Goal: Task Accomplishment & Management: Use online tool/utility

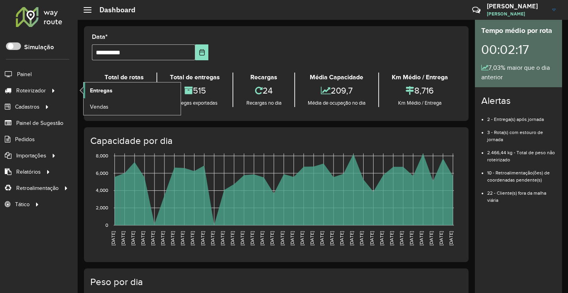
click at [105, 92] on span "Entregas" at bounding box center [101, 90] width 23 height 8
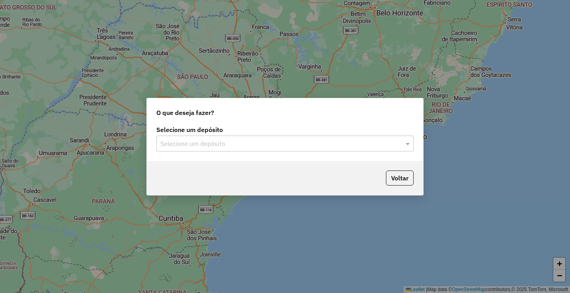
click at [377, 129] on label "Selecione um depósito" at bounding box center [284, 130] width 257 height 10
click at [344, 147] on input "text" at bounding box center [277, 144] width 234 height 10
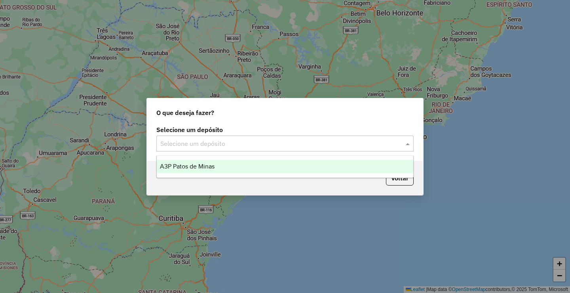
click at [194, 167] on span "A3P Patos de Minas" at bounding box center [187, 166] width 55 height 7
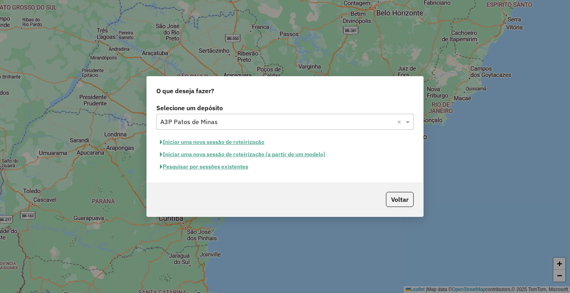
click at [230, 144] on button "Iniciar uma nova sessão de roteirização" at bounding box center [212, 142] width 112 height 12
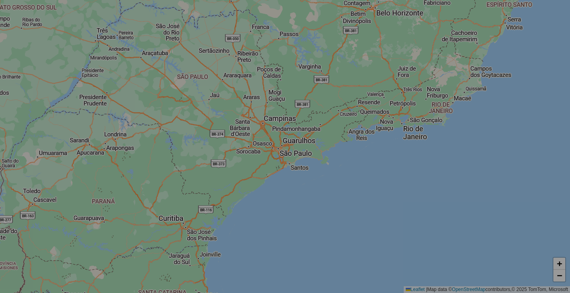
select select "*"
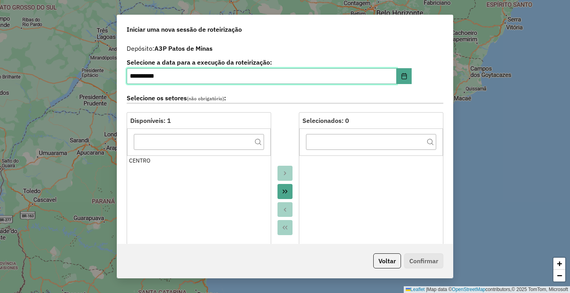
click at [146, 79] on input "**********" at bounding box center [262, 76] width 270 height 16
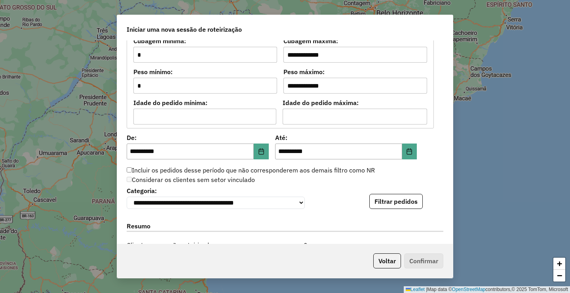
scroll to position [643, 0]
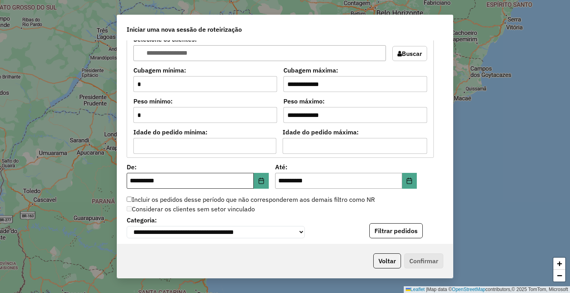
type input "**********"
click at [196, 173] on input "**********" at bounding box center [190, 181] width 127 height 16
type input "**********"
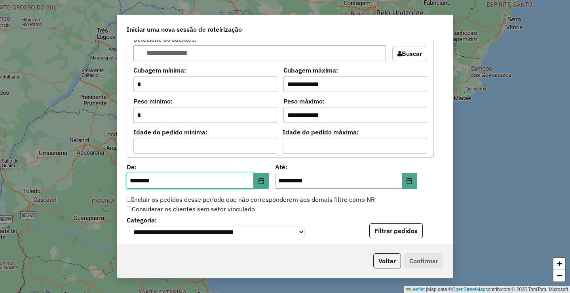
type input "**********"
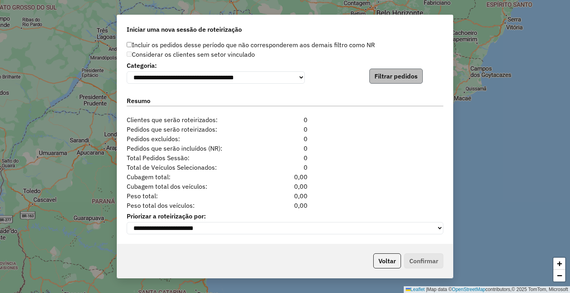
type input "**********"
click at [386, 75] on button "Filtrar pedidos" at bounding box center [395, 76] width 53 height 15
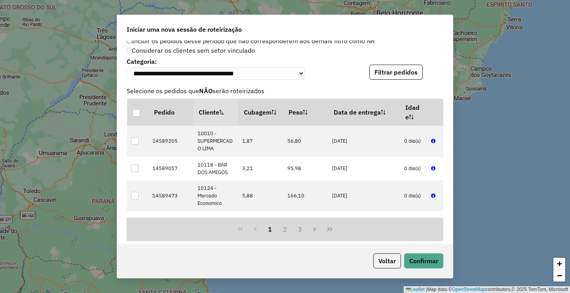
drag, startPoint x: 438, startPoint y: 41, endPoint x: 426, endPoint y: 100, distance: 59.9
click at [438, 41] on div "**********" at bounding box center [285, 141] width 336 height 203
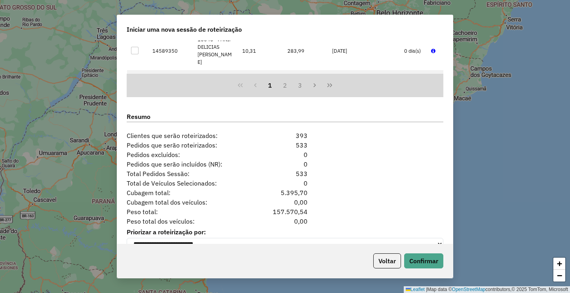
scroll to position [965, 0]
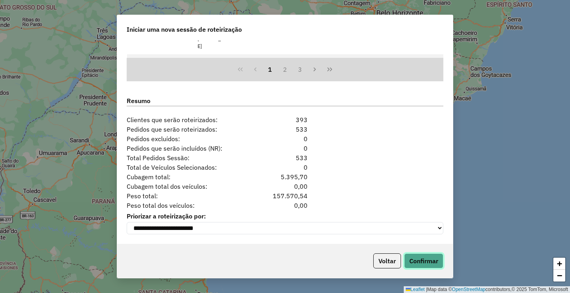
click at [430, 264] on button "Confirmar" at bounding box center [423, 260] width 39 height 15
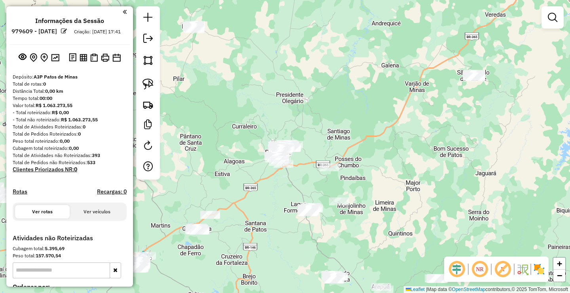
drag, startPoint x: 259, startPoint y: 248, endPoint x: 356, endPoint y: 199, distance: 108.2
click at [350, 203] on div "Janela de atendimento Grade de atendimento Capacidade Transportadoras Veículos …" at bounding box center [285, 146] width 570 height 293
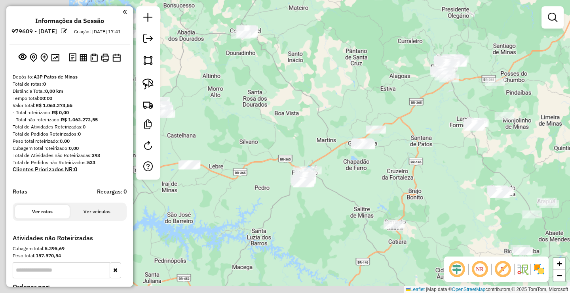
click at [335, 185] on div "Janela de atendimento Grade de atendimento Capacidade Transportadoras Veículos …" at bounding box center [285, 146] width 570 height 293
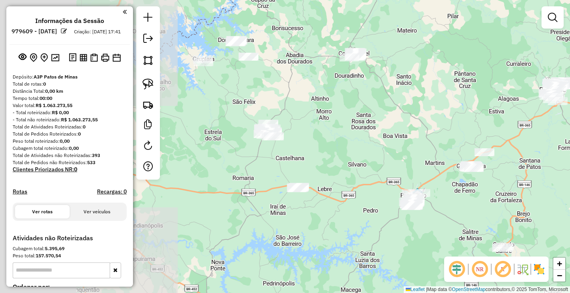
click at [314, 179] on div "Janela de atendimento Grade de atendimento Capacidade Transportadoras Veículos …" at bounding box center [285, 146] width 570 height 293
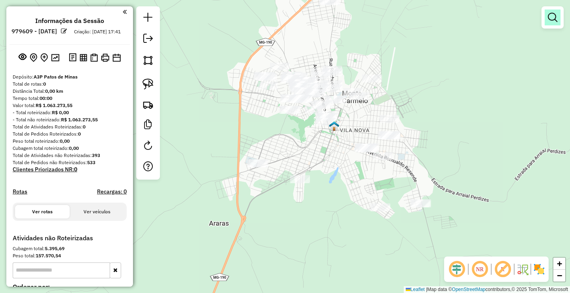
click at [555, 17] on em at bounding box center [553, 18] width 10 height 10
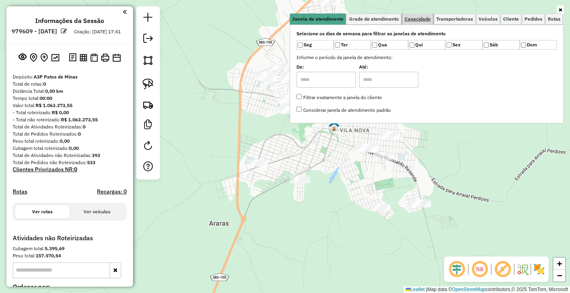
click at [421, 22] on link "Capacidade" at bounding box center [417, 18] width 31 height 11
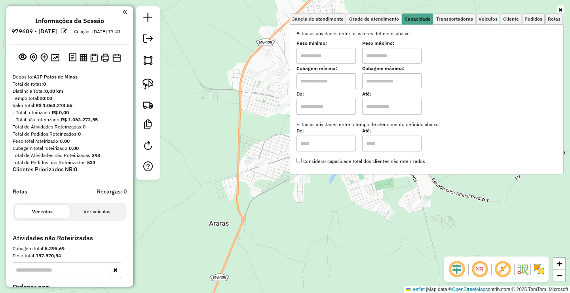
drag, startPoint x: 327, startPoint y: 55, endPoint x: 336, endPoint y: 62, distance: 10.5
click at [327, 55] on input "text" at bounding box center [326, 56] width 59 height 16
type input "*******"
drag, startPoint x: 390, startPoint y: 51, endPoint x: 383, endPoint y: 61, distance: 11.9
click at [390, 51] on input "text" at bounding box center [391, 56] width 59 height 16
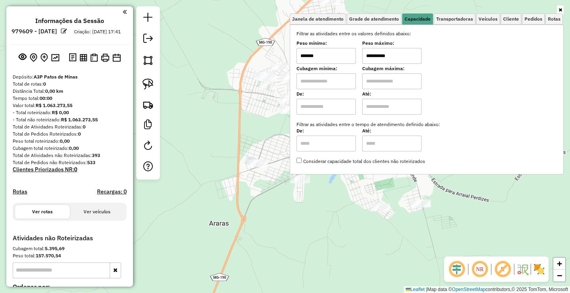
type input "**********"
click at [282, 219] on div "**********" at bounding box center [285, 146] width 570 height 293
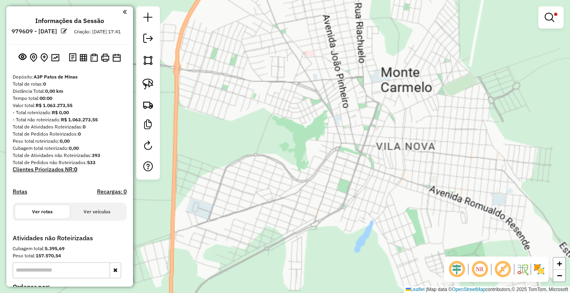
drag, startPoint x: 273, startPoint y: 130, endPoint x: 279, endPoint y: 137, distance: 9.6
click at [279, 137] on div "**********" at bounding box center [285, 146] width 570 height 293
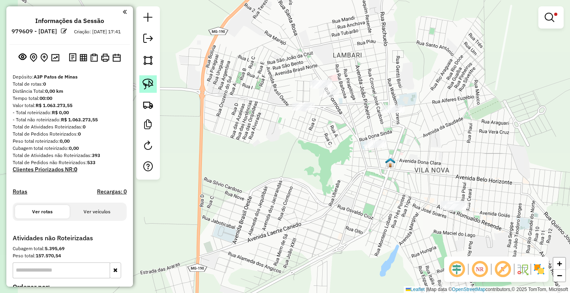
click at [151, 81] on img at bounding box center [148, 83] width 11 height 11
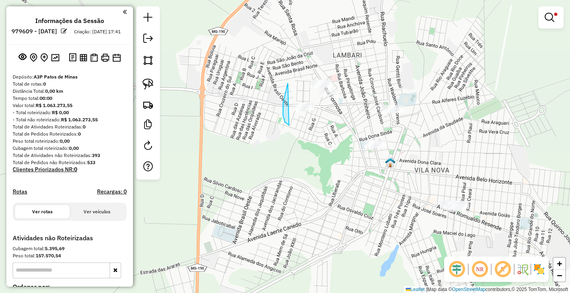
drag, startPoint x: 288, startPoint y: 83, endPoint x: 342, endPoint y: 109, distance: 59.7
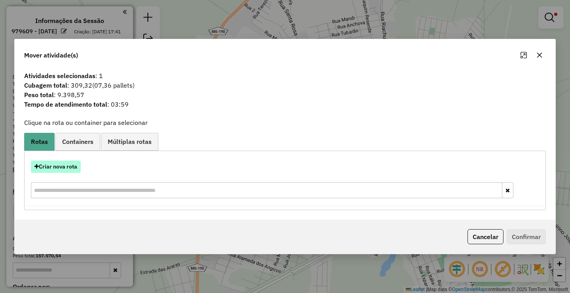
click at [44, 167] on button "Criar nova rota" at bounding box center [56, 166] width 50 height 12
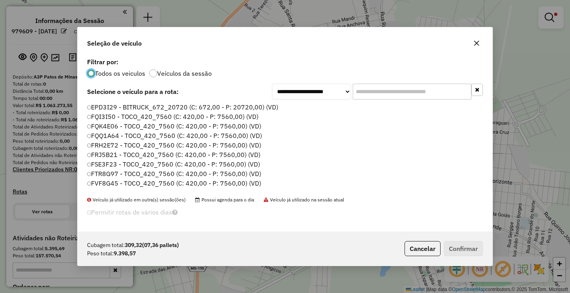
scroll to position [4, 2]
click at [381, 87] on input "text" at bounding box center [412, 92] width 119 height 16
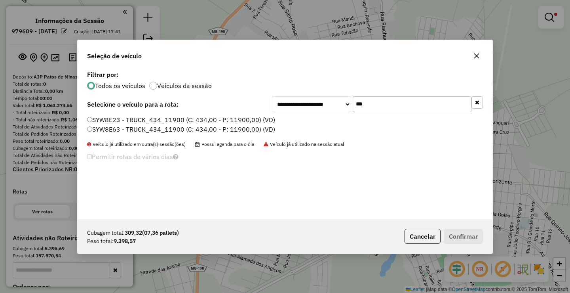
type input "***"
click at [143, 134] on div "SYW8E23 - TRUCK_434_11900 (C: 434,00 - P: 11900,00) (VD) SYW8E63 - TRUCK_434_11…" at bounding box center [285, 127] width 406 height 25
click at [206, 131] on label "SYW8E63 - TRUCK_434_11900 (C: 434,00 - P: 11900,00) (VD)" at bounding box center [181, 129] width 188 height 10
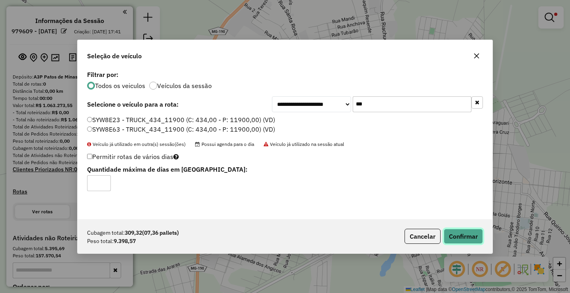
click at [476, 234] on button "Confirmar" at bounding box center [463, 235] width 39 height 15
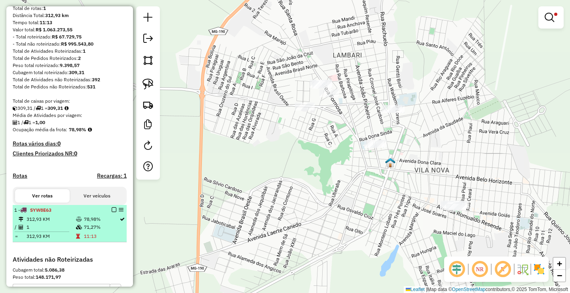
scroll to position [119, 0]
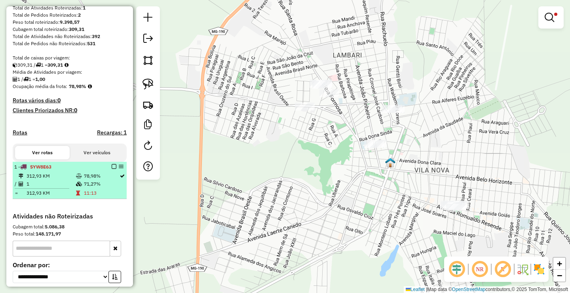
click at [112, 169] on em at bounding box center [114, 166] width 5 height 5
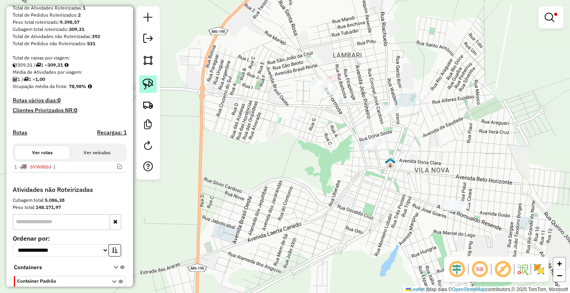
click at [147, 87] on img at bounding box center [148, 83] width 11 height 11
drag, startPoint x: 343, startPoint y: 120, endPoint x: 391, endPoint y: 146, distance: 54.7
drag, startPoint x: 313, startPoint y: 135, endPoint x: 307, endPoint y: 130, distance: 7.6
click at [307, 130] on div "**********" at bounding box center [285, 146] width 570 height 293
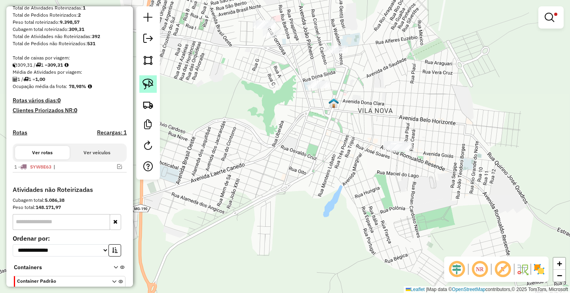
click at [149, 86] on img at bounding box center [148, 83] width 11 height 11
drag, startPoint x: 395, startPoint y: 126, endPoint x: 428, endPoint y: 153, distance: 43.0
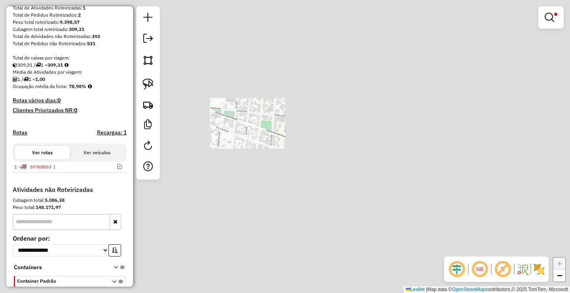
drag, startPoint x: 195, startPoint y: 93, endPoint x: 250, endPoint y: 129, distance: 66.1
click at [244, 128] on div "**********" at bounding box center [285, 146] width 570 height 293
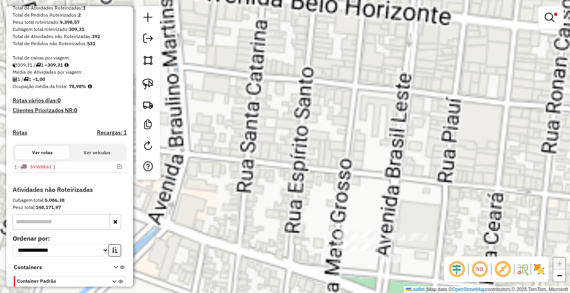
drag, startPoint x: 359, startPoint y: 198, endPoint x: 331, endPoint y: 115, distance: 87.4
click at [331, 117] on div "**********" at bounding box center [285, 146] width 570 height 293
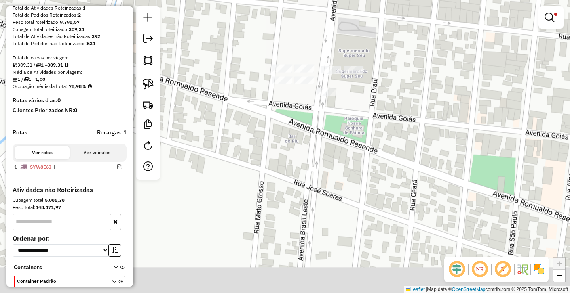
drag, startPoint x: 245, startPoint y: 99, endPoint x: 194, endPoint y: 104, distance: 51.3
click at [257, 122] on div "**********" at bounding box center [285, 146] width 570 height 293
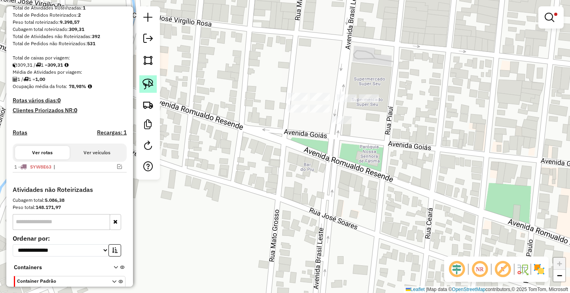
click at [155, 86] on link at bounding box center [147, 83] width 17 height 17
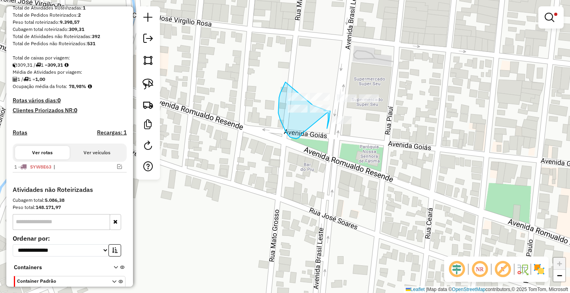
click at [304, 97] on div "**********" at bounding box center [285, 146] width 570 height 293
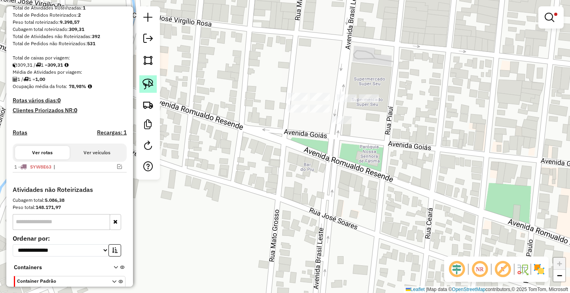
click at [149, 84] on img at bounding box center [148, 83] width 11 height 11
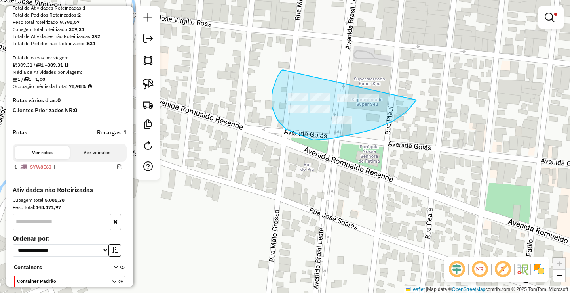
drag, startPoint x: 283, startPoint y: 70, endPoint x: 417, endPoint y: 100, distance: 136.8
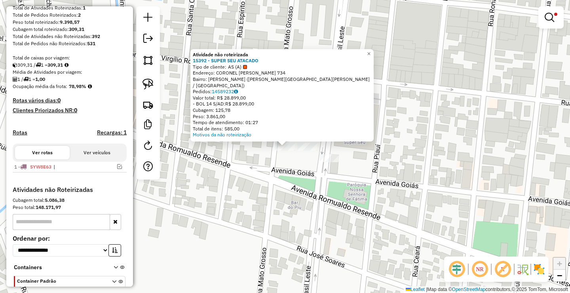
click at [268, 167] on div "Atividade não roteirizada 15392 - SUPER SEU ATACADO Tipo de cliente: AS (A) End…" at bounding box center [285, 146] width 570 height 293
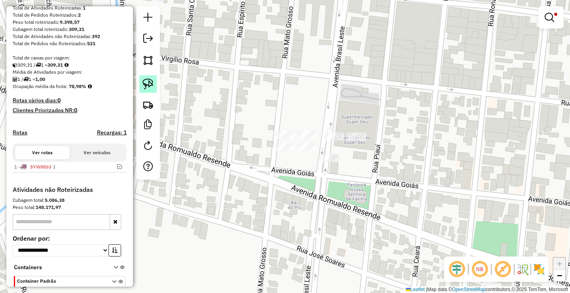
click at [145, 84] on img at bounding box center [148, 83] width 11 height 11
drag, startPoint x: 305, startPoint y: 120, endPoint x: 315, endPoint y: 154, distance: 35.7
click at [159, 89] on div at bounding box center [148, 92] width 24 height 173
click at [156, 86] on link at bounding box center [147, 83] width 17 height 17
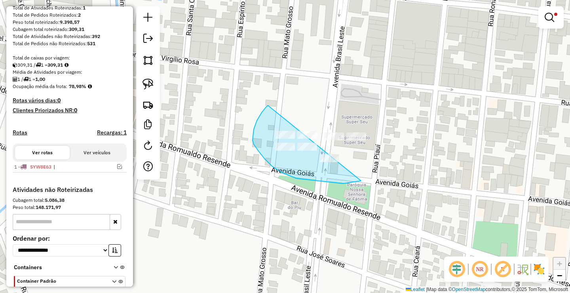
drag, startPoint x: 265, startPoint y: 158, endPoint x: 417, endPoint y: 138, distance: 154.2
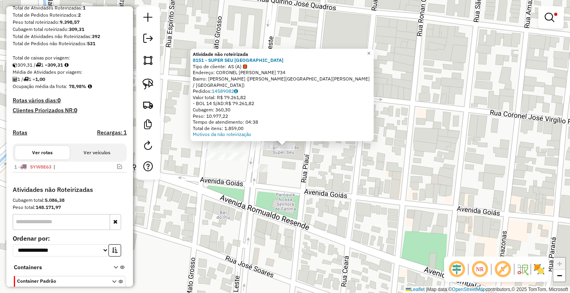
click at [293, 170] on div "Atividade não roteirizada 8151 - SUPER SEU VILA NOVA Tipo de cliente: AS (A) En…" at bounding box center [285, 146] width 570 height 293
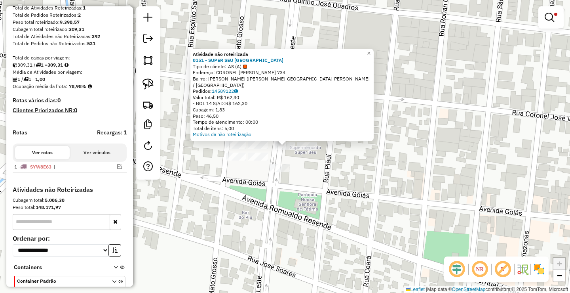
click at [256, 181] on div "Atividade não roteirizada 8151 - SUPER SEU VILA NOVA Tipo de cliente: AS (A) En…" at bounding box center [285, 146] width 570 height 293
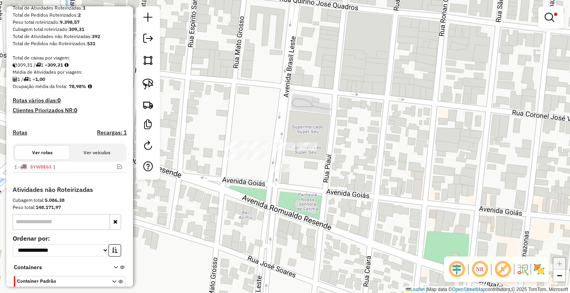
click at [285, 172] on div at bounding box center [280, 168] width 20 height 8
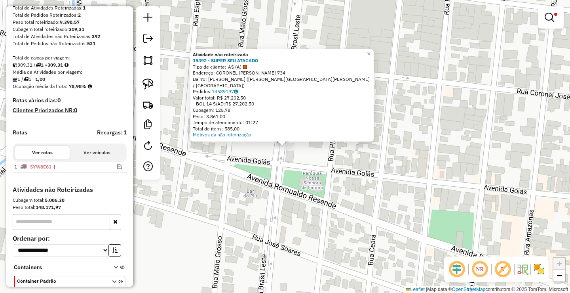
click at [280, 179] on div "Atividade não roteirizada 15392 - SUPER SEU ATACADO Tipo de cliente: AS (A) End…" at bounding box center [285, 146] width 570 height 293
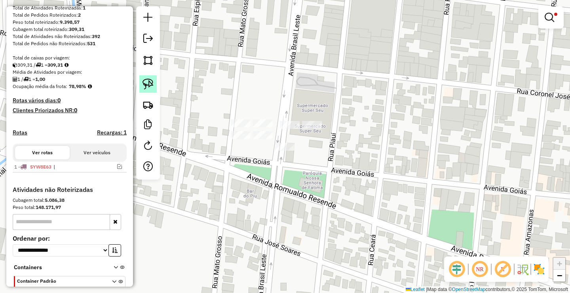
click at [151, 79] on img at bounding box center [148, 83] width 11 height 11
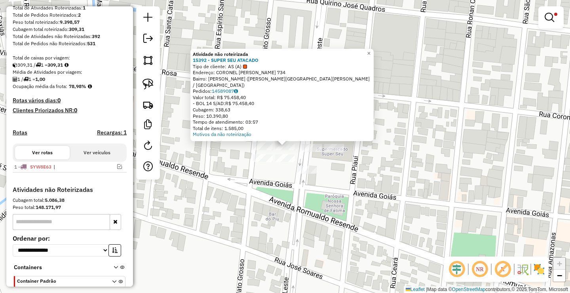
click at [279, 175] on div "Atividade não roteirizada 15392 - SUPER SEU ATACADO Tipo de cliente: AS (A) End…" at bounding box center [285, 146] width 570 height 293
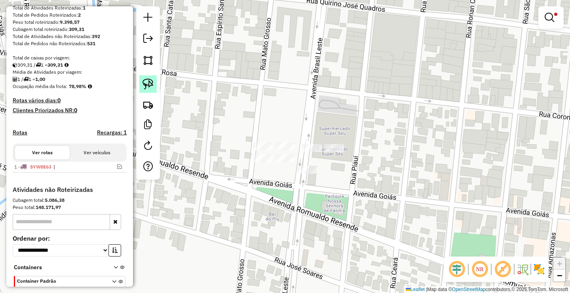
click at [147, 83] on img at bounding box center [148, 83] width 11 height 11
drag, startPoint x: 284, startPoint y: 130, endPoint x: 291, endPoint y: 135, distance: 9.1
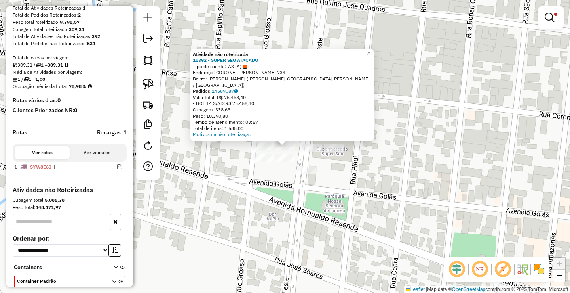
click at [257, 184] on div "Atividade não roteirizada 15392 - SUPER SEU ATACADO Tipo de cliente: AS (A) End…" at bounding box center [285, 146] width 570 height 293
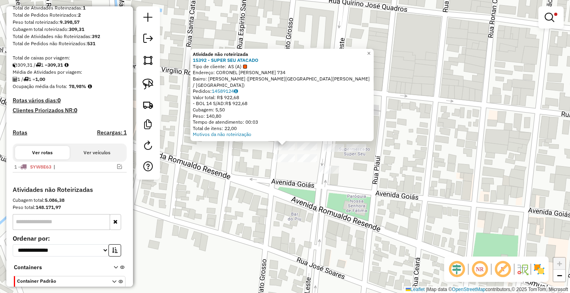
click at [286, 162] on div at bounding box center [285, 158] width 20 height 8
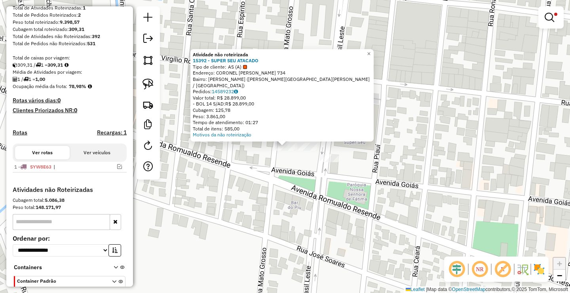
click at [301, 174] on div "Atividade não roteirizada 15392 - SUPER SEU ATACADO Tipo de cliente: AS (A) End…" at bounding box center [285, 146] width 570 height 293
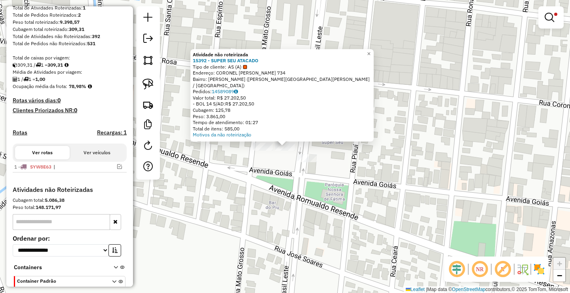
click at [288, 176] on div "Atividade não roteirizada 15392 - SUPER SEU ATACADO Tipo de cliente: AS (A) End…" at bounding box center [285, 146] width 570 height 293
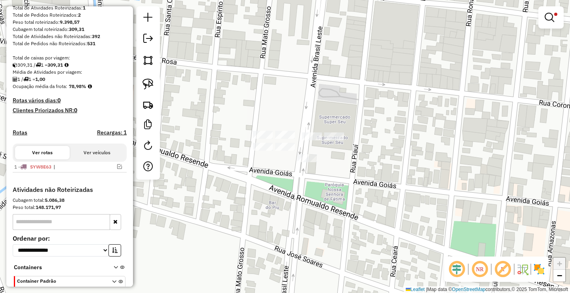
click at [302, 168] on div "**********" at bounding box center [285, 146] width 570 height 293
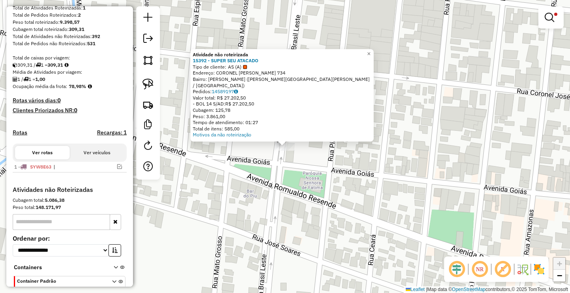
click at [305, 179] on div "Atividade não roteirizada 15392 - SUPER SEU ATACADO Tipo de cliente: AS (A) End…" at bounding box center [285, 146] width 570 height 293
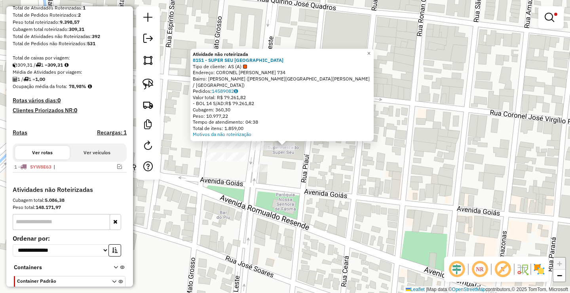
click at [309, 184] on div "Atividade não roteirizada 8151 - SUPER SEU VILA NOVA Tipo de cliente: AS (A) En…" at bounding box center [285, 146] width 570 height 293
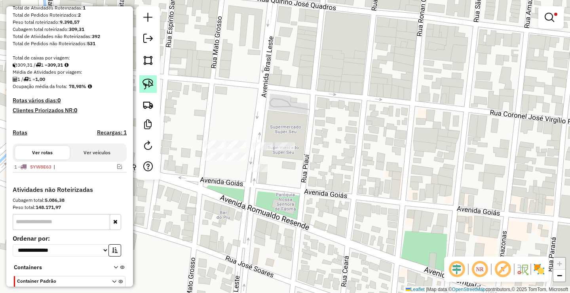
click at [154, 87] on link at bounding box center [147, 83] width 17 height 17
drag, startPoint x: 267, startPoint y: 129, endPoint x: 312, endPoint y: 150, distance: 50.1
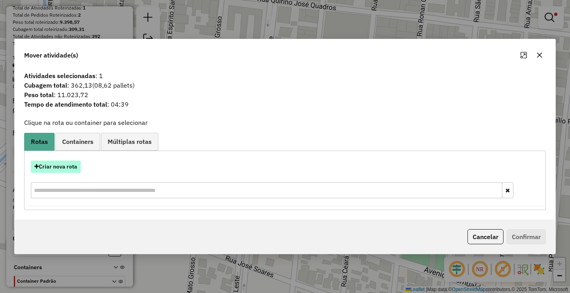
click at [72, 168] on button "Criar nova rota" at bounding box center [56, 166] width 50 height 12
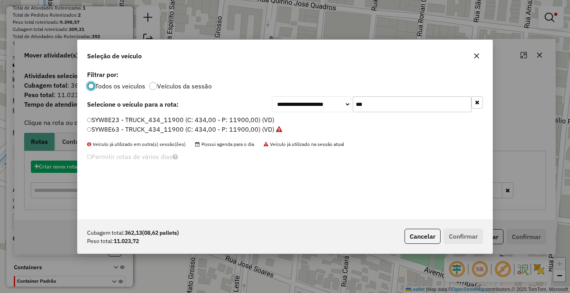
scroll to position [4, 2]
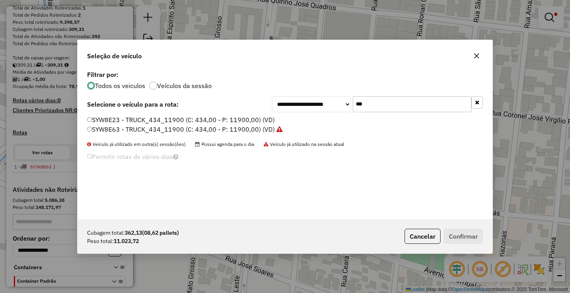
click at [373, 107] on input "***" at bounding box center [412, 104] width 119 height 16
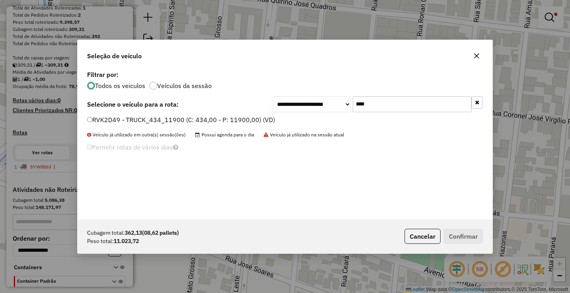
type input "****"
click at [187, 119] on label "RVK2D49 - TRUCK_434_11900 (C: 434,00 - P: 11900,00) (VD)" at bounding box center [181, 120] width 188 height 10
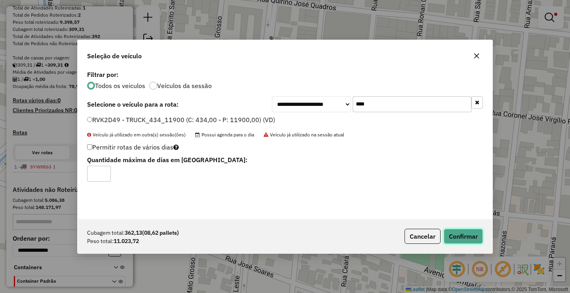
click at [460, 236] on button "Confirmar" at bounding box center [463, 235] width 39 height 15
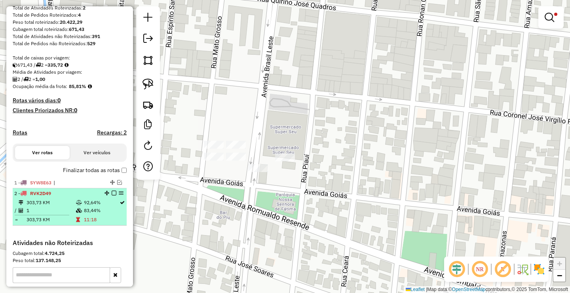
click at [112, 195] on em at bounding box center [114, 192] width 5 height 5
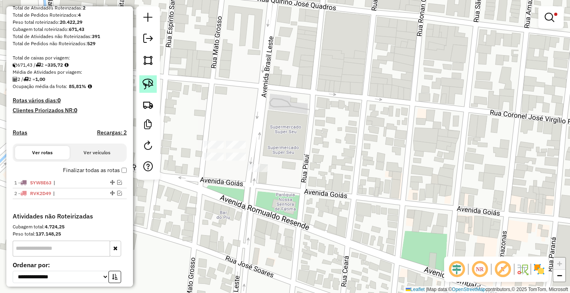
click at [148, 86] on img at bounding box center [148, 83] width 11 height 11
drag, startPoint x: 234, startPoint y: 126, endPoint x: 251, endPoint y: 156, distance: 34.6
click at [156, 83] on link at bounding box center [147, 83] width 17 height 17
drag, startPoint x: 218, startPoint y: 129, endPoint x: 253, endPoint y: 145, distance: 39.0
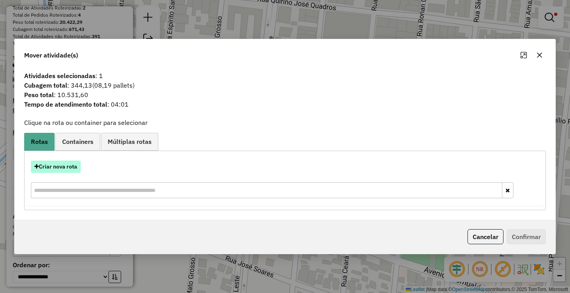
click at [58, 164] on button "Criar nova rota" at bounding box center [56, 166] width 50 height 12
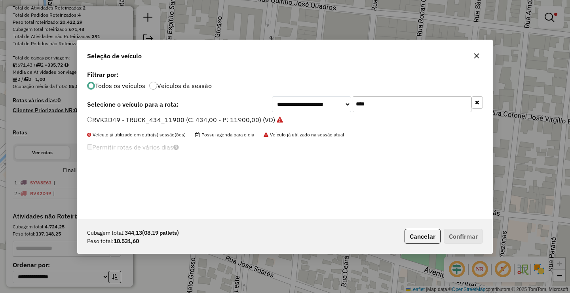
click at [387, 105] on input "****" at bounding box center [412, 104] width 119 height 16
type input "****"
click at [196, 118] on label "RVK2D44 - TRUCK_434_11900 (C: 434,00 - P: 11900,00) (VD)" at bounding box center [181, 120] width 188 height 10
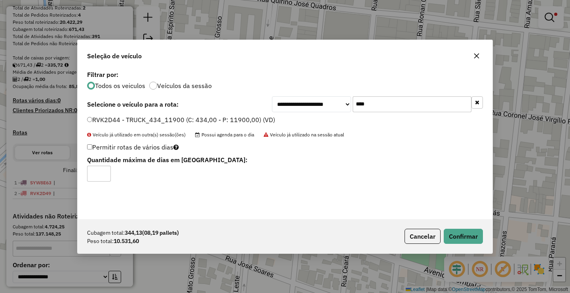
drag, startPoint x: 469, startPoint y: 246, endPoint x: 464, endPoint y: 241, distance: 7.0
click at [469, 246] on div "Cubagem total: 344,13 (08,19 pallets) Peso total: 10.531,60 Cancelar Confirmar" at bounding box center [285, 236] width 415 height 34
click at [464, 241] on button "Confirmar" at bounding box center [463, 235] width 39 height 15
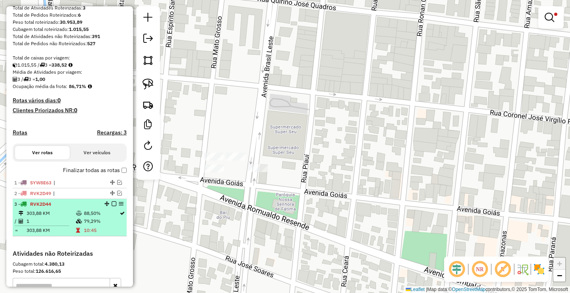
click at [112, 206] on em at bounding box center [114, 203] width 5 height 5
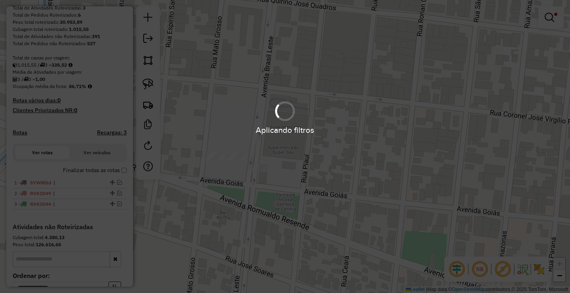
click at [145, 87] on img at bounding box center [148, 83] width 11 height 11
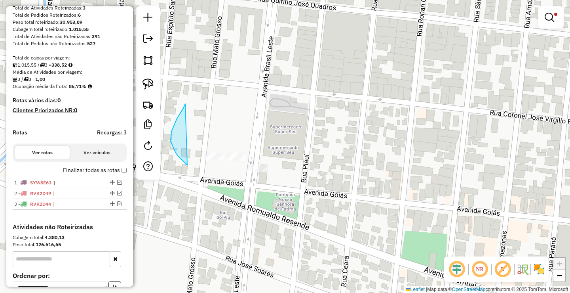
drag, startPoint x: 187, startPoint y: 165, endPoint x: 345, endPoint y: 164, distance: 157.6
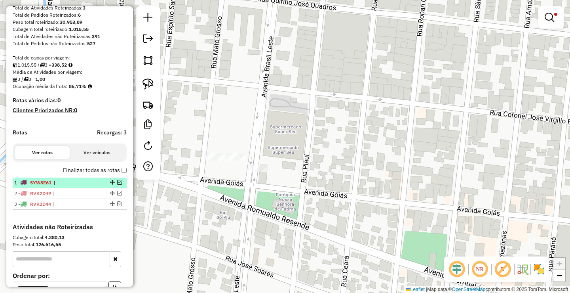
click at [118, 185] on em at bounding box center [119, 182] width 5 height 5
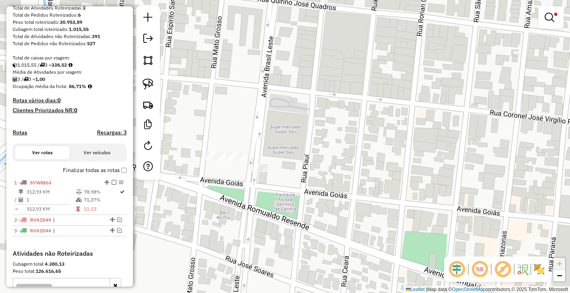
click at [99, 196] on td "78,98%" at bounding box center [102, 192] width 36 height 8
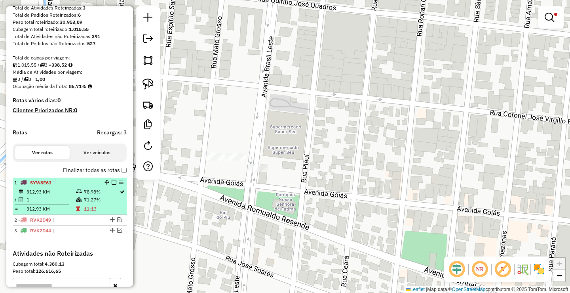
select select "**********"
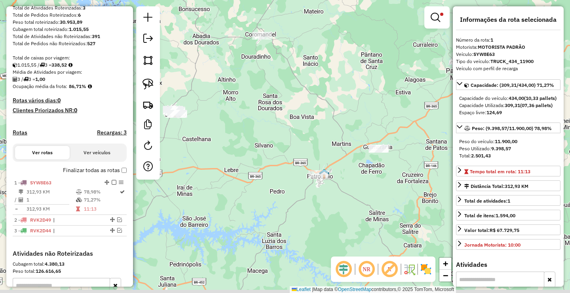
drag, startPoint x: 206, startPoint y: 141, endPoint x: 242, endPoint y: 113, distance: 45.5
click at [242, 114] on div "**********" at bounding box center [285, 146] width 570 height 293
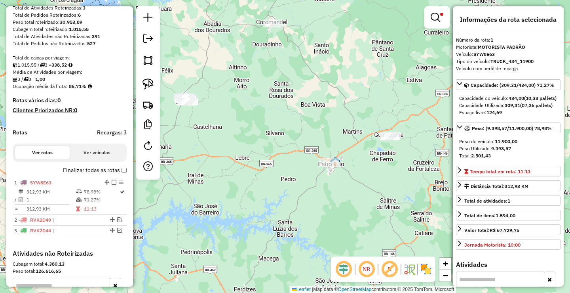
drag, startPoint x: 110, startPoint y: 188, endPoint x: 199, endPoint y: 192, distance: 89.6
click at [112, 185] on em at bounding box center [114, 182] width 5 height 5
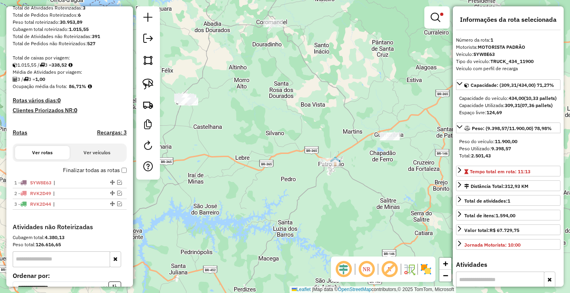
drag, startPoint x: 206, startPoint y: 140, endPoint x: 246, endPoint y: 156, distance: 42.7
click at [246, 156] on div "**********" at bounding box center [285, 146] width 570 height 293
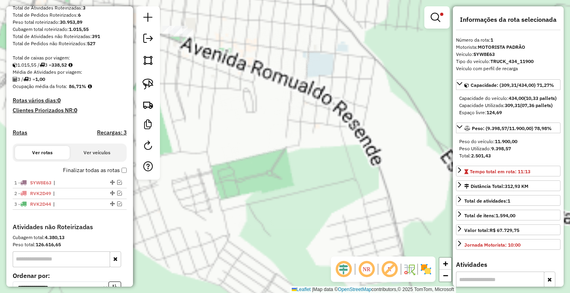
drag, startPoint x: 222, startPoint y: 133, endPoint x: 280, endPoint y: 185, distance: 77.4
click at [278, 184] on div "**********" at bounding box center [285, 146] width 570 height 293
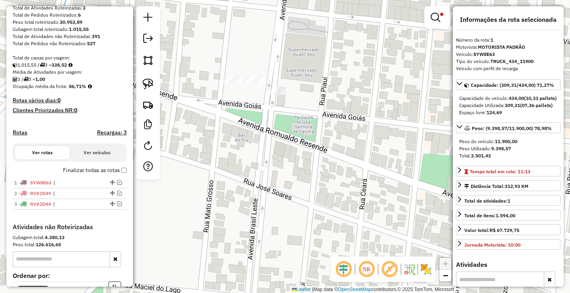
click at [289, 129] on div "**********" at bounding box center [285, 146] width 570 height 293
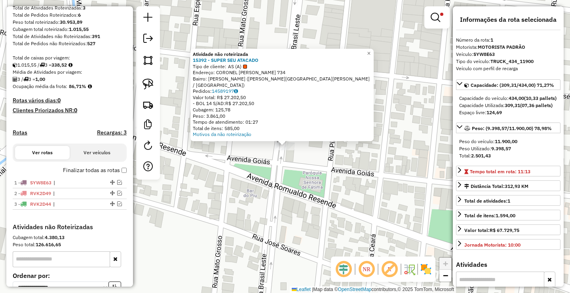
click at [272, 180] on div "Atividade não roteirizada 15392 - SUPER SEU ATACADO Tipo de cliente: AS (A) End…" at bounding box center [285, 146] width 570 height 293
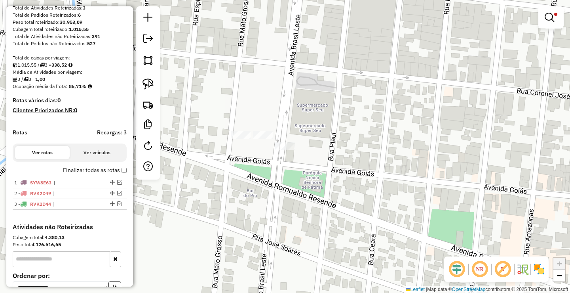
click at [259, 139] on div at bounding box center [263, 135] width 20 height 8
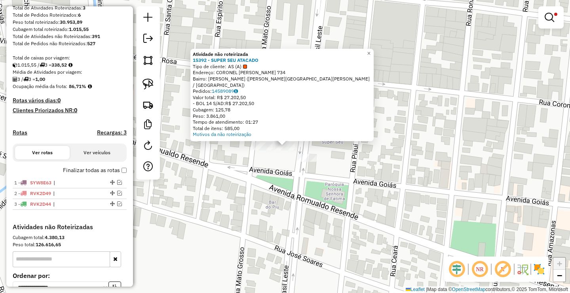
click at [270, 180] on div "Atividade não roteirizada 15392 - SUPER SEU ATACADO Tipo de cliente: AS (A) End…" at bounding box center [285, 146] width 570 height 293
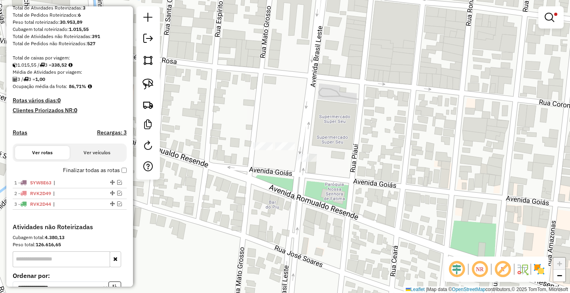
click at [254, 150] on div at bounding box center [263, 146] width 20 height 8
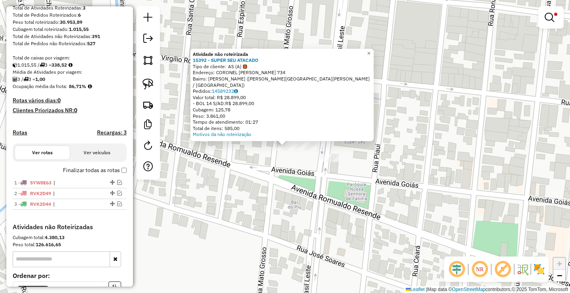
click at [270, 196] on div "Atividade não roteirizada 15392 - SUPER SEU ATACADO Tipo de cliente: AS (A) End…" at bounding box center [285, 146] width 570 height 293
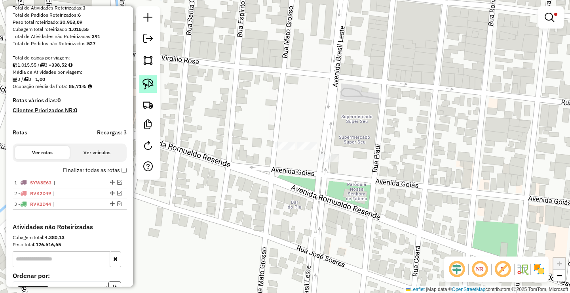
click at [151, 90] on link at bounding box center [147, 83] width 17 height 17
drag, startPoint x: 297, startPoint y: 133, endPoint x: 369, endPoint y: 150, distance: 74.5
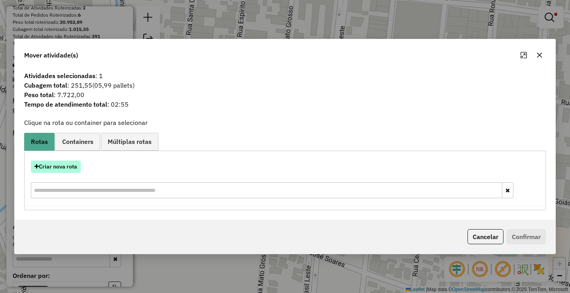
click at [42, 160] on button "Criar nova rota" at bounding box center [56, 166] width 50 height 12
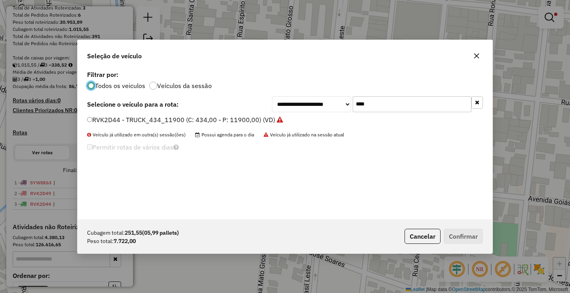
click at [392, 104] on input "****" at bounding box center [412, 104] width 119 height 16
type input "****"
click at [115, 122] on label "QUR7109 - TOCO_420_7900 (C: 420,00 - P: 7900,00) (VD)" at bounding box center [175, 120] width 177 height 10
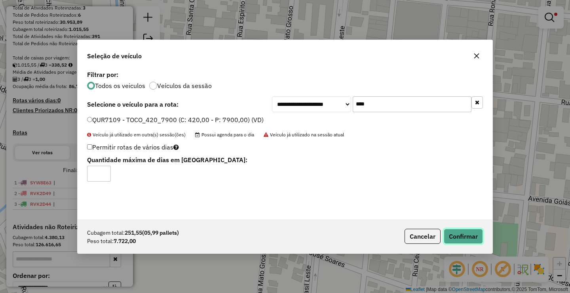
click at [476, 235] on button "Confirmar" at bounding box center [463, 235] width 39 height 15
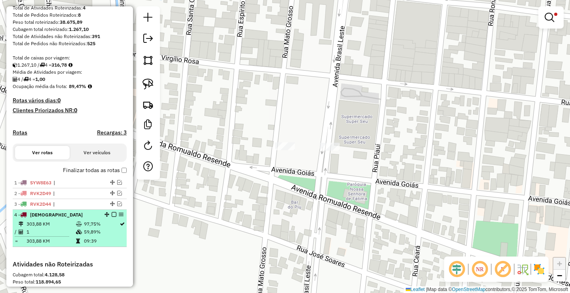
click at [113, 217] on em at bounding box center [114, 214] width 5 height 5
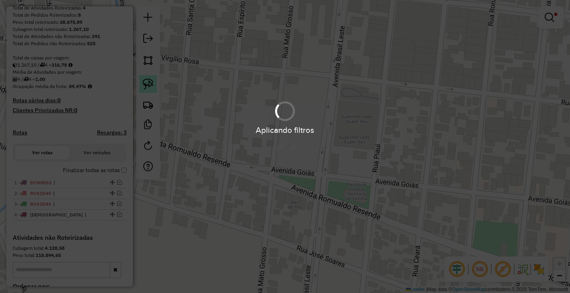
click at [147, 84] on hb-app "Aplicando filtros Pop-up bloqueado! Seu navegador bloqueou automáticamente a ab…" at bounding box center [285, 146] width 570 height 293
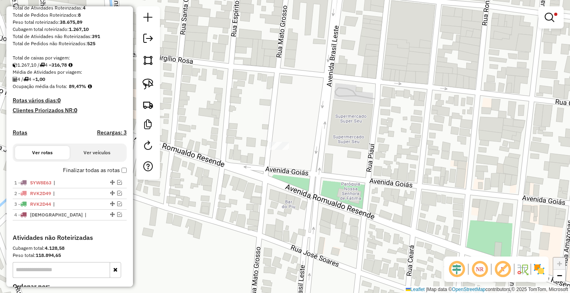
drag, startPoint x: 301, startPoint y: 137, endPoint x: 257, endPoint y: 126, distance: 46.1
click at [290, 137] on div "**********" at bounding box center [285, 146] width 570 height 293
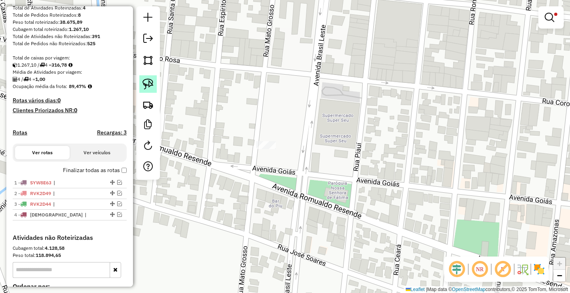
click at [146, 78] on link at bounding box center [147, 83] width 17 height 17
drag, startPoint x: 254, startPoint y: 145, endPoint x: 299, endPoint y: 149, distance: 45.3
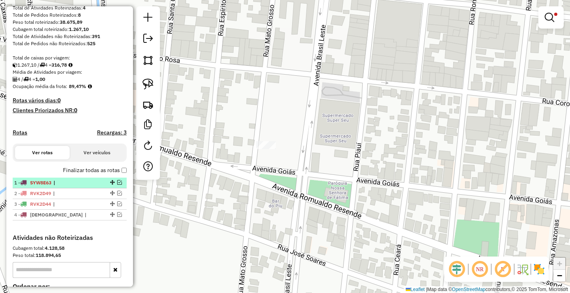
click at [117, 185] on em at bounding box center [119, 182] width 5 height 5
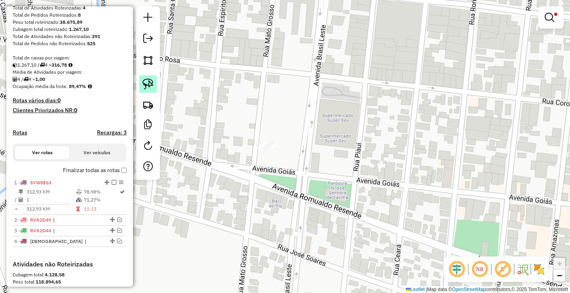
click at [151, 83] on img at bounding box center [148, 83] width 11 height 11
drag, startPoint x: 274, startPoint y: 130, endPoint x: 276, endPoint y: 155, distance: 24.6
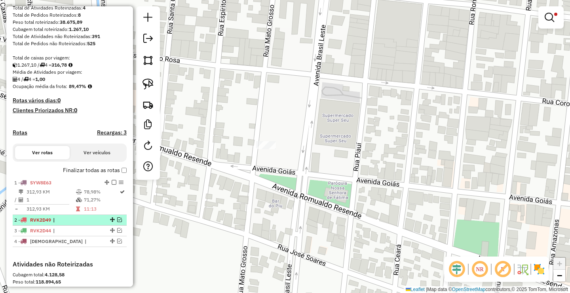
click at [117, 222] on em at bounding box center [119, 219] width 5 height 5
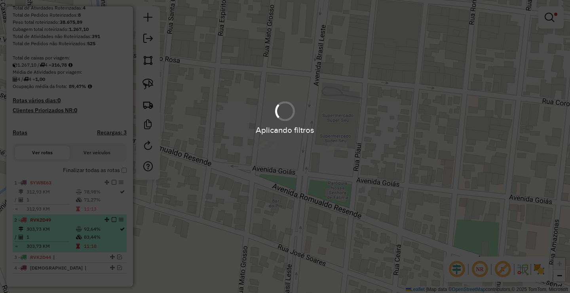
click at [97, 240] on td "83,44%" at bounding box center [102, 237] width 36 height 8
select select "**********"
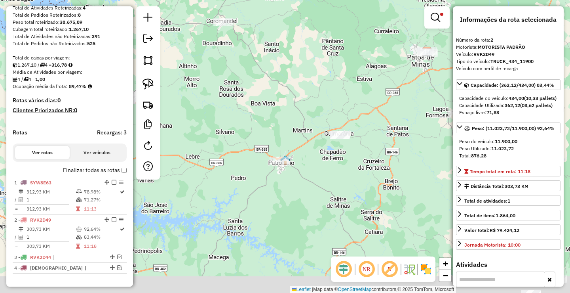
drag, startPoint x: 202, startPoint y: 145, endPoint x: 204, endPoint y: 129, distance: 16.9
click at [204, 129] on div "**********" at bounding box center [285, 146] width 570 height 293
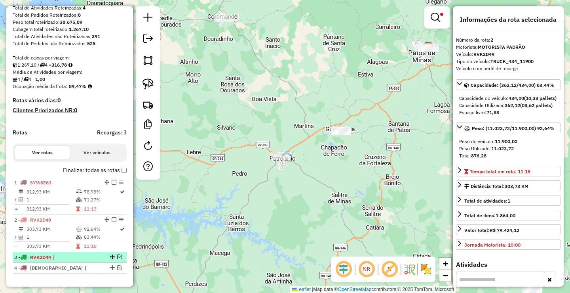
click at [100, 259] on div at bounding box center [112, 256] width 24 height 5
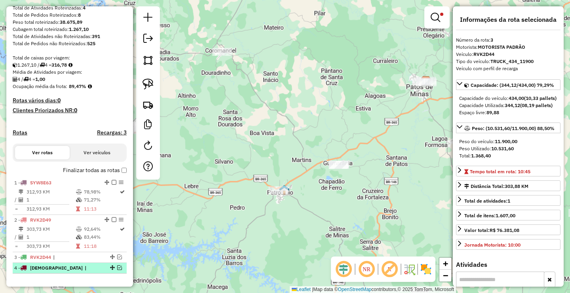
click at [100, 270] on div at bounding box center [112, 267] width 24 height 5
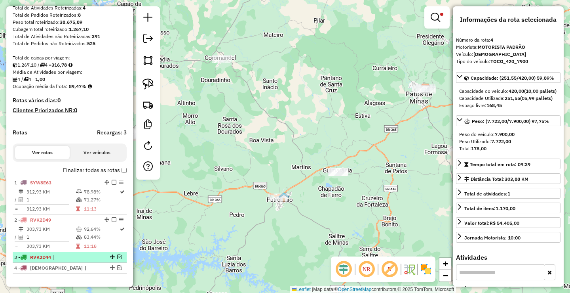
click at [96, 261] on div "3 - RVK2D44 |" at bounding box center [69, 256] width 111 height 7
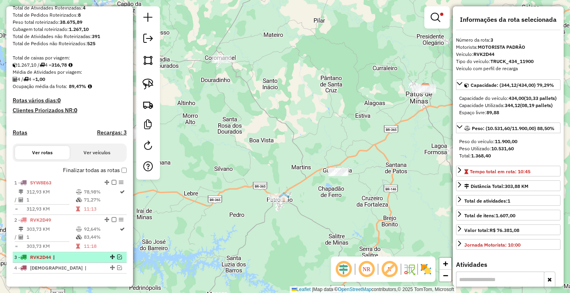
click at [118, 259] on em at bounding box center [119, 256] width 5 height 5
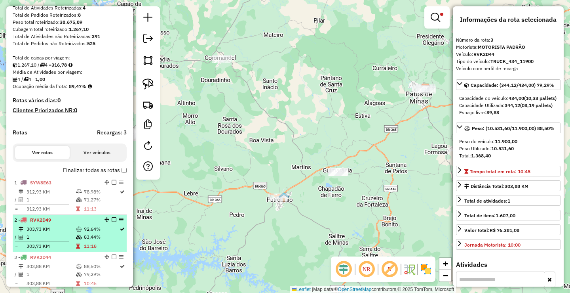
click at [101, 250] on td "11:18" at bounding box center [102, 246] width 36 height 8
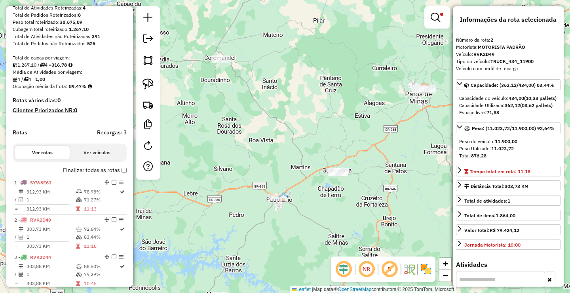
click at [268, 216] on div "**********" at bounding box center [285, 146] width 570 height 293
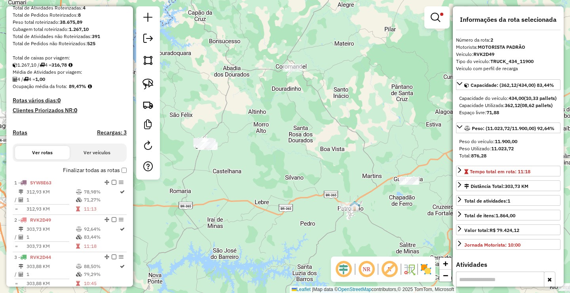
drag, startPoint x: 238, startPoint y: 171, endPoint x: 272, endPoint y: 190, distance: 38.3
click at [272, 190] on div "**********" at bounding box center [285, 146] width 570 height 293
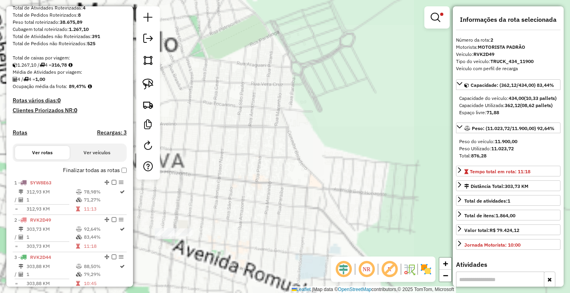
drag, startPoint x: 214, startPoint y: 178, endPoint x: 255, endPoint y: 121, distance: 70.2
click at [248, 136] on div "**********" at bounding box center [285, 146] width 570 height 293
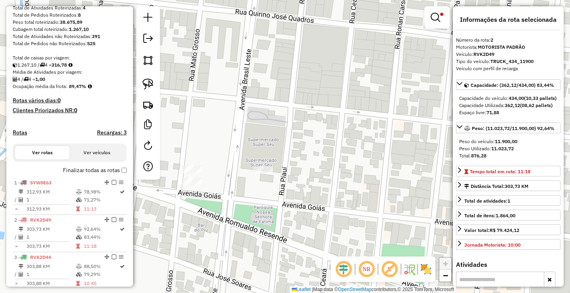
drag, startPoint x: 246, startPoint y: 177, endPoint x: 259, endPoint y: 176, distance: 13.5
click at [257, 177] on div "**********" at bounding box center [285, 146] width 570 height 293
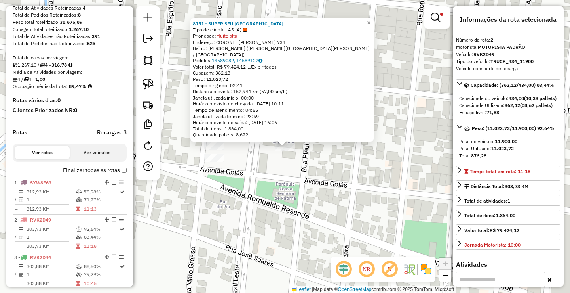
scroll to position [295, 0]
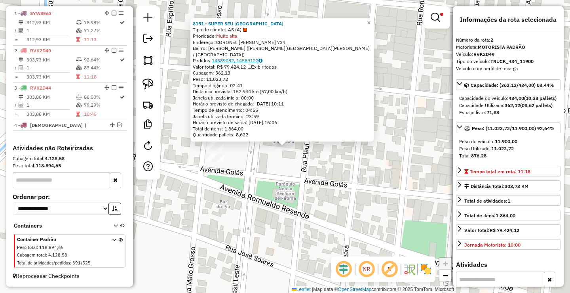
click at [255, 61] on link "14589082, 14589122" at bounding box center [237, 60] width 51 height 6
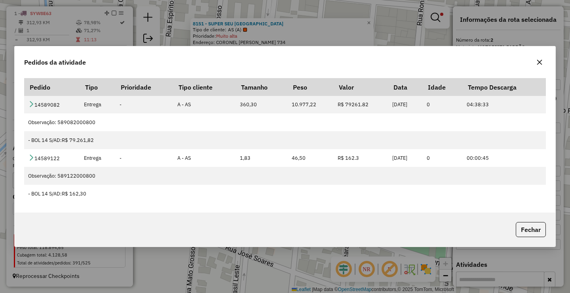
click at [533, 66] on div "Pedidos da atividade" at bounding box center [285, 60] width 541 height 29
click at [539, 62] on icon "button" at bounding box center [539, 62] width 5 height 5
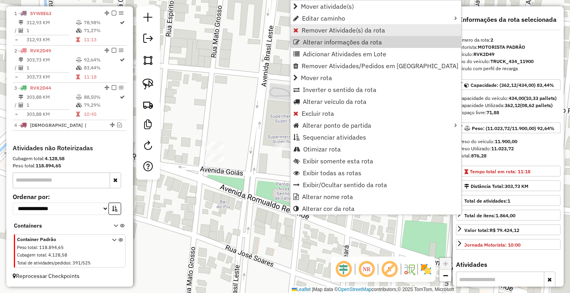
click at [314, 32] on span "Remover Atividade(s) da rota" at bounding box center [344, 30] width 84 height 6
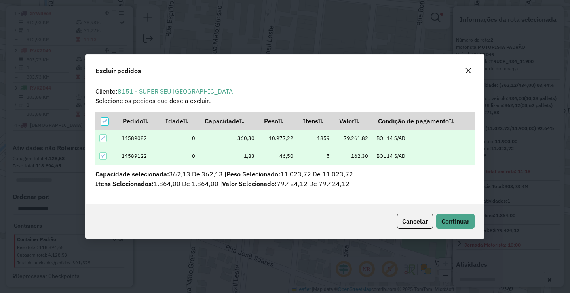
scroll to position [0, 0]
click at [454, 221] on span "Continuar" at bounding box center [456, 221] width 28 height 8
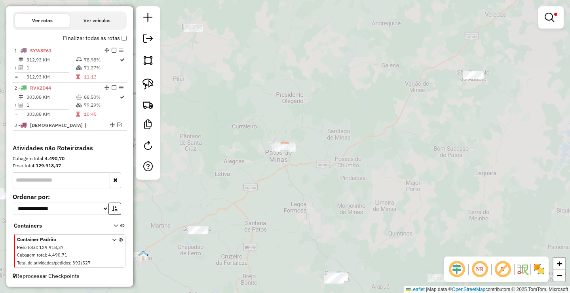
scroll to position [258, 0]
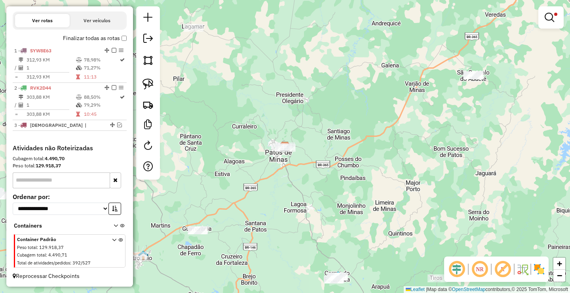
click at [352, 201] on div "**********" at bounding box center [285, 146] width 570 height 293
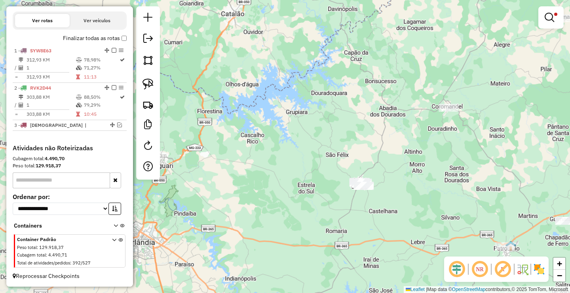
drag, startPoint x: 315, startPoint y: 185, endPoint x: 296, endPoint y: 141, distance: 47.4
click at [286, 140] on div "**********" at bounding box center [285, 146] width 570 height 293
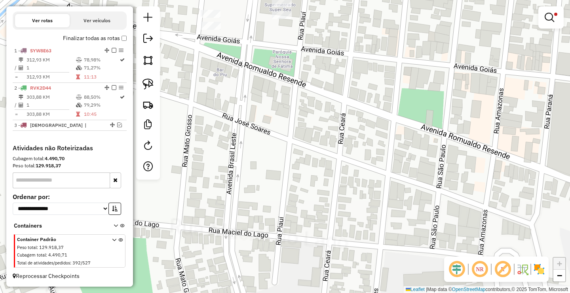
drag, startPoint x: 280, startPoint y: 88, endPoint x: 292, endPoint y: 160, distance: 73.2
click at [292, 158] on div "**********" at bounding box center [285, 146] width 570 height 293
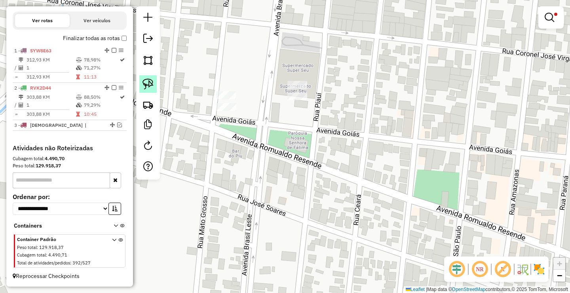
click at [156, 83] on link at bounding box center [147, 83] width 17 height 17
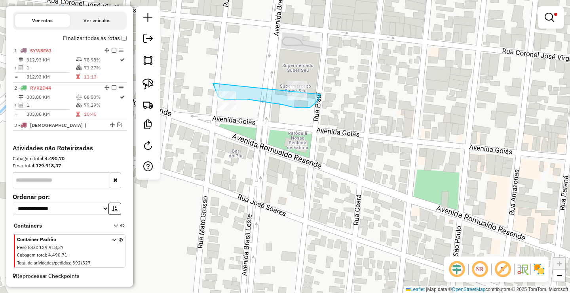
drag, startPoint x: 213, startPoint y: 83, endPoint x: 320, endPoint y: 94, distance: 107.9
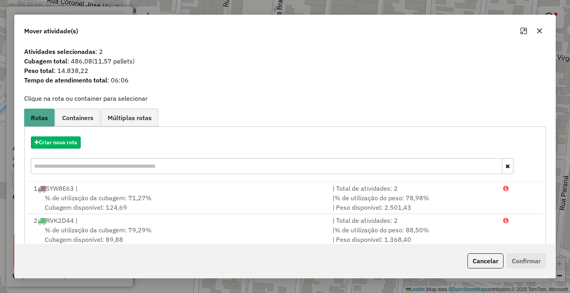
drag, startPoint x: 538, startPoint y: 32, endPoint x: 531, endPoint y: 36, distance: 8.0
click at [538, 32] on icon "button" at bounding box center [539, 31] width 5 height 5
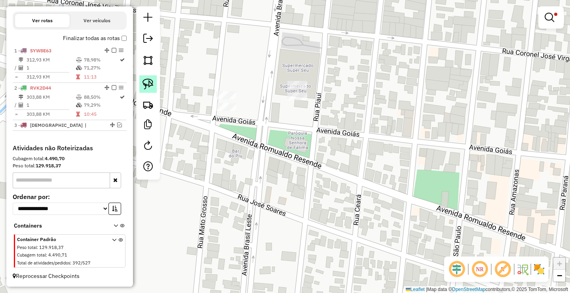
click at [151, 85] on img at bounding box center [148, 83] width 11 height 11
drag, startPoint x: 303, startPoint y: 68, endPoint x: 308, endPoint y: 116, distance: 48.2
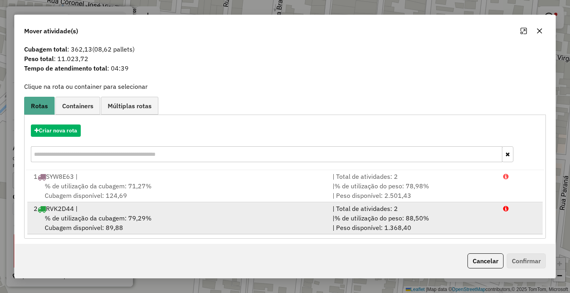
scroll to position [16, 0]
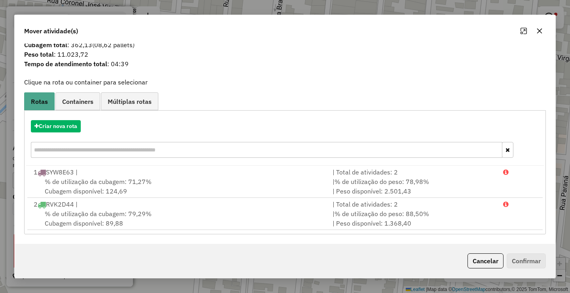
click at [537, 34] on button "button" at bounding box center [539, 31] width 13 height 13
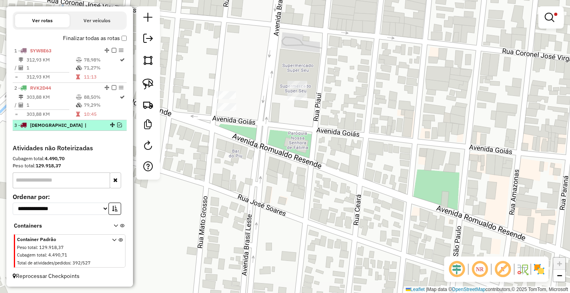
click at [119, 122] on div "3 - QUR7109 |" at bounding box center [69, 125] width 111 height 7
select select "**********"
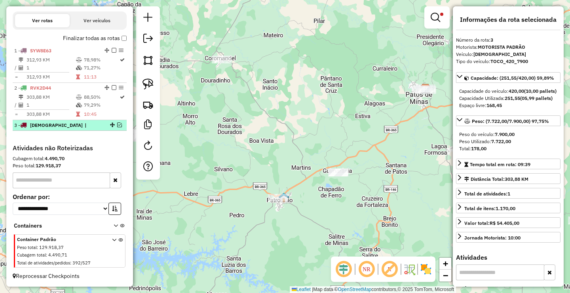
click at [119, 123] on em at bounding box center [119, 124] width 5 height 5
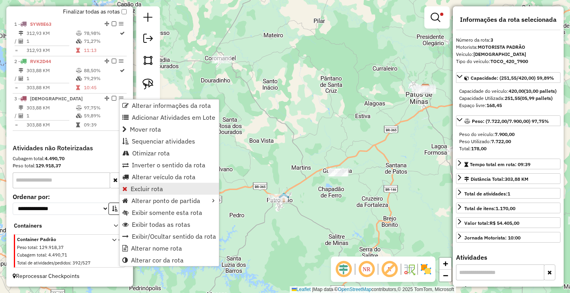
click at [151, 187] on span "Excluir rota" at bounding box center [147, 188] width 32 height 6
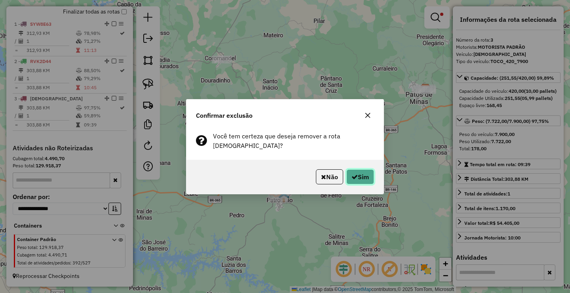
click at [352, 173] on icon "button" at bounding box center [355, 176] width 6 height 6
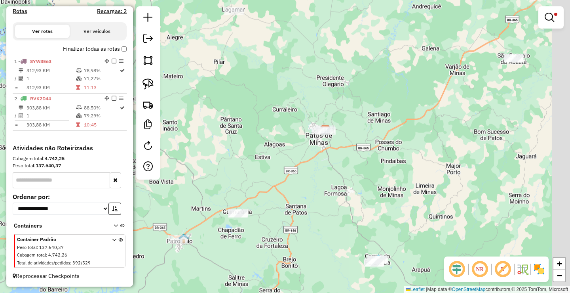
scroll to position [247, 0]
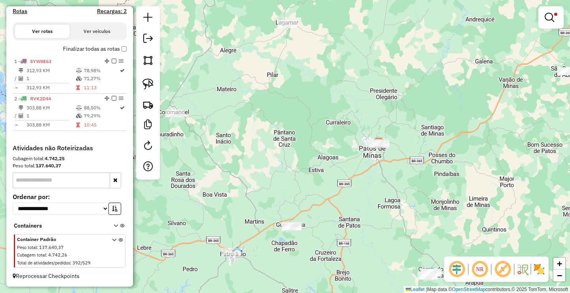
drag, startPoint x: 225, startPoint y: 189, endPoint x: 318, endPoint y: 178, distance: 93.7
click at [317, 182] on div "**********" at bounding box center [285, 146] width 570 height 293
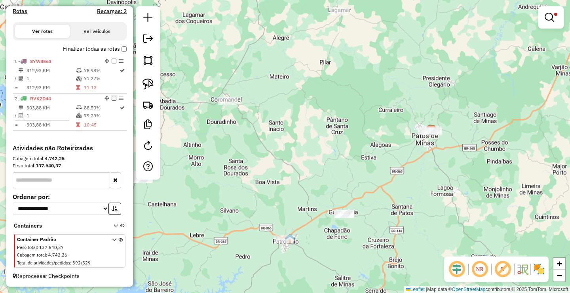
drag, startPoint x: 267, startPoint y: 175, endPoint x: 264, endPoint y: 167, distance: 8.8
click at [270, 171] on div "**********" at bounding box center [285, 146] width 570 height 293
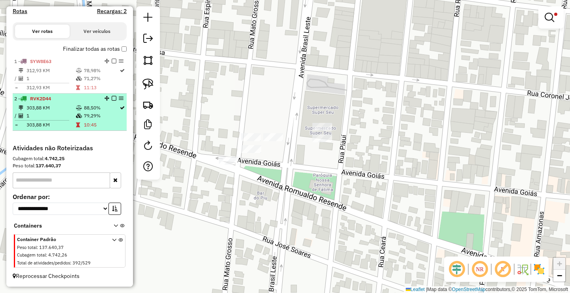
click at [101, 118] on td "79,29%" at bounding box center [102, 116] width 36 height 8
select select "**********"
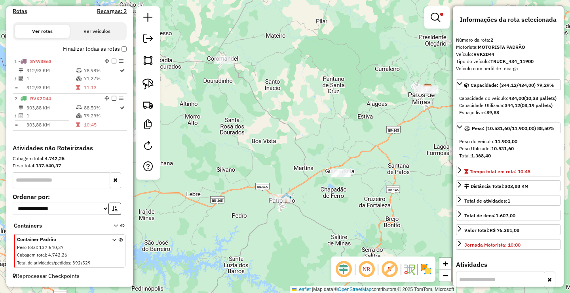
drag, startPoint x: 207, startPoint y: 185, endPoint x: 268, endPoint y: 204, distance: 64.3
click at [282, 210] on div "**********" at bounding box center [285, 146] width 570 height 293
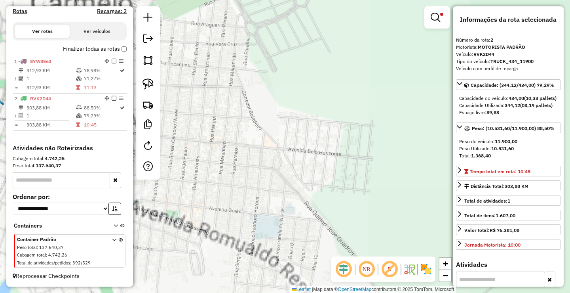
drag, startPoint x: 222, startPoint y: 180, endPoint x: 270, endPoint y: 156, distance: 54.0
click at [308, 184] on div "**********" at bounding box center [285, 146] width 570 height 293
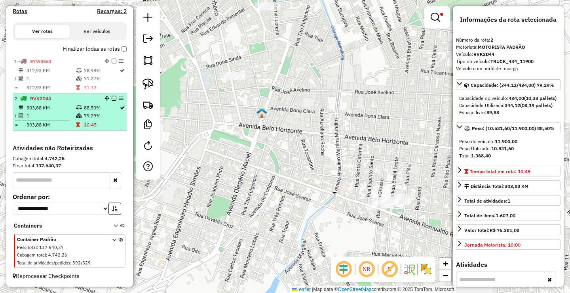
click at [112, 98] on em at bounding box center [114, 98] width 5 height 5
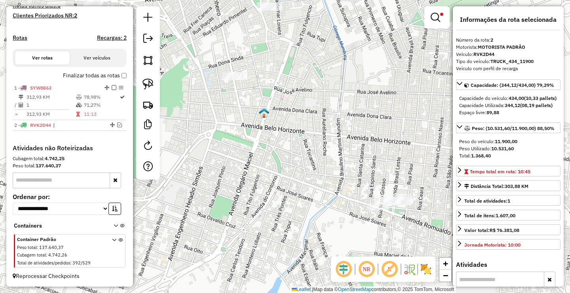
click at [112, 88] on em at bounding box center [114, 87] width 5 height 5
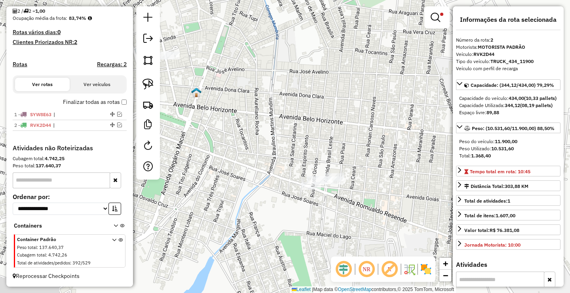
drag, startPoint x: 282, startPoint y: 160, endPoint x: 270, endPoint y: 156, distance: 12.9
click at [270, 156] on div "**********" at bounding box center [285, 146] width 570 height 293
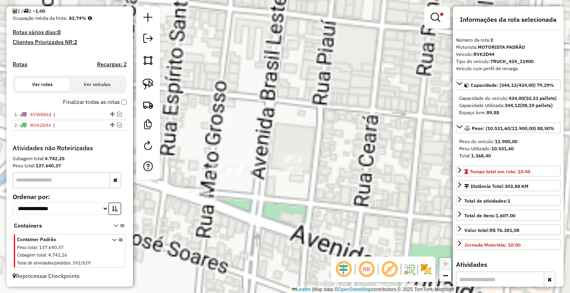
drag, startPoint x: 257, startPoint y: 194, endPoint x: 259, endPoint y: 164, distance: 30.2
click at [262, 173] on div "**********" at bounding box center [285, 146] width 570 height 293
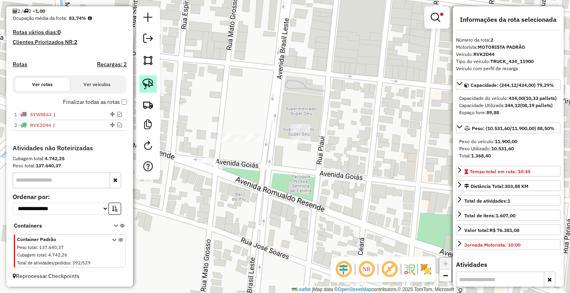
click at [150, 80] on img at bounding box center [148, 83] width 11 height 11
drag, startPoint x: 208, startPoint y: 118, endPoint x: 366, endPoint y: 130, distance: 158.9
click at [155, 86] on link at bounding box center [147, 83] width 17 height 17
drag, startPoint x: 295, startPoint y: 107, endPoint x: 329, endPoint y: 162, distance: 64.2
click at [143, 84] on img at bounding box center [148, 83] width 11 height 11
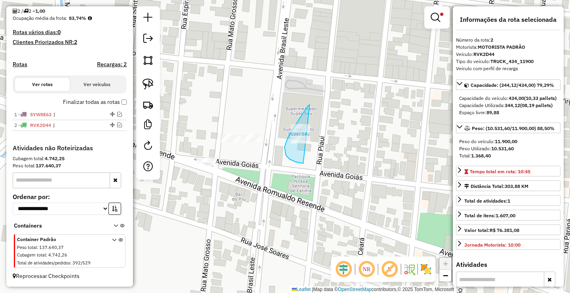
drag, startPoint x: 310, startPoint y: 105, endPoint x: 325, endPoint y: 162, distance: 59.8
click at [145, 85] on img at bounding box center [148, 83] width 11 height 11
drag, startPoint x: 302, startPoint y: 107, endPoint x: 320, endPoint y: 146, distance: 42.5
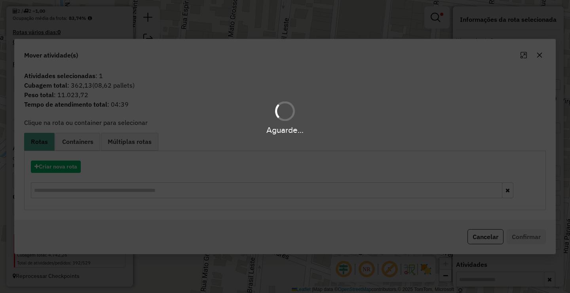
click at [67, 171] on hb-app "Aguarde... Pop-up bloqueado! Seu navegador bloqueou automáticamente a abertura …" at bounding box center [285, 146] width 570 height 293
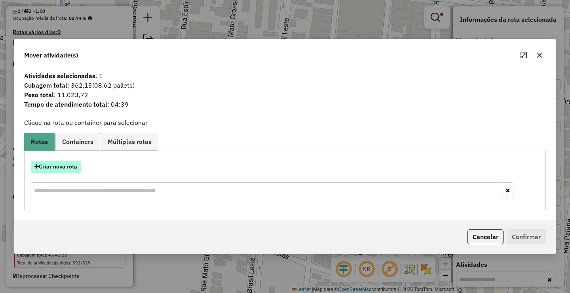
click at [65, 169] on button "Criar nova rota" at bounding box center [56, 166] width 50 height 12
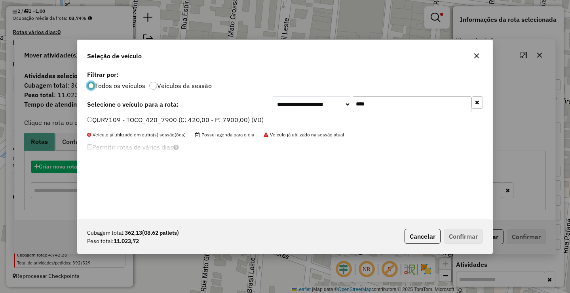
scroll to position [4, 2]
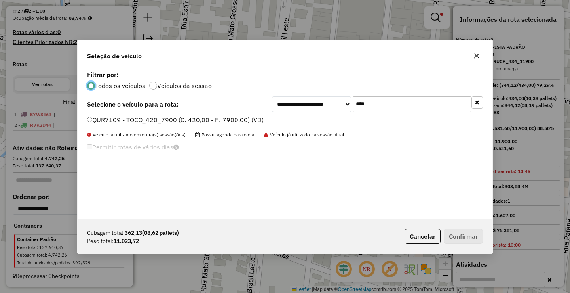
click at [409, 107] on input "****" at bounding box center [412, 104] width 119 height 16
type input "****"
click at [182, 124] on label "RVK2D49 - TRUCK_434_11900 (C: 434,00 - P: 11900,00) (VD)" at bounding box center [181, 120] width 188 height 10
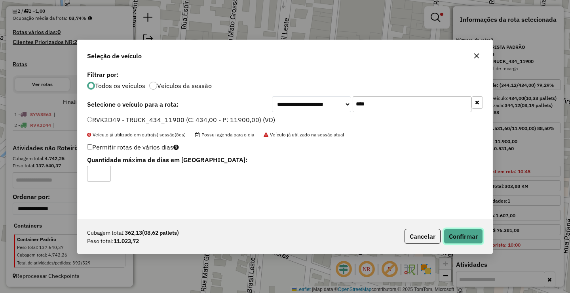
click at [461, 232] on button "Confirmar" at bounding box center [463, 235] width 39 height 15
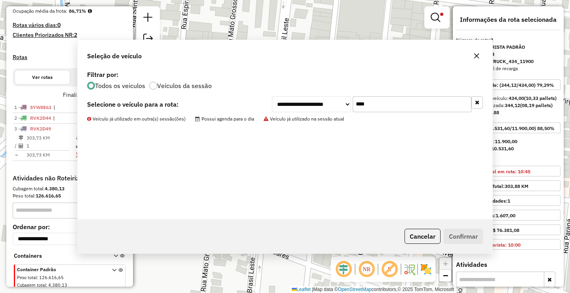
scroll to position [231, 0]
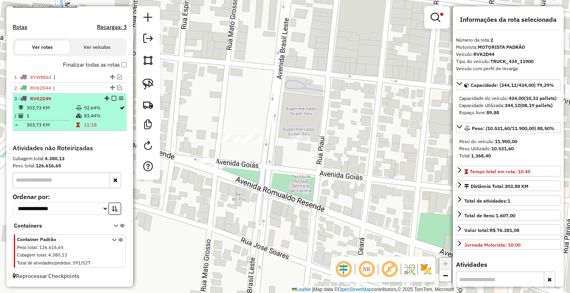
click at [112, 99] on em at bounding box center [114, 98] width 5 height 5
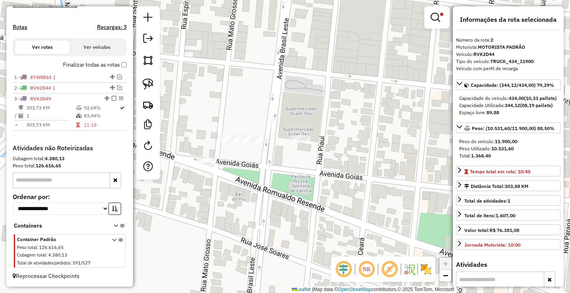
scroll to position [205, 0]
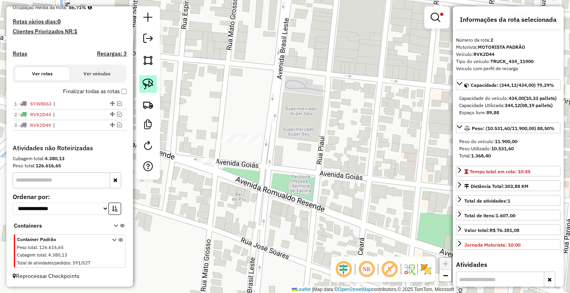
click at [142, 80] on link at bounding box center [147, 83] width 17 height 17
drag, startPoint x: 188, startPoint y: 146, endPoint x: 321, endPoint y: 156, distance: 133.1
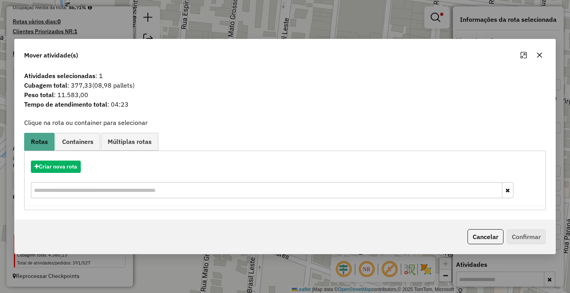
click at [542, 59] on button "button" at bounding box center [539, 55] width 13 height 13
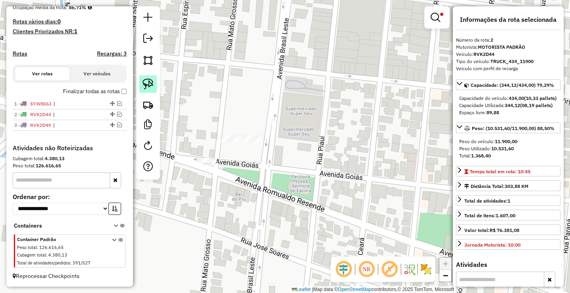
click at [151, 80] on img at bounding box center [148, 83] width 11 height 11
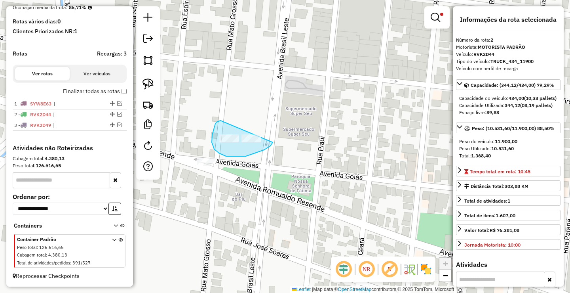
drag, startPoint x: 219, startPoint y: 121, endPoint x: 273, endPoint y: 142, distance: 57.6
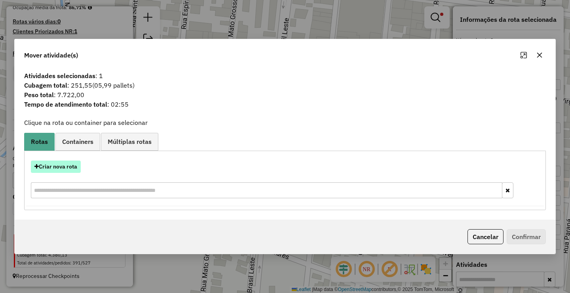
click at [68, 166] on button "Criar nova rota" at bounding box center [56, 166] width 50 height 12
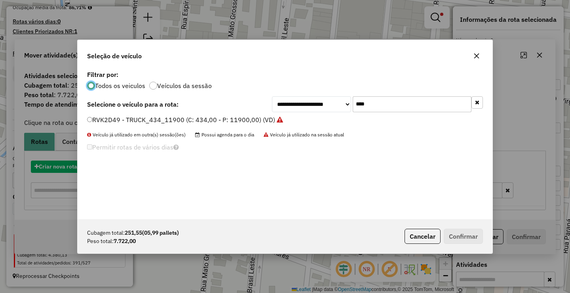
scroll to position [4, 2]
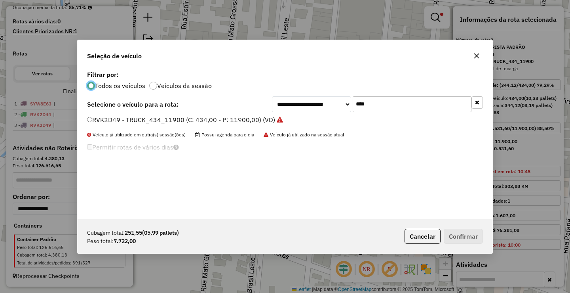
click at [379, 92] on div "**********" at bounding box center [285, 144] width 415 height 150
click at [383, 101] on input "****" at bounding box center [412, 104] width 119 height 16
type input "****"
click at [169, 120] on label "QUR7109 - TOCO_420_7900 (C: 420,00 - P: 7900,00) (VD)" at bounding box center [175, 120] width 177 height 10
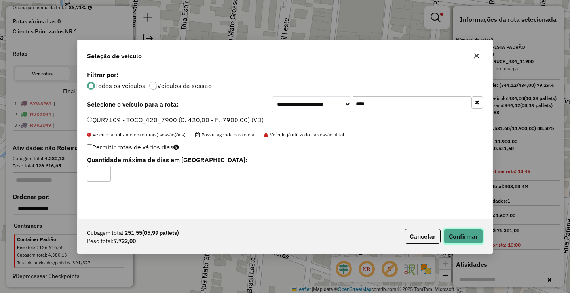
click at [465, 234] on button "Confirmar" at bounding box center [463, 235] width 39 height 15
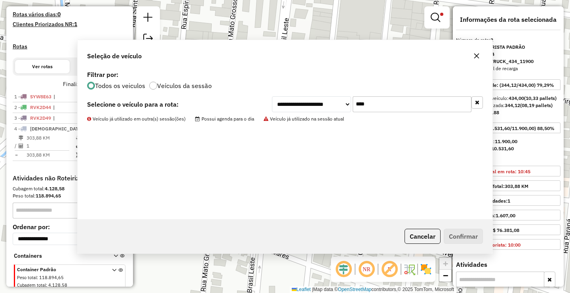
scroll to position [242, 0]
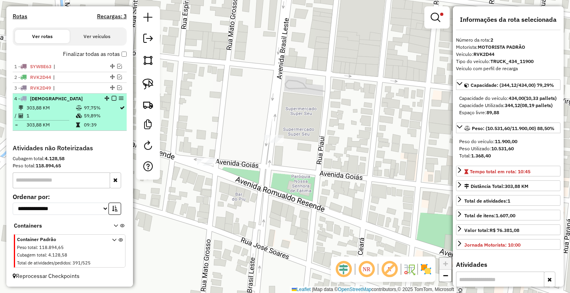
click at [112, 97] on em at bounding box center [114, 98] width 5 height 5
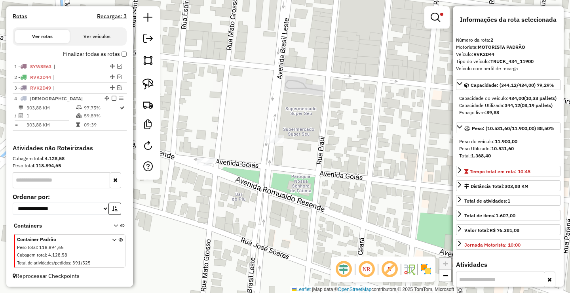
scroll to position [215, 0]
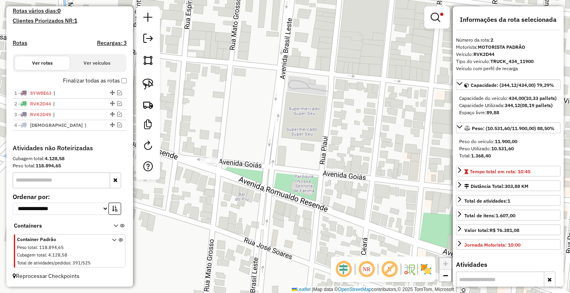
drag, startPoint x: 223, startPoint y: 122, endPoint x: 182, endPoint y: 94, distance: 49.9
click at [267, 116] on div "**********" at bounding box center [285, 146] width 570 height 293
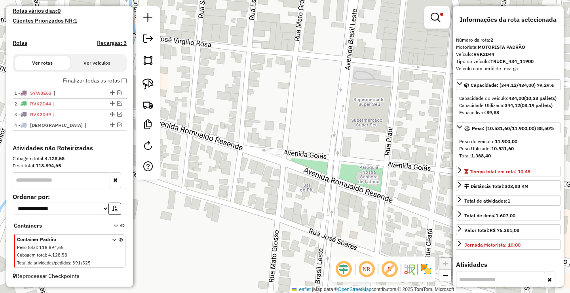
click at [158, 83] on div at bounding box center [148, 92] width 24 height 173
click at [157, 83] on div at bounding box center [148, 92] width 24 height 173
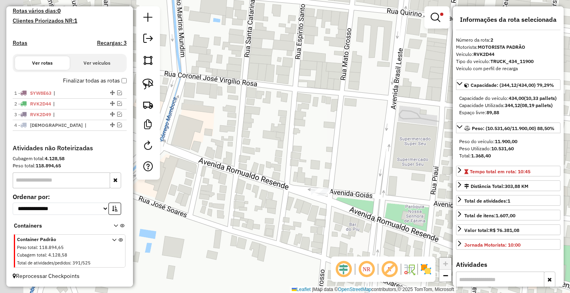
drag, startPoint x: 242, startPoint y: 116, endPoint x: 289, endPoint y: 149, distance: 57.7
click at [289, 151] on div "**********" at bounding box center [285, 146] width 570 height 293
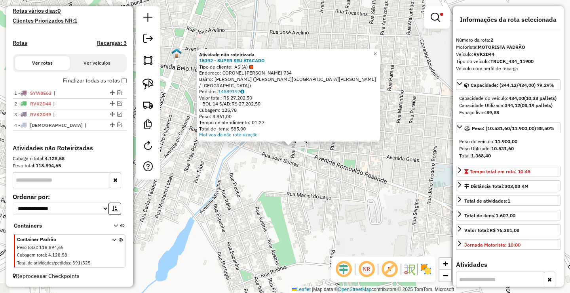
drag, startPoint x: 278, startPoint y: 173, endPoint x: 283, endPoint y: 173, distance: 4.8
click at [282, 173] on div "Atividade não roteirizada 15392 - SUPER SEU ATACADO Tipo de cliente: AS (A) End…" at bounding box center [285, 146] width 570 height 293
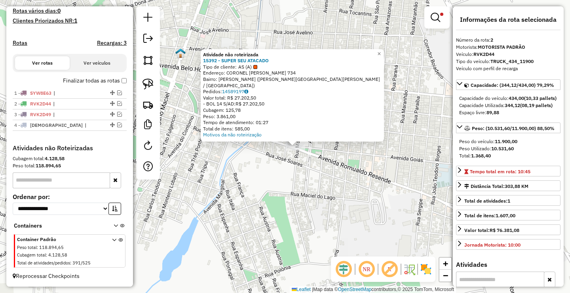
click at [276, 173] on div "Atividade não roteirizada 15392 - SUPER SEU ATACADO Tipo de cliente: AS (A) End…" at bounding box center [285, 146] width 570 height 293
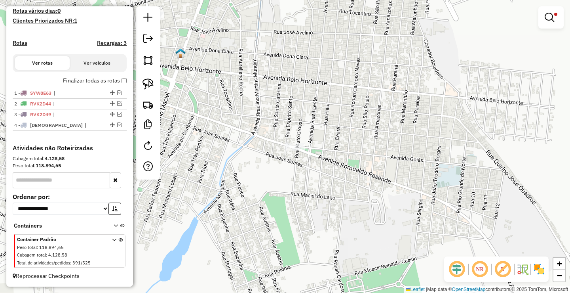
click at [302, 213] on div "Atividade não roteirizada 15392 - SUPER SEU ATACADO Tipo de cliente: AS (A) End…" at bounding box center [285, 146] width 570 height 293
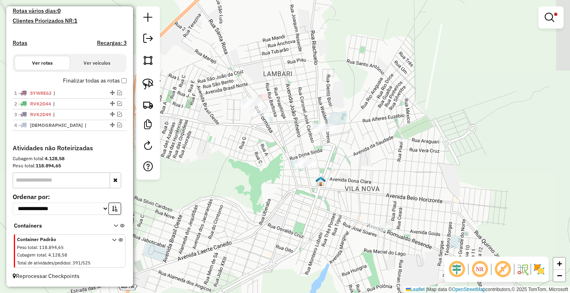
click at [283, 180] on div "**********" at bounding box center [285, 146] width 570 height 293
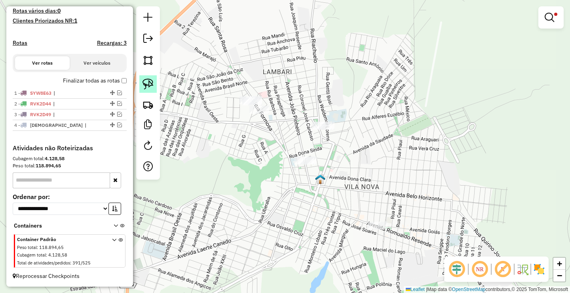
click at [156, 89] on link at bounding box center [147, 83] width 17 height 17
drag, startPoint x: 295, startPoint y: 152, endPoint x: 335, endPoint y: 162, distance: 41.2
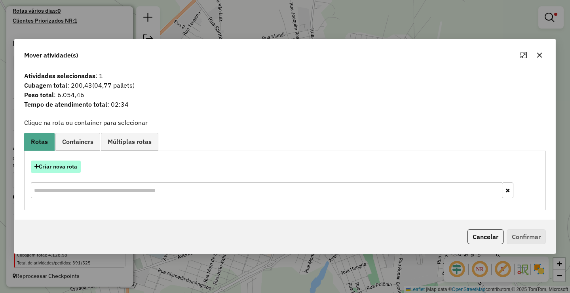
click at [60, 167] on button "Criar nova rota" at bounding box center [56, 166] width 50 height 12
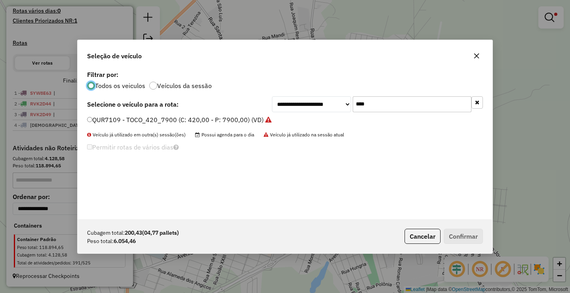
scroll to position [4, 2]
click at [389, 109] on input "****" at bounding box center [412, 104] width 119 height 16
type input "****"
drag, startPoint x: 169, startPoint y: 116, endPoint x: 271, endPoint y: 151, distance: 107.8
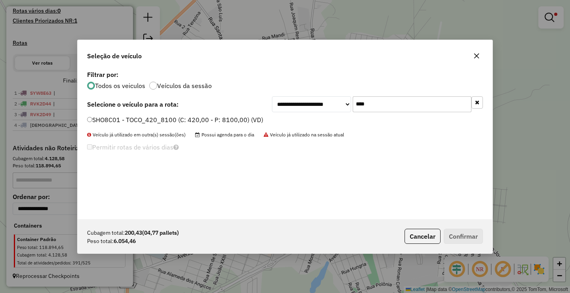
click at [169, 116] on label "SHO8C01 - TOCO_420_8100 (C: 420,00 - P: 8100,00) (VD)" at bounding box center [175, 120] width 176 height 10
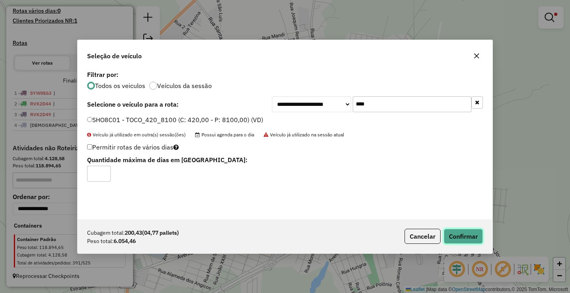
click at [463, 237] on button "Confirmar" at bounding box center [463, 235] width 39 height 15
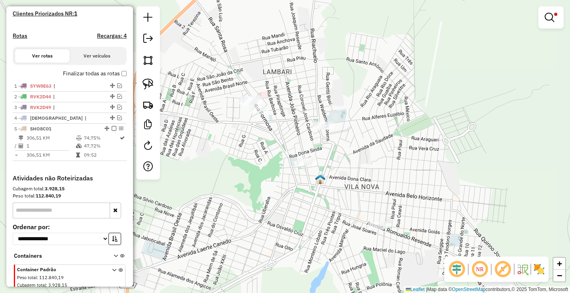
scroll to position [253, 0]
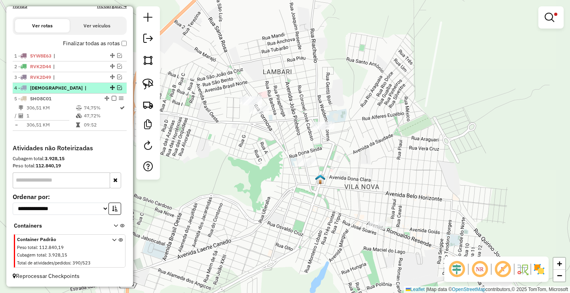
click at [117, 86] on em at bounding box center [119, 87] width 5 height 5
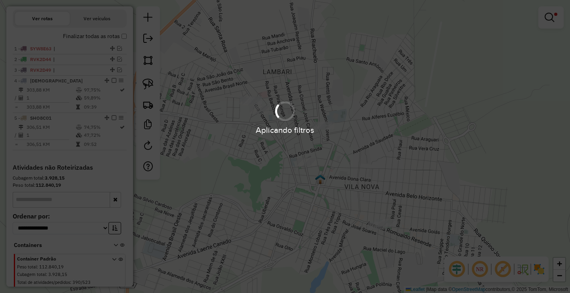
scroll to position [279, 0]
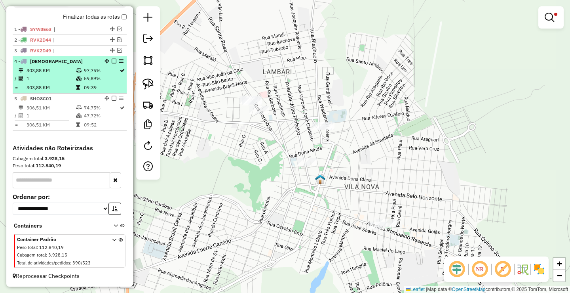
click at [91, 84] on td "09:39" at bounding box center [102, 88] width 36 height 8
select select "**********"
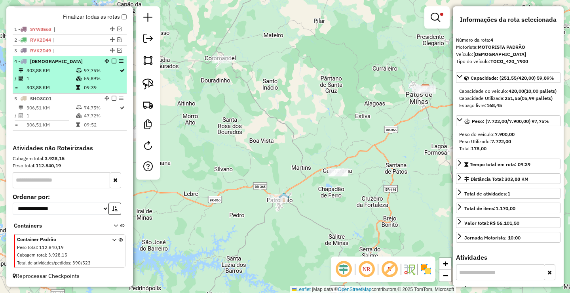
click at [91, 84] on td "09:39" at bounding box center [102, 88] width 36 height 8
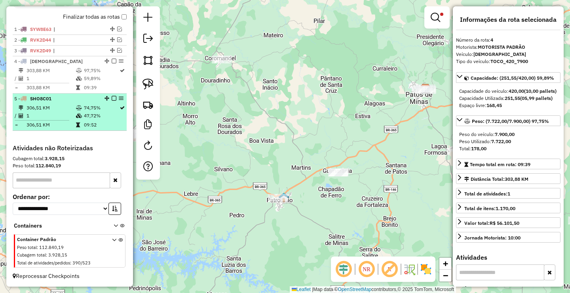
click at [88, 117] on td "47,72%" at bounding box center [102, 116] width 36 height 8
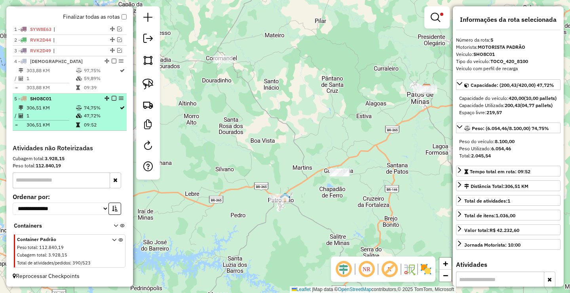
click at [91, 122] on td "09:52" at bounding box center [102, 125] width 36 height 8
click at [112, 97] on em at bounding box center [114, 98] width 5 height 5
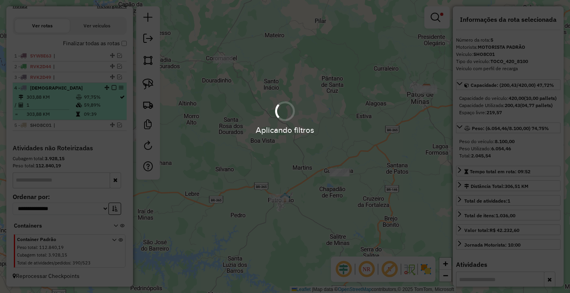
click at [112, 86] on em at bounding box center [114, 87] width 5 height 5
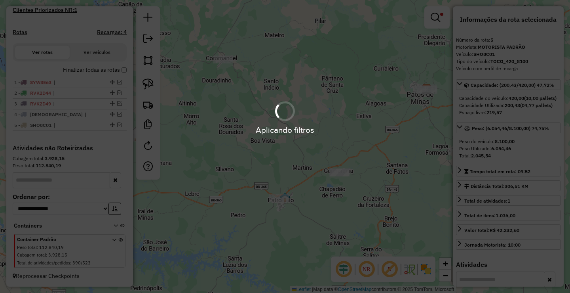
scroll to position [226, 0]
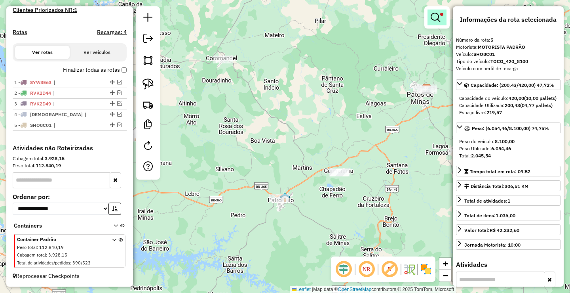
click at [438, 14] on em at bounding box center [436, 18] width 10 height 10
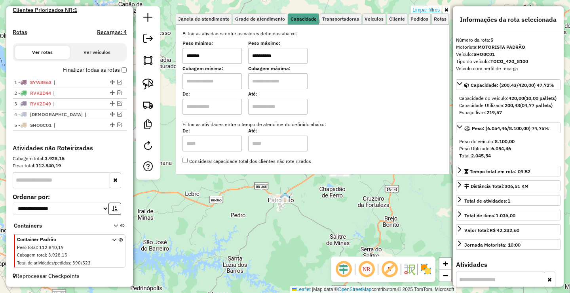
click at [435, 12] on link "Limpar filtros" at bounding box center [426, 10] width 30 height 9
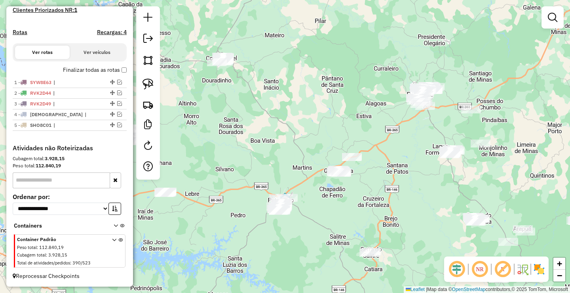
click at [261, 209] on div "Janela de atendimento Grade de atendimento Capacidade Transportadoras Veículos …" at bounding box center [285, 146] width 570 height 293
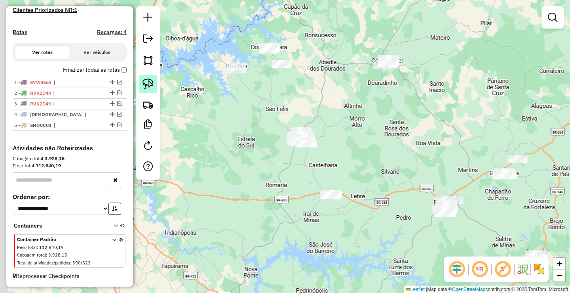
click at [147, 91] on link at bounding box center [147, 83] width 17 height 17
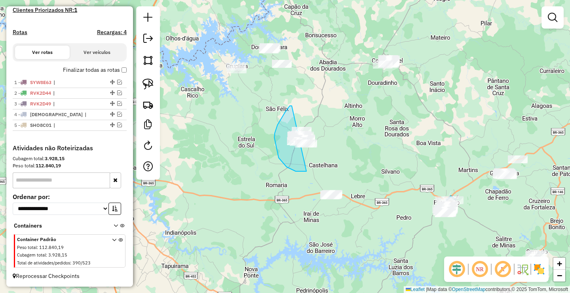
drag, startPoint x: 292, startPoint y: 106, endPoint x: 335, endPoint y: 143, distance: 57.6
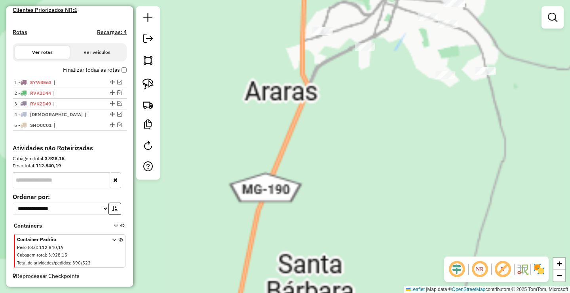
drag, startPoint x: 241, startPoint y: 149, endPoint x: 219, endPoint y: 176, distance: 34.6
click at [241, 176] on div "Janela de atendimento Grade de atendimento Capacidade Transportadoras Veículos …" at bounding box center [285, 146] width 570 height 293
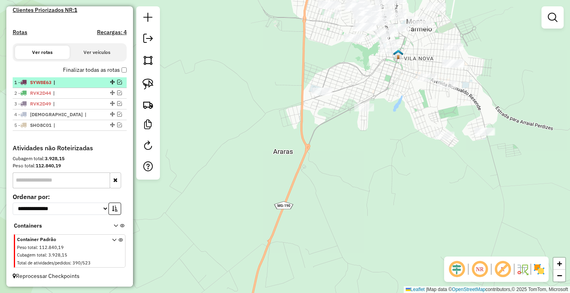
click at [118, 82] on em at bounding box center [119, 82] width 5 height 5
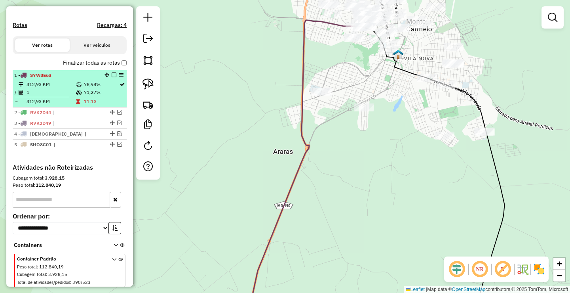
scroll to position [253, 0]
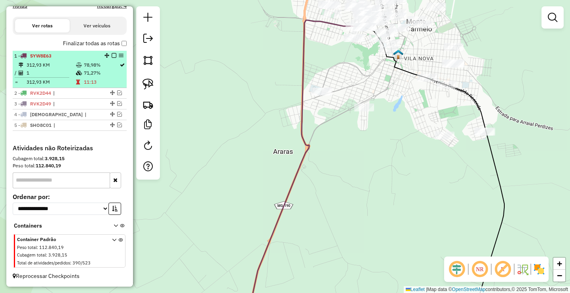
click at [105, 83] on td "11:13" at bounding box center [102, 82] width 36 height 8
select select "**********"
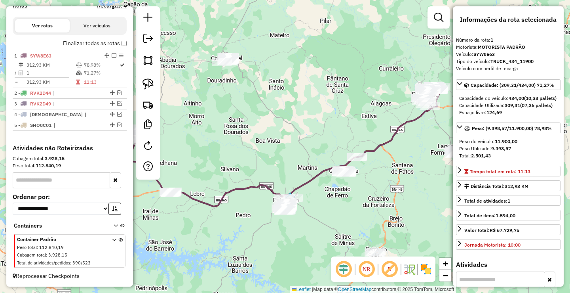
drag, startPoint x: 275, startPoint y: 147, endPoint x: 289, endPoint y: 129, distance: 22.3
click at [297, 133] on div "Janela de atendimento Grade de atendimento Capacidade Transportadoras Veículos …" at bounding box center [285, 146] width 570 height 293
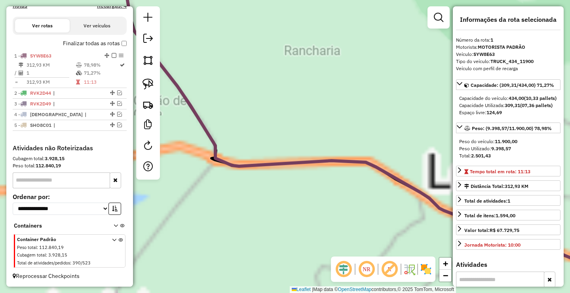
drag, startPoint x: 205, startPoint y: 70, endPoint x: 324, endPoint y: 205, distance: 180.7
click at [334, 216] on div "Janela de atendimento Grade de atendimento Capacidade Transportadoras Veículos …" at bounding box center [285, 146] width 570 height 293
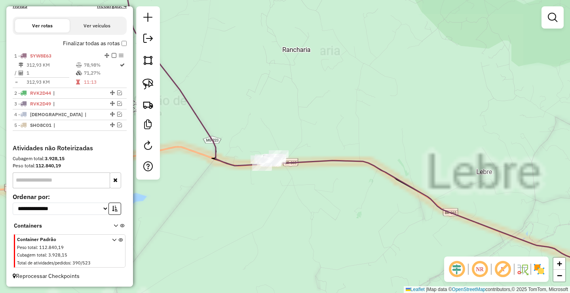
drag, startPoint x: 322, startPoint y: 196, endPoint x: 369, endPoint y: 238, distance: 62.8
click at [366, 235] on div "Janela de atendimento Grade de atendimento Capacidade Transportadoras Veículos …" at bounding box center [285, 146] width 570 height 293
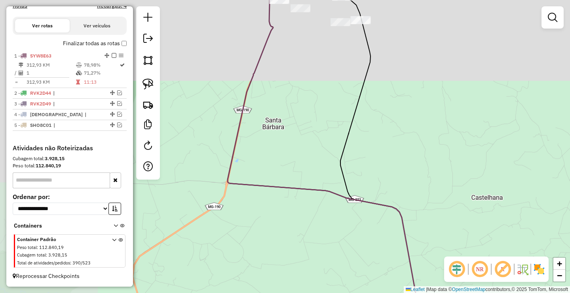
drag, startPoint x: 313, startPoint y: 199, endPoint x: 286, endPoint y: 261, distance: 68.1
click at [285, 261] on div "Janela de atendimento Grade de atendimento Capacidade Transportadoras Veículos …" at bounding box center [285, 146] width 570 height 293
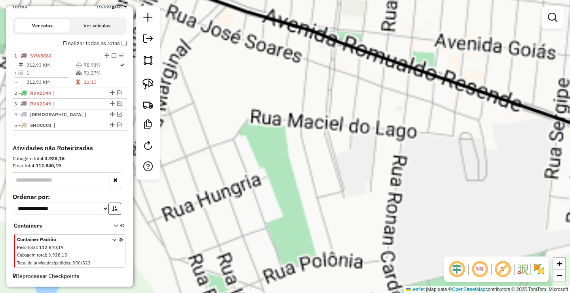
click at [312, 170] on div "Janela de atendimento Grade de atendimento Capacidade Transportadoras Veículos …" at bounding box center [285, 146] width 570 height 293
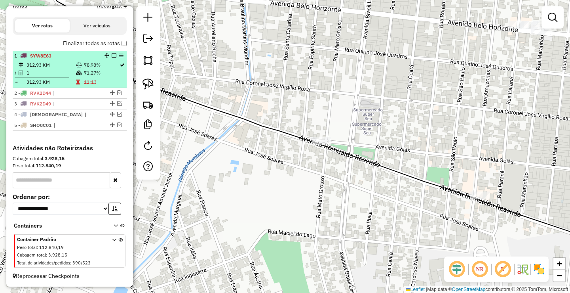
click at [112, 55] on em at bounding box center [114, 55] width 5 height 5
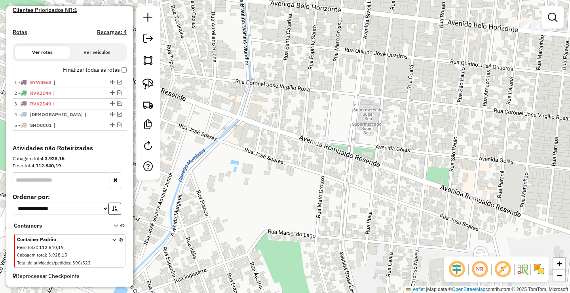
scroll to position [226, 0]
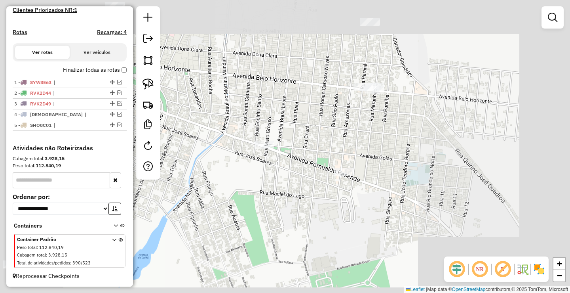
drag, startPoint x: 220, startPoint y: 152, endPoint x: 153, endPoint y: 93, distance: 88.4
click at [225, 151] on div "Janela de atendimento Grade de atendimento Capacidade Transportadoras Veículos …" at bounding box center [285, 146] width 570 height 293
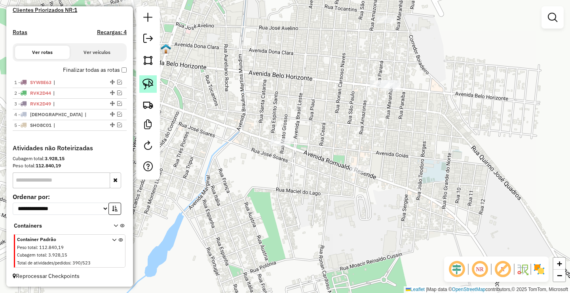
click at [149, 82] on img at bounding box center [148, 83] width 11 height 11
drag, startPoint x: 268, startPoint y: 137, endPoint x: 293, endPoint y: 164, distance: 36.4
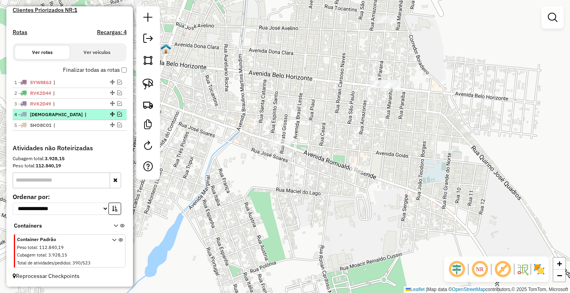
click at [86, 113] on span "|" at bounding box center [103, 114] width 36 height 7
select select "**********"
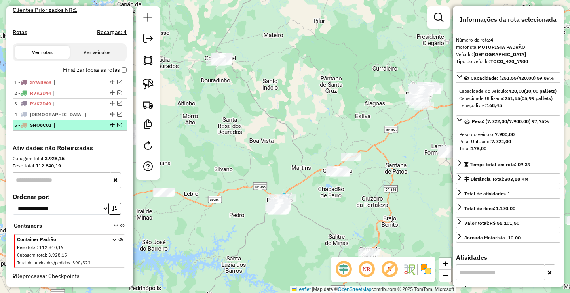
click at [87, 124] on span "|" at bounding box center [71, 125] width 36 height 7
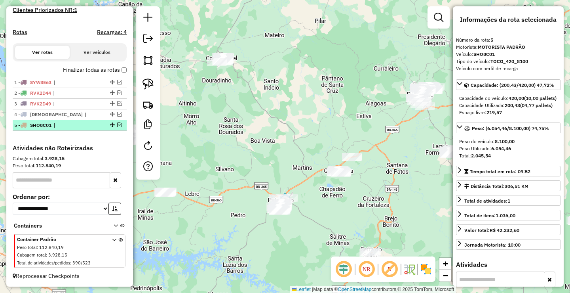
click at [87, 124] on span "|" at bounding box center [71, 125] width 36 height 7
click at [117, 124] on em at bounding box center [119, 124] width 5 height 5
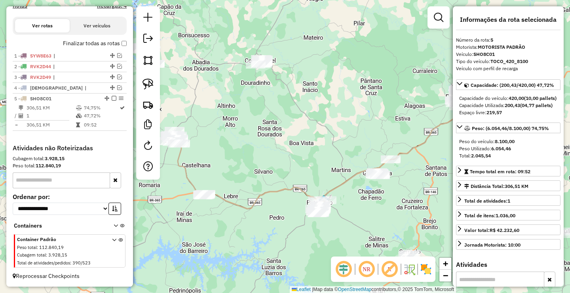
drag, startPoint x: 190, startPoint y: 170, endPoint x: 254, endPoint y: 173, distance: 64.2
click at [244, 173] on div "Janela de atendimento Grade de atendimento Capacidade Transportadoras Veículos …" at bounding box center [285, 146] width 570 height 293
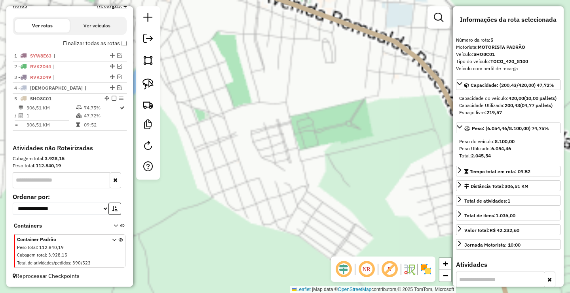
click at [222, 202] on div "Janela de atendimento Grade de atendimento Capacidade Transportadoras Veículos …" at bounding box center [285, 146] width 570 height 293
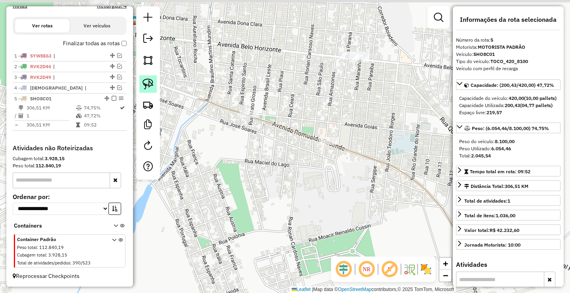
click at [149, 91] on link at bounding box center [147, 83] width 17 height 17
drag, startPoint x: 247, startPoint y: 103, endPoint x: 265, endPoint y: 116, distance: 22.1
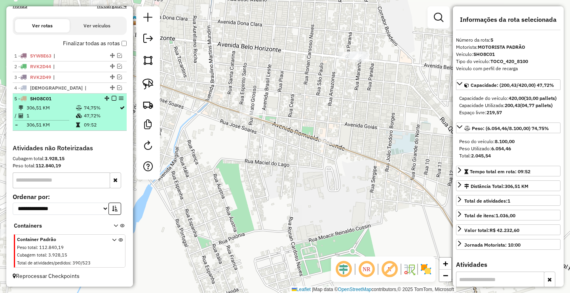
click at [112, 98] on em at bounding box center [114, 98] width 5 height 5
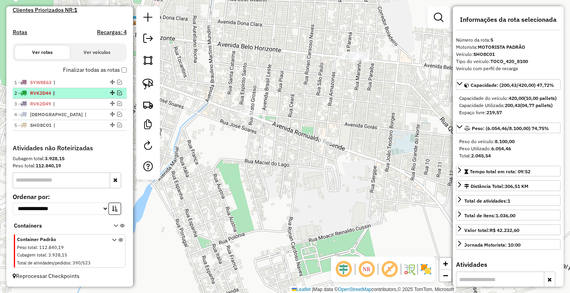
scroll to position [226, 0]
drag, startPoint x: 225, startPoint y: 137, endPoint x: 264, endPoint y: 171, distance: 52.5
click at [259, 165] on div "Janela de atendimento Grade de atendimento Capacidade Transportadoras Veículos …" at bounding box center [285, 146] width 570 height 293
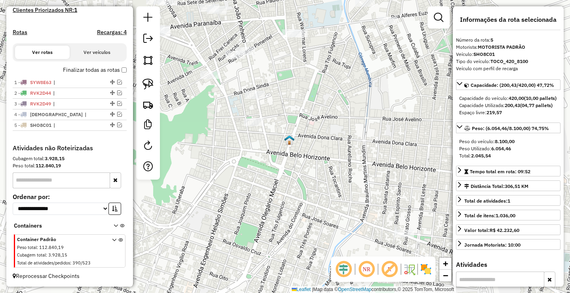
drag, startPoint x: 232, startPoint y: 162, endPoint x: 278, endPoint y: 179, distance: 48.9
click at [272, 178] on div "Janela de atendimento Grade de atendimento Capacidade Transportadoras Veículos …" at bounding box center [285, 146] width 570 height 293
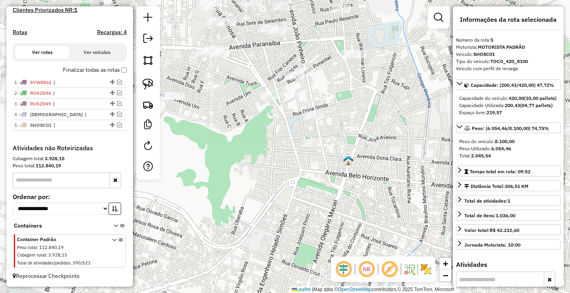
drag, startPoint x: 274, startPoint y: 213, endPoint x: 231, endPoint y: 161, distance: 67.6
click at [242, 174] on div "Janela de atendimento Grade de atendimento Capacidade Transportadoras Veículos …" at bounding box center [285, 146] width 570 height 293
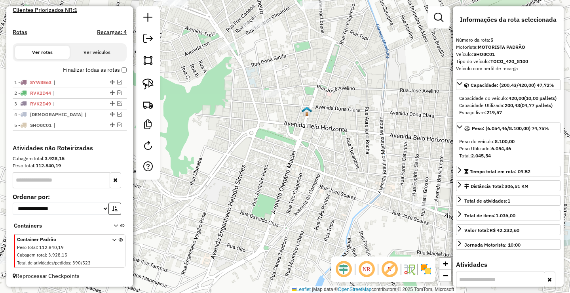
drag, startPoint x: 279, startPoint y: 197, endPoint x: 216, endPoint y: 157, distance: 74.3
click at [226, 162] on div "Janela de atendimento Grade de atendimento Capacidade Transportadoras Veículos …" at bounding box center [285, 146] width 570 height 293
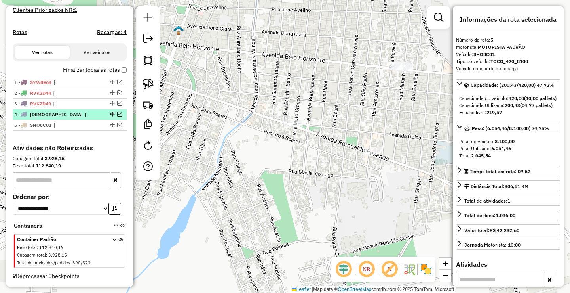
click at [117, 114] on em at bounding box center [119, 114] width 5 height 5
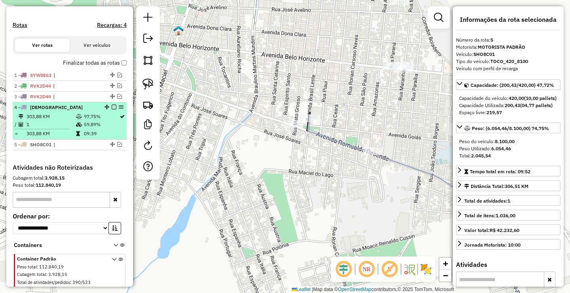
scroll to position [253, 0]
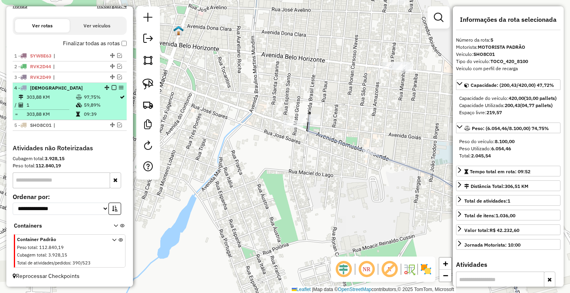
click at [113, 113] on td "09:39" at bounding box center [102, 114] width 36 height 8
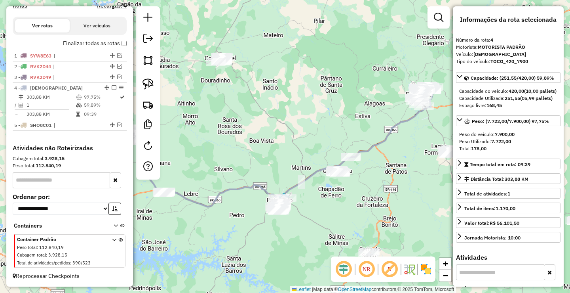
drag, startPoint x: 249, startPoint y: 145, endPoint x: 267, endPoint y: 119, distance: 32.4
click at [268, 124] on div "Janela de atendimento Grade de atendimento Capacidade Transportadoras Veículos …" at bounding box center [285, 146] width 570 height 293
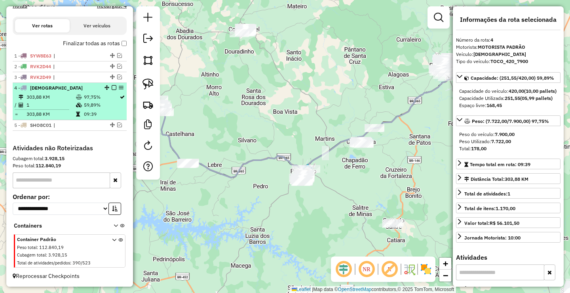
click at [112, 86] on em at bounding box center [114, 87] width 5 height 5
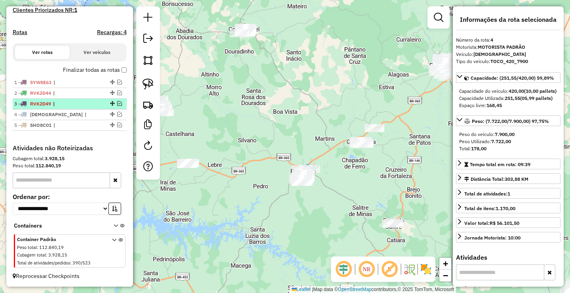
click at [117, 103] on em at bounding box center [119, 103] width 5 height 5
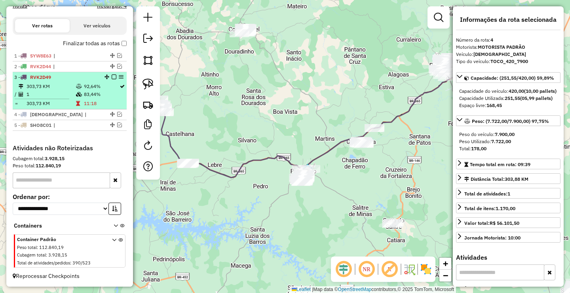
click at [67, 93] on td "1" at bounding box center [51, 94] width 50 height 8
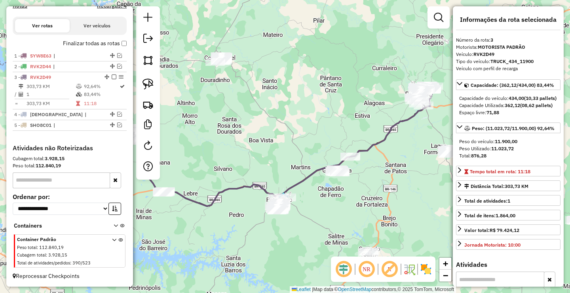
drag, startPoint x: 211, startPoint y: 121, endPoint x: 280, endPoint y: 116, distance: 69.5
click at [273, 118] on div "Janela de atendimento Grade de atendimento Capacidade Transportadoras Veículos …" at bounding box center [285, 146] width 570 height 293
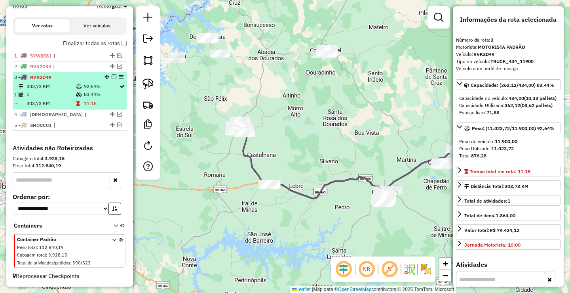
click at [112, 77] on em at bounding box center [114, 76] width 5 height 5
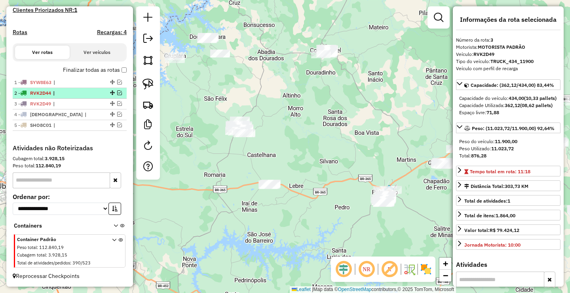
click at [119, 92] on em at bounding box center [119, 92] width 5 height 5
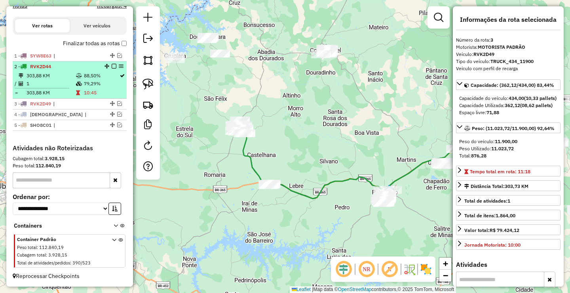
click at [91, 95] on td "10:45" at bounding box center [102, 93] width 36 height 8
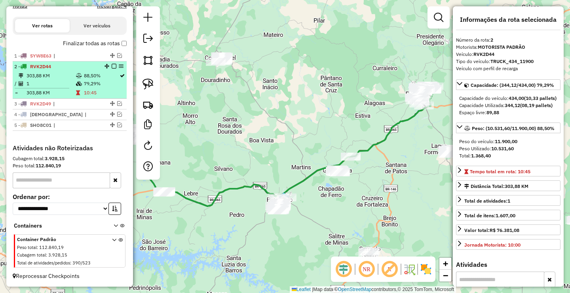
click at [112, 67] on em at bounding box center [114, 66] width 5 height 5
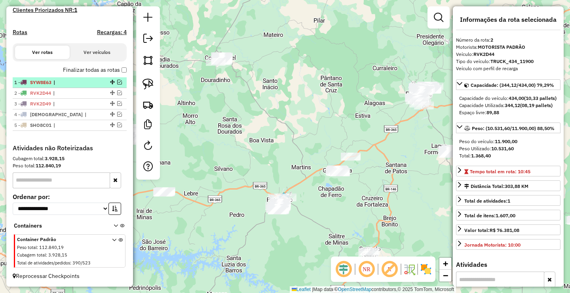
click at [117, 82] on em at bounding box center [119, 82] width 5 height 5
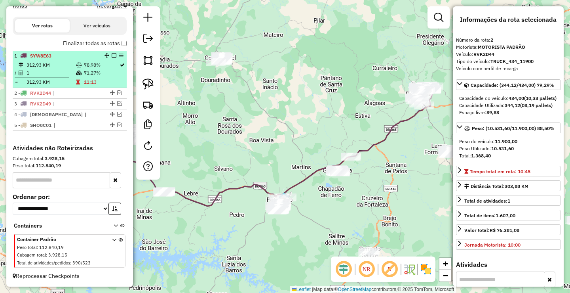
click at [78, 79] on td at bounding box center [80, 82] width 8 height 8
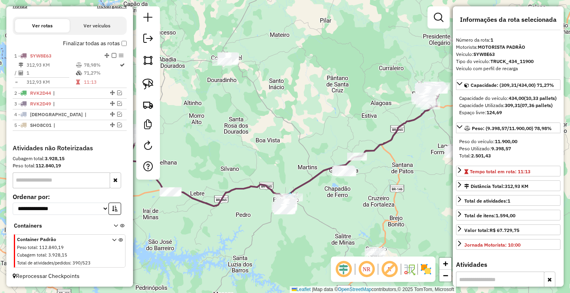
click at [258, 105] on div "Janela de atendimento Grade de atendimento Capacidade Transportadoras Veículos …" at bounding box center [285, 146] width 570 height 293
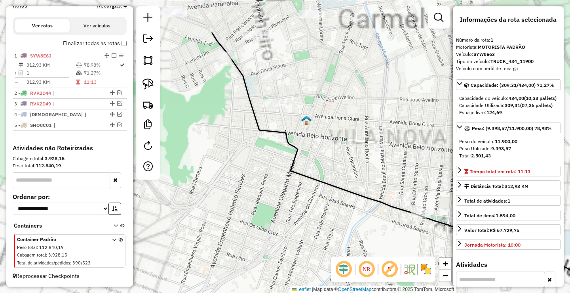
drag, startPoint x: 247, startPoint y: 176, endPoint x: 288, endPoint y: 217, distance: 58.2
click at [279, 211] on div "Janela de atendimento Grade de atendimento Capacidade Transportadoras Veículos …" at bounding box center [285, 146] width 570 height 293
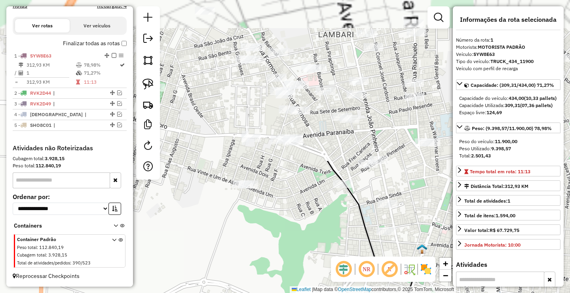
drag, startPoint x: 239, startPoint y: 173, endPoint x: 261, endPoint y: 190, distance: 27.9
click at [261, 190] on div "Janela de atendimento Grade de atendimento Capacidade Transportadoras Veículos …" at bounding box center [285, 146] width 570 height 293
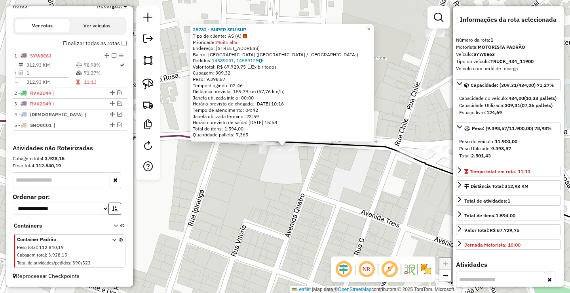
click at [227, 186] on div "28782 - SUPER SEU SUP Tipo de cliente: AS (A) Prioridade: Muito alta Endereço: …" at bounding box center [285, 146] width 570 height 293
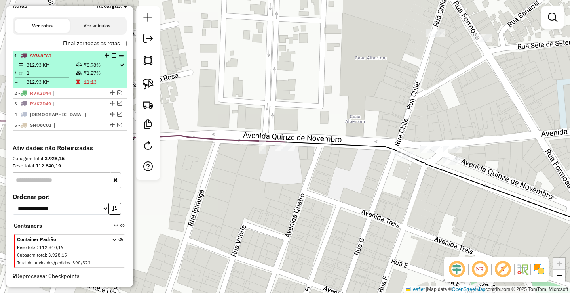
click at [112, 55] on em at bounding box center [114, 55] width 5 height 5
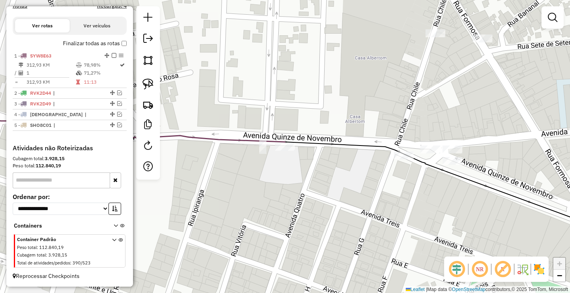
scroll to position [226, 0]
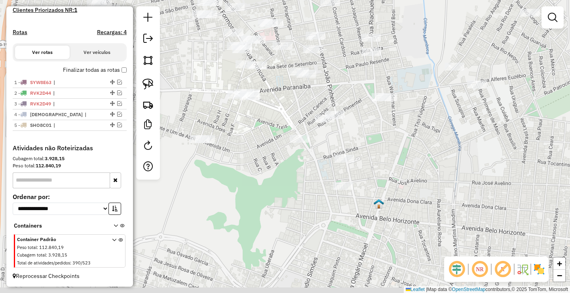
drag, startPoint x: 235, startPoint y: 149, endPoint x: 206, endPoint y: 101, distance: 56.4
click at [220, 120] on div "Janela de atendimento Grade de atendimento Capacidade Transportadoras Veículos …" at bounding box center [285, 146] width 570 height 293
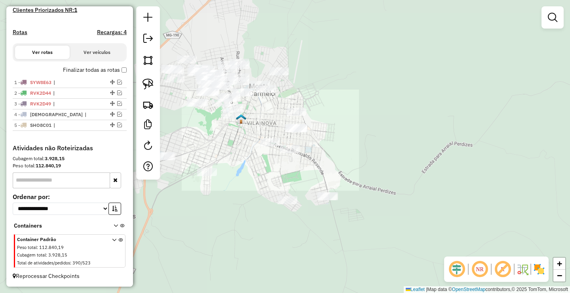
drag, startPoint x: 235, startPoint y: 152, endPoint x: 216, endPoint y: 138, distance: 23.3
click at [217, 139] on div "Janela de atendimento Grade de atendimento Capacidade Transportadoras Veículos …" at bounding box center [285, 146] width 570 height 293
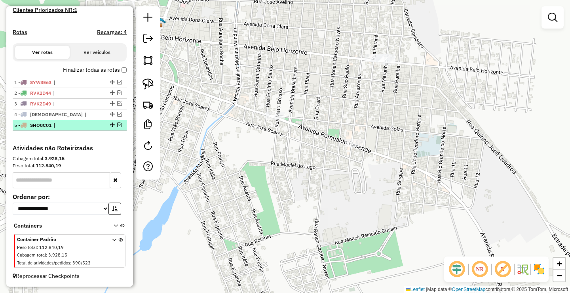
click at [118, 124] on em at bounding box center [119, 124] width 5 height 5
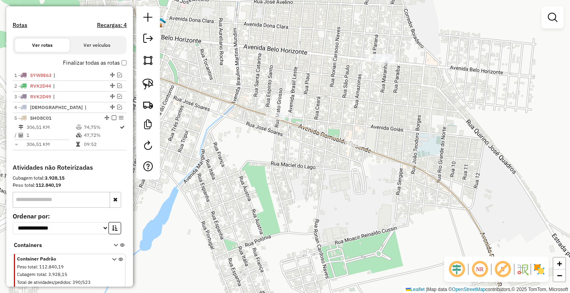
scroll to position [253, 0]
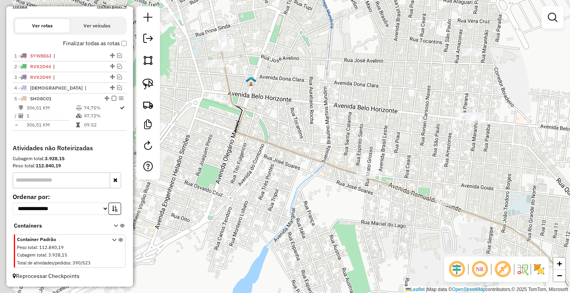
drag, startPoint x: 357, startPoint y: 213, endPoint x: 376, endPoint y: 220, distance: 20.2
click at [373, 220] on div "Janela de atendimento Grade de atendimento Capacidade Transportadoras Veículos …" at bounding box center [285, 146] width 570 height 293
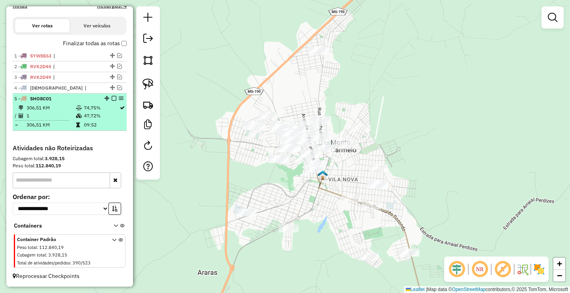
select select "**********"
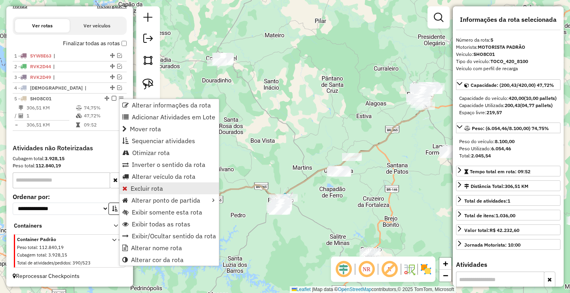
click at [149, 186] on span "Excluir rota" at bounding box center [147, 188] width 32 height 6
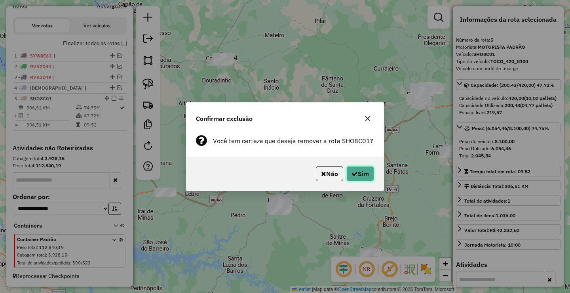
click at [364, 175] on button "Sim" at bounding box center [361, 173] width 28 height 15
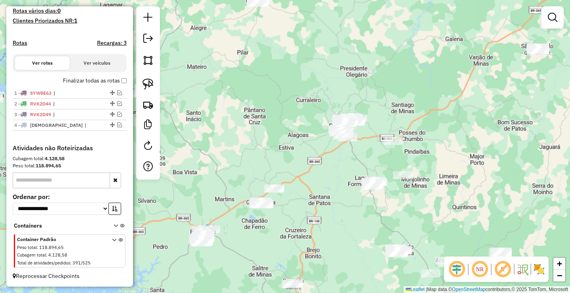
scroll to position [215, 0]
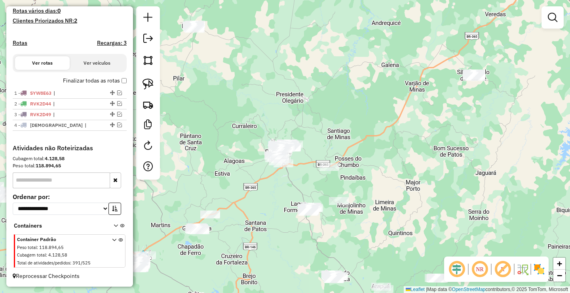
drag, startPoint x: 242, startPoint y: 186, endPoint x: 298, endPoint y: 170, distance: 58.1
click at [260, 180] on div "Janela de atendimento Grade de atendimento Capacidade Transportadoras Veículos …" at bounding box center [285, 146] width 570 height 293
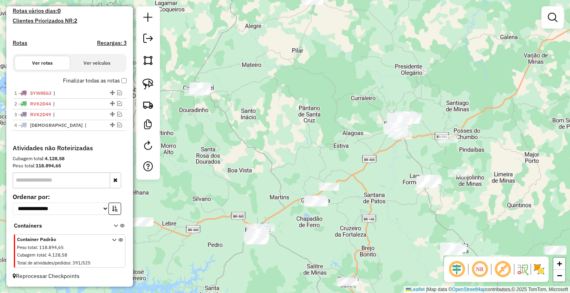
drag, startPoint x: 196, startPoint y: 184, endPoint x: 324, endPoint y: 188, distance: 128.0
click at [320, 191] on div "Janela de atendimento Grade de atendimento Capacidade Transportadoras Veículos …" at bounding box center [285, 146] width 570 height 293
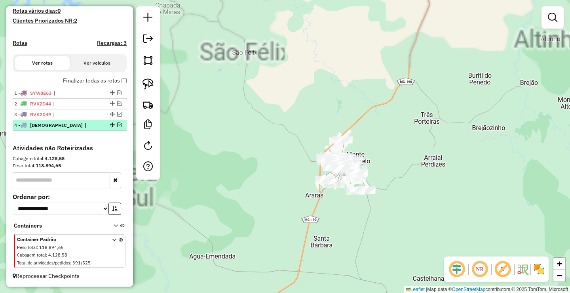
click at [118, 126] on em at bounding box center [119, 124] width 5 height 5
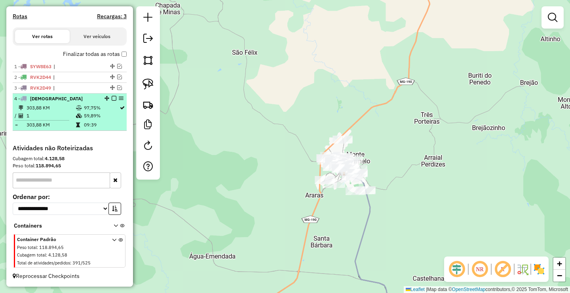
click at [100, 123] on td "09:39" at bounding box center [102, 125] width 36 height 8
select select "**********"
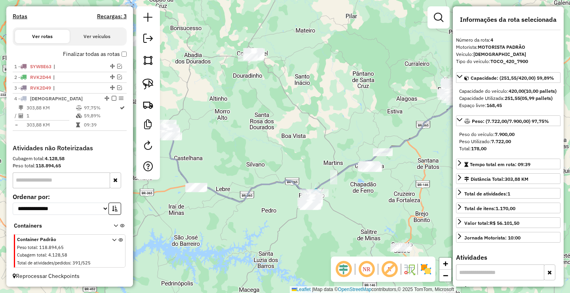
drag, startPoint x: 251, startPoint y: 168, endPoint x: 308, endPoint y: 154, distance: 59.4
click at [300, 160] on div "Janela de atendimento Grade de atendimento Capacidade Transportadoras Veículos …" at bounding box center [285, 146] width 570 height 293
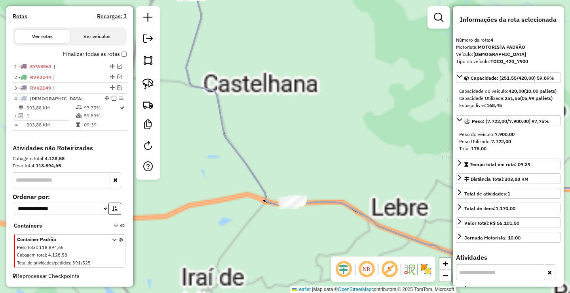
click at [266, 230] on div "Janela de atendimento Grade de atendimento Capacidade Transportadoras Veículos …" at bounding box center [285, 146] width 570 height 293
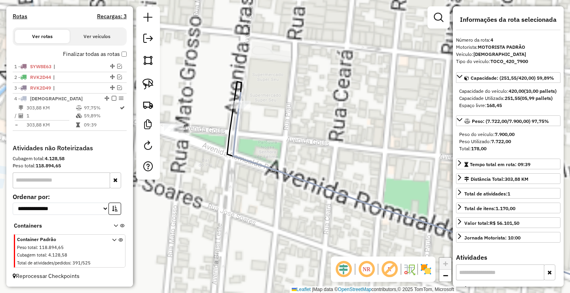
drag, startPoint x: 222, startPoint y: 181, endPoint x: 246, endPoint y: 188, distance: 25.3
click at [254, 194] on div "Janela de atendimento Grade de atendimento Capacidade Transportadoras Veículos …" at bounding box center [285, 146] width 570 height 293
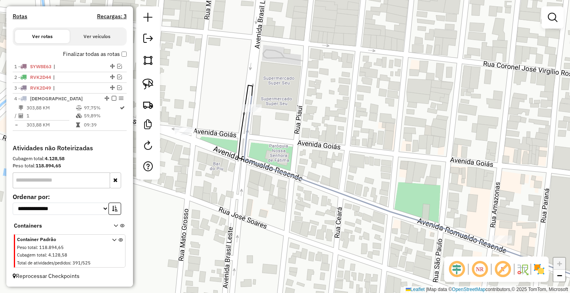
drag, startPoint x: 172, startPoint y: 97, endPoint x: 185, endPoint y: 100, distance: 12.6
click at [200, 106] on div "Janela de atendimento Grade de atendimento Capacidade Transportadoras Veículos …" at bounding box center [285, 146] width 570 height 293
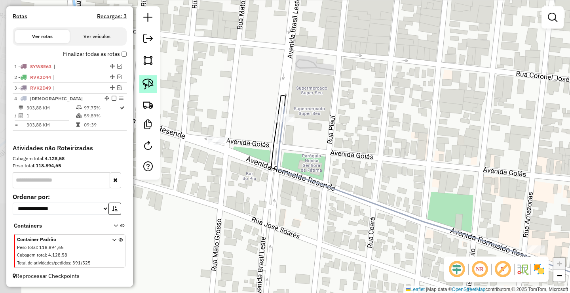
click at [148, 85] on img at bounding box center [148, 83] width 11 height 11
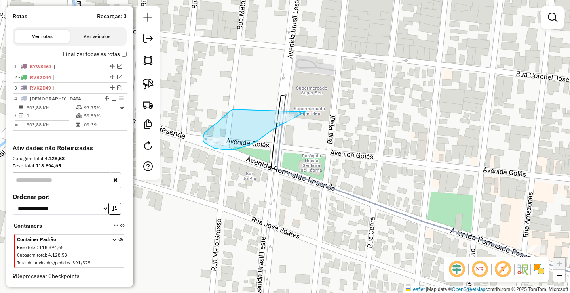
drag, startPoint x: 230, startPoint y: 111, endPoint x: 312, endPoint y: 104, distance: 82.3
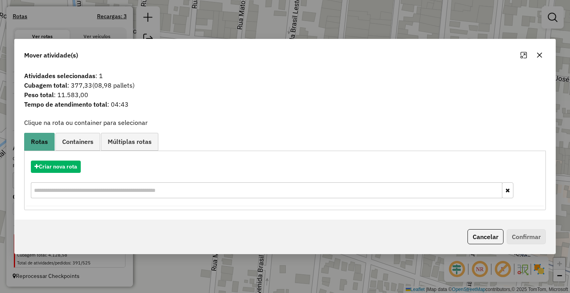
click at [540, 55] on icon "button" at bounding box center [540, 55] width 6 height 6
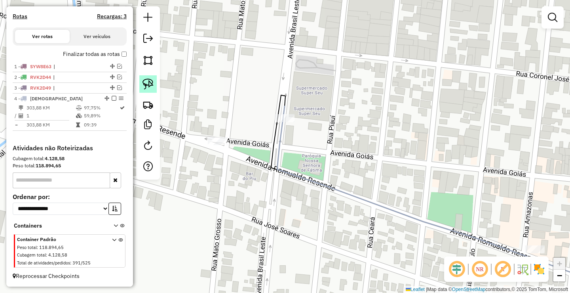
click at [145, 83] on img at bounding box center [148, 83] width 11 height 11
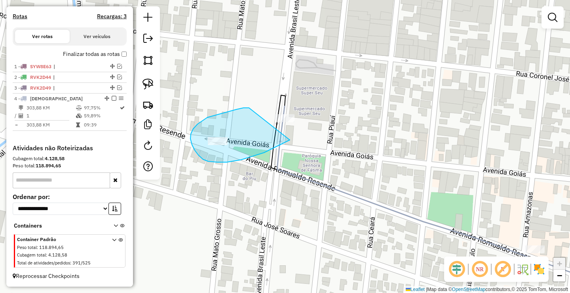
drag, startPoint x: 225, startPoint y: 112, endPoint x: 337, endPoint y: 103, distance: 112.5
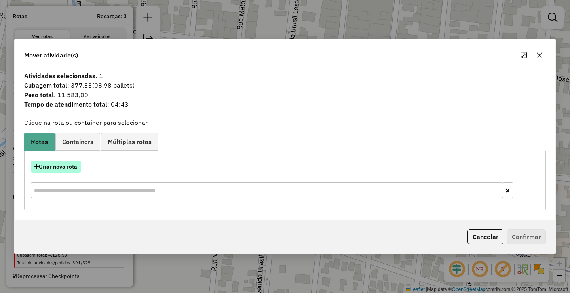
click at [59, 164] on button "Criar nova rota" at bounding box center [56, 166] width 50 height 12
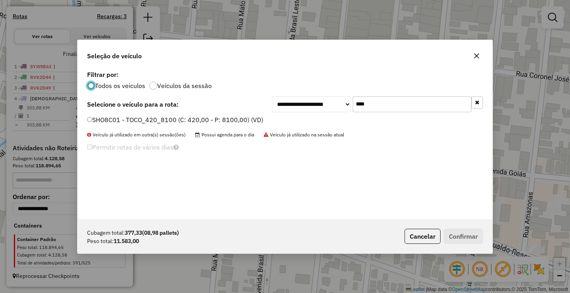
scroll to position [4, 2]
click at [422, 114] on div "**********" at bounding box center [285, 144] width 415 height 150
click at [419, 111] on input "****" at bounding box center [412, 104] width 119 height 16
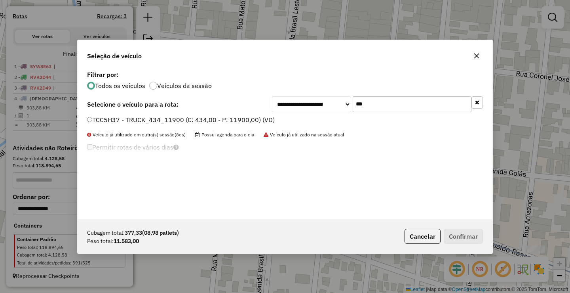
type input "***"
click at [131, 121] on label "TCC5H37 - TRUCK_434_11900 (C: 434,00 - P: 11900,00) (VD)" at bounding box center [181, 120] width 188 height 10
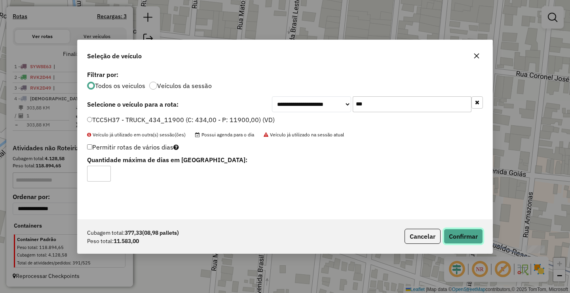
click at [464, 236] on button "Confirmar" at bounding box center [463, 235] width 39 height 15
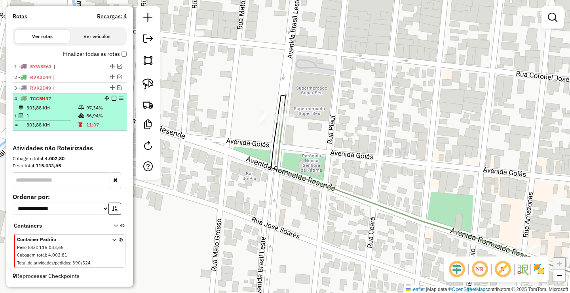
click at [112, 99] on em at bounding box center [114, 98] width 5 height 5
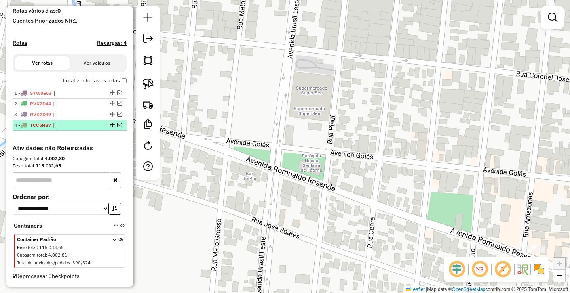
scroll to position [215, 0]
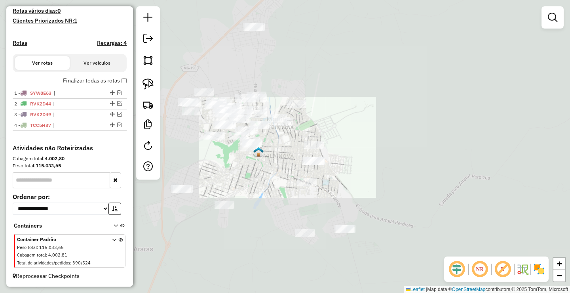
drag, startPoint x: 266, startPoint y: 207, endPoint x: 321, endPoint y: 173, distance: 64.7
click at [301, 185] on div "Janela de atendimento Grade de atendimento Capacidade Transportadoras Veículos …" at bounding box center [285, 146] width 570 height 293
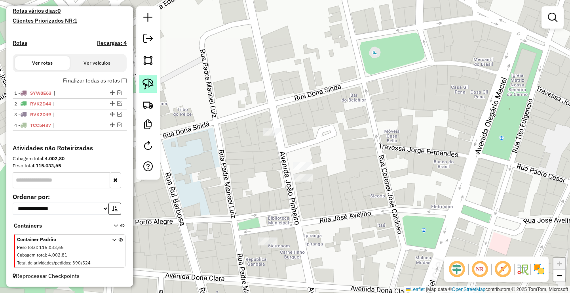
click at [147, 81] on img at bounding box center [148, 83] width 11 height 11
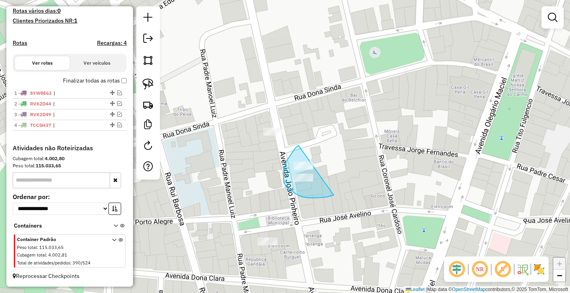
drag, startPoint x: 294, startPoint y: 150, endPoint x: 338, endPoint y: 191, distance: 60.2
click at [264, 160] on div "Janela de atendimento Grade de atendimento Capacidade Transportadoras Veículos …" at bounding box center [285, 146] width 570 height 293
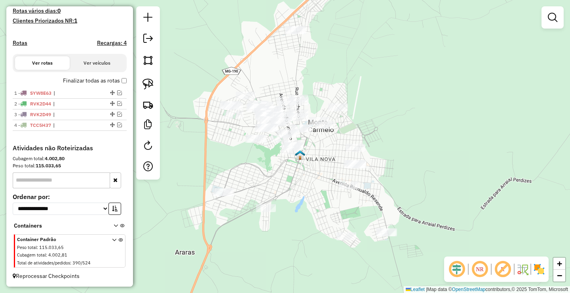
drag, startPoint x: 293, startPoint y: 184, endPoint x: 298, endPoint y: 173, distance: 11.5
click at [299, 184] on div "Janela de atendimento Grade de atendimento Capacidade Transportadoras Veículos …" at bounding box center [285, 146] width 570 height 293
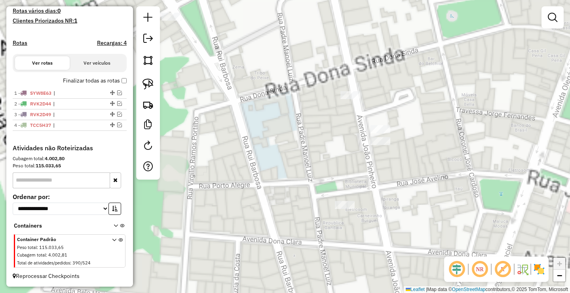
drag, startPoint x: 314, startPoint y: 166, endPoint x: 263, endPoint y: 175, distance: 52.3
click at [263, 176] on div "Janela de atendimento Grade de atendimento Capacidade Transportadoras Veículos …" at bounding box center [285, 146] width 570 height 293
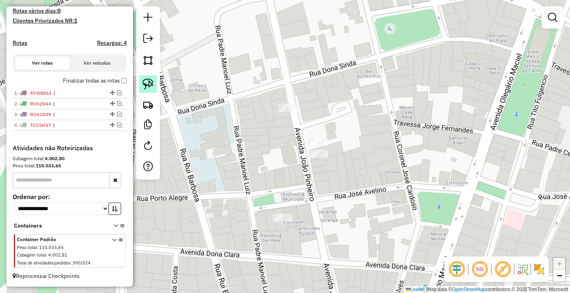
click at [150, 86] on img at bounding box center [148, 83] width 11 height 11
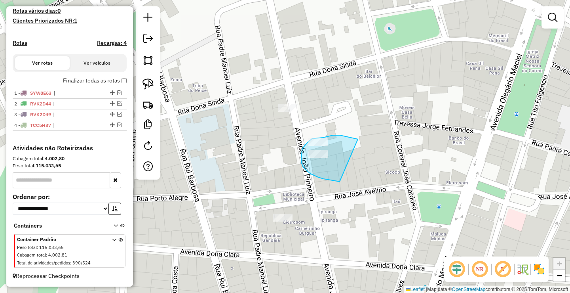
drag, startPoint x: 354, startPoint y: 138, endPoint x: 340, endPoint y: 181, distance: 45.3
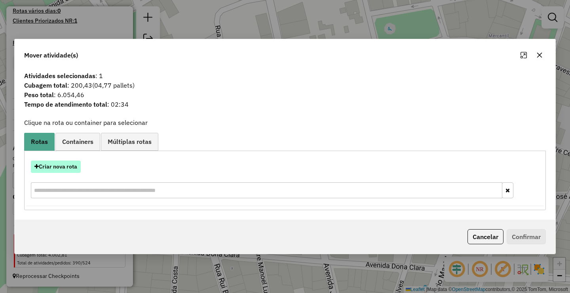
click at [65, 168] on button "Criar nova rota" at bounding box center [56, 166] width 50 height 12
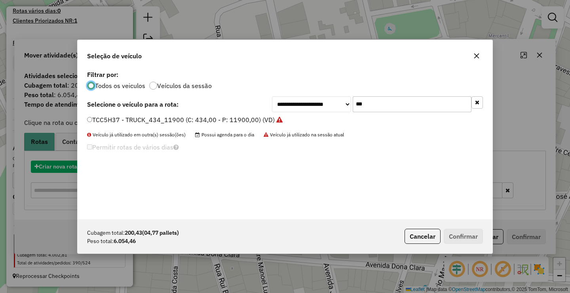
scroll to position [4, 2]
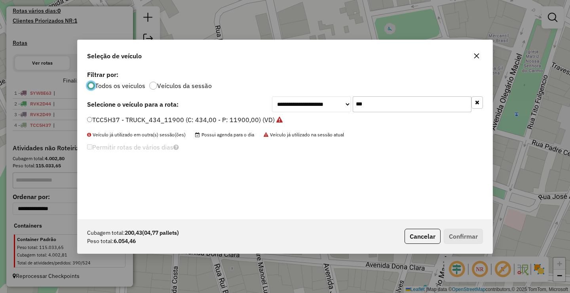
click at [374, 110] on input "***" at bounding box center [412, 104] width 119 height 16
type input "****"
click at [144, 118] on label "QUR7109 - TOCO_420_7900 (C: 420,00 - P: 7900,00) (VD)" at bounding box center [175, 120] width 177 height 10
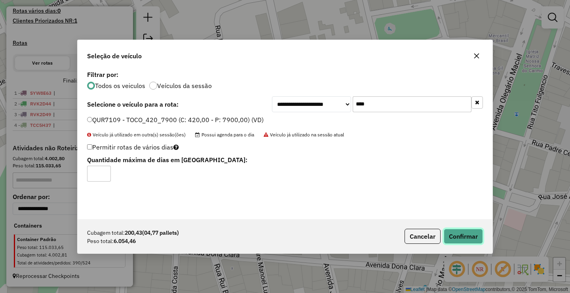
click at [468, 235] on button "Confirmar" at bounding box center [463, 235] width 39 height 15
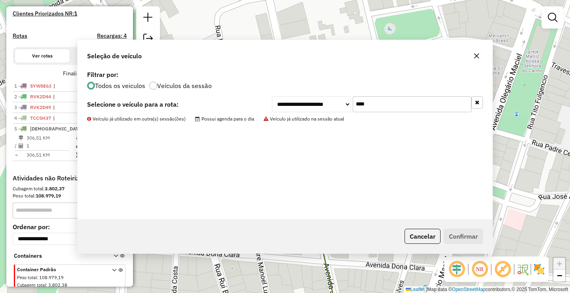
scroll to position [253, 0]
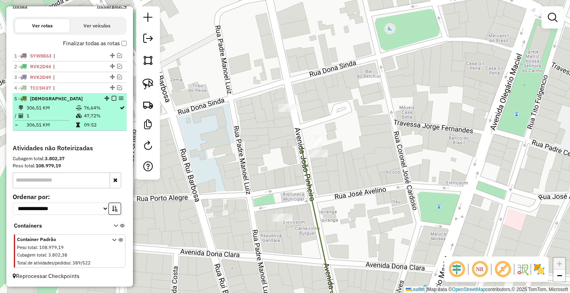
click at [112, 99] on em at bounding box center [114, 98] width 5 height 5
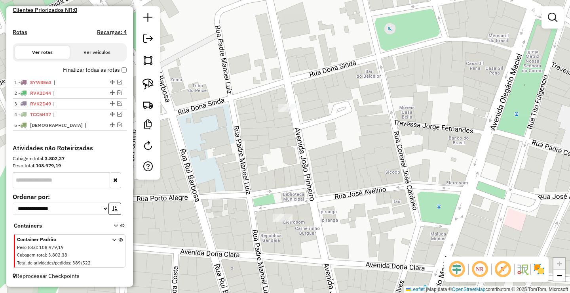
scroll to position [226, 0]
click at [117, 113] on em at bounding box center [119, 114] width 5 height 5
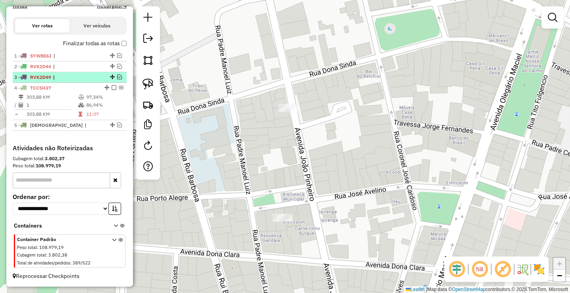
click at [117, 76] on em at bounding box center [119, 76] width 5 height 5
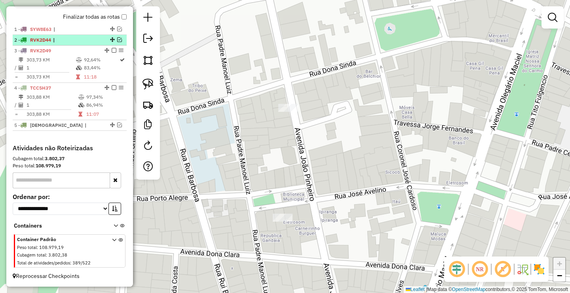
click at [117, 42] on div "2 - RVK2D44 |" at bounding box center [69, 39] width 111 height 7
select select "**********"
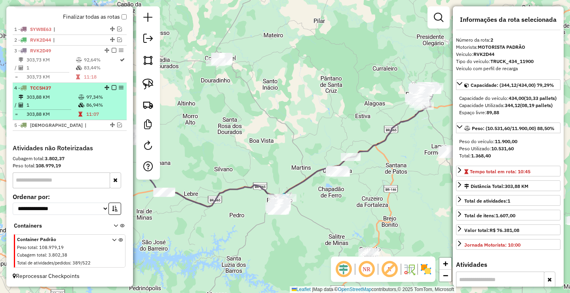
click at [78, 96] on icon at bounding box center [81, 97] width 6 height 5
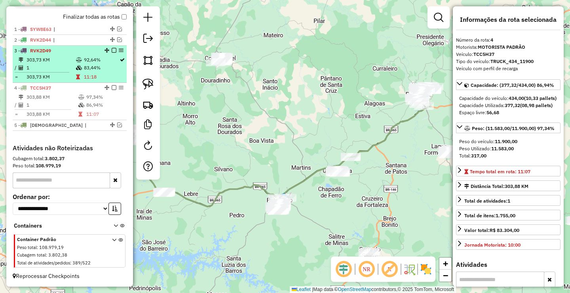
click at [76, 79] on td at bounding box center [80, 77] width 8 height 8
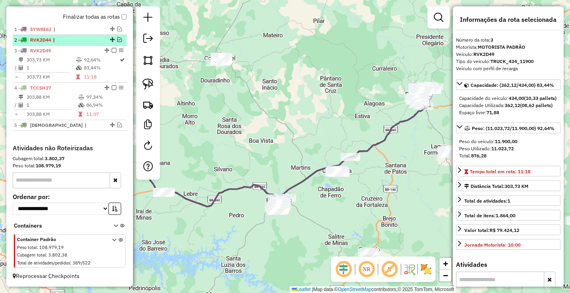
click at [80, 42] on span "|" at bounding box center [71, 39] width 36 height 7
click at [117, 40] on em at bounding box center [119, 39] width 5 height 5
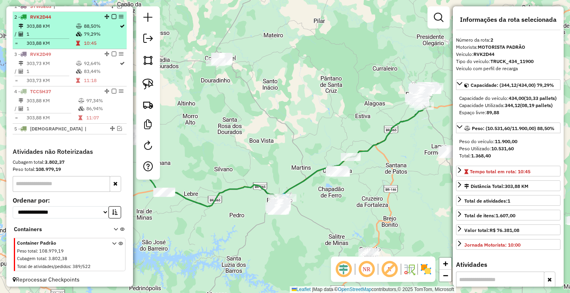
click at [90, 38] on td "79,29%" at bounding box center [102, 34] width 36 height 8
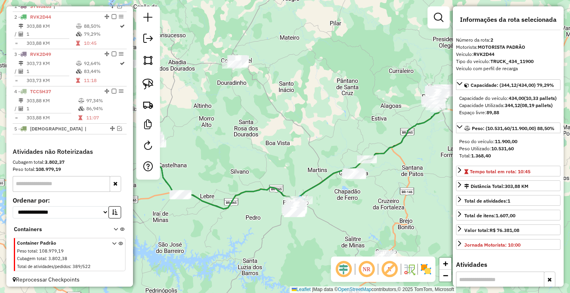
drag, startPoint x: 231, startPoint y: 133, endPoint x: 286, endPoint y: 143, distance: 55.1
click at [287, 142] on div "Janela de atendimento Grade de atendimento Capacidade Transportadoras Veículos …" at bounding box center [285, 146] width 570 height 293
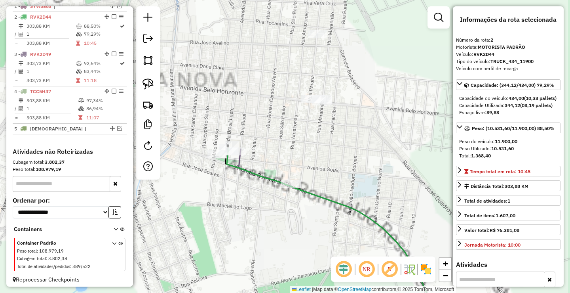
drag, startPoint x: 236, startPoint y: 187, endPoint x: 227, endPoint y: 149, distance: 38.1
click at [235, 173] on div "Janela de atendimento Grade de atendimento Capacidade Transportadoras Veículos …" at bounding box center [285, 146] width 570 height 293
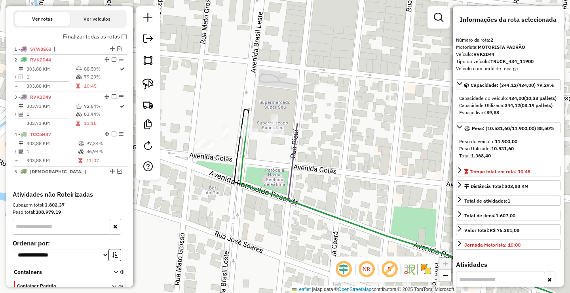
scroll to position [216, 0]
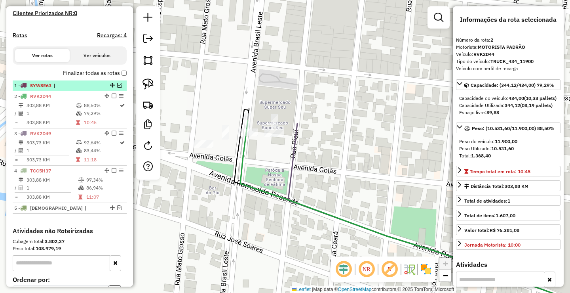
click at [118, 88] on em at bounding box center [119, 85] width 5 height 5
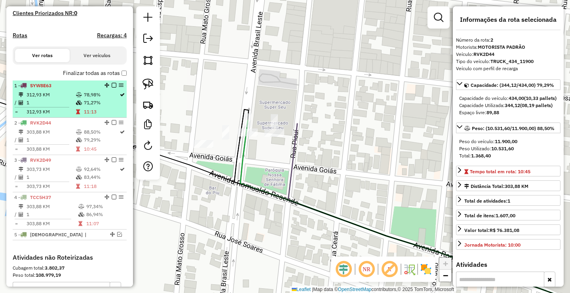
click at [86, 89] on div "1 - SYW8E63" at bounding box center [56, 85] width 84 height 7
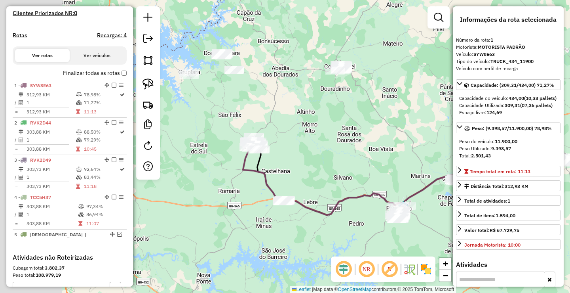
click at [337, 133] on div "Janela de atendimento Grade de atendimento Capacidade Transportadoras Veículos …" at bounding box center [285, 146] width 570 height 293
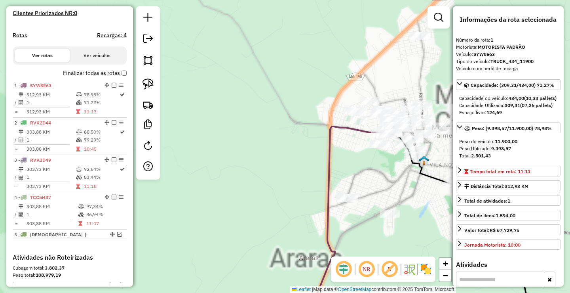
drag, startPoint x: 327, startPoint y: 162, endPoint x: 313, endPoint y: 160, distance: 14.4
click at [304, 164] on icon at bounding box center [343, 226] width 78 height 201
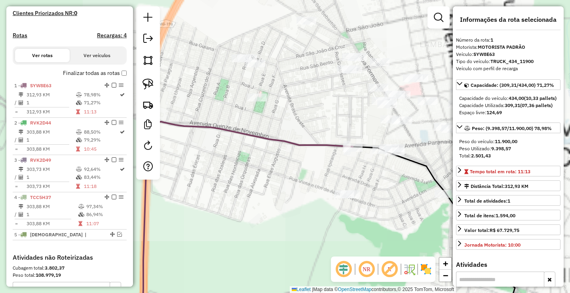
drag, startPoint x: 291, startPoint y: 158, endPoint x: 247, endPoint y: 158, distance: 44.7
click at [248, 158] on div "Janela de atendimento Grade de atendimento Capacidade Transportadoras Veículos …" at bounding box center [285, 146] width 570 height 293
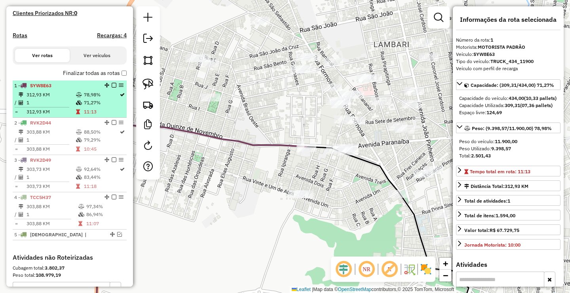
click at [112, 88] on em at bounding box center [114, 85] width 5 height 5
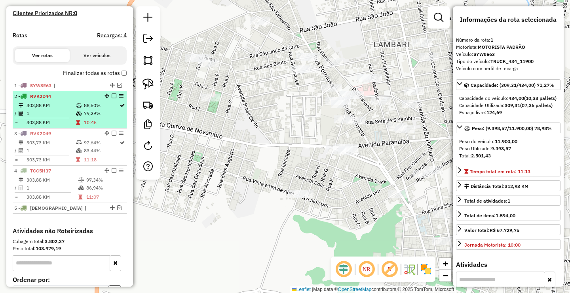
click at [112, 98] on em at bounding box center [114, 95] width 5 height 5
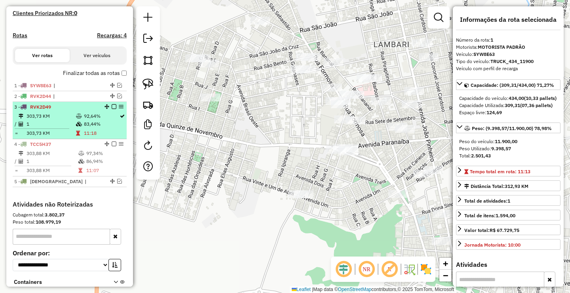
click at [112, 109] on em at bounding box center [114, 106] width 5 height 5
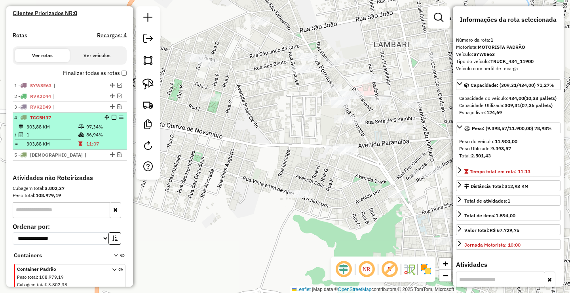
click at [112, 120] on em at bounding box center [114, 117] width 5 height 5
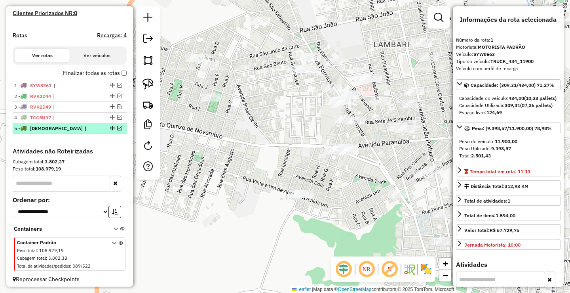
click at [117, 130] on em at bounding box center [119, 128] width 5 height 5
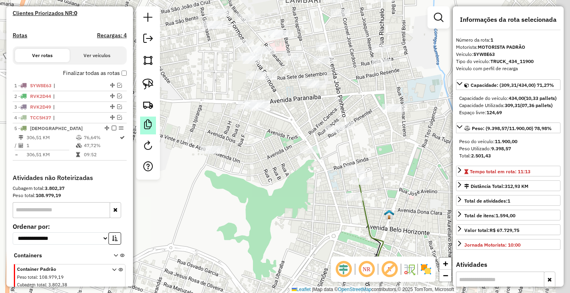
drag, startPoint x: 220, startPoint y: 157, endPoint x: 147, endPoint y: 122, distance: 80.9
click at [147, 122] on hb-router-mapa "Informações da Sessão 979609 - 18/08/2025 Criação: 14/08/2025 17:41 Depósito: A…" at bounding box center [285, 146] width 570 height 293
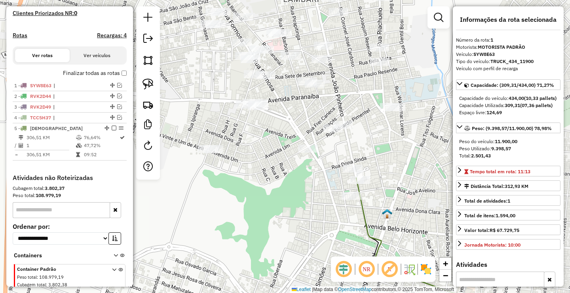
drag, startPoint x: 235, startPoint y: 135, endPoint x: 208, endPoint y: 119, distance: 31.8
click at [208, 119] on div "Janela de atendimento Grade de atendimento Capacidade Transportadoras Veículos …" at bounding box center [285, 146] width 570 height 293
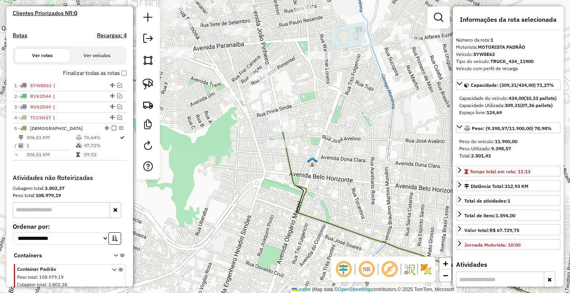
drag, startPoint x: 270, startPoint y: 150, endPoint x: 268, endPoint y: 135, distance: 15.1
click at [268, 135] on div "Janela de atendimento Grade de atendimento Capacidade Transportadoras Veículos …" at bounding box center [285, 146] width 570 height 293
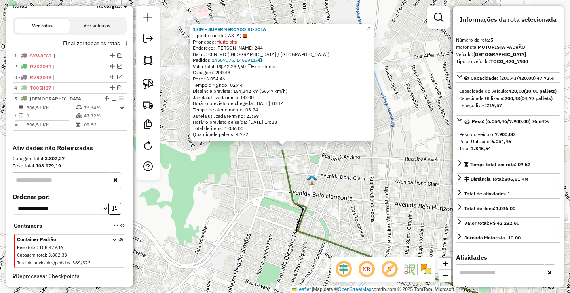
click at [280, 135] on div "Rota 5 - Placa QUR7109 1789 - SUPERMERCADO KI-JOIA 1789 - SUPERMERCADO KI-JOIA …" at bounding box center [285, 146] width 570 height 293
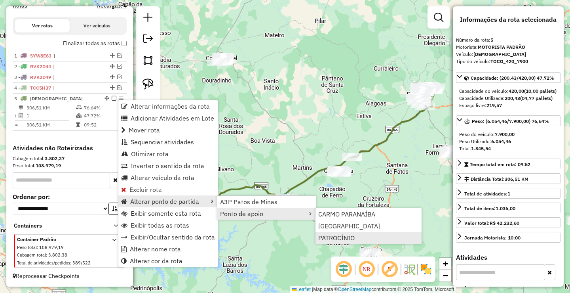
click at [322, 238] on span "PATROCÍNIO" at bounding box center [336, 237] width 36 height 6
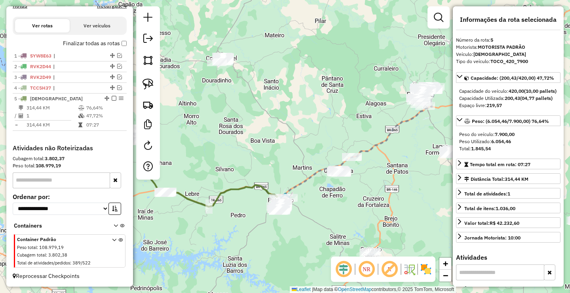
drag, startPoint x: 225, startPoint y: 162, endPoint x: 310, endPoint y: 143, distance: 86.9
click at [292, 152] on div "Janela de atendimento Grade de atendimento Capacidade Transportadoras Veículos …" at bounding box center [285, 146] width 570 height 293
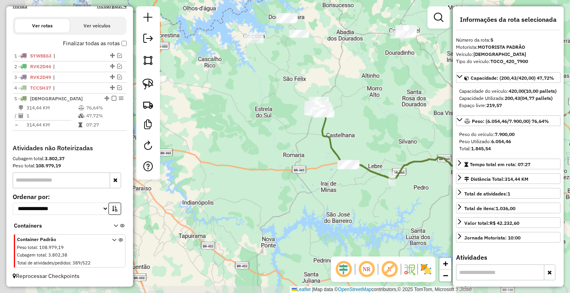
drag, startPoint x: 250, startPoint y: 149, endPoint x: 227, endPoint y: 217, distance: 71.4
click at [229, 217] on div "Janela de atendimento Grade de atendimento Capacidade Transportadoras Veículos …" at bounding box center [285, 146] width 570 height 293
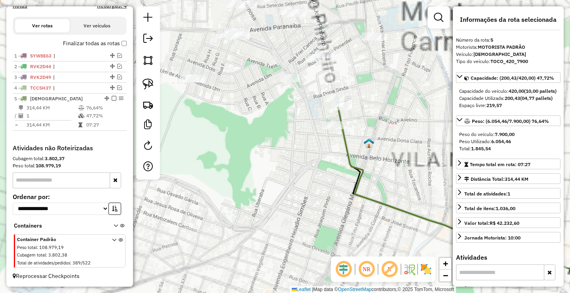
drag, startPoint x: 246, startPoint y: 171, endPoint x: 233, endPoint y: 175, distance: 13.3
click at [232, 174] on div "Janela de atendimento Grade de atendimento Capacidade Transportadoras Veículos …" at bounding box center [285, 146] width 570 height 293
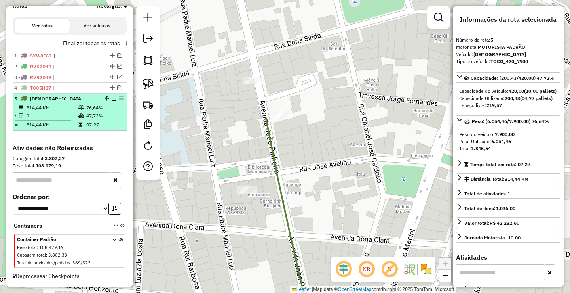
click at [112, 98] on em at bounding box center [114, 98] width 5 height 5
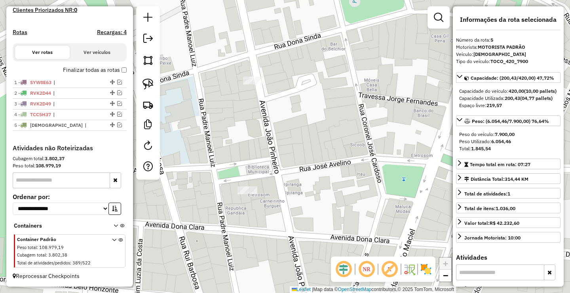
scroll to position [226, 0]
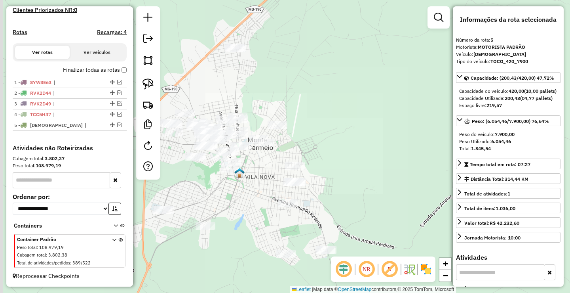
drag, startPoint x: 204, startPoint y: 178, endPoint x: 230, endPoint y: 181, distance: 25.6
click at [232, 184] on div "Janela de atendimento Grade de atendimento Capacidade Transportadoras Veículos …" at bounding box center [285, 146] width 570 height 293
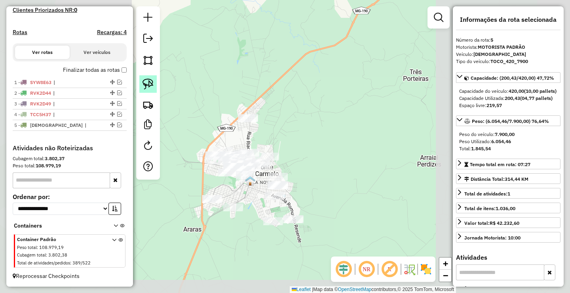
click at [152, 88] on img at bounding box center [148, 83] width 11 height 11
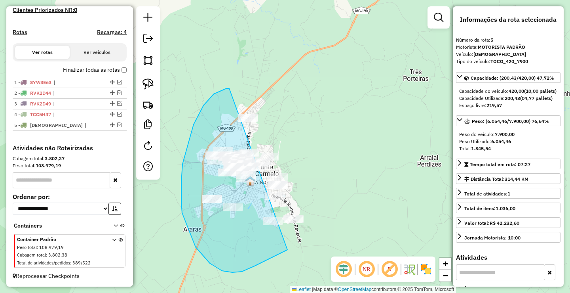
drag, startPoint x: 214, startPoint y: 94, endPoint x: 382, endPoint y: 178, distance: 187.9
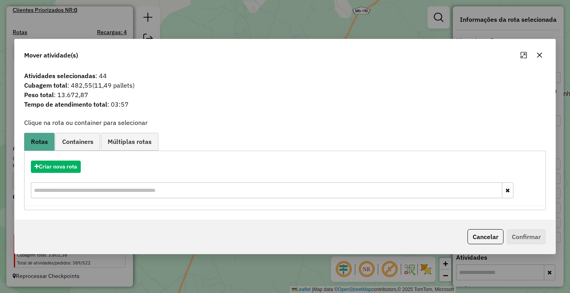
click at [540, 55] on icon "button" at bounding box center [539, 54] width 5 height 5
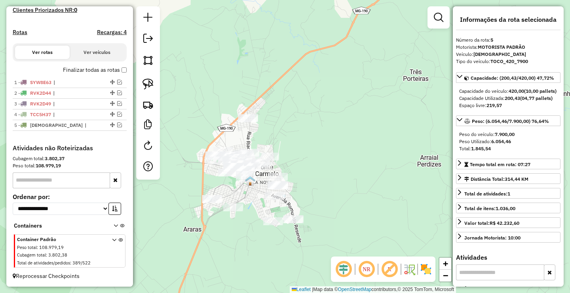
drag, startPoint x: 330, startPoint y: 152, endPoint x: 400, endPoint y: 101, distance: 86.8
click at [347, 139] on div "Janela de atendimento Grade de atendimento Capacidade Transportadoras Veículos …" at bounding box center [285, 146] width 570 height 293
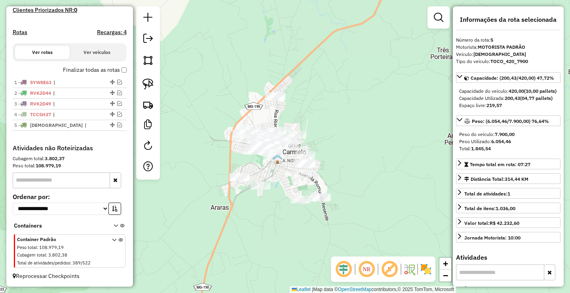
click at [434, 26] on div at bounding box center [439, 17] width 22 height 22
click at [435, 23] on link at bounding box center [439, 18] width 16 height 16
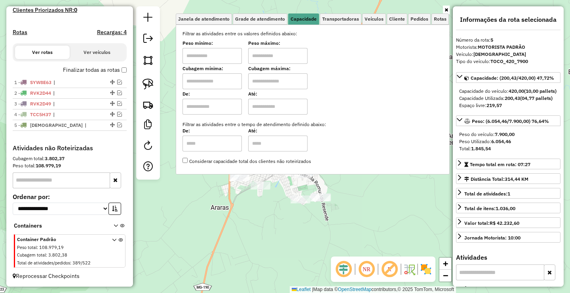
click at [217, 61] on input "text" at bounding box center [212, 56] width 59 height 16
type input "******"
drag, startPoint x: 284, startPoint y: 57, endPoint x: 280, endPoint y: 62, distance: 5.7
click at [284, 57] on input "text" at bounding box center [277, 56] width 59 height 16
type input "********"
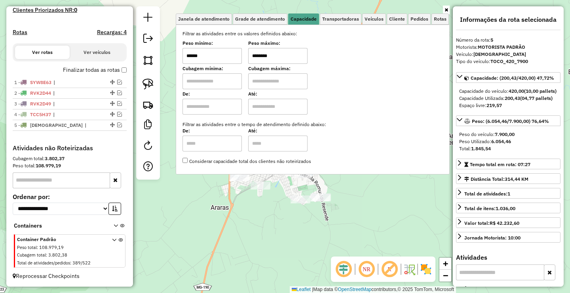
click at [194, 233] on div "Janela de atendimento Grade de atendimento Capacidade Transportadoras Veículos …" at bounding box center [285, 146] width 570 height 293
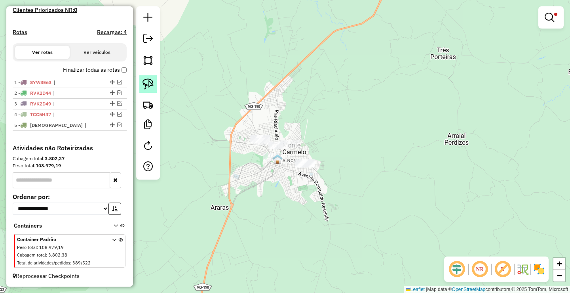
click at [146, 82] on img at bounding box center [148, 83] width 11 height 11
drag, startPoint x: 252, startPoint y: 119, endPoint x: 352, endPoint y: 183, distance: 118.4
click at [141, 85] on link at bounding box center [147, 83] width 17 height 17
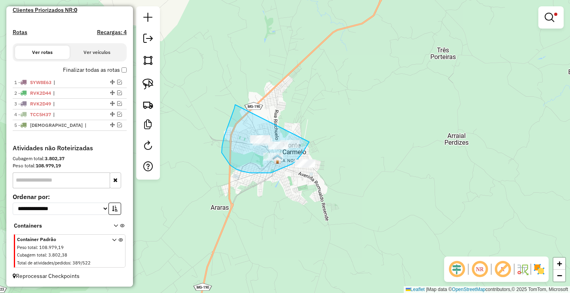
drag, startPoint x: 235, startPoint y: 105, endPoint x: 313, endPoint y: 138, distance: 85.0
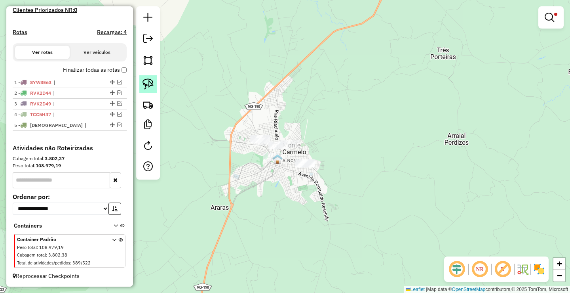
click at [147, 83] on img at bounding box center [148, 83] width 11 height 11
drag, startPoint x: 297, startPoint y: 129, endPoint x: 350, endPoint y: 181, distance: 74.5
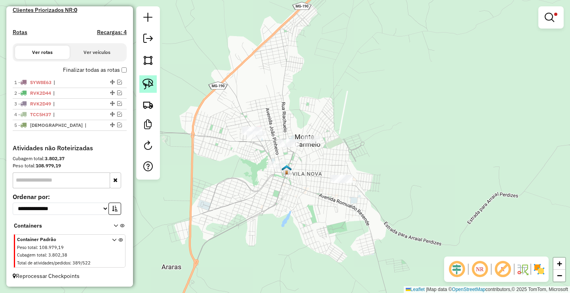
click at [152, 82] on img at bounding box center [148, 83] width 11 height 11
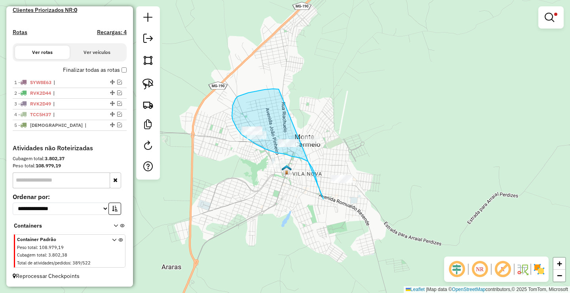
drag, startPoint x: 254, startPoint y: 91, endPoint x: 394, endPoint y: 150, distance: 152.1
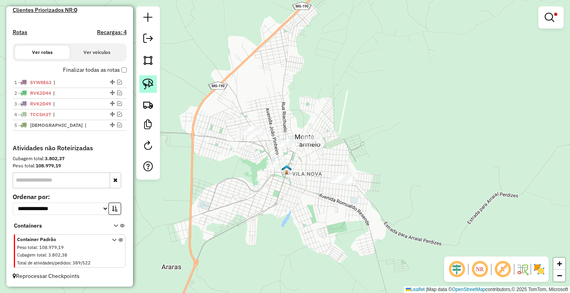
click at [143, 82] on img at bounding box center [148, 83] width 11 height 11
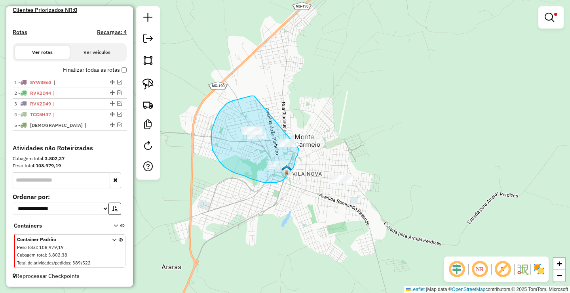
drag, startPoint x: 215, startPoint y: 120, endPoint x: 299, endPoint y: 149, distance: 88.8
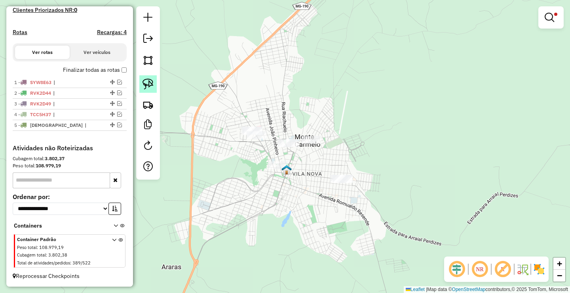
click at [150, 82] on img at bounding box center [148, 83] width 11 height 11
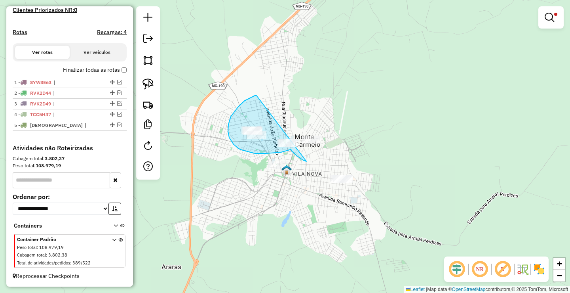
drag, startPoint x: 255, startPoint y: 95, endPoint x: 348, endPoint y: 134, distance: 101.0
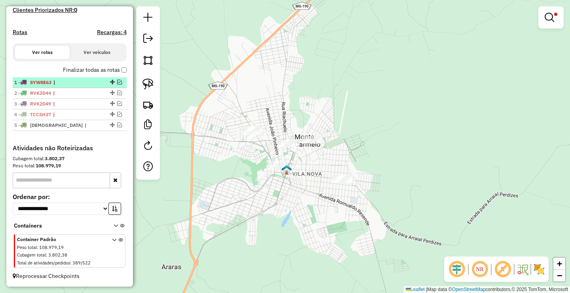
click at [117, 80] on em at bounding box center [119, 82] width 5 height 5
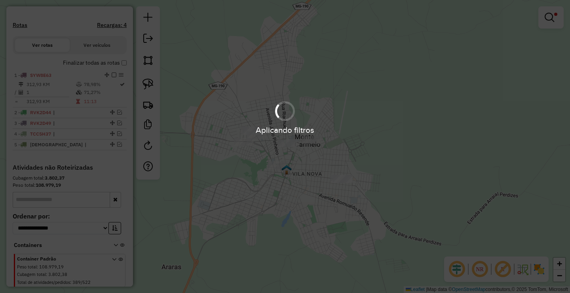
scroll to position [253, 0]
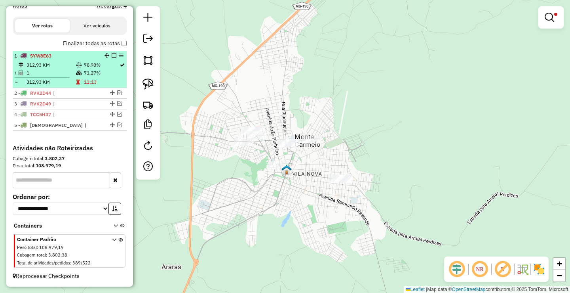
click at [112, 55] on em at bounding box center [114, 55] width 5 height 5
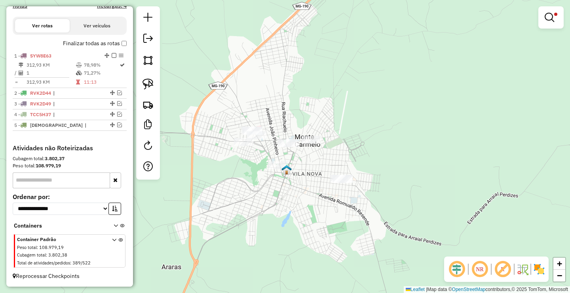
scroll to position [226, 0]
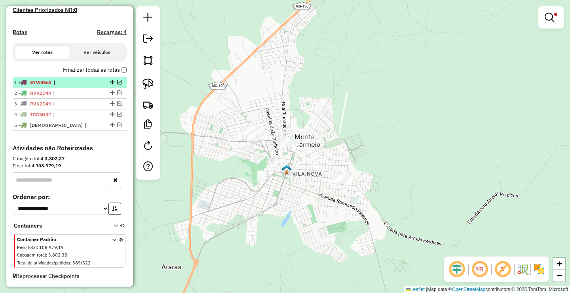
click at [76, 82] on span "|" at bounding box center [71, 82] width 36 height 7
select select "**********"
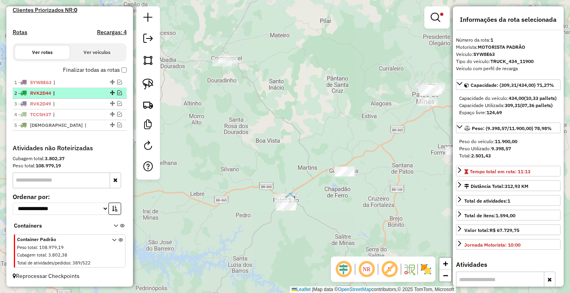
click at [78, 92] on span "|" at bounding box center [71, 92] width 36 height 7
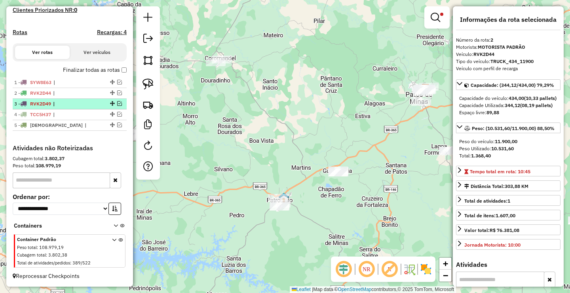
click at [78, 104] on span "|" at bounding box center [71, 103] width 36 height 7
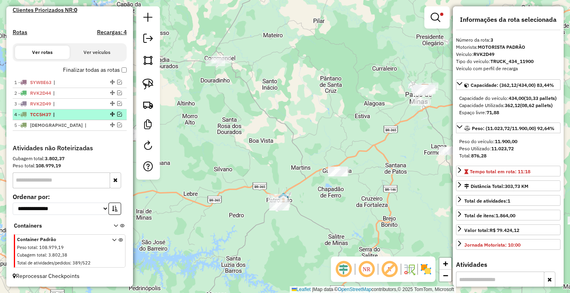
click at [81, 115] on span "|" at bounding box center [71, 114] width 36 height 7
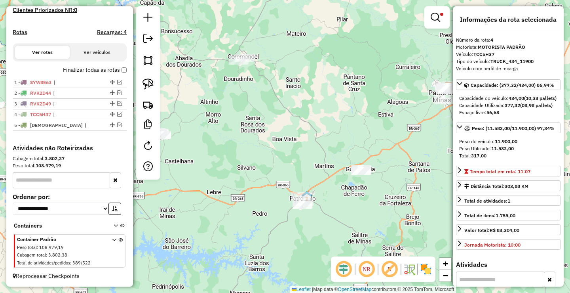
drag, startPoint x: 274, startPoint y: 160, endPoint x: 359, endPoint y: 153, distance: 85.0
click at [339, 158] on div "Limpar filtros Janela de atendimento Grade de atendimento Capacidade Transporta…" at bounding box center [285, 146] width 570 height 293
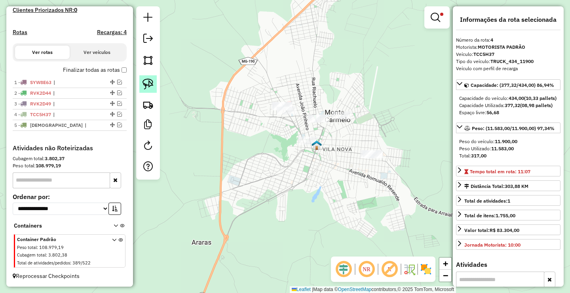
click at [152, 82] on img at bounding box center [148, 83] width 11 height 11
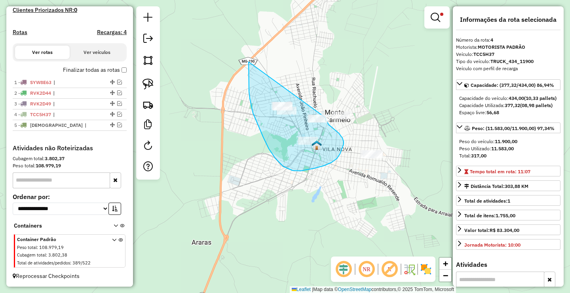
click at [325, 116] on div "Limpar filtros Janela de atendimento Grade de atendimento Capacidade Transporta…" at bounding box center [285, 146] width 570 height 293
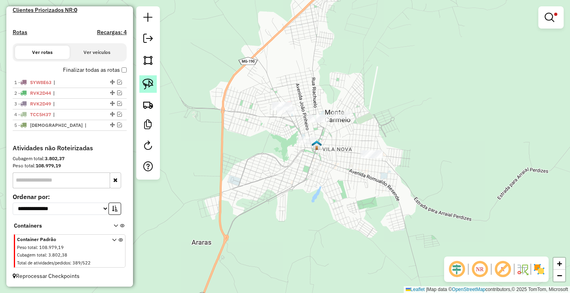
click at [147, 85] on img at bounding box center [148, 83] width 11 height 11
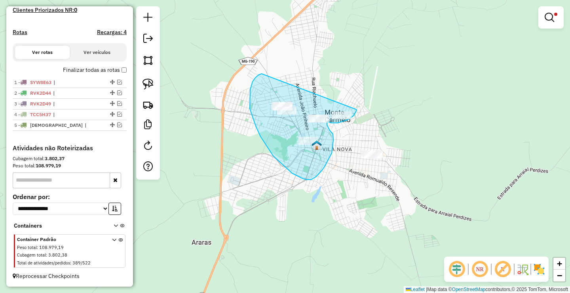
drag, startPoint x: 255, startPoint y: 78, endPoint x: 354, endPoint y: 111, distance: 104.6
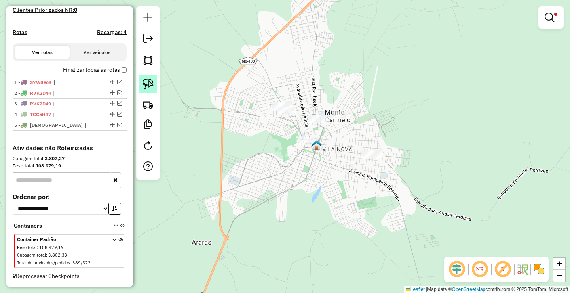
click at [152, 78] on img at bounding box center [148, 83] width 11 height 11
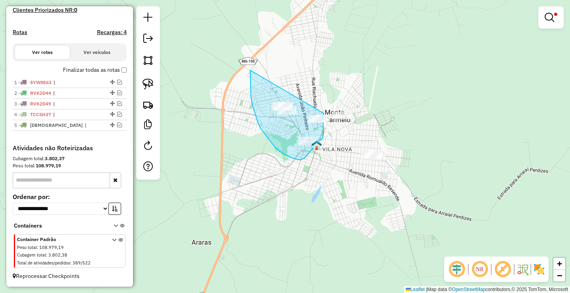
drag, startPoint x: 250, startPoint y: 70, endPoint x: 323, endPoint y: 118, distance: 87.0
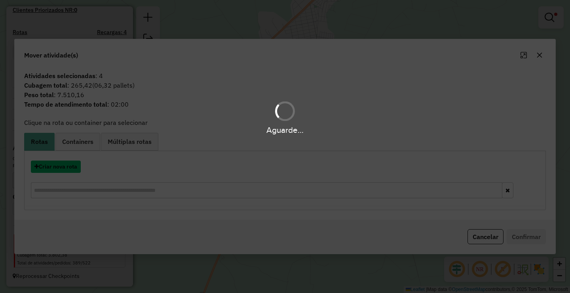
click at [60, 168] on button "Criar nova rota" at bounding box center [56, 166] width 50 height 12
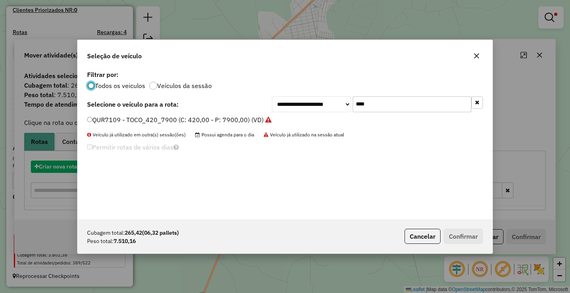
scroll to position [4, 2]
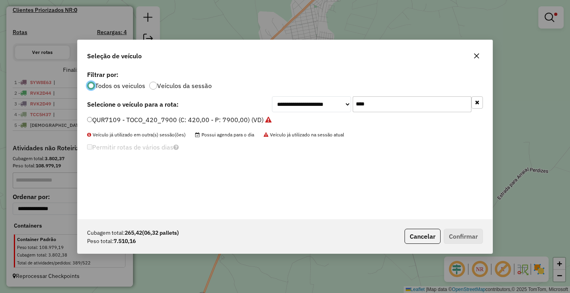
click at [380, 109] on input "****" at bounding box center [412, 104] width 119 height 16
type input "****"
click at [180, 122] on label "SHO8C01 - TOCO_420_8100 (C: 420,00 - P: 8100,00) (VD)" at bounding box center [175, 120] width 176 height 10
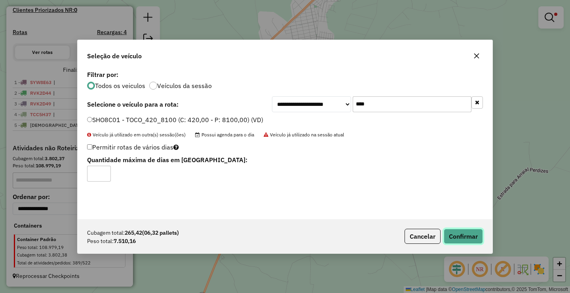
click at [461, 230] on button "Confirmar" at bounding box center [463, 235] width 39 height 15
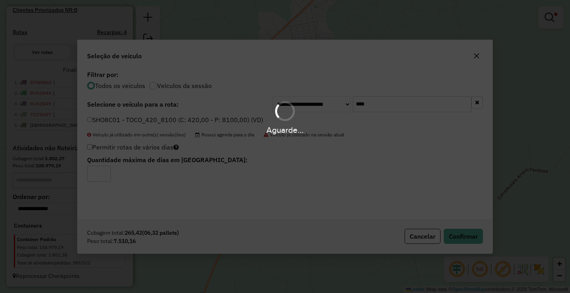
scroll to position [253, 0]
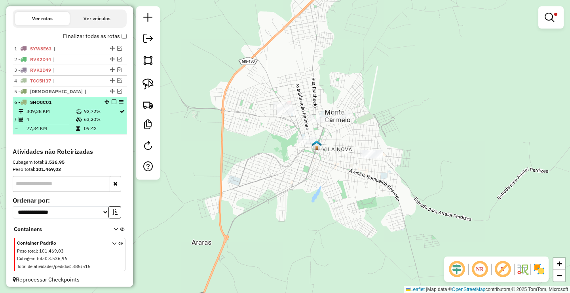
select select "**********"
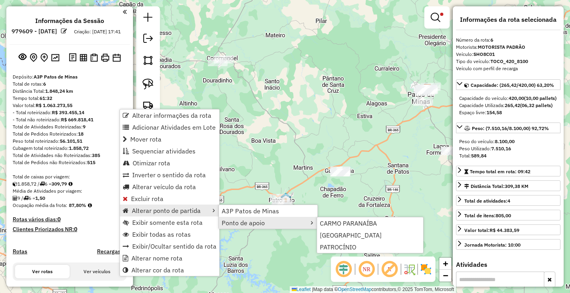
select select "**********"
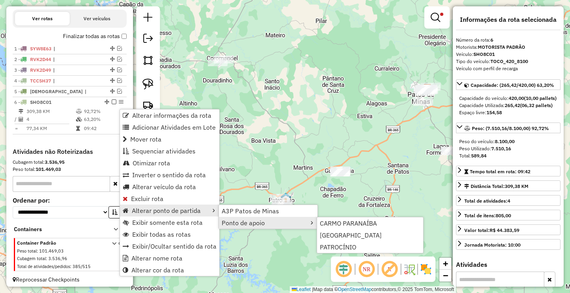
click at [347, 253] on ul "CARMO PARANAÍBA MONTE CARMELO PATROCÍNIO" at bounding box center [370, 235] width 107 height 36
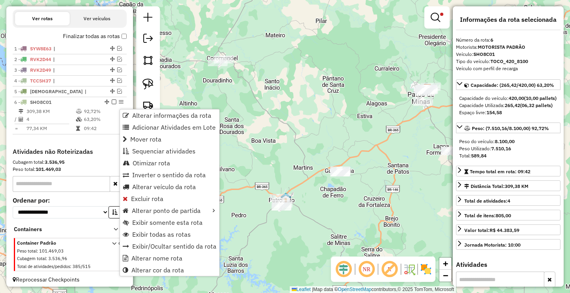
click at [292, 112] on div "Limpar filtros Janela de atendimento Grade de atendimento Capacidade Transporta…" at bounding box center [285, 146] width 570 height 293
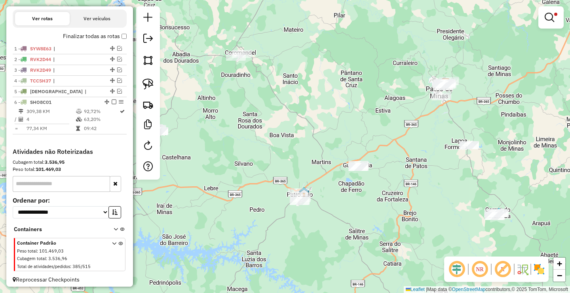
drag, startPoint x: 236, startPoint y: 144, endPoint x: 302, endPoint y: 122, distance: 69.3
click at [317, 128] on div "Limpar filtros Janela de atendimento Grade de atendimento Capacidade Transporta…" at bounding box center [285, 146] width 570 height 293
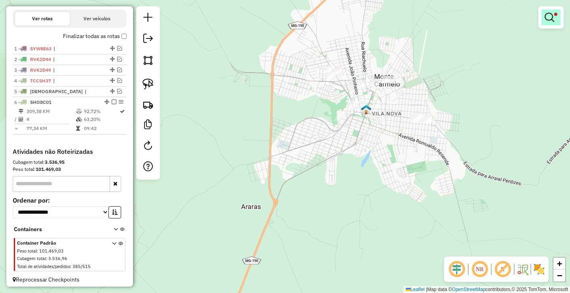
click at [546, 16] on em at bounding box center [550, 18] width 10 height 10
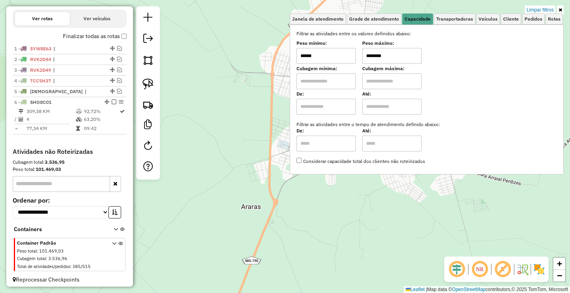
click at [247, 106] on div "Limpar filtros Janela de atendimento Grade de atendimento Capacidade Transporta…" at bounding box center [285, 146] width 570 height 293
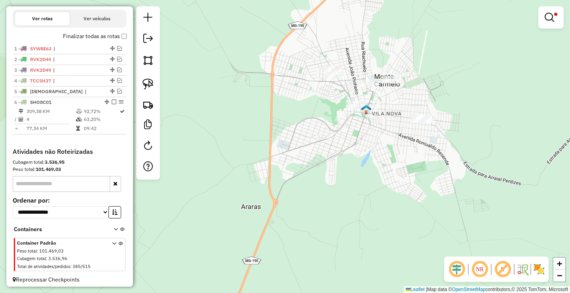
click at [357, 78] on div "Limpar filtros Janela de atendimento Grade de atendimento Capacidade Transporta…" at bounding box center [285, 146] width 570 height 293
select select "**********"
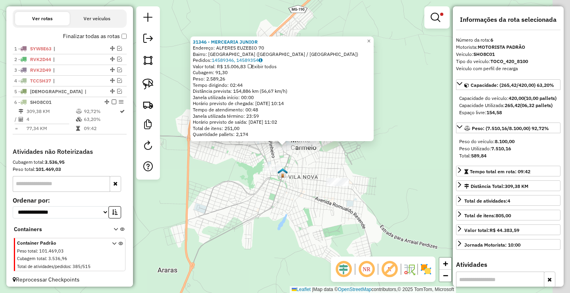
scroll to position [263, 0]
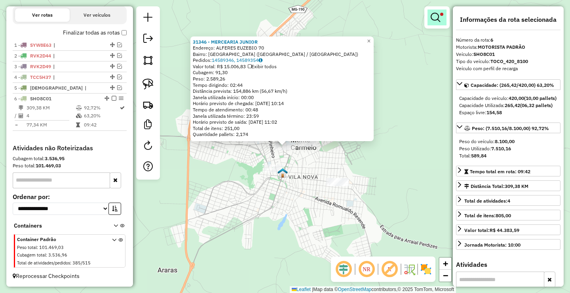
click at [434, 21] on em at bounding box center [436, 18] width 10 height 10
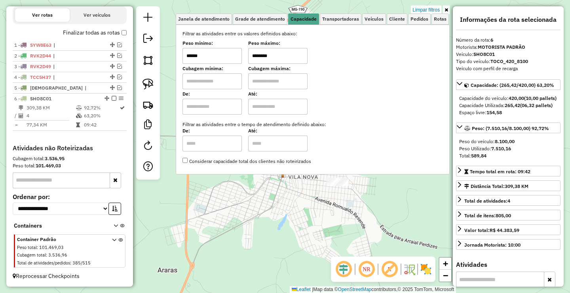
click at [225, 53] on input "******" at bounding box center [212, 56] width 59 height 16
click at [282, 56] on input "********" at bounding box center [277, 56] width 59 height 16
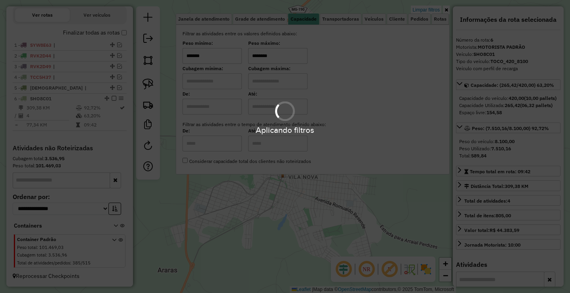
click at [234, 63] on div "Aplicando filtros" at bounding box center [285, 146] width 570 height 293
click at [233, 59] on div "Aplicando filtros" at bounding box center [285, 146] width 570 height 293
click at [233, 59] on input "*******" at bounding box center [212, 56] width 59 height 16
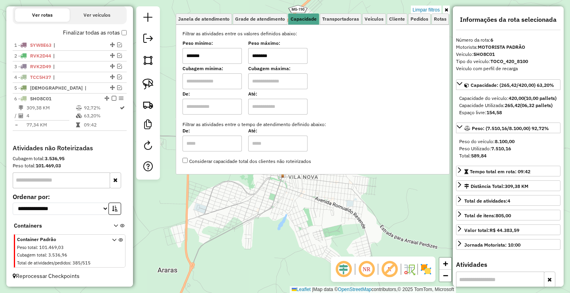
click at [233, 59] on input "*******" at bounding box center [212, 56] width 59 height 16
type input "****"
click at [276, 56] on input "********" at bounding box center [277, 56] width 59 height 16
type input "******"
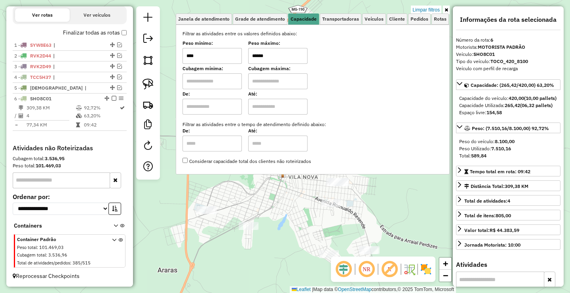
click at [278, 216] on div "31346 - MERCEARIA JUNIOR Endereço: ALFERES EUZEBIO 70 Bairro: BOA VISTA (MONTE …" at bounding box center [285, 146] width 570 height 293
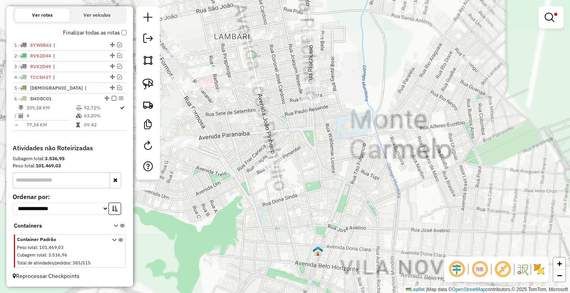
drag, startPoint x: 239, startPoint y: 146, endPoint x: 246, endPoint y: 123, distance: 24.0
click at [263, 130] on div "Limpar filtros Janela de atendimento Grade de atendimento Capacidade Transporta…" at bounding box center [285, 146] width 570 height 293
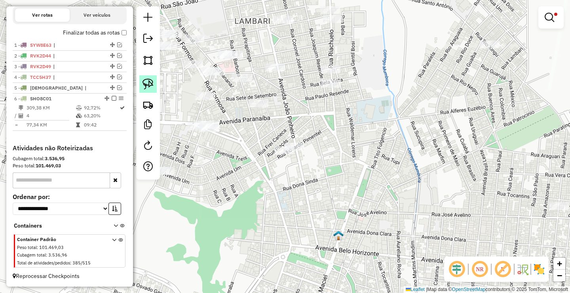
click at [150, 82] on img at bounding box center [148, 83] width 11 height 11
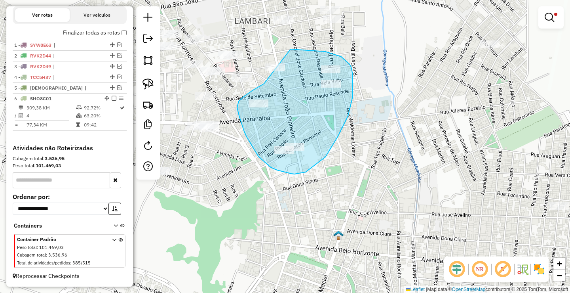
drag, startPoint x: 264, startPoint y: 84, endPoint x: 278, endPoint y: 52, distance: 34.6
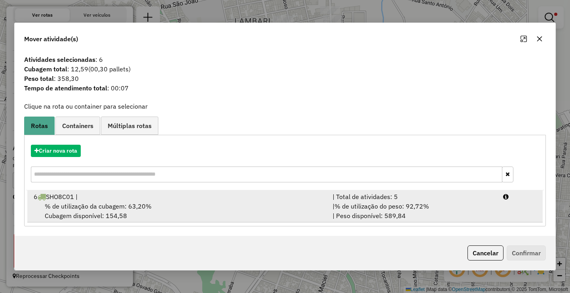
click at [361, 209] on span "% de utilização do peso: 92,72%" at bounding box center [382, 206] width 95 height 8
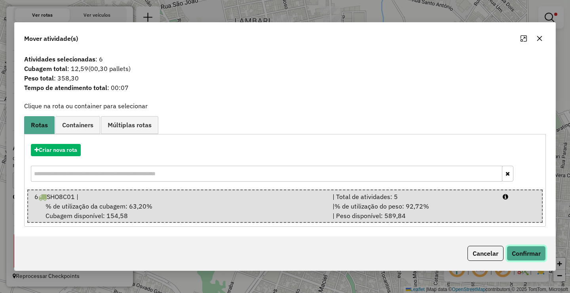
click at [511, 253] on button "Confirmar" at bounding box center [526, 253] width 39 height 15
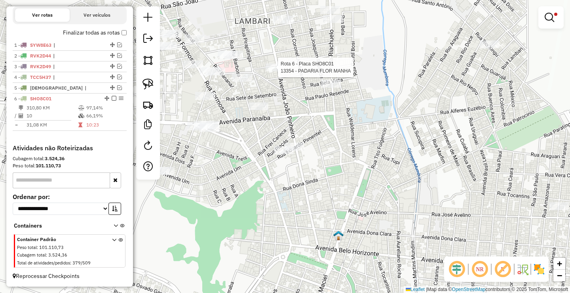
select select "**********"
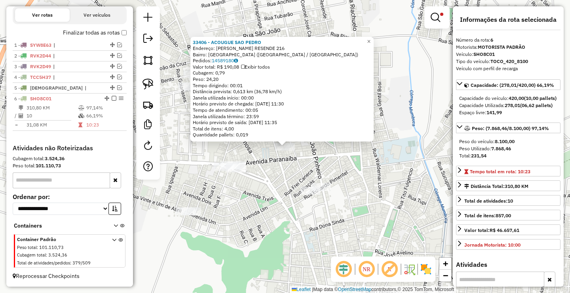
click at [285, 181] on div "33406 - ACOUGUE SAO PEDRO Endereço: MANOEL ALVES RESENDE 216 Bairro: BOA VISTA …" at bounding box center [285, 146] width 570 height 293
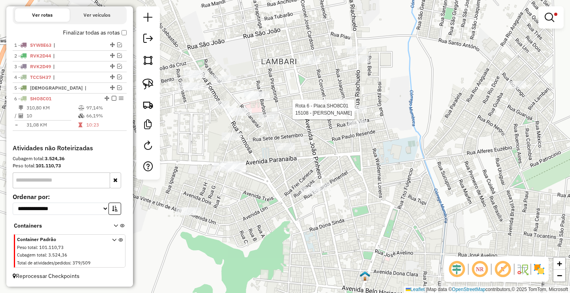
select select "**********"
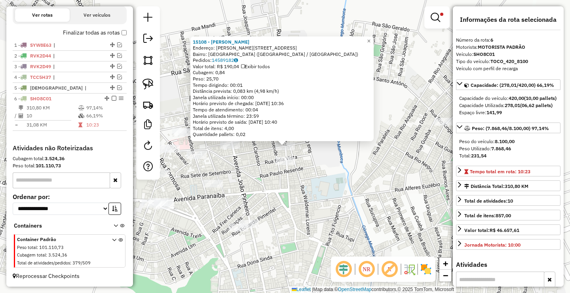
click at [288, 167] on div "15108 - Geraldo Sebastiao Endereço: R RIACHUELO, 212 Bairro: BOA VISTA (MONTE C…" at bounding box center [285, 146] width 570 height 293
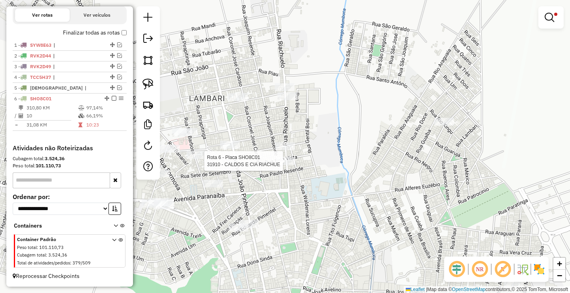
select select "**********"
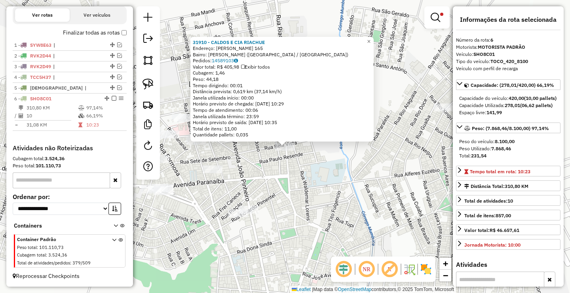
click at [283, 175] on div "31910 - CALDOS E CIA RIACHUE Endereço: JUSCELINO KUBISTSCHEK 165 Bairro: VIRGIL…" at bounding box center [285, 146] width 570 height 293
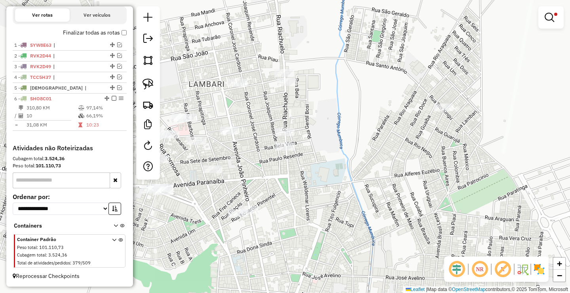
click at [227, 167] on div "Limpar filtros Janela de atendimento Grade de atendimento Capacidade Transporta…" at bounding box center [285, 146] width 570 height 293
select select "**********"
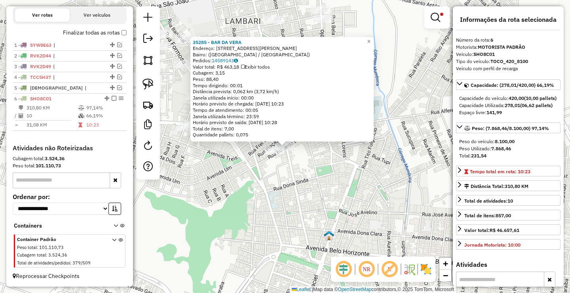
click at [272, 161] on div "35285 - BAR DA VERA Endereço: Rua Eduardo Pimentel, 232 Bairro: (Monte Carmelo …" at bounding box center [285, 146] width 570 height 293
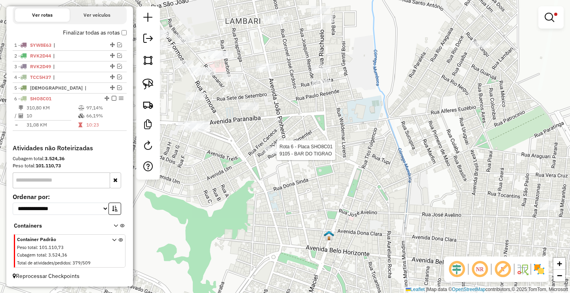
click at [274, 154] on div at bounding box center [275, 150] width 20 height 8
select select "**********"
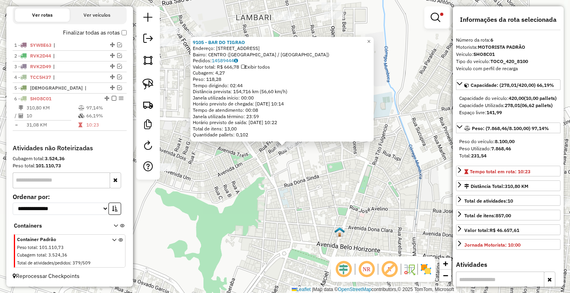
click at [273, 179] on div "Rota 6 - Placa SHO8C01 9105 - BAR DO TIGRAO 9105 - BAR DO TIGRAO Endereço: R AP…" at bounding box center [285, 146] width 570 height 293
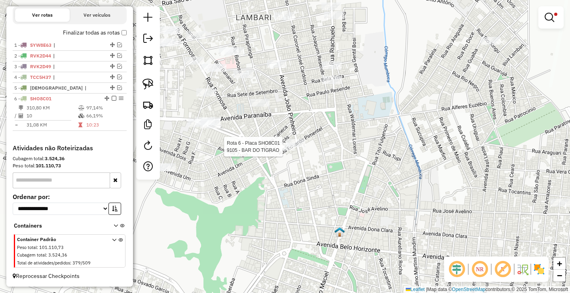
select select "**********"
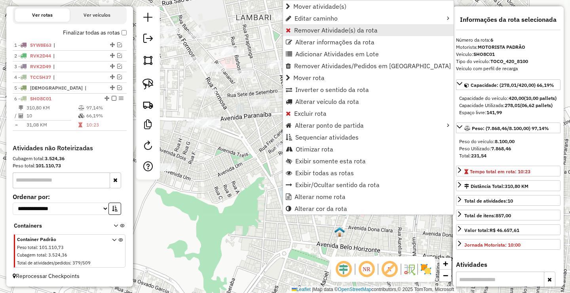
click at [297, 27] on span "Remover Atividade(s) da rota" at bounding box center [336, 30] width 84 height 6
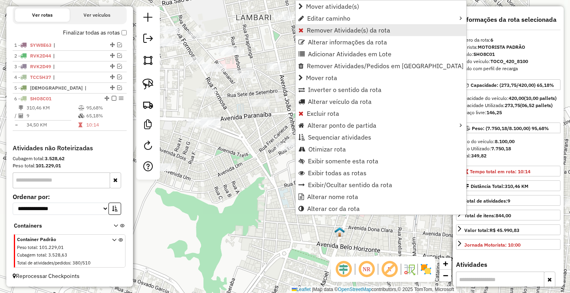
click at [318, 25] on link "Remover Atividade(s) da rota" at bounding box center [381, 30] width 171 height 12
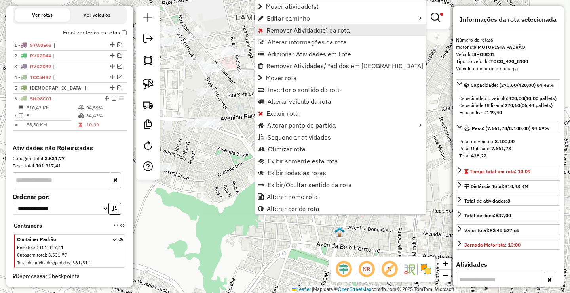
click at [284, 29] on span "Remover Atividade(s) da rota" at bounding box center [309, 30] width 84 height 6
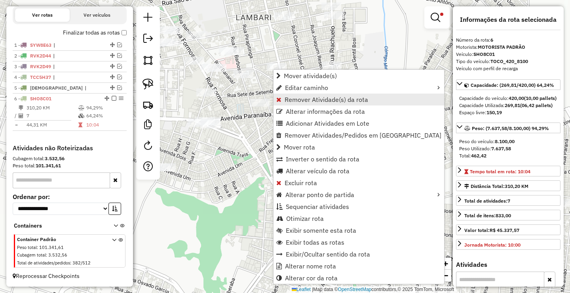
click at [306, 103] on span "Remover Atividade(s) da rota" at bounding box center [327, 99] width 84 height 6
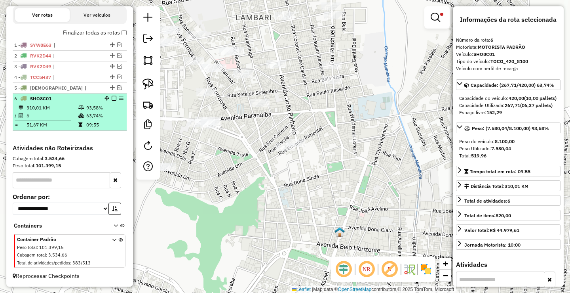
click at [112, 97] on em at bounding box center [114, 98] width 5 height 5
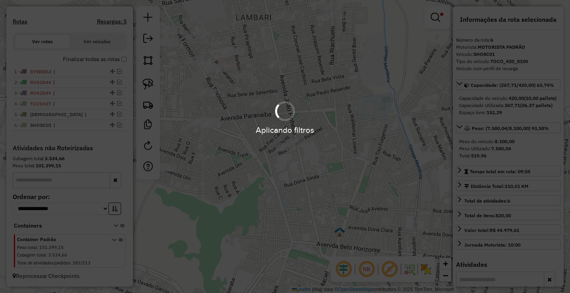
scroll to position [237, 0]
click at [435, 15] on em at bounding box center [436, 18] width 10 height 10
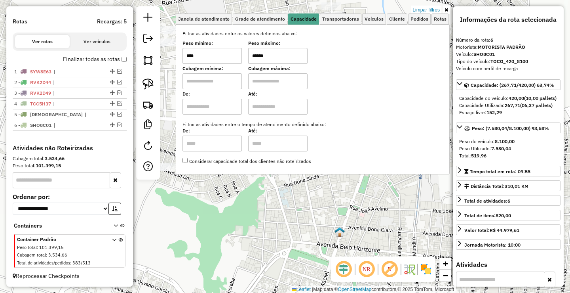
click at [434, 12] on link "Limpar filtros" at bounding box center [426, 10] width 30 height 9
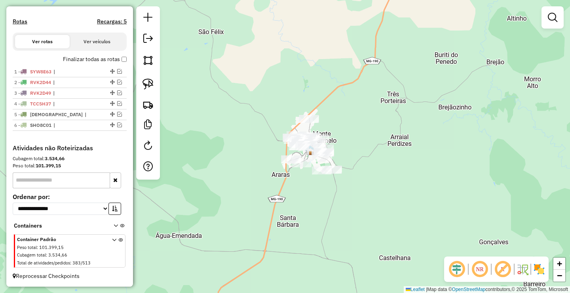
drag, startPoint x: 236, startPoint y: 150, endPoint x: 220, endPoint y: 100, distance: 52.7
click at [238, 119] on div "Janela de atendimento Grade de atendimento Capacidade Transportadoras Veículos …" at bounding box center [285, 146] width 570 height 293
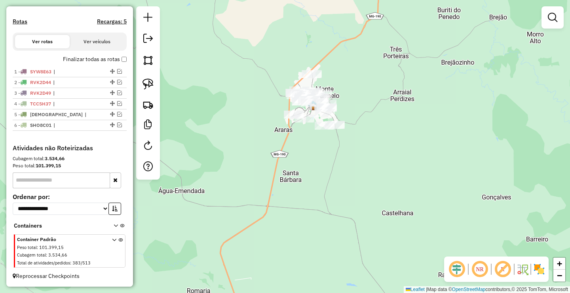
click at [159, 83] on div at bounding box center [148, 92] width 24 height 173
click at [156, 84] on link at bounding box center [147, 83] width 17 height 17
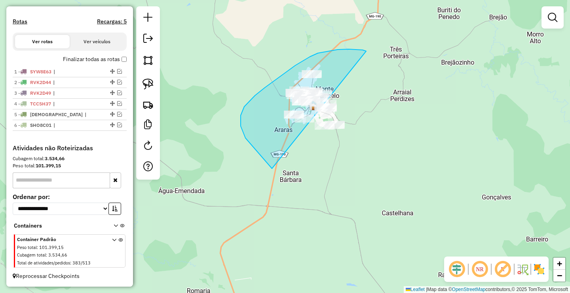
drag, startPoint x: 363, startPoint y: 50, endPoint x: 369, endPoint y: 174, distance: 124.1
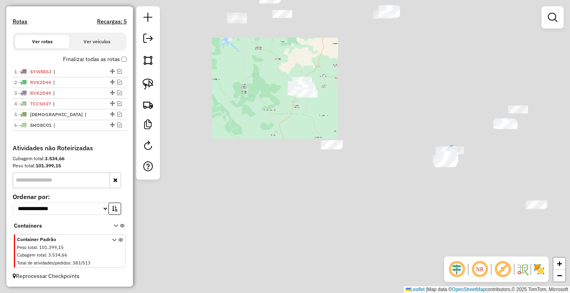
drag, startPoint x: 301, startPoint y: 124, endPoint x: 293, endPoint y: 101, distance: 24.8
click at [295, 116] on div "Janela de atendimento Grade de atendimento Capacidade Transportadoras Veículos …" at bounding box center [285, 146] width 570 height 293
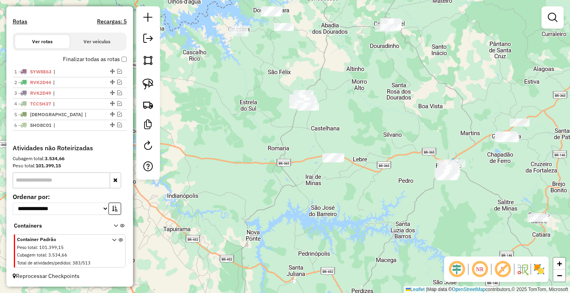
drag, startPoint x: 263, startPoint y: 124, endPoint x: 251, endPoint y: 140, distance: 19.9
click at [270, 148] on div "Janela de atendimento Grade de atendimento Capacidade Transportadoras Veículos …" at bounding box center [285, 146] width 570 height 293
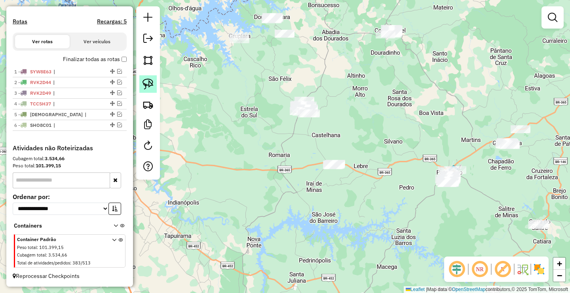
click at [150, 83] on img at bounding box center [148, 83] width 11 height 11
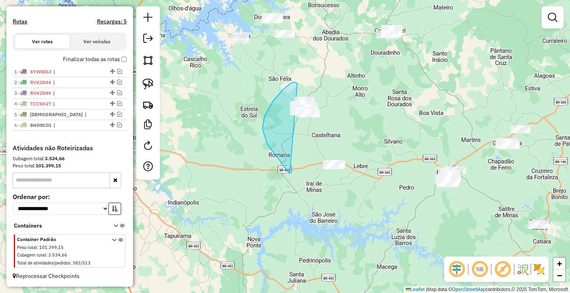
drag, startPoint x: 297, startPoint y: 83, endPoint x: 376, endPoint y: 164, distance: 112.3
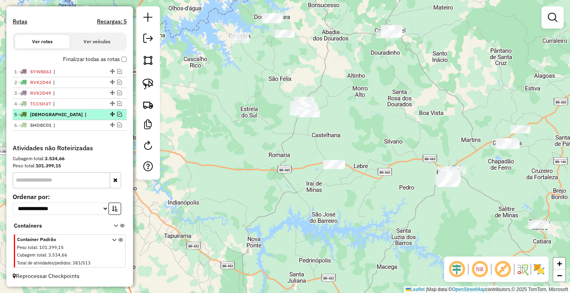
click at [118, 112] on em at bounding box center [119, 114] width 5 height 5
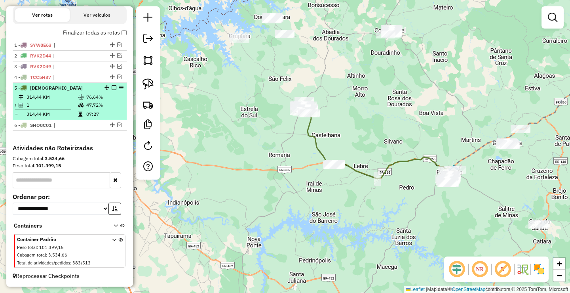
click at [97, 108] on td "47,72%" at bounding box center [105, 105] width 38 height 8
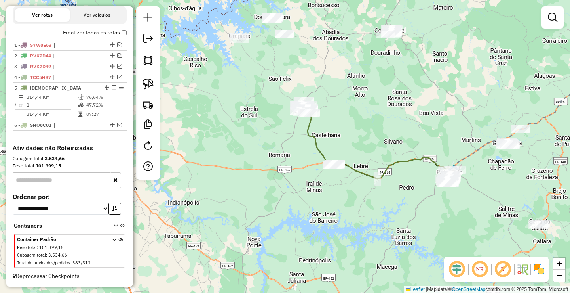
select select "**********"
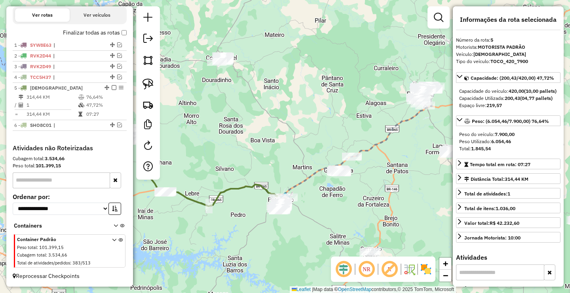
click at [291, 123] on div "Janela de atendimento Grade de atendimento Capacidade Transportadoras Veículos …" at bounding box center [285, 146] width 570 height 293
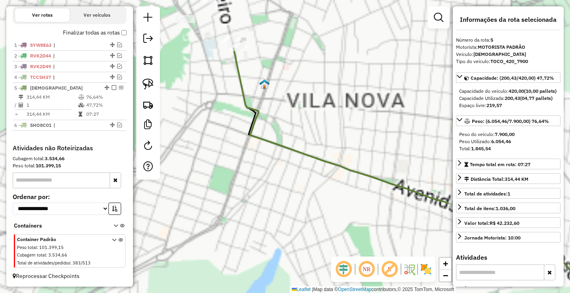
drag, startPoint x: 231, startPoint y: 111, endPoint x: 249, endPoint y: 177, distance: 68.1
click at [249, 175] on div "Janela de atendimento Grade de atendimento Capacidade Transportadoras Veículos …" at bounding box center [285, 146] width 570 height 293
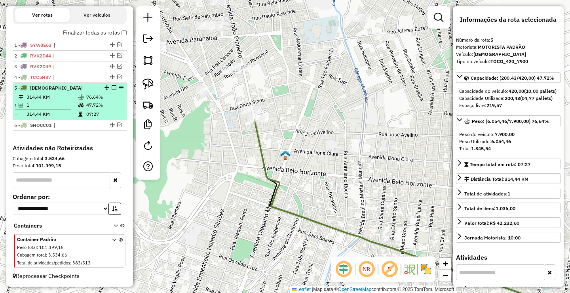
click at [112, 89] on em at bounding box center [114, 87] width 5 height 5
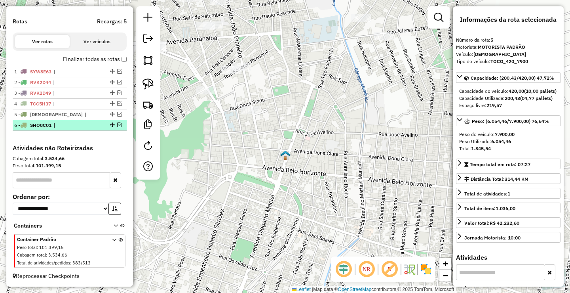
click at [118, 122] on em at bounding box center [119, 124] width 5 height 5
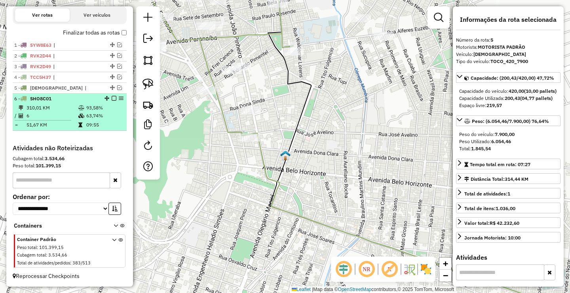
click at [102, 120] on table "310,01 KM 93,58% / 6 63,74% = 51,67 KM 09:55" at bounding box center [69, 116] width 111 height 25
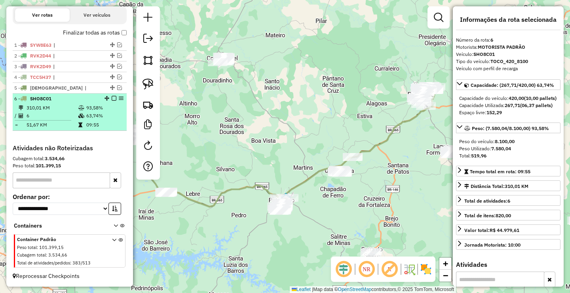
click at [112, 97] on em at bounding box center [114, 98] width 5 height 5
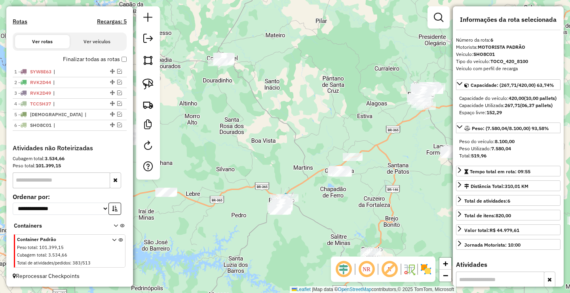
scroll to position [237, 0]
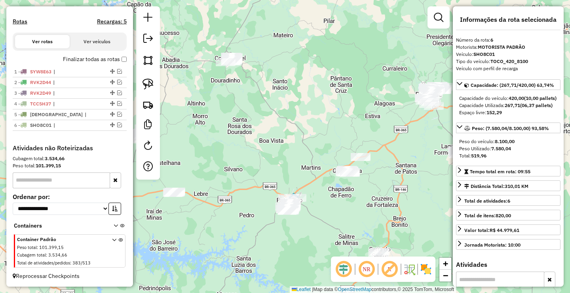
drag, startPoint x: 268, startPoint y: 146, endPoint x: 351, endPoint y: 140, distance: 83.4
click at [353, 143] on div "Janela de atendimento Grade de atendimento Capacidade Transportadoras Veículos …" at bounding box center [285, 146] width 570 height 293
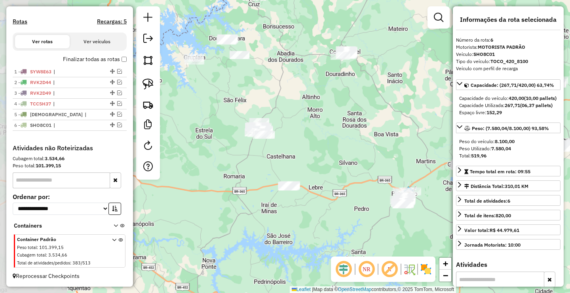
click at [316, 142] on div "Janela de atendimento Grade de atendimento Capacidade Transportadoras Veículos …" at bounding box center [285, 146] width 570 height 293
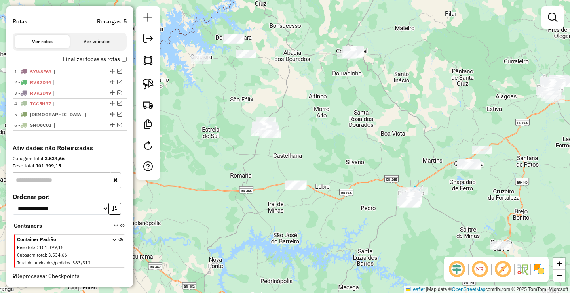
drag, startPoint x: 255, startPoint y: 184, endPoint x: 264, endPoint y: 177, distance: 11.9
click at [265, 183] on div "Janela de atendimento Grade de atendimento Capacidade Transportadoras Veículos …" at bounding box center [285, 146] width 570 height 293
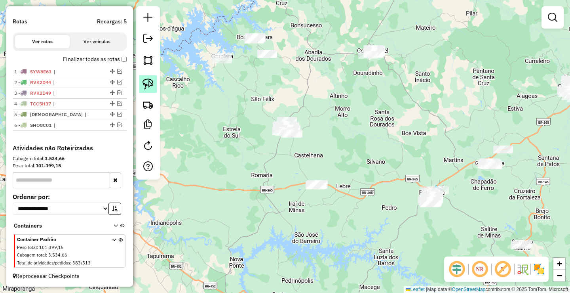
click at [142, 86] on link at bounding box center [147, 83] width 17 height 17
drag, startPoint x: 267, startPoint y: 96, endPoint x: 352, endPoint y: 154, distance: 103.0
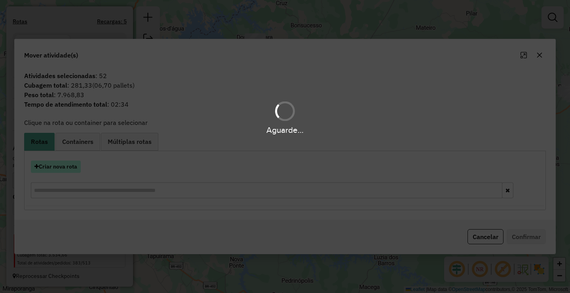
click at [53, 165] on button "Criar nova rota" at bounding box center [56, 166] width 50 height 12
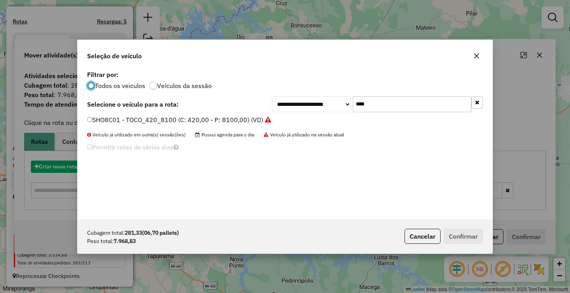
scroll to position [4, 2]
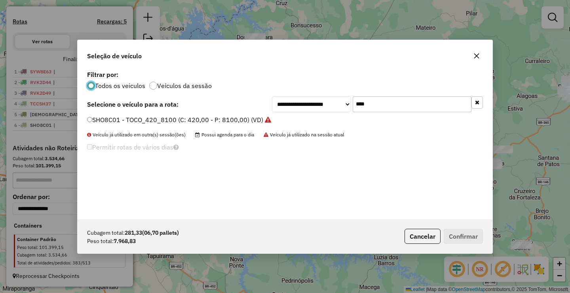
click at [374, 107] on input "****" at bounding box center [412, 104] width 119 height 16
type input "****"
click at [183, 118] on label "SHF6D65 - TOCO_420_7900 (C: 420,00 - P: 7900,00) (VD)" at bounding box center [175, 120] width 176 height 10
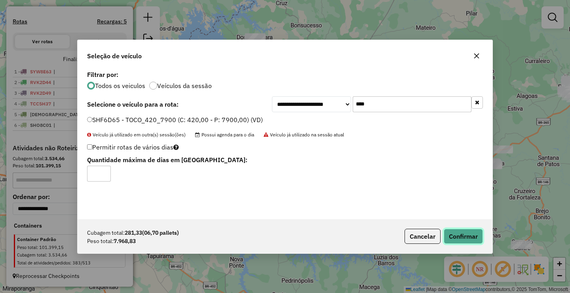
click at [468, 234] on button "Confirmar" at bounding box center [463, 235] width 39 height 15
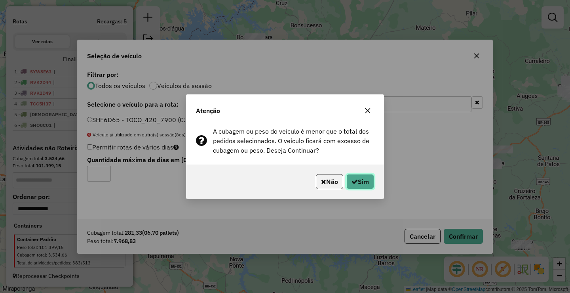
click at [355, 179] on icon "button" at bounding box center [355, 181] width 6 height 6
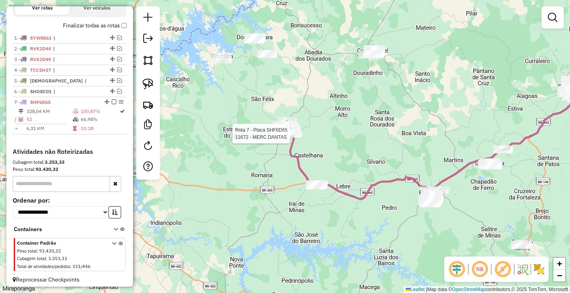
select select "**********"
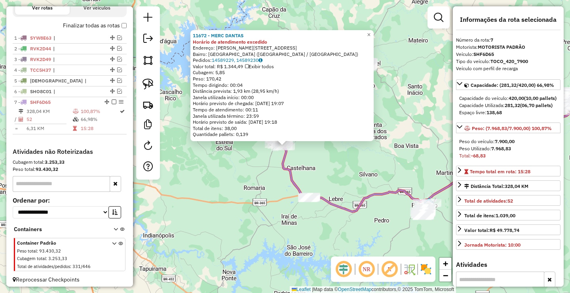
scroll to position [274, 0]
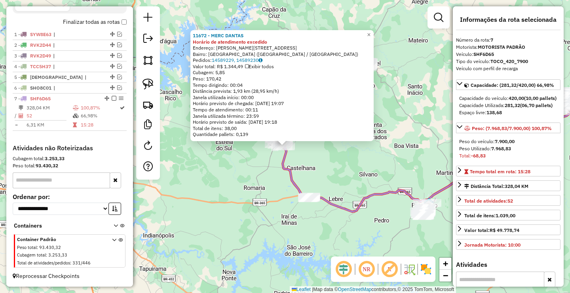
drag, startPoint x: 274, startPoint y: 206, endPoint x: 285, endPoint y: 243, distance: 38.3
click at [283, 227] on div "11672 - MERC DANTAS Horário de atendimento excedido Endereço: R VITAL ROSA PINT…" at bounding box center [285, 146] width 570 height 293
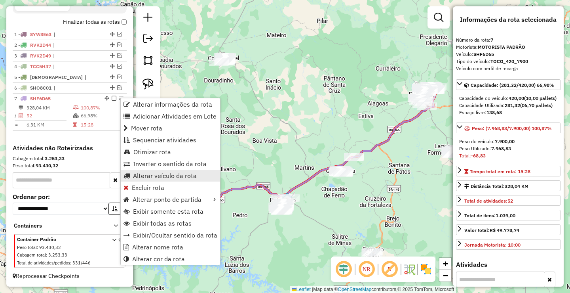
click at [156, 174] on span "Alterar veículo da rota" at bounding box center [165, 175] width 64 height 6
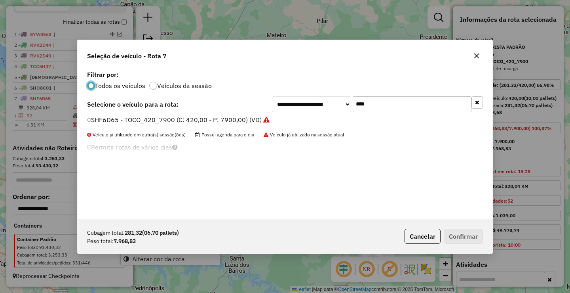
scroll to position [4, 2]
click at [479, 59] on icon "button" at bounding box center [477, 56] width 6 height 6
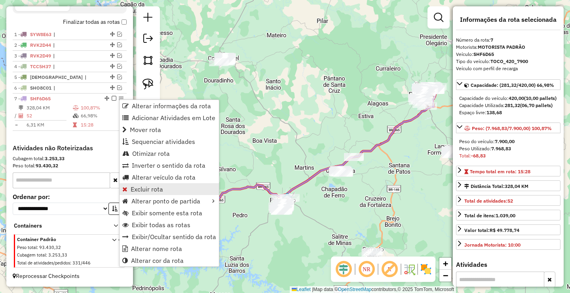
click at [157, 189] on span "Excluir rota" at bounding box center [147, 189] width 32 height 6
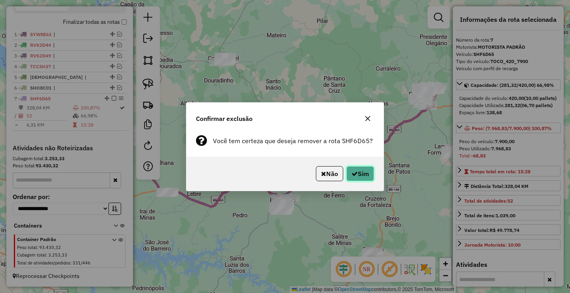
click at [363, 166] on button "Sim" at bounding box center [361, 173] width 28 height 15
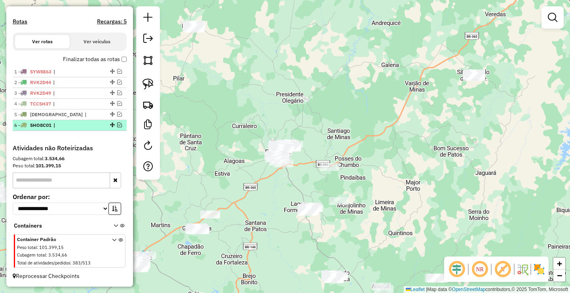
click at [119, 124] on em at bounding box center [119, 124] width 5 height 5
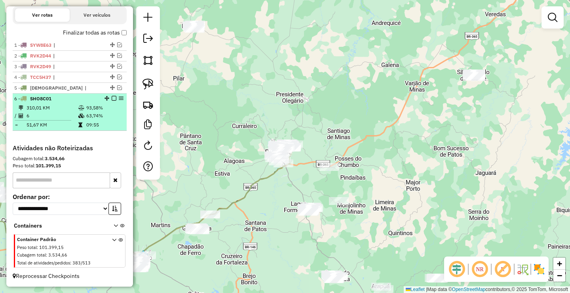
click at [92, 124] on td "09:55" at bounding box center [105, 125] width 38 height 8
select select "**********"
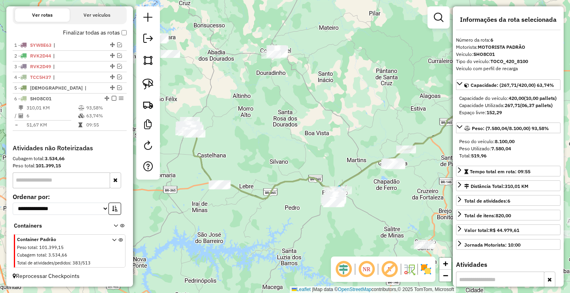
drag, startPoint x: 252, startPoint y: 143, endPoint x: 282, endPoint y: 140, distance: 29.5
click at [279, 140] on div "Janela de atendimento Grade de atendimento Capacidade Transportadoras Veículos …" at bounding box center [285, 146] width 570 height 293
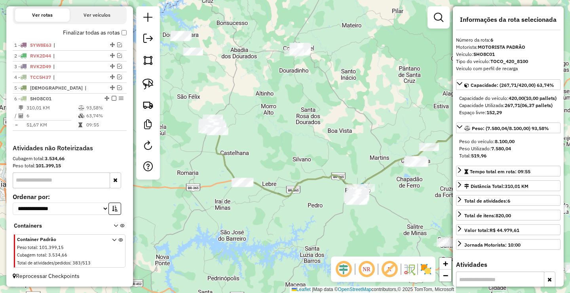
click at [267, 142] on div "Janela de atendimento Grade de atendimento Capacidade Transportadoras Veículos …" at bounding box center [285, 146] width 570 height 293
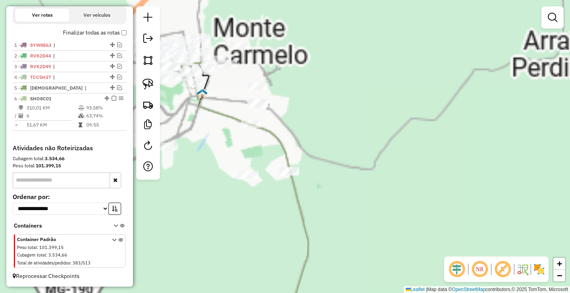
click at [243, 192] on div "Janela de atendimento Grade de atendimento Capacidade Transportadoras Veículos …" at bounding box center [285, 146] width 570 height 293
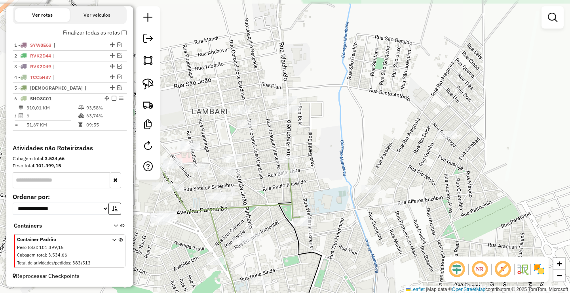
drag, startPoint x: 269, startPoint y: 169, endPoint x: 265, endPoint y: 143, distance: 26.8
click at [265, 144] on div "Janela de atendimento Grade de atendimento Capacidade Transportadoras Veículos …" at bounding box center [285, 146] width 570 height 293
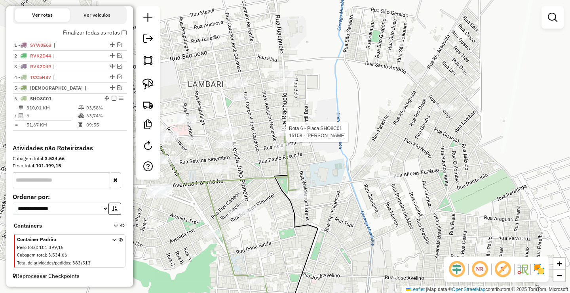
select select "**********"
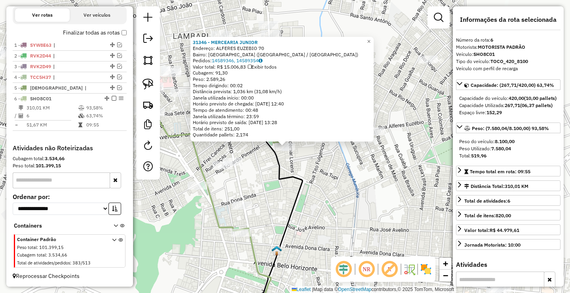
click at [307, 163] on div "31346 - MERCEARIA JUNIOR Endereço: ALFERES EUZEBIO 70 Bairro: BOA VISTA (MONTE …" at bounding box center [285, 146] width 570 height 293
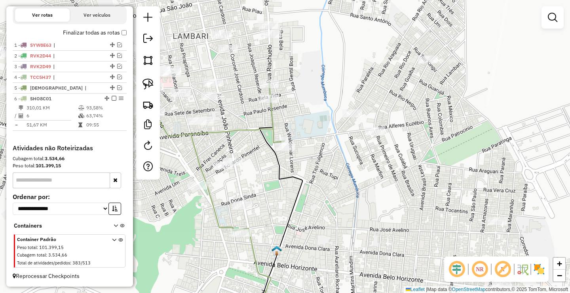
drag, startPoint x: 236, startPoint y: 168, endPoint x: 295, endPoint y: 142, distance: 64.3
click at [297, 144] on div "Janela de atendimento Grade de atendimento Capacidade Transportadoras Veículos …" at bounding box center [285, 146] width 570 height 293
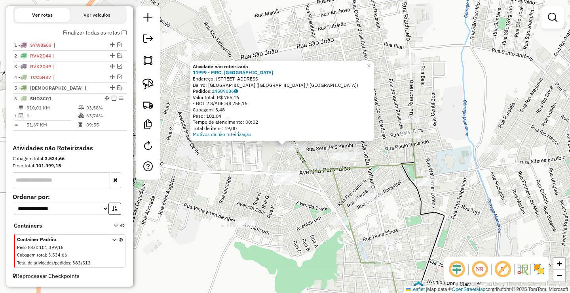
click at [259, 161] on div "Atividade não roteirizada 11999 - MRC. MINAS BRASIL Endereço: R CHILE, 707 Bair…" at bounding box center [285, 146] width 570 height 293
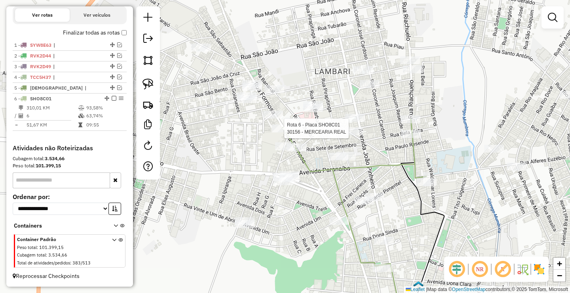
select select "**********"
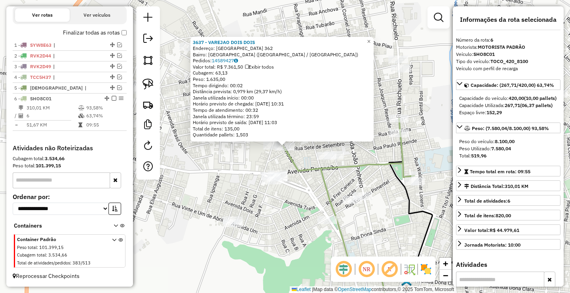
click at [368, 147] on div "3637 - VAREJAO DOIS DOIS Endereço: FORMOSA 362 Bairro: BOA VISTA (MONTE CARMELO…" at bounding box center [285, 146] width 570 height 293
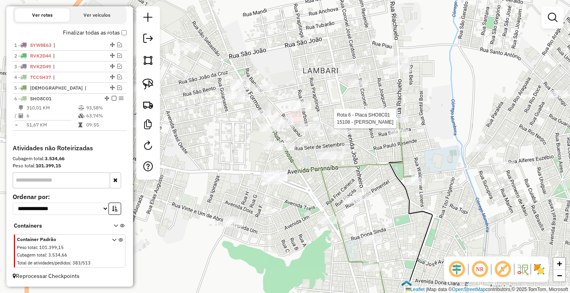
select select "**********"
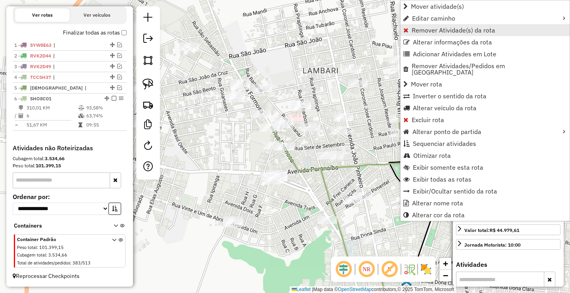
click at [409, 29] on link "Remover Atividade(s) da rota" at bounding box center [485, 30] width 169 height 12
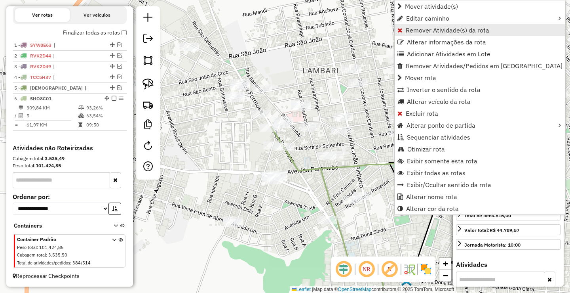
click at [413, 26] on link "Remover Atividade(s) da rota" at bounding box center [480, 30] width 171 height 12
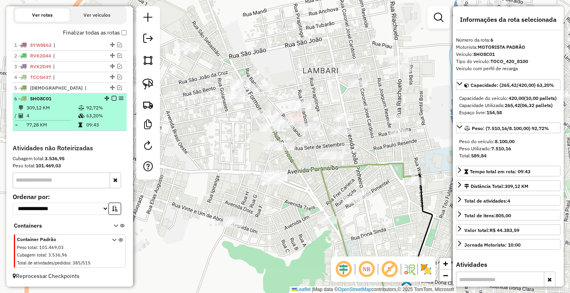
click at [113, 99] on em at bounding box center [114, 98] width 5 height 5
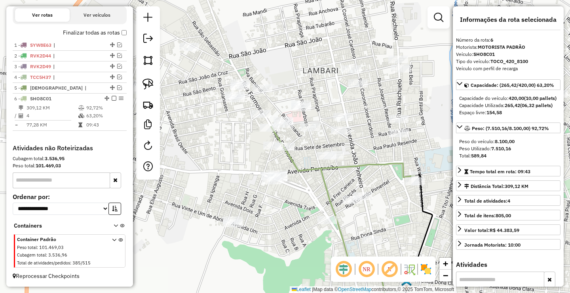
scroll to position [237, 0]
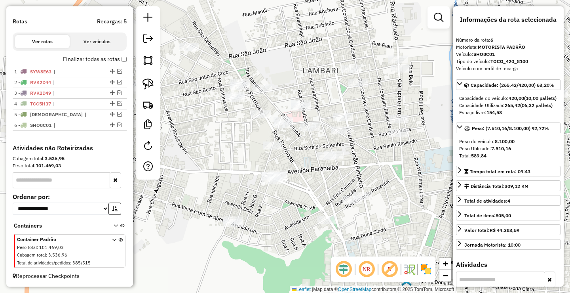
click at [430, 14] on div at bounding box center [439, 17] width 22 height 22
click at [427, 15] on div "Janela de atendimento Grade de atendimento Capacidade Transportadoras Veículos …" at bounding box center [285, 146] width 570 height 293
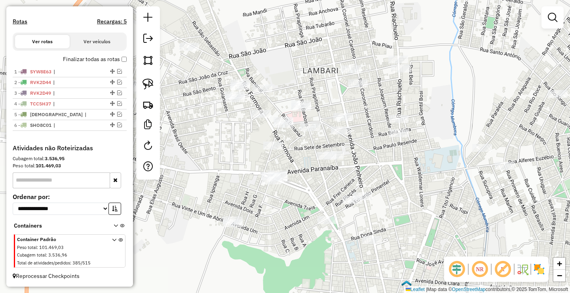
click at [436, 16] on div "Janela de atendimento Grade de atendimento Capacidade Transportadoras Veículos …" at bounding box center [285, 146] width 570 height 293
click at [556, 17] on em at bounding box center [553, 18] width 10 height 10
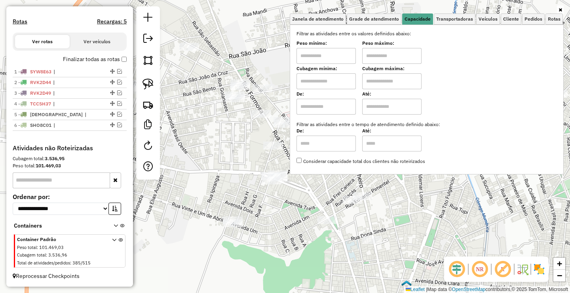
click at [326, 61] on input "text" at bounding box center [326, 56] width 59 height 16
type input "******"
click at [394, 35] on label "Filtrar as atividades entre os valores definidos abaixo:" at bounding box center [427, 33] width 270 height 7
click at [404, 65] on label "Cubagem máxima:" at bounding box center [391, 68] width 59 height 7
drag, startPoint x: 420, startPoint y: 55, endPoint x: 425, endPoint y: 64, distance: 9.9
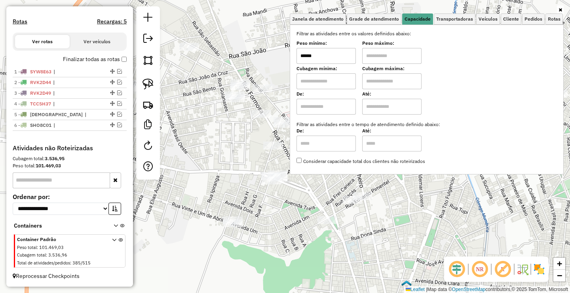
click at [420, 55] on input "text" at bounding box center [391, 56] width 59 height 16
type input "**********"
click at [223, 143] on div "**********" at bounding box center [285, 146] width 570 height 293
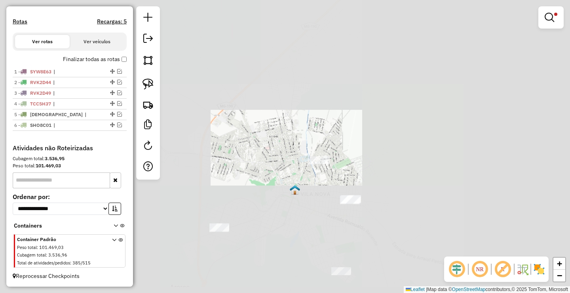
drag, startPoint x: 286, startPoint y: 198, endPoint x: 279, endPoint y: 120, distance: 78.3
click at [280, 129] on div "**********" at bounding box center [285, 146] width 570 height 293
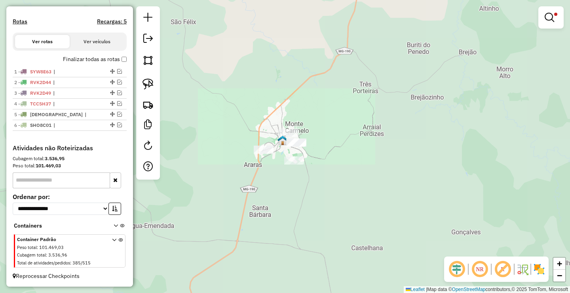
drag, startPoint x: 271, startPoint y: 133, endPoint x: 269, endPoint y: 124, distance: 10.1
click at [269, 124] on div "**********" at bounding box center [285, 146] width 570 height 293
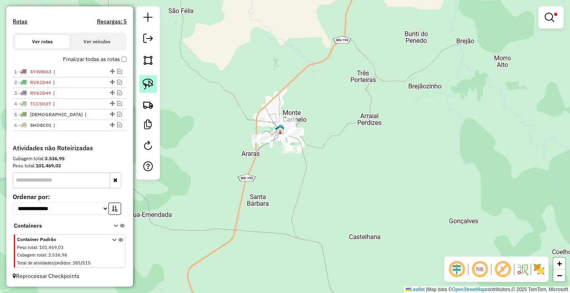
click at [154, 86] on link at bounding box center [147, 83] width 17 height 17
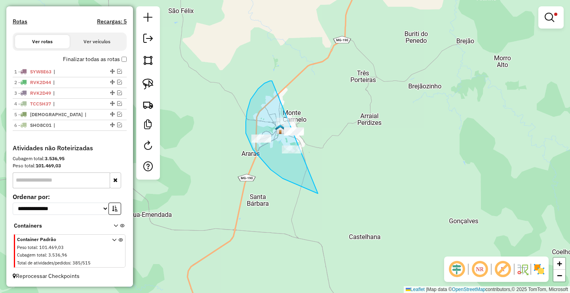
drag, startPoint x: 246, startPoint y: 133, endPoint x: 347, endPoint y: 161, distance: 104.8
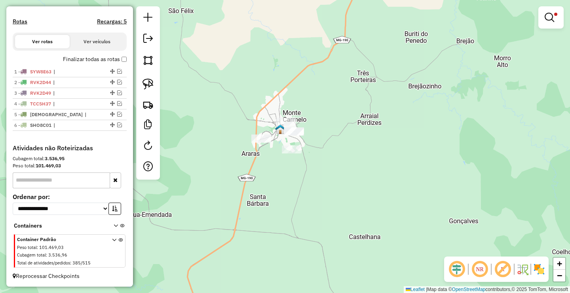
click at [547, 17] on em at bounding box center [550, 18] width 10 height 10
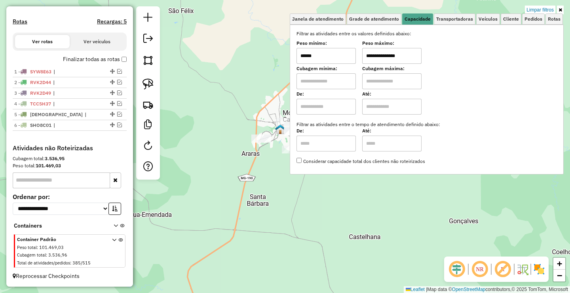
click at [341, 58] on input "******" at bounding box center [326, 56] width 59 height 16
click at [232, 152] on div "**********" at bounding box center [285, 146] width 570 height 293
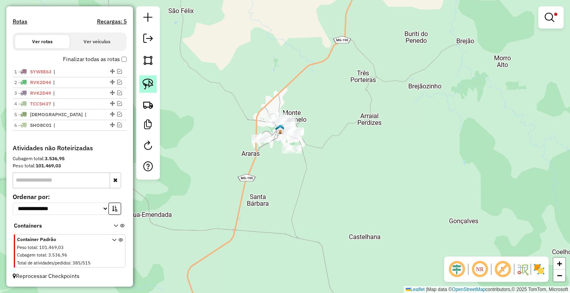
click at [154, 83] on link at bounding box center [147, 83] width 17 height 17
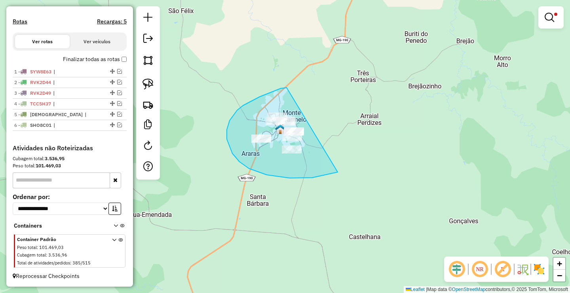
drag, startPoint x: 285, startPoint y: 88, endPoint x: 354, endPoint y: 155, distance: 96.0
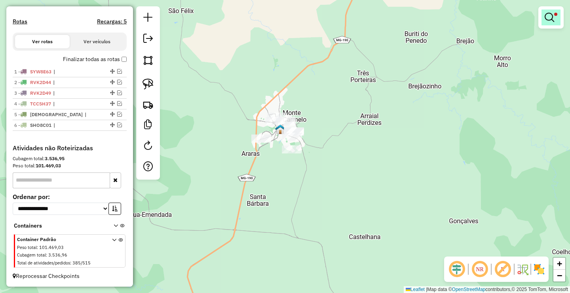
click at [557, 18] on link at bounding box center [551, 18] width 19 height 16
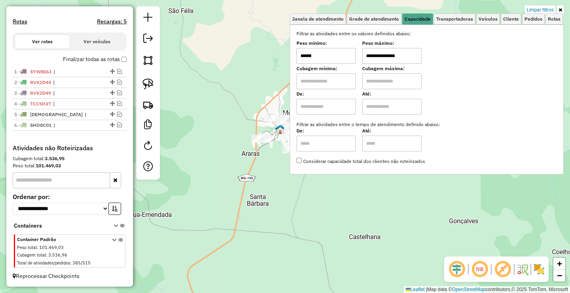
click at [341, 58] on input "******" at bounding box center [326, 56] width 59 height 16
type input "******"
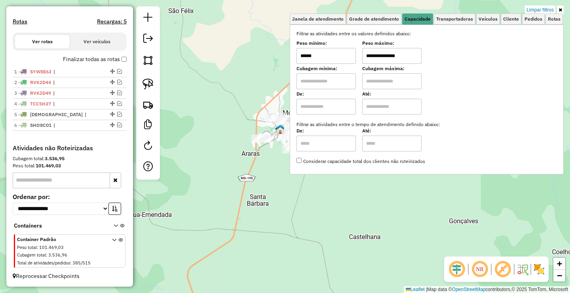
click at [218, 93] on div "**********" at bounding box center [285, 146] width 570 height 293
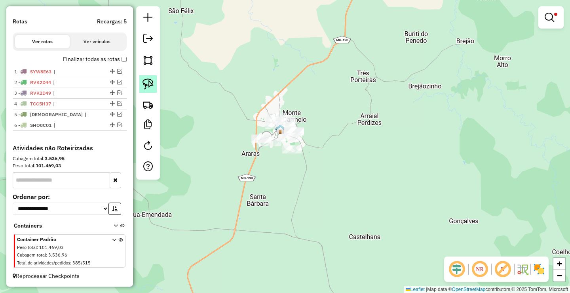
click at [155, 87] on link at bounding box center [147, 83] width 17 height 17
drag, startPoint x: 259, startPoint y: 88, endPoint x: 330, endPoint y: 118, distance: 77.2
click at [117, 125] on em at bounding box center [119, 124] width 5 height 5
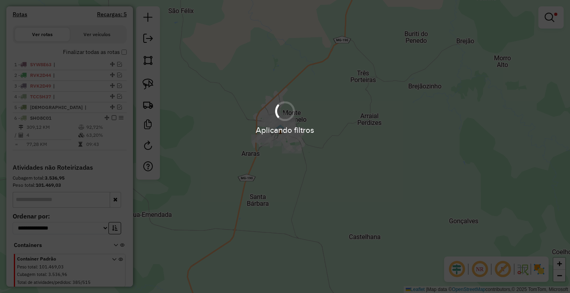
scroll to position [263, 0]
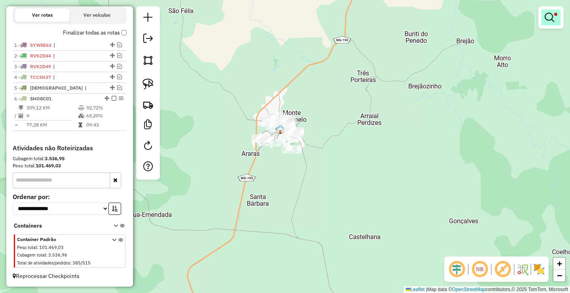
click at [554, 13] on em at bounding box center [550, 18] width 10 height 10
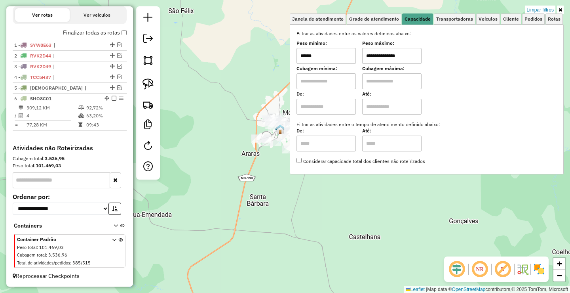
click at [550, 9] on link "Limpar filtros" at bounding box center [540, 10] width 30 height 9
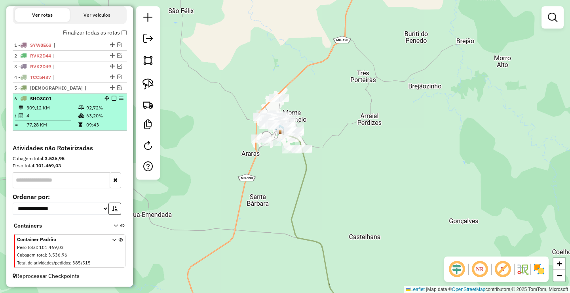
click at [112, 100] on em at bounding box center [114, 98] width 5 height 5
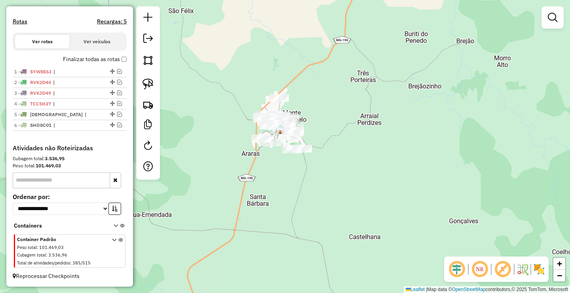
scroll to position [237, 0]
drag, startPoint x: 213, startPoint y: 143, endPoint x: 217, endPoint y: 113, distance: 30.4
click at [213, 121] on div "Janela de atendimento Grade de atendimento Capacidade Transportadoras Veículos …" at bounding box center [285, 146] width 570 height 293
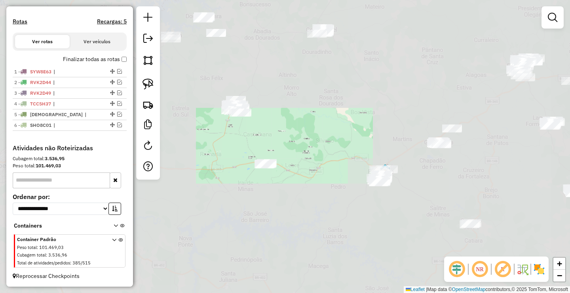
click at [149, 83] on img at bounding box center [148, 83] width 11 height 11
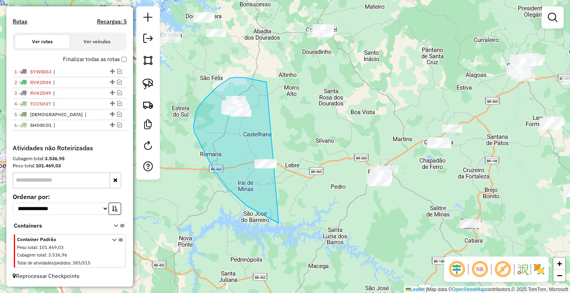
drag, startPoint x: 267, startPoint y: 82, endPoint x: 338, endPoint y: 208, distance: 144.6
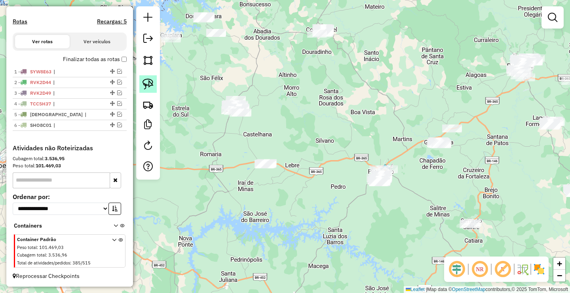
click at [145, 88] on img at bounding box center [148, 83] width 11 height 11
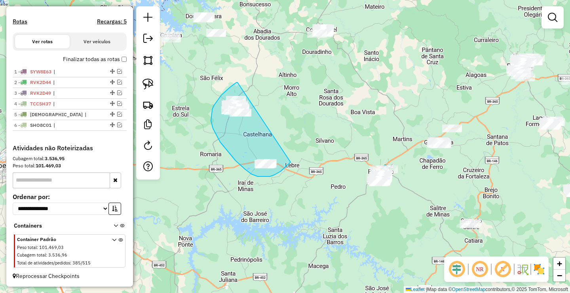
drag, startPoint x: 230, startPoint y: 87, endPoint x: 291, endPoint y: 162, distance: 96.3
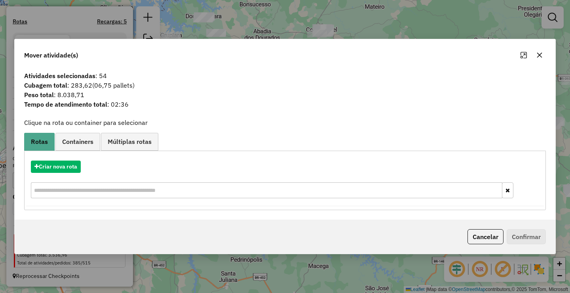
click at [545, 54] on button "button" at bounding box center [539, 55] width 13 height 13
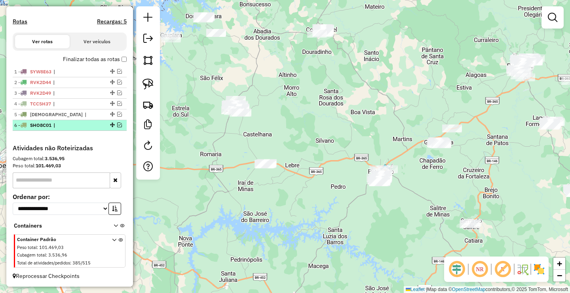
click at [117, 126] on em at bounding box center [119, 124] width 5 height 5
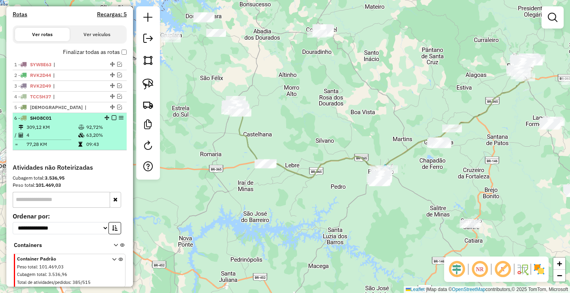
scroll to position [263, 0]
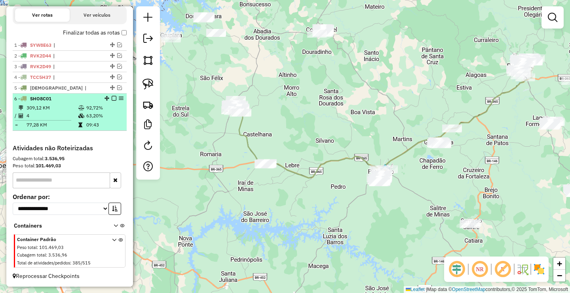
click at [112, 99] on em at bounding box center [114, 98] width 5 height 5
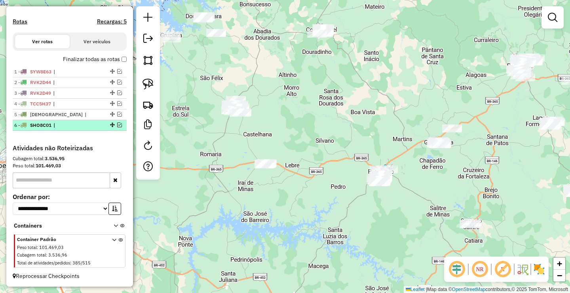
scroll to position [237, 0]
click at [275, 222] on div "Janela de atendimento Grade de atendimento Capacidade Transportadoras Veículos …" at bounding box center [285, 146] width 570 height 293
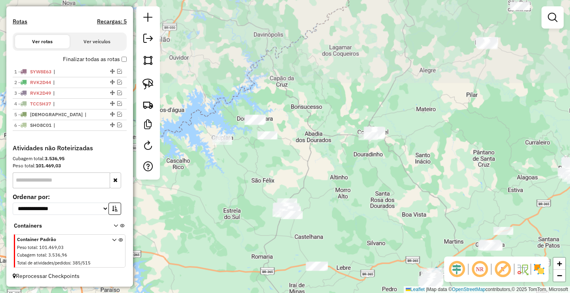
drag, startPoint x: 258, startPoint y: 198, endPoint x: 231, endPoint y: 123, distance: 79.5
click at [231, 124] on div "Janela de atendimento Grade de atendimento Capacidade Transportadoras Veículos …" at bounding box center [285, 146] width 570 height 293
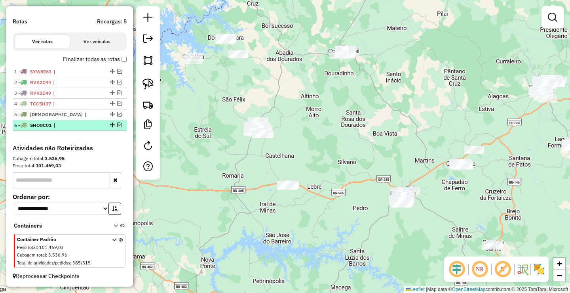
click at [117, 124] on em at bounding box center [119, 124] width 5 height 5
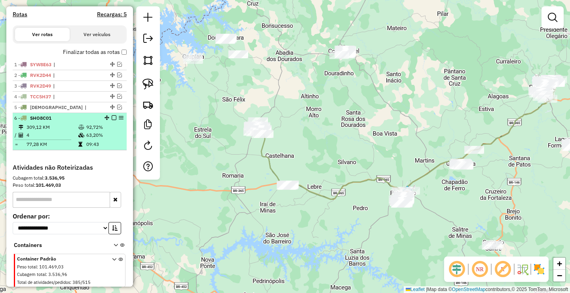
scroll to position [263, 0]
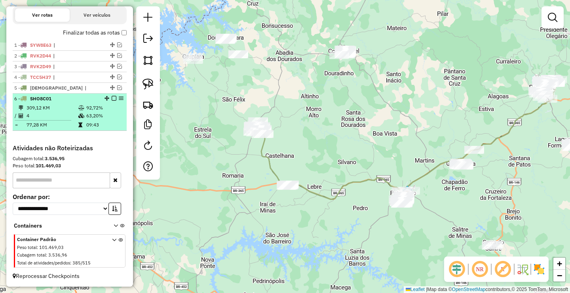
click at [93, 126] on td "09:43" at bounding box center [105, 125] width 38 height 8
select select "**********"
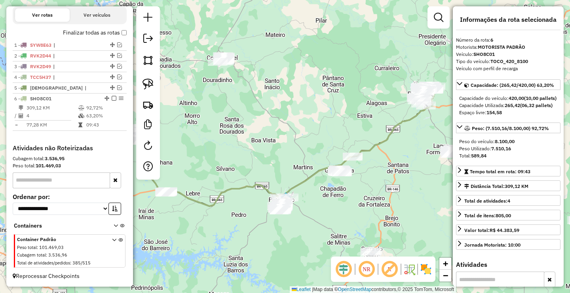
drag, startPoint x: 316, startPoint y: 148, endPoint x: 327, endPoint y: 149, distance: 10.8
click at [327, 149] on div "Janela de atendimento Grade de atendimento Capacidade Transportadoras Veículos …" at bounding box center [285, 146] width 570 height 293
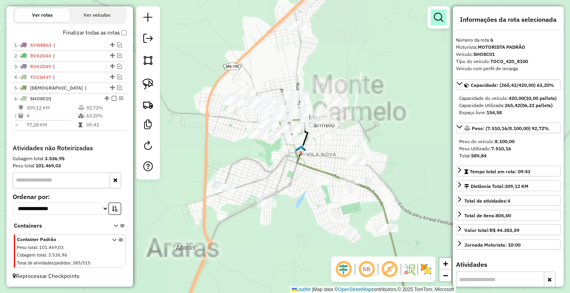
click at [442, 18] on em at bounding box center [439, 18] width 10 height 10
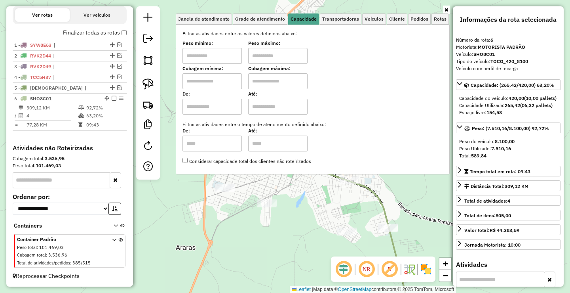
click at [215, 60] on input "text" at bounding box center [212, 56] width 59 height 16
type input "******"
click at [285, 55] on input "text" at bounding box center [277, 56] width 59 height 16
type input "******"
click at [295, 215] on div "Janela de atendimento Grade de atendimento Capacidade Transportadoras Veículos …" at bounding box center [285, 146] width 570 height 293
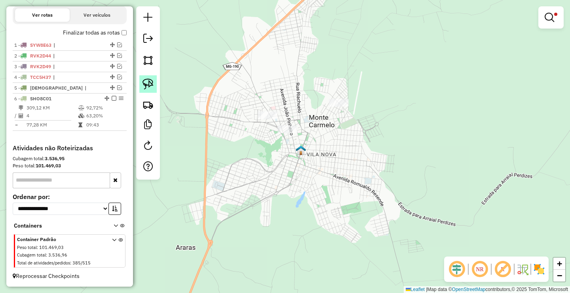
click at [149, 84] on img at bounding box center [148, 83] width 11 height 11
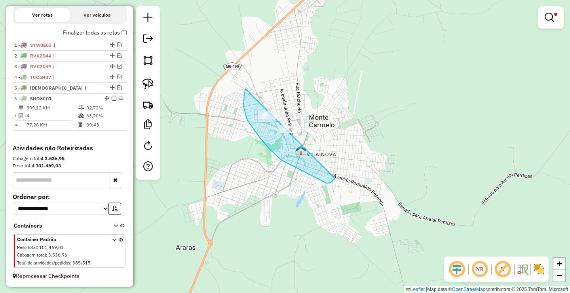
drag, startPoint x: 244, startPoint y: 106, endPoint x: 340, endPoint y: 163, distance: 111.9
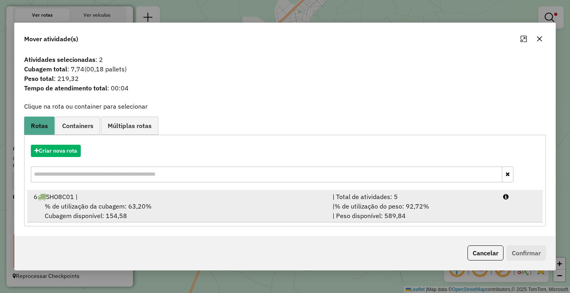
click at [373, 213] on div "| % de utilização do peso: 92,72% | Peso disponível: 589,84" at bounding box center [413, 210] width 171 height 19
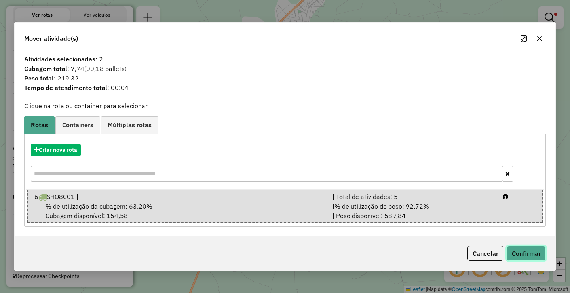
click at [521, 249] on button "Confirmar" at bounding box center [526, 253] width 39 height 15
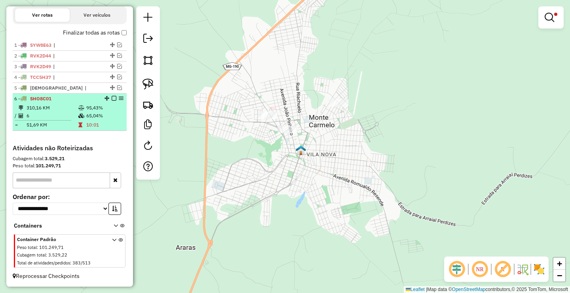
select select "**********"
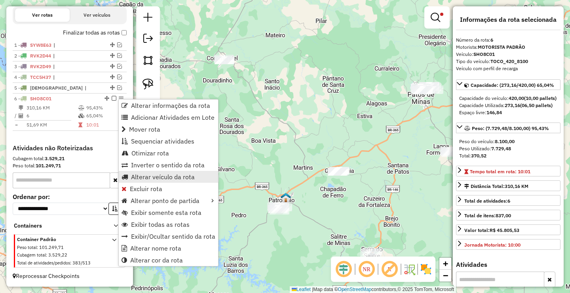
click at [154, 178] on span "Alterar veículo da rota" at bounding box center [163, 176] width 64 height 6
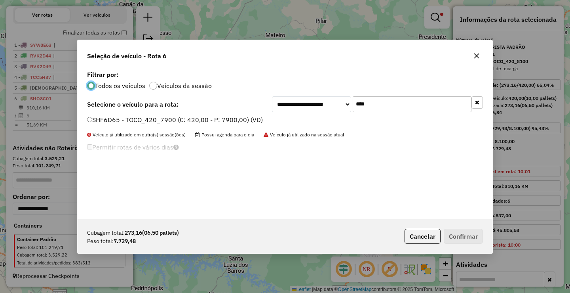
scroll to position [4, 2]
click at [117, 116] on label "SHF6D65 - TOCO_420_7900 (C: 420,00 - P: 7900,00) (VD)" at bounding box center [175, 120] width 176 height 10
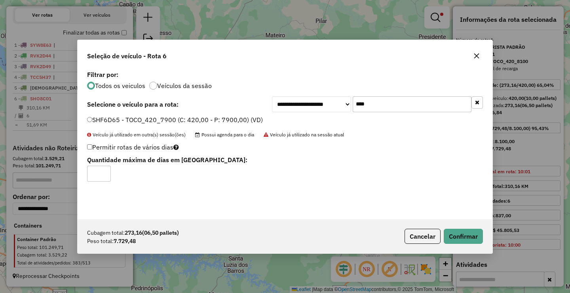
click at [368, 101] on input "****" at bounding box center [412, 104] width 119 height 16
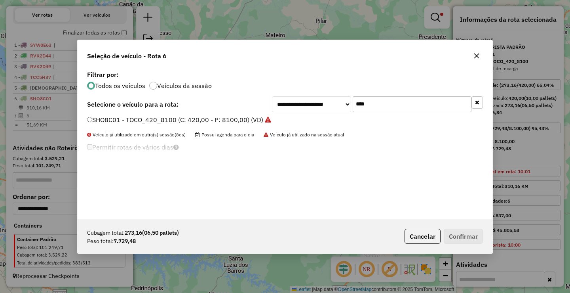
type input "****"
click at [154, 117] on label "SHO8C01 - TOCO_420_8100 (C: 420,00 - P: 8100,00) (VD)" at bounding box center [179, 120] width 184 height 10
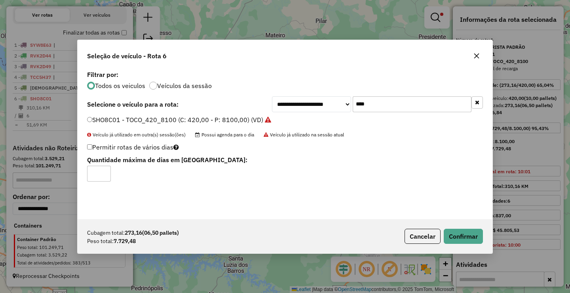
click at [103, 169] on input "*" at bounding box center [99, 174] width 24 height 16
type input "*"
click at [103, 170] on input "*" at bounding box center [99, 174] width 24 height 16
click at [476, 234] on button "Confirmar" at bounding box center [463, 235] width 39 height 15
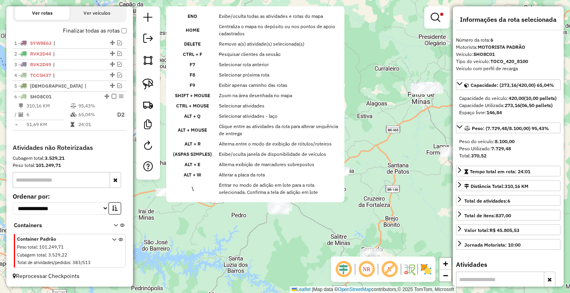
scroll to position [265, 0]
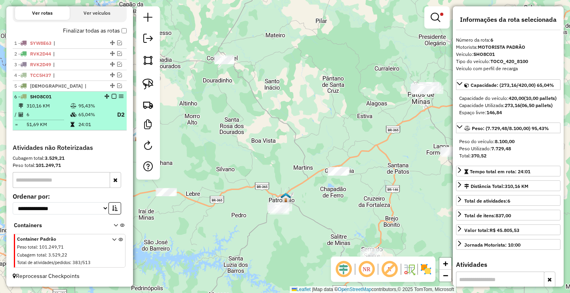
click at [112, 97] on em at bounding box center [114, 96] width 5 height 5
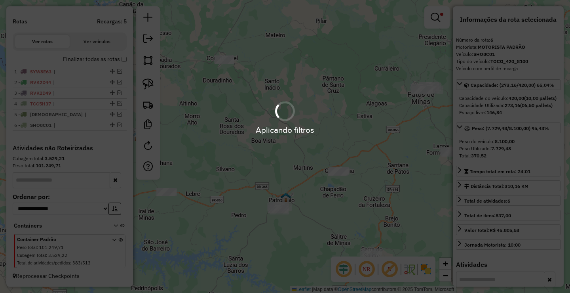
scroll to position [237, 0]
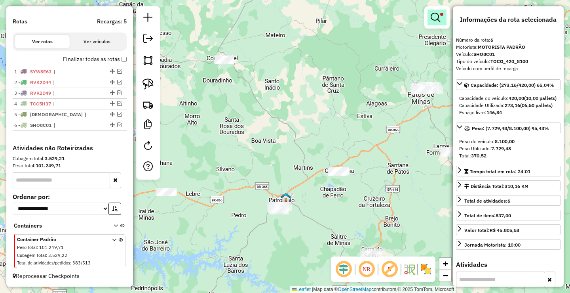
click at [434, 18] on em at bounding box center [436, 18] width 10 height 10
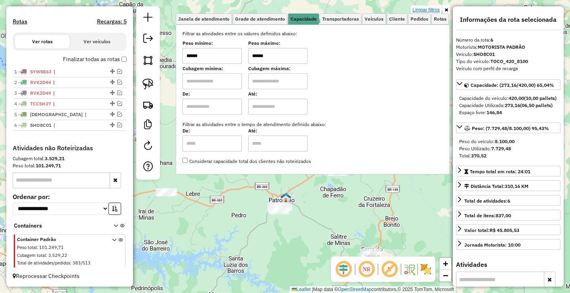
click at [431, 9] on link "Limpar filtros" at bounding box center [426, 10] width 30 height 9
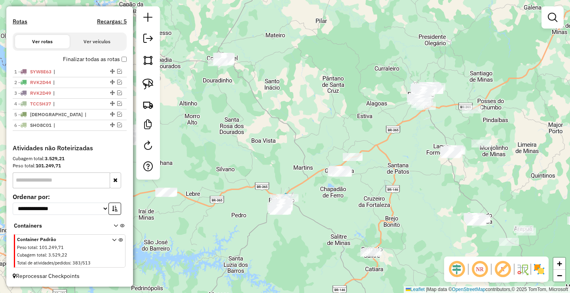
click at [278, 158] on div "Janela de atendimento Grade de atendimento Capacidade Transportadoras Veículos …" at bounding box center [285, 146] width 570 height 293
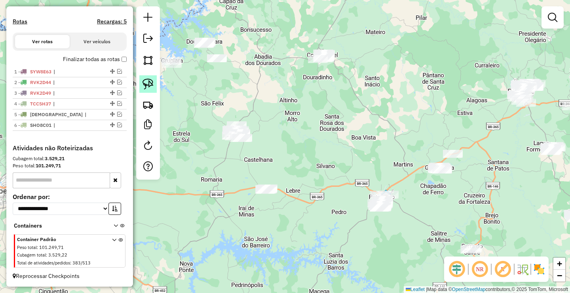
click at [144, 80] on img at bounding box center [148, 83] width 11 height 11
drag, startPoint x: 240, startPoint y: 99, endPoint x: 301, endPoint y: 204, distance: 121.5
click at [144, 90] on link at bounding box center [147, 83] width 17 height 17
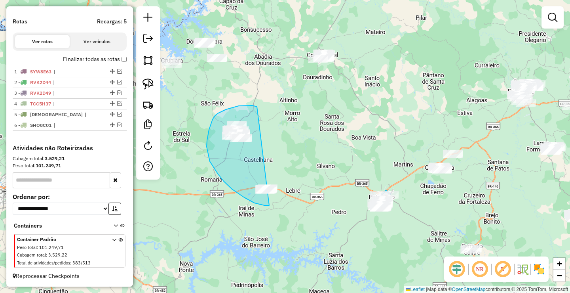
drag, startPoint x: 251, startPoint y: 105, endPoint x: 283, endPoint y: 202, distance: 101.8
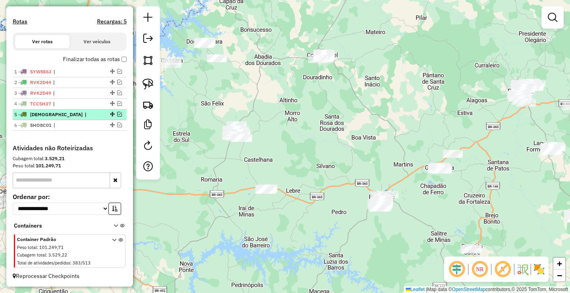
click at [118, 114] on em at bounding box center [119, 114] width 5 height 5
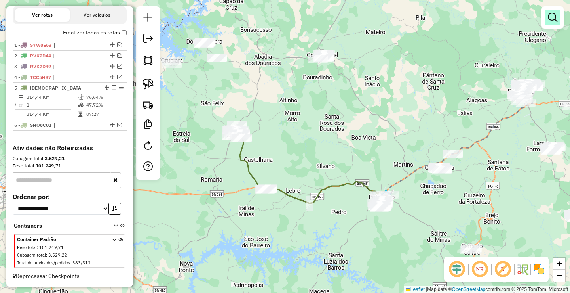
click at [555, 20] on em at bounding box center [553, 18] width 10 height 10
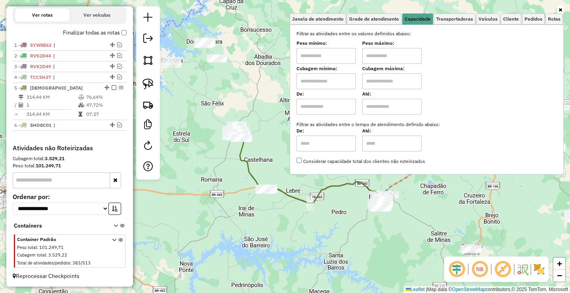
drag, startPoint x: 320, startPoint y: 55, endPoint x: 374, endPoint y: 56, distance: 54.3
click at [320, 55] on input "text" at bounding box center [326, 56] width 59 height 16
type input "****"
click at [379, 52] on input "text" at bounding box center [391, 56] width 59 height 16
type input "*****"
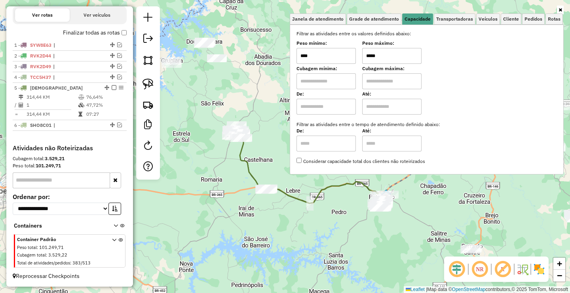
click at [277, 242] on div "Janela de atendimento Grade de atendimento Capacidade Transportadoras Veículos …" at bounding box center [285, 146] width 570 height 293
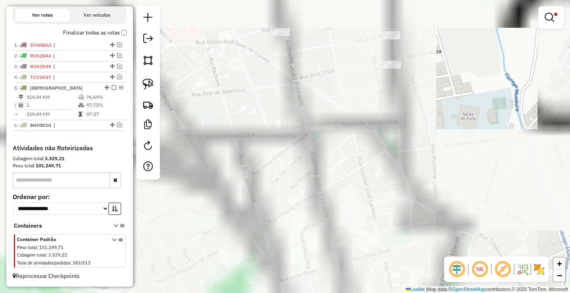
drag, startPoint x: 244, startPoint y: 157, endPoint x: 284, endPoint y: 196, distance: 54.9
click at [281, 192] on div "Limpar filtros Janela de atendimento Grade de atendimento Capacidade Transporta…" at bounding box center [285, 146] width 570 height 293
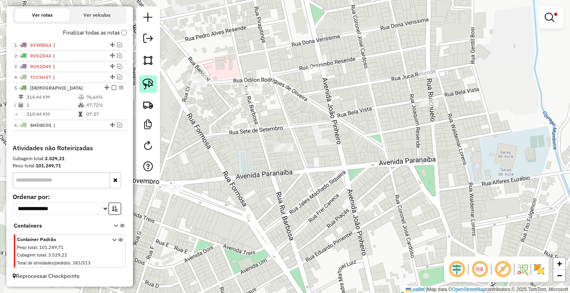
click at [150, 88] on img at bounding box center [148, 83] width 11 height 11
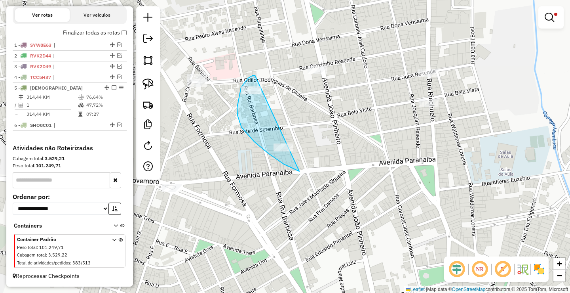
drag, startPoint x: 251, startPoint y: 76, endPoint x: 310, endPoint y: 171, distance: 111.3
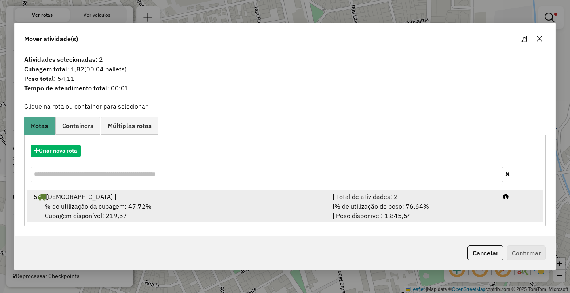
click at [401, 201] on div "| % de utilização do peso: 76,64% | Peso disponível: 1.845,54" at bounding box center [413, 210] width 171 height 19
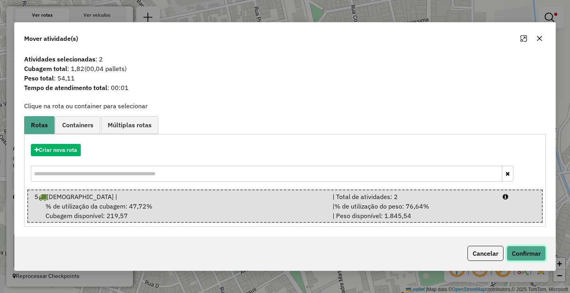
click at [539, 251] on button "Confirmar" at bounding box center [526, 253] width 39 height 15
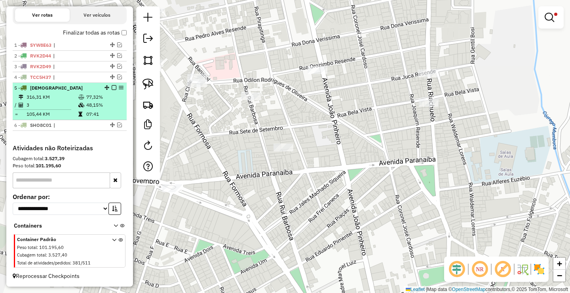
click at [112, 88] on em at bounding box center [114, 87] width 5 height 5
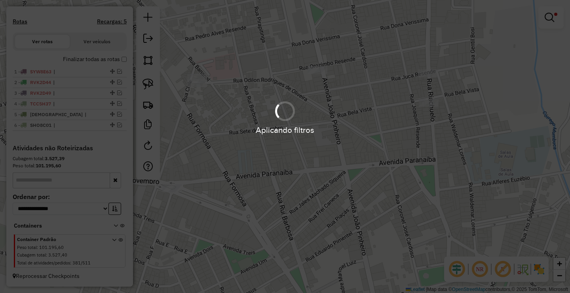
scroll to position [237, 0]
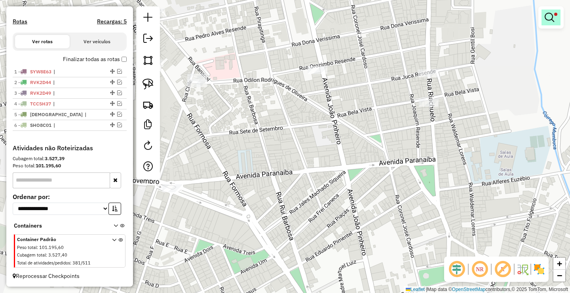
click at [550, 15] on em at bounding box center [550, 18] width 10 height 10
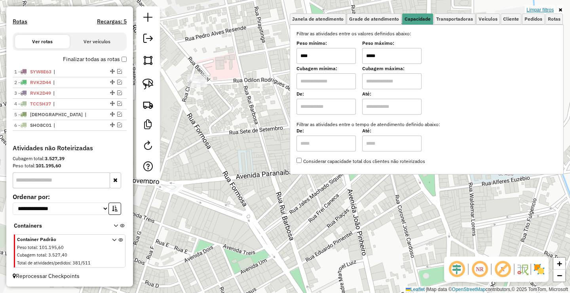
click at [546, 10] on link "Limpar filtros" at bounding box center [540, 10] width 30 height 9
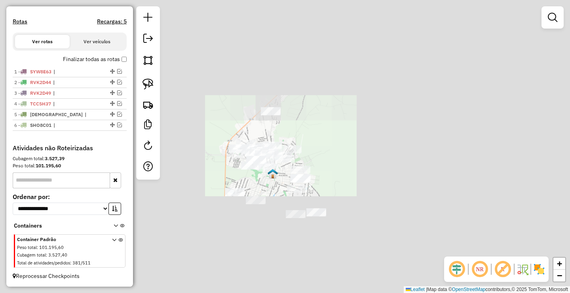
click at [269, 158] on div "Janela de atendimento Grade de atendimento Capacidade Transportadoras Veículos …" at bounding box center [285, 146] width 570 height 293
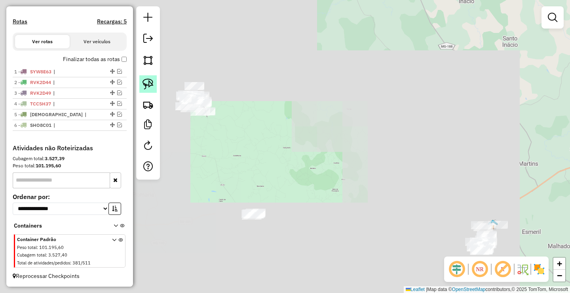
click at [150, 84] on img at bounding box center [148, 83] width 11 height 11
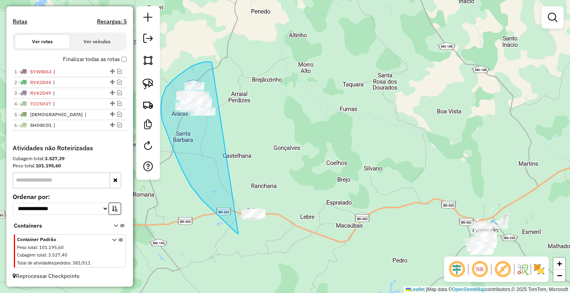
drag, startPoint x: 209, startPoint y: 62, endPoint x: 310, endPoint y: 226, distance: 192.9
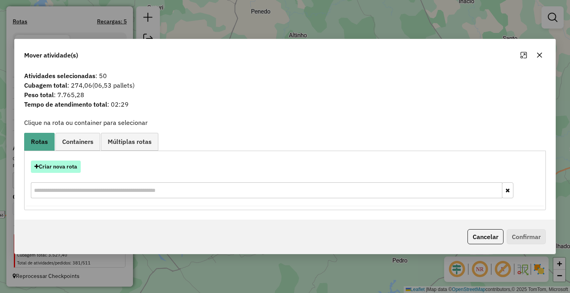
click at [69, 164] on button "Criar nova rota" at bounding box center [56, 166] width 50 height 12
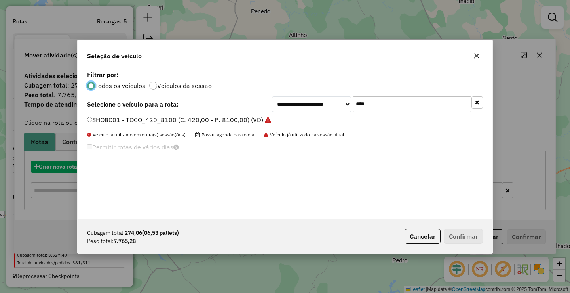
scroll to position [4, 2]
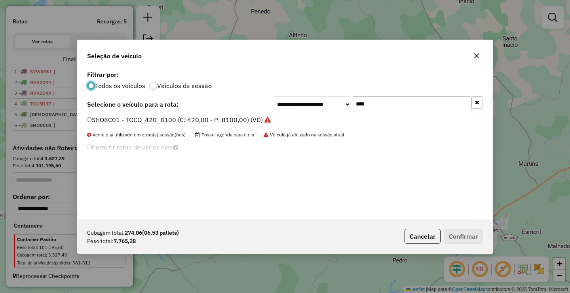
click at [392, 102] on input "****" at bounding box center [412, 104] width 119 height 16
type input "****"
click at [150, 120] on label "SHF6D65 - TOCO_420_7900 (C: 420,00 - P: 7900,00) (VD)" at bounding box center [175, 120] width 176 height 10
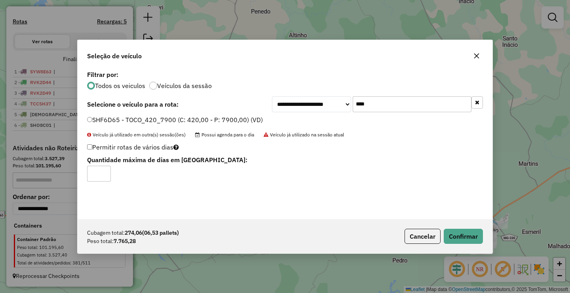
type input "*"
click at [106, 171] on input "*" at bounding box center [99, 174] width 24 height 16
click at [457, 236] on button "Confirmar" at bounding box center [463, 235] width 39 height 15
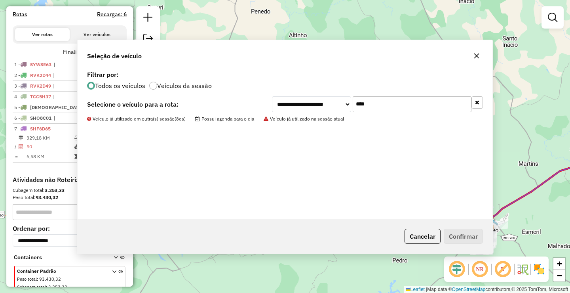
scroll to position [274, 0]
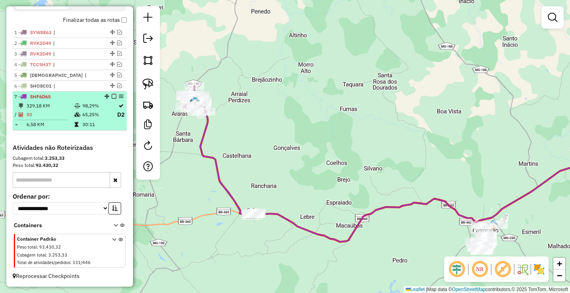
click at [112, 99] on em at bounding box center [114, 96] width 5 height 5
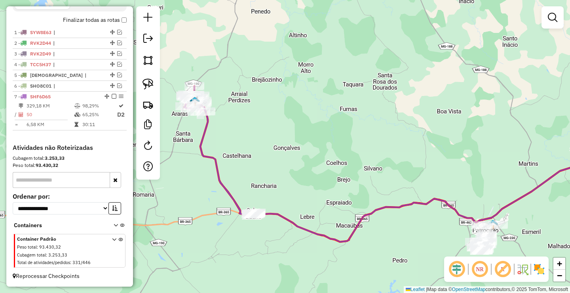
scroll to position [248, 0]
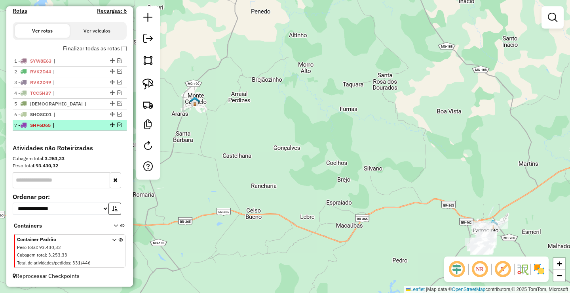
click at [118, 125] on em at bounding box center [119, 124] width 5 height 5
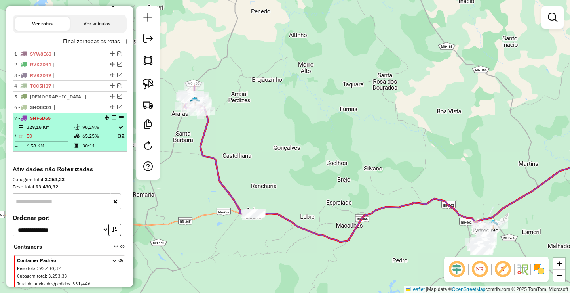
scroll to position [274, 0]
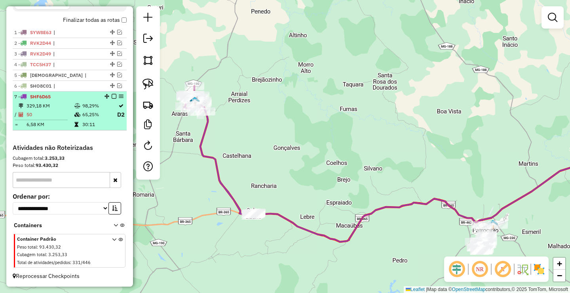
select select "**********"
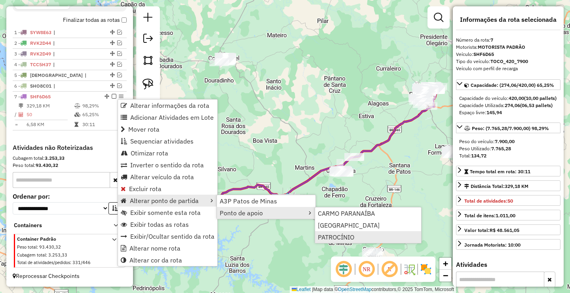
click at [349, 239] on span "PATROCÍNIO" at bounding box center [336, 237] width 36 height 6
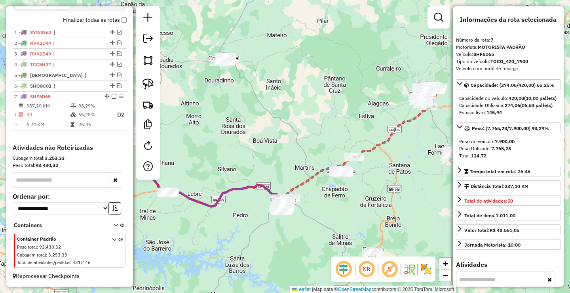
scroll to position [276, 0]
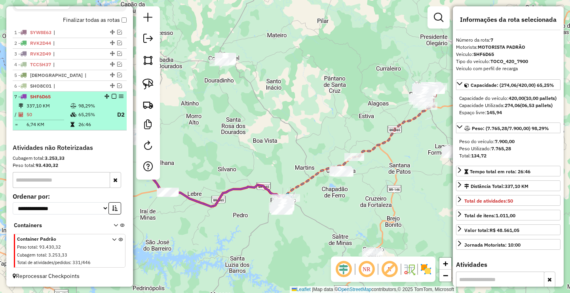
click at [112, 96] on em at bounding box center [114, 96] width 5 height 5
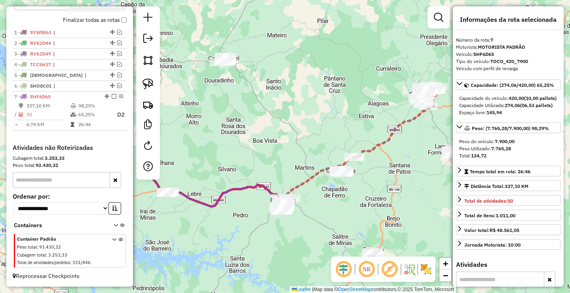
scroll to position [248, 0]
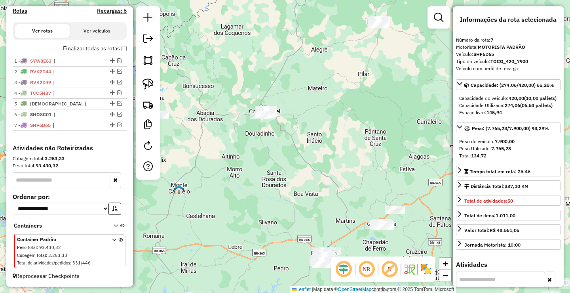
drag, startPoint x: 223, startPoint y: 136, endPoint x: 268, endPoint y: 191, distance: 70.7
click at [263, 187] on div "Janela de atendimento Grade de atendimento Capacidade Transportadoras Veículos …" at bounding box center [285, 146] width 570 height 293
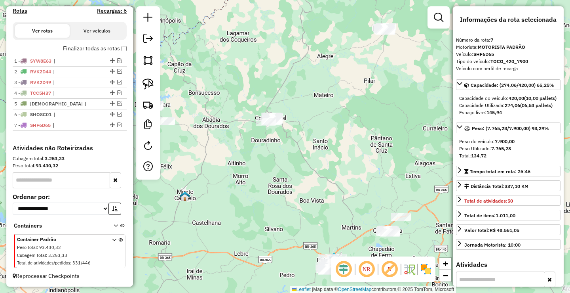
drag, startPoint x: 244, startPoint y: 168, endPoint x: 328, endPoint y: 160, distance: 84.3
click at [319, 165] on div "Janela de atendimento Grade de atendimento Capacidade Transportadoras Veículos …" at bounding box center [285, 146] width 570 height 293
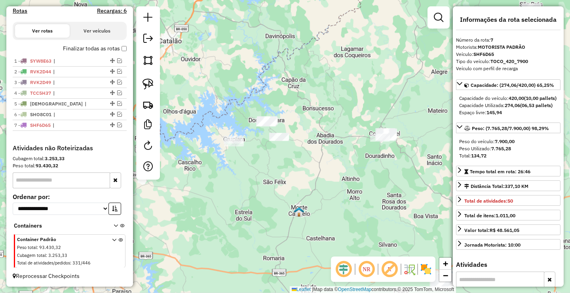
click at [285, 191] on div "Janela de atendimento Grade de atendimento Capacidade Transportadoras Veículos …" at bounding box center [285, 146] width 570 height 293
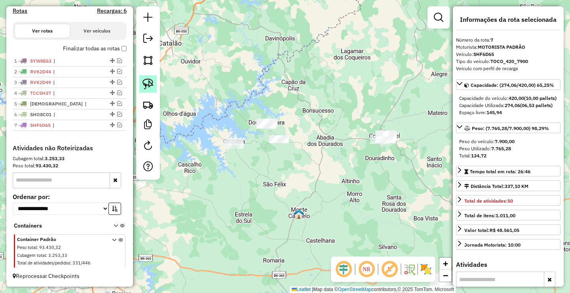
click at [145, 83] on img at bounding box center [148, 83] width 11 height 11
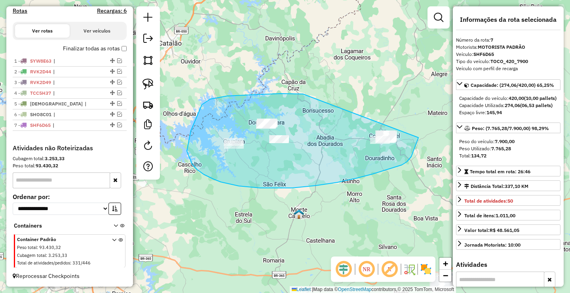
drag, startPoint x: 303, startPoint y: 94, endPoint x: 420, endPoint y: 131, distance: 122.5
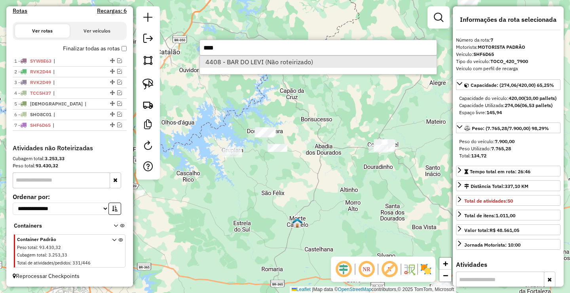
type input "****"
click at [288, 63] on li "4408 - BAR DO LEVI (Não roteirizado)" at bounding box center [318, 62] width 237 height 12
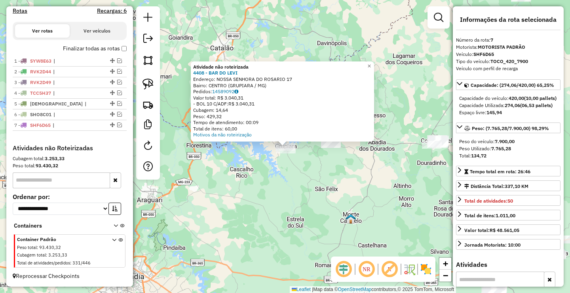
click at [340, 200] on div "Atividade não roteirizada 4408 - BAR DO LEVI Endereço: NOSSA SENHORA DO ROSARIO…" at bounding box center [285, 146] width 570 height 293
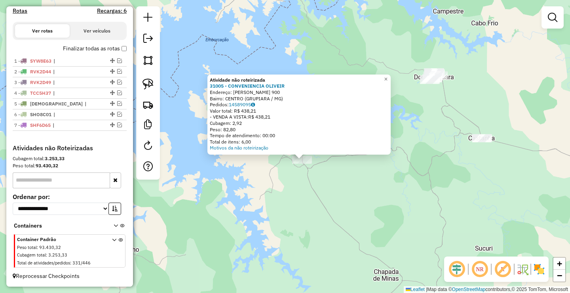
click at [292, 181] on div "Atividade não roteirizada 31005 - CONVENIENCIA OLIVEIR Endereço: SILVIO JOSE DE…" at bounding box center [285, 146] width 570 height 293
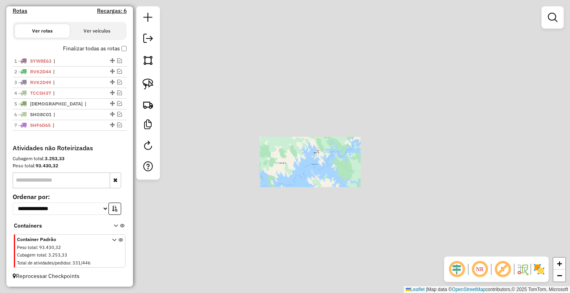
drag, startPoint x: 349, startPoint y: 206, endPoint x: 196, endPoint y: 171, distance: 157.3
click at [200, 172] on div "Janela de atendimento Grade de atendimento Capacidade Transportadoras Veículos …" at bounding box center [285, 146] width 570 height 293
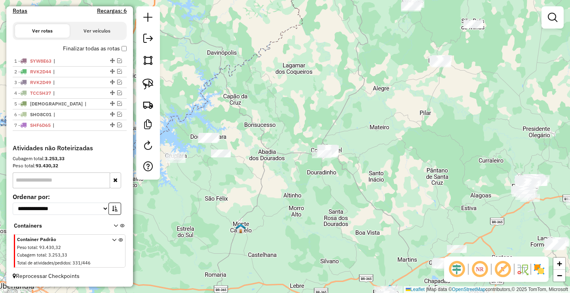
drag, startPoint x: 192, startPoint y: 105, endPoint x: 205, endPoint y: 107, distance: 12.8
click at [205, 107] on div "Janela de atendimento Grade de atendimento Capacidade Transportadoras Veículos …" at bounding box center [285, 146] width 570 height 293
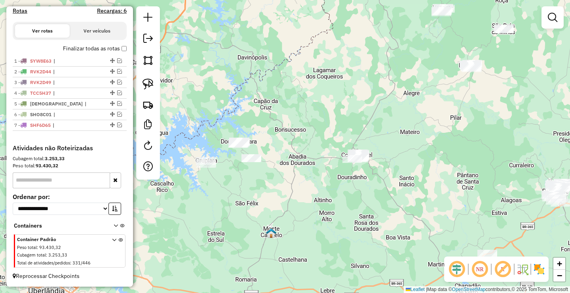
click at [154, 82] on link at bounding box center [147, 83] width 17 height 17
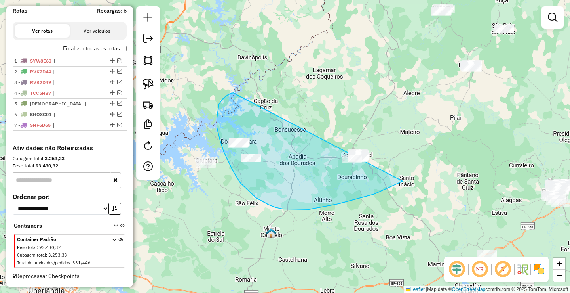
drag, startPoint x: 217, startPoint y: 122, endPoint x: 447, endPoint y: 141, distance: 230.8
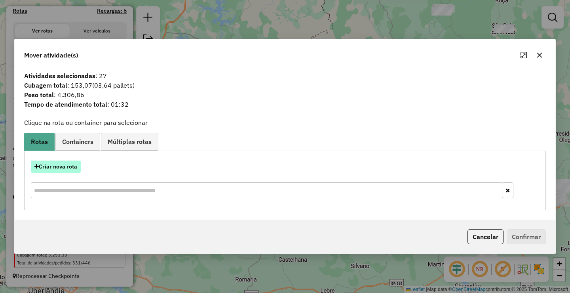
click at [61, 169] on button "Criar nova rota" at bounding box center [56, 166] width 50 height 12
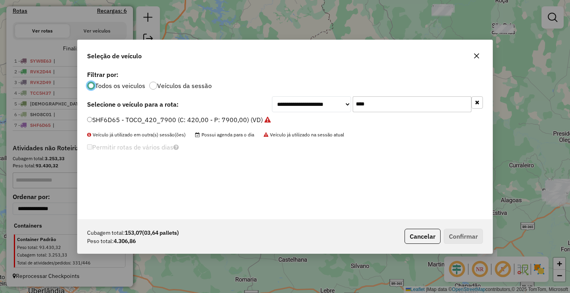
scroll to position [4, 2]
click at [405, 109] on input "****" at bounding box center [412, 104] width 119 height 16
type input "****"
click at [159, 126] on div "TDZ8G33 - TOCO_420_7900 (C: 420,00 - P: 7900,00) (VD)" at bounding box center [285, 123] width 406 height 16
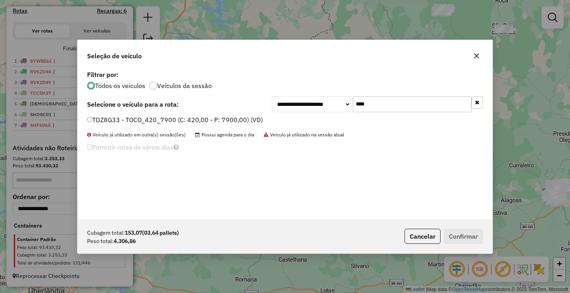
click at [167, 119] on label "TDZ8G33 - TOCO_420_7900 (C: 420,00 - P: 7900,00) (VD)" at bounding box center [175, 120] width 176 height 10
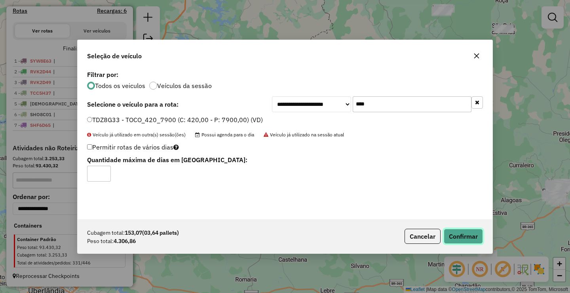
click at [468, 237] on button "Confirmar" at bounding box center [463, 235] width 39 height 15
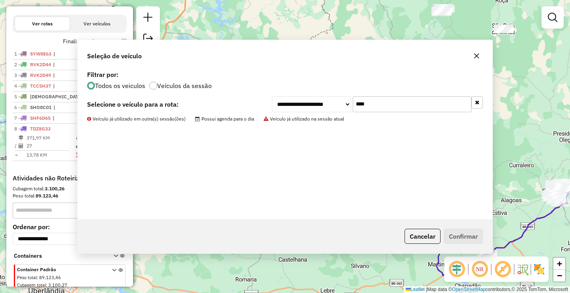
scroll to position [276, 0]
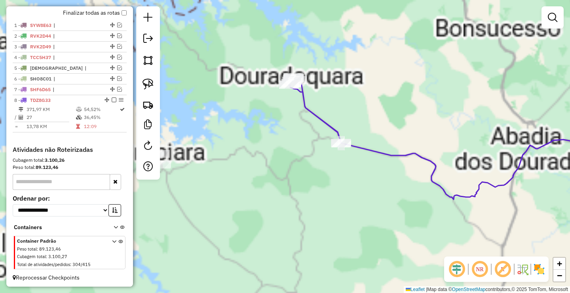
drag, startPoint x: 213, startPoint y: 173, endPoint x: 253, endPoint y: 165, distance: 40.9
click at [263, 175] on div "Janela de atendimento Grade de atendimento Capacidade Transportadoras Veículos …" at bounding box center [285, 146] width 570 height 293
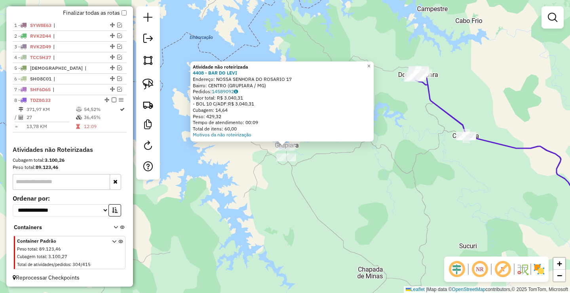
click at [252, 185] on div "Atividade não roteirizada 4408 - BAR DO LEVI Endereço: NOSSA SENHORA DO ROSARIO…" at bounding box center [285, 146] width 570 height 293
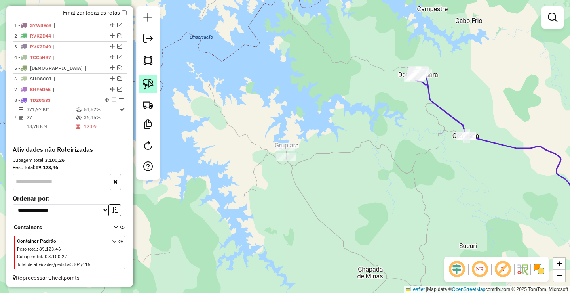
click at [149, 89] on link at bounding box center [147, 83] width 17 height 17
drag, startPoint x: 279, startPoint y: 124, endPoint x: 305, endPoint y: 146, distance: 33.8
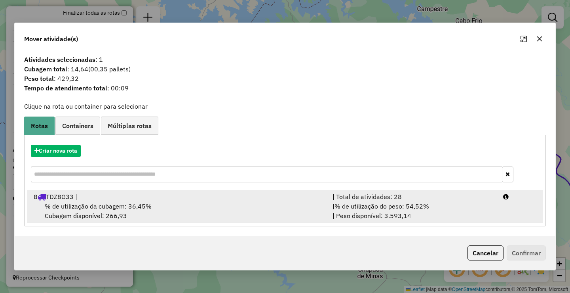
click at [374, 215] on div "| % de utilização do peso: 54,52% | Peso disponível: 3.593,14" at bounding box center [413, 210] width 171 height 19
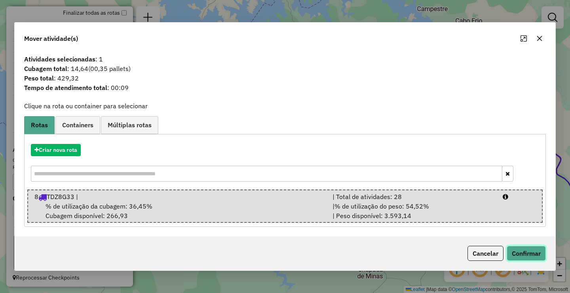
click at [514, 249] on button "Confirmar" at bounding box center [526, 253] width 39 height 15
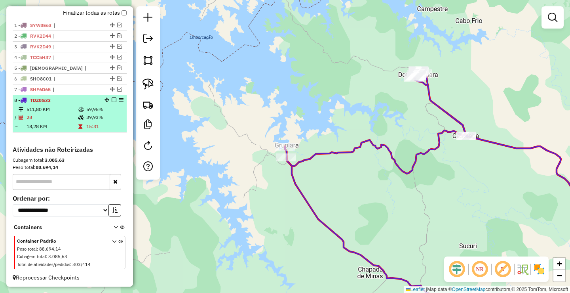
select select "**********"
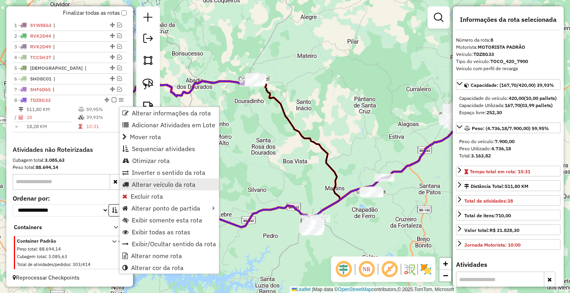
click at [156, 185] on span "Alterar veículo da rota" at bounding box center [164, 184] width 64 height 6
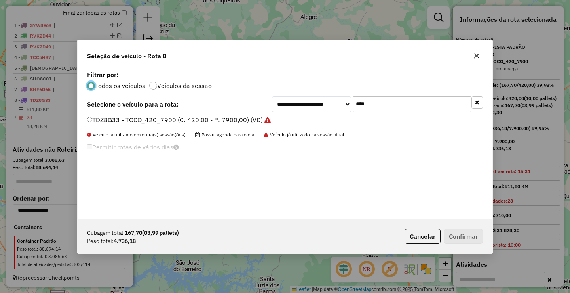
scroll to position [4, 2]
click at [129, 119] on label "TDZ8G33 - TOCO_420_7900 (C: 420,00 - P: 7900,00) (VD)" at bounding box center [179, 120] width 184 height 10
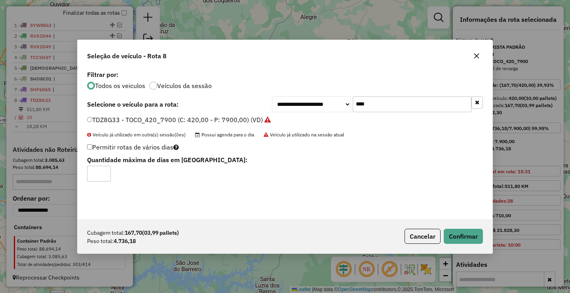
type input "*"
click at [103, 170] on input "*" at bounding box center [99, 174] width 24 height 16
click at [462, 236] on button "Confirmar" at bounding box center [463, 235] width 39 height 15
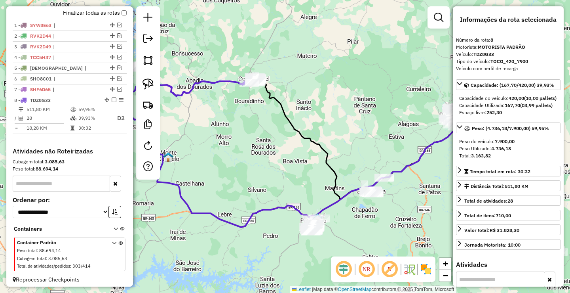
scroll to position [287, 0]
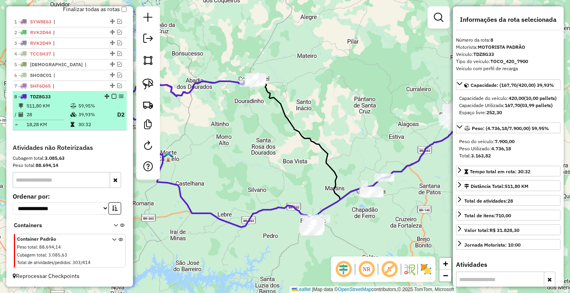
click at [111, 99] on div "8 - TDZ8G33" at bounding box center [69, 96] width 111 height 7
click at [112, 95] on em at bounding box center [114, 96] width 5 height 5
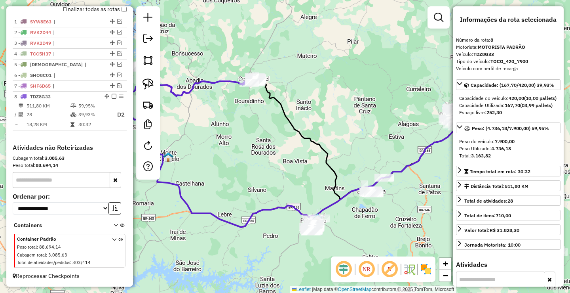
scroll to position [258, 0]
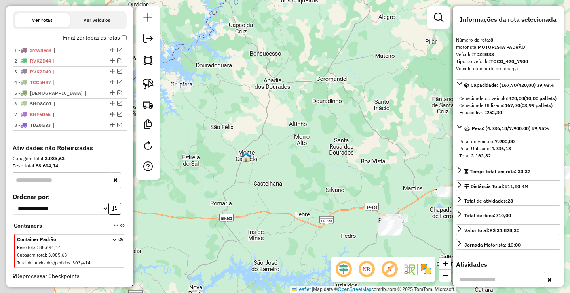
drag, startPoint x: 241, startPoint y: 152, endPoint x: 340, endPoint y: 149, distance: 98.7
click at [339, 150] on div "Janela de atendimento Grade de atendimento Capacidade Transportadoras Veículos …" at bounding box center [285, 146] width 570 height 293
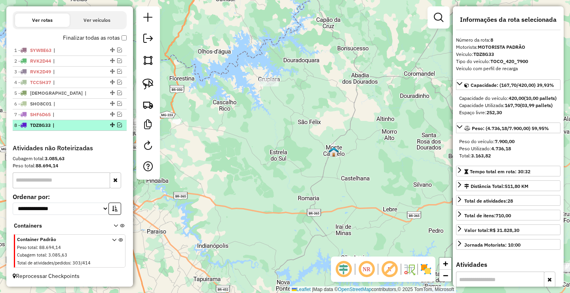
click at [118, 125] on em at bounding box center [119, 124] width 5 height 5
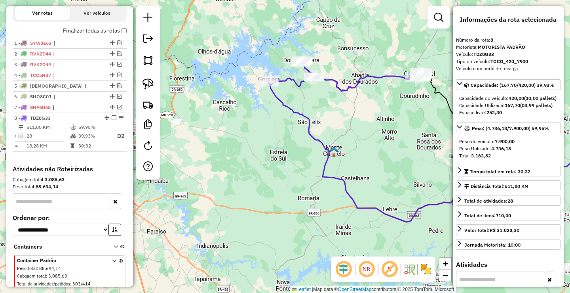
scroll to position [287, 0]
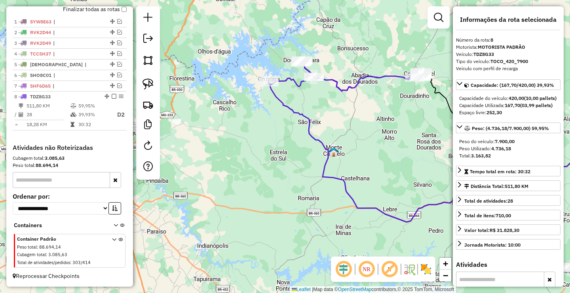
drag, startPoint x: 242, startPoint y: 97, endPoint x: 282, endPoint y: 117, distance: 44.5
click at [273, 119] on div "Janela de atendimento Grade de atendimento Capacidade Transportadoras Veículos …" at bounding box center [285, 146] width 570 height 293
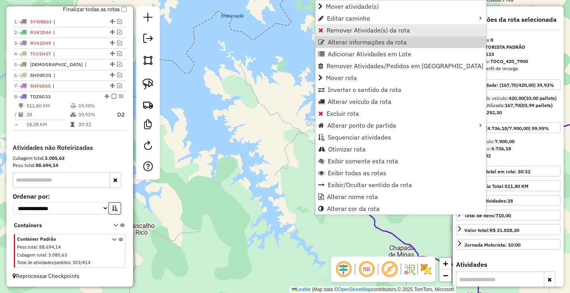
click at [335, 31] on span "Remover Atividade(s) da rota" at bounding box center [369, 30] width 84 height 6
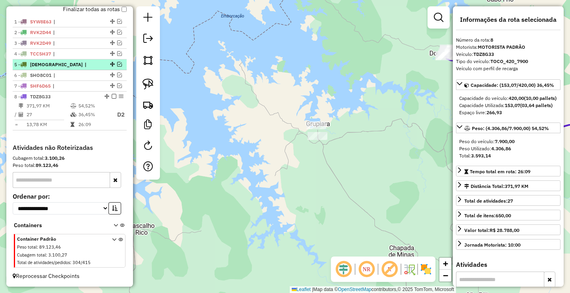
click at [112, 95] on em at bounding box center [114, 96] width 5 height 5
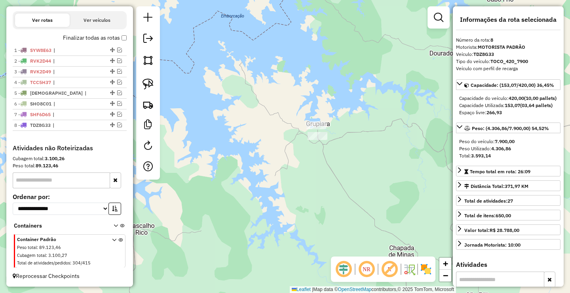
scroll to position [258, 0]
drag, startPoint x: 332, startPoint y: 158, endPoint x: 290, endPoint y: 122, distance: 54.8
click at [279, 124] on div "Janela de atendimento Grade de atendimento Capacidade Transportadoras Veículos …" at bounding box center [285, 146] width 570 height 293
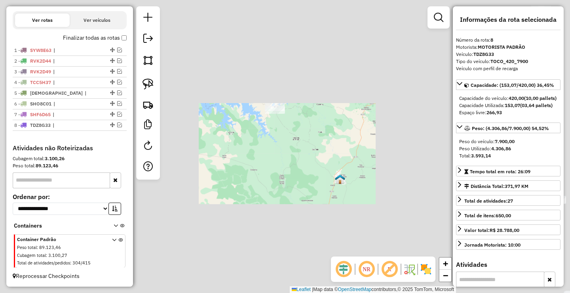
click at [244, 114] on div "Janela de atendimento Grade de atendimento Capacidade Transportadoras Veículos …" at bounding box center [285, 146] width 570 height 293
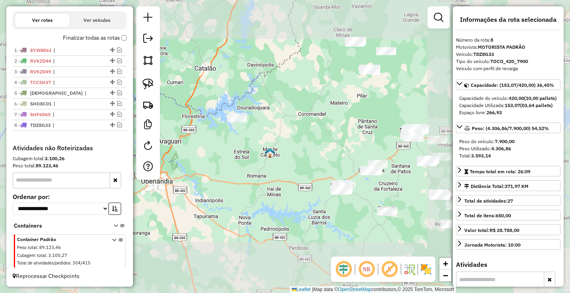
drag, startPoint x: 295, startPoint y: 129, endPoint x: 250, endPoint y: 151, distance: 50.3
click at [258, 145] on div "Janela de atendimento Grade de atendimento Capacidade Transportadoras Veículos …" at bounding box center [285, 146] width 570 height 293
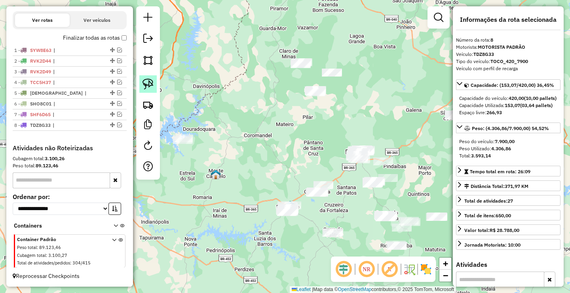
click at [149, 84] on img at bounding box center [148, 83] width 11 height 11
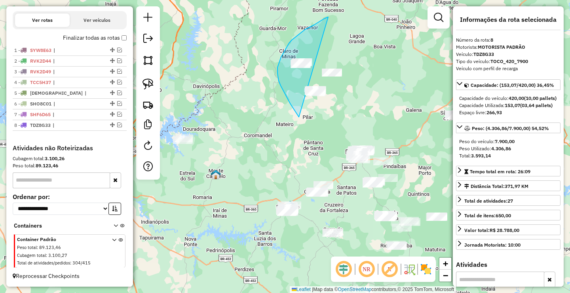
drag, startPoint x: 310, startPoint y: 27, endPoint x: 363, endPoint y: 110, distance: 98.0
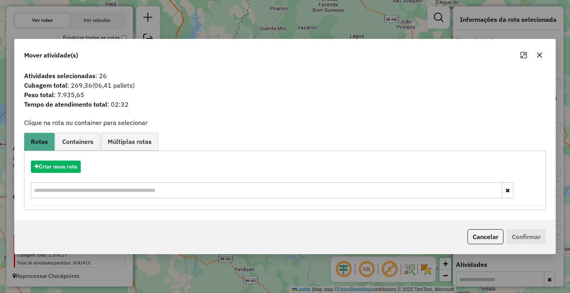
click at [367, 8] on div "Mover atividade(s) Atividades selecionadas : 26 Cubagem total : 269,36 (06,41 p…" at bounding box center [285, 146] width 570 height 293
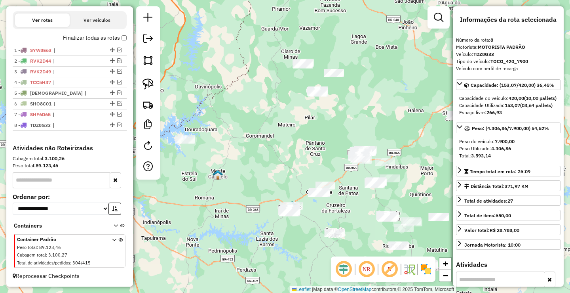
drag, startPoint x: 215, startPoint y: 135, endPoint x: 269, endPoint y: 139, distance: 53.6
click at [267, 139] on div "Janela de atendimento Grade de atendimento Capacidade Transportadoras Veículos …" at bounding box center [285, 146] width 570 height 293
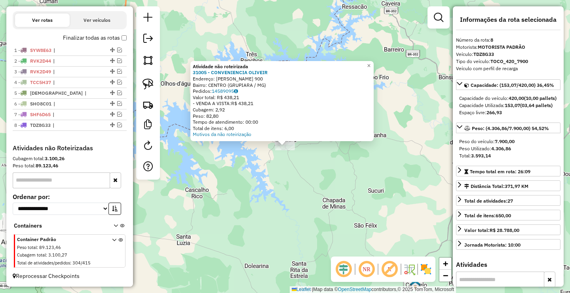
click at [328, 158] on div "Atividade não roteirizada 31005 - CONVENIENCIA OLIVEIR Endereço: SILVIO JOSE DE…" at bounding box center [285, 146] width 570 height 293
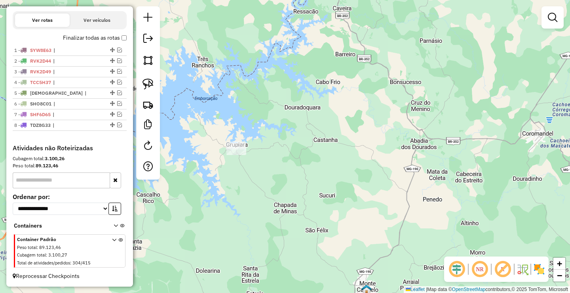
drag, startPoint x: 436, startPoint y: 141, endPoint x: 321, endPoint y: 118, distance: 117.9
click at [257, 147] on div "Janela de atendimento Grade de atendimento Capacidade Transportadoras Veículos …" at bounding box center [285, 146] width 570 height 293
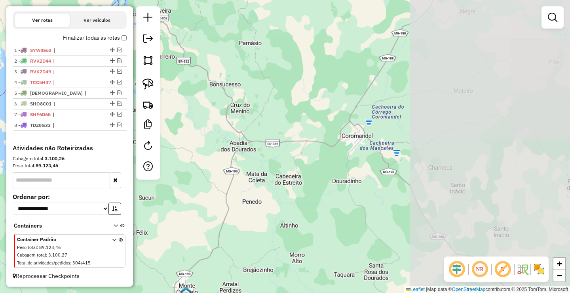
drag, startPoint x: 336, startPoint y: 117, endPoint x: 309, endPoint y: 158, distance: 49.2
click at [309, 152] on div "Janela de atendimento Grade de atendimento Capacidade Transportadoras Veículos …" at bounding box center [285, 146] width 570 height 293
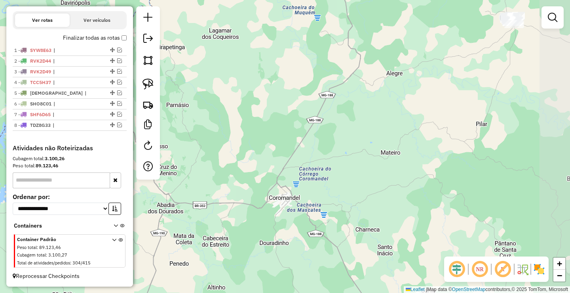
drag, startPoint x: 319, startPoint y: 114, endPoint x: 255, endPoint y: 155, distance: 76.8
click at [255, 154] on div "Janela de atendimento Grade de atendimento Capacidade Transportadoras Veículos …" at bounding box center [285, 146] width 570 height 293
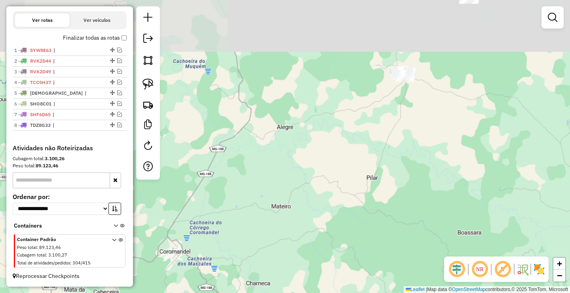
click at [346, 200] on div "Janela de atendimento Grade de atendimento Capacidade Transportadoras Veículos …" at bounding box center [285, 146] width 570 height 293
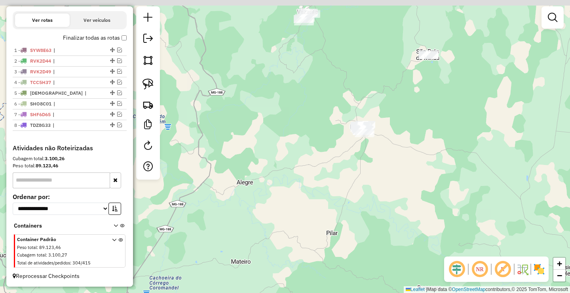
click at [354, 126] on div "Janela de atendimento Grade de atendimento Capacidade Transportadoras Veículos …" at bounding box center [285, 146] width 570 height 293
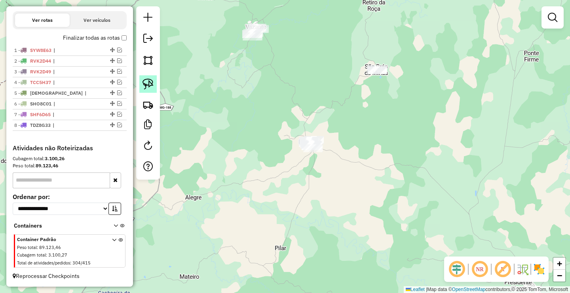
click at [152, 84] on img at bounding box center [148, 83] width 11 height 11
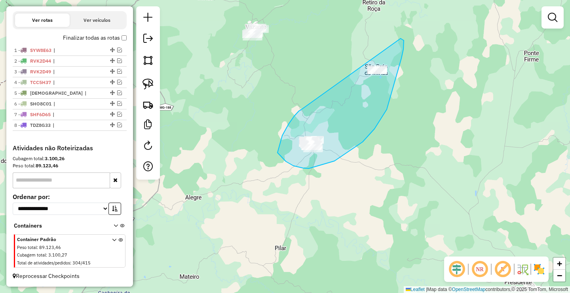
drag, startPoint x: 293, startPoint y: 166, endPoint x: 397, endPoint y: 50, distance: 155.1
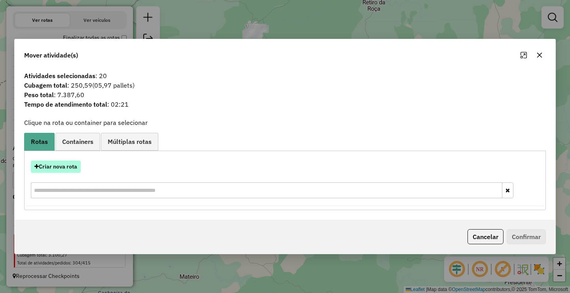
click at [65, 170] on button "Criar nova rota" at bounding box center [56, 166] width 50 height 12
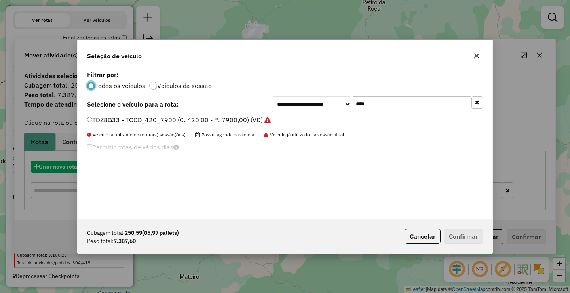
scroll to position [4, 2]
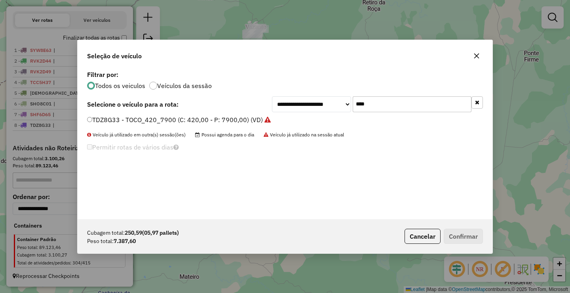
click at [417, 112] on div "**********" at bounding box center [285, 144] width 415 height 150
drag, startPoint x: 417, startPoint y: 112, endPoint x: 419, endPoint y: 108, distance: 4.6
click at [418, 109] on div "**********" at bounding box center [285, 144] width 415 height 150
click at [419, 108] on input "****" at bounding box center [412, 104] width 119 height 16
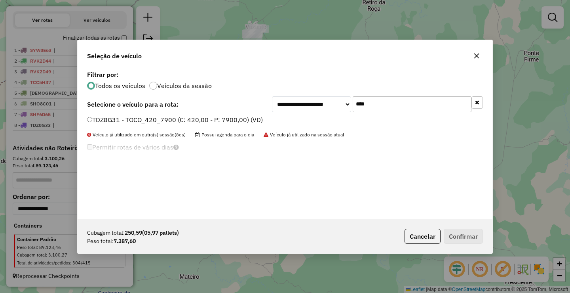
type input "****"
click at [227, 119] on label "TDZ8G31 - TOCO_420_7900 (C: 420,00 - P: 7900,00) (VD)" at bounding box center [175, 120] width 176 height 10
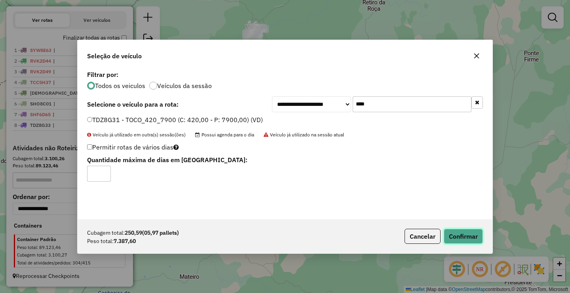
click at [476, 230] on button "Confirmar" at bounding box center [463, 235] width 39 height 15
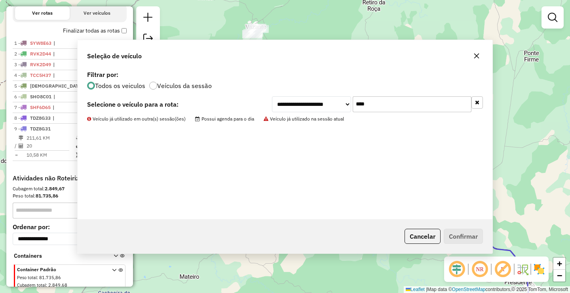
scroll to position [287, 0]
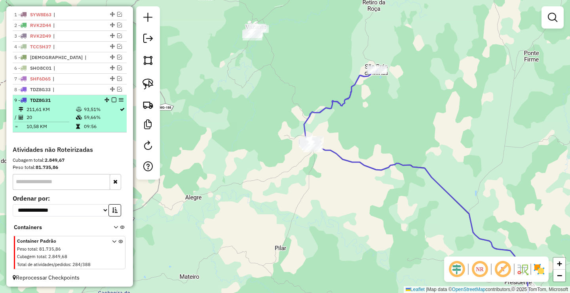
click at [112, 102] on em at bounding box center [114, 99] width 5 height 5
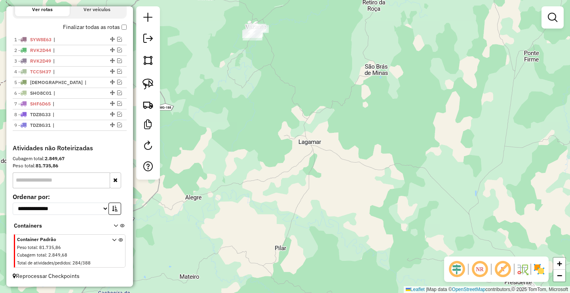
scroll to position [269, 0]
drag, startPoint x: 291, startPoint y: 126, endPoint x: 268, endPoint y: 52, distance: 77.5
click at [274, 74] on div "Janela de atendimento Grade de atendimento Capacidade Transportadoras Veículos …" at bounding box center [285, 146] width 570 height 293
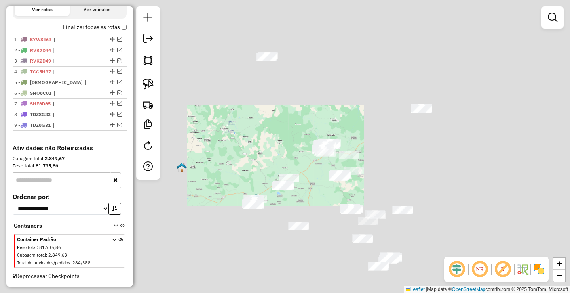
drag, startPoint x: 295, startPoint y: 140, endPoint x: 245, endPoint y: 132, distance: 51.3
click at [244, 133] on div "Janela de atendimento Grade de atendimento Capacidade Transportadoras Veículos …" at bounding box center [285, 146] width 570 height 293
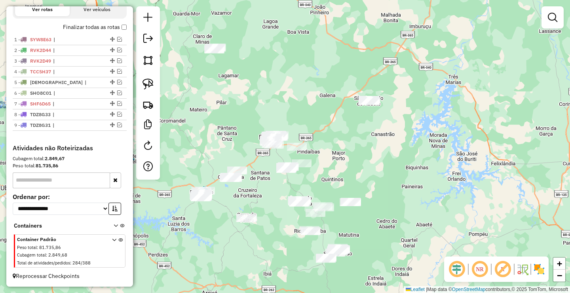
click at [272, 84] on div "Janela de atendimento Grade de atendimento Capacidade Transportadoras Veículos …" at bounding box center [285, 146] width 570 height 293
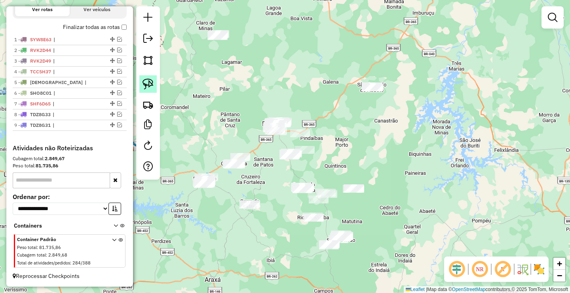
click at [145, 81] on img at bounding box center [148, 83] width 11 height 11
drag, startPoint x: 343, startPoint y: 78, endPoint x: 428, endPoint y: 82, distance: 85.2
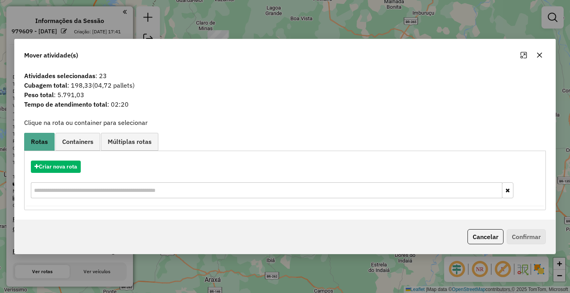
scroll to position [269, 0]
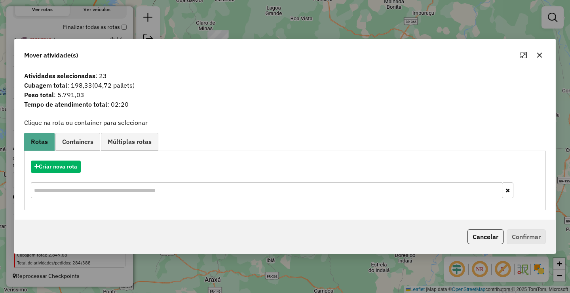
click at [82, 165] on div "Criar nova rota" at bounding box center [285, 166] width 518 height 12
click at [76, 164] on button "Criar nova rota" at bounding box center [56, 166] width 50 height 12
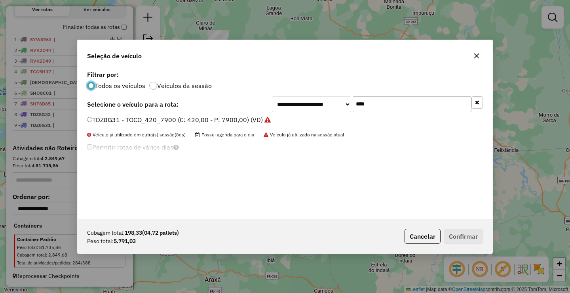
scroll to position [4, 2]
click at [376, 103] on input "****" at bounding box center [412, 104] width 119 height 16
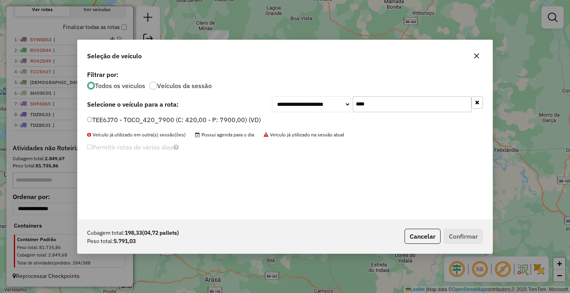
type input "****"
click at [166, 118] on label "TEE6J70 - TOCO_420_7900 (C: 420,00 - P: 7900,00) (VD)" at bounding box center [174, 120] width 174 height 10
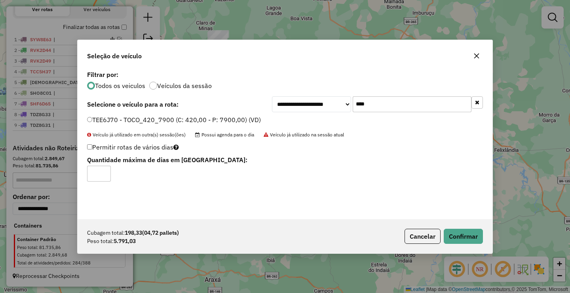
click at [103, 169] on input "*" at bounding box center [99, 174] width 24 height 16
type input "*"
click at [103, 173] on input "*" at bounding box center [99, 174] width 24 height 16
click at [461, 238] on button "Confirmar" at bounding box center [463, 235] width 39 height 15
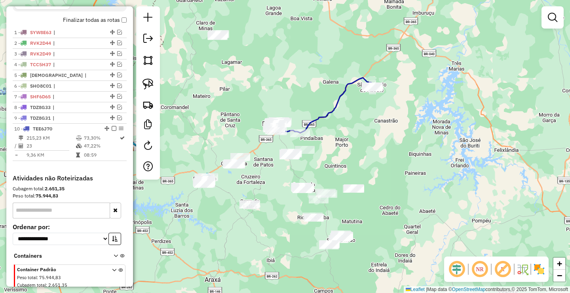
scroll to position [287, 0]
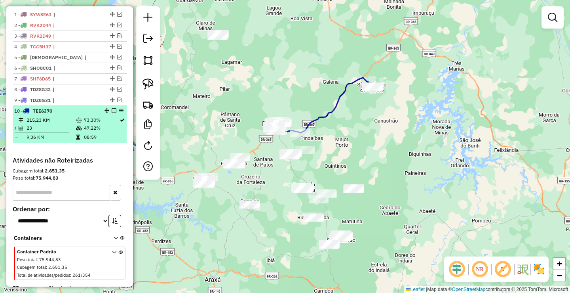
click at [112, 113] on em at bounding box center [114, 110] width 5 height 5
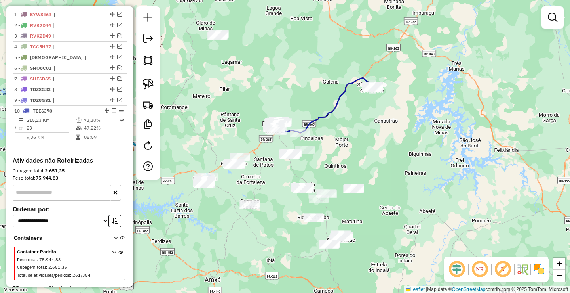
scroll to position [280, 0]
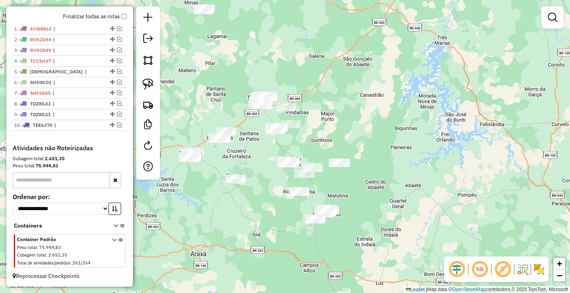
drag, startPoint x: 311, startPoint y: 134, endPoint x: 297, endPoint y: 122, distance: 18.0
click at [303, 125] on div "Janela de atendimento Grade de atendimento Capacidade Transportadoras Veículos …" at bounding box center [285, 146] width 570 height 293
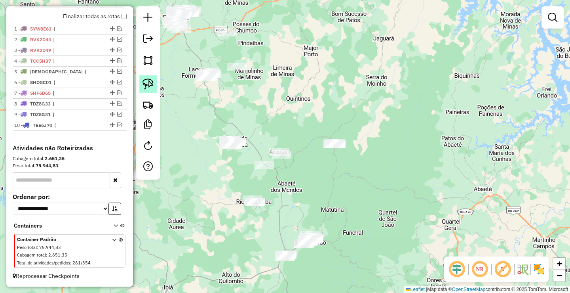
click at [152, 80] on img at bounding box center [148, 83] width 11 height 11
drag, startPoint x: 348, startPoint y: 127, endPoint x: 360, endPoint y: 173, distance: 47.4
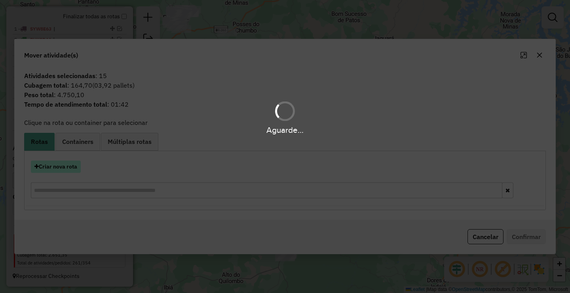
click at [69, 169] on hb-app "Aguarde... Pop-up bloqueado! Seu navegador bloqueou automáticamente a abertura …" at bounding box center [285, 146] width 570 height 293
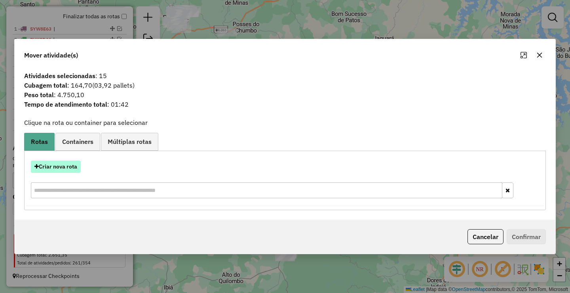
click at [69, 169] on button "Criar nova rota" at bounding box center [56, 166] width 50 height 12
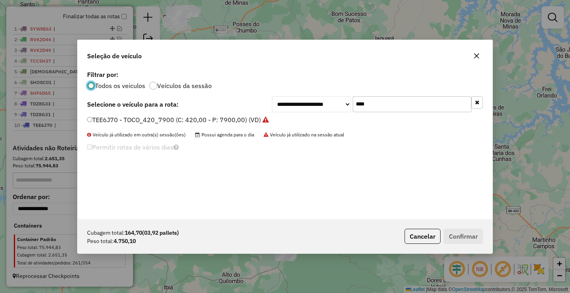
scroll to position [4, 2]
click at [383, 110] on input "****" at bounding box center [412, 104] width 119 height 16
type input "****"
drag, startPoint x: 140, startPoint y: 124, endPoint x: 113, endPoint y: 133, distance: 28.4
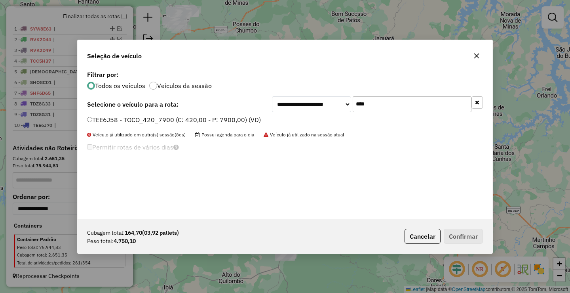
click at [140, 124] on label "TEE6J58 - TOCO_420_7900 (C: 420,00 - P: 7900,00) (VD)" at bounding box center [174, 120] width 174 height 10
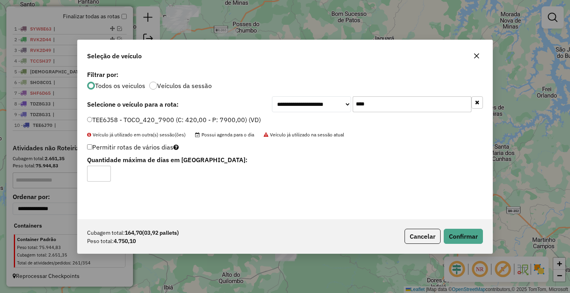
click at [106, 173] on input "*" at bounding box center [99, 174] width 24 height 16
drag, startPoint x: 105, startPoint y: 172, endPoint x: 185, endPoint y: 198, distance: 84.2
type input "*"
click at [106, 172] on input "*" at bounding box center [99, 174] width 24 height 16
click at [460, 236] on button "Confirmar" at bounding box center [463, 235] width 39 height 15
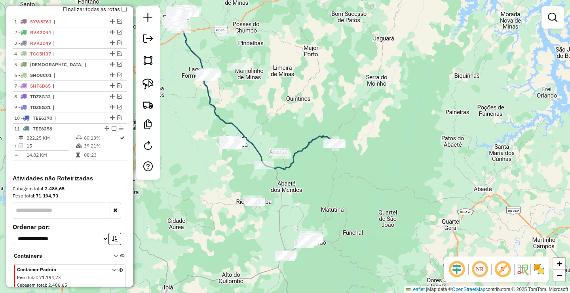
scroll to position [287, 0]
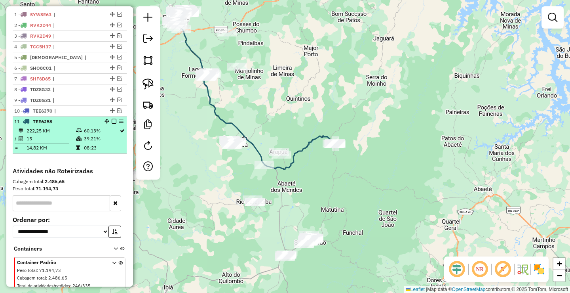
click at [112, 125] on div "11 - TEE6J58" at bounding box center [69, 121] width 111 height 7
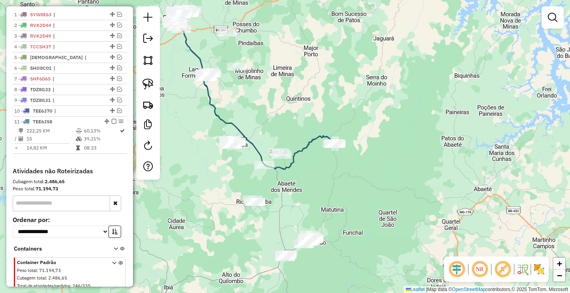
select select "**********"
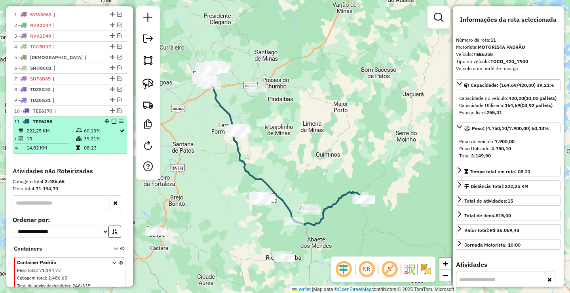
click at [112, 124] on em at bounding box center [114, 121] width 5 height 5
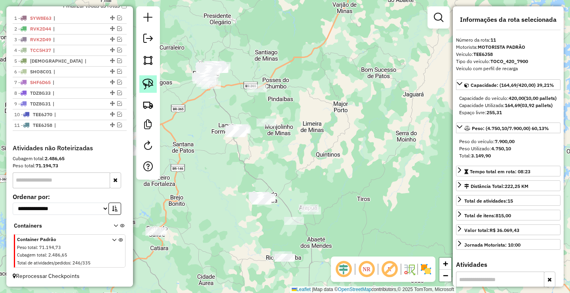
click at [152, 82] on img at bounding box center [148, 83] width 11 height 11
drag, startPoint x: 240, startPoint y: 117, endPoint x: 289, endPoint y: 113, distance: 49.6
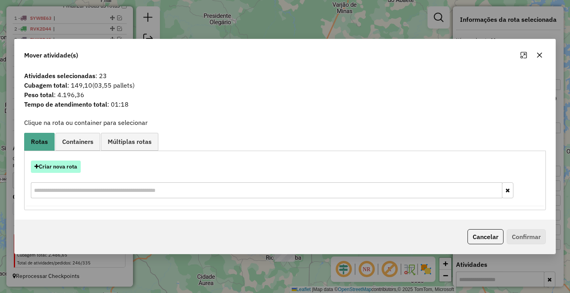
click at [67, 161] on button "Criar nova rota" at bounding box center [56, 166] width 50 height 12
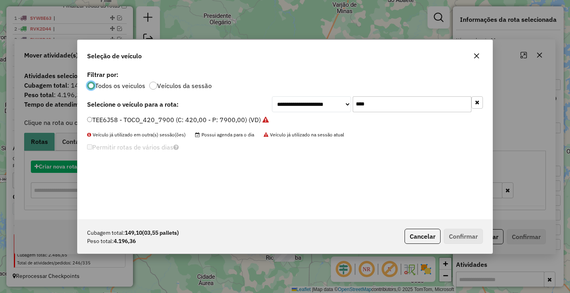
scroll to position [4, 2]
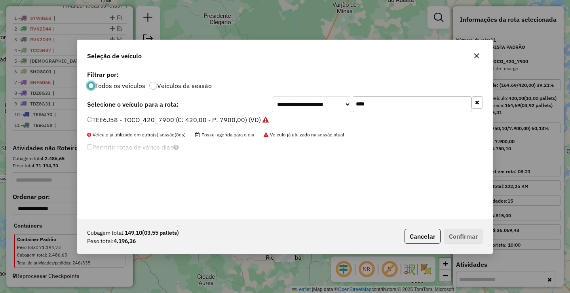
click at [393, 106] on input "****" at bounding box center [412, 104] width 119 height 16
type input "***"
click at [116, 117] on label "TEC7J56 - TOCO_7000 (C: 400,00 - P: 7000,00) (VD)" at bounding box center [166, 120] width 159 height 10
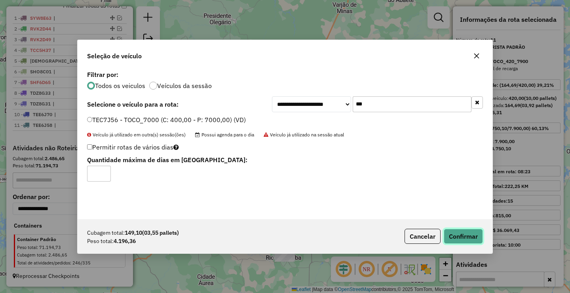
click at [466, 238] on button "Confirmar" at bounding box center [463, 235] width 39 height 15
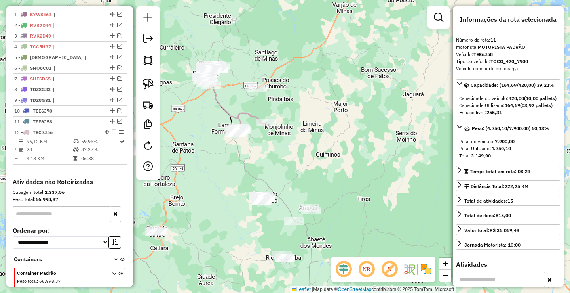
scroll to position [327, 0]
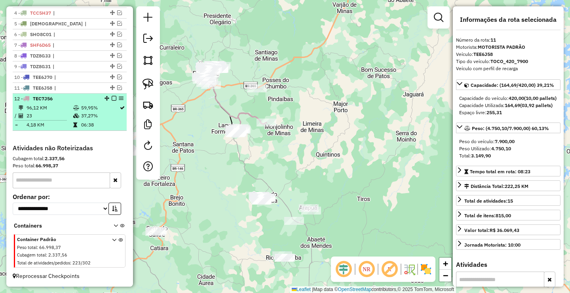
click at [113, 97] on em at bounding box center [114, 98] width 5 height 5
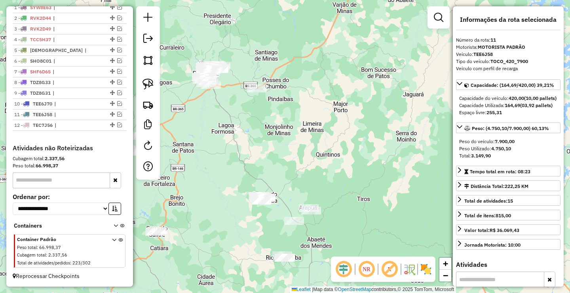
scroll to position [301, 0]
click at [253, 157] on div "Janela de atendimento Grade de atendimento Capacidade Transportadoras Veículos …" at bounding box center [285, 146] width 570 height 293
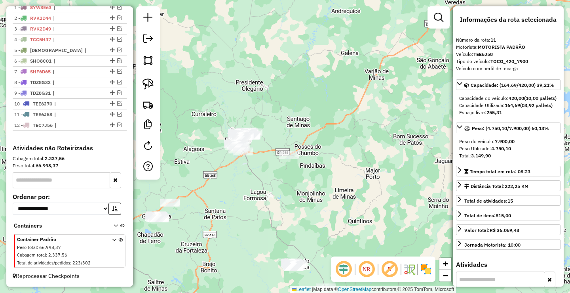
drag, startPoint x: 272, startPoint y: 200, endPoint x: 283, endPoint y: 202, distance: 11.4
click at [286, 210] on div "Janela de atendimento Grade de atendimento Capacidade Transportadoras Veículos …" at bounding box center [285, 146] width 570 height 293
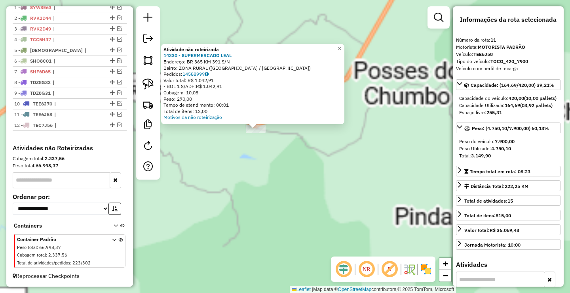
drag, startPoint x: 274, startPoint y: 140, endPoint x: 311, endPoint y: 230, distance: 96.6
click at [311, 230] on div "Atividade não roteirizada 14330 - SUPERMERCADO LEAL Endereço: BR 365 KM 391 S/N…" at bounding box center [285, 146] width 570 height 293
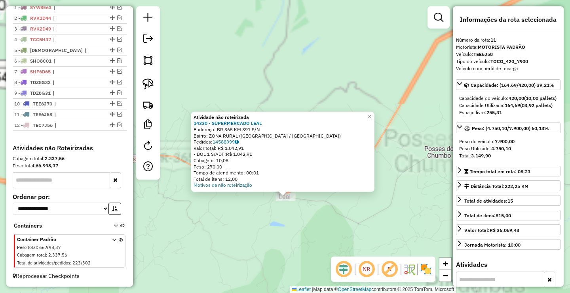
click at [298, 211] on div "Atividade não roteirizada 14330 - SUPERMERCADO LEAL Endereço: BR 365 KM 391 S/N…" at bounding box center [285, 146] width 570 height 293
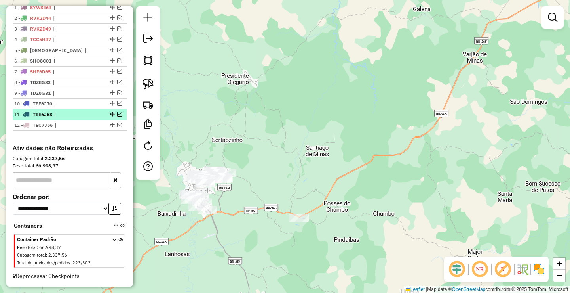
click at [118, 117] on div "11 - TEE6J58 |" at bounding box center [69, 114] width 111 height 7
select select "**********"
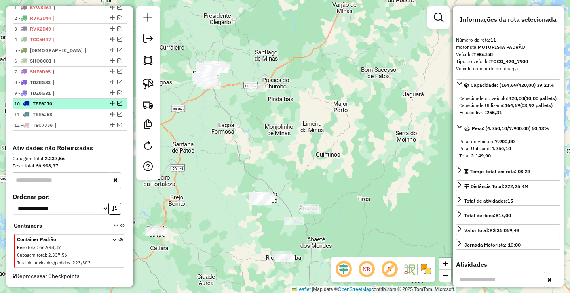
click at [117, 107] on div "10 - TEE6J70 |" at bounding box center [69, 103] width 111 height 7
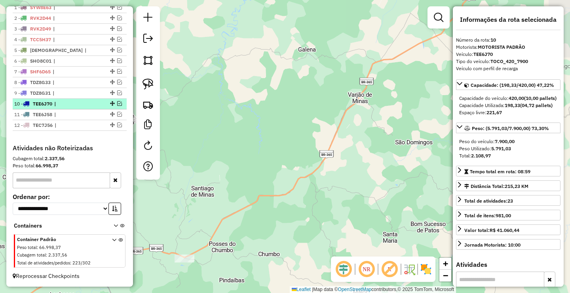
click at [120, 102] on div at bounding box center [112, 103] width 24 height 5
click at [119, 102] on em at bounding box center [119, 103] width 5 height 5
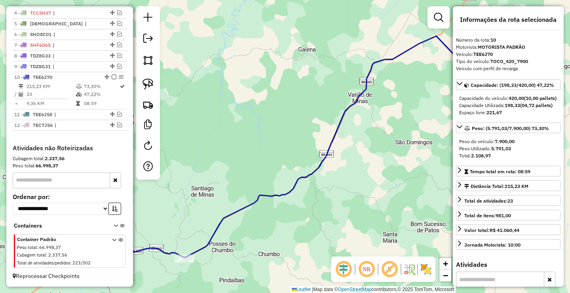
drag, startPoint x: 266, startPoint y: 123, endPoint x: 212, endPoint y: 133, distance: 54.8
click at [219, 132] on div "Janela de atendimento Grade de atendimento Capacidade Transportadoras Veículos …" at bounding box center [285, 146] width 570 height 293
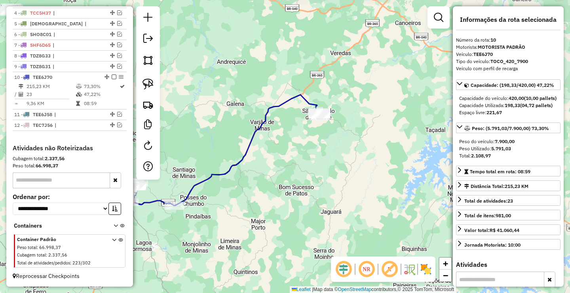
click at [348, 122] on div "Janela de atendimento Grade de atendimento Capacidade Transportadoras Veículos …" at bounding box center [285, 146] width 570 height 293
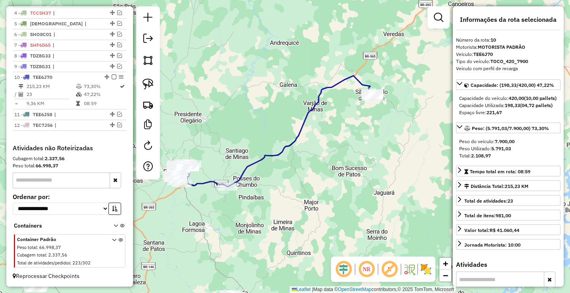
drag, startPoint x: 339, startPoint y: 137, endPoint x: 364, endPoint y: 121, distance: 29.3
click at [364, 121] on div "Janela de atendimento Grade de atendimento Capacidade Transportadoras Veículos …" at bounding box center [285, 146] width 570 height 293
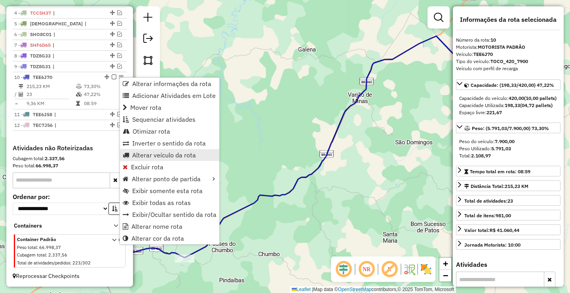
click at [155, 156] on span "Alterar veículo da rota" at bounding box center [164, 155] width 64 height 6
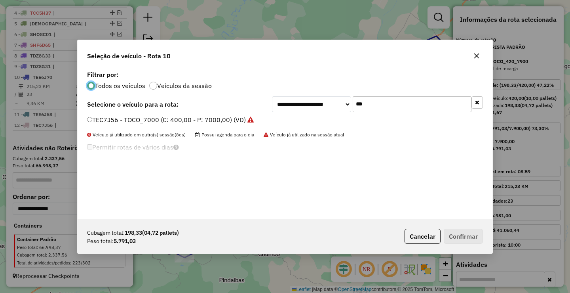
scroll to position [4, 2]
click at [412, 103] on input "***" at bounding box center [412, 104] width 119 height 16
type input "****"
click at [115, 118] on label "TEB6D43 - TOCO_420_7900 (C: 420,00 - P: 7900,00) (VD)" at bounding box center [174, 120] width 175 height 10
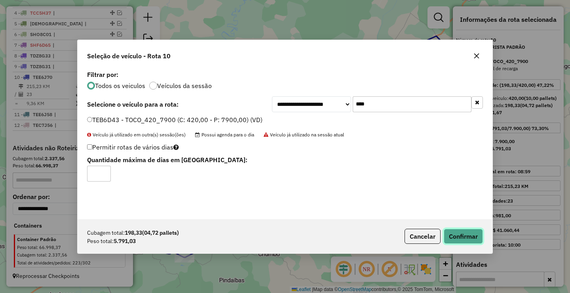
click at [470, 236] on button "Confirmar" at bounding box center [463, 235] width 39 height 15
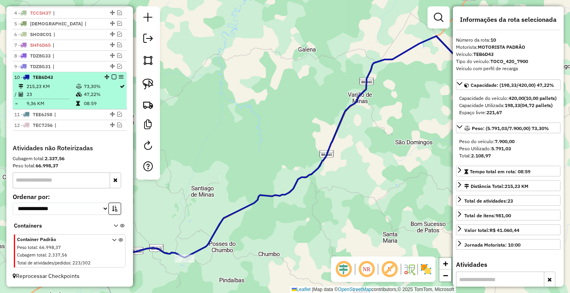
click at [112, 76] on em at bounding box center [114, 76] width 5 height 5
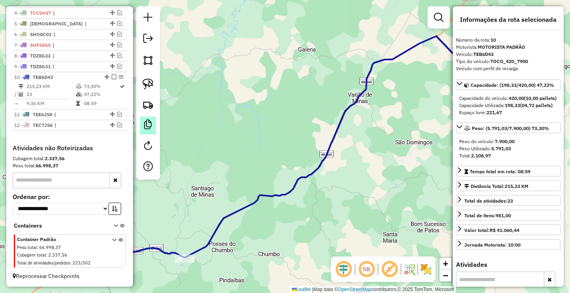
scroll to position [301, 0]
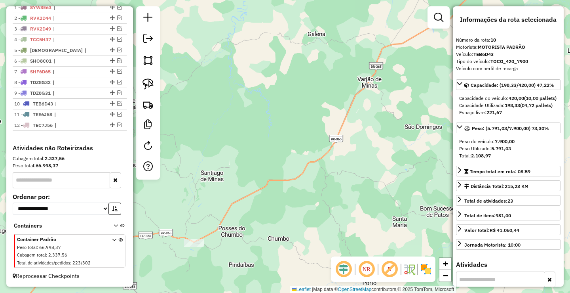
drag, startPoint x: 209, startPoint y: 175, endPoint x: 238, endPoint y: 109, distance: 72.7
click at [233, 123] on div "Janela de atendimento Grade de atendimento Capacidade Transportadoras Veículos …" at bounding box center [285, 146] width 570 height 293
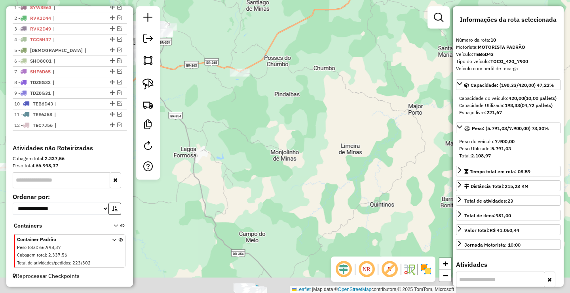
drag, startPoint x: 212, startPoint y: 124, endPoint x: 214, endPoint y: 97, distance: 27.4
click at [205, 96] on div "Janela de atendimento Grade de atendimento Capacidade Transportadoras Veículos …" at bounding box center [285, 146] width 570 height 293
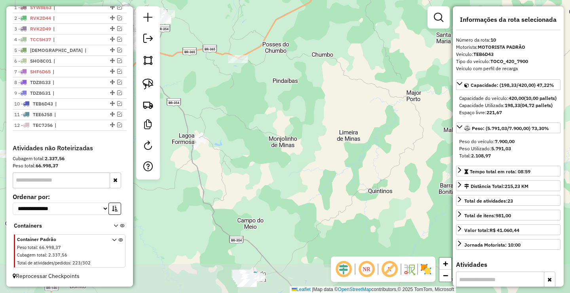
click at [278, 132] on div "Janela de atendimento Grade de atendimento Capacidade Transportadoras Veículos …" at bounding box center [285, 146] width 570 height 293
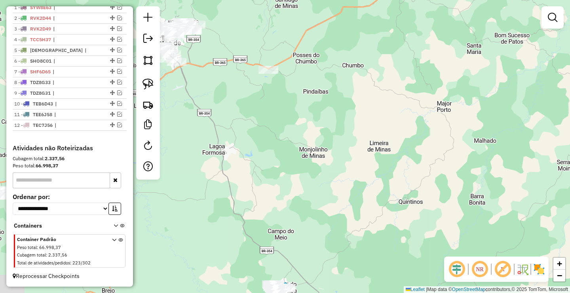
drag, startPoint x: 258, startPoint y: 145, endPoint x: 289, endPoint y: 121, distance: 39.2
click at [280, 129] on div "Janela de atendimento Grade de atendimento Capacidade Transportadoras Veículos …" at bounding box center [285, 146] width 570 height 293
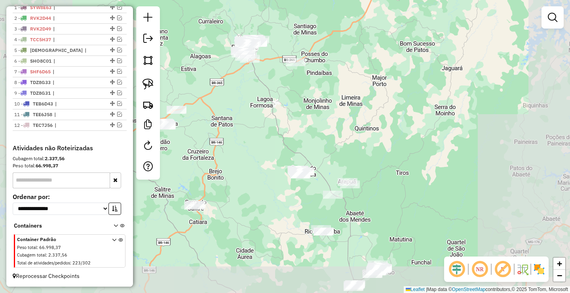
drag, startPoint x: 264, startPoint y: 155, endPoint x: 258, endPoint y: 119, distance: 36.5
click at [259, 123] on div "Janela de atendimento Grade de atendimento Capacidade Transportadoras Veículos …" at bounding box center [285, 146] width 570 height 293
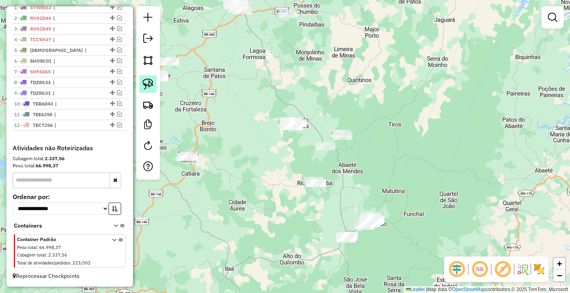
click at [154, 89] on link at bounding box center [147, 83] width 17 height 17
drag, startPoint x: 277, startPoint y: 99, endPoint x: 318, endPoint y: 118, distance: 44.8
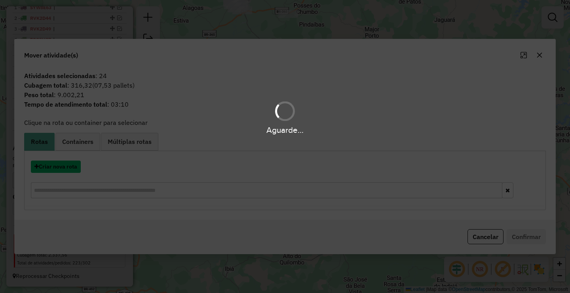
click at [47, 163] on button "Criar nova rota" at bounding box center [56, 166] width 50 height 12
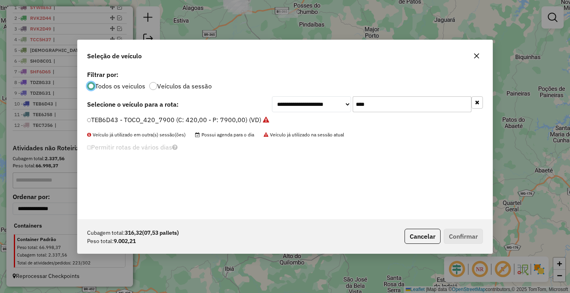
scroll to position [4, 2]
click at [394, 102] on input "****" at bounding box center [412, 104] width 119 height 16
type input "****"
drag, startPoint x: 231, startPoint y: 121, endPoint x: 297, endPoint y: 152, distance: 72.8
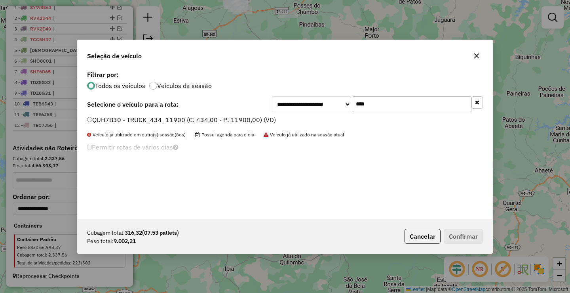
click at [231, 121] on label "QUH7B30 - TRUCK_434_11900 (C: 434,00 - P: 11900,00) (VD)" at bounding box center [181, 120] width 189 height 10
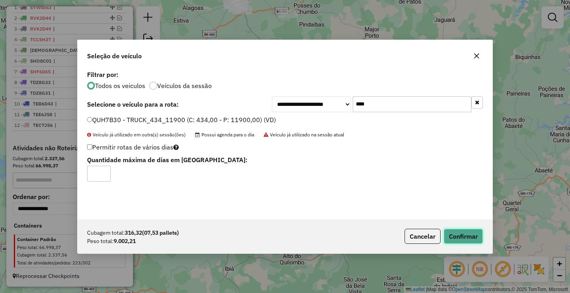
click at [458, 241] on button "Confirmar" at bounding box center [463, 235] width 39 height 15
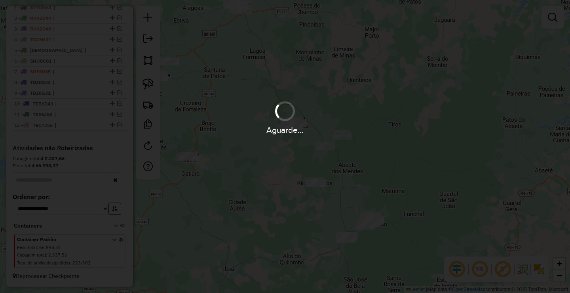
scroll to position [327, 0]
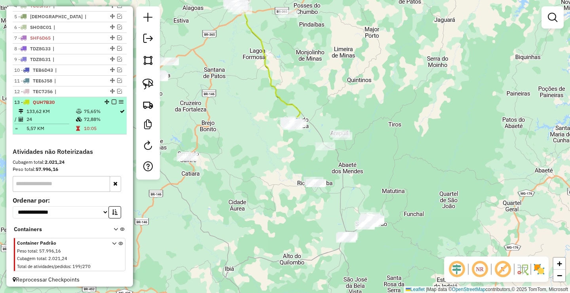
select select "**********"
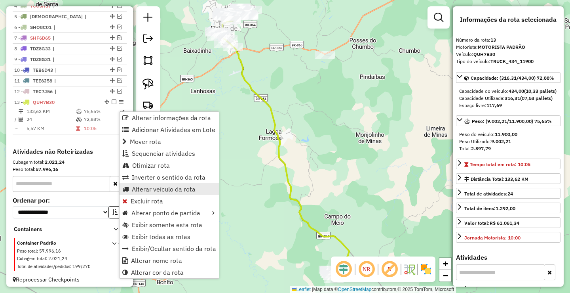
click at [143, 189] on span "Alterar veículo da rota" at bounding box center [164, 189] width 64 height 6
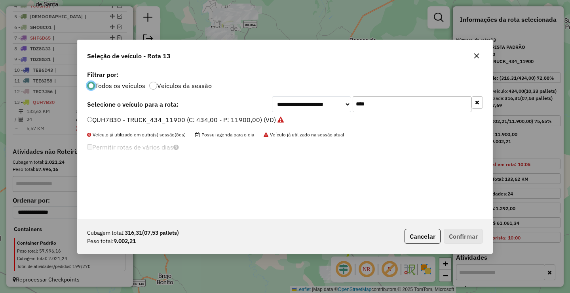
scroll to position [4, 2]
click at [115, 122] on label "QUH7B30 - TRUCK_434_11900 (C: 434,00 - P: 11900,00) (VD)" at bounding box center [185, 120] width 197 height 10
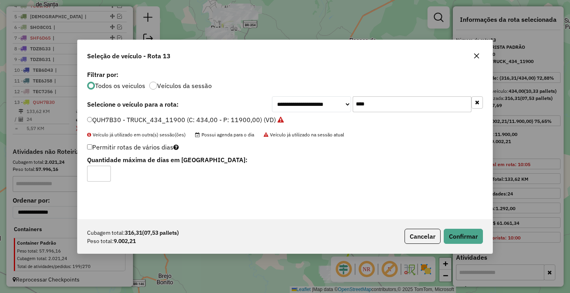
click at [103, 173] on input "*" at bounding box center [99, 174] width 24 height 16
type input "*"
click at [103, 171] on input "*" at bounding box center [99, 174] width 24 height 16
click at [485, 232] on div "Cubagem total: 316,31 (07,53 pallets) Peso total: 9.002,21 Cancelar Confirmar" at bounding box center [285, 236] width 415 height 34
click at [478, 234] on button "Confirmar" at bounding box center [463, 235] width 39 height 15
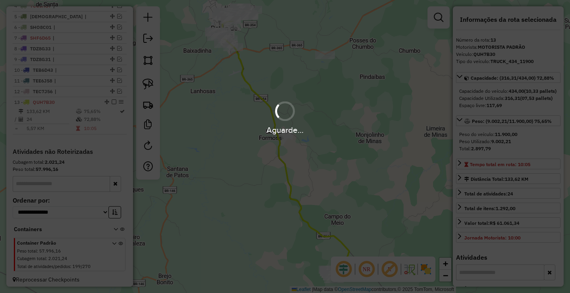
scroll to position [340, 0]
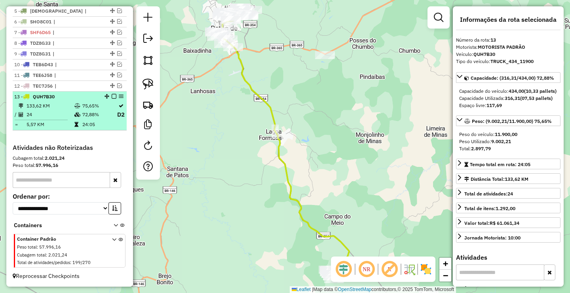
click at [112, 97] on em at bounding box center [114, 96] width 5 height 5
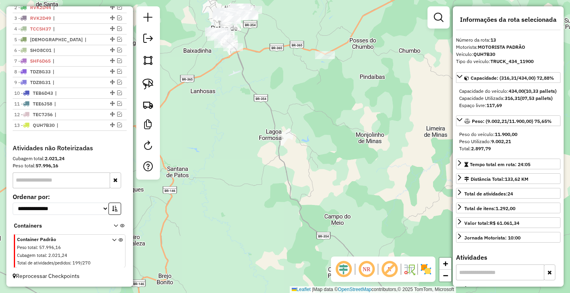
scroll to position [312, 0]
drag, startPoint x: 221, startPoint y: 162, endPoint x: 245, endPoint y: 182, distance: 30.9
click at [238, 174] on div "Janela de atendimento Grade de atendimento Capacidade Transportadoras Veículos …" at bounding box center [285, 146] width 570 height 293
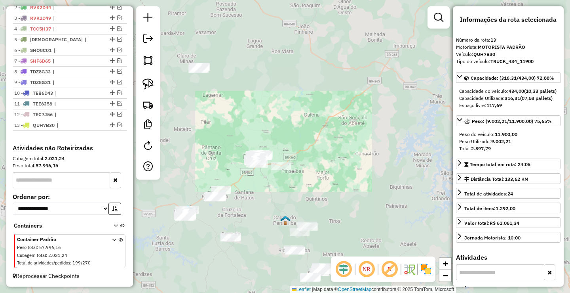
drag, startPoint x: 252, startPoint y: 198, endPoint x: 251, endPoint y: 173, distance: 25.8
click at [251, 175] on div "Janela de atendimento Grade de atendimento Capacidade Transportadoras Veículos …" at bounding box center [285, 146] width 570 height 293
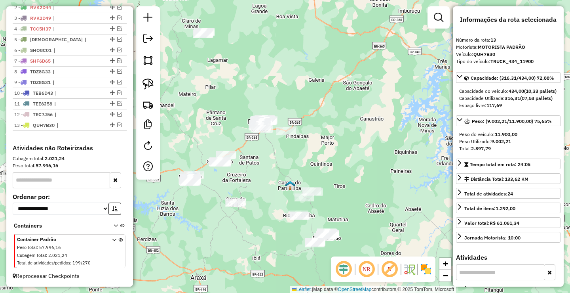
drag, startPoint x: 252, startPoint y: 176, endPoint x: 274, endPoint y: 151, distance: 33.1
click at [274, 151] on div "Janela de atendimento Grade de atendimento Capacidade Transportadoras Veículos …" at bounding box center [285, 146] width 570 height 293
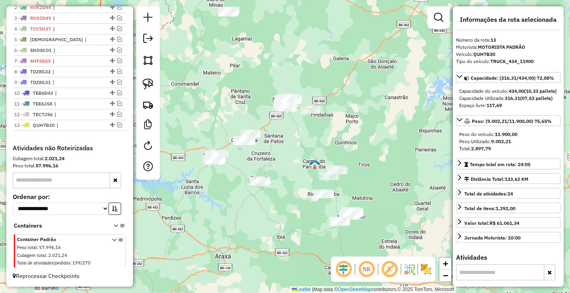
drag, startPoint x: 246, startPoint y: 157, endPoint x: 254, endPoint y: 155, distance: 8.6
click at [254, 155] on div "Janela de atendimento Grade de atendimento Capacidade Transportadoras Veículos …" at bounding box center [285, 146] width 570 height 293
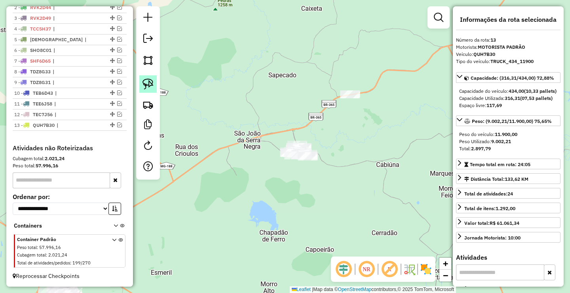
click at [156, 85] on link at bounding box center [147, 83] width 17 height 17
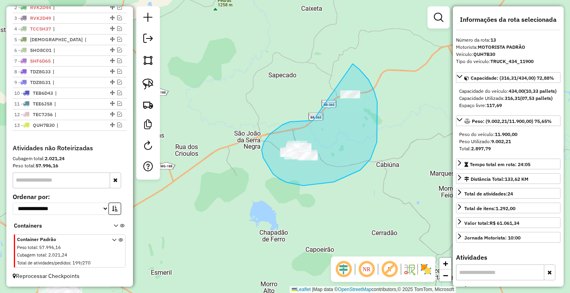
drag, startPoint x: 278, startPoint y: 128, endPoint x: 340, endPoint y: 71, distance: 83.5
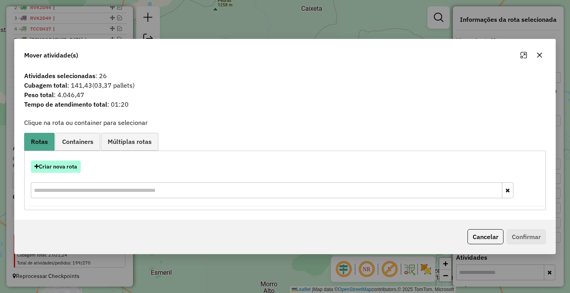
click at [62, 169] on button "Criar nova rota" at bounding box center [56, 166] width 50 height 12
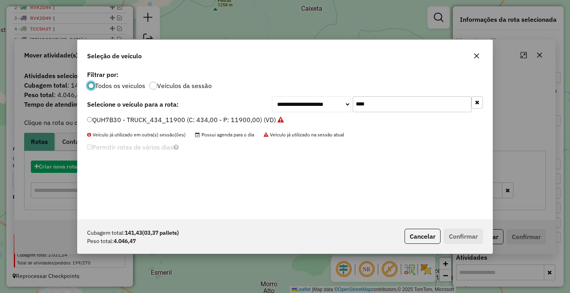
scroll to position [4, 2]
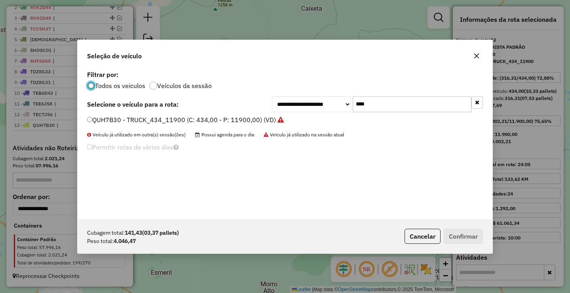
click at [417, 110] on input "****" at bounding box center [412, 104] width 119 height 16
type input "****"
drag, startPoint x: 189, startPoint y: 122, endPoint x: 202, endPoint y: 126, distance: 13.9
click at [189, 122] on label "TEB6G17 - TOCO_420_7900 (C: 420,00 - P: 7900,00) (VD)" at bounding box center [174, 120] width 175 height 10
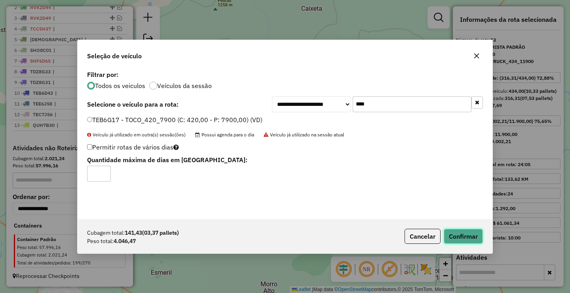
click at [459, 234] on button "Confirmar" at bounding box center [463, 235] width 39 height 15
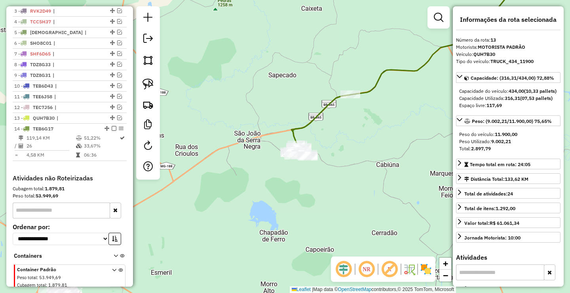
scroll to position [349, 0]
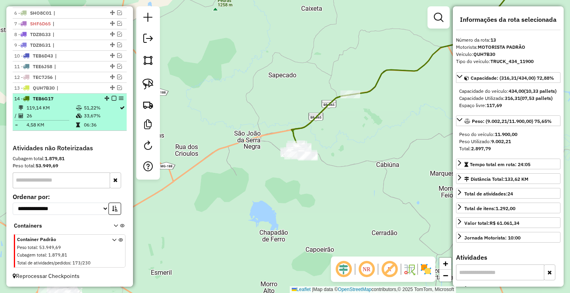
click at [112, 98] on em at bounding box center [114, 98] width 5 height 5
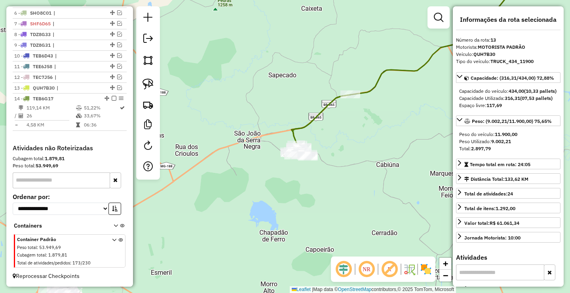
scroll to position [322, 0]
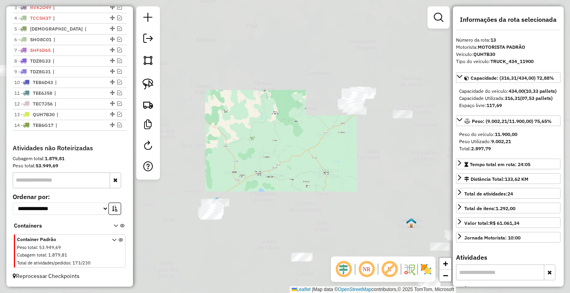
drag, startPoint x: 274, startPoint y: 216, endPoint x: 251, endPoint y: 147, distance: 72.8
click at [270, 195] on div "Janela de atendimento Grade de atendimento Capacidade Transportadoras Veículos …" at bounding box center [285, 146] width 570 height 293
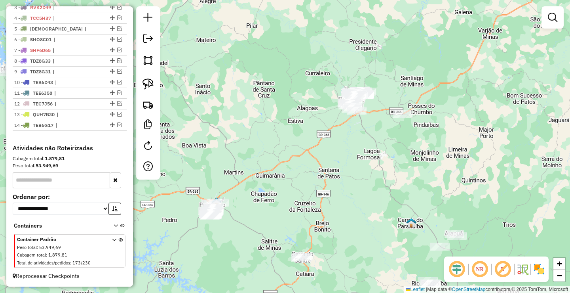
drag, startPoint x: 259, startPoint y: 217, endPoint x: 289, endPoint y: 188, distance: 41.2
click at [287, 190] on div "Janela de atendimento Grade de atendimento Capacidade Transportadoras Veículos …" at bounding box center [285, 146] width 570 height 293
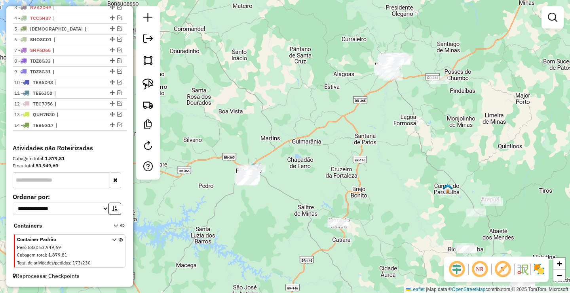
drag, startPoint x: 271, startPoint y: 197, endPoint x: 281, endPoint y: 169, distance: 29.4
click at [281, 174] on div "Janela de atendimento Grade de atendimento Capacidade Transportadoras Veículos …" at bounding box center [285, 146] width 570 height 293
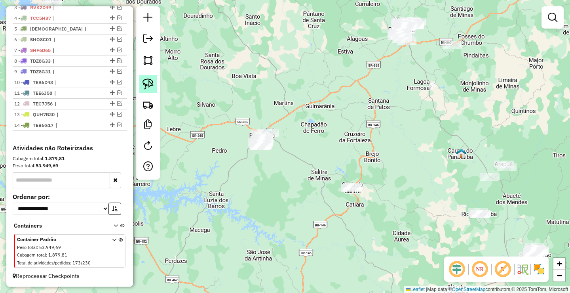
click at [154, 84] on link at bounding box center [147, 83] width 17 height 17
drag, startPoint x: 223, startPoint y: 124, endPoint x: 290, endPoint y: 123, distance: 66.5
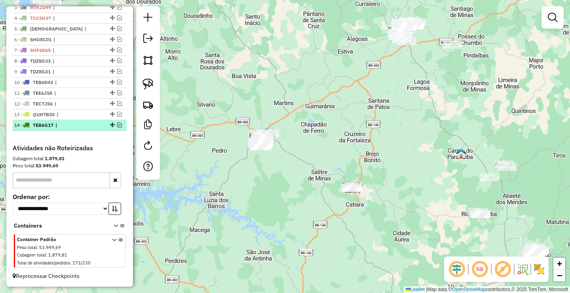
click at [117, 124] on em at bounding box center [119, 124] width 5 height 5
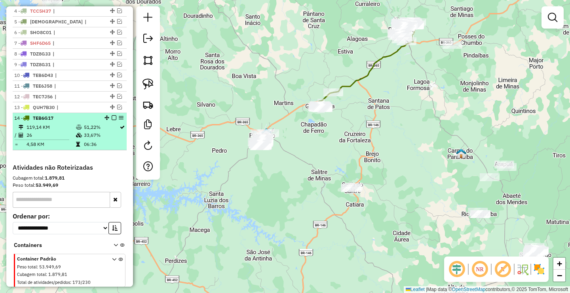
scroll to position [349, 0]
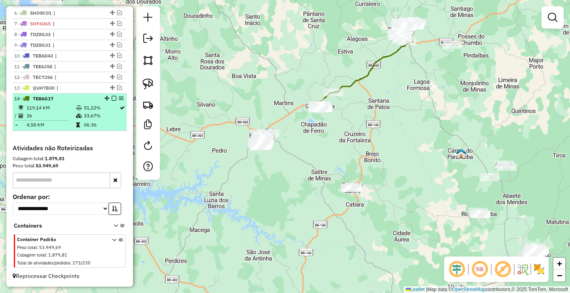
click at [113, 99] on em at bounding box center [114, 98] width 5 height 5
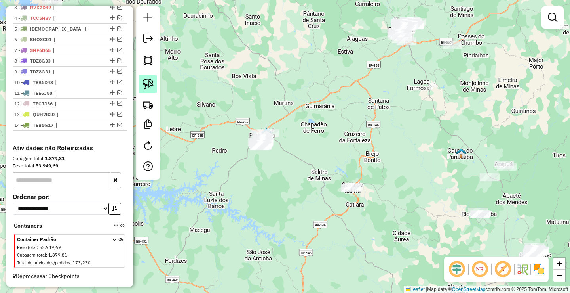
click at [148, 85] on img at bounding box center [148, 83] width 11 height 11
drag, startPoint x: 255, startPoint y: 113, endPoint x: 300, endPoint y: 124, distance: 46.5
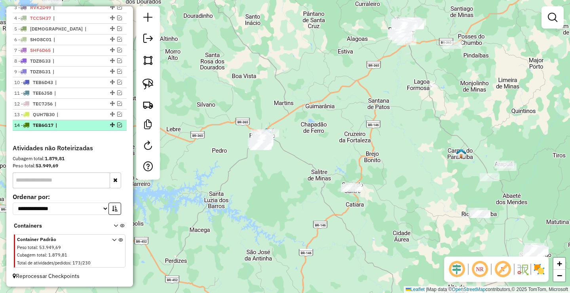
click at [117, 124] on em at bounding box center [119, 124] width 5 height 5
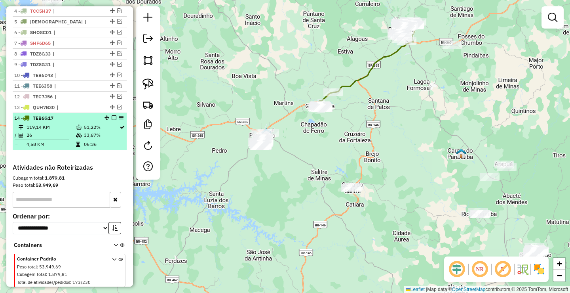
scroll to position [349, 0]
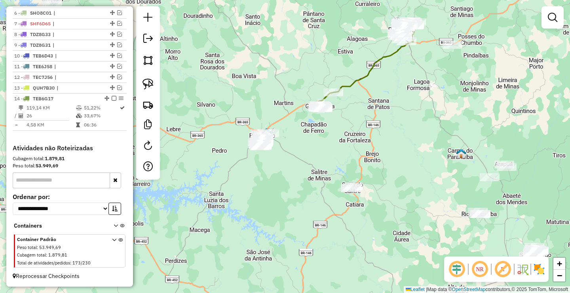
select select "**********"
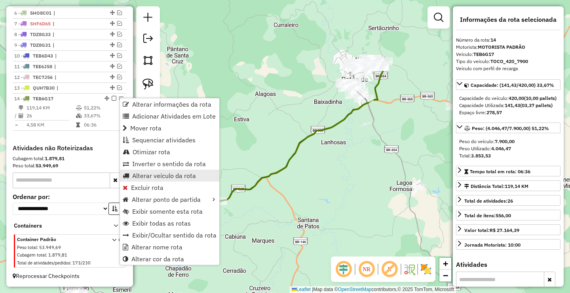
click at [149, 176] on span "Alterar veículo da rota" at bounding box center [164, 175] width 64 height 6
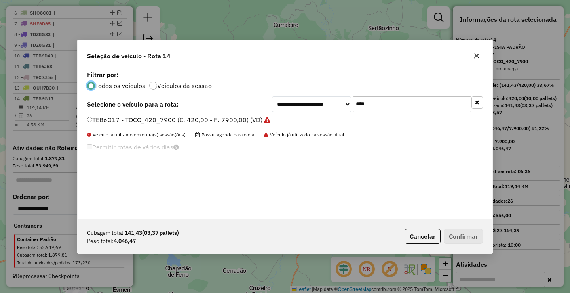
scroll to position [4, 2]
click at [387, 112] on input "****" at bounding box center [412, 104] width 119 height 16
click at [392, 109] on input "****" at bounding box center [412, 104] width 119 height 16
type input "****"
click at [177, 119] on label "SHO8B92 - TOCO_420_8100 (C: 420,00 - P: 8100,00) (VD)" at bounding box center [175, 120] width 176 height 10
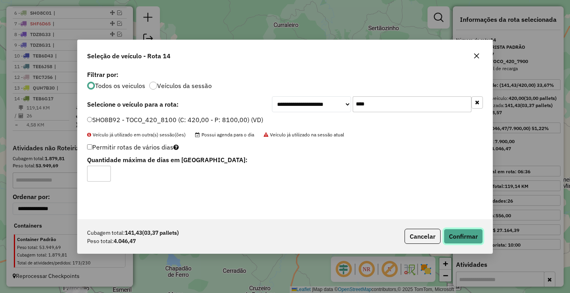
click at [466, 236] on button "Confirmar" at bounding box center [463, 235] width 39 height 15
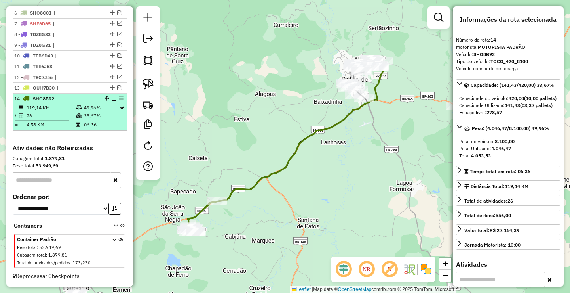
click at [112, 97] on em at bounding box center [114, 98] width 5 height 5
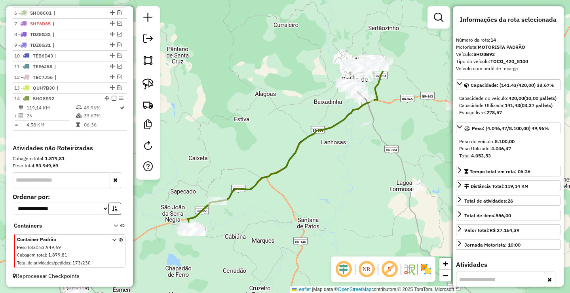
scroll to position [322, 0]
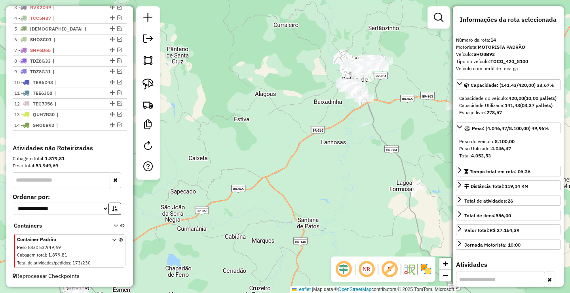
drag, startPoint x: 267, startPoint y: 126, endPoint x: 281, endPoint y: 106, distance: 24.5
click at [278, 113] on div "Janela de atendimento Grade de atendimento Capacidade Transportadoras Veículos …" at bounding box center [285, 146] width 570 height 293
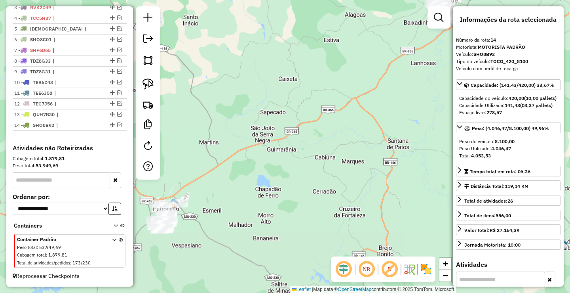
click at [264, 113] on div "Janela de atendimento Grade de atendimento Capacidade Transportadoras Veículos …" at bounding box center [285, 146] width 570 height 293
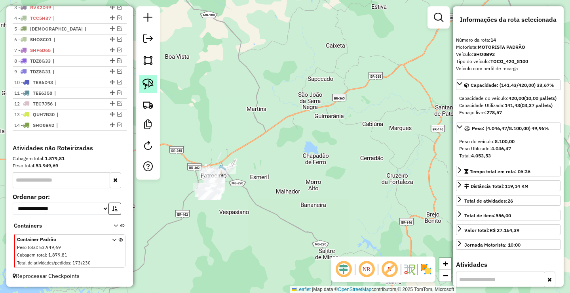
click at [142, 82] on link at bounding box center [147, 83] width 17 height 17
drag, startPoint x: 191, startPoint y: 138, endPoint x: 249, endPoint y: 170, distance: 66.3
drag, startPoint x: 216, startPoint y: 121, endPoint x: 252, endPoint y: 105, distance: 38.8
click at [250, 107] on div "Janela de atendimento Grade de atendimento Capacidade Transportadoras Veículos …" at bounding box center [285, 146] width 570 height 293
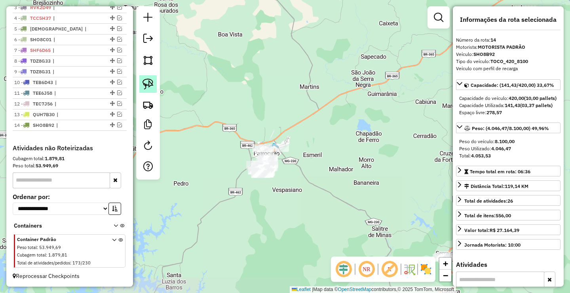
click at [154, 84] on link at bounding box center [147, 83] width 17 height 17
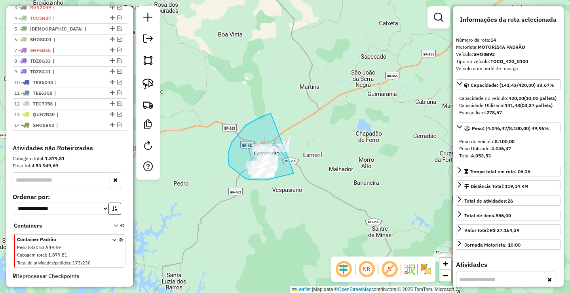
drag, startPoint x: 228, startPoint y: 157, endPoint x: 326, endPoint y: 149, distance: 98.6
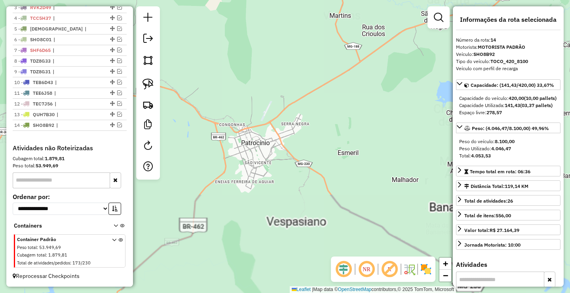
click at [305, 167] on div "Janela de atendimento Grade de atendimento Capacidade Transportadoras Veículos …" at bounding box center [285, 146] width 570 height 293
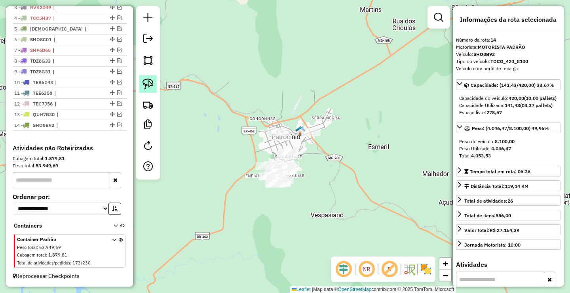
click at [153, 81] on img at bounding box center [148, 83] width 11 height 11
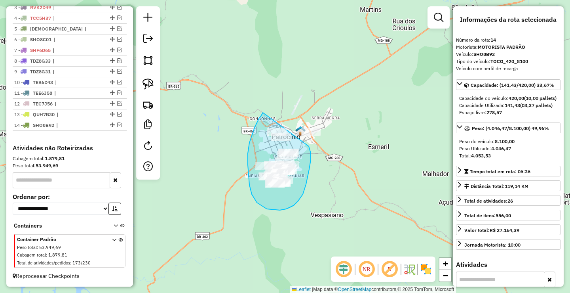
drag, startPoint x: 263, startPoint y: 112, endPoint x: 299, endPoint y: 135, distance: 42.7
click at [299, 135] on div "Janela de atendimento Grade de atendimento Capacidade Transportadoras Veículos …" at bounding box center [285, 146] width 570 height 293
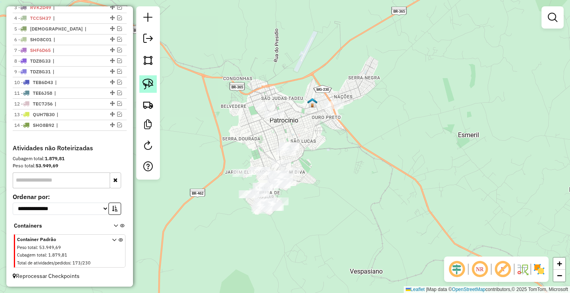
click at [153, 87] on img at bounding box center [148, 83] width 11 height 11
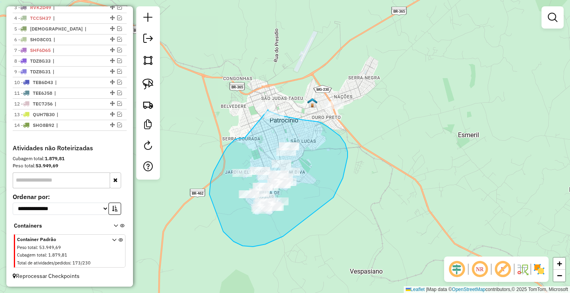
click at [268, 109] on div "Janela de atendimento Grade de atendimento Capacidade Transportadoras Veículos …" at bounding box center [285, 146] width 570 height 293
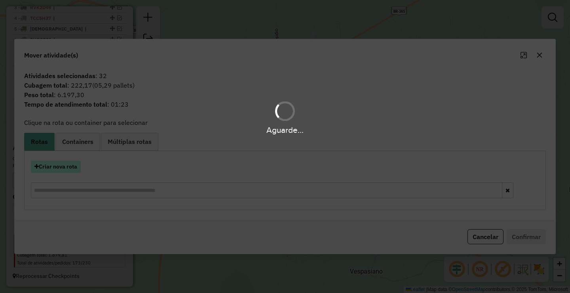
click at [67, 168] on button "Criar nova rota" at bounding box center [56, 166] width 50 height 12
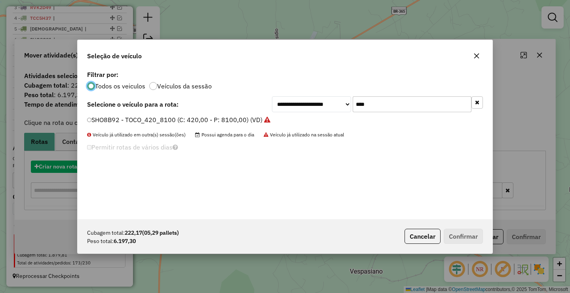
scroll to position [4, 2]
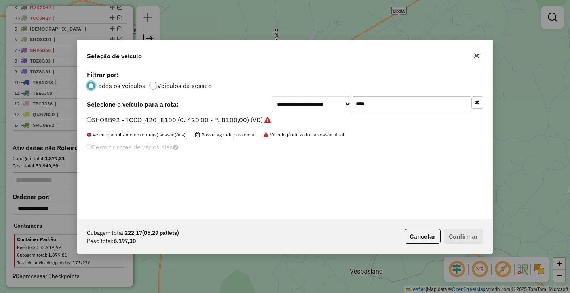
click at [361, 103] on input "****" at bounding box center [412, 104] width 119 height 16
type input "****"
click at [161, 124] on label "RVD0J21 - TOCO_420_7440 (C: 420,00 - P: 7440,00) (VD)" at bounding box center [174, 120] width 175 height 10
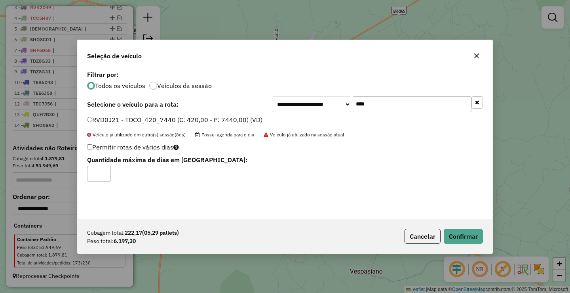
click at [86, 147] on div "Permitir rotas de vários dias Quantidade máxima de dias em rota:" at bounding box center [217, 161] width 270 height 40
click at [104, 169] on input "*" at bounding box center [99, 174] width 24 height 16
type input "*"
click at [104, 171] on input "*" at bounding box center [99, 174] width 24 height 16
click at [459, 236] on button "Confirmar" at bounding box center [463, 235] width 39 height 15
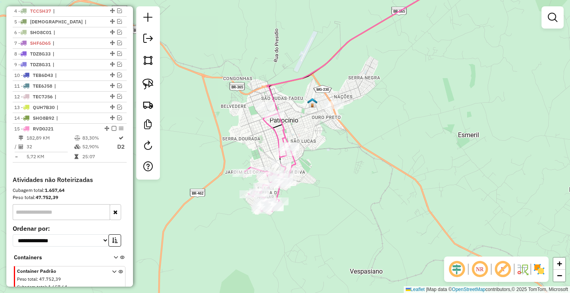
scroll to position [349, 0]
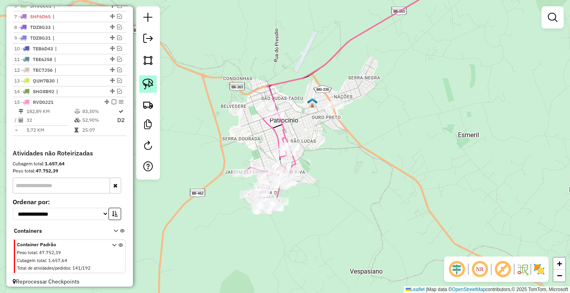
click at [151, 87] on img at bounding box center [148, 83] width 11 height 11
drag, startPoint x: 316, startPoint y: 91, endPoint x: 357, endPoint y: 105, distance: 43.2
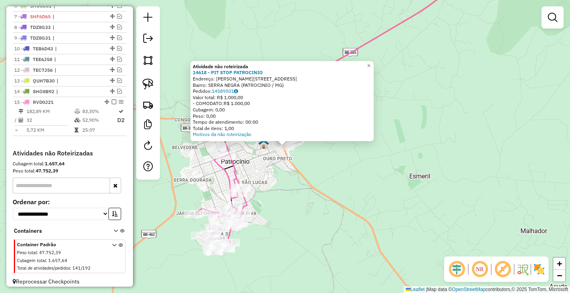
drag, startPoint x: 284, startPoint y: 191, endPoint x: 311, endPoint y: 182, distance: 29.3
click at [311, 182] on div "Atividade não roteirizada 14618 - PIT STOP PATROCINIO Endereço: FARIA PEREIRA 9…" at bounding box center [285, 146] width 570 height 293
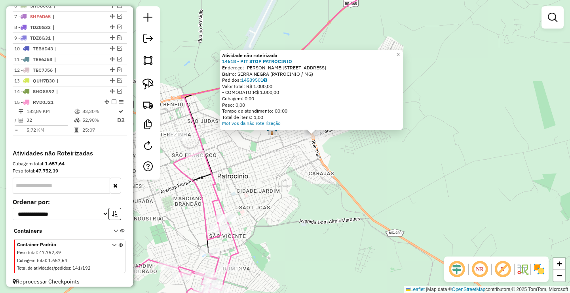
click at [259, 84] on div "Valor total: R$ 1.000,00" at bounding box center [311, 86] width 179 height 6
click at [259, 81] on link "14589501" at bounding box center [254, 80] width 26 height 6
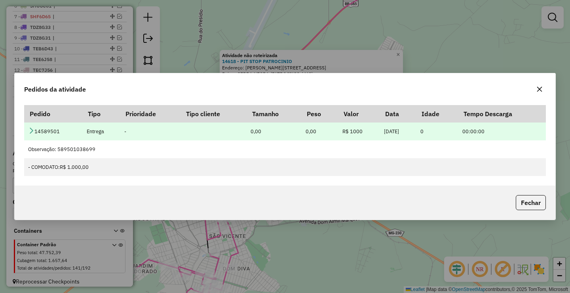
click at [30, 126] on td "14589501" at bounding box center [53, 131] width 58 height 18
click at [32, 131] on icon at bounding box center [31, 130] width 6 height 6
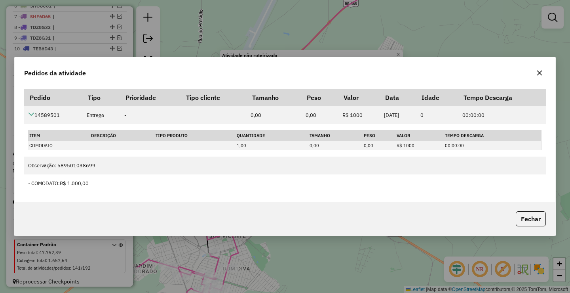
click at [543, 76] on button "button" at bounding box center [539, 73] width 13 height 13
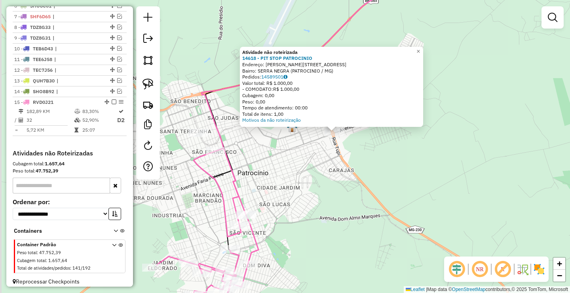
drag, startPoint x: 286, startPoint y: 192, endPoint x: 299, endPoint y: 180, distance: 17.9
click at [306, 188] on div "Atividade não roteirizada 14618 - PIT STOP PATROCINIO Endereço: FARIA PEREIRA 9…" at bounding box center [285, 146] width 570 height 293
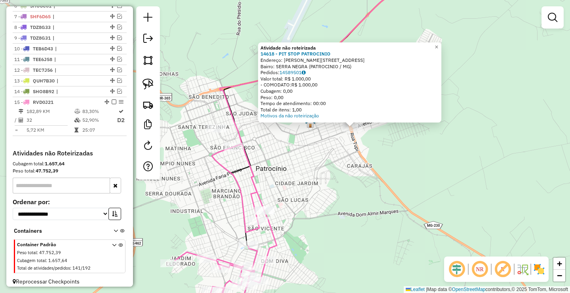
click at [220, 124] on div "Atividade não roteirizada 14618 - PIT STOP PATROCINIO Endereço: FARIA PEREIRA 9…" at bounding box center [285, 146] width 570 height 293
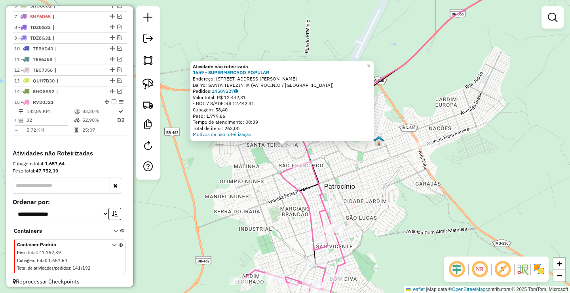
click at [240, 181] on div "Atividade não roteirizada 1659 - SUPERMERCADO POPULAR Endereço: AV BENEDITO ROM…" at bounding box center [285, 146] width 570 height 293
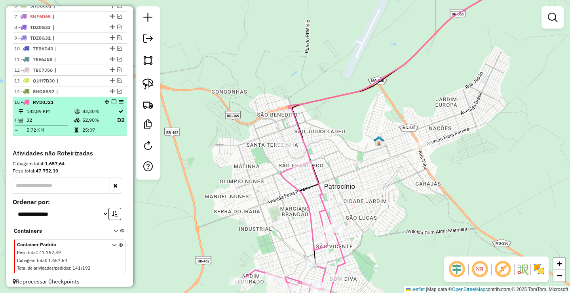
click at [112, 104] on em at bounding box center [114, 101] width 5 height 5
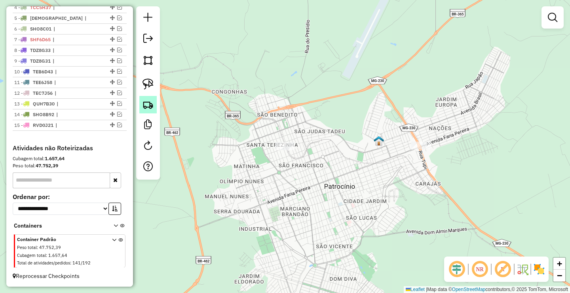
scroll to position [333, 0]
drag, startPoint x: 145, startPoint y: 90, endPoint x: 256, endPoint y: 112, distance: 112.6
click at [145, 89] on link at bounding box center [147, 83] width 17 height 17
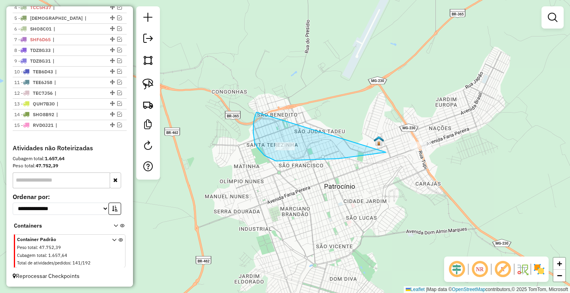
drag, startPoint x: 257, startPoint y: 112, endPoint x: 507, endPoint y: 132, distance: 251.1
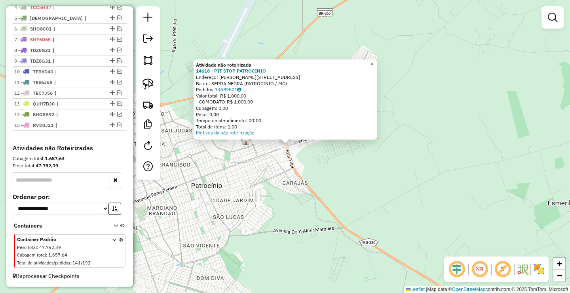
drag, startPoint x: 286, startPoint y: 198, endPoint x: 320, endPoint y: 183, distance: 37.1
click at [319, 184] on div "Atividade não roteirizada 14618 - PIT STOP PATROCINIO Endereço: FARIA PEREIRA 9…" at bounding box center [285, 146] width 570 height 293
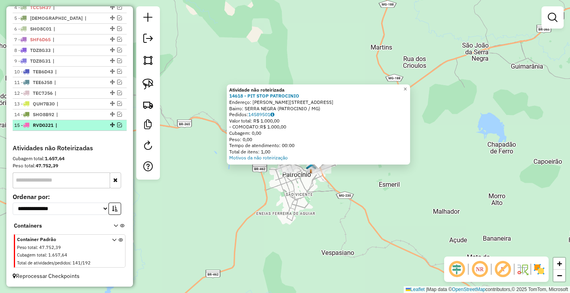
click at [117, 124] on em at bounding box center [119, 124] width 5 height 5
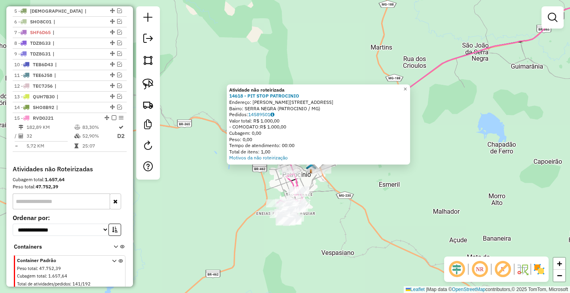
scroll to position [349, 0]
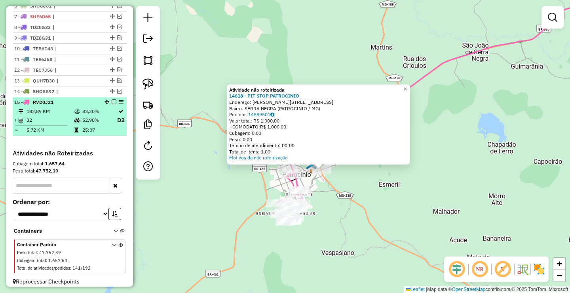
click at [76, 132] on icon at bounding box center [76, 130] width 4 height 5
select select "**********"
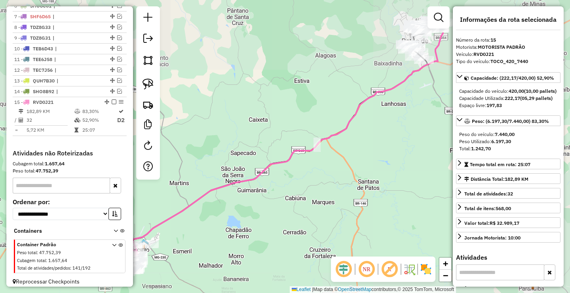
click at [307, 144] on div "Janela de atendimento Grade de atendimento Capacidade Transportadoras Veículos …" at bounding box center [285, 146] width 570 height 293
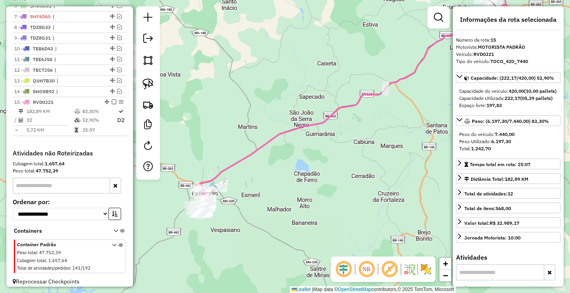
drag, startPoint x: 268, startPoint y: 197, endPoint x: 269, endPoint y: 182, distance: 14.7
click at [286, 186] on div "Janela de atendimento Grade de atendimento Capacidade Transportadoras Veículos …" at bounding box center [285, 146] width 570 height 293
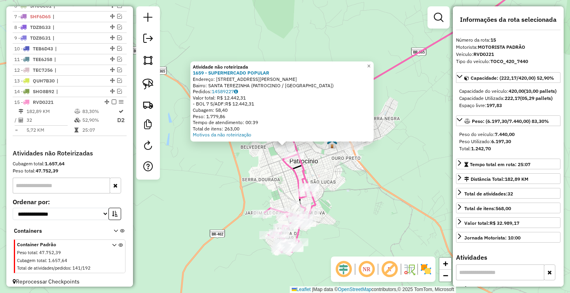
click at [211, 192] on div "Atividade não roteirizada 1659 - SUPERMERCADO POPULAR Endereço: AV BENEDITO ROM…" at bounding box center [285, 146] width 570 height 293
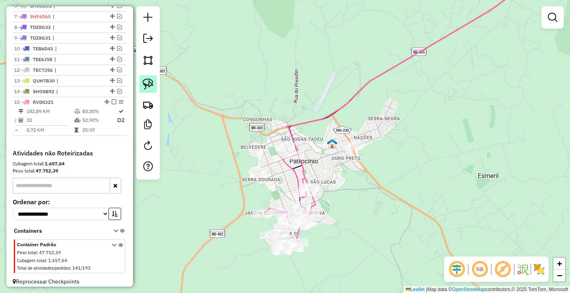
click at [155, 79] on link at bounding box center [147, 83] width 17 height 17
drag, startPoint x: 338, startPoint y: 145, endPoint x: 371, endPoint y: 144, distance: 32.9
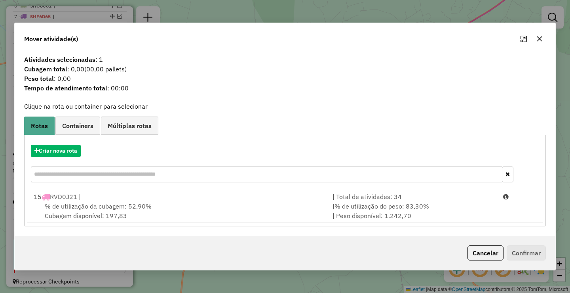
click at [378, 214] on div "| % de utilização do peso: 83,30% | Peso disponível: 1.242,70" at bounding box center [413, 210] width 171 height 19
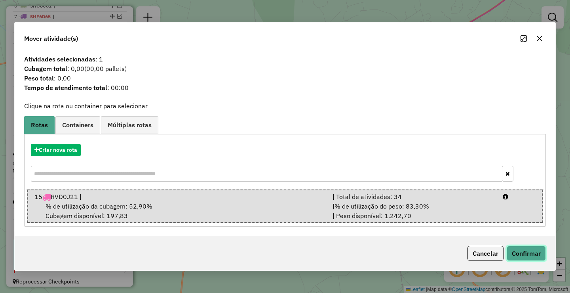
click at [541, 255] on button "Confirmar" at bounding box center [526, 253] width 39 height 15
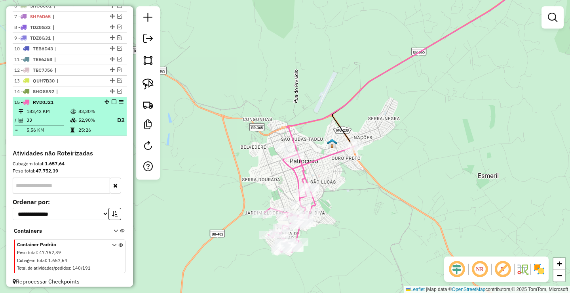
click at [112, 104] on em at bounding box center [114, 101] width 5 height 5
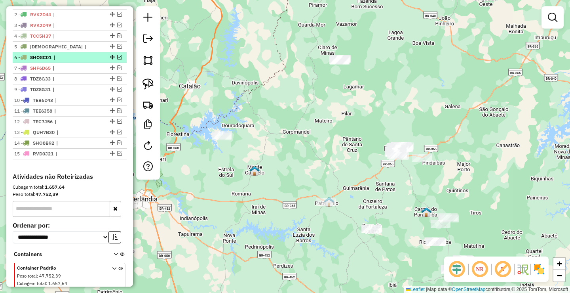
scroll to position [254, 0]
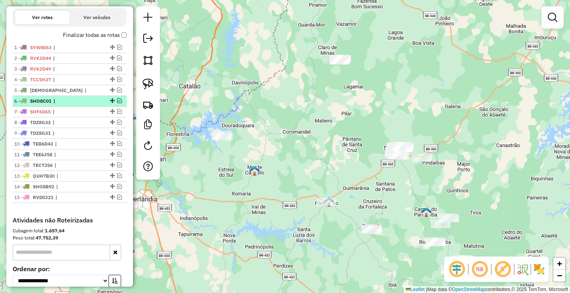
click at [117, 103] on em at bounding box center [119, 100] width 5 height 5
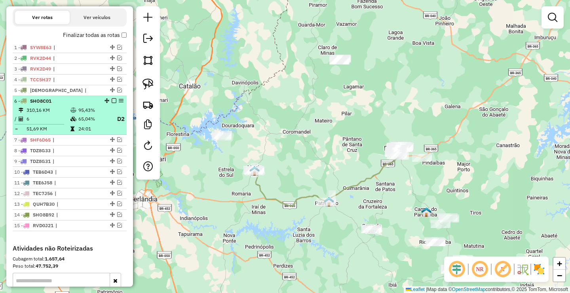
click at [92, 105] on div "6 - SHO8C01" at bounding box center [56, 100] width 84 height 7
select select "**********"
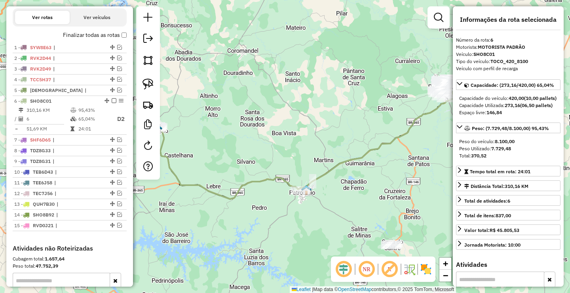
drag, startPoint x: 267, startPoint y: 165, endPoint x: 301, endPoint y: 152, distance: 36.3
click at [299, 153] on div "Janela de atendimento Grade de atendimento Capacidade Transportadoras Veículos …" at bounding box center [285, 146] width 570 height 293
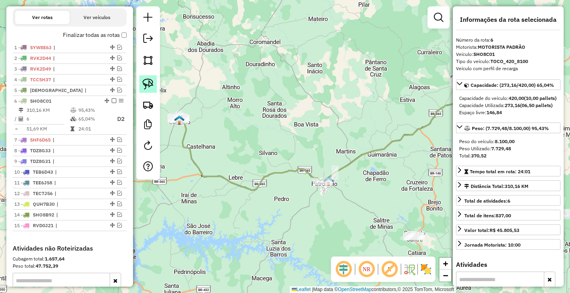
click at [146, 86] on img at bounding box center [148, 83] width 11 height 11
drag, startPoint x: 326, startPoint y: 167, endPoint x: 331, endPoint y: 196, distance: 29.6
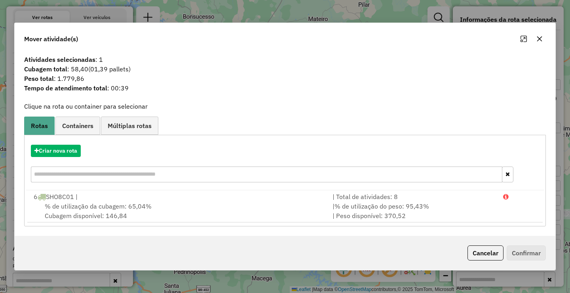
click at [545, 43] on div at bounding box center [532, 38] width 29 height 13
click at [543, 42] on icon "button" at bounding box center [540, 39] width 6 height 6
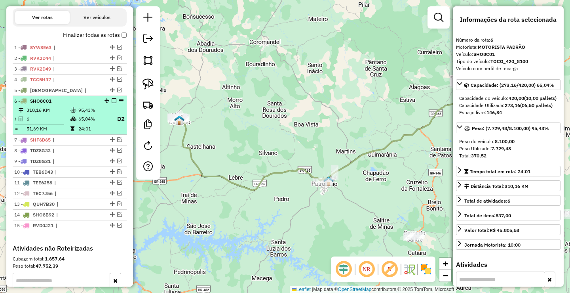
click at [112, 103] on em at bounding box center [114, 100] width 5 height 5
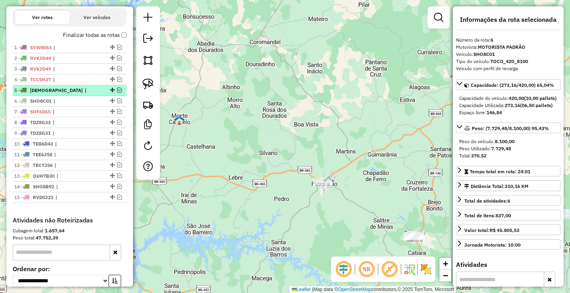
click at [118, 92] on em at bounding box center [119, 90] width 5 height 5
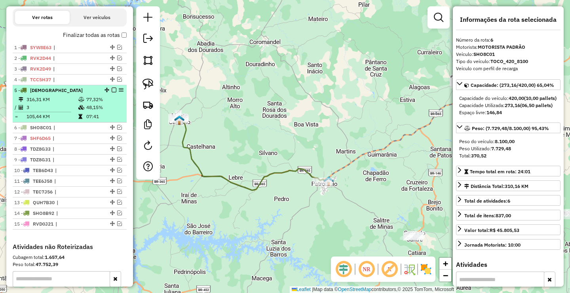
click at [112, 92] on em at bounding box center [114, 90] width 5 height 5
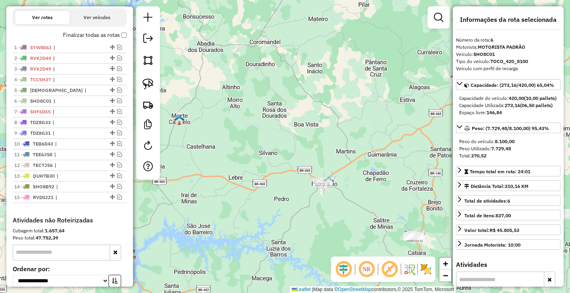
drag, startPoint x: 265, startPoint y: 192, endPoint x: 189, endPoint y: 145, distance: 89.5
click at [189, 145] on div "Janela de atendimento Grade de atendimento Capacidade Transportadoras Veículos …" at bounding box center [285, 146] width 570 height 293
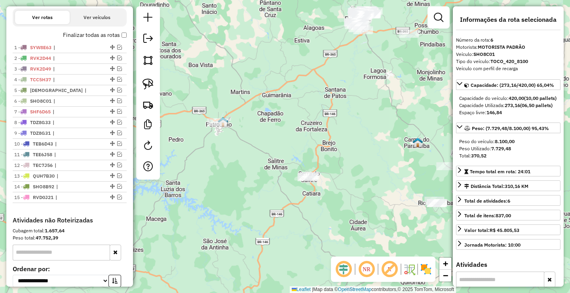
click at [355, 212] on div "Janela de atendimento Grade de atendimento Capacidade Transportadoras Veículos …" at bounding box center [285, 146] width 570 height 293
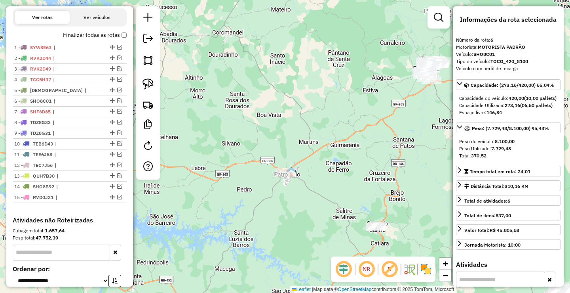
drag, startPoint x: 178, startPoint y: 165, endPoint x: 275, endPoint y: 196, distance: 101.8
click at [275, 200] on div "Janela de atendimento Grade de atendimento Capacidade Transportadoras Veículos …" at bounding box center [285, 146] width 570 height 293
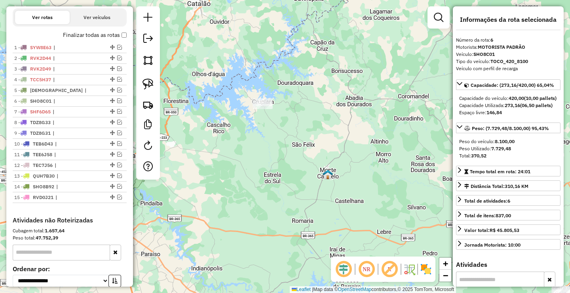
drag, startPoint x: 308, startPoint y: 193, endPoint x: 233, endPoint y: 190, distance: 74.5
click at [233, 190] on div "Janela de atendimento Grade de atendimento Capacidade Transportadoras Veículos …" at bounding box center [285, 146] width 570 height 293
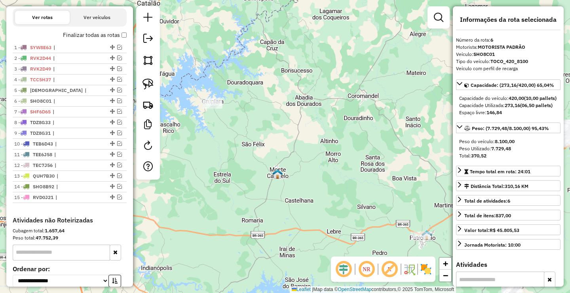
drag, startPoint x: 232, startPoint y: 158, endPoint x: 221, endPoint y: 150, distance: 12.8
click at [223, 152] on div "Janela de atendimento Grade de atendimento Capacidade Transportadoras Veículos …" at bounding box center [285, 146] width 570 height 293
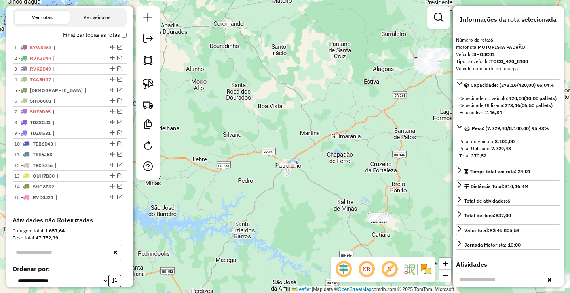
drag, startPoint x: 342, startPoint y: 141, endPoint x: 251, endPoint y: 139, distance: 90.7
click at [242, 137] on div "Janela de atendimento Grade de atendimento Capacidade Transportadoras Veículos …" at bounding box center [285, 146] width 570 height 293
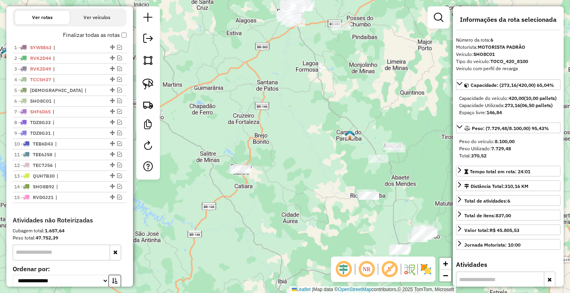
drag, startPoint x: 260, startPoint y: 112, endPoint x: 260, endPoint y: 105, distance: 7.9
click at [260, 105] on div "Janela de atendimento Grade de atendimento Capacidade Transportadoras Veículos …" at bounding box center [285, 146] width 570 height 293
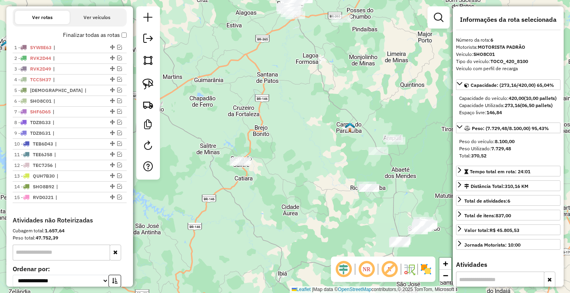
drag, startPoint x: 236, startPoint y: 117, endPoint x: 226, endPoint y: 96, distance: 23.0
click at [250, 99] on div "Janela de atendimento Grade de atendimento Capacidade Transportadoras Veículos …" at bounding box center [285, 146] width 570 height 293
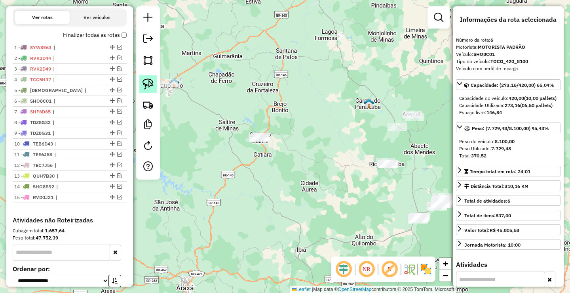
click at [154, 82] on link at bounding box center [147, 83] width 17 height 17
drag, startPoint x: 248, startPoint y: 131, endPoint x: 283, endPoint y: 150, distance: 39.3
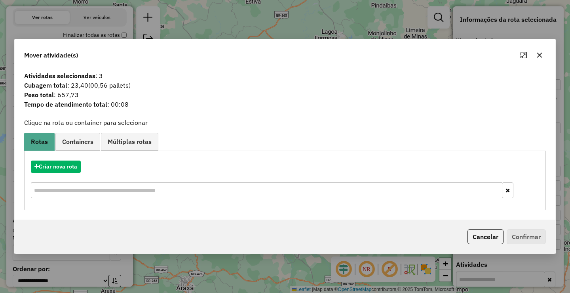
click at [541, 55] on icon "button" at bounding box center [540, 55] width 6 height 6
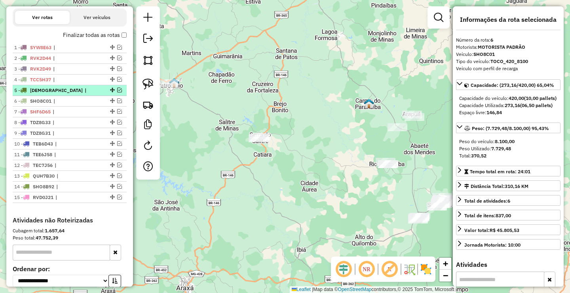
click at [119, 92] on em at bounding box center [119, 90] width 5 height 5
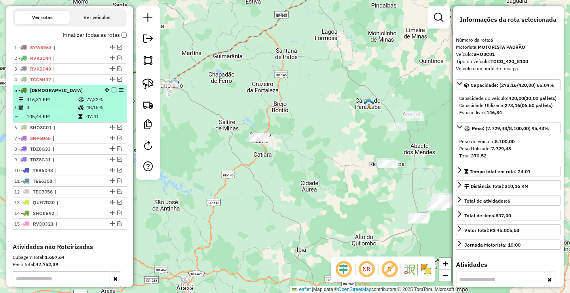
click at [95, 94] on div "5 - QUR7109" at bounding box center [56, 90] width 84 height 7
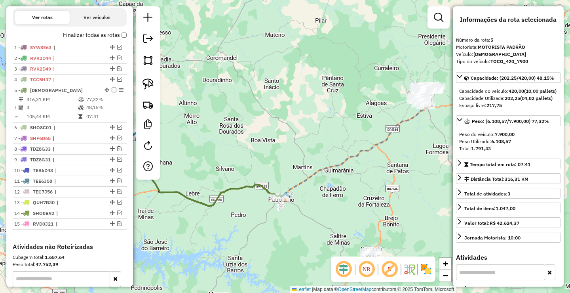
drag, startPoint x: 226, startPoint y: 113, endPoint x: 292, endPoint y: 97, distance: 67.7
click at [281, 101] on div "Janela de atendimento Grade de atendimento Capacidade Transportadoras Veículos …" at bounding box center [285, 146] width 570 height 293
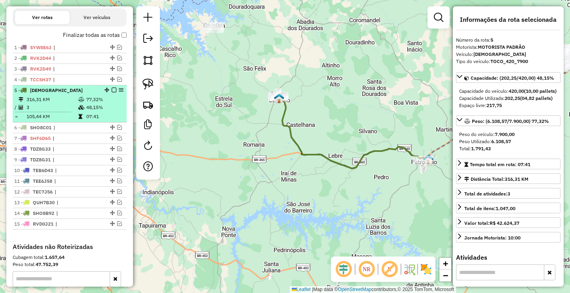
click at [112, 92] on em at bounding box center [114, 90] width 5 height 5
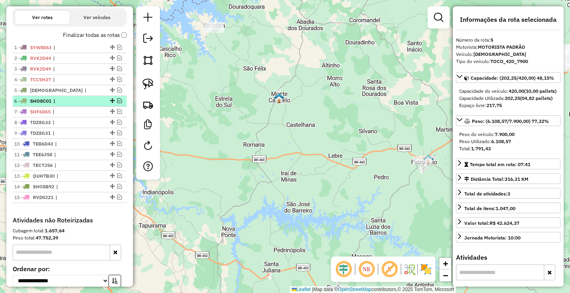
click at [117, 103] on em at bounding box center [119, 100] width 5 height 5
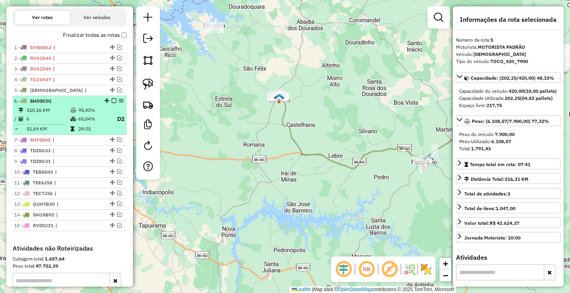
click at [111, 116] on table "310,16 KM 95,43% / 6 65,04% D2 = 51,69 KM 24:01" at bounding box center [69, 119] width 111 height 27
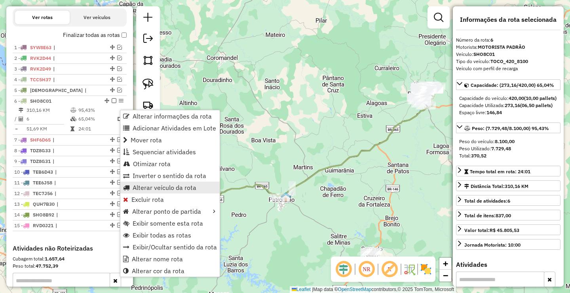
click at [152, 187] on span "Alterar veículo da rota" at bounding box center [165, 187] width 64 height 6
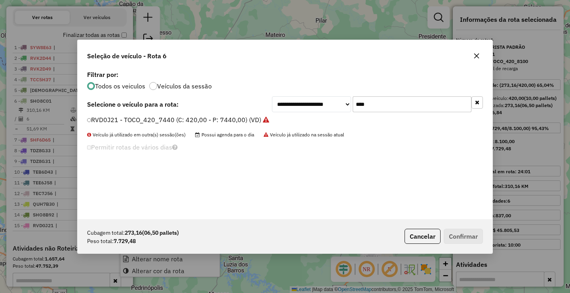
scroll to position [4, 2]
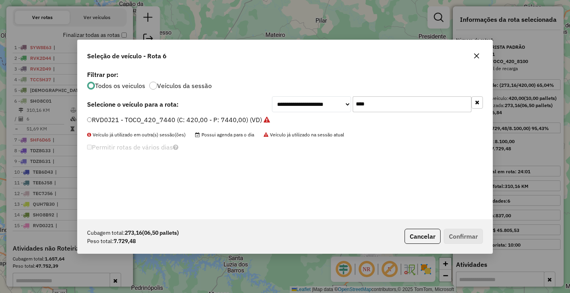
click at [413, 105] on input "****" at bounding box center [412, 104] width 119 height 16
type input "****"
click at [148, 118] on label "SHO8B92 - TOCO_420_8100 (C: 420,00 - P: 8100,00) (VD)" at bounding box center [179, 120] width 184 height 10
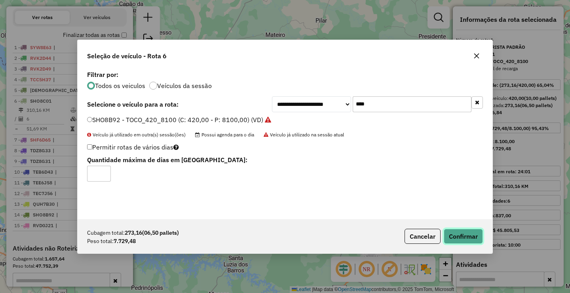
click at [469, 237] on button "Confirmar" at bounding box center [463, 235] width 39 height 15
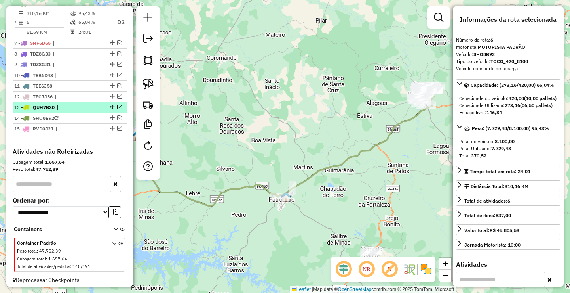
scroll to position [271, 0]
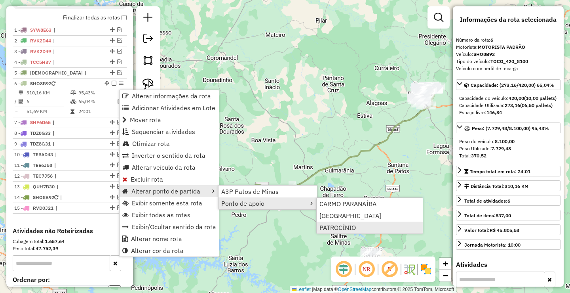
click at [347, 227] on span "PATROCÍNIO" at bounding box center [338, 227] width 36 height 6
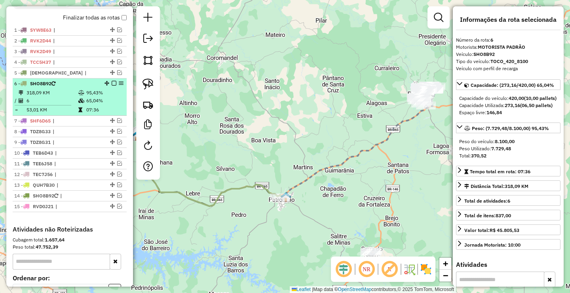
click at [112, 86] on em at bounding box center [114, 83] width 5 height 5
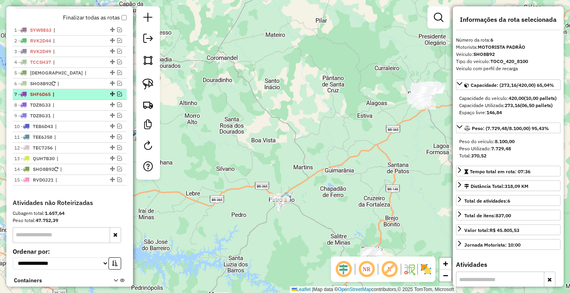
click at [117, 96] on em at bounding box center [119, 93] width 5 height 5
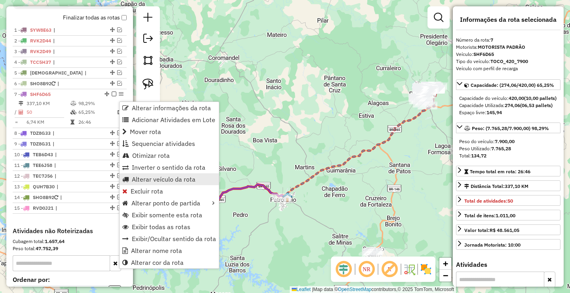
click at [140, 176] on span "Alterar veículo da rota" at bounding box center [164, 179] width 64 height 6
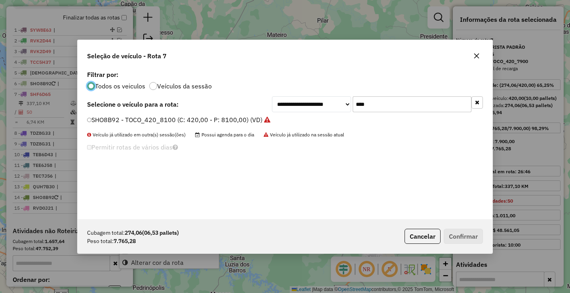
scroll to position [4, 2]
click at [379, 109] on input "****" at bounding box center [412, 104] width 119 height 16
type input "****"
click at [179, 122] on label "SHO8C01 - TOCO_420_8100 (C: 420,00 - P: 8100,00) (VD)" at bounding box center [175, 120] width 176 height 10
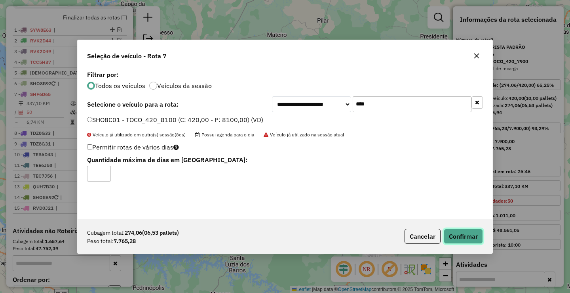
click at [459, 234] on button "Confirmar" at bounding box center [463, 235] width 39 height 15
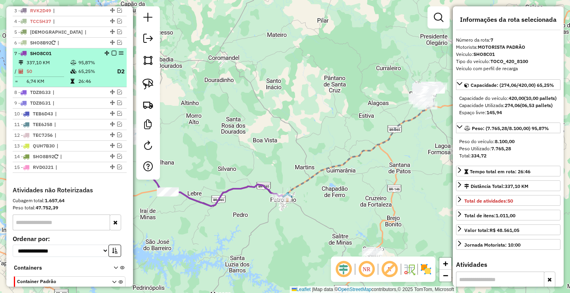
scroll to position [282, 0]
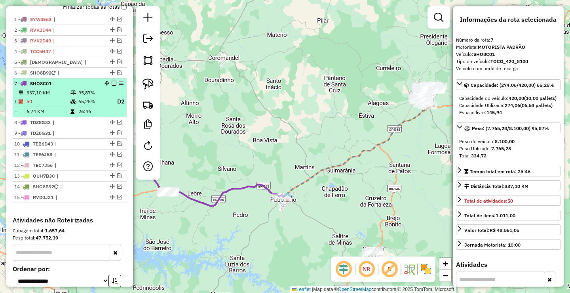
click at [113, 86] on em at bounding box center [114, 83] width 5 height 5
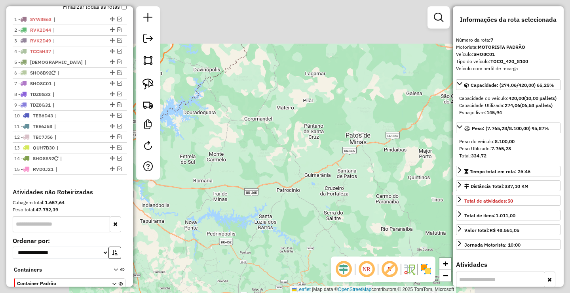
drag, startPoint x: 298, startPoint y: 171, endPoint x: 280, endPoint y: 144, distance: 32.1
click at [280, 145] on div "Janela de atendimento Grade de atendimento Capacidade Transportadoras Veículos …" at bounding box center [285, 146] width 570 height 293
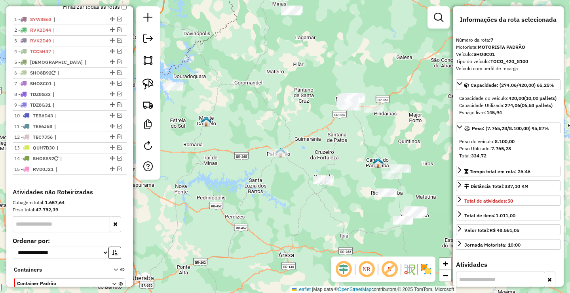
drag, startPoint x: 297, startPoint y: 184, endPoint x: 333, endPoint y: 210, distance: 44.0
click at [332, 209] on div "Janela de atendimento Grade de atendimento Capacidade Transportadoras Veículos …" at bounding box center [285, 146] width 570 height 293
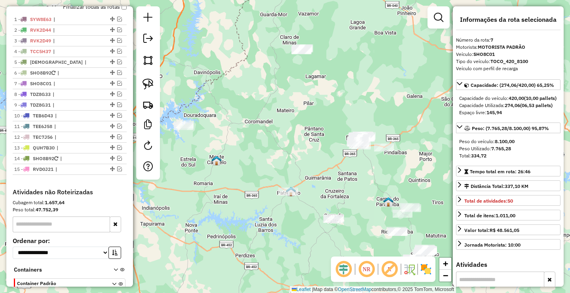
drag, startPoint x: 312, startPoint y: 147, endPoint x: 269, endPoint y: 183, distance: 56.7
click at [269, 183] on div "Janela de atendimento Grade de atendimento Capacidade Transportadoras Veículos …" at bounding box center [285, 146] width 570 height 293
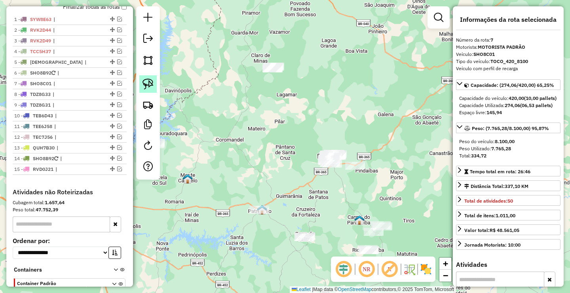
click at [147, 86] on img at bounding box center [148, 83] width 11 height 11
drag, startPoint x: 251, startPoint y: 59, endPoint x: 313, endPoint y: 56, distance: 62.6
click at [270, 91] on div "Janela de atendimento Grade de atendimento Capacidade Transportadoras Veículos …" at bounding box center [285, 146] width 570 height 293
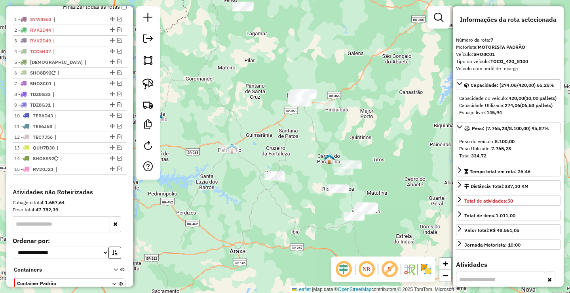
drag, startPoint x: 275, startPoint y: 169, endPoint x: 262, endPoint y: 128, distance: 43.6
click at [263, 132] on div "Janela de atendimento Grade de atendimento Capacidade Transportadoras Veículos …" at bounding box center [285, 146] width 570 height 293
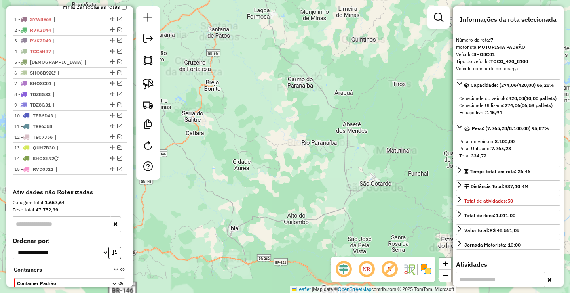
click at [259, 133] on div "Janela de atendimento Grade de atendimento Capacidade Transportadoras Veículos …" at bounding box center [285, 146] width 570 height 293
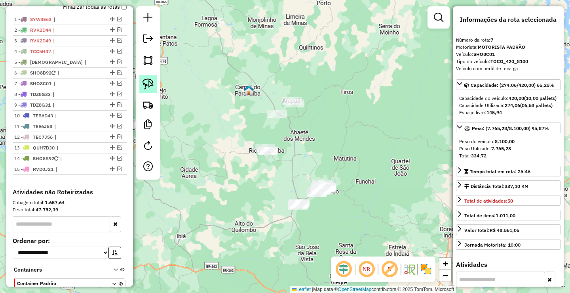
click at [151, 89] on img at bounding box center [148, 83] width 11 height 11
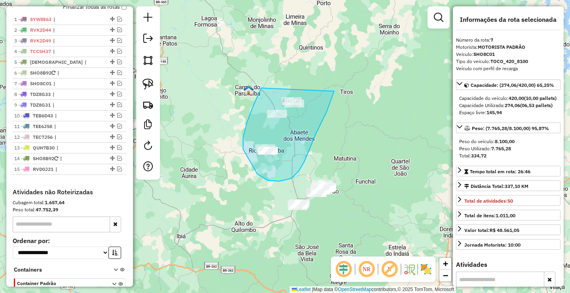
drag, startPoint x: 261, startPoint y: 88, endPoint x: 338, endPoint y: 81, distance: 76.8
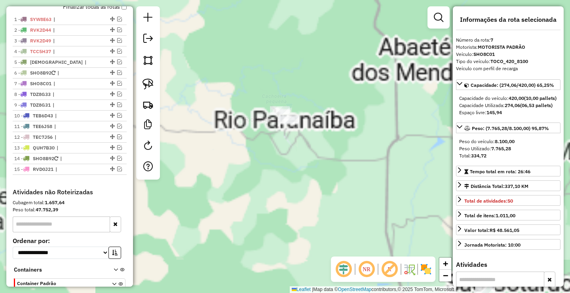
drag, startPoint x: 244, startPoint y: 177, endPoint x: 246, endPoint y: 194, distance: 17.9
click at [252, 228] on div "Janela de atendimento Grade de atendimento Capacidade Transportadoras Veículos …" at bounding box center [285, 146] width 570 height 293
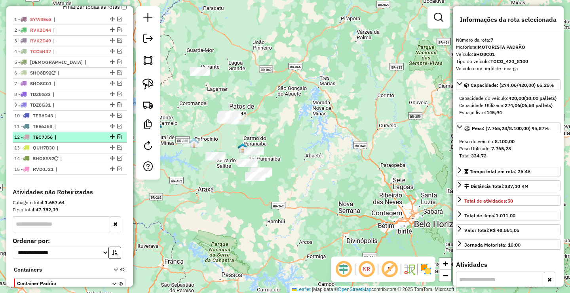
click at [117, 139] on em at bounding box center [119, 136] width 5 height 5
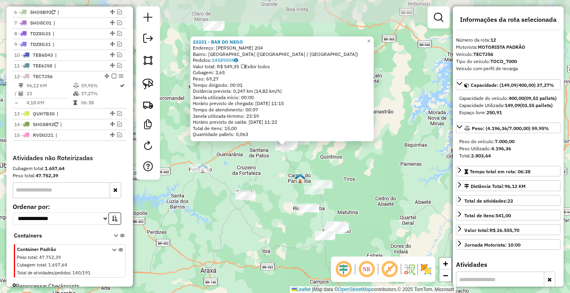
scroll to position [360, 0]
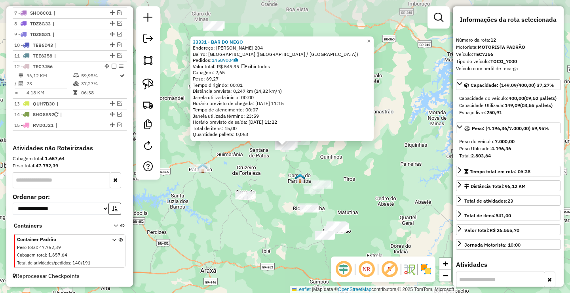
drag, startPoint x: 227, startPoint y: 168, endPoint x: 211, endPoint y: 129, distance: 41.9
click at [211, 130] on div "Rota 12 - Placa TEC7J56 33331 - BAR DO NEGO 33331 - BAR DO NEGO Endereço: SEBAS…" at bounding box center [285, 146] width 570 height 293
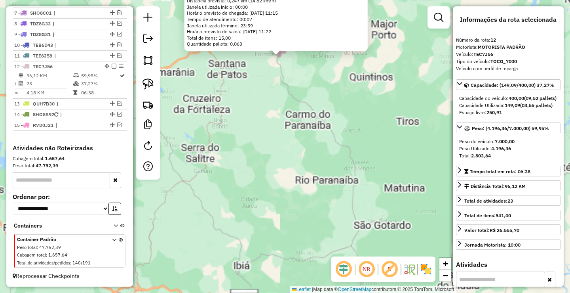
drag, startPoint x: 267, startPoint y: 131, endPoint x: 261, endPoint y: 131, distance: 6.0
click at [267, 131] on div "33331 - BAR DO NEGO Endereço: SEBASTIAO HORACIO DA SILVA 204 Bairro: CENTRO (LA…" at bounding box center [285, 146] width 570 height 293
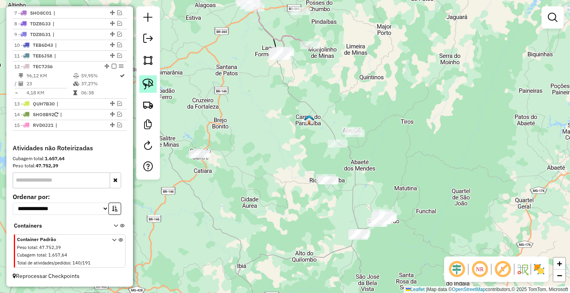
click at [148, 85] on img at bounding box center [148, 83] width 11 height 11
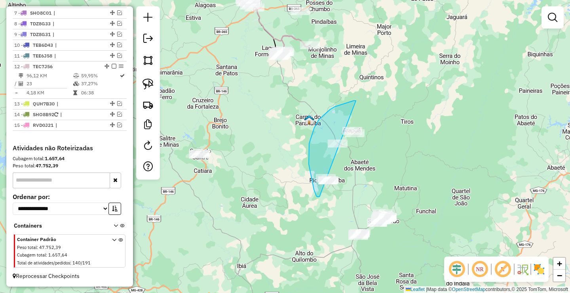
drag, startPoint x: 346, startPoint y: 103, endPoint x: 387, endPoint y: 139, distance: 54.4
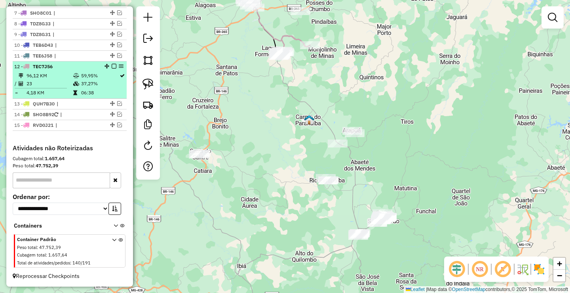
click at [112, 65] on em at bounding box center [114, 66] width 5 height 5
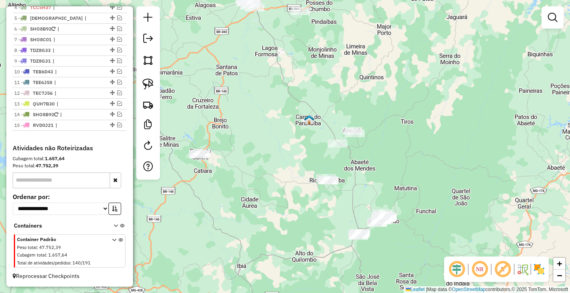
scroll to position [333, 0]
click at [267, 141] on div "Janela de atendimento Grade de atendimento Capacidade Transportadoras Veículos …" at bounding box center [285, 146] width 570 height 293
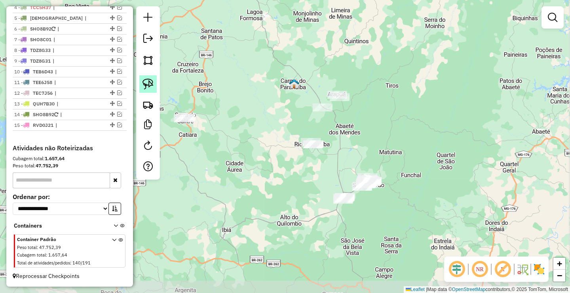
click at [159, 82] on div at bounding box center [148, 92] width 24 height 173
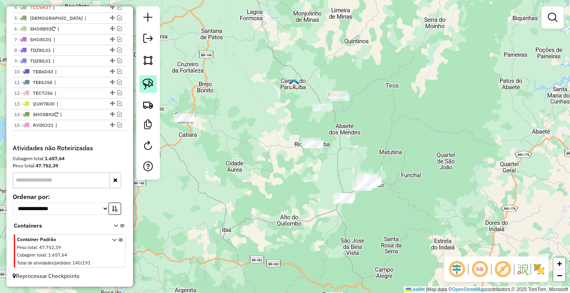
click at [147, 87] on img at bounding box center [148, 83] width 11 height 11
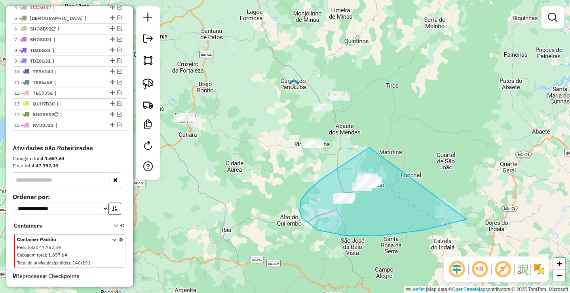
drag, startPoint x: 369, startPoint y: 147, endPoint x: 483, endPoint y: 213, distance: 131.3
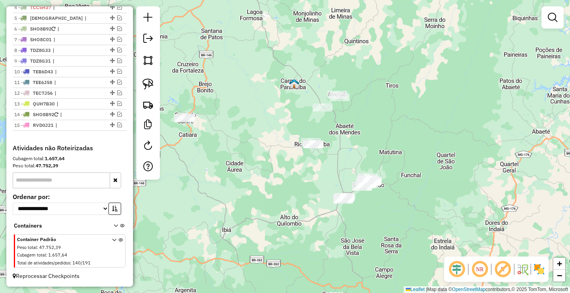
scroll to position [293, 0]
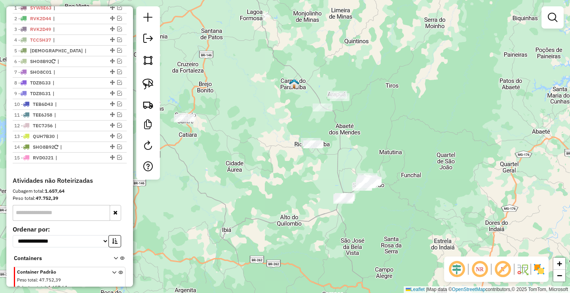
click at [293, 188] on div "Janela de atendimento Grade de atendimento Capacidade Transportadoras Veículos …" at bounding box center [285, 146] width 570 height 293
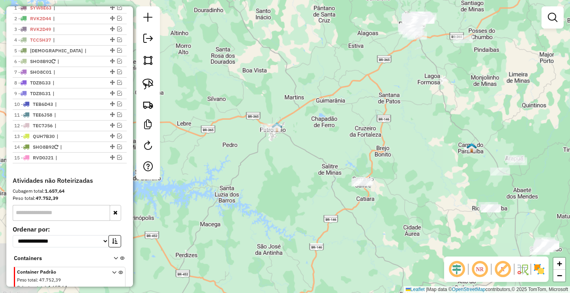
drag, startPoint x: 298, startPoint y: 139, endPoint x: 289, endPoint y: 100, distance: 39.5
click at [291, 107] on div "Janela de atendimento Grade de atendimento Capacidade Transportadoras Veículos …" at bounding box center [285, 146] width 570 height 293
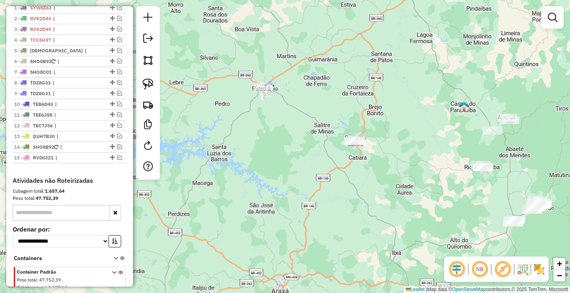
drag, startPoint x: 294, startPoint y: 138, endPoint x: 268, endPoint y: 123, distance: 29.8
click at [277, 127] on div "Janela de atendimento Grade de atendimento Capacidade Transportadoras Veículos …" at bounding box center [285, 146] width 570 height 293
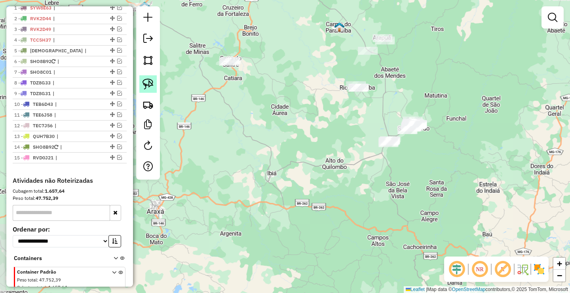
click at [141, 80] on link at bounding box center [147, 83] width 17 height 17
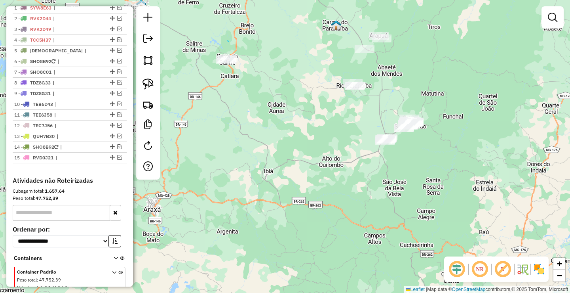
drag, startPoint x: 228, startPoint y: 41, endPoint x: 240, endPoint y: 69, distance: 31.2
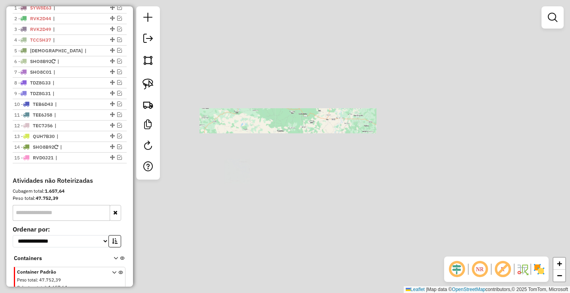
drag, startPoint x: 273, startPoint y: 85, endPoint x: 285, endPoint y: 180, distance: 95.4
click at [283, 178] on div "Janela de atendimento Grade de atendimento Capacidade Transportadoras Veículos …" at bounding box center [285, 146] width 570 height 293
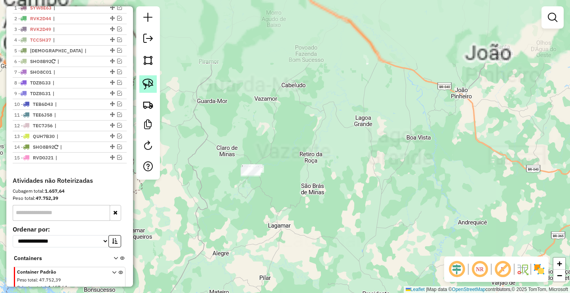
click at [144, 79] on img at bounding box center [148, 83] width 11 height 11
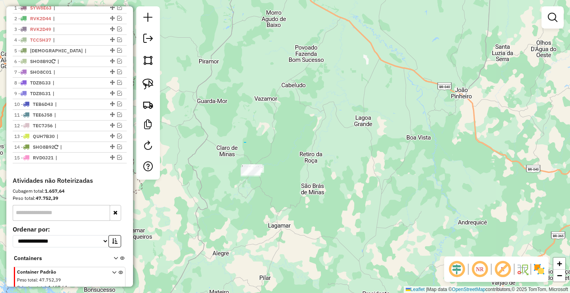
drag, startPoint x: 244, startPoint y: 142, endPoint x: 308, endPoint y: 178, distance: 73.0
drag, startPoint x: 293, startPoint y: 122, endPoint x: 316, endPoint y: 62, distance: 64.2
click at [301, 102] on div "Janela de atendimento Grade de atendimento Capacidade Transportadoras Veículos …" at bounding box center [285, 146] width 570 height 293
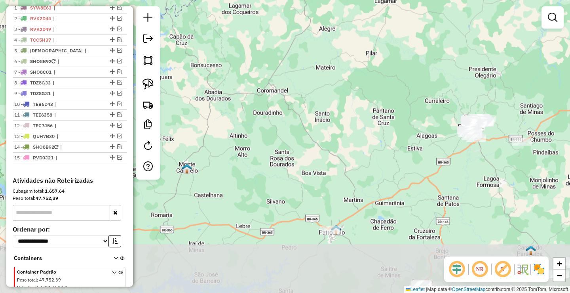
click at [274, 86] on div "Janela de atendimento Grade de atendimento Capacidade Transportadoras Veículos …" at bounding box center [285, 146] width 570 height 293
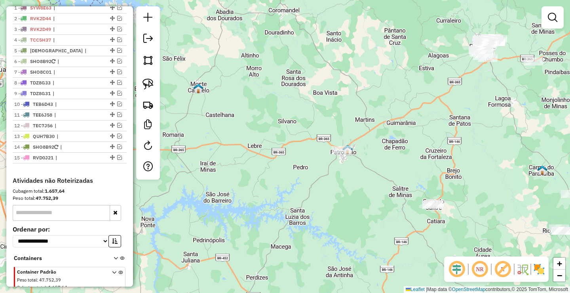
click at [334, 142] on div "Janela de atendimento Grade de atendimento Capacidade Transportadoras Veículos …" at bounding box center [285, 146] width 570 height 293
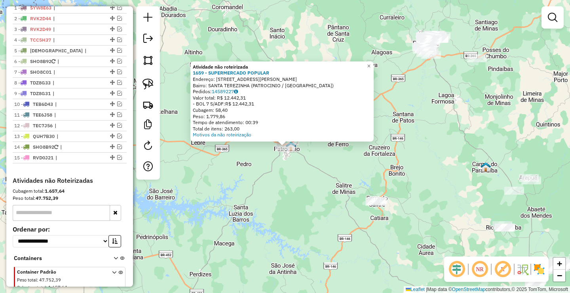
click at [283, 176] on div "Atividade não roteirizada 1659 - SUPERMERCADO POPULAR Endereço: AV BENEDITO ROM…" at bounding box center [285, 146] width 570 height 293
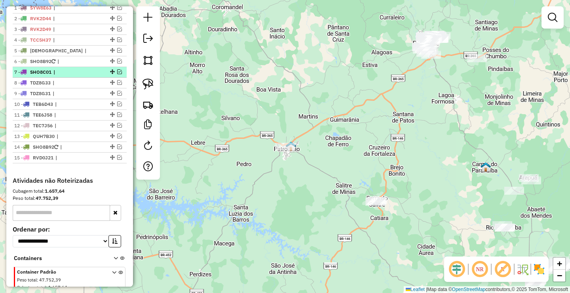
click at [118, 74] on em at bounding box center [119, 71] width 5 height 5
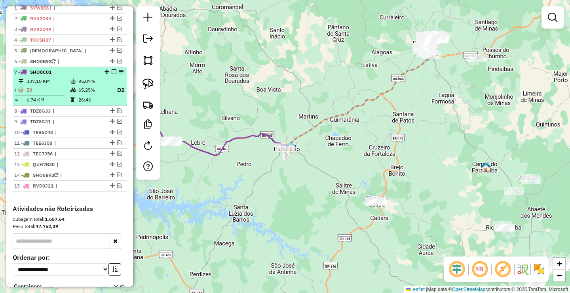
click at [92, 85] on td "95,87%" at bounding box center [94, 81] width 32 height 8
select select "**********"
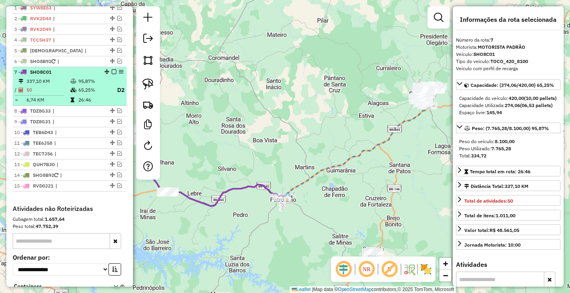
click at [112, 74] on em at bounding box center [114, 71] width 5 height 5
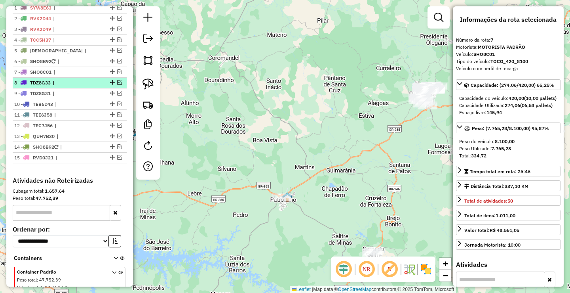
click at [117, 85] on em at bounding box center [119, 82] width 5 height 5
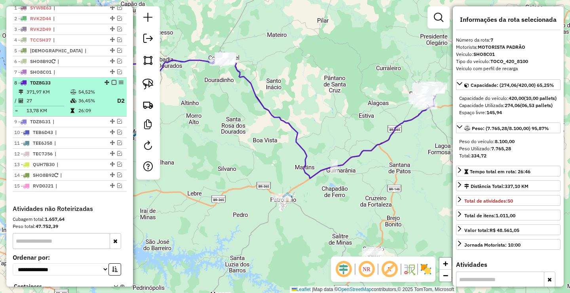
click at [112, 85] on em at bounding box center [114, 82] width 5 height 5
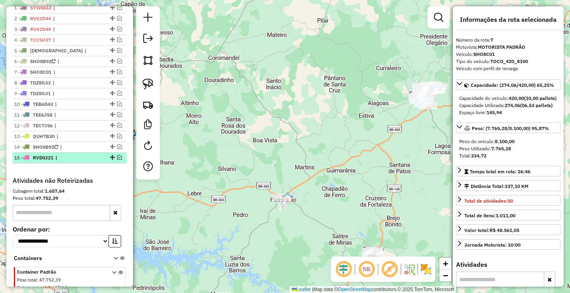
click at [117, 160] on em at bounding box center [119, 157] width 5 height 5
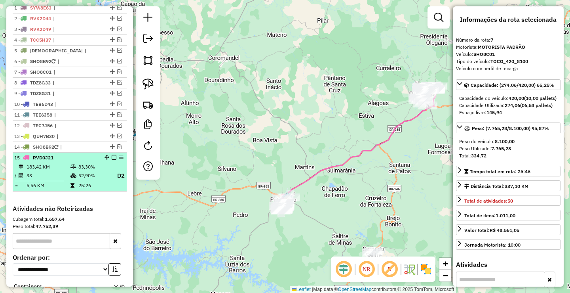
click at [101, 171] on td "83,30%" at bounding box center [94, 167] width 32 height 8
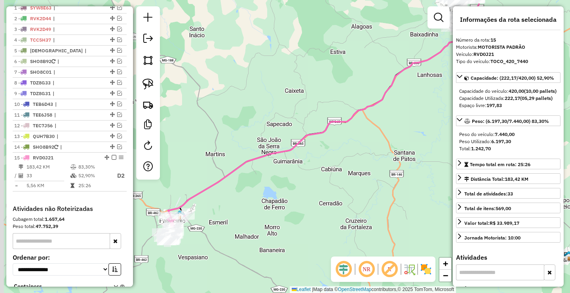
drag, startPoint x: 230, startPoint y: 166, endPoint x: 260, endPoint y: 138, distance: 40.9
click at [259, 139] on div "Janela de atendimento Grade de atendimento Capacidade Transportadoras Veículos …" at bounding box center [285, 146] width 570 height 293
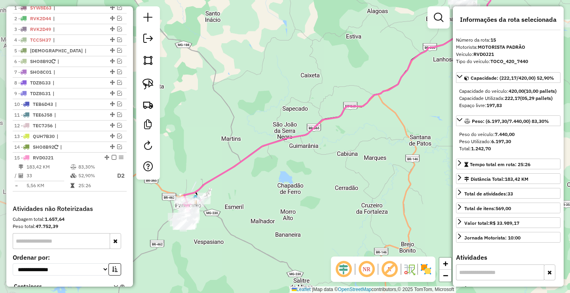
click at [247, 135] on div "Janela de atendimento Grade de atendimento Capacidade Transportadoras Veículos …" at bounding box center [285, 146] width 570 height 293
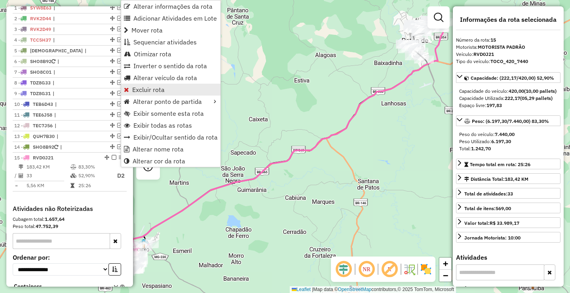
click at [166, 87] on link "Excluir rota" at bounding box center [170, 90] width 99 height 12
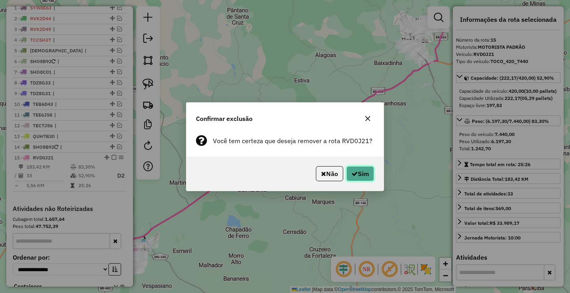
click at [371, 174] on button "Sim" at bounding box center [361, 173] width 28 height 15
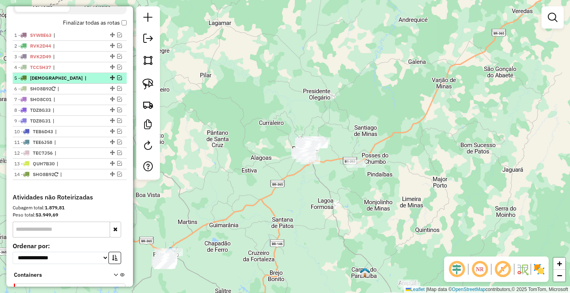
scroll to position [254, 0]
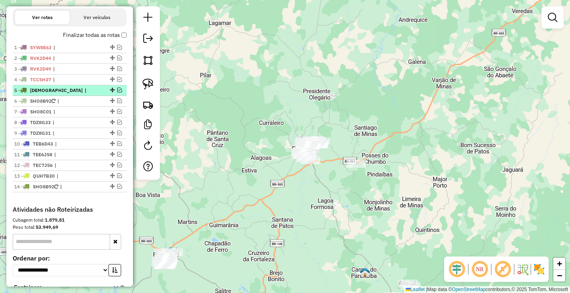
click at [118, 92] on em at bounding box center [119, 90] width 5 height 5
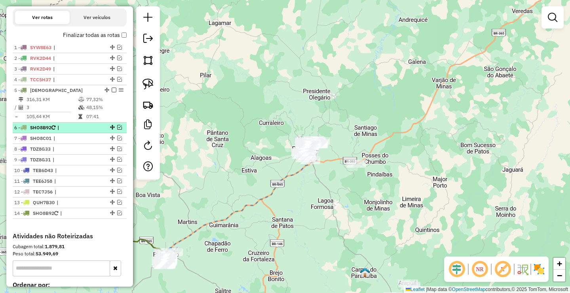
click at [118, 129] on em at bounding box center [119, 127] width 5 height 5
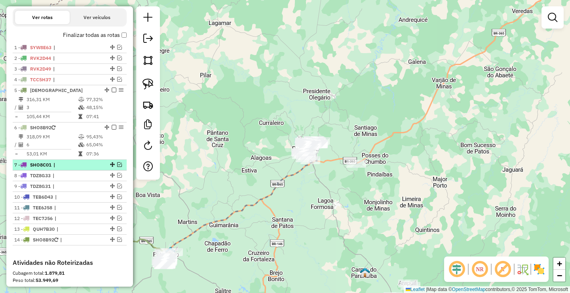
click at [117, 167] on em at bounding box center [119, 164] width 5 height 5
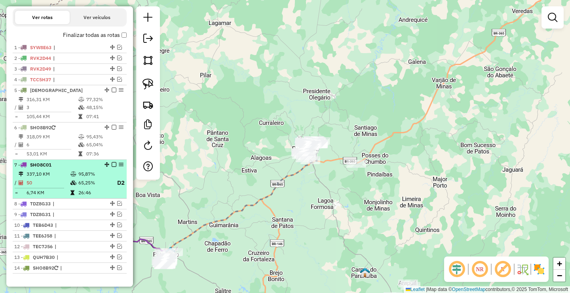
click at [80, 177] on td "95,87%" at bounding box center [94, 174] width 32 height 8
select select "**********"
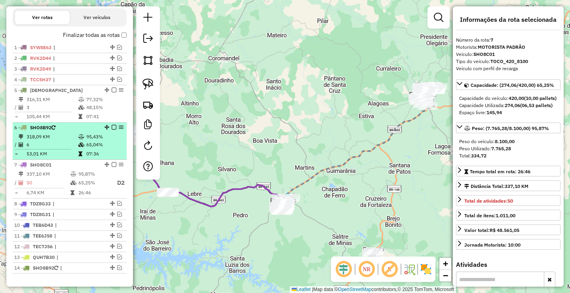
click at [79, 148] on td at bounding box center [82, 145] width 8 height 8
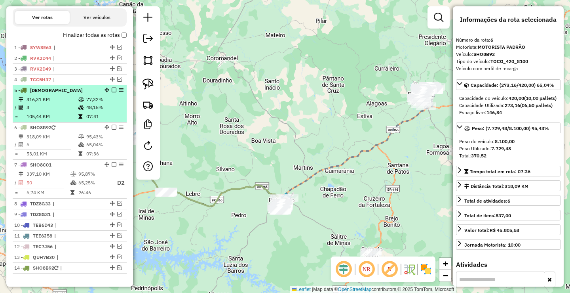
click at [78, 119] on icon at bounding box center [80, 116] width 4 height 5
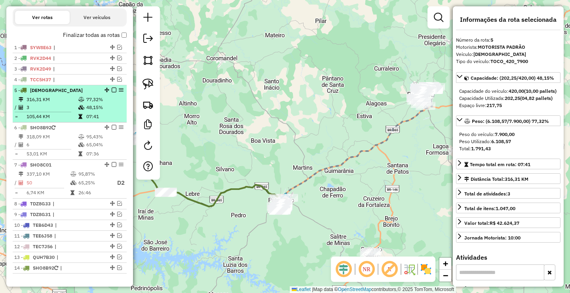
click at [112, 92] on em at bounding box center [114, 90] width 5 height 5
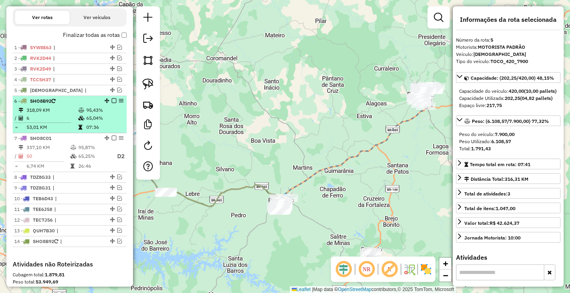
click at [113, 103] on em at bounding box center [114, 100] width 5 height 5
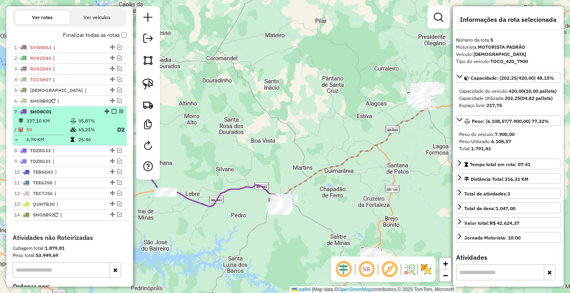
click at [112, 114] on em at bounding box center [114, 111] width 5 height 5
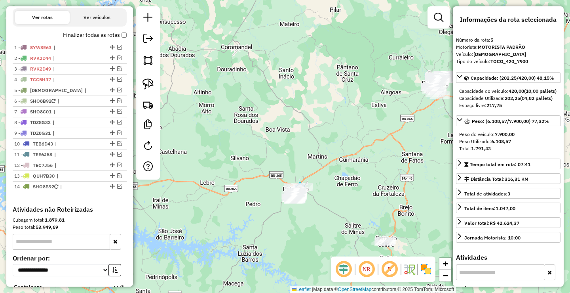
drag, startPoint x: 200, startPoint y: 111, endPoint x: 214, endPoint y: 81, distance: 33.7
click at [215, 81] on div "Janela de atendimento Grade de atendimento Capacidade Transportadoras Veículos …" at bounding box center [285, 146] width 570 height 293
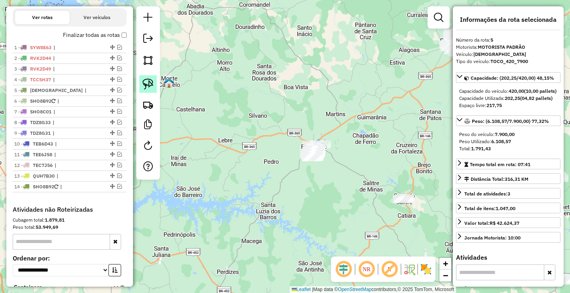
click at [151, 80] on img at bounding box center [148, 83] width 11 height 11
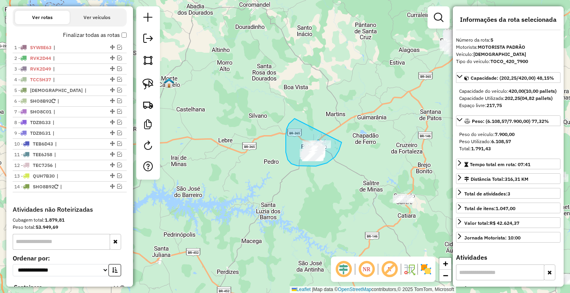
drag, startPoint x: 294, startPoint y: 119, endPoint x: 342, endPoint y: 141, distance: 52.6
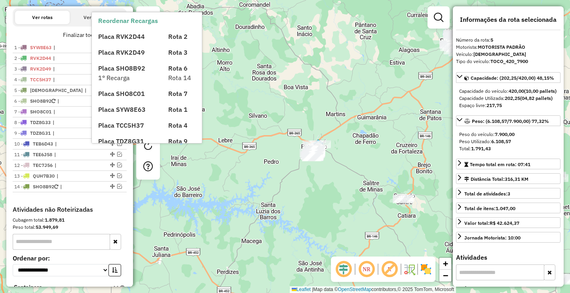
click at [154, 89] on div "Placa SHO8C01" at bounding box center [128, 94] width 70 height 10
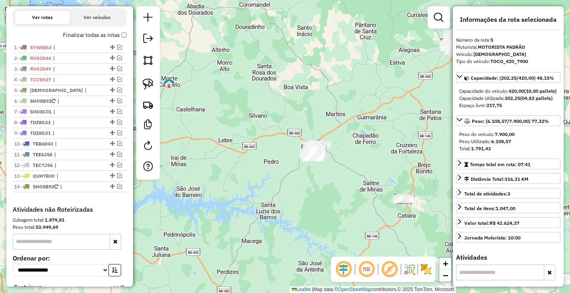
click at [280, 79] on div "Janela de atendimento Grade de atendimento Capacidade Transportadoras Veículos …" at bounding box center [285, 146] width 570 height 293
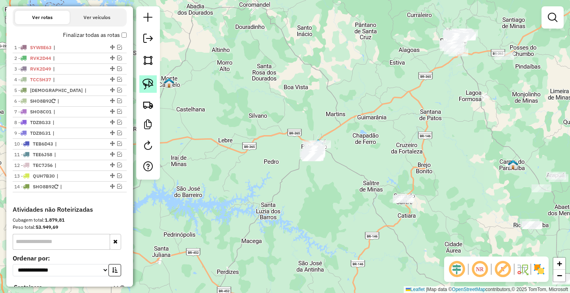
click at [144, 77] on link at bounding box center [147, 83] width 17 height 17
drag, startPoint x: 318, startPoint y: 128, endPoint x: 358, endPoint y: 158, distance: 50.4
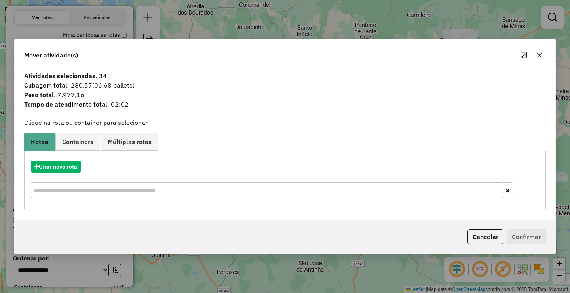
click at [543, 57] on icon "button" at bounding box center [540, 55] width 6 height 6
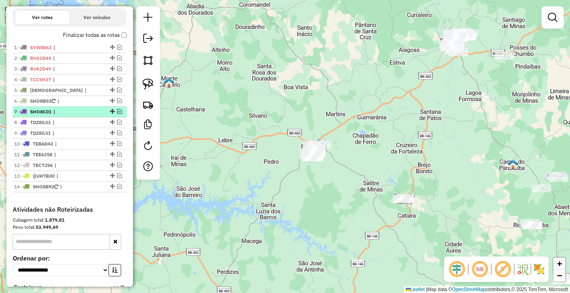
click at [119, 114] on em at bounding box center [119, 111] width 5 height 5
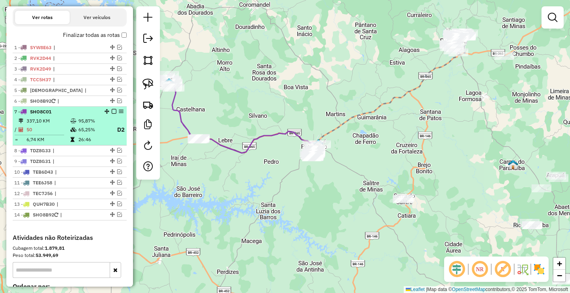
select select "**********"
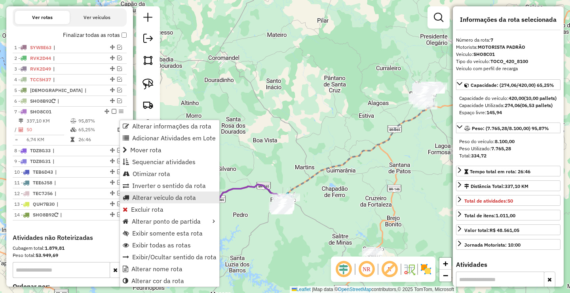
click at [160, 200] on span "Alterar veículo da rota" at bounding box center [164, 197] width 64 height 6
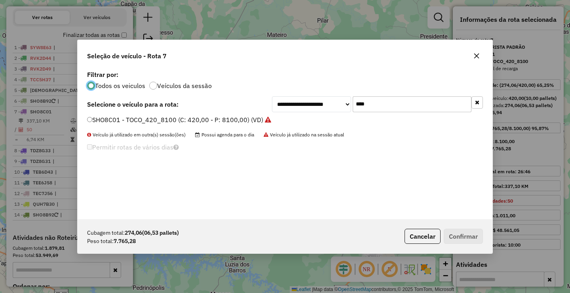
scroll to position [4, 2]
click at [388, 110] on input "****" at bounding box center [412, 104] width 119 height 16
type input "****"
click at [123, 114] on div "**********" at bounding box center [285, 144] width 415 height 150
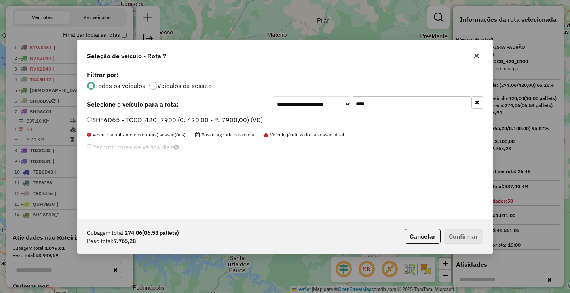
click at [169, 120] on label "SHF6D65 - TOCO_420_7900 (C: 420,00 - P: 7900,00) (VD)" at bounding box center [175, 120] width 176 height 10
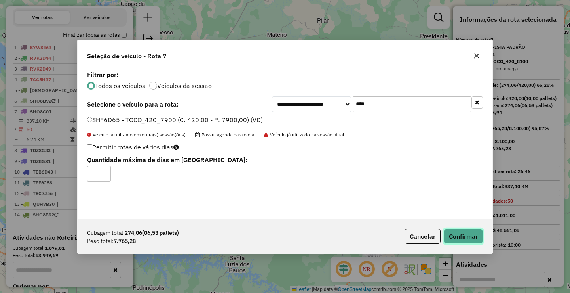
click at [481, 238] on button "Confirmar" at bounding box center [463, 235] width 39 height 15
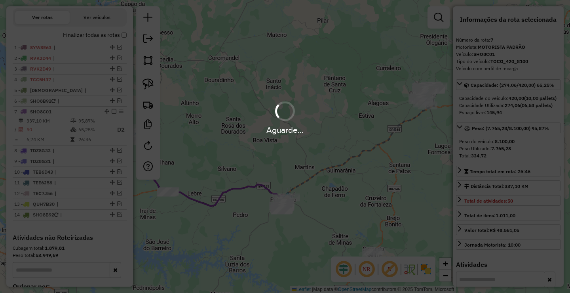
click at [475, 235] on div "Aguarde..." at bounding box center [285, 146] width 570 height 293
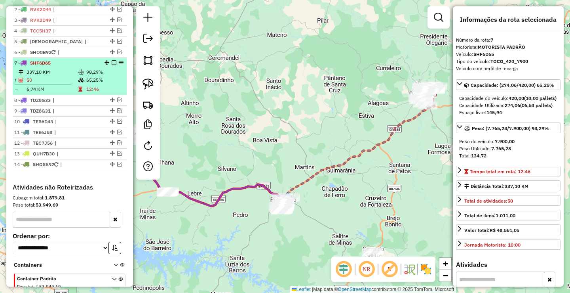
scroll to position [270, 0]
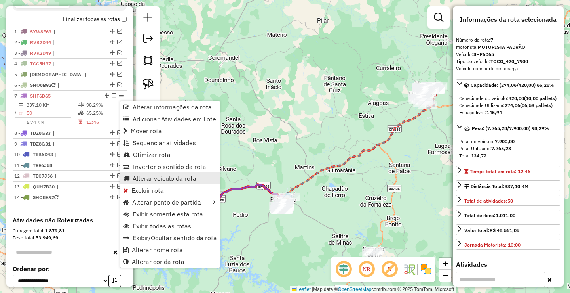
click at [159, 179] on span "Alterar veículo da rota" at bounding box center [165, 178] width 64 height 6
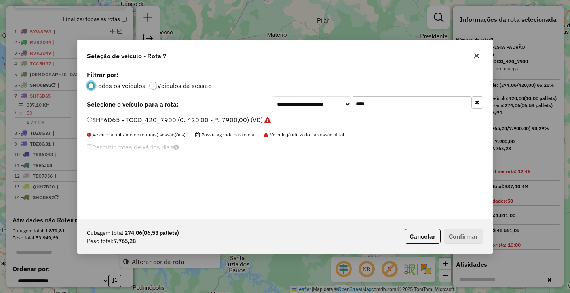
scroll to position [4, 2]
click at [112, 122] on label "SHF6D65 - TOCO_420_7900 (C: 420,00 - P: 7900,00) (VD)" at bounding box center [179, 120] width 184 height 10
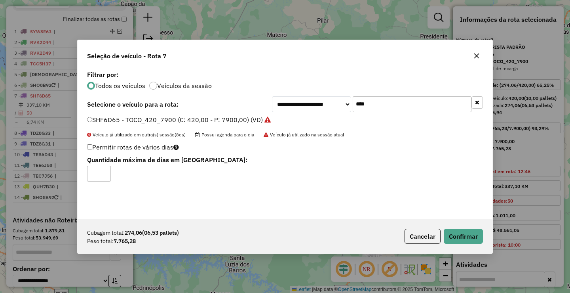
type input "*"
click at [102, 171] on input "*" at bounding box center [99, 174] width 24 height 16
click at [465, 237] on button "Confirmar" at bounding box center [463, 235] width 39 height 15
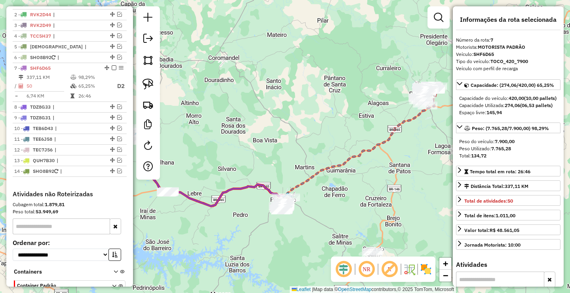
scroll to position [351, 0]
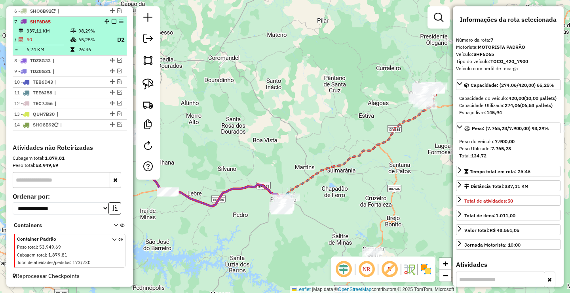
click at [112, 22] on em at bounding box center [114, 21] width 5 height 5
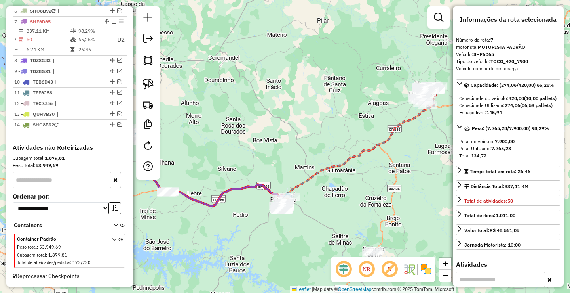
scroll to position [322, 0]
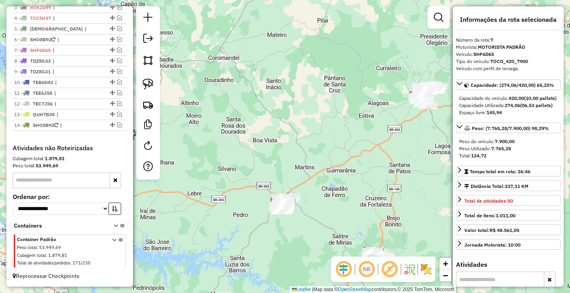
drag, startPoint x: 270, startPoint y: 153, endPoint x: 274, endPoint y: 113, distance: 40.2
click at [274, 117] on div "Janela de atendimento Grade de atendimento Capacidade Transportadoras Veículos …" at bounding box center [285, 146] width 570 height 293
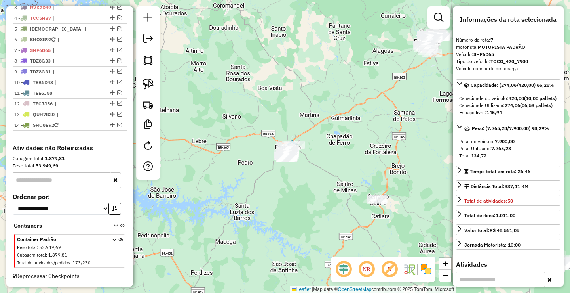
scroll to position [283, 0]
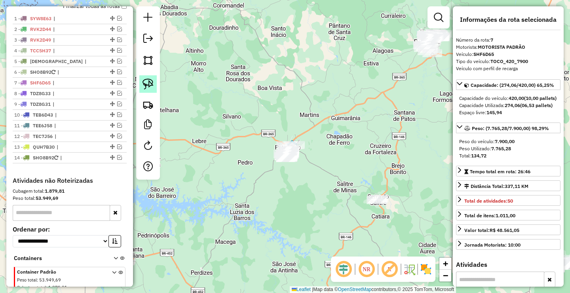
click at [141, 90] on link at bounding box center [147, 83] width 17 height 17
drag, startPoint x: 268, startPoint y: 147, endPoint x: 322, endPoint y: 153, distance: 54.2
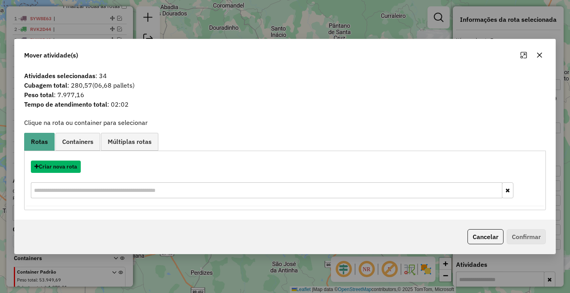
click at [71, 170] on button "Criar nova rota" at bounding box center [56, 166] width 50 height 12
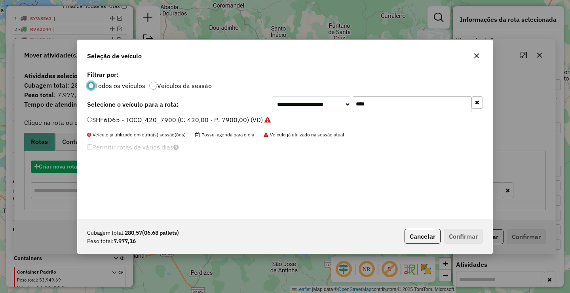
scroll to position [4, 2]
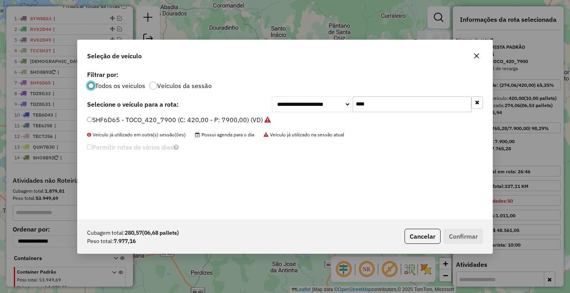
click at [401, 102] on input "****" at bounding box center [412, 104] width 119 height 16
type input "****"
click at [115, 117] on label "SHO8C01 - TOCO_420_8100 (C: 420,00 - P: 8100,00) (VD)" at bounding box center [175, 120] width 176 height 10
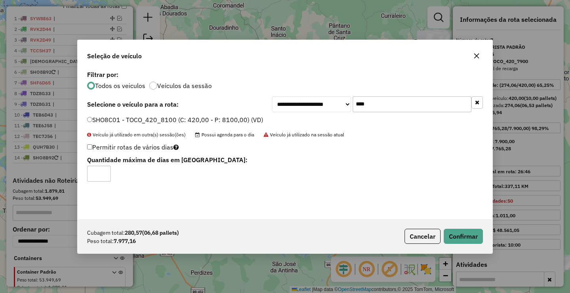
click at [87, 144] on div "Permitir rotas de vários dias Quantidade máxima de dias em rota:" at bounding box center [217, 161] width 270 height 40
type input "*"
click at [104, 171] on input "*" at bounding box center [99, 174] width 24 height 16
click at [454, 239] on button "Confirmar" at bounding box center [463, 235] width 39 height 15
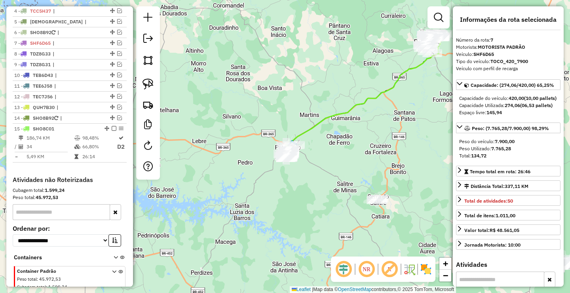
scroll to position [361, 0]
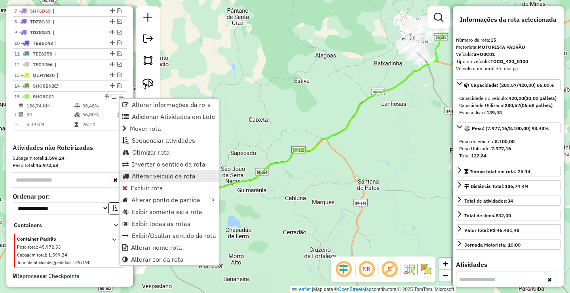
click at [157, 177] on span "Alterar veículo da rota" at bounding box center [164, 176] width 64 height 6
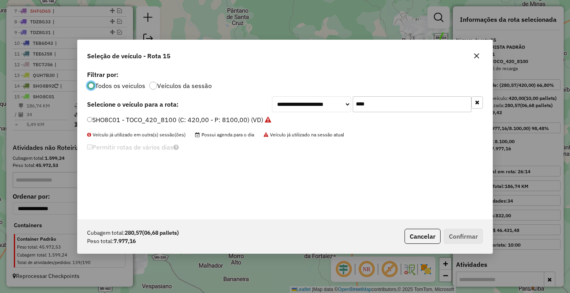
scroll to position [4, 2]
click at [123, 120] on label "SHO8C01 - TOCO_420_8100 (C: 420,00 - P: 8100,00) (VD)" at bounding box center [179, 120] width 184 height 10
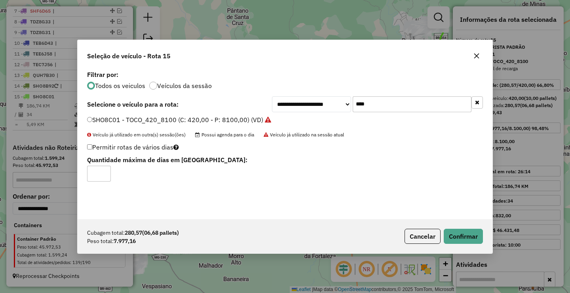
type input "*"
click at [105, 172] on input "*" at bounding box center [99, 174] width 24 height 16
click at [461, 236] on button "Confirmar" at bounding box center [463, 235] width 39 height 15
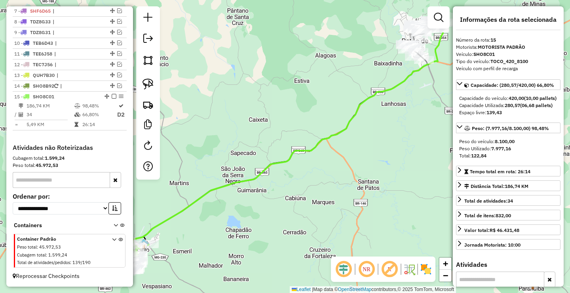
scroll to position [362, 0]
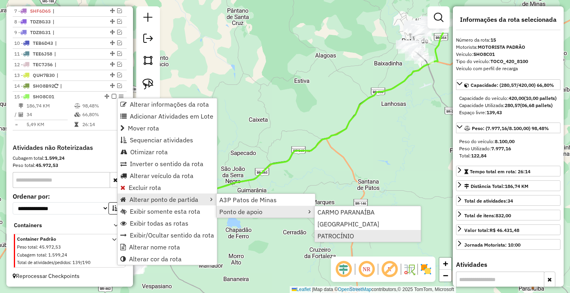
click at [338, 234] on span "PATROCÍNIO" at bounding box center [336, 235] width 36 height 6
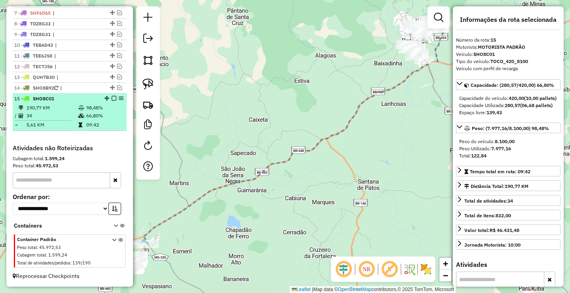
click at [112, 97] on em at bounding box center [114, 98] width 5 height 5
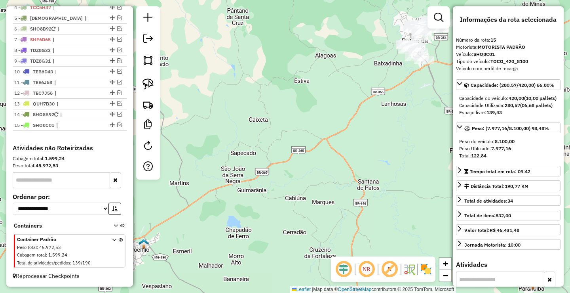
scroll to position [333, 0]
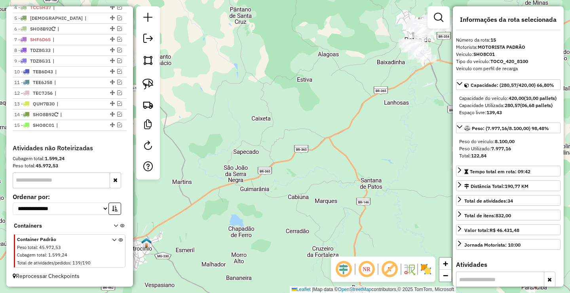
drag, startPoint x: 182, startPoint y: 193, endPoint x: 273, endPoint y: 145, distance: 103.1
click at [272, 146] on div "Janela de atendimento Grade de atendimento Capacidade Transportadoras Veículos …" at bounding box center [285, 146] width 570 height 293
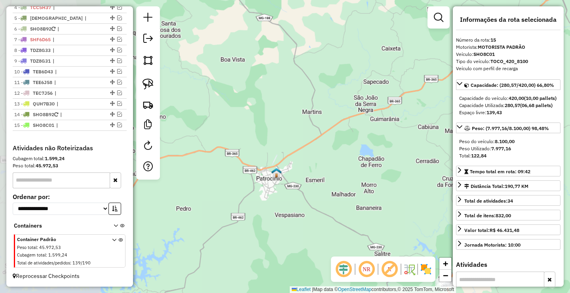
click at [259, 176] on div "Janela de atendimento Grade de atendimento Capacidade Transportadoras Veículos …" at bounding box center [285, 146] width 570 height 293
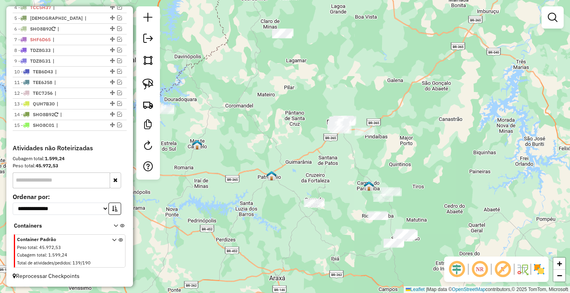
drag, startPoint x: 317, startPoint y: 223, endPoint x: 330, endPoint y: 224, distance: 13.1
click at [329, 224] on div "Janela de atendimento Grade de atendimento Capacidade Transportadoras Veículos …" at bounding box center [285, 146] width 570 height 293
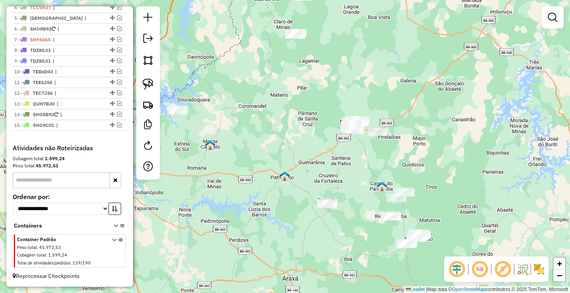
click at [289, 206] on div "Janela de atendimento Grade de atendimento Capacidade Transportadoras Veículos …" at bounding box center [285, 146] width 570 height 293
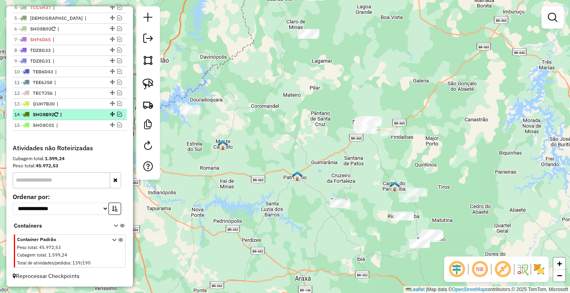
click at [80, 113] on span "|" at bounding box center [78, 114] width 36 height 7
select select "**********"
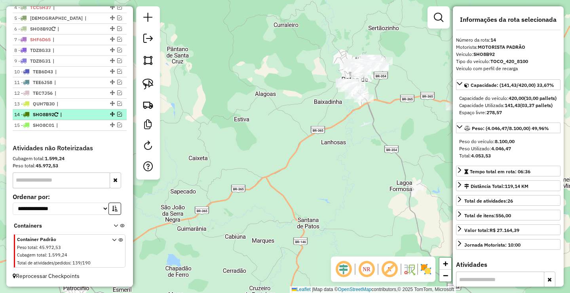
click at [114, 112] on div at bounding box center [112, 114] width 24 height 5
drag, startPoint x: 231, startPoint y: 158, endPoint x: 274, endPoint y: 126, distance: 53.3
click at [271, 129] on div "Janela de atendimento Grade de atendimento Capacidade Transportadoras Veículos …" at bounding box center [285, 146] width 570 height 293
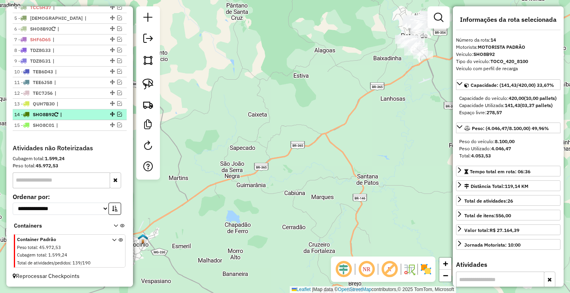
click at [117, 116] on em at bounding box center [119, 114] width 5 height 5
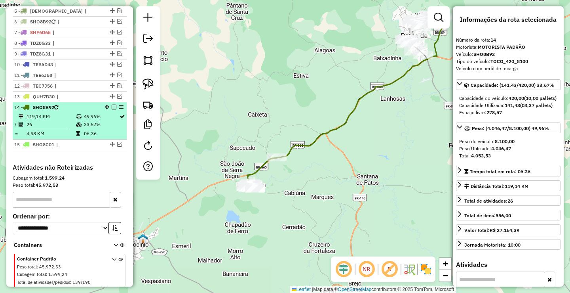
scroll to position [360, 0]
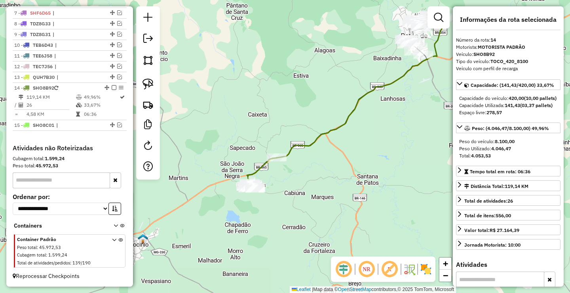
drag, startPoint x: 227, startPoint y: 149, endPoint x: 261, endPoint y: 124, distance: 42.5
click at [260, 124] on div "Janela de atendimento Grade de atendimento Capacidade Transportadoras Veículos …" at bounding box center [285, 146] width 570 height 293
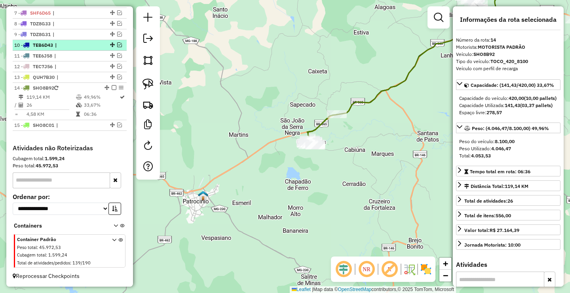
drag, startPoint x: 113, startPoint y: 88, endPoint x: 33, endPoint y: 76, distance: 80.5
click at [113, 88] on em at bounding box center [114, 87] width 5 height 5
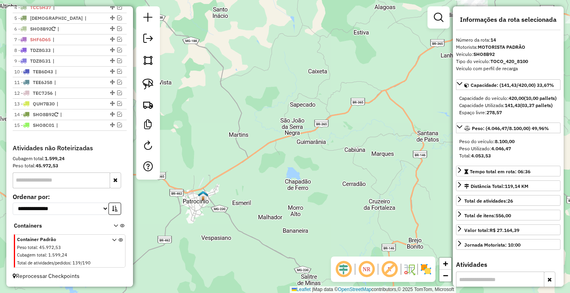
drag, startPoint x: 216, startPoint y: 164, endPoint x: 259, endPoint y: 140, distance: 49.0
click at [256, 142] on div "Janela de atendimento Grade de atendimento Capacidade Transportadoras Veículos …" at bounding box center [285, 146] width 570 height 293
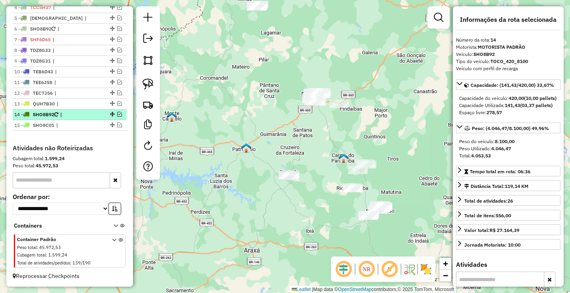
click at [120, 112] on div at bounding box center [112, 114] width 24 height 5
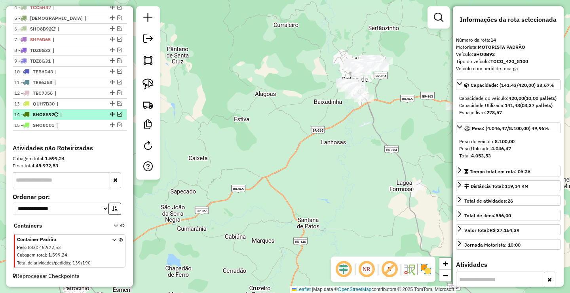
click at [117, 116] on div "14 - SHO8B92 |" at bounding box center [69, 114] width 111 height 7
drag, startPoint x: 285, startPoint y: 138, endPoint x: 324, endPoint y: 118, distance: 44.1
click at [318, 124] on div "Janela de atendimento Grade de atendimento Capacidade Transportadoras Veículos …" at bounding box center [285, 146] width 570 height 293
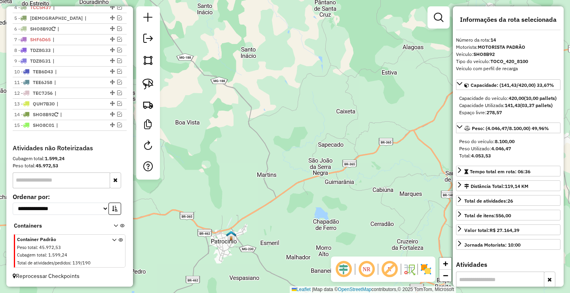
drag, startPoint x: 119, startPoint y: 115, endPoint x: 206, endPoint y: 149, distance: 93.4
click at [119, 115] on em at bounding box center [119, 114] width 5 height 5
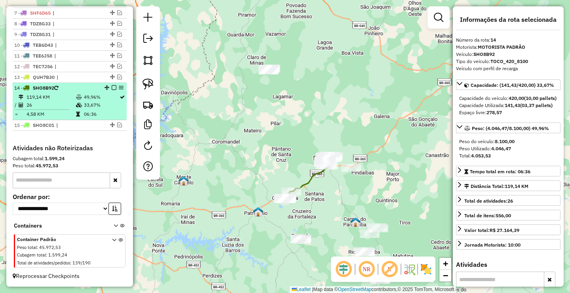
click at [112, 87] on em at bounding box center [114, 87] width 5 height 5
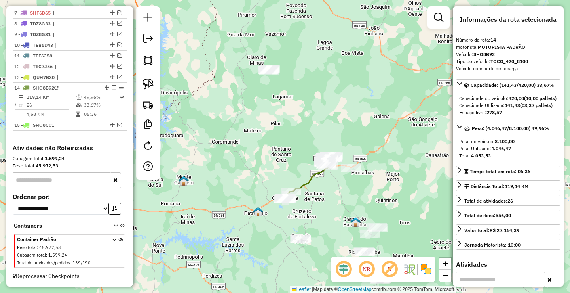
scroll to position [333, 0]
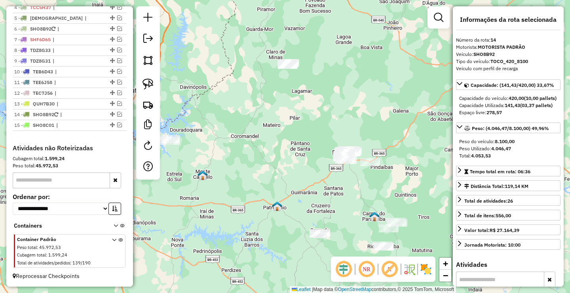
drag, startPoint x: 280, startPoint y: 189, endPoint x: 315, endPoint y: 183, distance: 36.1
click at [315, 183] on div "Janela de atendimento Grade de atendimento Capacidade Transportadoras Veículos …" at bounding box center [285, 146] width 570 height 293
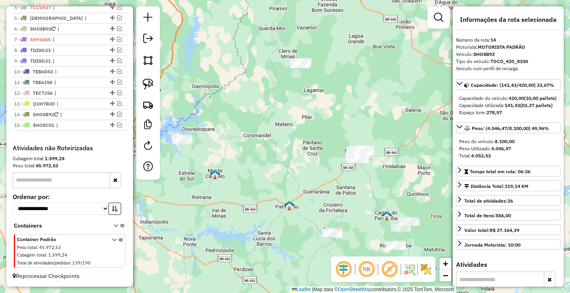
drag, startPoint x: 319, startPoint y: 202, endPoint x: 270, endPoint y: 191, distance: 50.3
click at [261, 192] on div "Janela de atendimento Grade de atendimento Capacidade Transportadoras Veículos …" at bounding box center [285, 146] width 570 height 293
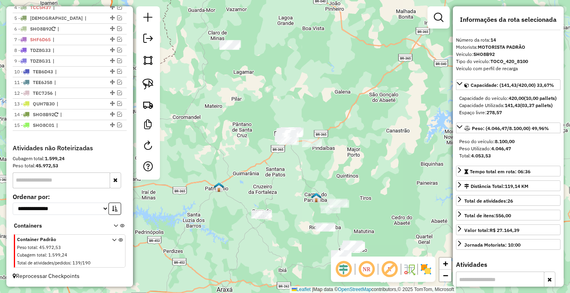
drag, startPoint x: 284, startPoint y: 192, endPoint x: 241, endPoint y: 139, distance: 68.3
click at [244, 145] on div "Janela de atendimento Grade de atendimento Capacidade Transportadoras Veículos …" at bounding box center [285, 146] width 570 height 293
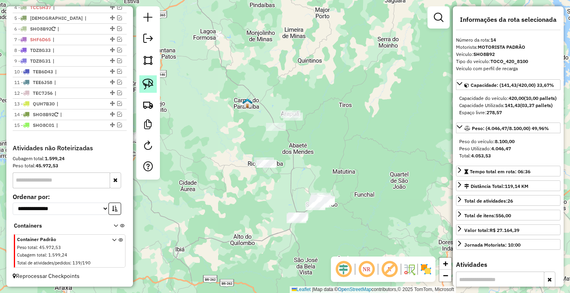
click at [151, 82] on img at bounding box center [148, 83] width 11 height 11
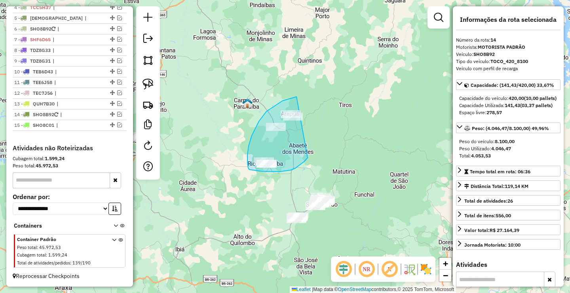
drag, startPoint x: 283, startPoint y: 101, endPoint x: 299, endPoint y: 161, distance: 62.4
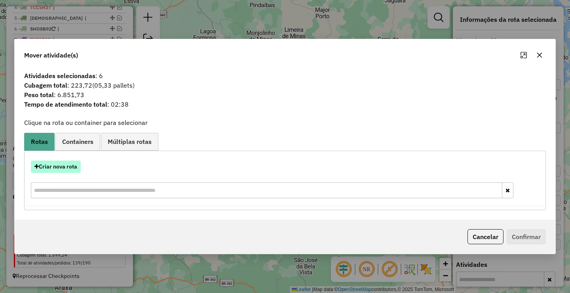
click at [57, 165] on button "Criar nova rota" at bounding box center [56, 166] width 50 height 12
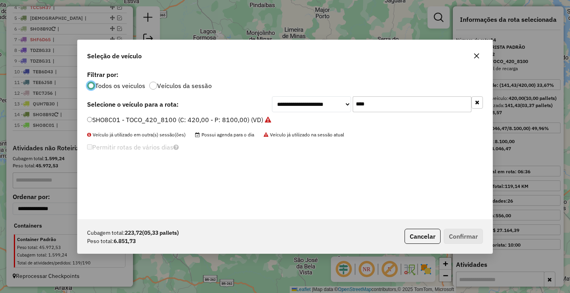
scroll to position [4, 2]
drag, startPoint x: 378, startPoint y: 82, endPoint x: 390, endPoint y: 104, distance: 24.8
click at [380, 85] on div "Todos os veiculos Veículos da sessão" at bounding box center [285, 85] width 396 height 10
click at [390, 104] on input "****" at bounding box center [412, 104] width 119 height 16
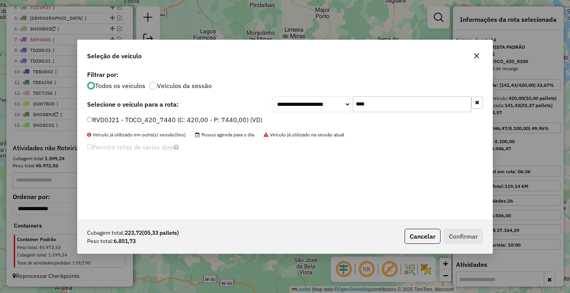
type input "****"
click at [209, 111] on div "**********" at bounding box center [285, 104] width 396 height 16
click at [208, 115] on label "RVD0J21 - TOCO_420_7440 (C: 420,00 - P: 7440,00) (VD)" at bounding box center [174, 120] width 175 height 10
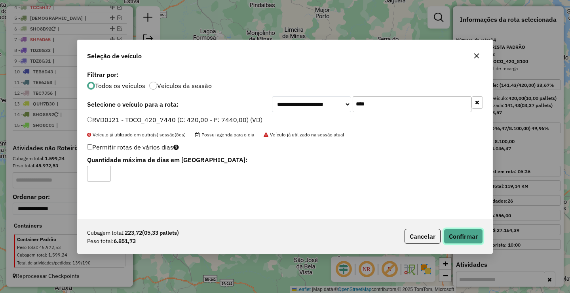
click at [475, 241] on button "Confirmar" at bounding box center [463, 235] width 39 height 15
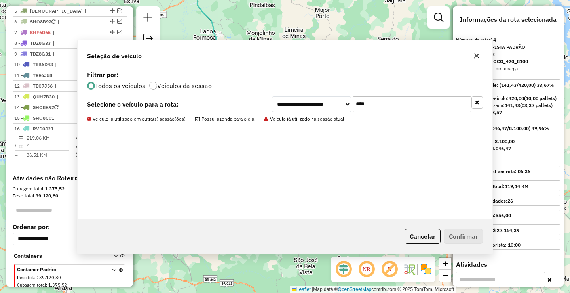
scroll to position [370, 0]
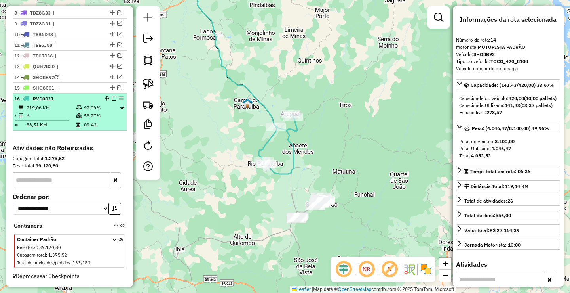
click at [112, 97] on em at bounding box center [114, 98] width 5 height 5
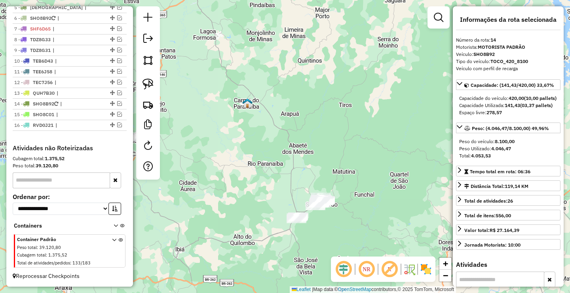
scroll to position [344, 0]
drag, startPoint x: 255, startPoint y: 163, endPoint x: 227, endPoint y: 133, distance: 40.3
click at [232, 139] on div "Janela de atendimento Grade de atendimento Capacidade Transportadoras Veículos …" at bounding box center [285, 146] width 570 height 293
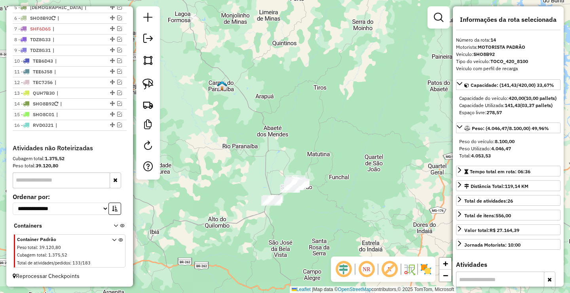
drag, startPoint x: 248, startPoint y: 142, endPoint x: 262, endPoint y: 160, distance: 22.9
click at [262, 160] on div "Janela de atendimento Grade de atendimento Capacidade Transportadoras Veículos …" at bounding box center [285, 146] width 570 height 293
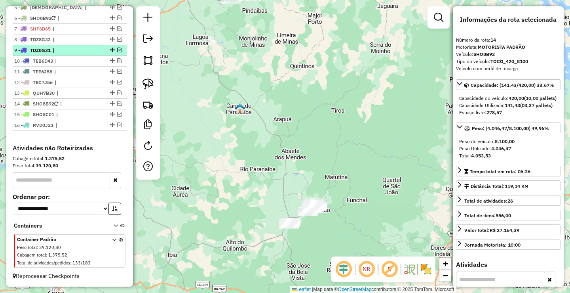
click at [119, 51] on em at bounding box center [119, 50] width 5 height 5
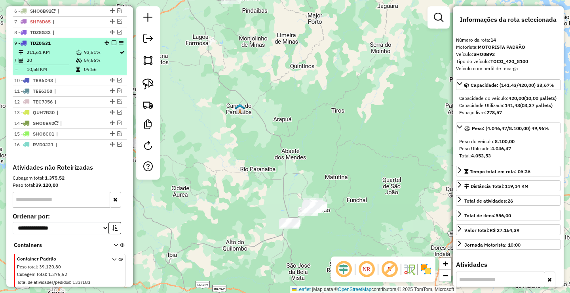
scroll to position [370, 0]
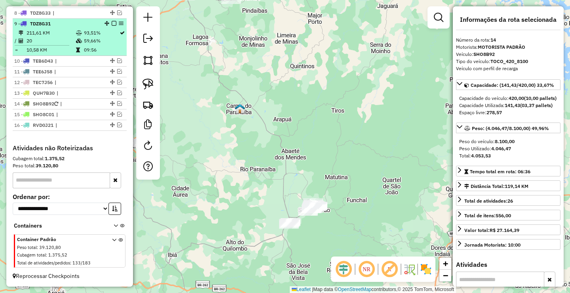
click at [79, 52] on td at bounding box center [80, 50] width 8 height 8
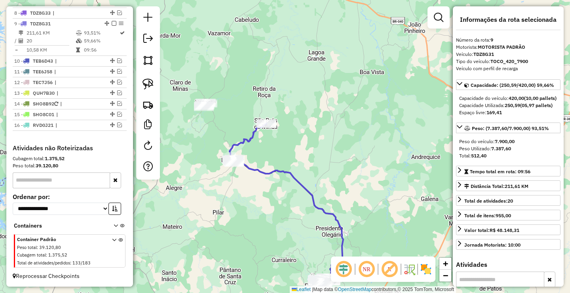
drag, startPoint x: 239, startPoint y: 168, endPoint x: 242, endPoint y: 202, distance: 33.8
click at [241, 201] on div "Janela de atendimento Grade de atendimento Capacidade Transportadoras Veículos …" at bounding box center [285, 146] width 570 height 293
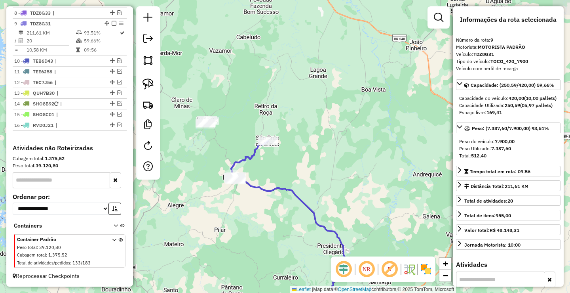
click at [275, 169] on div "Janela de atendimento Grade de atendimento Capacidade Transportadoras Veículos …" at bounding box center [285, 146] width 570 height 293
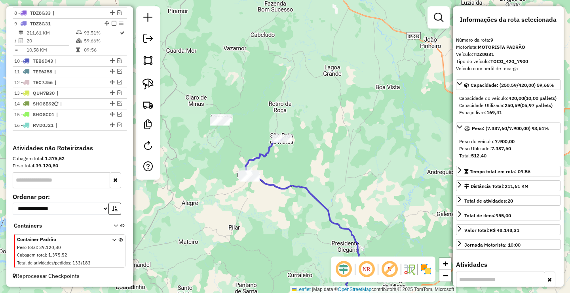
drag, startPoint x: 263, startPoint y: 148, endPoint x: 267, endPoint y: 145, distance: 5.6
click at [265, 145] on icon at bounding box center [264, 158] width 37 height 40
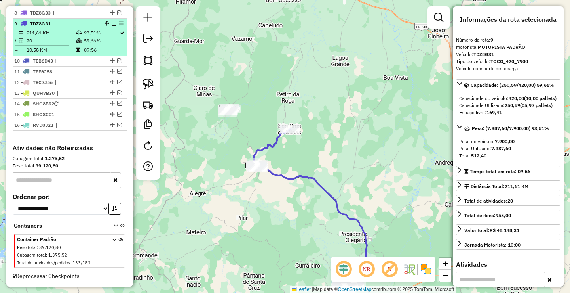
click at [113, 23] on em at bounding box center [114, 23] width 5 height 5
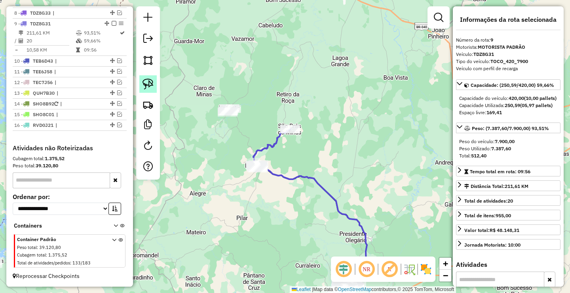
scroll to position [344, 0]
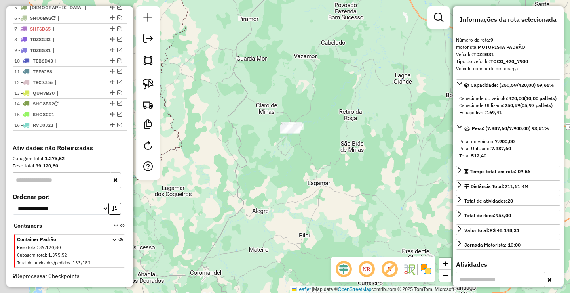
drag, startPoint x: 268, startPoint y: 192, endPoint x: 328, endPoint y: 215, distance: 65.1
click at [292, 199] on div "Janela de atendimento Grade de atendimento Capacidade Transportadoras Veículos …" at bounding box center [285, 146] width 570 height 293
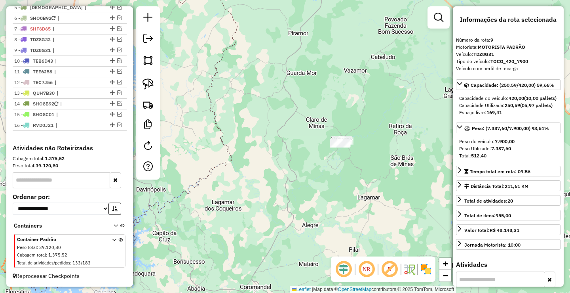
drag, startPoint x: 209, startPoint y: 194, endPoint x: 265, endPoint y: 109, distance: 101.9
click at [252, 128] on div "Janela de atendimento Grade de atendimento Capacidade Transportadoras Veículos …" at bounding box center [285, 146] width 570 height 293
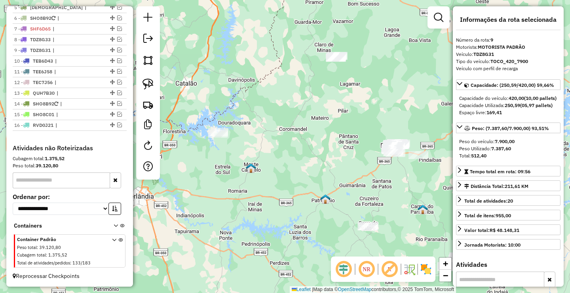
drag, startPoint x: 298, startPoint y: 187, endPoint x: 261, endPoint y: 152, distance: 50.5
click at [272, 163] on div "Janela de atendimento Grade de atendimento Capacidade Transportadoras Veículos …" at bounding box center [285, 146] width 570 height 293
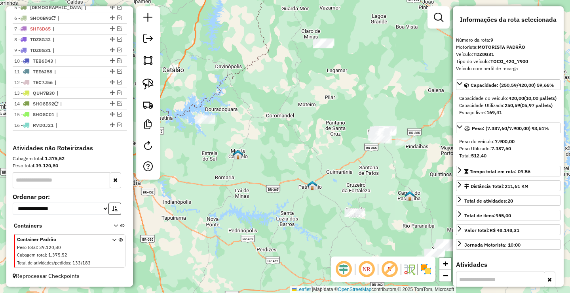
drag, startPoint x: 326, startPoint y: 200, endPoint x: 248, endPoint y: 108, distance: 120.3
click at [248, 108] on div "Janela de atendimento Grade de atendimento Capacidade Transportadoras Veículos …" at bounding box center [285, 146] width 570 height 293
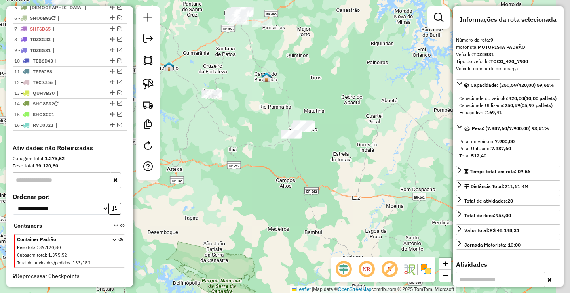
click at [223, 129] on div "Janela de atendimento Grade de atendimento Capacidade Transportadoras Veículos …" at bounding box center [285, 146] width 570 height 293
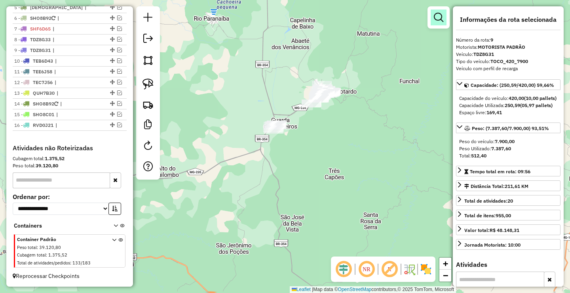
click at [443, 15] on em at bounding box center [439, 18] width 10 height 10
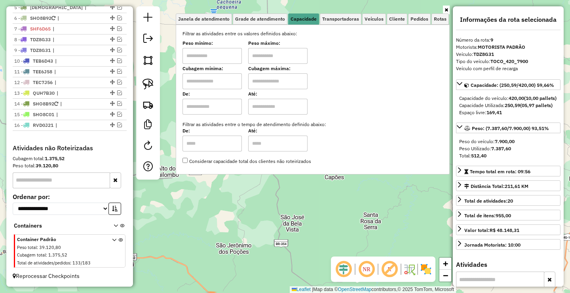
click at [240, 58] on input "text" at bounding box center [212, 56] width 59 height 16
type input "*******"
click at [287, 54] on input "text" at bounding box center [277, 56] width 59 height 16
type input "*********"
click at [264, 222] on div "Limpar filtros Janela de atendimento Grade de atendimento Capacidade Transporta…" at bounding box center [285, 146] width 570 height 293
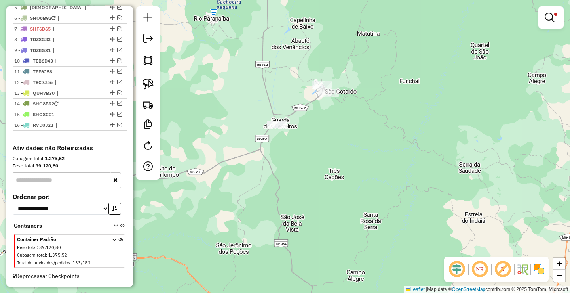
click at [544, 16] on link at bounding box center [551, 18] width 19 height 16
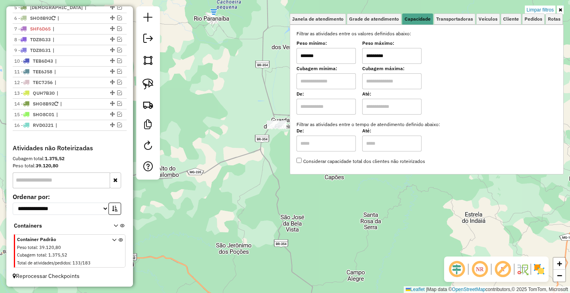
click at [539, 4] on div "Limpar filtros Janela de atendimento Grade de atendimento Capacidade Transporta…" at bounding box center [285, 146] width 570 height 293
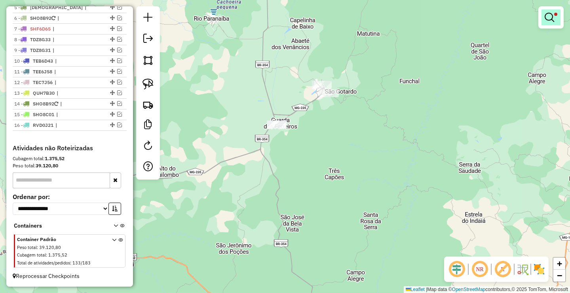
click at [558, 17] on link at bounding box center [551, 18] width 19 height 16
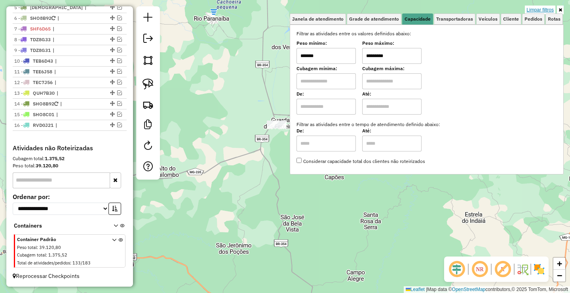
click at [548, 8] on link "Limpar filtros" at bounding box center [540, 10] width 30 height 9
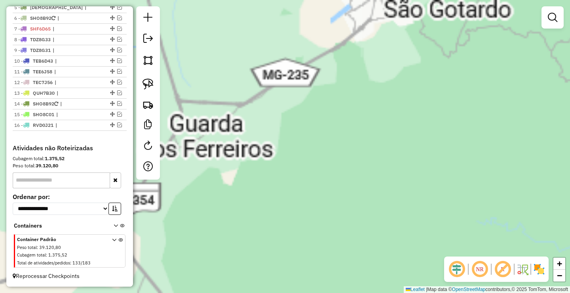
drag, startPoint x: 289, startPoint y: 124, endPoint x: 378, endPoint y: 166, distance: 97.9
click at [373, 169] on div "Janela de atendimento Grade de atendimento Capacidade Transportadoras Veículos …" at bounding box center [285, 146] width 570 height 293
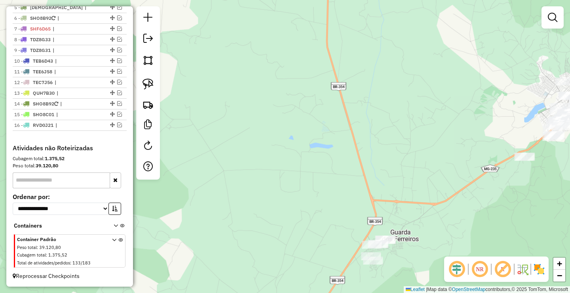
click at [552, 25] on div at bounding box center [553, 17] width 22 height 22
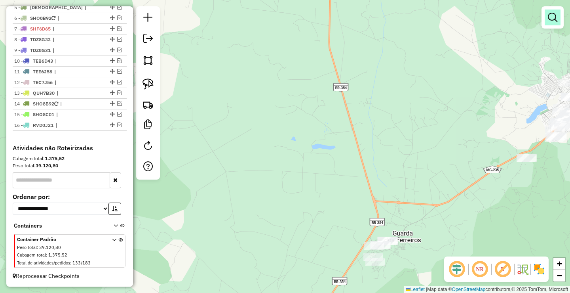
click at [548, 18] on link at bounding box center [553, 18] width 16 height 16
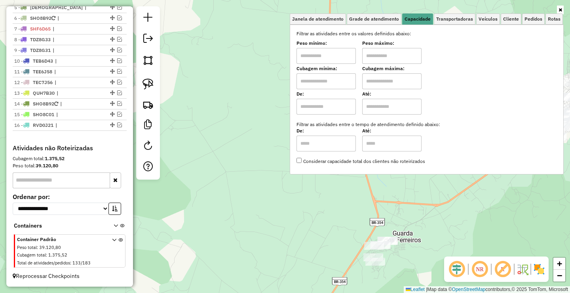
click at [345, 54] on input "text" at bounding box center [326, 56] width 59 height 16
type input "******"
drag, startPoint x: 381, startPoint y: 55, endPoint x: 347, endPoint y: 90, distance: 49.6
click at [381, 55] on input "text" at bounding box center [391, 56] width 59 height 16
type input "**********"
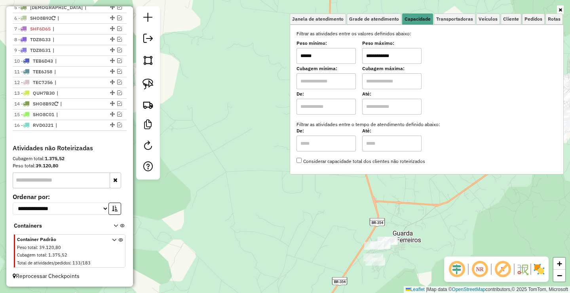
click at [248, 186] on div "**********" at bounding box center [285, 146] width 570 height 293
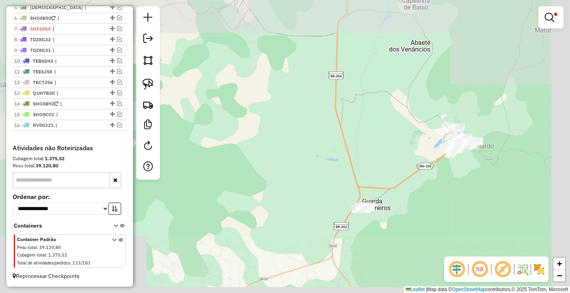
drag, startPoint x: 382, startPoint y: 175, endPoint x: 323, endPoint y: 175, distance: 59.0
click at [327, 175] on div "**********" at bounding box center [285, 146] width 570 height 293
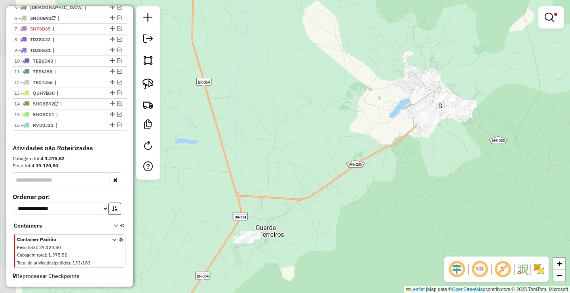
drag, startPoint x: 298, startPoint y: 186, endPoint x: 316, endPoint y: 177, distance: 20.2
click at [316, 177] on div "**********" at bounding box center [285, 146] width 570 height 293
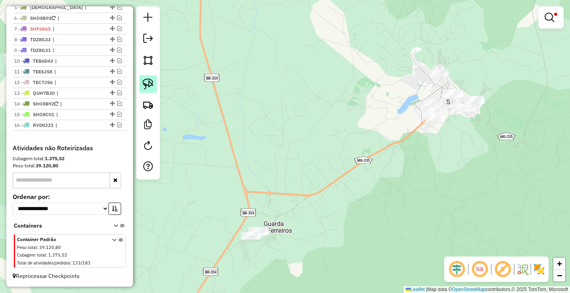
click at [153, 83] on img at bounding box center [148, 83] width 11 height 11
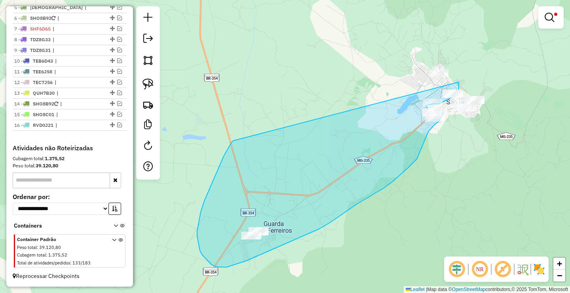
drag, startPoint x: 232, startPoint y: 142, endPoint x: 459, endPoint y: 82, distance: 235.1
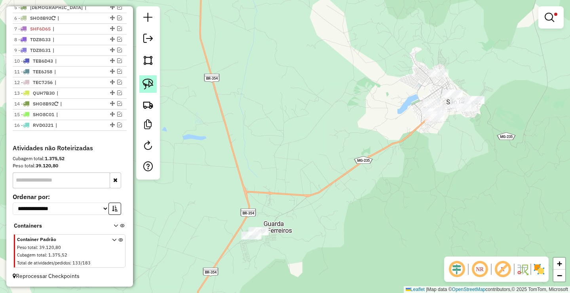
click at [156, 81] on link at bounding box center [147, 83] width 17 height 17
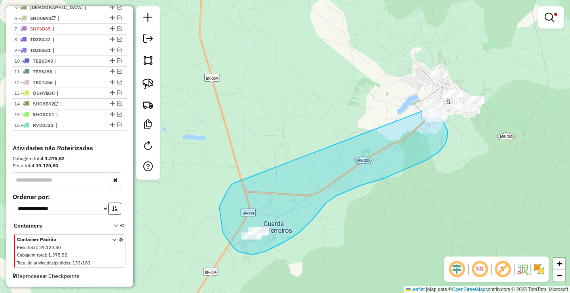
drag, startPoint x: 232, startPoint y: 185, endPoint x: 410, endPoint y: 101, distance: 197.2
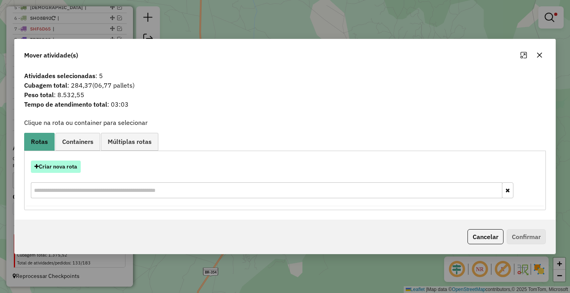
click at [57, 170] on button "Criar nova rota" at bounding box center [56, 166] width 50 height 12
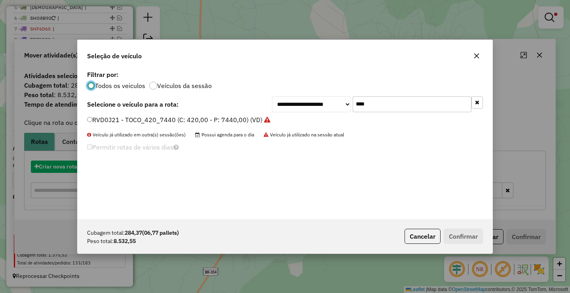
scroll to position [4, 2]
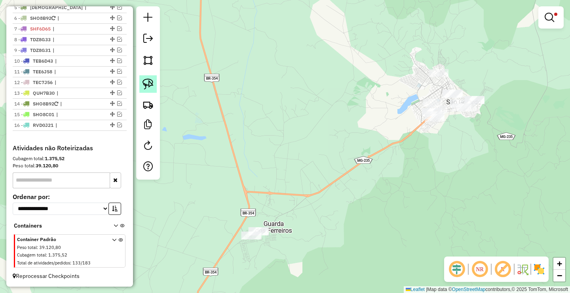
click at [146, 83] on img at bounding box center [148, 83] width 11 height 11
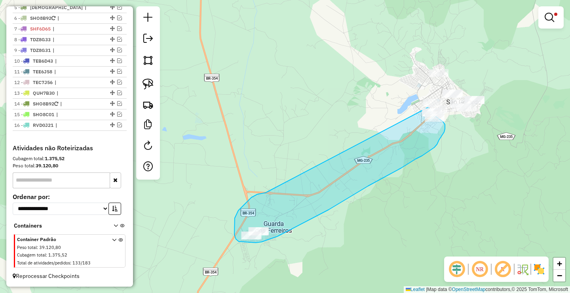
click at [425, 105] on div "**********" at bounding box center [285, 146] width 570 height 293
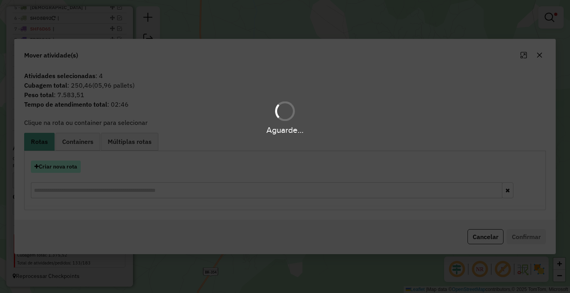
click at [66, 165] on button "Criar nova rota" at bounding box center [56, 166] width 50 height 12
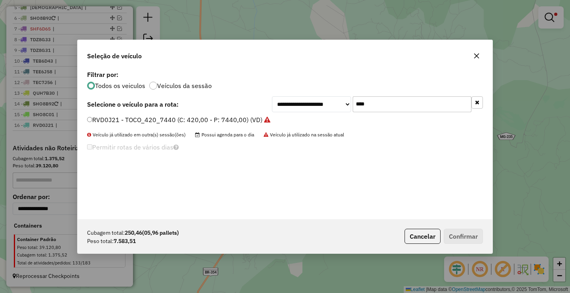
click at [426, 100] on input "****" at bounding box center [412, 104] width 119 height 16
type input "****"
click at [476, 57] on icon "button" at bounding box center [477, 56] width 6 height 6
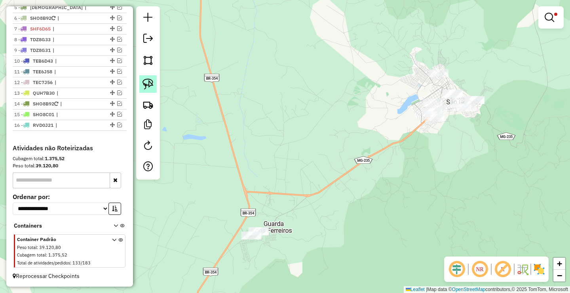
click at [150, 79] on img at bounding box center [148, 83] width 11 height 11
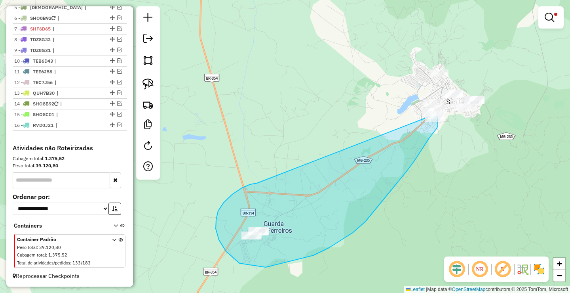
drag, startPoint x: 228, startPoint y: 198, endPoint x: 416, endPoint y: 104, distance: 210.9
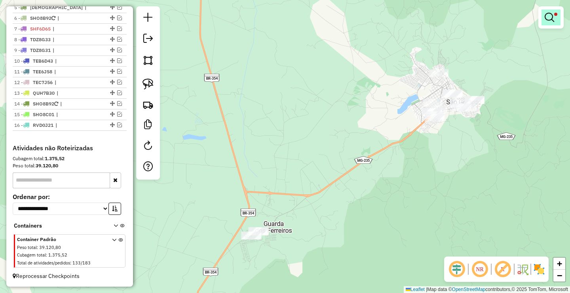
click at [546, 15] on em at bounding box center [550, 18] width 10 height 10
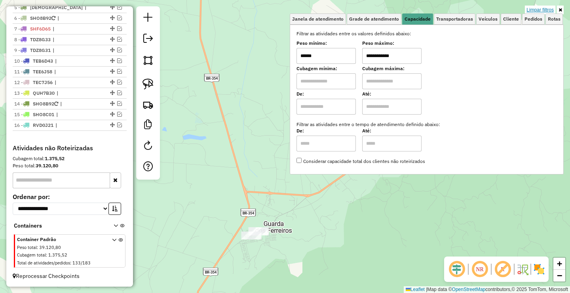
click at [545, 12] on link "Limpar filtros" at bounding box center [540, 10] width 30 height 9
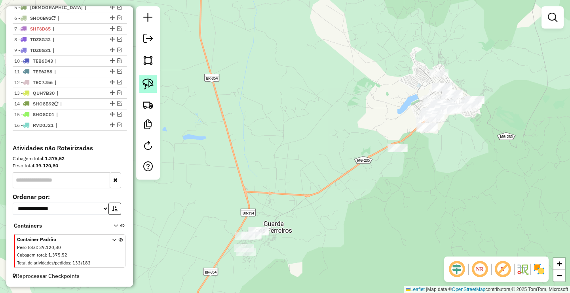
click at [146, 86] on img at bounding box center [148, 83] width 11 height 11
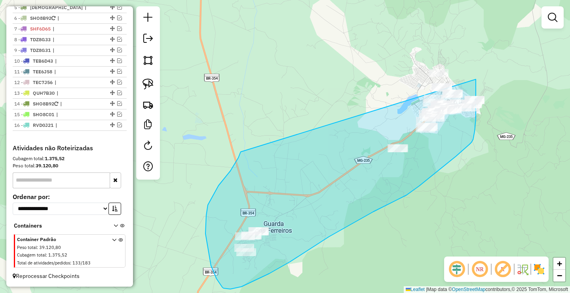
drag, startPoint x: 241, startPoint y: 152, endPoint x: 465, endPoint y: 45, distance: 247.8
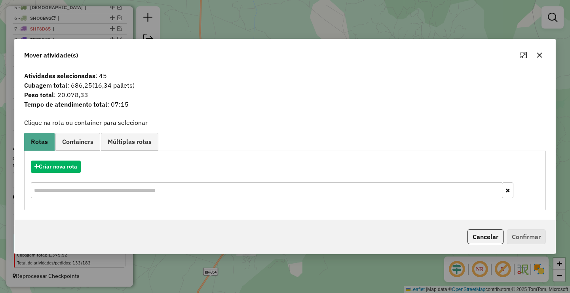
click at [534, 57] on button "button" at bounding box center [539, 55] width 13 height 13
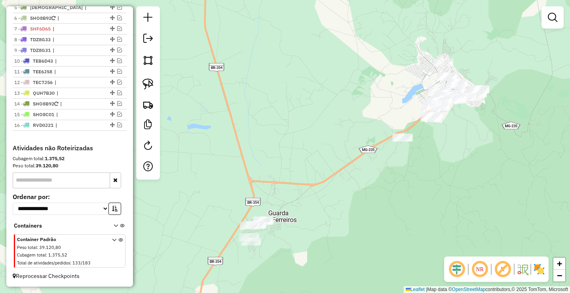
drag, startPoint x: 256, startPoint y: 168, endPoint x: 253, endPoint y: 131, distance: 37.4
click at [255, 135] on div "Janela de atendimento Grade de atendimento Capacidade Transportadoras Veículos …" at bounding box center [285, 146] width 570 height 293
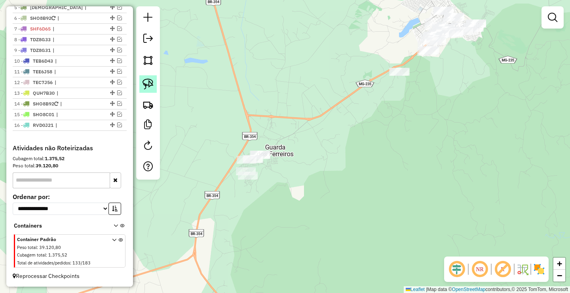
click at [147, 84] on img at bounding box center [148, 83] width 11 height 11
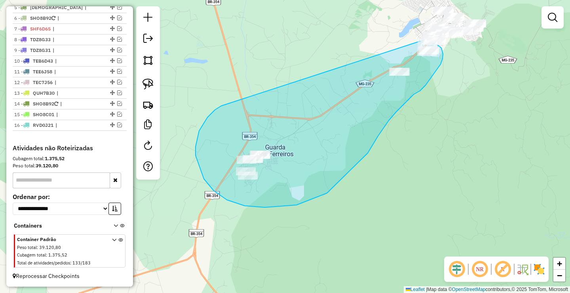
drag, startPoint x: 227, startPoint y: 200, endPoint x: 404, endPoint y: 40, distance: 238.4
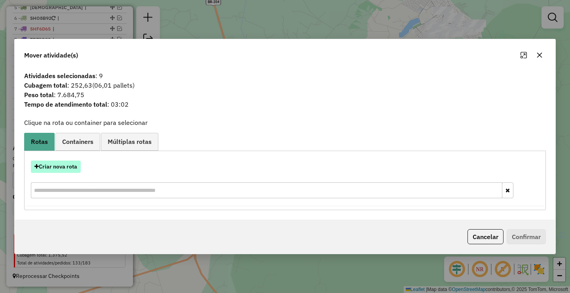
click at [64, 165] on button "Criar nova rota" at bounding box center [56, 166] width 50 height 12
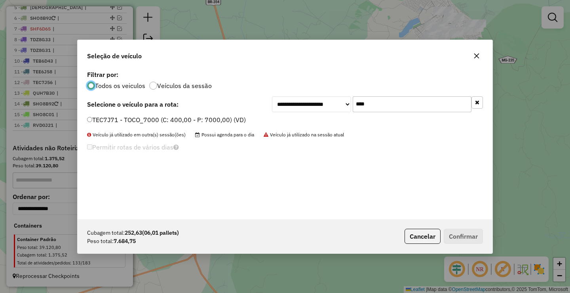
click at [404, 103] on input "****" at bounding box center [412, 104] width 119 height 16
type input "***"
drag, startPoint x: 164, startPoint y: 122, endPoint x: 179, endPoint y: 126, distance: 15.9
click at [164, 122] on label "RTJ8H95 - TOCO_420_7440 (C: 420,00 - P: 7440,00) (VD)" at bounding box center [174, 120] width 175 height 10
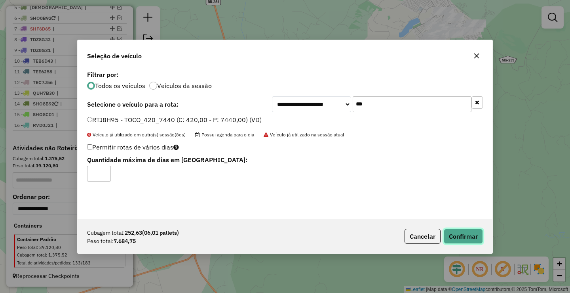
click at [469, 233] on button "Confirmar" at bounding box center [463, 235] width 39 height 15
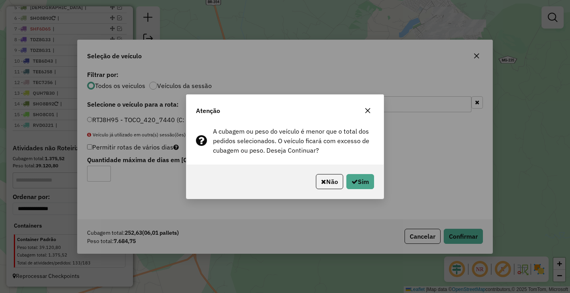
drag, startPoint x: 373, startPoint y: 111, endPoint x: 385, endPoint y: 111, distance: 11.5
click at [373, 111] on button "button" at bounding box center [368, 110] width 13 height 13
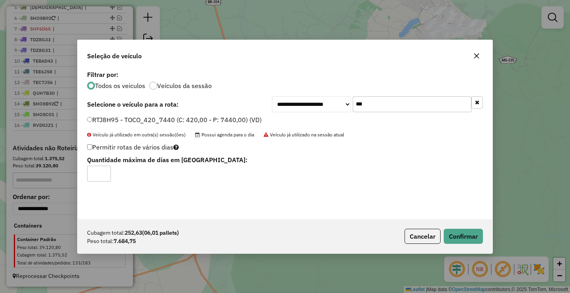
click at [401, 106] on input "***" at bounding box center [412, 104] width 119 height 16
click at [474, 59] on icon "button" at bounding box center [477, 56] width 6 height 6
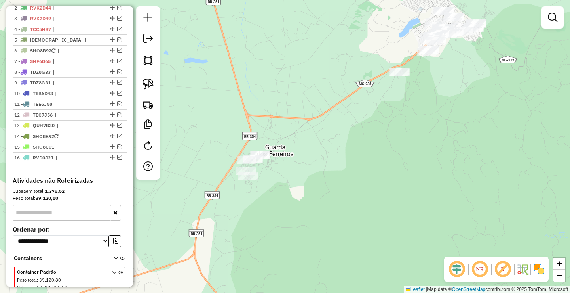
scroll to position [265, 0]
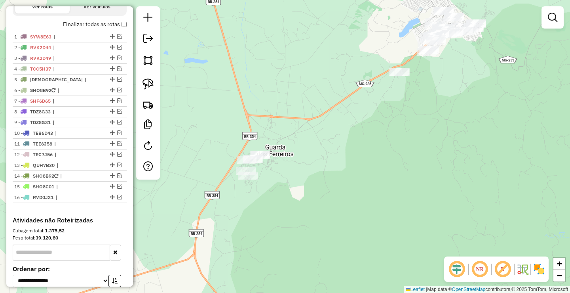
drag, startPoint x: 244, startPoint y: 107, endPoint x: 299, endPoint y: 193, distance: 102.6
click at [295, 189] on div "Janela de atendimento Grade de atendimento Capacidade Transportadoras Veículos …" at bounding box center [285, 146] width 570 height 293
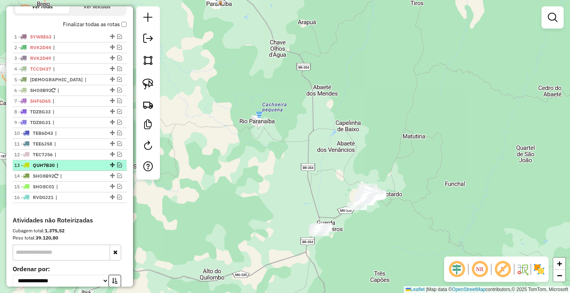
click at [117, 167] on em at bounding box center [119, 164] width 5 height 5
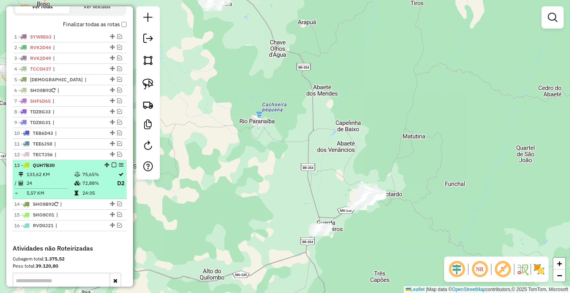
click at [90, 177] on td "75,65%" at bounding box center [99, 174] width 35 height 8
select select "**********"
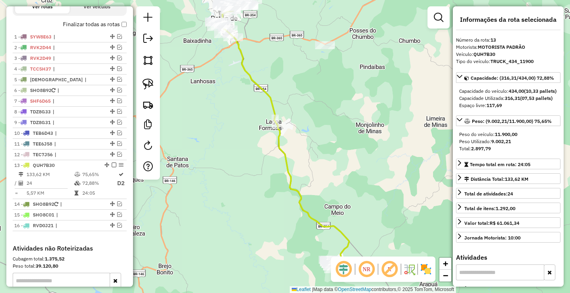
drag, startPoint x: 219, startPoint y: 169, endPoint x: 219, endPoint y: 149, distance: 20.2
click at [219, 153] on div "Janela de atendimento Grade de atendimento Capacidade Transportadoras Veículos …" at bounding box center [285, 146] width 570 height 293
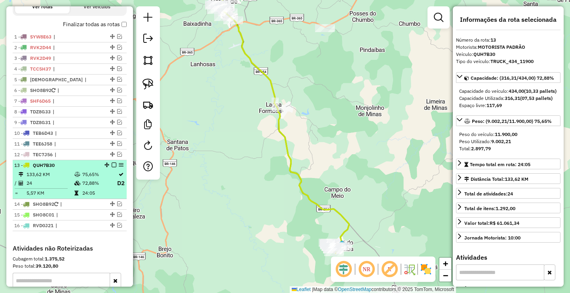
click at [112, 167] on em at bounding box center [114, 164] width 5 height 5
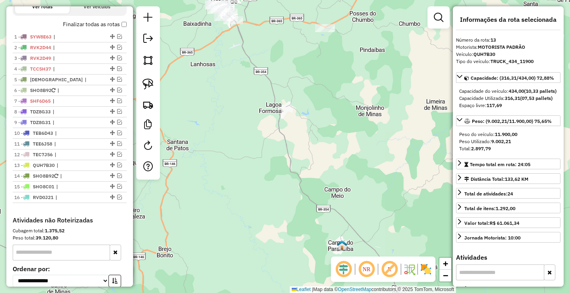
click at [282, 163] on div "Janela de atendimento Grade de atendimento Capacidade Transportadoras Veículos …" at bounding box center [285, 146] width 570 height 293
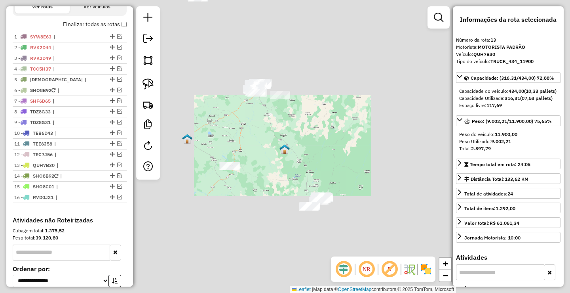
drag, startPoint x: 280, startPoint y: 176, endPoint x: 266, endPoint y: 136, distance: 42.7
click at [267, 137] on div "Janela de atendimento Grade de atendimento Capacidade Transportadoras Veículos …" at bounding box center [285, 146] width 570 height 293
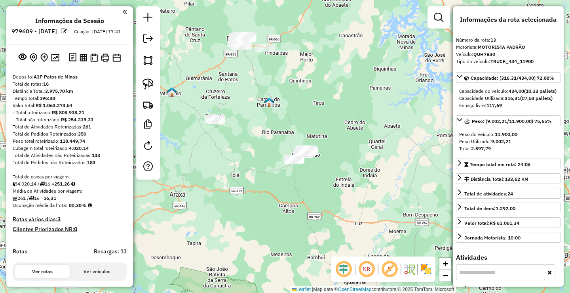
select select "**********"
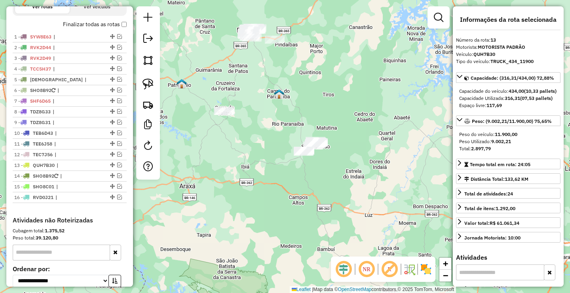
drag, startPoint x: 266, startPoint y: 152, endPoint x: 278, endPoint y: 140, distance: 16.8
click at [278, 142] on div "Janela de atendimento Grade de atendimento Capacidade Transportadoras Veículos …" at bounding box center [285, 146] width 570 height 293
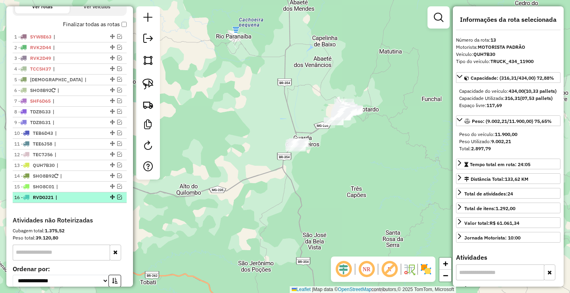
click at [117, 199] on em at bounding box center [119, 196] width 5 height 5
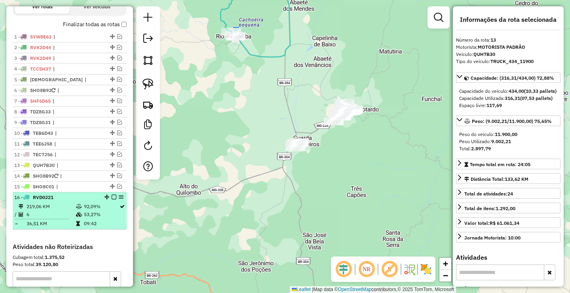
click at [112, 199] on em at bounding box center [114, 196] width 5 height 5
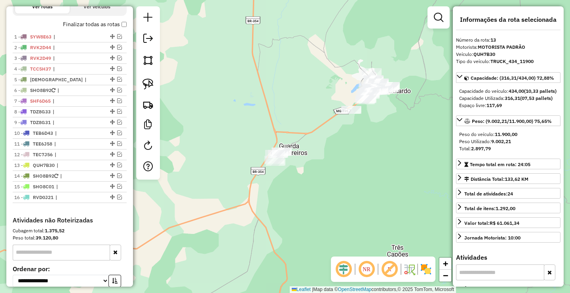
click at [157, 85] on div at bounding box center [148, 92] width 24 height 173
click at [154, 81] on link at bounding box center [147, 83] width 17 height 17
drag, startPoint x: 285, startPoint y: 142, endPoint x: 337, endPoint y: 152, distance: 53.6
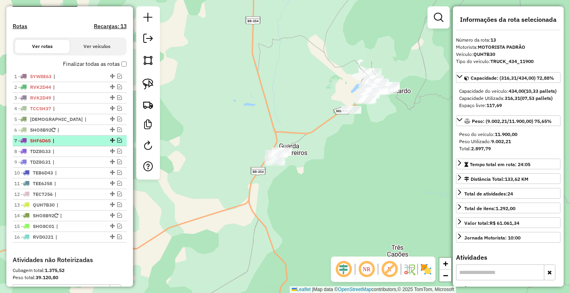
click at [118, 143] on em at bounding box center [119, 140] width 5 height 5
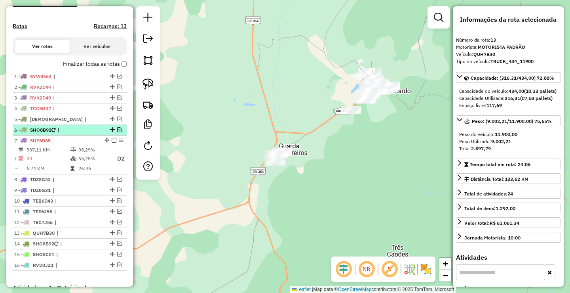
click at [117, 132] on em at bounding box center [119, 129] width 5 height 5
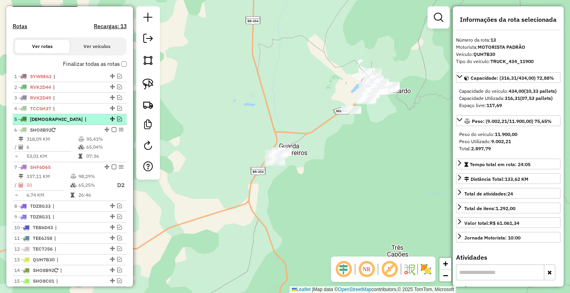
click at [121, 123] on div "5 - [DEMOGRAPHIC_DATA] |" at bounding box center [69, 119] width 111 height 7
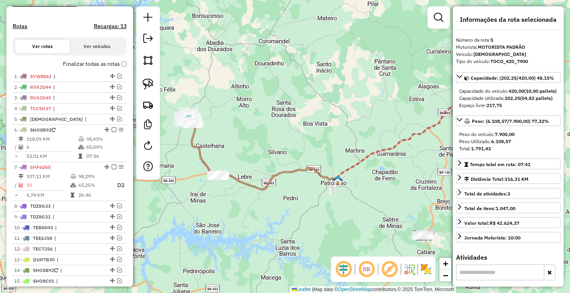
drag, startPoint x: 278, startPoint y: 143, endPoint x: 282, endPoint y: 139, distance: 5.9
click at [295, 138] on div "Janela de atendimento Grade de atendimento Capacidade Transportadoras Veículos …" at bounding box center [285, 146] width 570 height 293
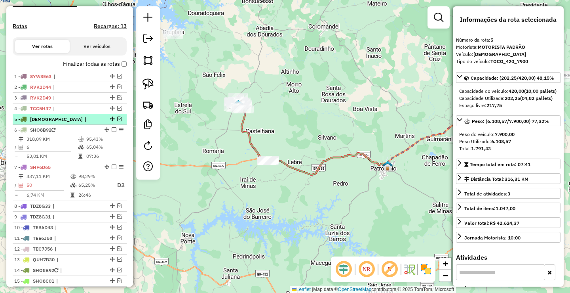
click at [117, 121] on em at bounding box center [119, 118] width 5 height 5
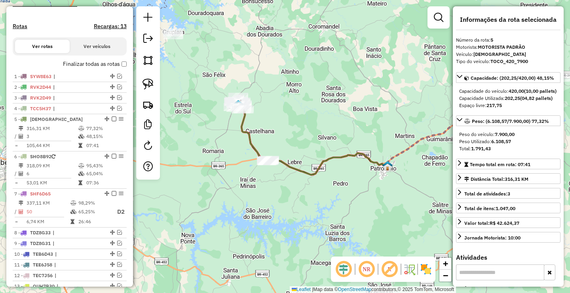
click at [223, 160] on div "Janela de atendimento Grade de atendimento Capacidade Transportadoras Veículos …" at bounding box center [285, 146] width 570 height 293
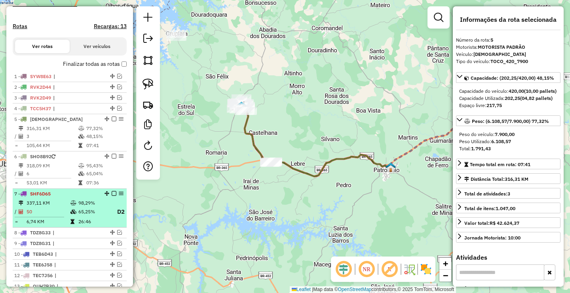
scroll to position [383, 0]
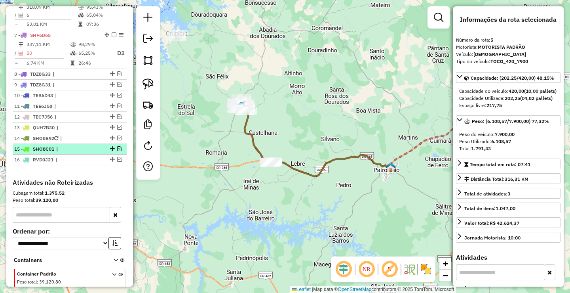
click at [118, 151] on em at bounding box center [119, 148] width 5 height 5
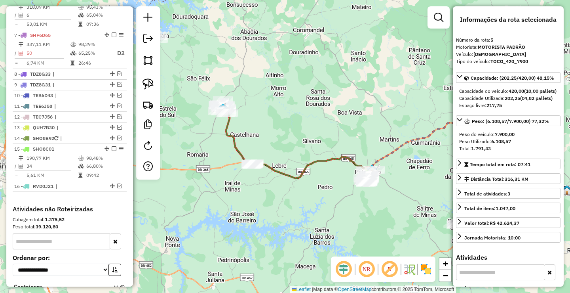
drag, startPoint x: 210, startPoint y: 189, endPoint x: 180, endPoint y: 190, distance: 30.1
click at [183, 191] on div "Janela de atendimento Grade de atendimento Capacidade Transportadoras Veículos …" at bounding box center [285, 146] width 570 height 293
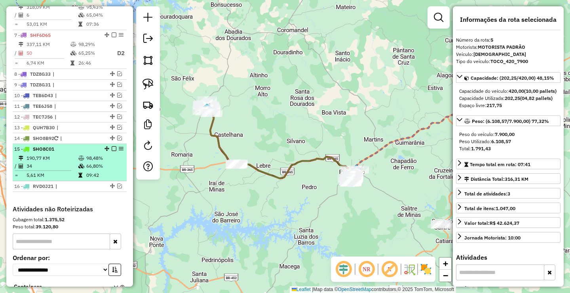
click at [112, 151] on em at bounding box center [114, 148] width 5 height 5
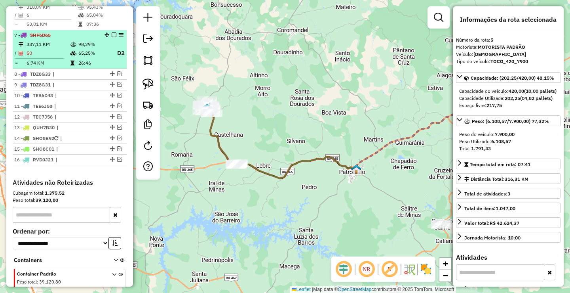
click at [112, 37] on em at bounding box center [114, 34] width 5 height 5
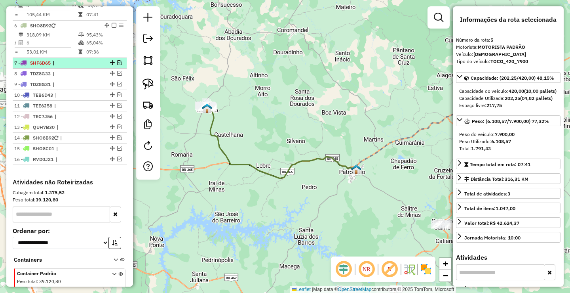
scroll to position [344, 0]
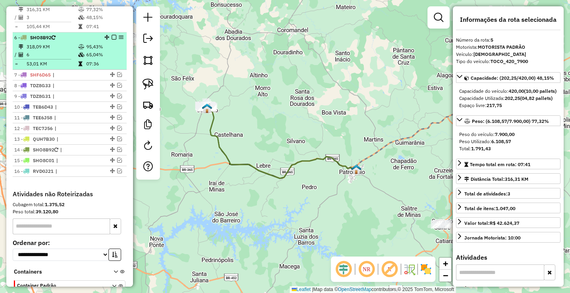
click at [112, 40] on em at bounding box center [114, 37] width 5 height 5
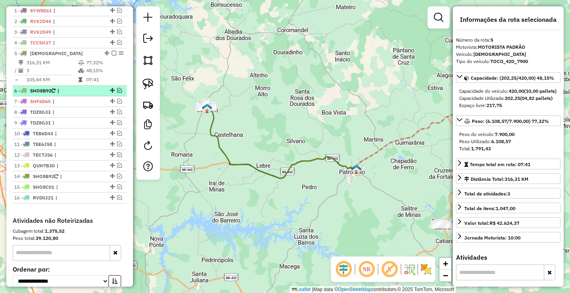
scroll to position [265, 0]
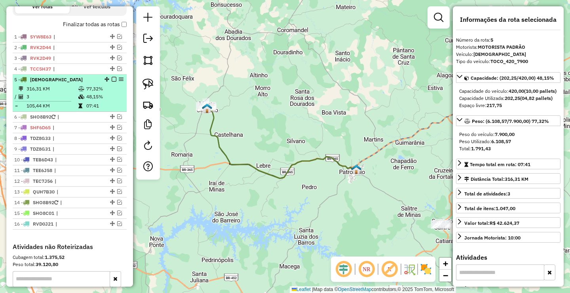
click at [112, 82] on em at bounding box center [114, 79] width 5 height 5
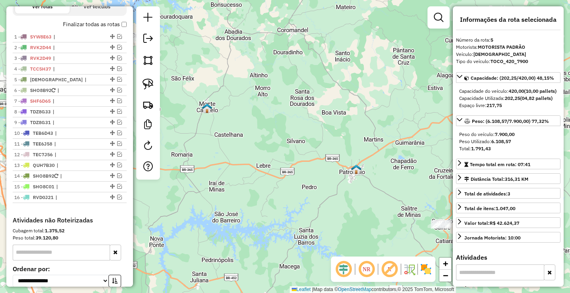
drag, startPoint x: 230, startPoint y: 153, endPoint x: 183, endPoint y: 154, distance: 46.8
click at [188, 154] on div "Janela de atendimento Grade de atendimento Capacidade Transportadoras Veículos …" at bounding box center [285, 146] width 570 height 293
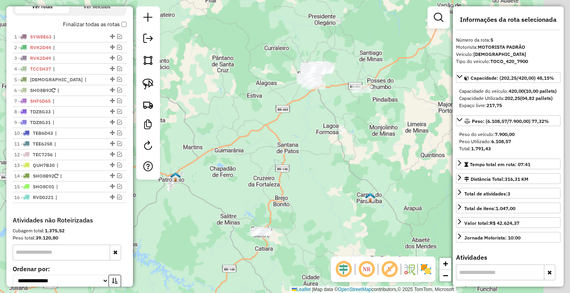
drag, startPoint x: 256, startPoint y: 195, endPoint x: 225, endPoint y: 156, distance: 50.2
click at [235, 162] on div "Janela de atendimento Grade de atendimento Capacidade Transportadoras Veículos …" at bounding box center [285, 146] width 570 height 293
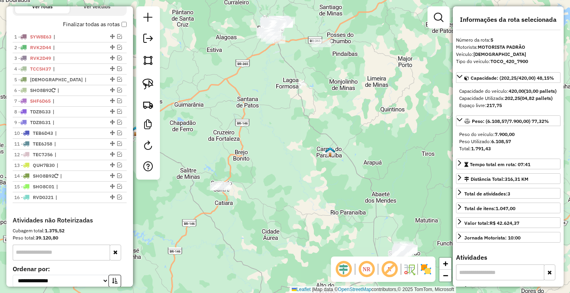
drag, startPoint x: 367, startPoint y: 187, endPoint x: 284, endPoint y: 150, distance: 91.3
click at [310, 158] on div "Janela de atendimento Grade de atendimento Capacidade Transportadoras Veículos …" at bounding box center [285, 146] width 570 height 293
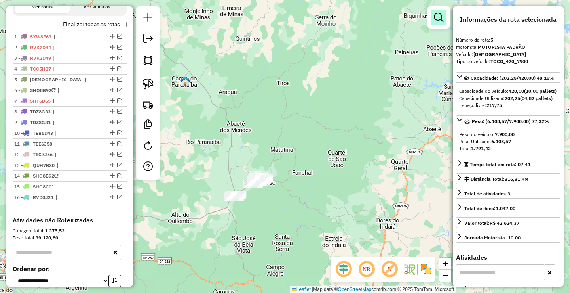
click at [440, 18] on em at bounding box center [439, 18] width 10 height 10
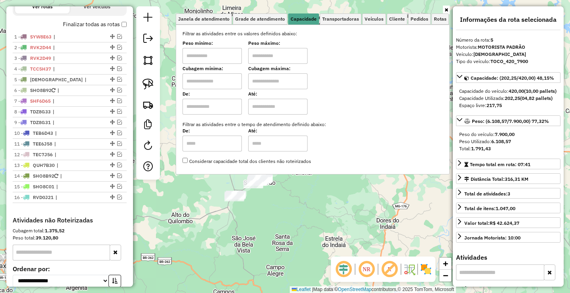
click at [208, 57] on input "text" at bounding box center [212, 56] width 59 height 16
type input "******"
click at [274, 60] on input "text" at bounding box center [277, 56] width 59 height 16
type input "**********"
click at [249, 238] on div "**********" at bounding box center [285, 146] width 570 height 293
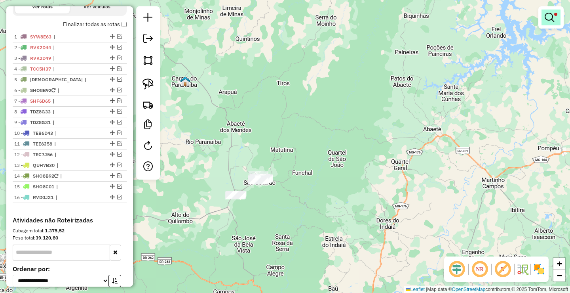
click at [554, 17] on em at bounding box center [550, 18] width 10 height 10
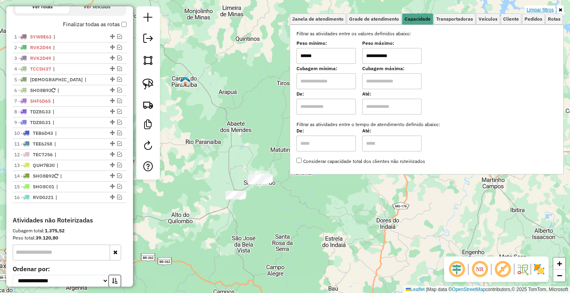
click at [546, 9] on link "Limpar filtros" at bounding box center [540, 10] width 30 height 9
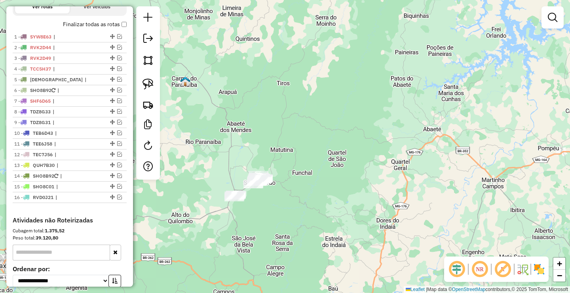
drag, startPoint x: 297, startPoint y: 164, endPoint x: 293, endPoint y: 158, distance: 7.1
click at [297, 162] on div "Janela de atendimento Grade de atendimento Capacidade Transportadoras Veículos …" at bounding box center [285, 146] width 570 height 293
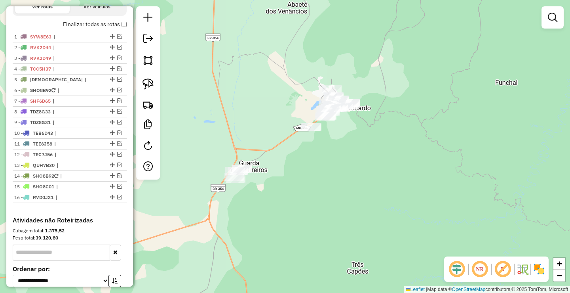
drag, startPoint x: 223, startPoint y: 147, endPoint x: 227, endPoint y: 133, distance: 14.3
click at [227, 134] on div "Janela de atendimento Grade de atendimento Capacidade Transportadoras Veículos …" at bounding box center [285, 146] width 570 height 293
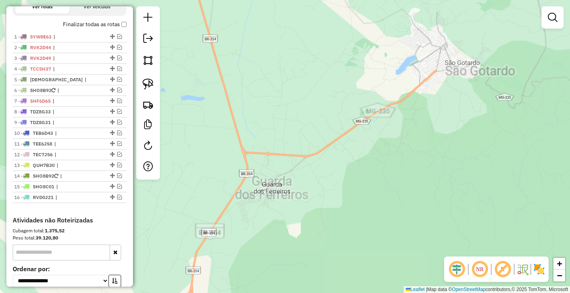
click at [223, 132] on div "Janela de atendimento Grade de atendimento Capacidade Transportadoras Veículos …" at bounding box center [285, 146] width 570 height 293
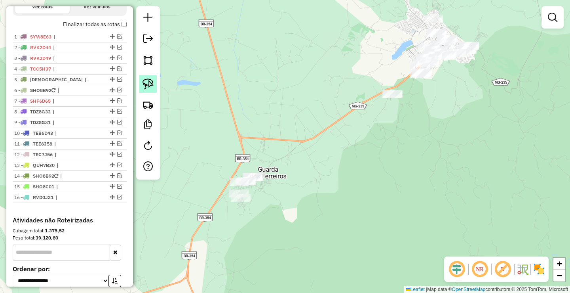
click at [154, 81] on link at bounding box center [147, 83] width 17 height 17
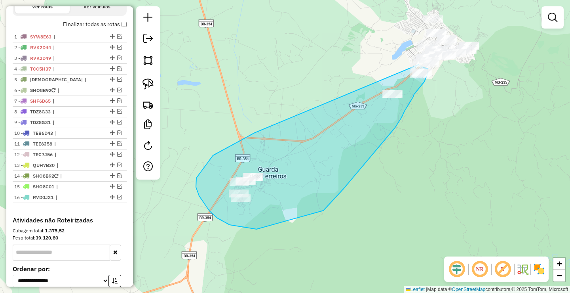
click at [416, 63] on div "Janela de atendimento Grade de atendimento Capacidade Transportadoras Veículos …" at bounding box center [285, 146] width 570 height 293
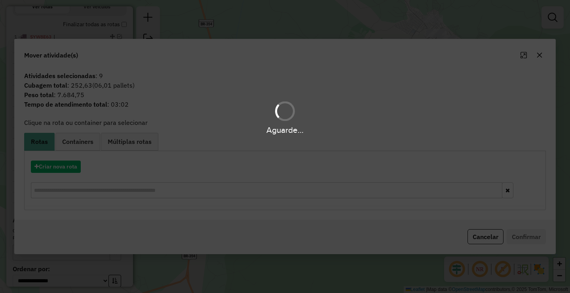
click at [66, 164] on div "Aguarde..." at bounding box center [285, 146] width 570 height 293
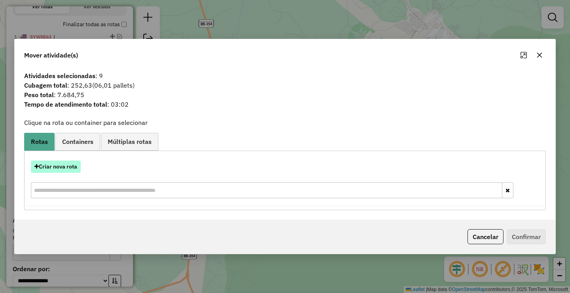
click at [67, 164] on button "Criar nova rota" at bounding box center [56, 166] width 50 height 12
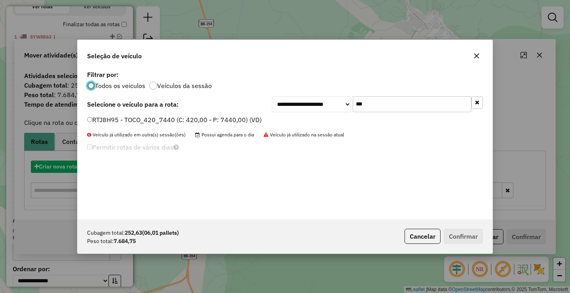
scroll to position [4, 2]
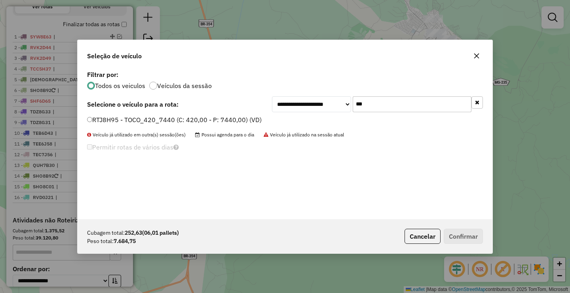
click at [367, 100] on input "***" at bounding box center [412, 104] width 119 height 16
type input "****"
click at [168, 118] on label "TEE6J70 - TOCO_420_7900 (C: 420,00 - P: 7900,00) (VD)" at bounding box center [174, 120] width 174 height 10
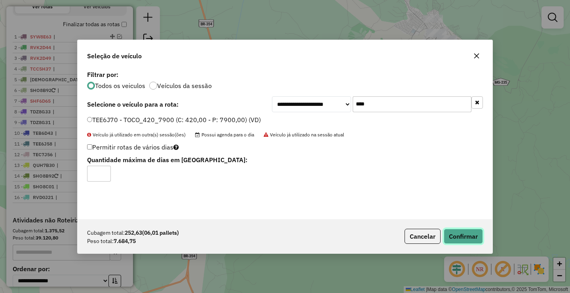
click at [458, 230] on button "Confirmar" at bounding box center [463, 235] width 39 height 15
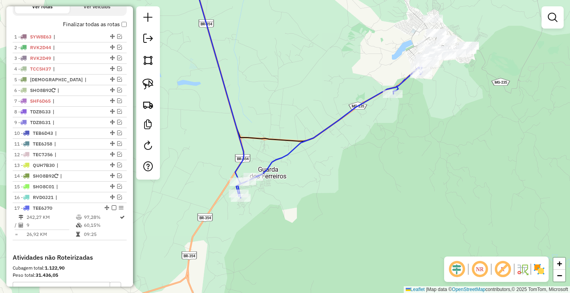
drag, startPoint x: 111, startPoint y: 214, endPoint x: 131, endPoint y: 228, distance: 24.5
click at [112, 210] on em at bounding box center [114, 207] width 5 height 5
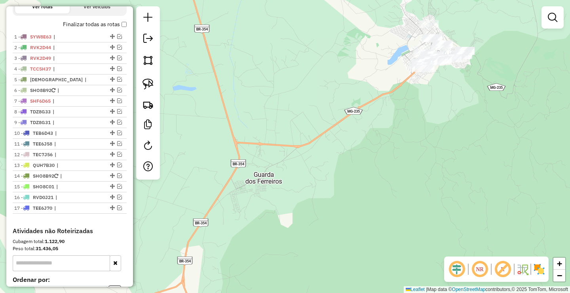
drag, startPoint x: 283, startPoint y: 111, endPoint x: 213, endPoint y: 158, distance: 83.9
click at [228, 161] on div "Janela de atendimento Grade de atendimento Capacidade Transportadoras Veículos …" at bounding box center [285, 146] width 570 height 293
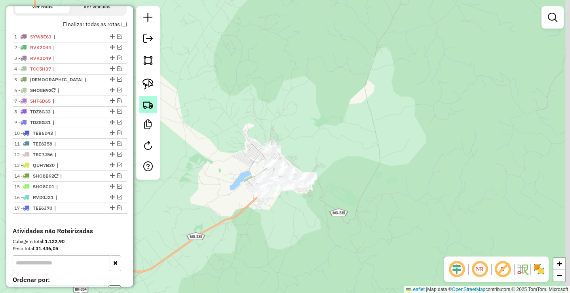
click at [148, 105] on img at bounding box center [148, 104] width 11 height 11
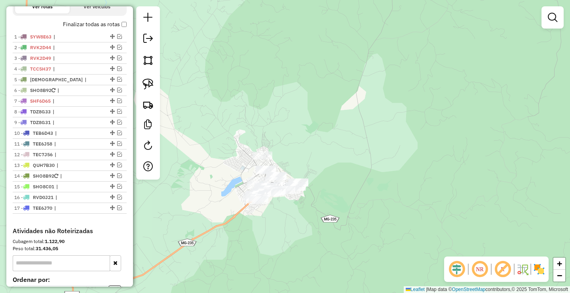
click at [160, 76] on div at bounding box center [148, 92] width 24 height 173
click at [156, 78] on link at bounding box center [147, 83] width 17 height 17
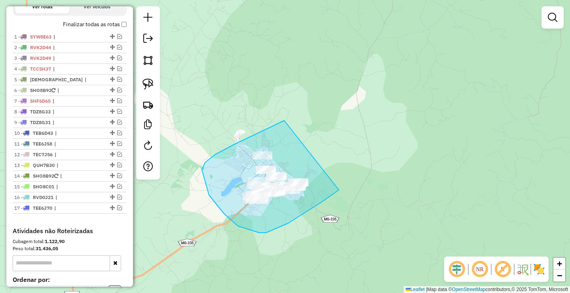
drag, startPoint x: 284, startPoint y: 120, endPoint x: 339, endPoint y: 190, distance: 88.3
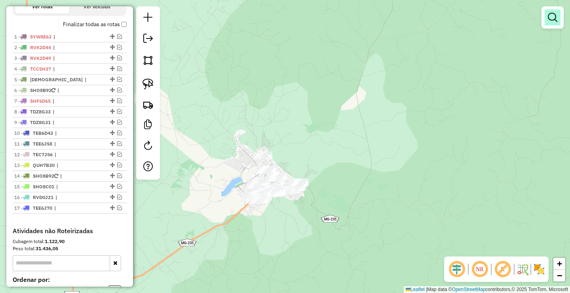
click at [549, 20] on em at bounding box center [553, 18] width 10 height 10
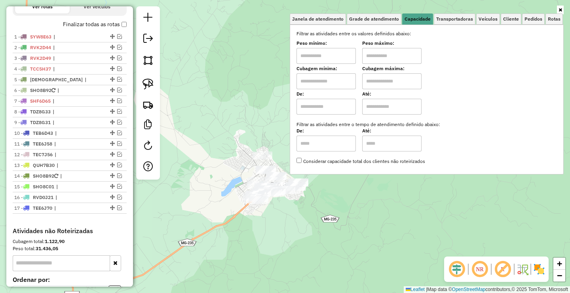
drag, startPoint x: 317, startPoint y: 56, endPoint x: 329, endPoint y: 63, distance: 14.2
click at [317, 56] on input "text" at bounding box center [326, 56] width 59 height 16
type input "******"
click at [385, 57] on input "text" at bounding box center [391, 56] width 59 height 16
type input "**********"
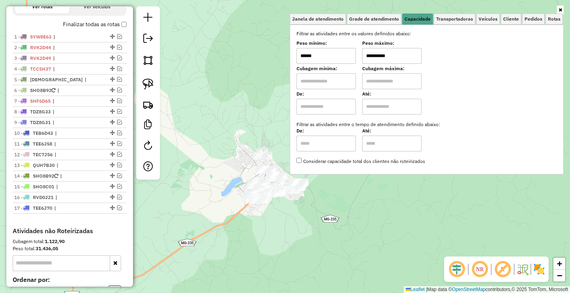
click at [224, 206] on div "**********" at bounding box center [285, 146] width 570 height 293
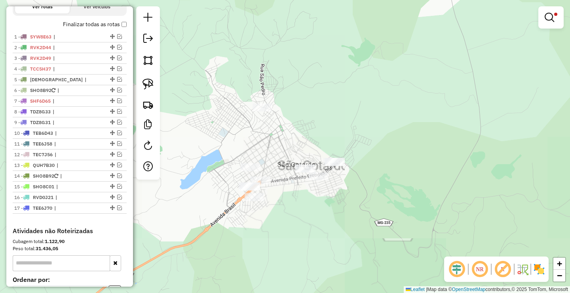
drag, startPoint x: 222, startPoint y: 154, endPoint x: 215, endPoint y: 131, distance: 24.2
click at [221, 136] on div "**********" at bounding box center [285, 146] width 570 height 293
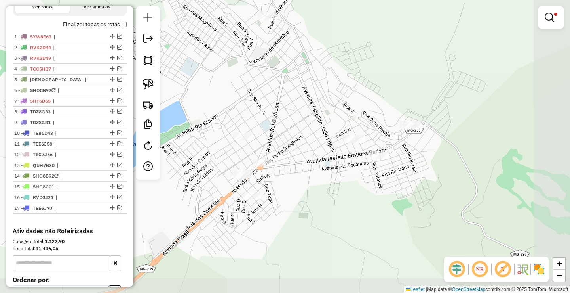
drag, startPoint x: 215, startPoint y: 132, endPoint x: 173, endPoint y: 101, distance: 51.5
click at [173, 101] on div "**********" at bounding box center [285, 146] width 570 height 293
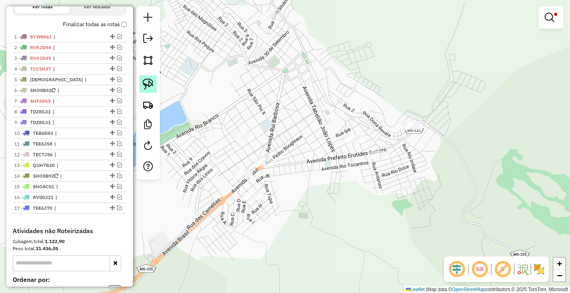
click at [151, 80] on img at bounding box center [148, 83] width 11 height 11
drag, startPoint x: 243, startPoint y: 115, endPoint x: 198, endPoint y: 143, distance: 53.2
click at [152, 87] on img at bounding box center [148, 83] width 11 height 11
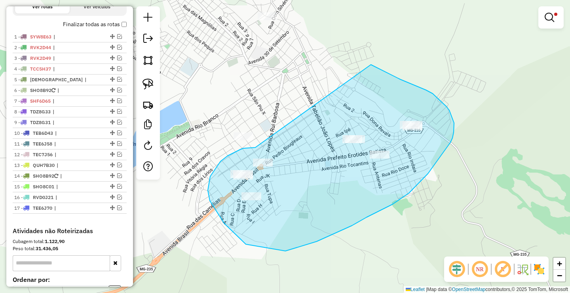
drag, startPoint x: 255, startPoint y: 147, endPoint x: 371, endPoint y: 65, distance: 142.2
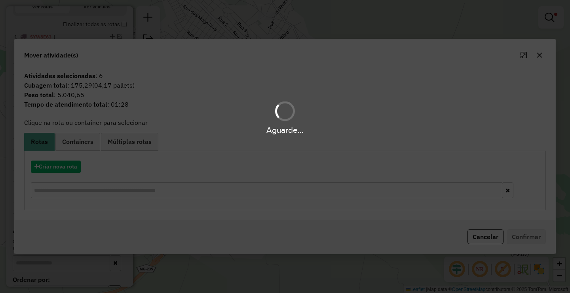
click at [66, 163] on div "Aguarde..." at bounding box center [285, 146] width 570 height 293
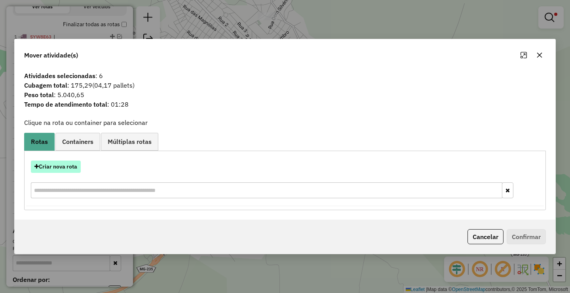
click at [69, 169] on button "Criar nova rota" at bounding box center [56, 166] width 50 height 12
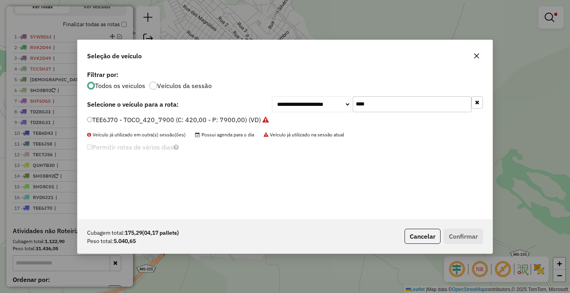
click at [408, 96] on input "****" at bounding box center [412, 104] width 119 height 16
type input "****"
click at [220, 120] on label "SHO8C04 - TOCO_420_8100 (C: 420,00 - P: 8100,00) (VD)" at bounding box center [175, 120] width 176 height 10
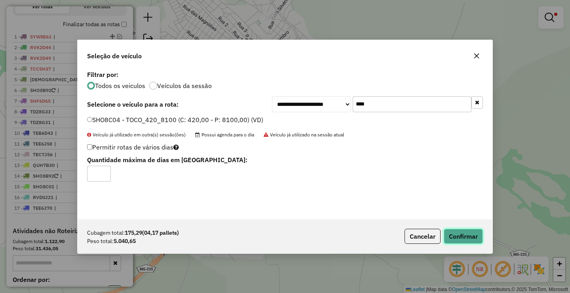
click at [468, 233] on button "Confirmar" at bounding box center [463, 235] width 39 height 15
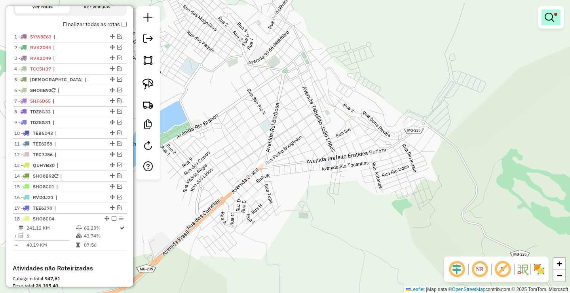
click at [554, 15] on em at bounding box center [550, 18] width 10 height 10
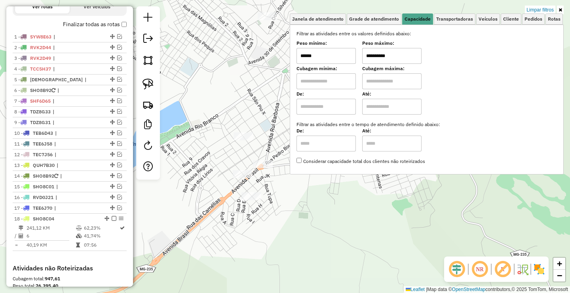
click at [337, 60] on input "******" at bounding box center [326, 56] width 59 height 16
type input "******"
click at [322, 220] on div "**********" at bounding box center [285, 146] width 570 height 293
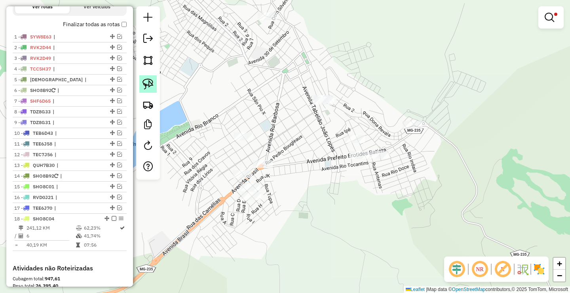
click at [147, 82] on img at bounding box center [148, 83] width 11 height 11
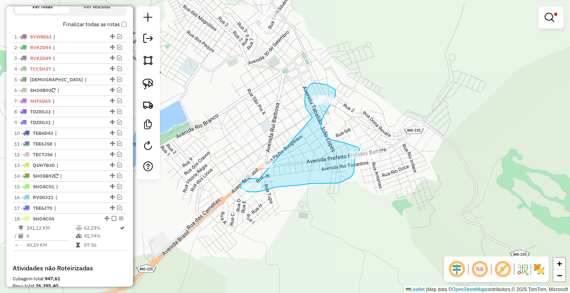
drag, startPoint x: 247, startPoint y: 180, endPoint x: 322, endPoint y: 147, distance: 82.3
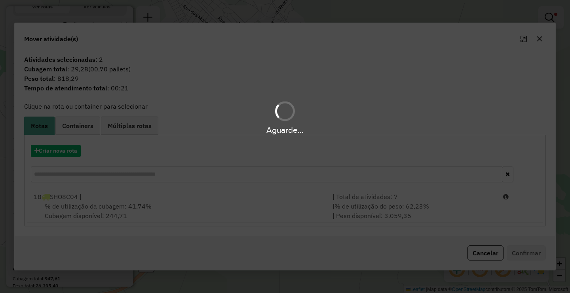
click at [359, 212] on div "Aguarde..." at bounding box center [285, 146] width 570 height 293
click at [387, 211] on div "Aguarde..." at bounding box center [285, 146] width 570 height 293
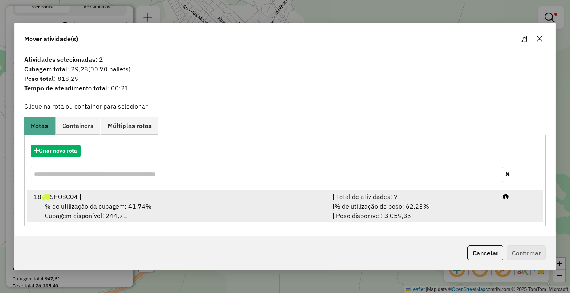
click at [470, 219] on div "| % de utilização do peso: 62,23% | Peso disponível: 3.059,35" at bounding box center [413, 210] width 171 height 19
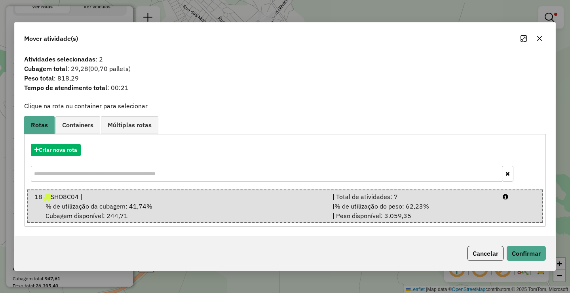
click at [525, 244] on div "Cancelar Confirmar" at bounding box center [285, 253] width 541 height 34
click at [527, 249] on button "Confirmar" at bounding box center [526, 253] width 39 height 15
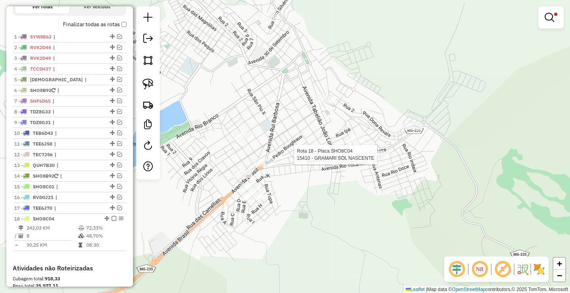
click at [375, 158] on div at bounding box center [380, 154] width 20 height 8
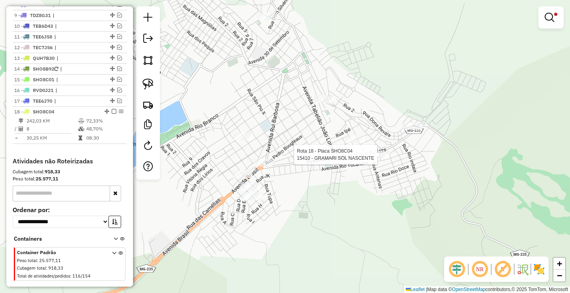
select select "**********"
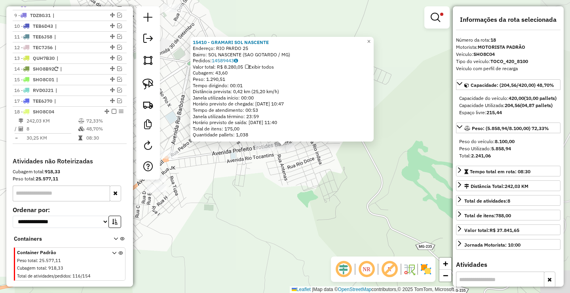
scroll to position [392, 0]
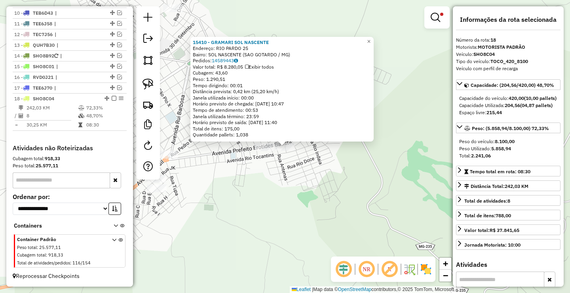
click at [320, 209] on div "**********" at bounding box center [285, 146] width 570 height 293
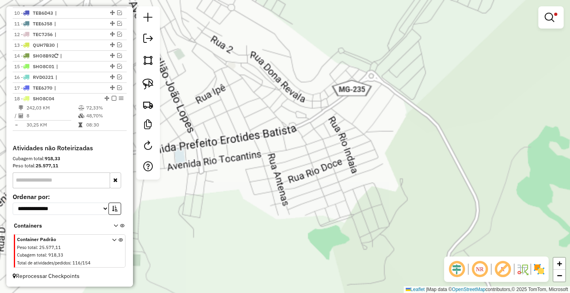
click at [243, 162] on div "**********" at bounding box center [285, 146] width 570 height 293
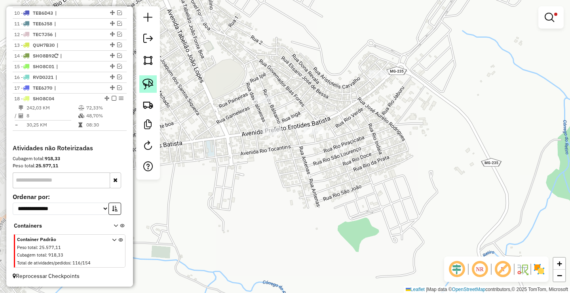
click at [152, 80] on img at bounding box center [148, 83] width 11 height 11
drag, startPoint x: 269, startPoint y: 124, endPoint x: 277, endPoint y: 137, distance: 15.1
click at [277, 137] on div "**********" at bounding box center [285, 146] width 570 height 293
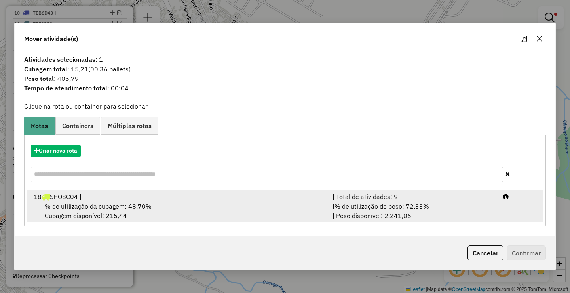
click at [384, 210] on span "% de utilização do peso: 72,33%" at bounding box center [382, 206] width 95 height 8
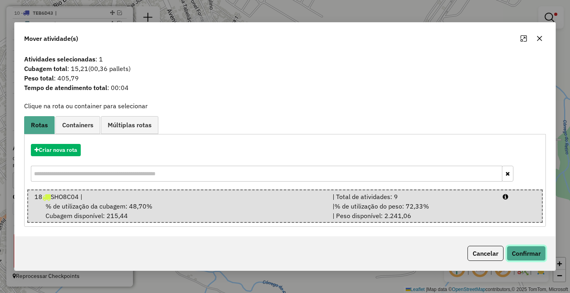
click at [514, 249] on button "Confirmar" at bounding box center [526, 253] width 39 height 15
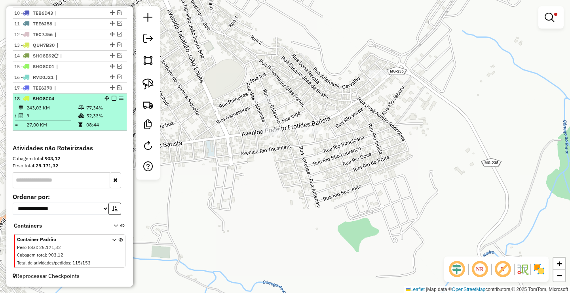
click at [112, 97] on em at bounding box center [114, 98] width 5 height 5
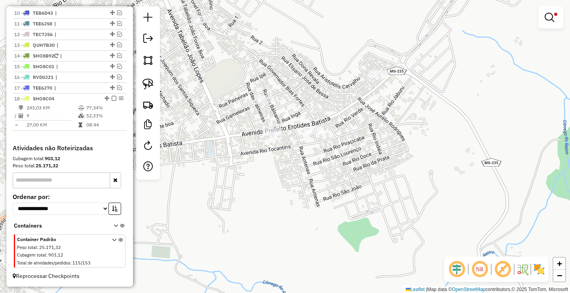
scroll to position [365, 0]
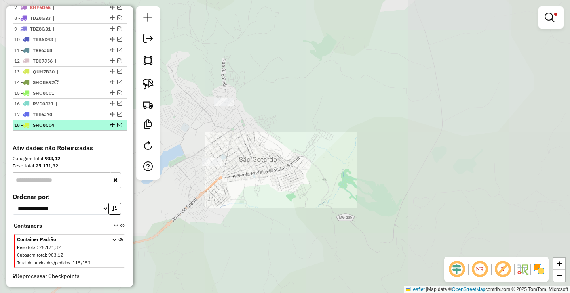
click at [85, 126] on span "|" at bounding box center [74, 125] width 36 height 7
select select "**********"
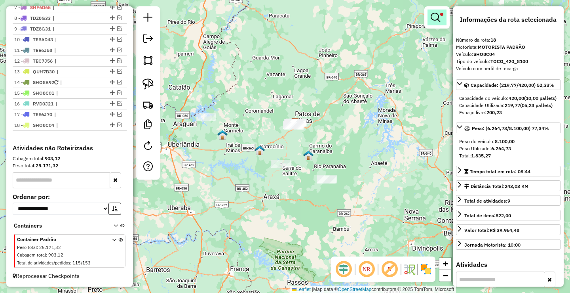
click at [435, 20] on em at bounding box center [436, 18] width 10 height 10
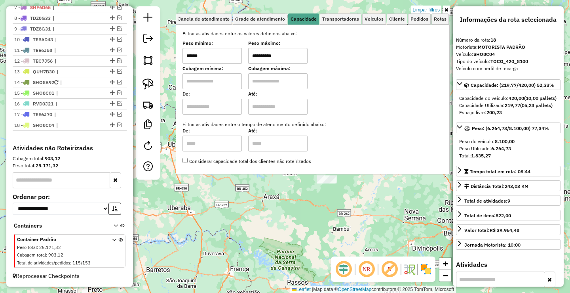
click at [433, 9] on link "Limpar filtros" at bounding box center [426, 10] width 30 height 9
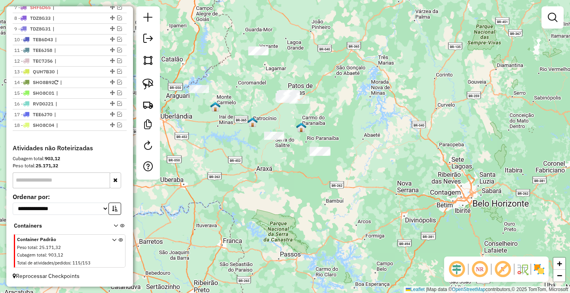
drag, startPoint x: 302, startPoint y: 166, endPoint x: 301, endPoint y: 161, distance: 4.4
click at [301, 161] on div "Janela de atendimento Grade de atendimento Capacidade Transportadoras Veículos …" at bounding box center [285, 146] width 570 height 293
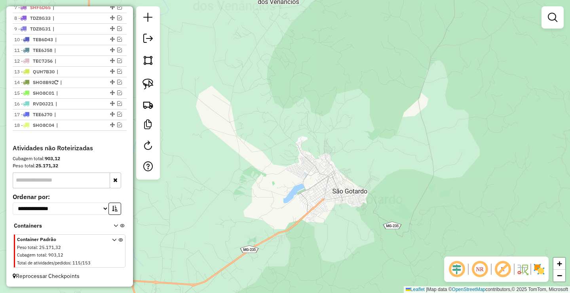
drag, startPoint x: 287, startPoint y: 152, endPoint x: 209, endPoint y: 95, distance: 96.1
click at [279, 136] on div "Janela de atendimento Grade de atendimento Capacidade Transportadoras Veículos …" at bounding box center [285, 146] width 570 height 293
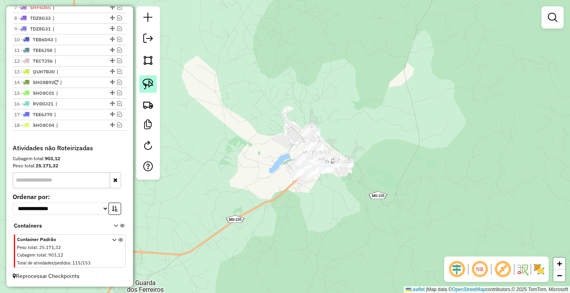
click at [155, 85] on link at bounding box center [147, 83] width 17 height 17
drag, startPoint x: 301, startPoint y: 98, endPoint x: 396, endPoint y: 149, distance: 107.7
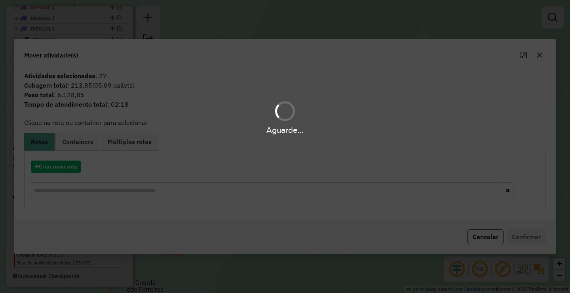
click at [67, 165] on div "Aguarde..." at bounding box center [285, 146] width 570 height 293
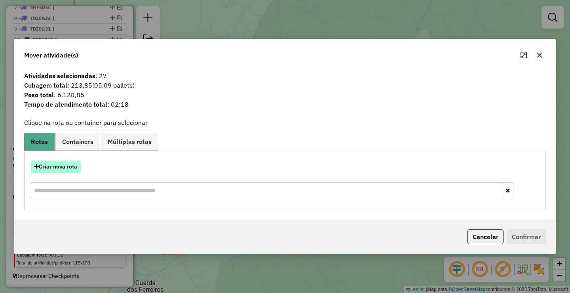
click at [62, 165] on button "Criar nova rota" at bounding box center [56, 166] width 50 height 12
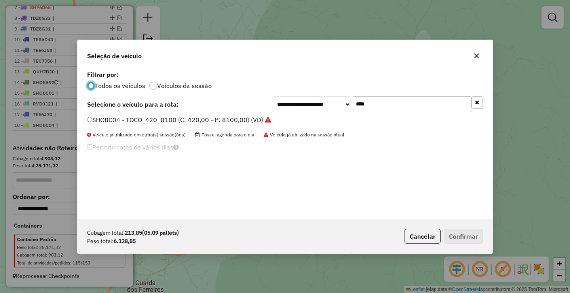
scroll to position [4, 2]
click at [383, 105] on input "****" at bounding box center [412, 104] width 119 height 16
type input "****"
click at [194, 115] on label "TEB6G15 - TOCO_420_7900 (C: 420,00 - P: 7900,00) (VD)" at bounding box center [174, 120] width 175 height 10
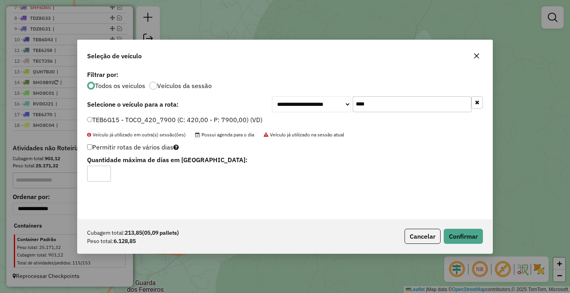
drag, startPoint x: 103, startPoint y: 169, endPoint x: 249, endPoint y: 201, distance: 149.5
type input "*"
click at [104, 170] on input "*" at bounding box center [99, 174] width 24 height 16
click at [462, 236] on button "Confirmar" at bounding box center [463, 235] width 39 height 15
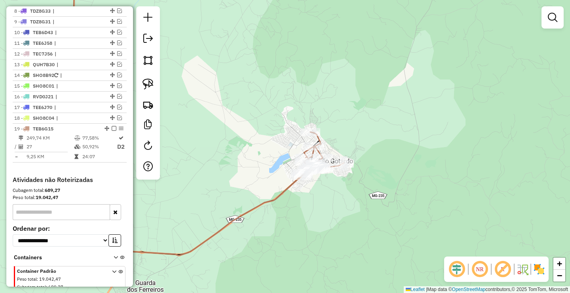
scroll to position [392, 0]
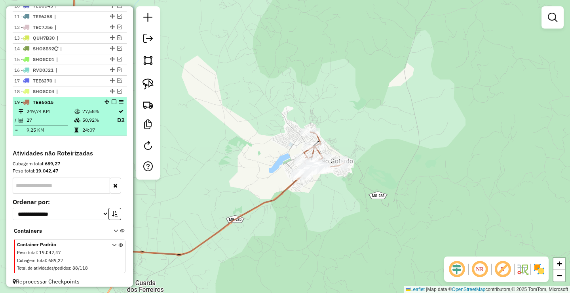
click at [112, 104] on em at bounding box center [114, 101] width 5 height 5
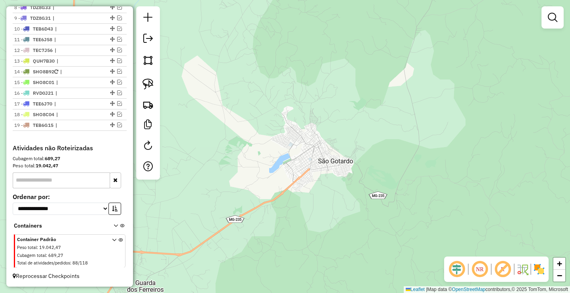
drag, startPoint x: 221, startPoint y: 85, endPoint x: 310, endPoint y: 195, distance: 141.6
click at [303, 191] on div "Janela de atendimento Grade de atendimento Capacidade Transportadoras Veículos …" at bounding box center [285, 146] width 570 height 293
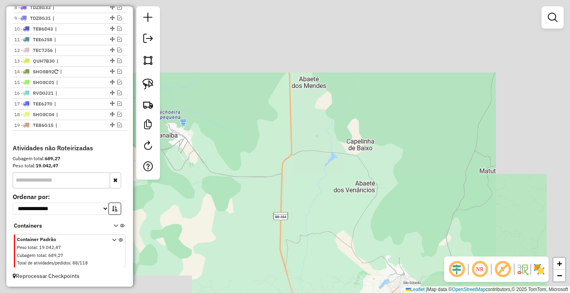
drag, startPoint x: 253, startPoint y: 182, endPoint x: 262, endPoint y: 215, distance: 34.5
click at [261, 212] on div "Janela de atendimento Grade de atendimento Capacidade Transportadoras Veículos …" at bounding box center [285, 146] width 570 height 293
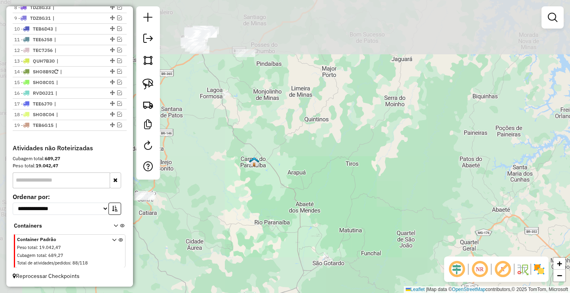
drag, startPoint x: 223, startPoint y: 153, endPoint x: 162, endPoint y: 162, distance: 61.5
click at [244, 202] on div "Janela de atendimento Grade de atendimento Capacidade Transportadoras Veículos …" at bounding box center [285, 146] width 570 height 293
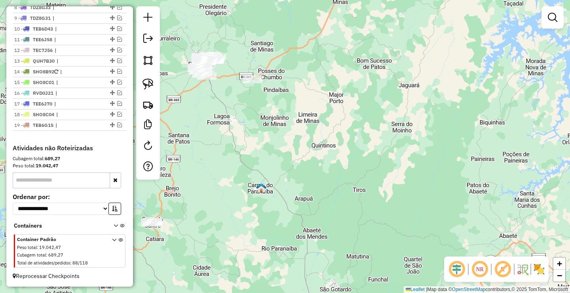
click at [257, 177] on div "Janela de atendimento Grade de atendimento Capacidade Transportadoras Veículos …" at bounding box center [285, 146] width 570 height 293
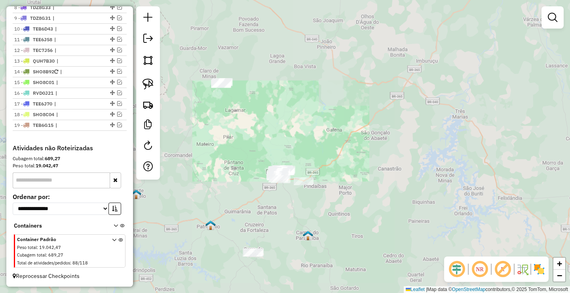
drag, startPoint x: 231, startPoint y: 182, endPoint x: 245, endPoint y: 123, distance: 60.3
click at [245, 124] on div "Janela de atendimento Grade de atendimento Capacidade Transportadoras Veículos …" at bounding box center [285, 146] width 570 height 293
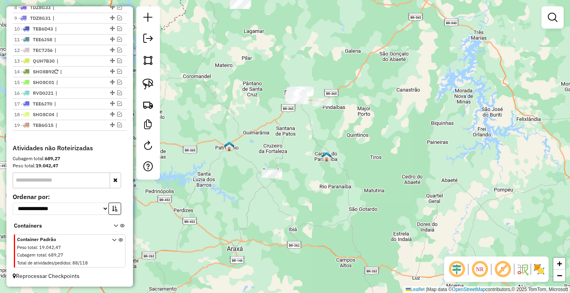
drag, startPoint x: 310, startPoint y: 159, endPoint x: 333, endPoint y: 153, distance: 22.9
click at [325, 158] on div "Janela de atendimento Grade de atendimento Capacidade Transportadoras Veículos …" at bounding box center [285, 146] width 570 height 293
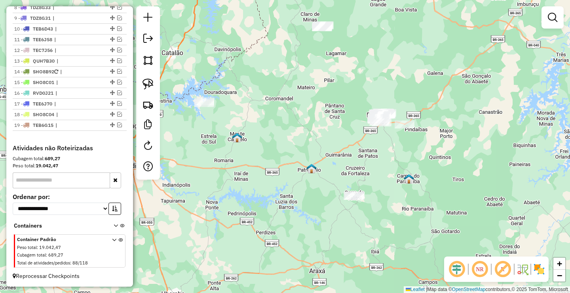
drag, startPoint x: 342, startPoint y: 168, endPoint x: 338, endPoint y: 171, distance: 5.0
click at [332, 182] on div "Janela de atendimento Grade de atendimento Capacidade Transportadoras Veículos …" at bounding box center [285, 146] width 570 height 293
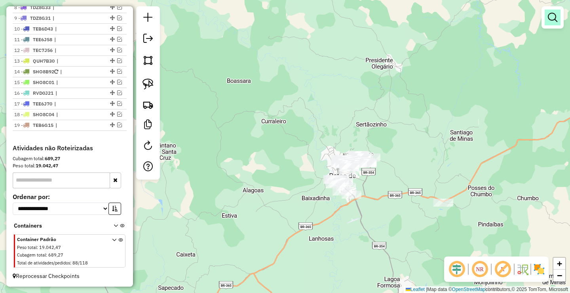
click at [555, 18] on em at bounding box center [553, 18] width 10 height 10
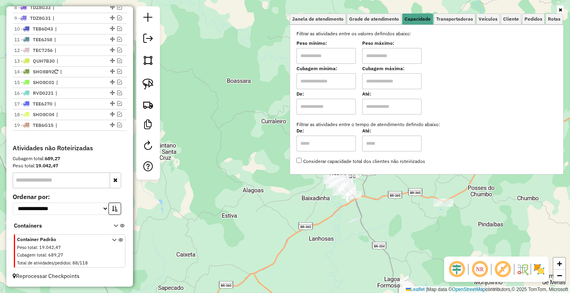
click at [349, 53] on input "text" at bounding box center [326, 56] width 59 height 16
type input "****"
click at [394, 58] on input "text" at bounding box center [391, 56] width 59 height 16
type input "*****"
click at [295, 221] on div "Janela de atendimento Grade de atendimento Capacidade Transportadoras Veículos …" at bounding box center [285, 146] width 570 height 293
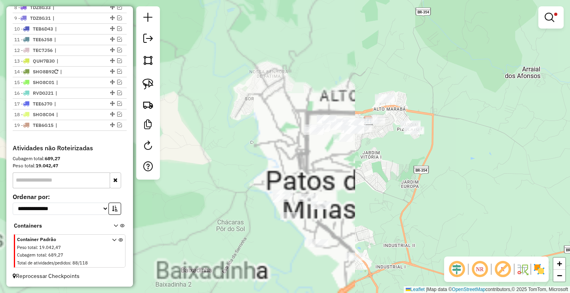
click at [303, 148] on div "Limpar filtros Janela de atendimento Grade de atendimento Capacidade Transporta…" at bounding box center [285, 146] width 570 height 293
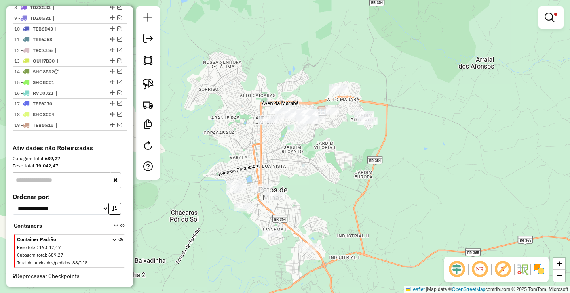
click at [146, 86] on img at bounding box center [148, 83] width 11 height 11
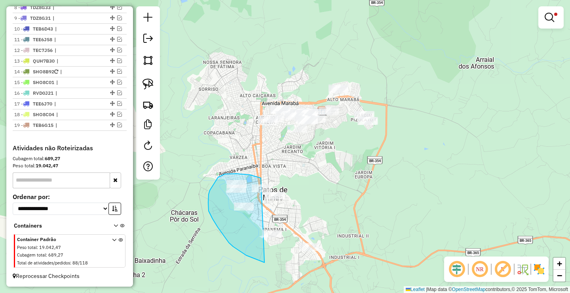
drag, startPoint x: 250, startPoint y: 175, endPoint x: 345, endPoint y: 235, distance: 111.8
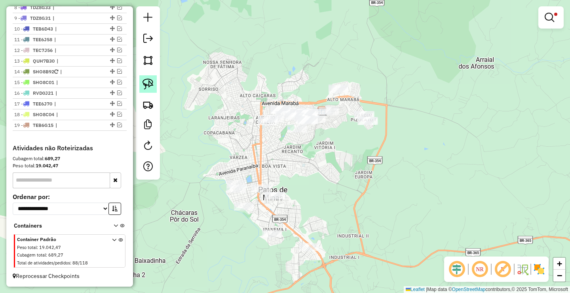
click at [146, 84] on img at bounding box center [148, 83] width 11 height 11
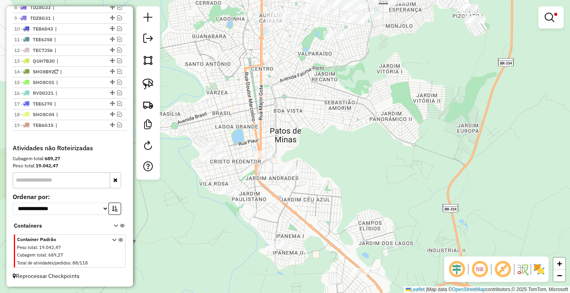
drag, startPoint x: 247, startPoint y: 168, endPoint x: 286, endPoint y: 88, distance: 88.7
click at [286, 88] on div "Limpar filtros Janela de atendimento Grade de atendimento Capacidade Transporta…" at bounding box center [285, 146] width 570 height 293
click at [149, 85] on img at bounding box center [148, 83] width 11 height 11
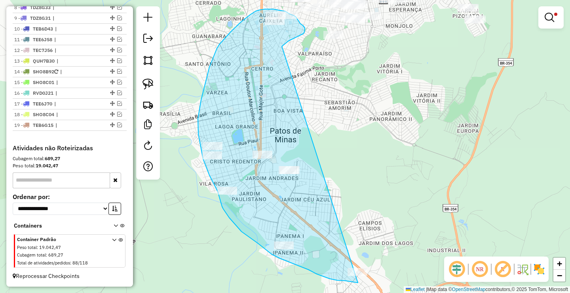
drag, startPoint x: 282, startPoint y: 46, endPoint x: 396, endPoint y: 272, distance: 253.1
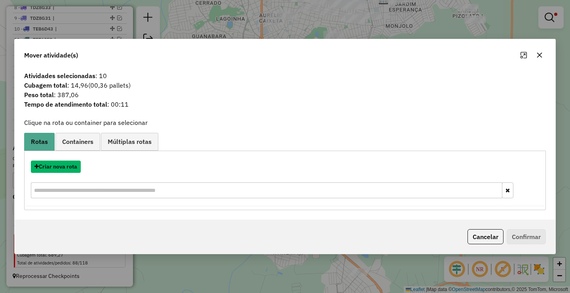
click at [59, 165] on button "Criar nova rota" at bounding box center [56, 166] width 50 height 12
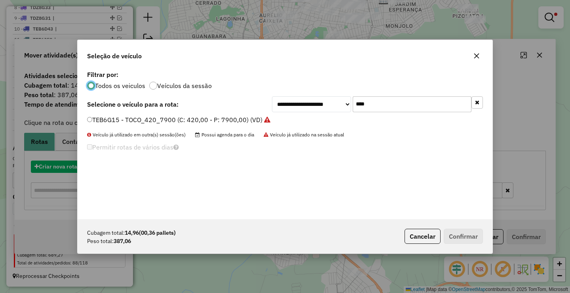
scroll to position [4, 2]
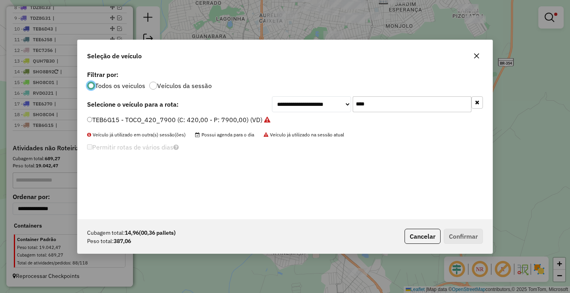
click at [388, 107] on input "****" at bounding box center [412, 104] width 119 height 16
type input "***"
click at [146, 121] on label "RTC6I09 - FIAT_84_650 (C: 84,00 - P: 650,00) (VD)" at bounding box center [164, 120] width 155 height 10
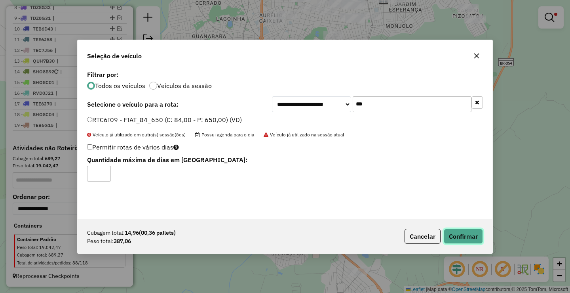
click at [475, 232] on button "Confirmar" at bounding box center [463, 235] width 39 height 15
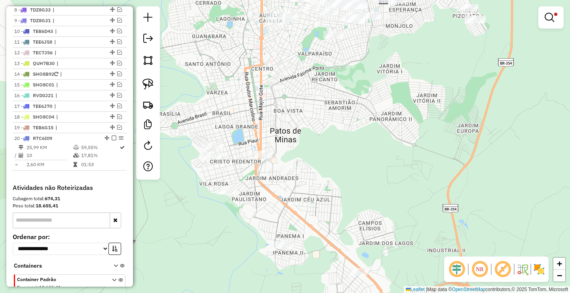
scroll to position [401, 0]
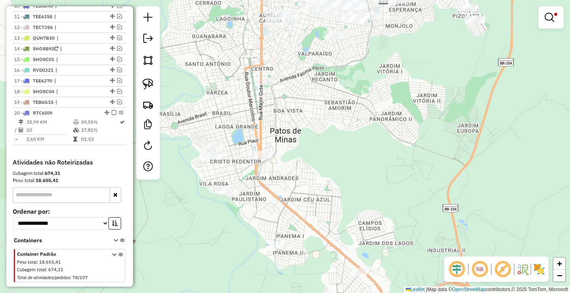
drag, startPoint x: 295, startPoint y: 72, endPoint x: 274, endPoint y: 133, distance: 64.3
click at [274, 132] on div "Limpar filtros Janela de atendimento Grade de atendimento Capacidade Transporta…" at bounding box center [285, 146] width 570 height 293
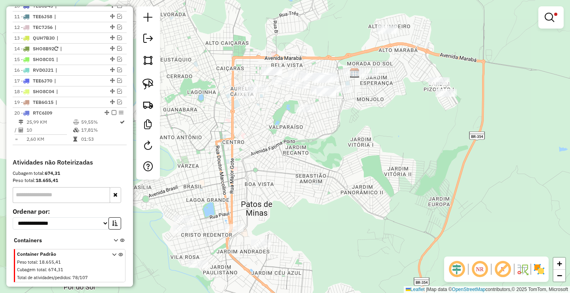
drag, startPoint x: 263, startPoint y: 137, endPoint x: 256, endPoint y: 156, distance: 20.0
click at [257, 155] on div "Limpar filtros Janela de atendimento Grade de atendimento Capacidade Transporta…" at bounding box center [285, 146] width 570 height 293
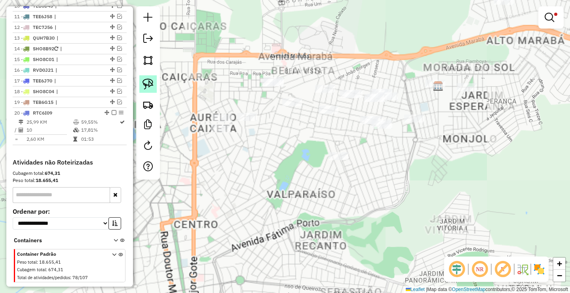
click at [155, 80] on link at bounding box center [147, 83] width 17 height 17
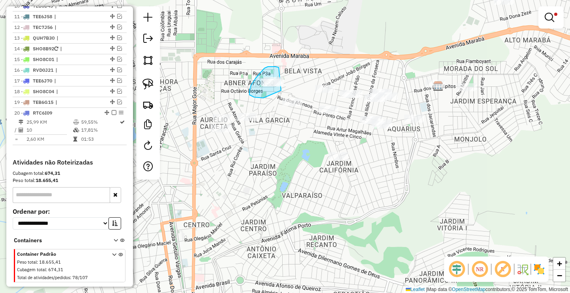
drag, startPoint x: 276, startPoint y: 67, endPoint x: 290, endPoint y: 88, distance: 26.0
click at [148, 84] on img at bounding box center [148, 83] width 11 height 11
drag, startPoint x: 267, startPoint y: 57, endPoint x: 336, endPoint y: 80, distance: 73.1
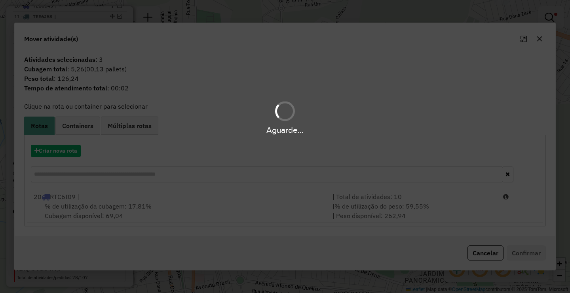
click at [251, 205] on div "Aguarde..." at bounding box center [285, 146] width 570 height 293
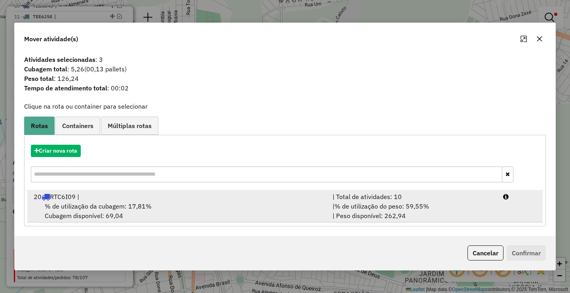
click at [280, 204] on div "% de utilização da cubagem: 17,81% Cubagem disponível: 69,04" at bounding box center [178, 210] width 299 height 19
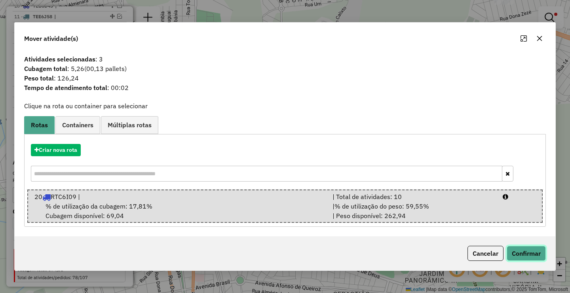
click at [532, 252] on button "Confirmar" at bounding box center [526, 253] width 39 height 15
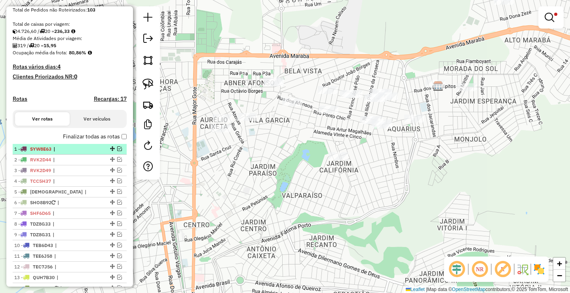
scroll to position [0, 0]
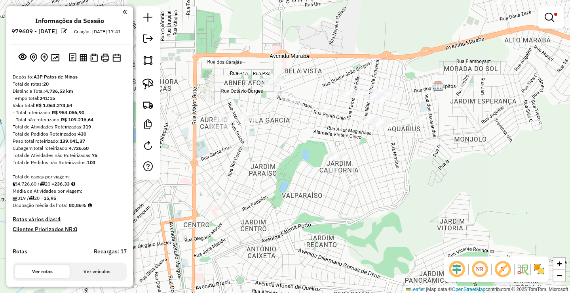
click at [293, 231] on div "Limpar filtros Janela de atendimento Grade de atendimento Capacidade Transporta…" at bounding box center [285, 146] width 570 height 293
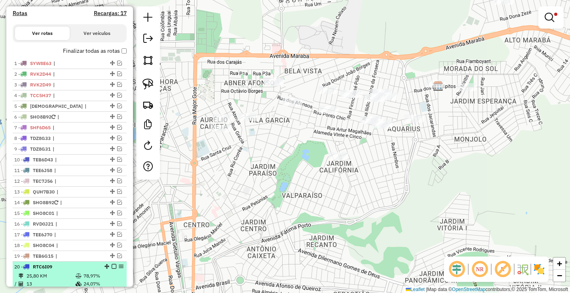
scroll to position [317, 0]
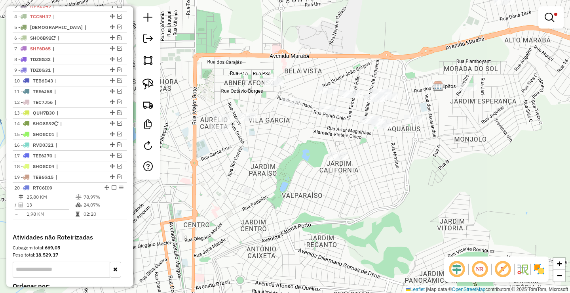
click at [206, 133] on div "Limpar filtros Janela de atendimento Grade de atendimento Capacidade Transporta…" at bounding box center [285, 146] width 570 height 293
click at [225, 132] on div at bounding box center [221, 128] width 20 height 8
select select "**********"
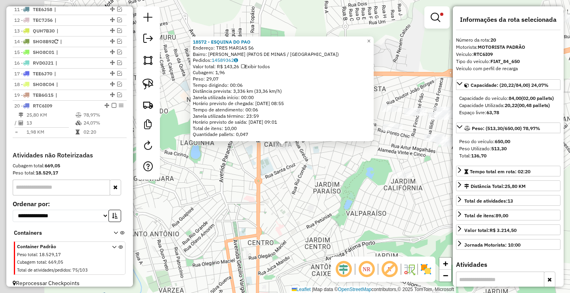
scroll to position [413, 0]
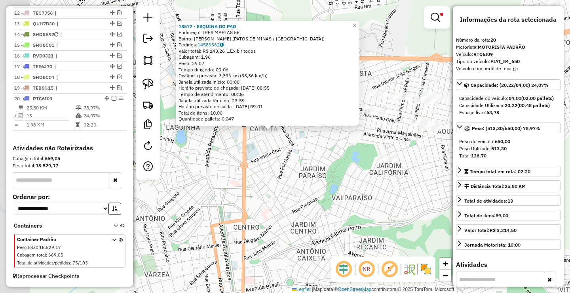
drag, startPoint x: 273, startPoint y: 216, endPoint x: 235, endPoint y: 185, distance: 49.2
click at [237, 186] on div "18572 - ESQUINA DO PAO Endereço: TRES MARIAS 56 Bairro: [PERSON_NAME] ([GEOGRAP…" at bounding box center [285, 146] width 570 height 293
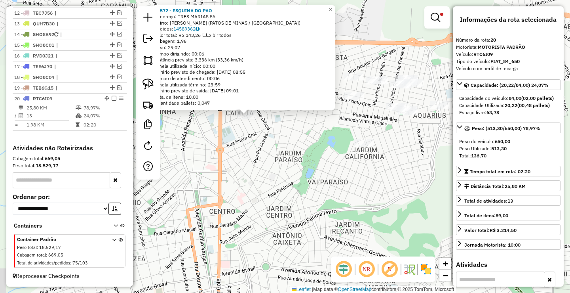
click at [236, 185] on div "18572 - ESQUINA DO PAO Endereço: TRES MARIAS 56 Bairro: [PERSON_NAME] ([GEOGRAP…" at bounding box center [285, 146] width 570 height 293
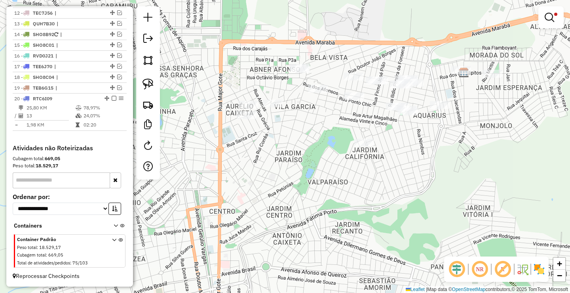
select select "**********"
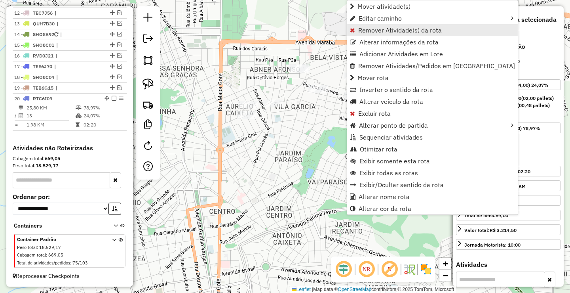
click at [359, 25] on link "Remover Atividade(s) da rota" at bounding box center [432, 30] width 171 height 12
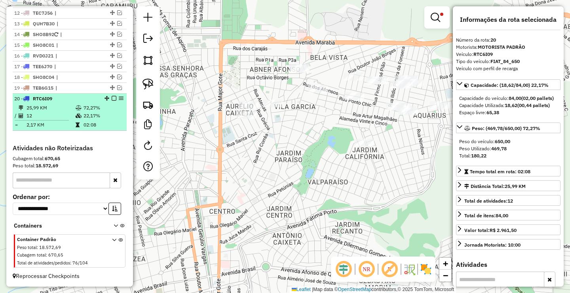
click at [112, 98] on em at bounding box center [114, 98] width 5 height 5
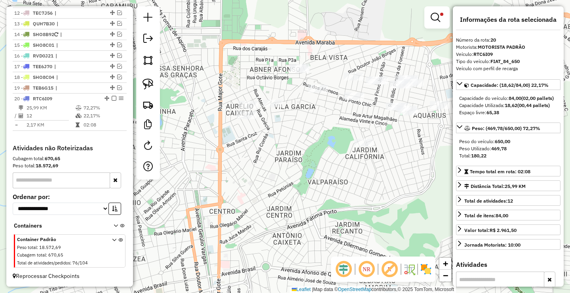
scroll to position [387, 0]
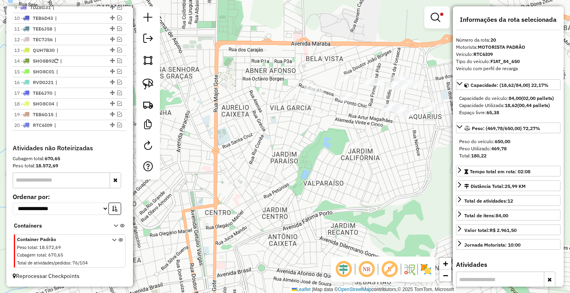
drag, startPoint x: 279, startPoint y: 130, endPoint x: 208, endPoint y: 138, distance: 72.1
click at [196, 136] on div "Limpar filtros Janela de atendimento Grade de atendimento Capacidade Transporta…" at bounding box center [285, 146] width 570 height 293
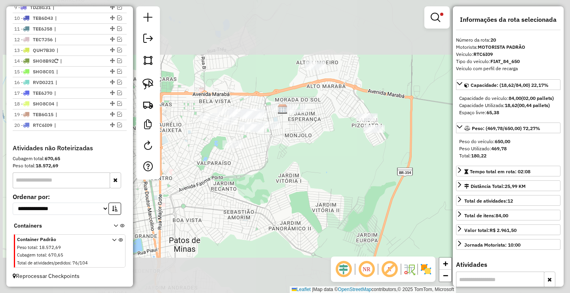
click at [227, 135] on div "Limpar filtros Janela de atendimento Grade de atendimento Capacidade Transporta…" at bounding box center [285, 146] width 570 height 293
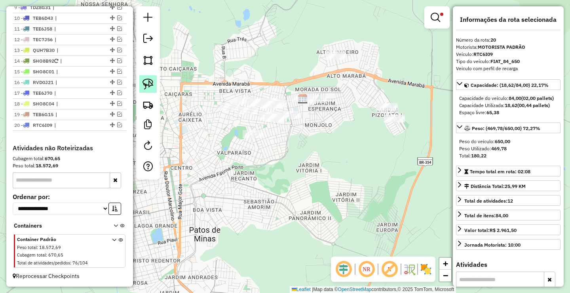
click at [152, 82] on img at bounding box center [148, 83] width 11 height 11
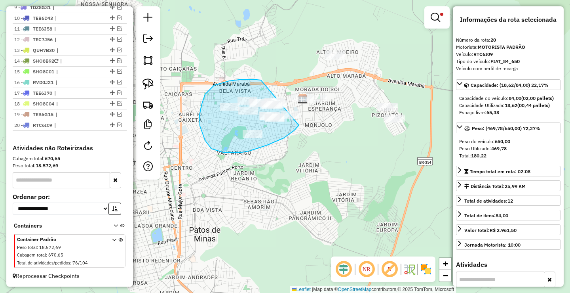
drag, startPoint x: 214, startPoint y: 85, endPoint x: 299, endPoint y: 125, distance: 93.7
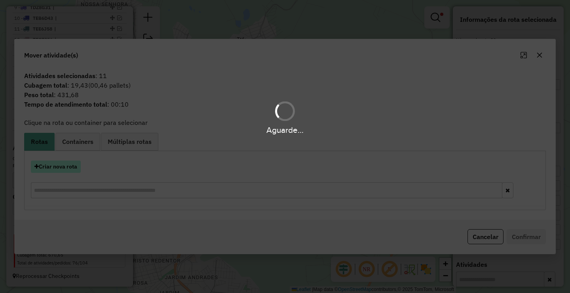
click at [65, 163] on button "Criar nova rota" at bounding box center [56, 166] width 50 height 12
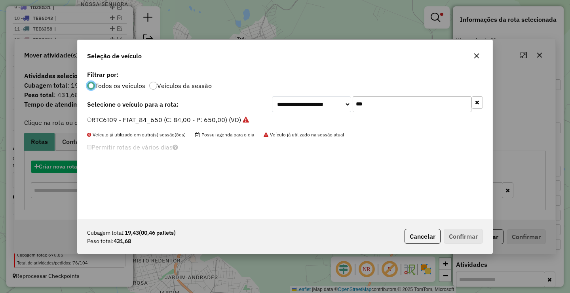
scroll to position [4, 2]
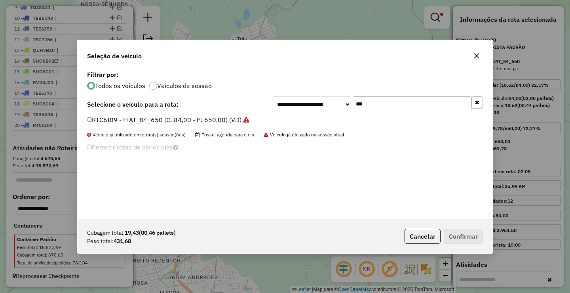
click at [187, 119] on label "RTC6I09 - FIAT_84_650 (C: 84,00 - P: 650,00) (VD)" at bounding box center [168, 120] width 162 height 10
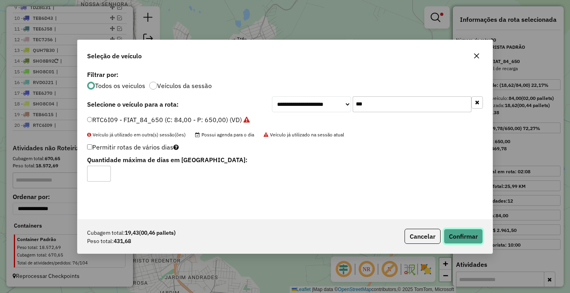
click at [479, 233] on button "Confirmar" at bounding box center [463, 235] width 39 height 15
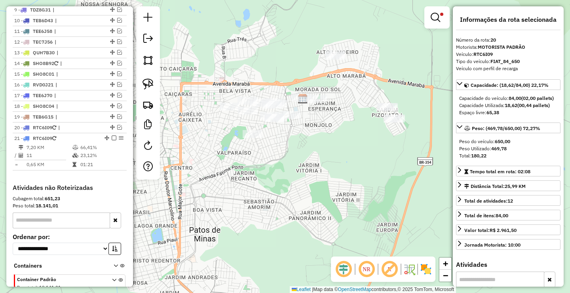
scroll to position [434, 0]
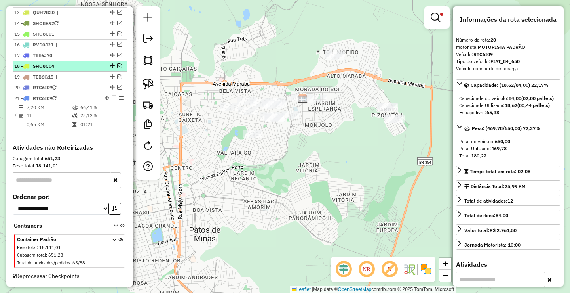
click at [112, 97] on em at bounding box center [114, 97] width 5 height 5
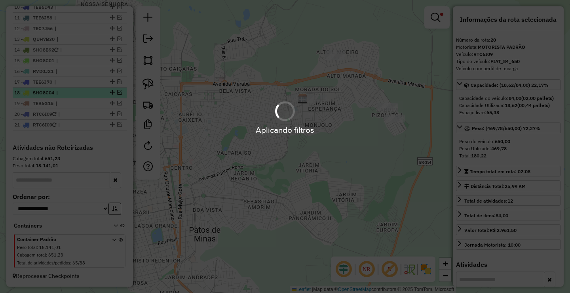
scroll to position [407, 0]
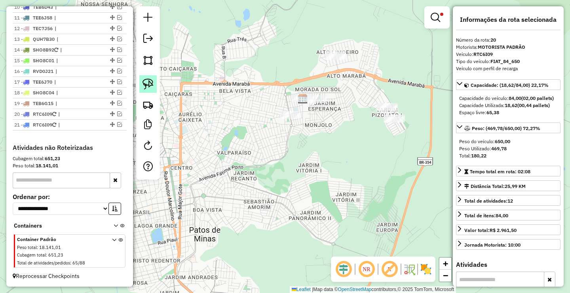
drag, startPoint x: 142, startPoint y: 88, endPoint x: 339, endPoint y: 48, distance: 201.5
click at [143, 88] on link at bounding box center [147, 83] width 17 height 17
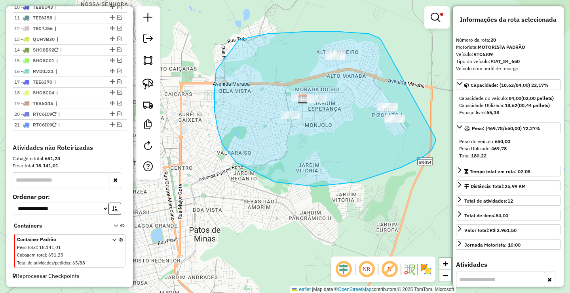
drag, startPoint x: 381, startPoint y: 40, endPoint x: 436, endPoint y: 139, distance: 113.3
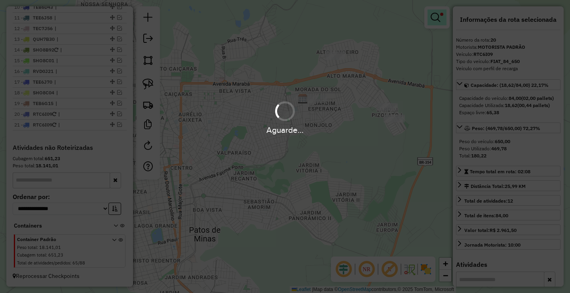
click at [440, 14] on span at bounding box center [441, 14] width 3 height 3
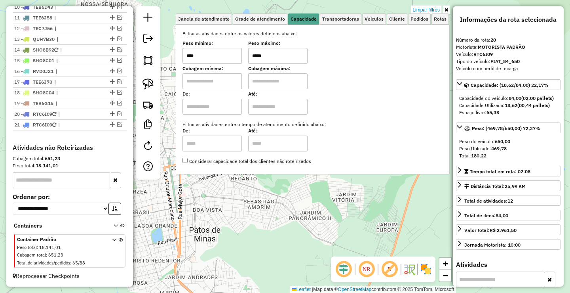
click at [283, 59] on input "*****" at bounding box center [277, 56] width 59 height 16
type input "*****"
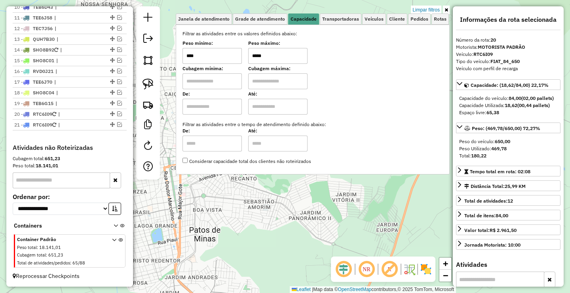
click at [286, 221] on div "Limpar filtros Janela de atendimento Grade de atendimento Capacidade Transporta…" at bounding box center [285, 146] width 570 height 293
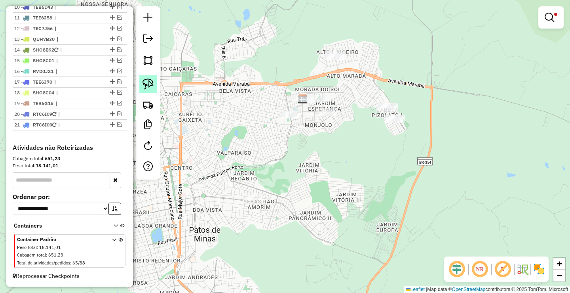
click at [139, 80] on link at bounding box center [147, 83] width 17 height 17
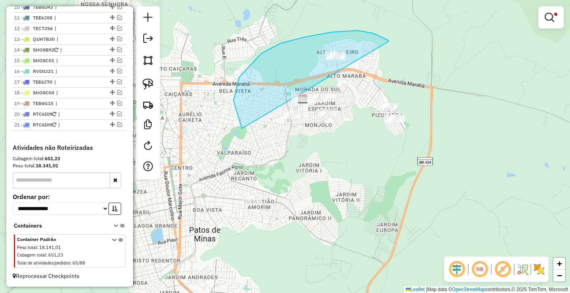
drag, startPoint x: 332, startPoint y: 32, endPoint x: 508, endPoint y: 142, distance: 207.4
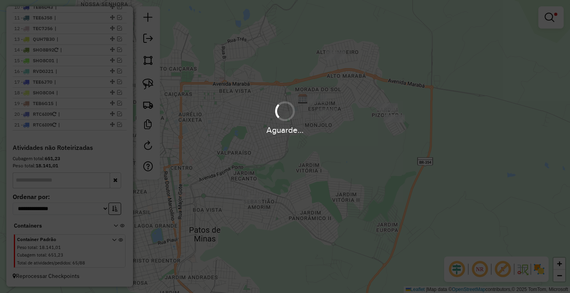
click at [145, 84] on div "Aguarde..." at bounding box center [285, 146] width 570 height 293
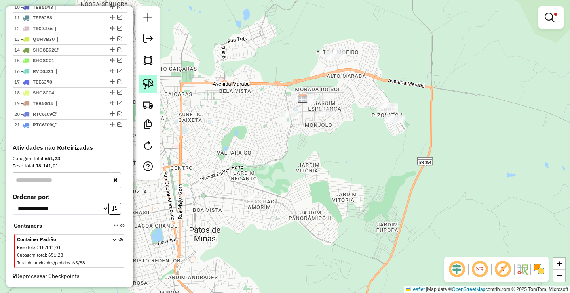
click at [147, 83] on img at bounding box center [148, 83] width 11 height 11
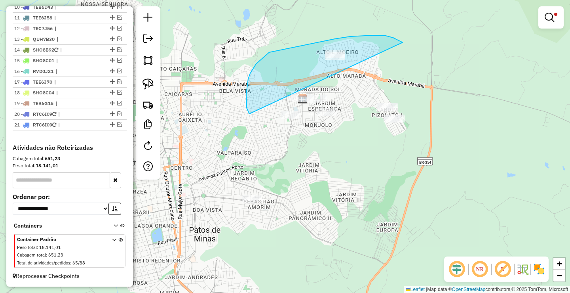
drag, startPoint x: 403, startPoint y: 42, endPoint x: 459, endPoint y: 136, distance: 109.4
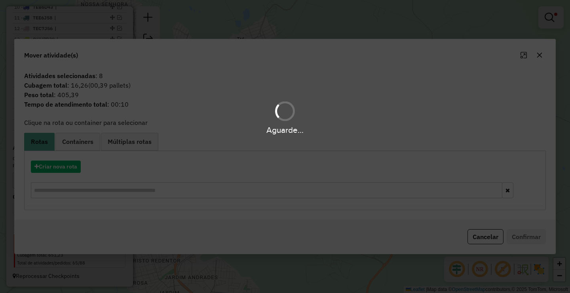
click at [58, 165] on div "Aguarde..." at bounding box center [285, 146] width 570 height 293
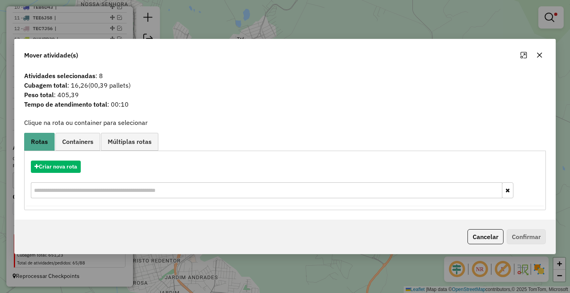
click at [56, 165] on hb-app "Aguarde... Pop-up bloqueado! Seu navegador bloqueou automáticamente a abertura …" at bounding box center [285, 146] width 570 height 293
click at [60, 167] on button "Criar nova rota" at bounding box center [56, 166] width 50 height 12
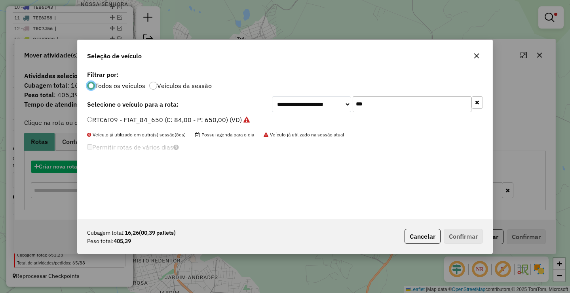
scroll to position [4, 2]
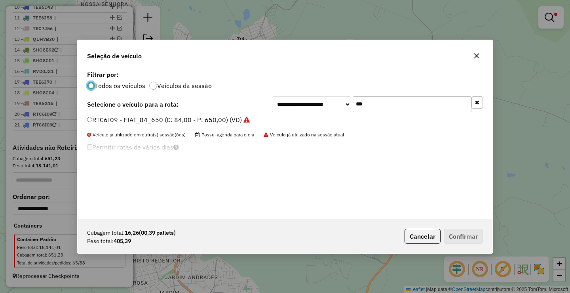
click at [110, 116] on label "RTC6I09 - FIAT_84_650 (C: 84,00 - P: 650,00) (VD)" at bounding box center [168, 120] width 163 height 10
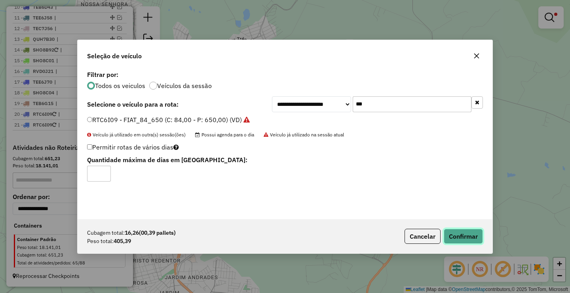
click at [456, 233] on button "Confirmar" at bounding box center [463, 235] width 39 height 15
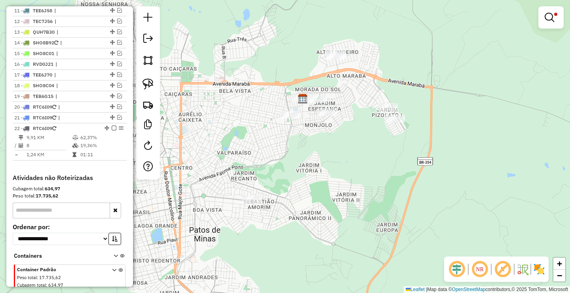
scroll to position [434, 0]
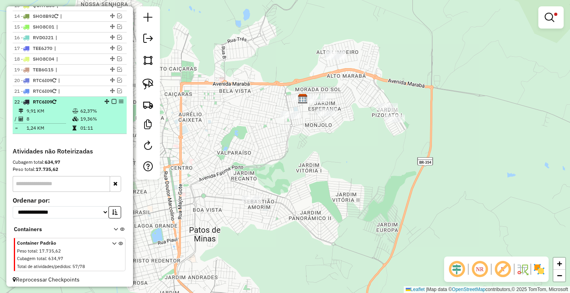
click at [114, 104] on div at bounding box center [112, 101] width 24 height 5
select select "**********"
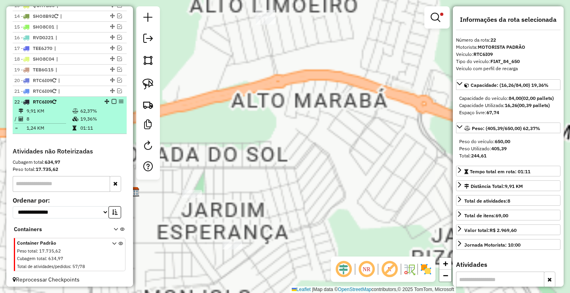
click at [112, 104] on em at bounding box center [114, 101] width 5 height 5
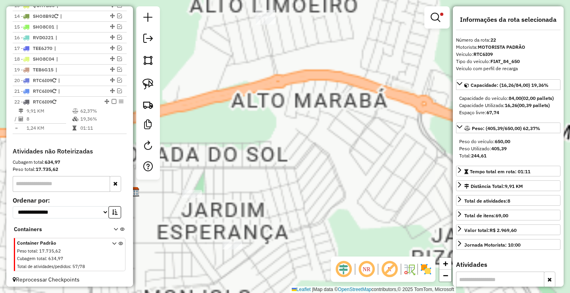
scroll to position [418, 0]
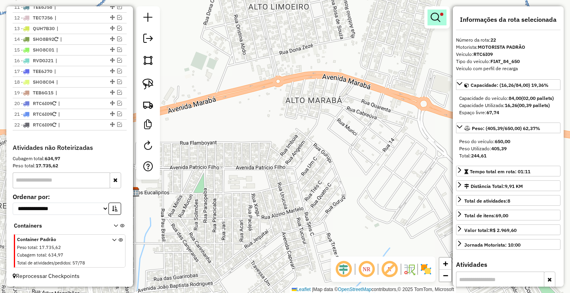
click at [437, 23] on link at bounding box center [437, 18] width 19 height 16
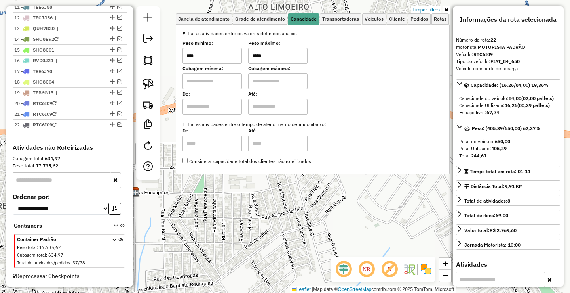
click at [434, 7] on link "Limpar filtros" at bounding box center [426, 10] width 30 height 9
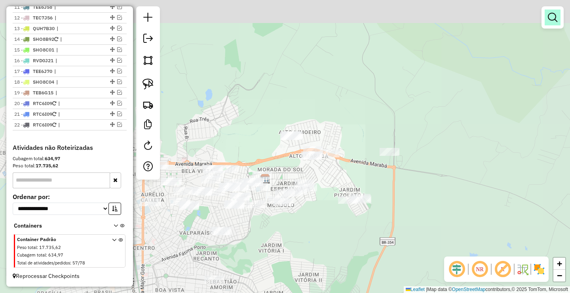
click at [558, 15] on link at bounding box center [553, 18] width 16 height 16
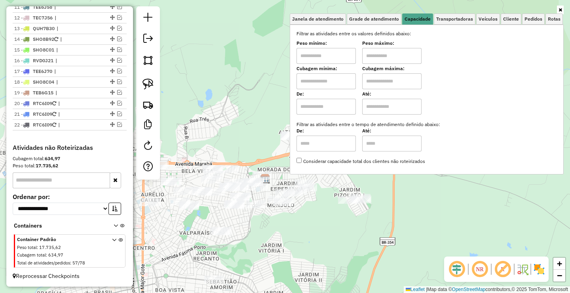
click at [345, 61] on input "text" at bounding box center [326, 56] width 59 height 16
type input "****"
click at [401, 58] on input "text" at bounding box center [391, 56] width 59 height 16
type input "******"
click at [320, 244] on div "Janela de atendimento Grade de atendimento Capacidade Transportadoras Veículos …" at bounding box center [285, 146] width 570 height 293
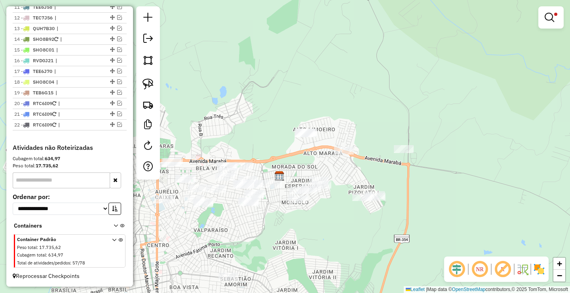
drag, startPoint x: 270, startPoint y: 236, endPoint x: 329, endPoint y: 212, distance: 64.6
click at [329, 212] on div "Limpar filtros Janela de atendimento Grade de atendimento Capacidade Transporta…" at bounding box center [285, 146] width 570 height 293
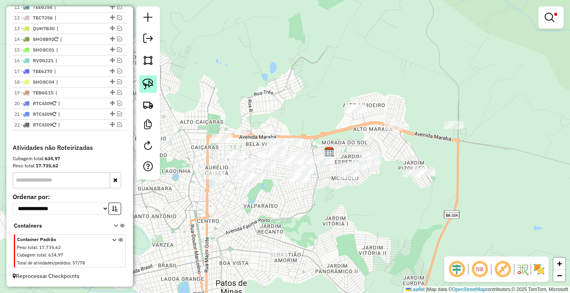
click at [152, 88] on img at bounding box center [148, 83] width 11 height 11
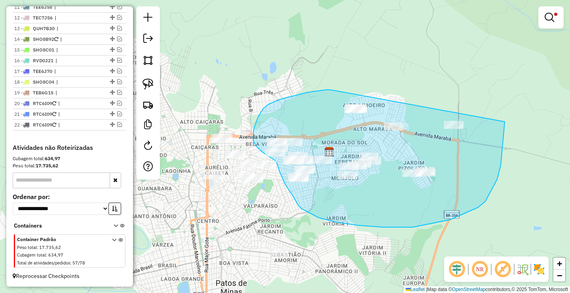
drag, startPoint x: 327, startPoint y: 89, endPoint x: 505, endPoint y: 122, distance: 180.3
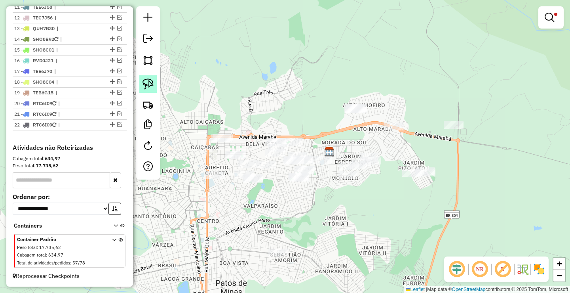
click at [156, 87] on link at bounding box center [147, 83] width 17 height 17
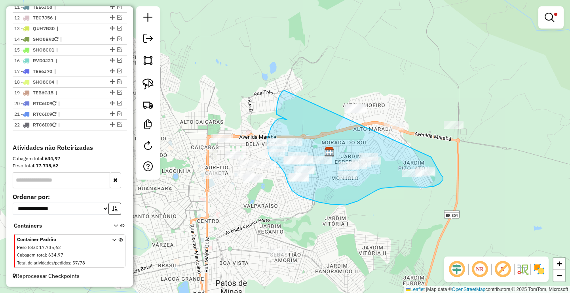
drag, startPoint x: 279, startPoint y: 97, endPoint x: 431, endPoint y: 157, distance: 163.5
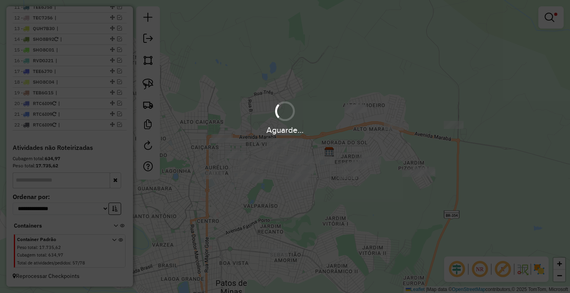
click at [147, 83] on hb-app "Aguarde... Pop-up bloqueado! Seu navegador bloqueou automáticamente a abertura …" at bounding box center [285, 146] width 570 height 293
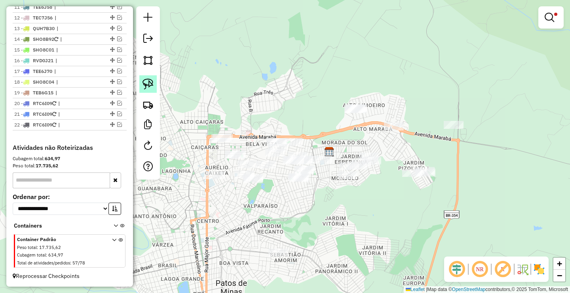
click at [149, 82] on img at bounding box center [148, 83] width 11 height 11
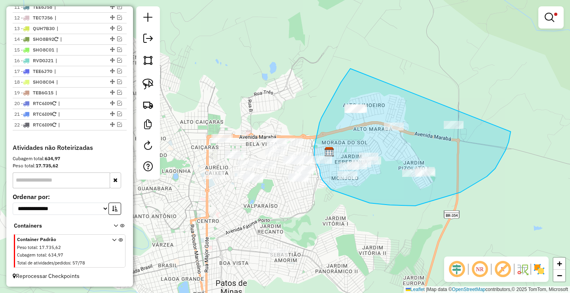
drag, startPoint x: 349, startPoint y: 70, endPoint x: 508, endPoint y: 128, distance: 169.3
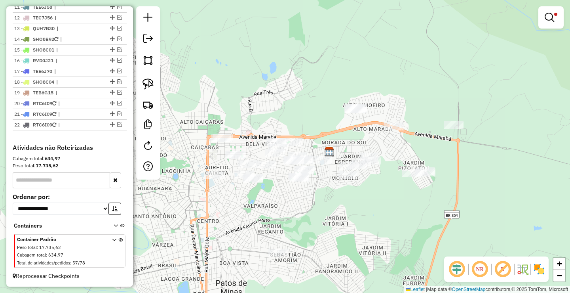
click at [155, 84] on link at bounding box center [147, 83] width 17 height 17
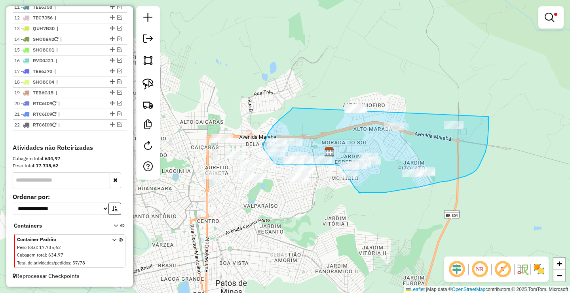
drag, startPoint x: 292, startPoint y: 108, endPoint x: 488, endPoint y: 107, distance: 196.0
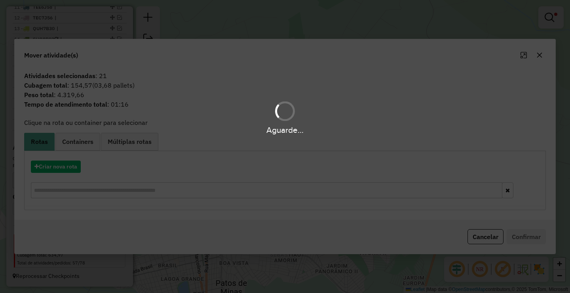
click at [76, 167] on hb-app "Aguarde... Pop-up bloqueado! Seu navegador bloqueou automáticamente a abertura …" at bounding box center [285, 146] width 570 height 293
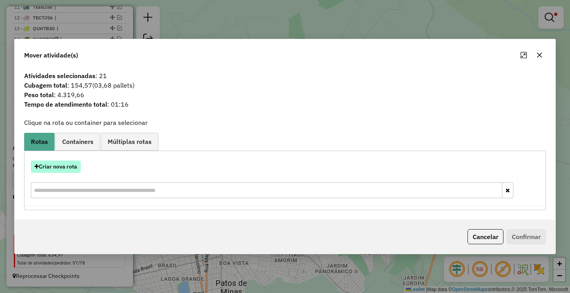
click at [66, 165] on button "Criar nova rota" at bounding box center [56, 166] width 50 height 12
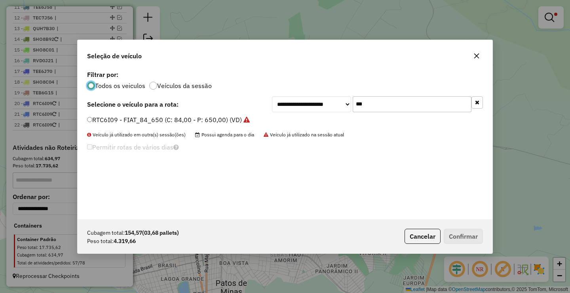
scroll to position [4, 2]
click at [405, 103] on input "***" at bounding box center [412, 104] width 119 height 16
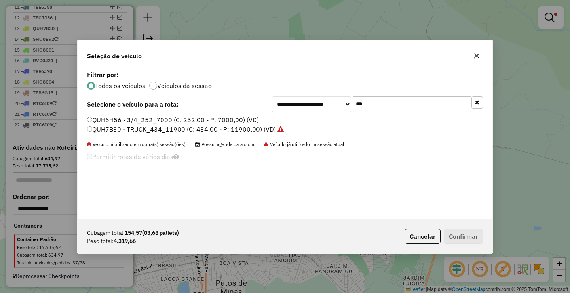
type input "***"
click at [174, 115] on label "QUH6H56 - 3/4_252_7000 (C: 252,00 - P: 7000,00) (VD)" at bounding box center [173, 120] width 172 height 10
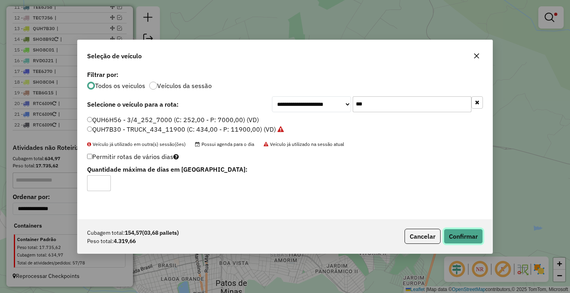
click at [461, 236] on button "Confirmar" at bounding box center [463, 235] width 39 height 15
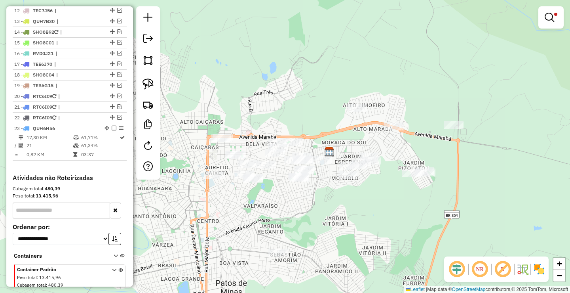
scroll to position [434, 0]
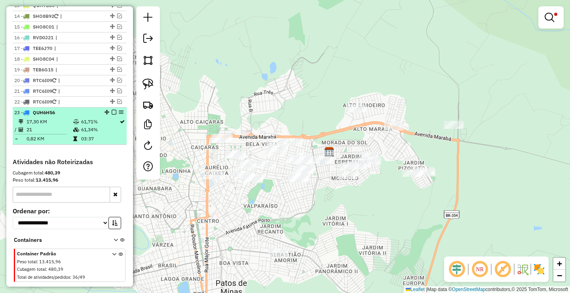
click at [112, 114] on em at bounding box center [114, 112] width 5 height 5
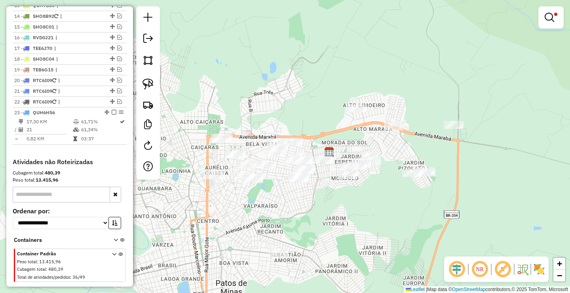
scroll to position [428, 0]
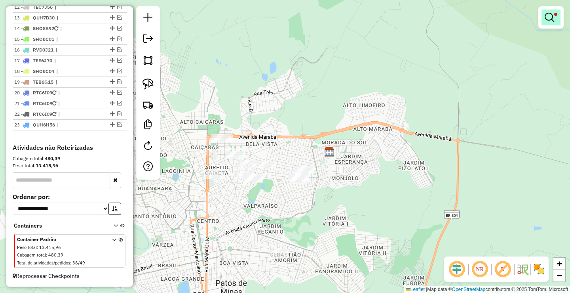
click at [557, 20] on link at bounding box center [551, 18] width 19 height 16
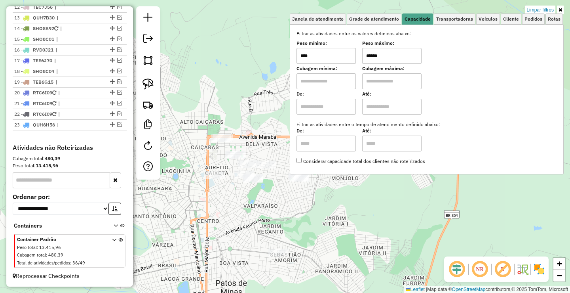
click at [546, 13] on link "Limpar filtros" at bounding box center [540, 10] width 30 height 9
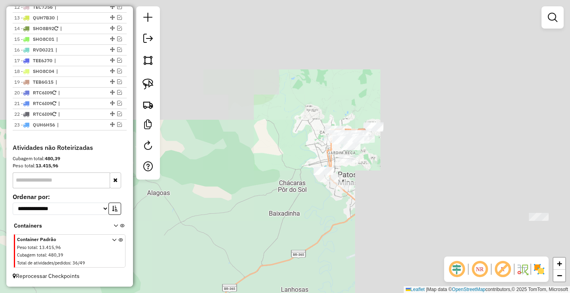
drag, startPoint x: 349, startPoint y: 197, endPoint x: 354, endPoint y: 164, distance: 33.7
click at [354, 154] on div at bounding box center [349, 158] width 20 height 8
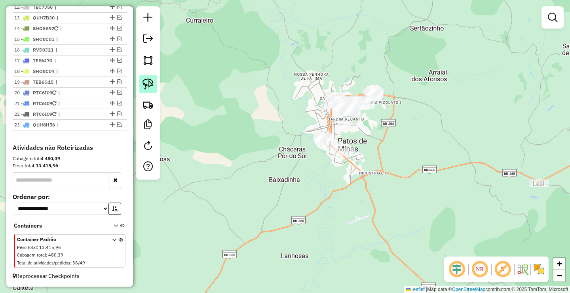
click at [152, 83] on img at bounding box center [148, 83] width 11 height 11
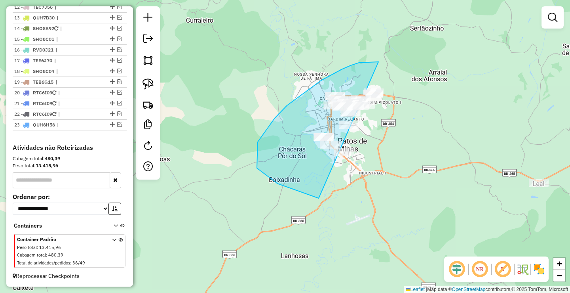
drag, startPoint x: 275, startPoint y: 118, endPoint x: 441, endPoint y: 168, distance: 173.5
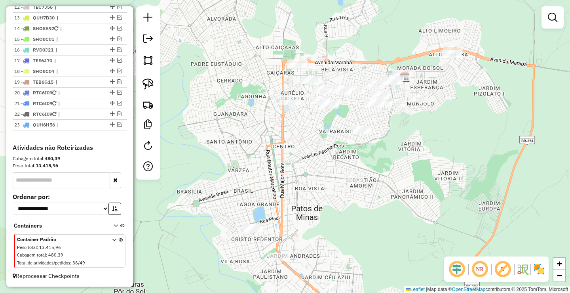
drag, startPoint x: 296, startPoint y: 147, endPoint x: 265, endPoint y: 166, distance: 36.1
click at [255, 171] on div "Janela de atendimento Grade de atendimento Capacidade Transportadoras Veículos …" at bounding box center [285, 146] width 570 height 293
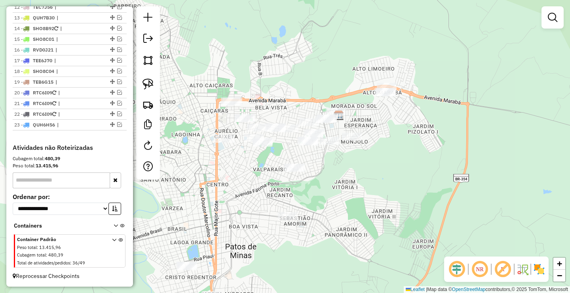
click at [149, 84] on img at bounding box center [148, 83] width 11 height 11
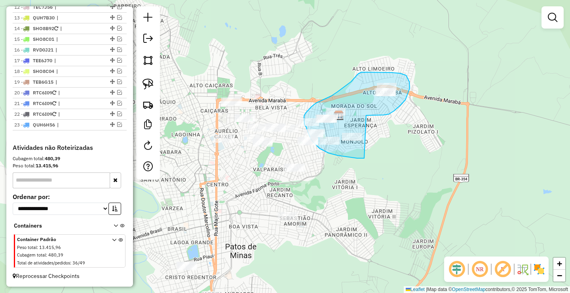
drag, startPoint x: 374, startPoint y: 115, endPoint x: 396, endPoint y: 149, distance: 40.4
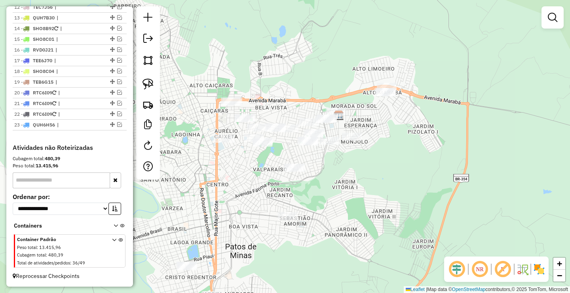
click at [157, 84] on div at bounding box center [148, 92] width 24 height 173
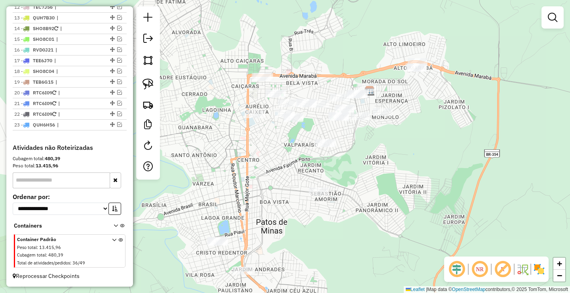
drag, startPoint x: 381, startPoint y: 113, endPoint x: 348, endPoint y: 139, distance: 42.4
click at [348, 139] on div "Janela de atendimento Grade de atendimento Capacidade Transportadoras Veículos …" at bounding box center [285, 146] width 570 height 293
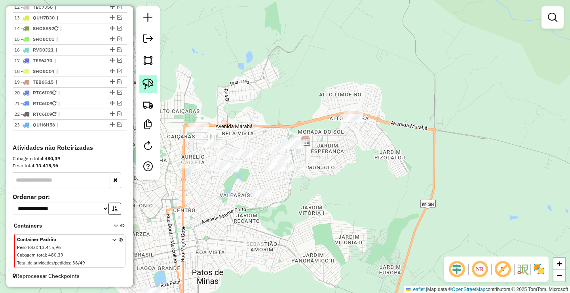
click at [144, 84] on img at bounding box center [148, 83] width 11 height 11
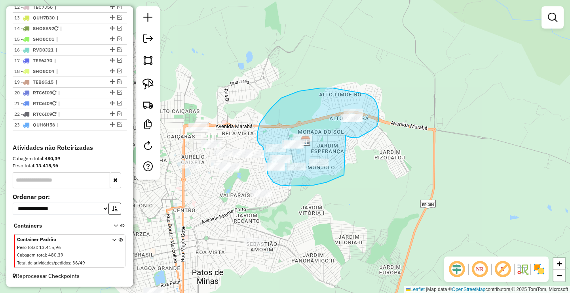
drag, startPoint x: 359, startPoint y: 137, endPoint x: 345, endPoint y: 175, distance: 40.4
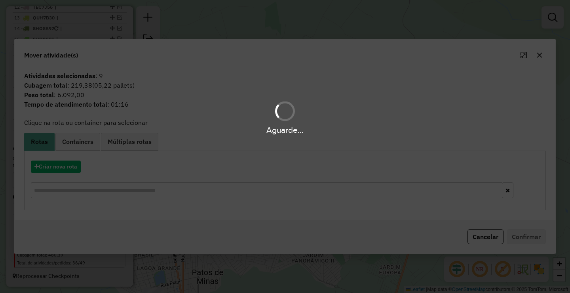
click at [69, 168] on div "Aguarde..." at bounding box center [285, 146] width 570 height 293
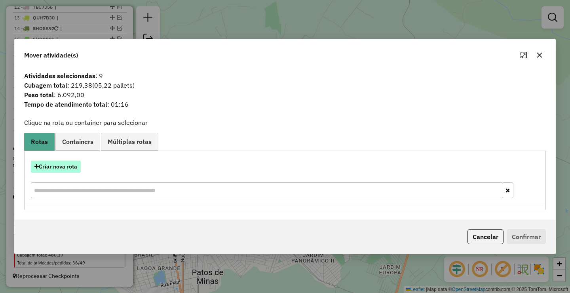
click at [66, 166] on button "Criar nova rota" at bounding box center [56, 166] width 50 height 12
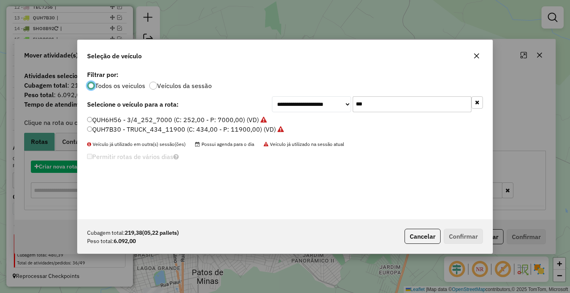
scroll to position [4, 2]
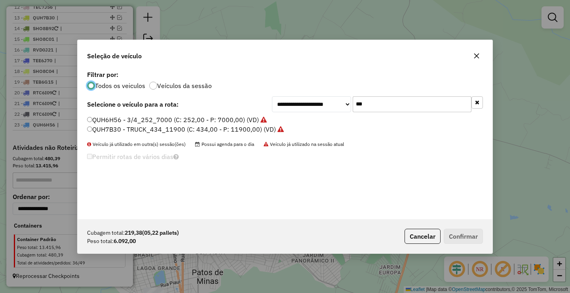
click at [372, 107] on input "***" at bounding box center [412, 104] width 119 height 16
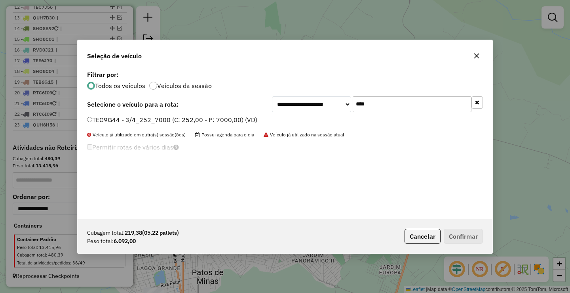
type input "****"
click at [135, 123] on label "TEG9G44 - 3/4_252_7000 (C: 252,00 - P: 7000,00) (VD)" at bounding box center [172, 120] width 170 height 10
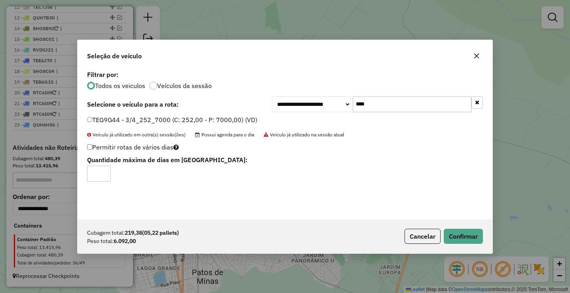
drag, startPoint x: 139, startPoint y: 120, endPoint x: 177, endPoint y: 135, distance: 40.9
click at [139, 120] on label "TEG9G44 - 3/4_252_7000 (C: 252,00 - P: 7000,00) (VD)" at bounding box center [172, 120] width 170 height 10
click at [470, 230] on button "Confirmar" at bounding box center [463, 235] width 39 height 15
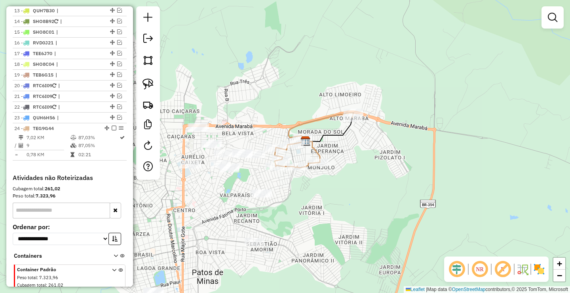
scroll to position [434, 0]
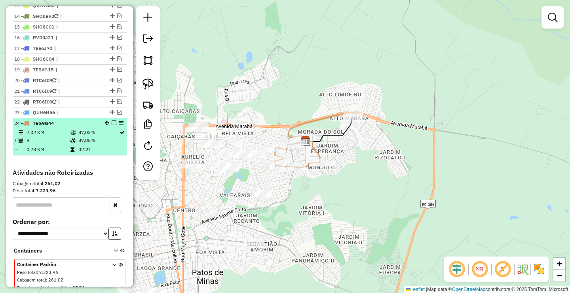
click at [112, 125] on em at bounding box center [114, 122] width 5 height 5
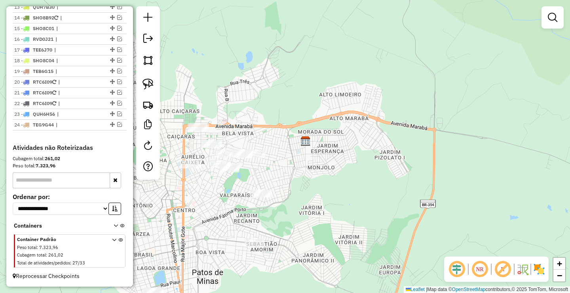
drag, startPoint x: 249, startPoint y: 190, endPoint x: 295, endPoint y: 190, distance: 45.5
click at [295, 190] on div "Janela de atendimento Grade de atendimento Capacidade Transportadoras Veículos …" at bounding box center [285, 146] width 570 height 293
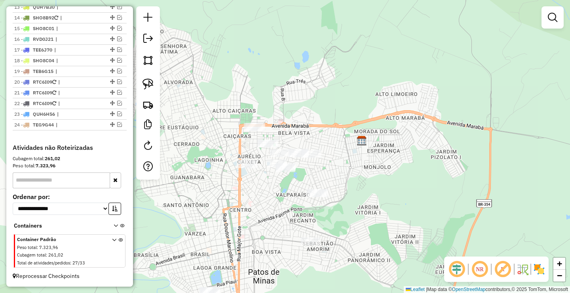
drag, startPoint x: 251, startPoint y: 196, endPoint x: 183, endPoint y: 129, distance: 95.2
click at [262, 173] on div "Janela de atendimento Grade de atendimento Capacidade Transportadoras Veículos …" at bounding box center [285, 146] width 570 height 293
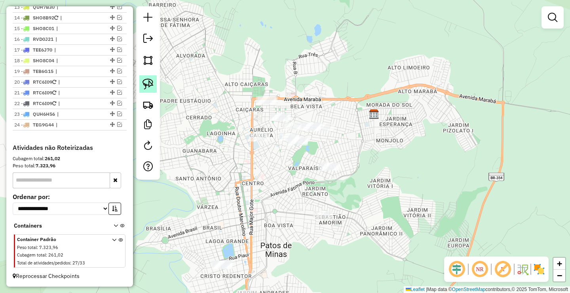
click at [149, 89] on link at bounding box center [147, 83] width 17 height 17
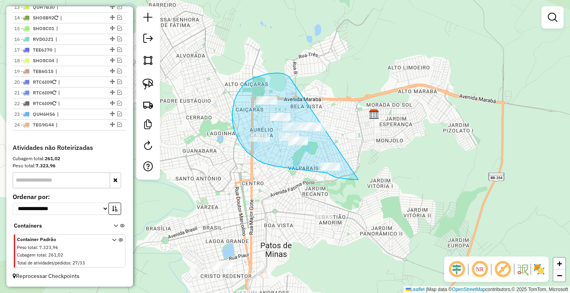
drag, startPoint x: 289, startPoint y: 77, endPoint x: 370, endPoint y: 169, distance: 122.6
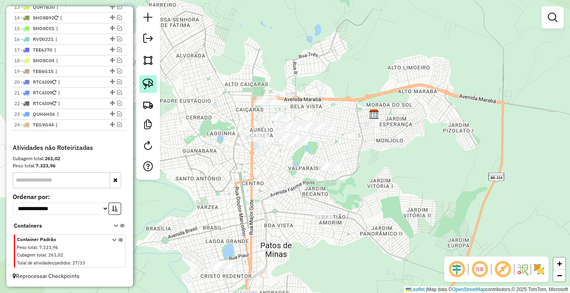
click at [158, 80] on div at bounding box center [148, 92] width 24 height 173
click at [154, 80] on link at bounding box center [147, 83] width 17 height 17
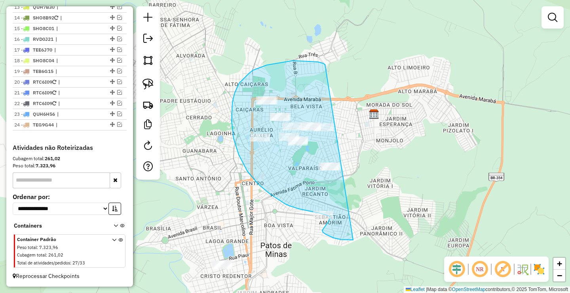
drag, startPoint x: 249, startPoint y: 73, endPoint x: 382, endPoint y: 238, distance: 211.5
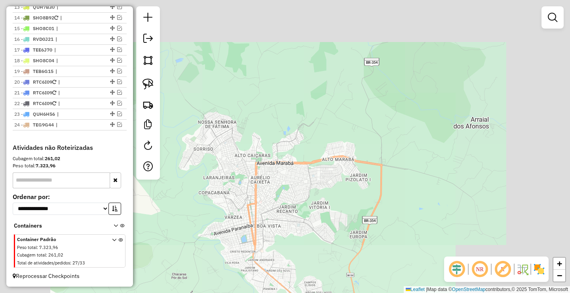
drag, startPoint x: 261, startPoint y: 184, endPoint x: 258, endPoint y: 166, distance: 17.6
click at [261, 174] on div "Janela de atendimento Grade de atendimento Capacidade Transportadoras Veículos …" at bounding box center [285, 146] width 570 height 293
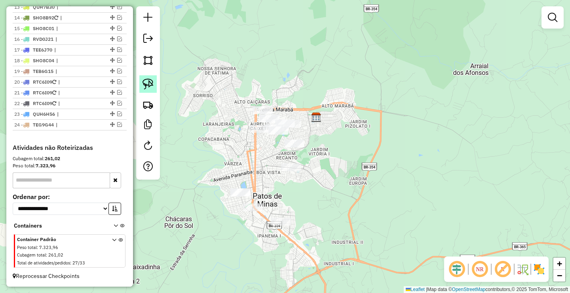
click at [152, 86] on img at bounding box center [148, 83] width 11 height 11
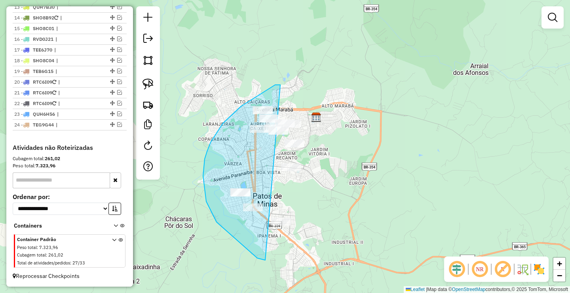
drag, startPoint x: 280, startPoint y: 85, endPoint x: 348, endPoint y: 229, distance: 159.4
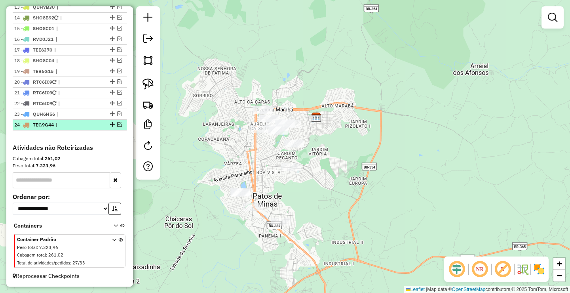
click at [118, 127] on div "24 - TEG9G44 |" at bounding box center [69, 124] width 111 height 7
select select "**********"
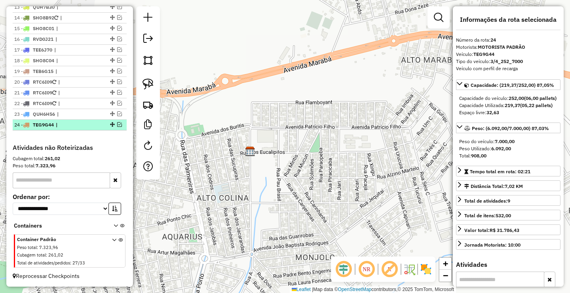
click at [117, 127] on em at bounding box center [119, 124] width 5 height 5
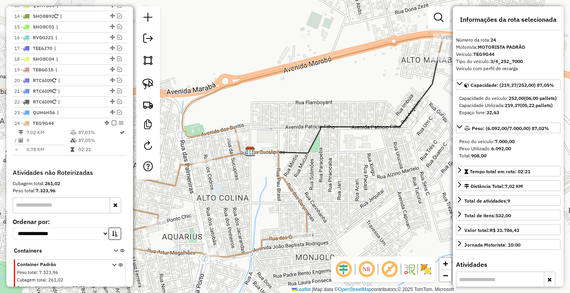
drag, startPoint x: 255, startPoint y: 166, endPoint x: 270, endPoint y: 145, distance: 24.7
click at [269, 147] on div "Rota 24 - Placa TEG9G44 7062 - MERC DO GILSON Janela de atendimento Grade de at…" at bounding box center [285, 146] width 570 height 293
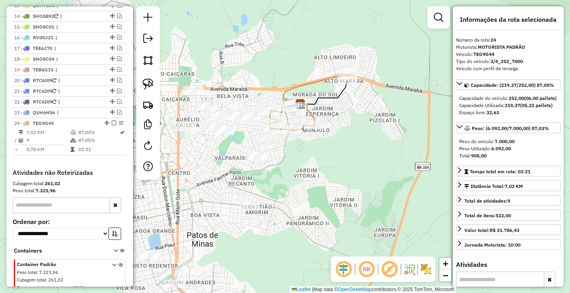
click at [240, 160] on div "Janela de atendimento Grade de atendimento Capacidade Transportadoras Veículos …" at bounding box center [285, 146] width 570 height 293
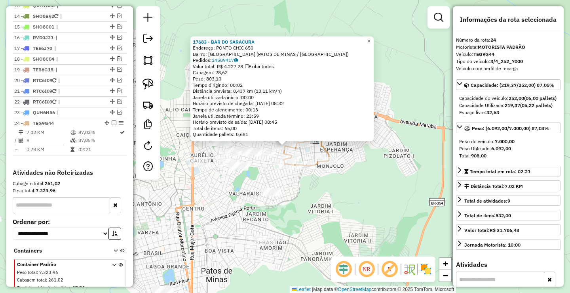
scroll to position [466, 0]
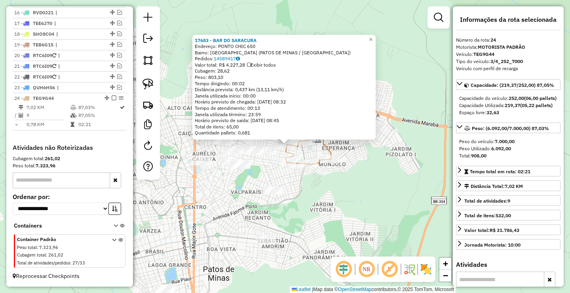
drag, startPoint x: 347, startPoint y: 211, endPoint x: 360, endPoint y: 185, distance: 28.5
click at [375, 188] on div "17683 - BAR DO SARACURA Endereço: PONTO CHIC 650 Bairro: [GEOGRAPHIC_DATA] ([GE…" at bounding box center [285, 146] width 570 height 293
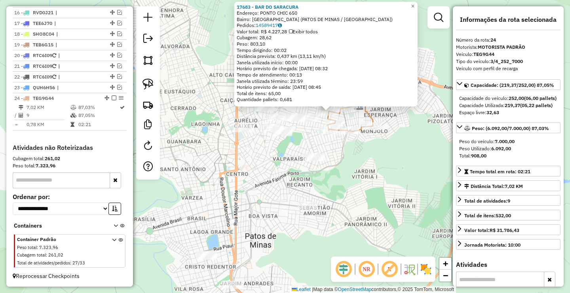
click at [339, 185] on div "17683 - BAR DO SARACURA Endereço: PONTO CHIC 650 Bairro: [GEOGRAPHIC_DATA] ([GE…" at bounding box center [285, 146] width 570 height 293
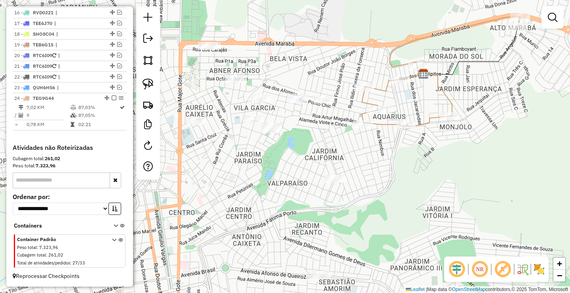
drag, startPoint x: 291, startPoint y: 135, endPoint x: 307, endPoint y: 154, distance: 25.1
click at [316, 163] on div "Janela de atendimento Grade de atendimento Capacidade Transportadoras Veículos …" at bounding box center [285, 146] width 570 height 293
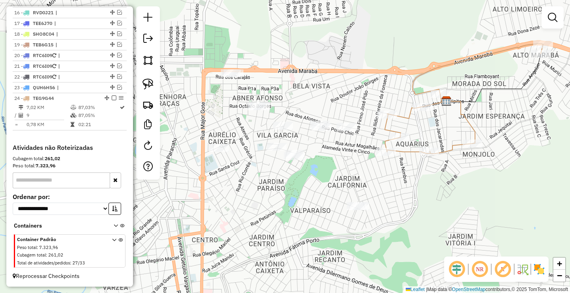
drag, startPoint x: 156, startPoint y: 82, endPoint x: 201, endPoint y: 94, distance: 46.8
click at [155, 82] on link at bounding box center [147, 83] width 17 height 17
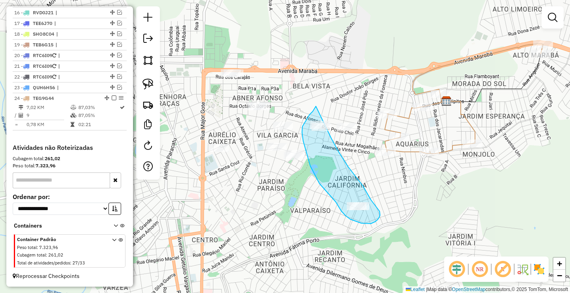
drag, startPoint x: 316, startPoint y: 106, endPoint x: 331, endPoint y: 136, distance: 33.6
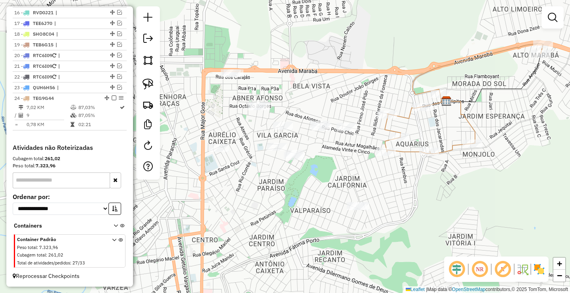
click at [158, 83] on div at bounding box center [148, 92] width 24 height 173
click at [149, 85] on img at bounding box center [148, 83] width 11 height 11
drag, startPoint x: 302, startPoint y: 125, endPoint x: 370, endPoint y: 128, distance: 67.8
click at [149, 82] on img at bounding box center [148, 83] width 11 height 11
drag, startPoint x: 252, startPoint y: 57, endPoint x: 287, endPoint y: 104, distance: 58.9
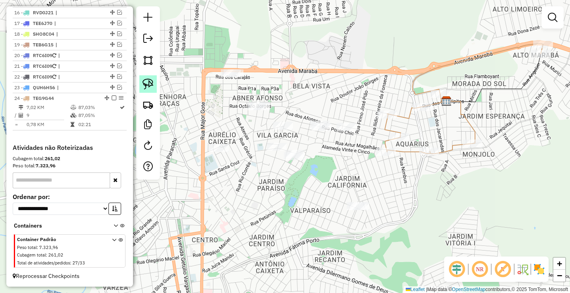
click at [147, 87] on img at bounding box center [148, 83] width 11 height 11
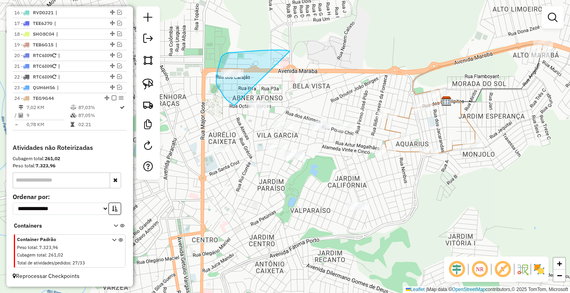
drag, startPoint x: 290, startPoint y: 51, endPoint x: 278, endPoint y: 117, distance: 67.1
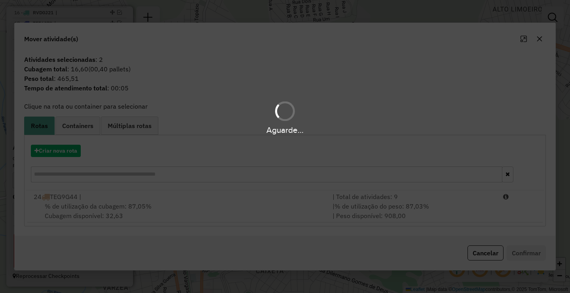
click at [391, 205] on div "Aguarde..." at bounding box center [285, 146] width 570 height 293
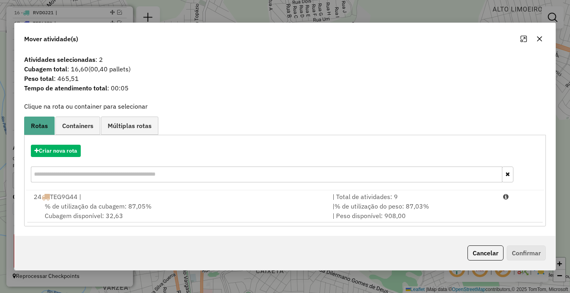
click at [419, 210] on hb-app "Aguarde... Pop-up bloqueado! Seu navegador bloqueou automáticamente a abertura …" at bounding box center [285, 146] width 570 height 293
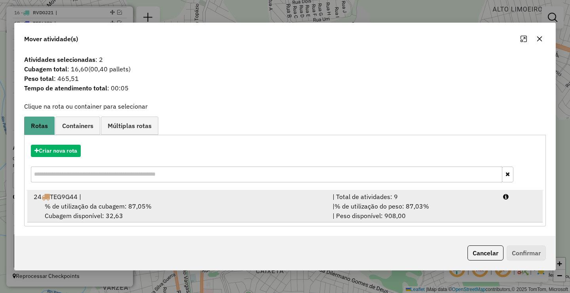
click at [434, 209] on div "| % de utilização do peso: 87,03% | Peso disponível: 908,00" at bounding box center [413, 210] width 171 height 19
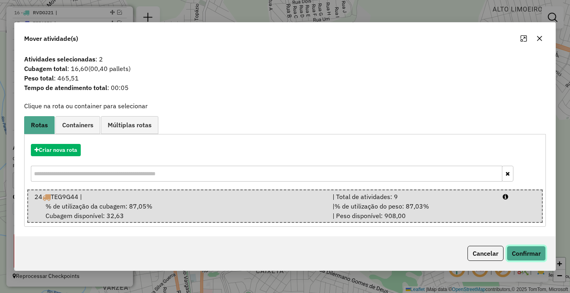
click at [543, 256] on button "Confirmar" at bounding box center [526, 253] width 39 height 15
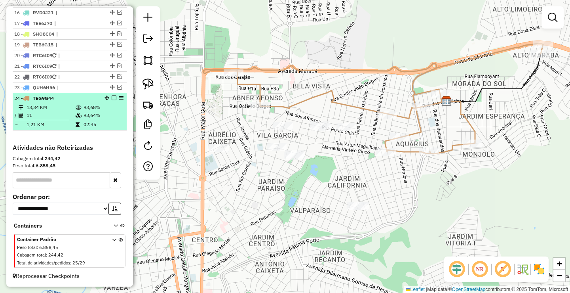
click at [112, 99] on em at bounding box center [114, 97] width 5 height 5
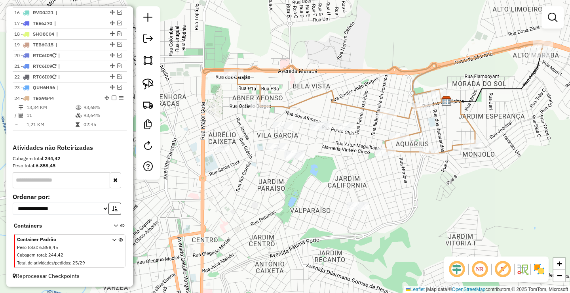
scroll to position [439, 0]
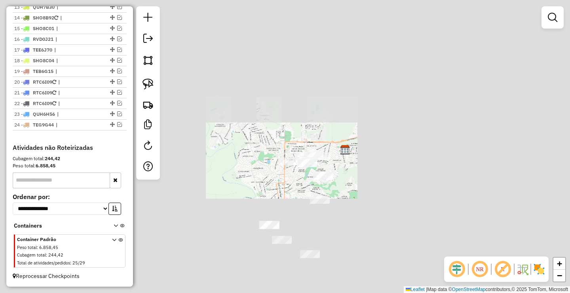
drag, startPoint x: 268, startPoint y: 209, endPoint x: 278, endPoint y: 154, distance: 56.6
click at [276, 161] on div "Janela de atendimento Grade de atendimento Capacidade Transportadoras Veículos …" at bounding box center [285, 146] width 570 height 293
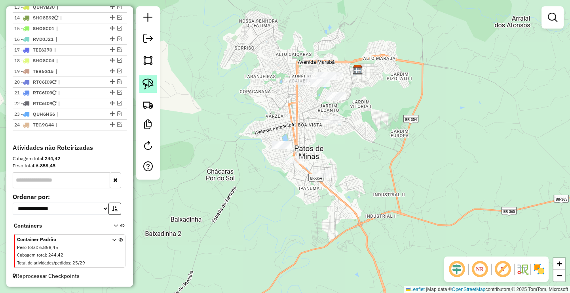
click at [143, 90] on link at bounding box center [147, 83] width 17 height 17
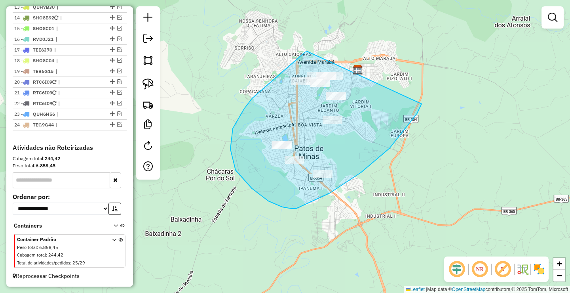
drag, startPoint x: 273, startPoint y: 80, endPoint x: 422, endPoint y: 103, distance: 150.7
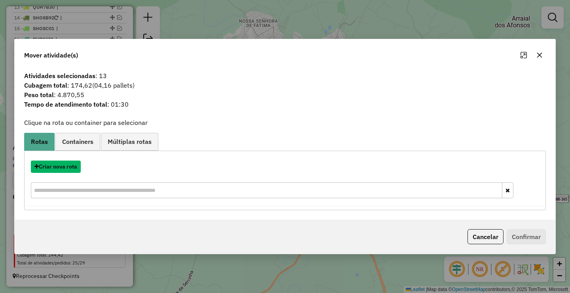
click at [69, 165] on button "Criar nova rota" at bounding box center [56, 166] width 50 height 12
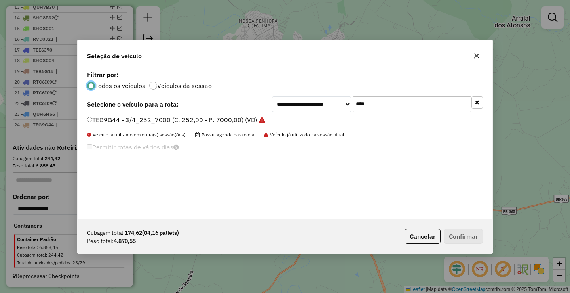
scroll to position [4, 2]
click at [375, 104] on input "****" at bounding box center [412, 104] width 119 height 16
click at [476, 53] on icon "button" at bounding box center [477, 56] width 6 height 6
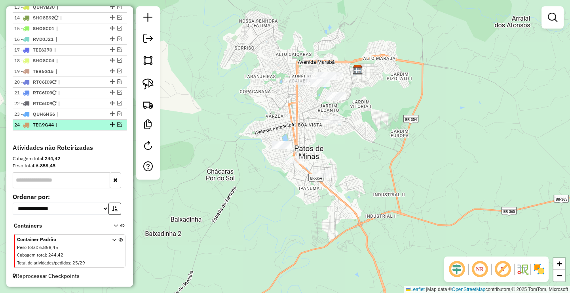
click at [118, 122] on em at bounding box center [119, 124] width 5 height 5
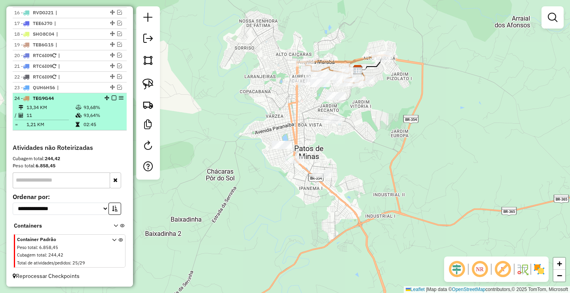
click at [112, 97] on em at bounding box center [114, 97] width 5 height 5
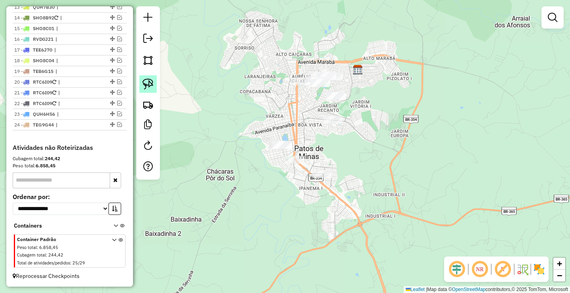
click at [148, 81] on img at bounding box center [148, 83] width 11 height 11
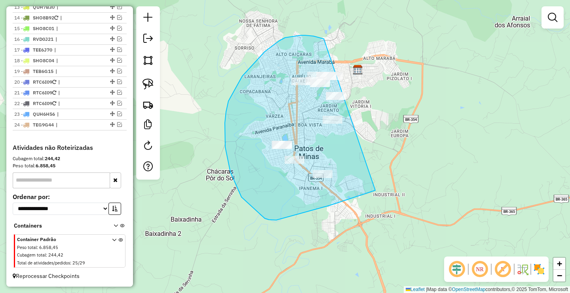
drag, startPoint x: 285, startPoint y: 38, endPoint x: 392, endPoint y: 173, distance: 172.9
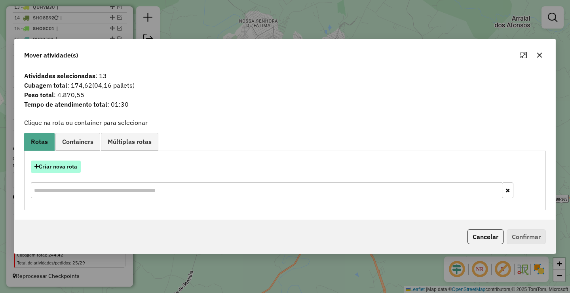
click at [78, 168] on button "Criar nova rota" at bounding box center [56, 166] width 50 height 12
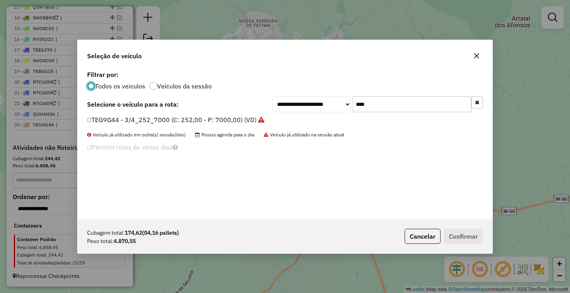
scroll to position [4, 2]
click at [419, 109] on input "****" at bounding box center [412, 104] width 119 height 16
type input "****"
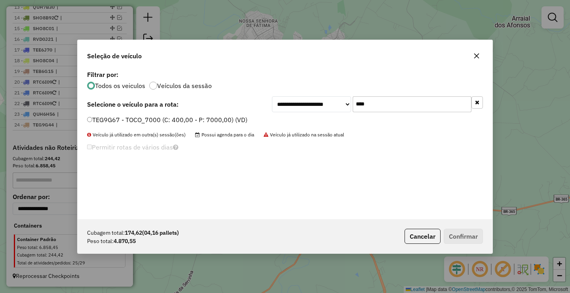
click at [210, 127] on div "TEG9G67 - TOCO_7000 (C: 400,00 - P: 7000,00) (VD)" at bounding box center [285, 123] width 406 height 16
click at [202, 116] on label "TEG9G67 - TOCO_7000 (C: 400,00 - P: 7000,00) (VD)" at bounding box center [167, 120] width 160 height 10
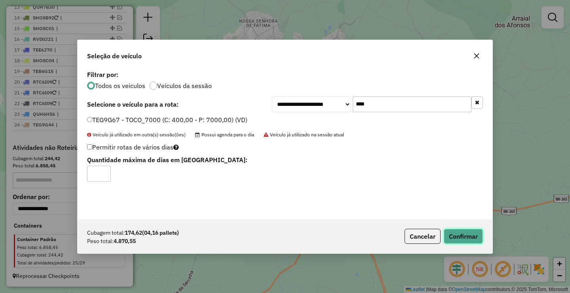
click at [463, 240] on button "Confirmar" at bounding box center [463, 235] width 39 height 15
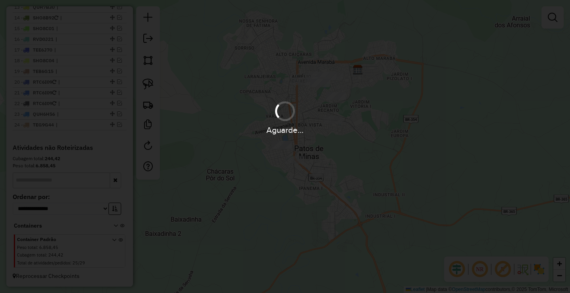
scroll to position [466, 0]
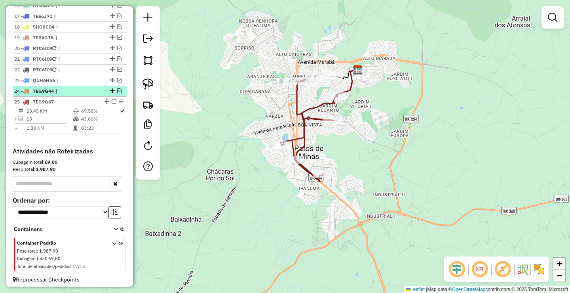
click at [117, 93] on em at bounding box center [119, 90] width 5 height 5
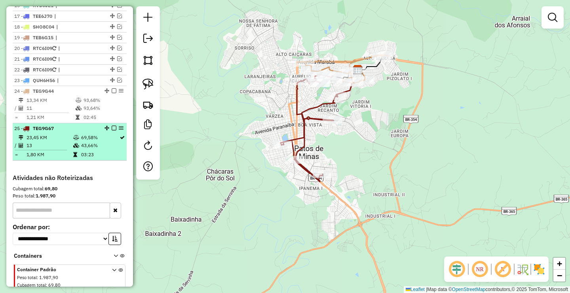
click at [93, 149] on td "43,66%" at bounding box center [100, 145] width 38 height 8
select select "**********"
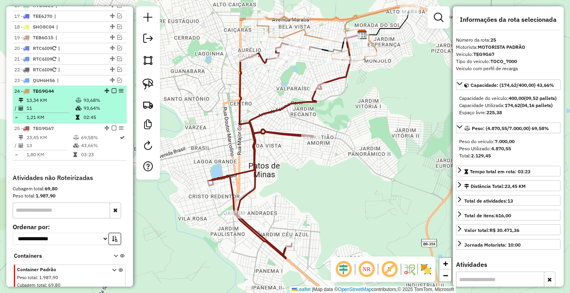
click at [100, 120] on table "13,34 KM 93,68% / 11 93,64% = 1,21 KM 02:45" at bounding box center [69, 108] width 111 height 25
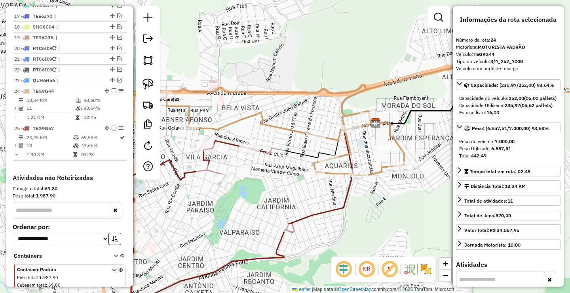
drag, startPoint x: 314, startPoint y: 118, endPoint x: 324, endPoint y: 102, distance: 19.6
click at [323, 103] on div "Janela de atendimento Grade de atendimento Capacidade Transportadoras Veículos …" at bounding box center [285, 146] width 570 height 293
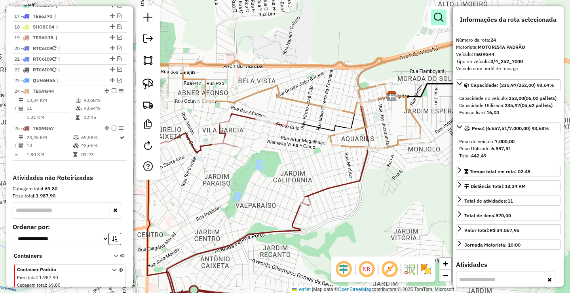
click at [440, 15] on em at bounding box center [439, 18] width 10 height 10
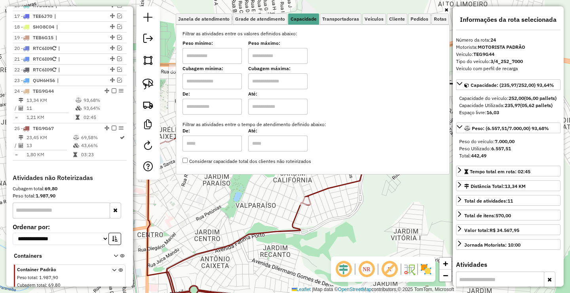
drag, startPoint x: 215, startPoint y: 51, endPoint x: 249, endPoint y: 57, distance: 35.0
click at [215, 51] on input "text" at bounding box center [212, 56] width 59 height 16
type input "******"
click at [281, 58] on input "text" at bounding box center [277, 56] width 59 height 16
type input "**********"
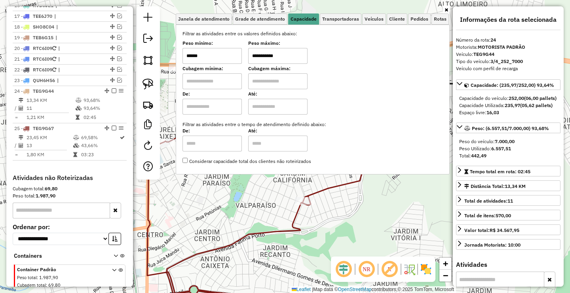
click at [230, 210] on div "**********" at bounding box center [285, 146] width 570 height 293
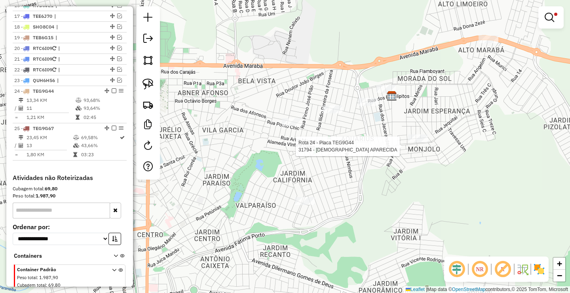
select select "**********"
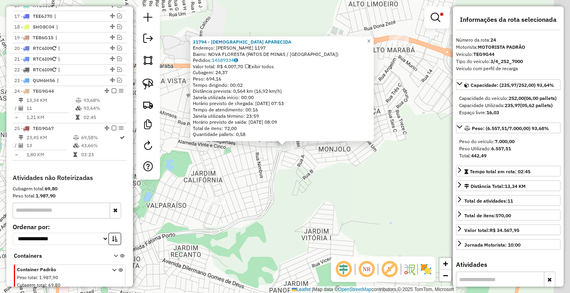
scroll to position [503, 0]
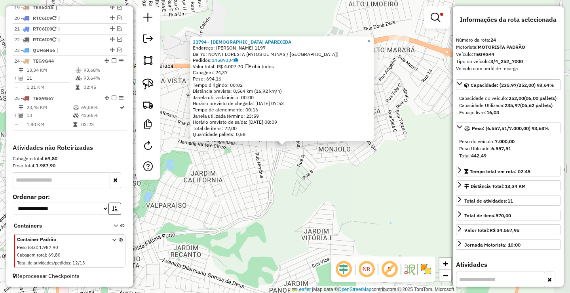
drag, startPoint x: 346, startPoint y: 202, endPoint x: 366, endPoint y: 200, distance: 20.8
click at [366, 200] on div "31794 - [DEMOGRAPHIC_DATA] APARECIDA Endereço: [PERSON_NAME] 1197 Bairro: NOVA …" at bounding box center [285, 146] width 570 height 293
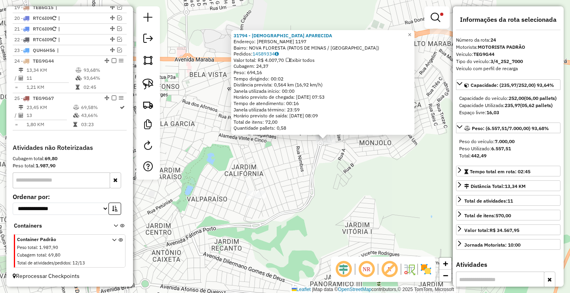
click at [302, 169] on div "31794 - [DEMOGRAPHIC_DATA] APARECIDA Endereço: [PERSON_NAME] 1197 Bairro: NOVA …" at bounding box center [285, 146] width 570 height 293
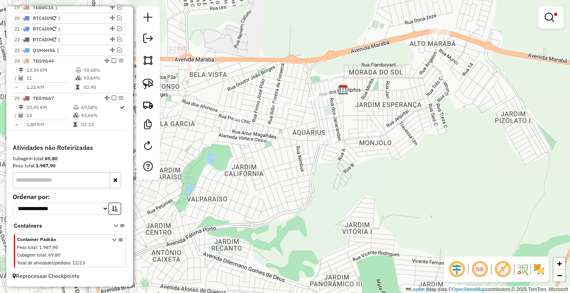
select select "**********"
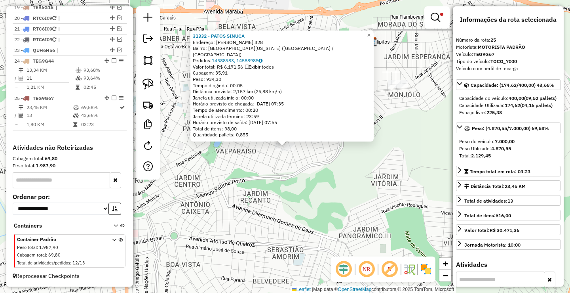
click at [282, 187] on div "31332 - PATOS SINUCA Endereço: [PERSON_NAME] 328 Bairro: [GEOGRAPHIC_DATA][US_S…" at bounding box center [285, 146] width 570 height 293
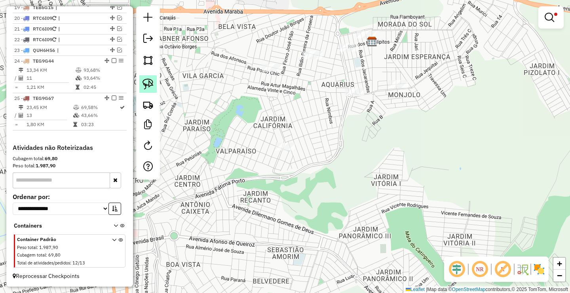
click at [152, 83] on img at bounding box center [148, 83] width 11 height 11
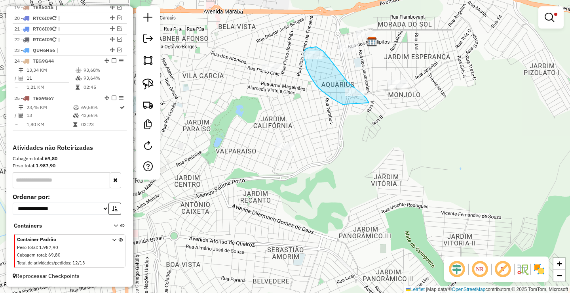
drag, startPoint x: 344, startPoint y: 104, endPoint x: 368, endPoint y: 112, distance: 25.3
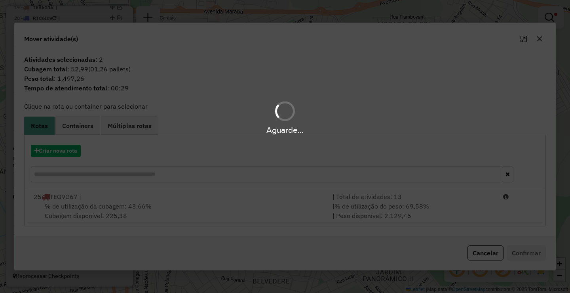
click at [412, 208] on div "Aguarde..." at bounding box center [285, 146] width 570 height 293
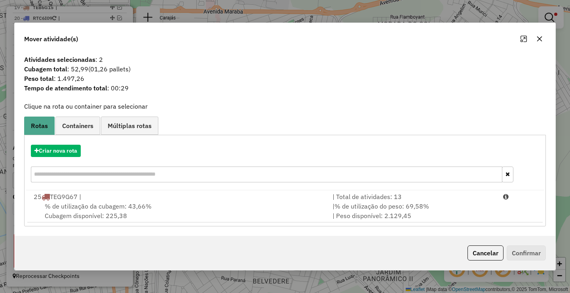
click at [420, 210] on span "% de utilização do peso: 69,58%" at bounding box center [382, 206] width 95 height 8
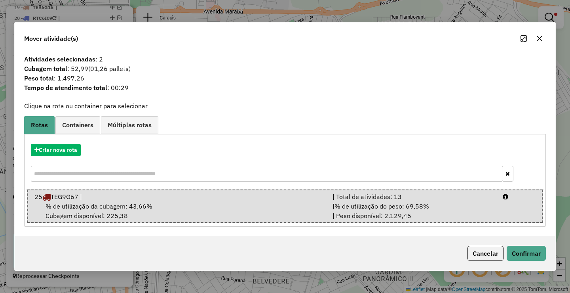
click at [539, 263] on div "Cancelar Confirmar" at bounding box center [285, 253] width 541 height 34
click at [535, 258] on button "Confirmar" at bounding box center [526, 253] width 39 height 15
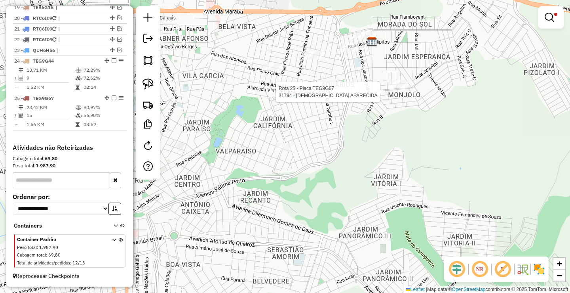
click at [356, 96] on div at bounding box center [355, 92] width 20 height 8
select select "**********"
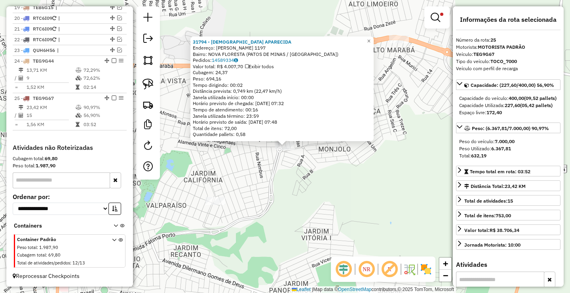
click at [312, 183] on div "31794 - [DEMOGRAPHIC_DATA] APARECIDA Endereço: [PERSON_NAME] 1197 Bairro: NOVA …" at bounding box center [285, 146] width 570 height 293
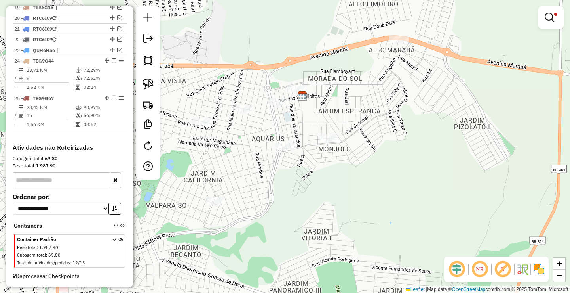
click at [328, 145] on div "**********" at bounding box center [285, 146] width 570 height 293
select select "**********"
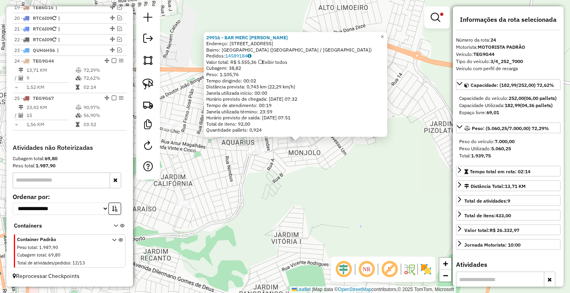
drag, startPoint x: 322, startPoint y: 186, endPoint x: 345, endPoint y: 176, distance: 24.9
click at [344, 177] on div "29916 - BAR MERC [PERSON_NAME]: [STREET_ADDRESS] Pedidos: 14589184 Valor total:…" at bounding box center [285, 146] width 570 height 293
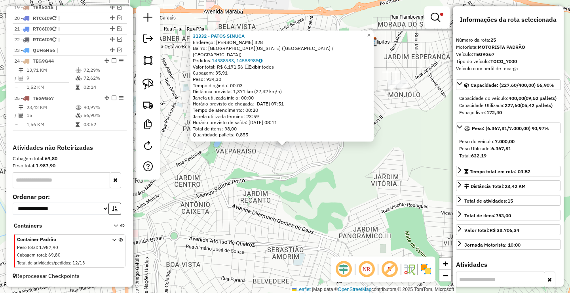
click at [426, 20] on div at bounding box center [437, 17] width 25 height 22
click at [430, 17] on link at bounding box center [437, 18] width 19 height 16
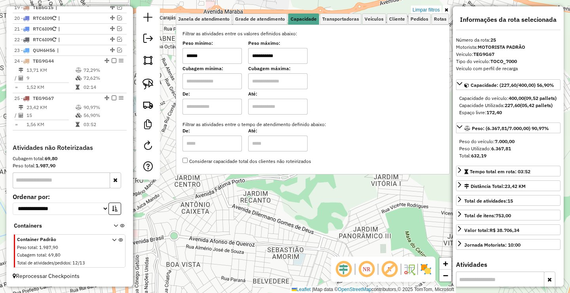
click at [224, 61] on input "******" at bounding box center [212, 56] width 59 height 16
click at [225, 61] on input "******" at bounding box center [212, 56] width 59 height 16
type input "****"
click at [267, 59] on input "**********" at bounding box center [277, 56] width 59 height 16
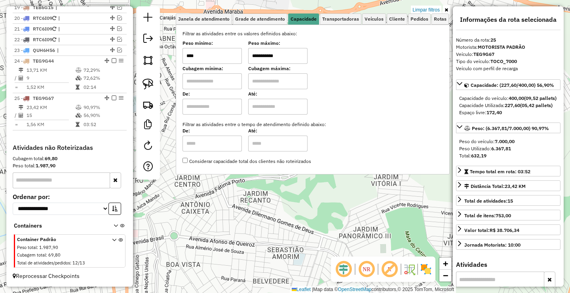
click at [268, 59] on input "**********" at bounding box center [277, 56] width 59 height 16
click at [0, 0] on div "Aguarde..." at bounding box center [0, 0] width 0 height 0
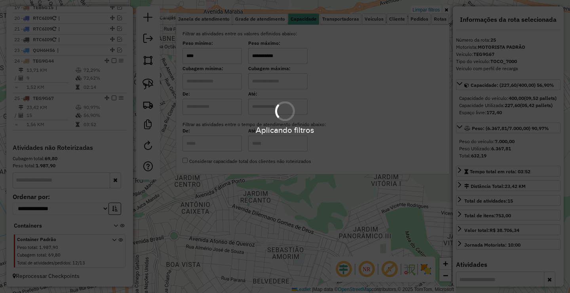
click at [285, 56] on hb-app "Aplicando filtros Pop-up bloqueado! Seu navegador bloqueou automáticamente a ab…" at bounding box center [285, 146] width 570 height 293
click at [285, 56] on input "**********" at bounding box center [277, 56] width 59 height 16
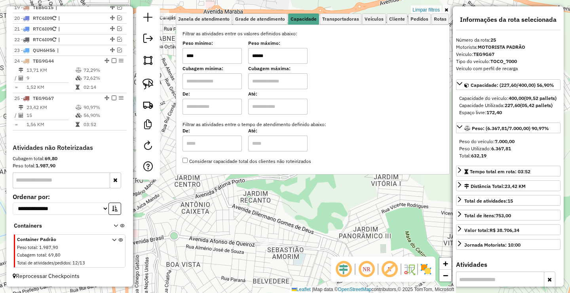
type input "******"
click at [223, 238] on div "31332 - PATOS SINUCA Endereço: [PERSON_NAME] DE ARAUJO 328 Bairro: [GEOGRAPHIC_…" at bounding box center [285, 146] width 570 height 293
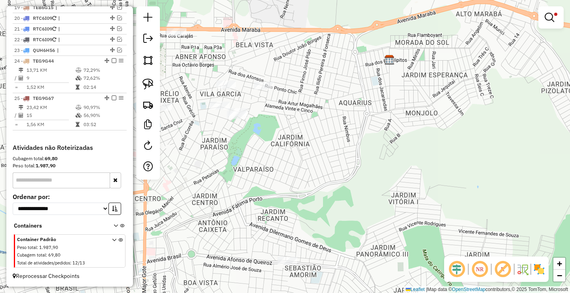
drag, startPoint x: 320, startPoint y: 157, endPoint x: 422, endPoint y: 211, distance: 115.5
click at [388, 192] on div "Limpar filtros Janela de atendimento Grade de atendimento Capacidade Transporta…" at bounding box center [285, 146] width 570 height 293
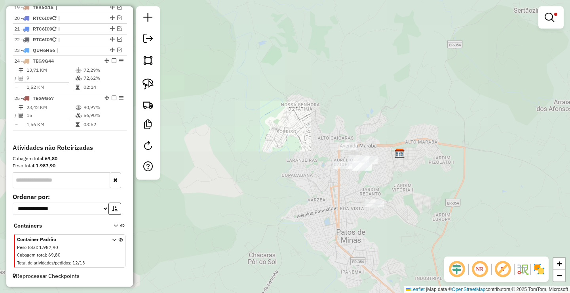
drag, startPoint x: 339, startPoint y: 217, endPoint x: 288, endPoint y: 168, distance: 71.1
click at [293, 177] on div "Limpar filtros Janela de atendimento Grade de atendimento Capacidade Transporta…" at bounding box center [285, 146] width 570 height 293
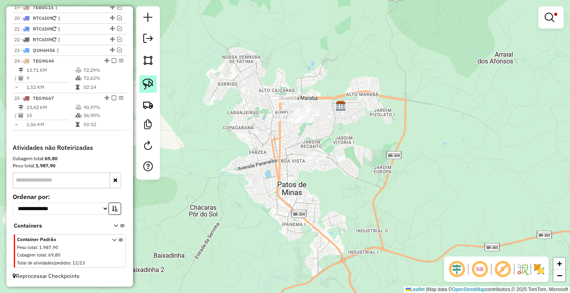
click at [151, 84] on img at bounding box center [148, 83] width 11 height 11
drag, startPoint x: 278, startPoint y: 89, endPoint x: 305, endPoint y: 93, distance: 27.2
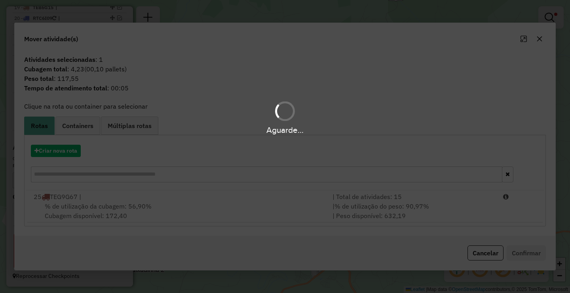
click at [398, 211] on div "Aguarde..." at bounding box center [285, 146] width 570 height 293
click at [428, 203] on div "Aguarde..." at bounding box center [285, 146] width 570 height 293
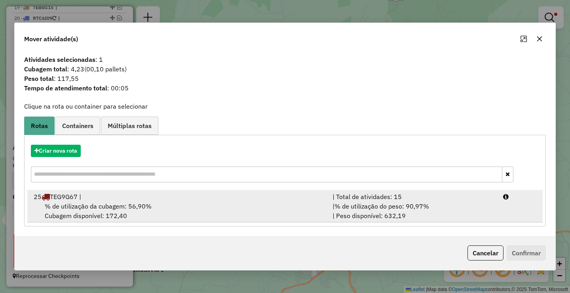
click at [432, 204] on div "| % de utilização do peso: 90,97% | Peso disponível: 632,19" at bounding box center [413, 210] width 171 height 19
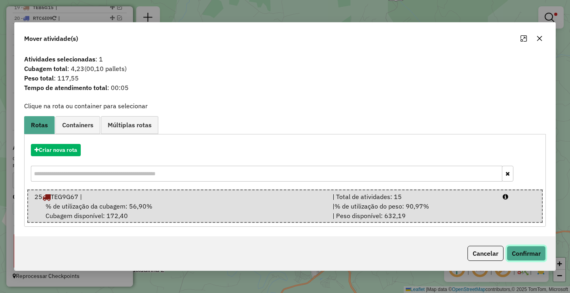
click at [525, 247] on button "Confirmar" at bounding box center [526, 253] width 39 height 15
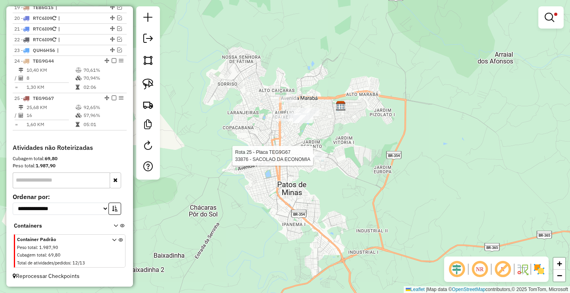
select select "**********"
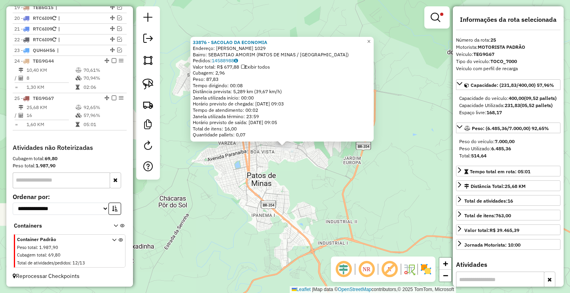
click at [307, 255] on div "Rota 25 - Placa TEG9G67 33876 - SACOLAO DA ECONOMIA 33876 - SACOLAO DA ECONOMIA…" at bounding box center [285, 146] width 570 height 293
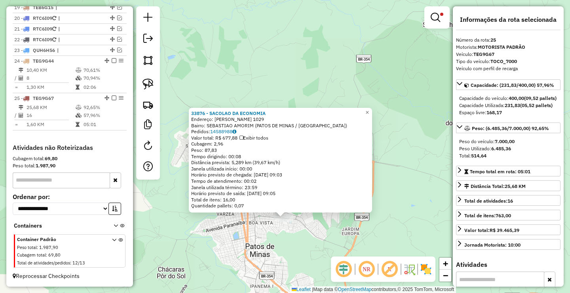
click at [321, 268] on div "33876 - SACOLAO DA ECONOMIA Endereço: [PERSON_NAME] 1029 Bairro: [GEOGRAPHIC_DA…" at bounding box center [285, 146] width 570 height 293
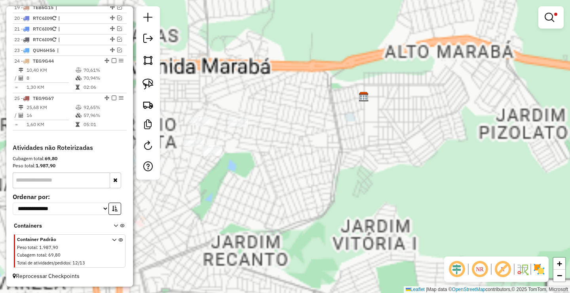
click at [291, 193] on div "Limpar filtros Janela de atendimento Grade de atendimento Capacidade Transporta…" at bounding box center [285, 146] width 570 height 293
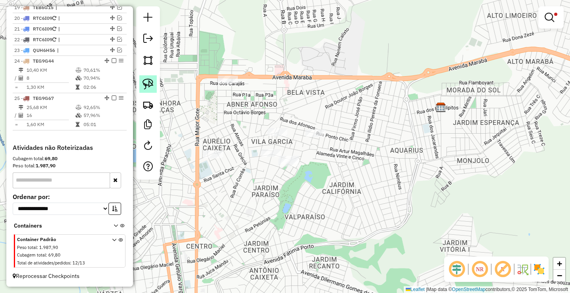
click at [149, 82] on img at bounding box center [148, 83] width 11 height 11
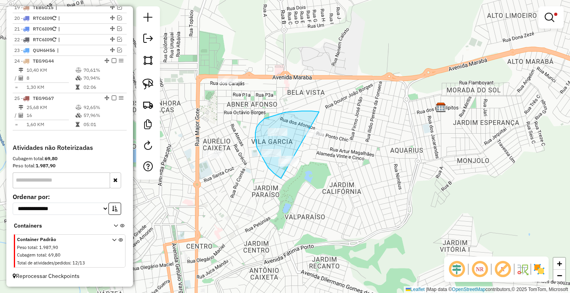
drag, startPoint x: 317, startPoint y: 111, endPoint x: 366, endPoint y: 163, distance: 71.7
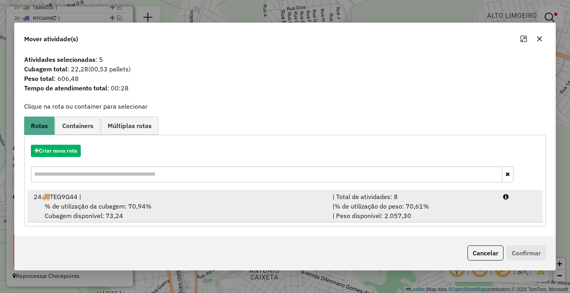
click at [404, 211] on div "| % de utilização do peso: 70,61% | Peso disponível: 2.057,30" at bounding box center [413, 210] width 171 height 19
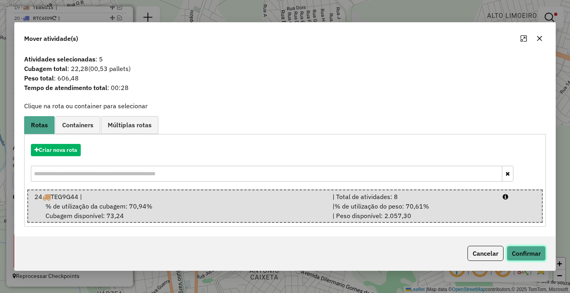
click at [526, 257] on button "Confirmar" at bounding box center [526, 253] width 39 height 15
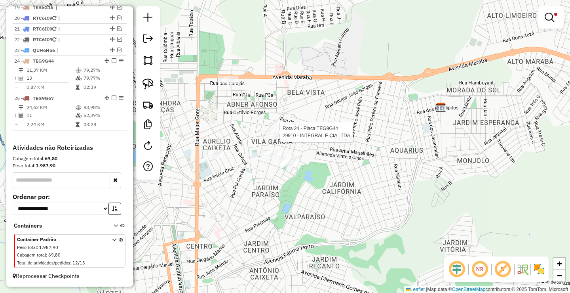
select select "**********"
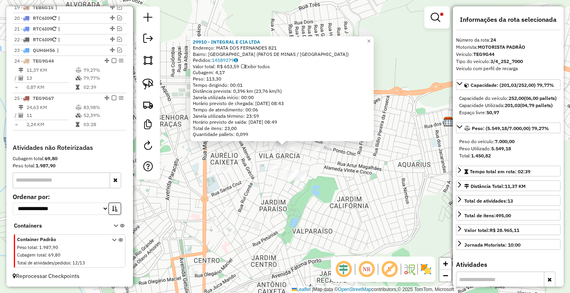
drag, startPoint x: 270, startPoint y: 214, endPoint x: 275, endPoint y: 200, distance: 15.4
click at [279, 208] on div "Rota 24 - Placa TEG9G44 359 - PAD JULIANA 29910 - INTEGRAL E CIA LTDA Endereço:…" at bounding box center [285, 146] width 570 height 293
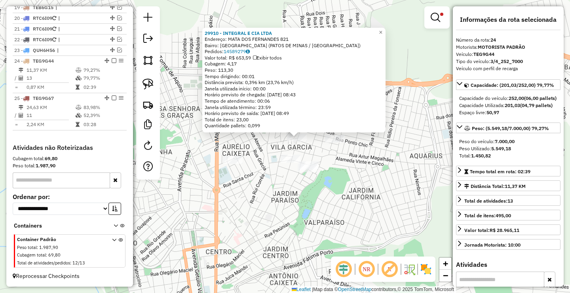
click at [234, 164] on div at bounding box center [233, 160] width 20 height 8
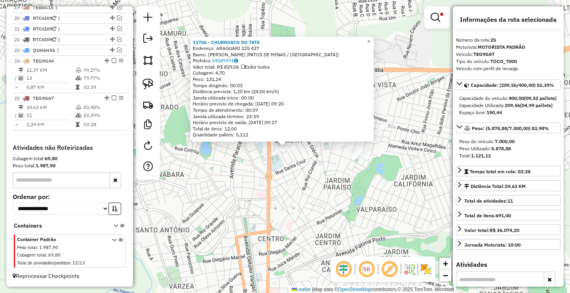
click at [268, 198] on div "11756 - CHURRASCO DO TATA Endereço: ARAGUARI 225 427 Bairro: [PERSON_NAME] (PAT…" at bounding box center [285, 146] width 570 height 293
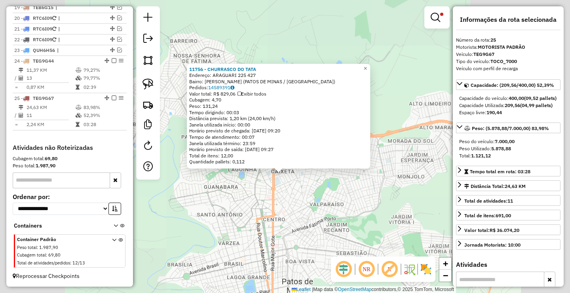
click at [282, 211] on div "11756 - CHURRASCO DO TATA Endereço: ARAGUARI 225 427 Bairro: [PERSON_NAME] (PAT…" at bounding box center [285, 146] width 570 height 293
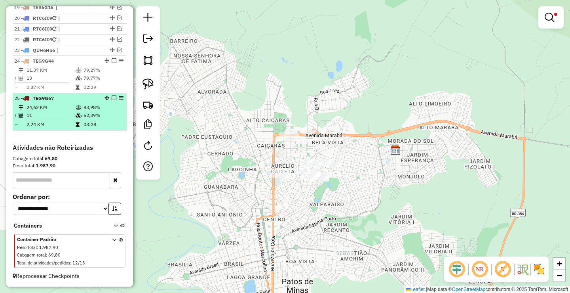
click at [112, 99] on em at bounding box center [114, 97] width 5 height 5
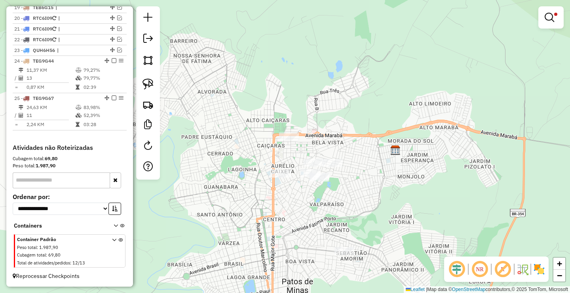
scroll to position [476, 0]
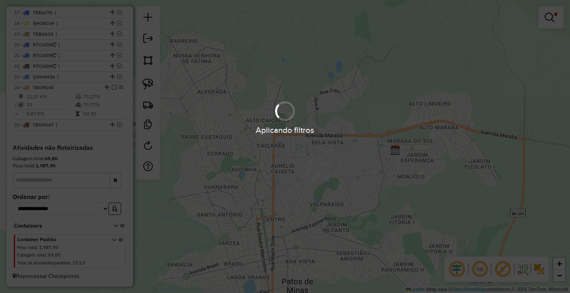
click at [113, 88] on hb-app "Aplicando filtros Pop-up bloqueado! Seu navegador bloqueou automáticamente a ab…" at bounding box center [285, 146] width 570 height 293
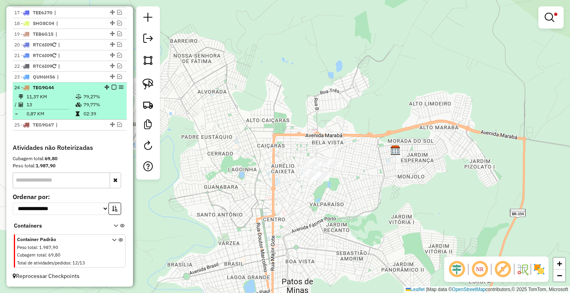
click at [112, 86] on em at bounding box center [114, 87] width 5 height 5
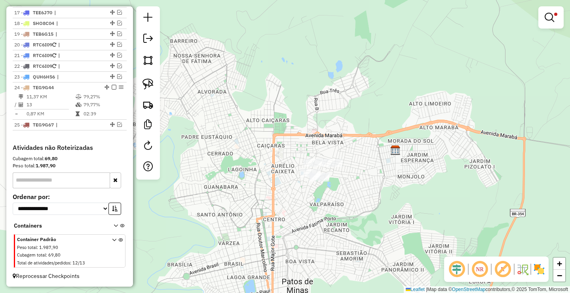
scroll to position [450, 0]
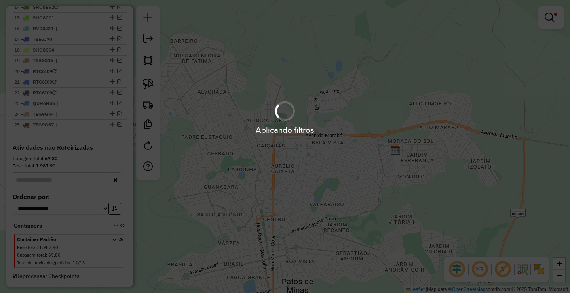
click at [550, 10] on link at bounding box center [551, 18] width 19 height 16
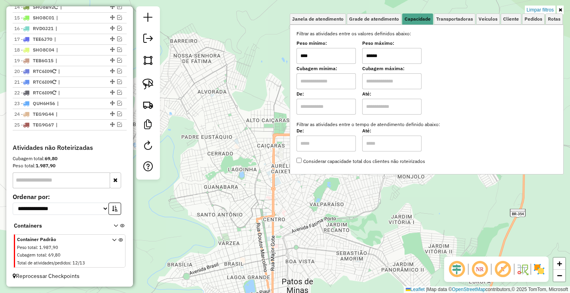
drag, startPoint x: 549, startPoint y: 6, endPoint x: 514, endPoint y: 41, distance: 49.3
click at [549, 6] on link "Limpar filtros" at bounding box center [540, 10] width 30 height 9
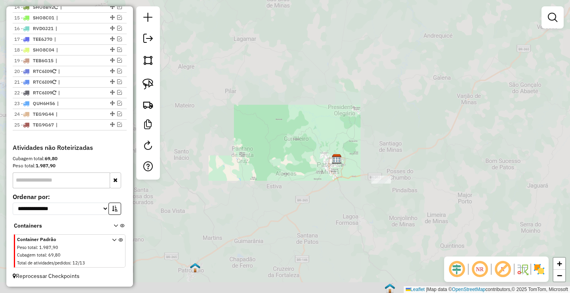
drag, startPoint x: 347, startPoint y: 188, endPoint x: 333, endPoint y: 137, distance: 52.2
click at [341, 164] on div "Janela de atendimento Grade de atendimento Capacidade Transportadoras Veículos …" at bounding box center [285, 146] width 570 height 293
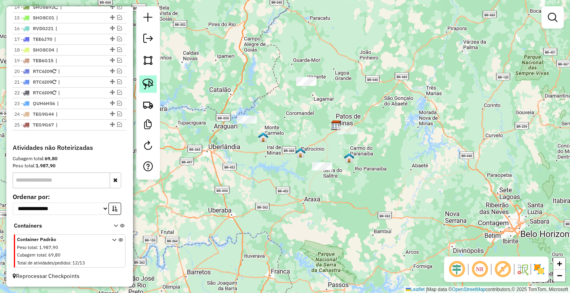
click at [150, 80] on img at bounding box center [148, 83] width 11 height 11
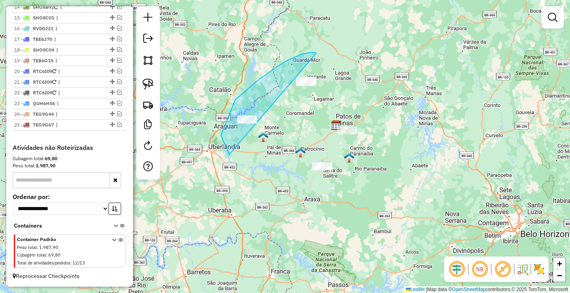
drag, startPoint x: 316, startPoint y: 53, endPoint x: 471, endPoint y: 150, distance: 182.9
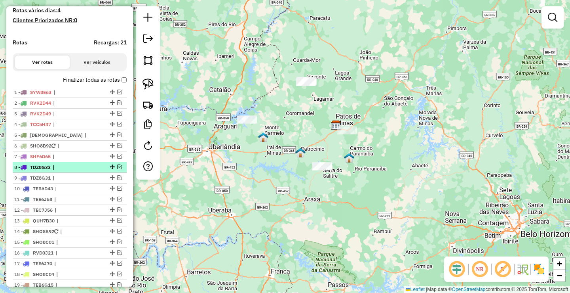
scroll to position [212, 0]
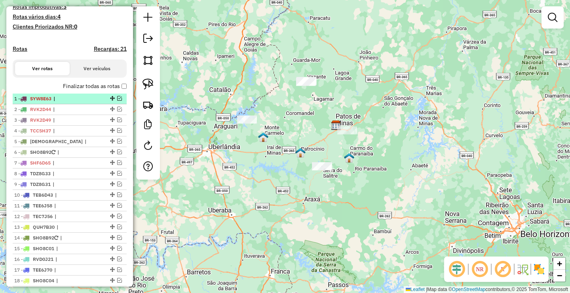
click at [118, 101] on em at bounding box center [119, 98] width 5 height 5
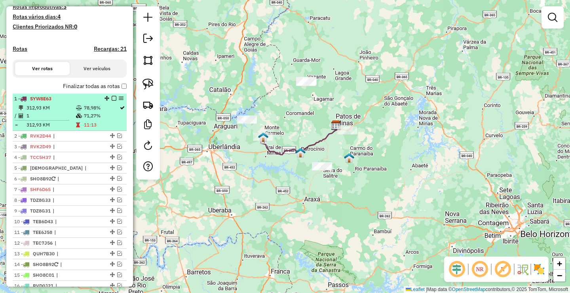
select select "**********"
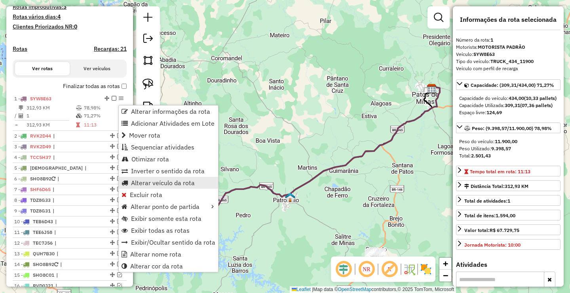
click at [161, 179] on span "Alterar veículo da rota" at bounding box center [163, 182] width 64 height 6
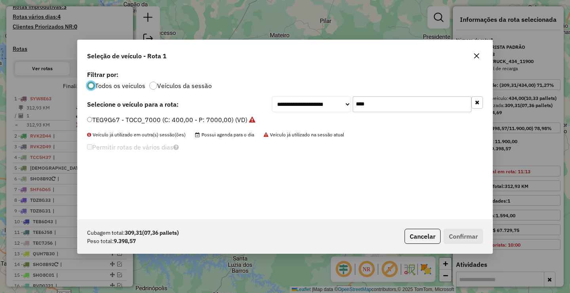
scroll to position [4, 2]
click at [409, 100] on input "****" at bounding box center [412, 104] width 119 height 16
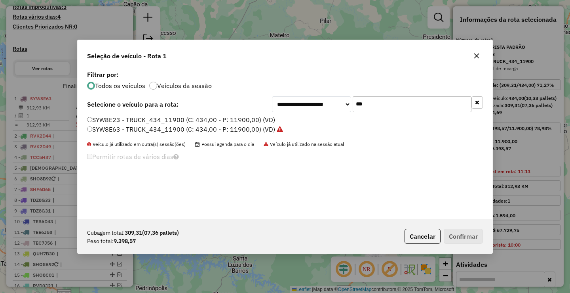
type input "***"
drag, startPoint x: 175, startPoint y: 130, endPoint x: 183, endPoint y: 133, distance: 8.8
click at [175, 130] on label "SYW8E63 - TRUCK_434_11900 (C: 434,00 - P: 11900,00) (VD)" at bounding box center [185, 129] width 196 height 10
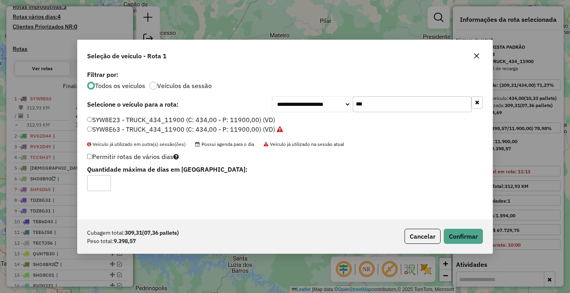
type input "*"
click at [103, 180] on input "*" at bounding box center [99, 183] width 24 height 16
click at [465, 237] on button "Confirmar" at bounding box center [463, 235] width 39 height 15
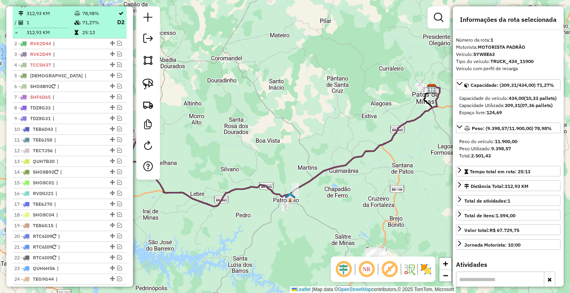
scroll to position [227, 0]
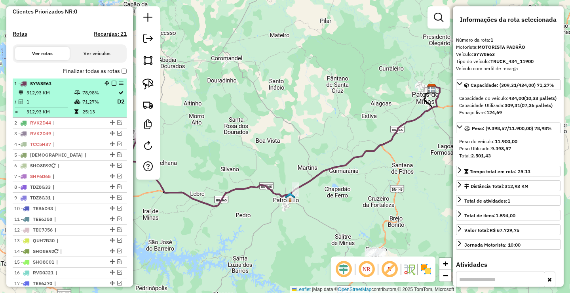
click at [112, 86] on em at bounding box center [114, 83] width 5 height 5
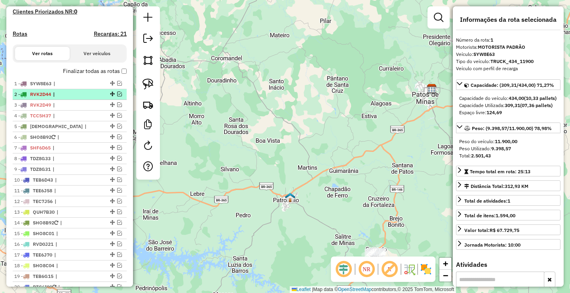
click at [117, 96] on em at bounding box center [119, 93] width 5 height 5
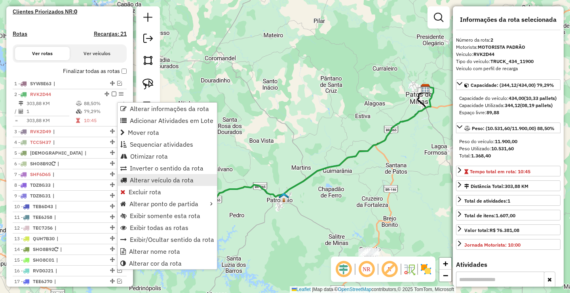
click at [145, 181] on span "Alterar veículo da rota" at bounding box center [162, 180] width 64 height 6
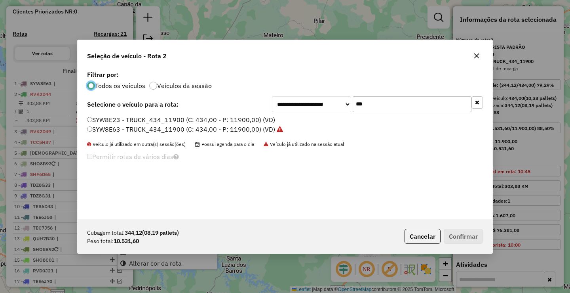
scroll to position [4, 2]
click at [378, 109] on input "***" at bounding box center [412, 104] width 119 height 16
type input "***"
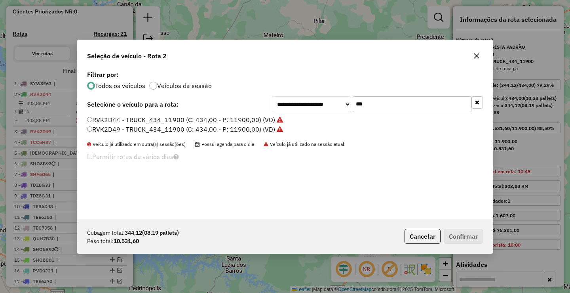
click at [157, 117] on label "RVK2D44 - TRUCK_434_11900 (C: 434,00 - P: 11900,00) (VD)" at bounding box center [185, 120] width 196 height 10
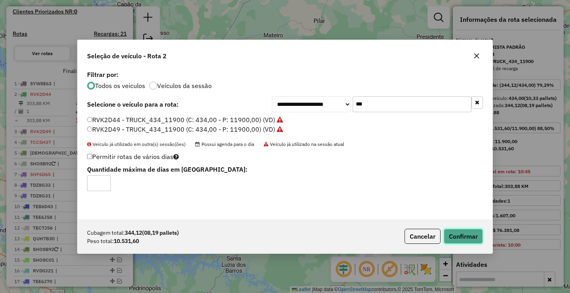
click at [463, 235] on button "Confirmar" at bounding box center [463, 235] width 39 height 15
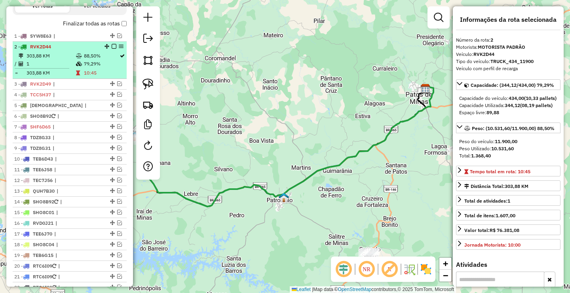
scroll to position [238, 0]
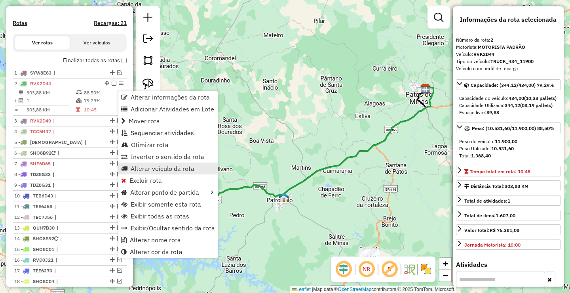
click at [154, 168] on span "Alterar veículo da rota" at bounding box center [163, 168] width 64 height 6
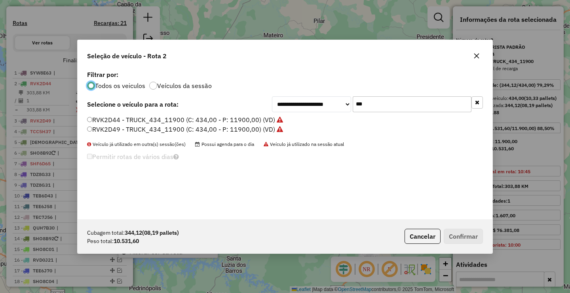
scroll to position [4, 2]
click at [131, 122] on label "RVK2D44 - TRUCK_434_11900 (C: 434,00 - P: 11900,00) (VD)" at bounding box center [185, 120] width 196 height 10
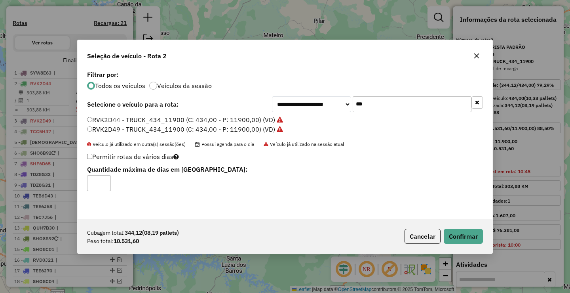
drag, startPoint x: 89, startPoint y: 148, endPoint x: 89, endPoint y: 152, distance: 4.8
click at [89, 150] on div "**********" at bounding box center [285, 144] width 415 height 150
click at [90, 154] on label "Permitir rotas de vários dias" at bounding box center [133, 156] width 92 height 15
type input "*"
click at [103, 182] on input "*" at bounding box center [99, 183] width 24 height 16
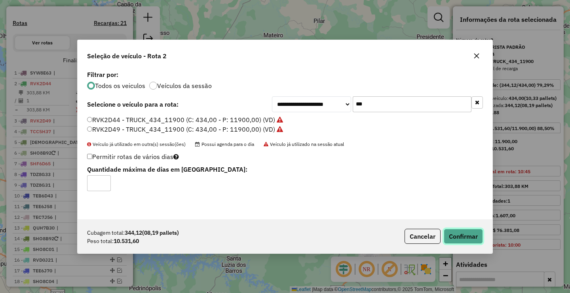
click at [451, 233] on button "Confirmar" at bounding box center [463, 235] width 39 height 15
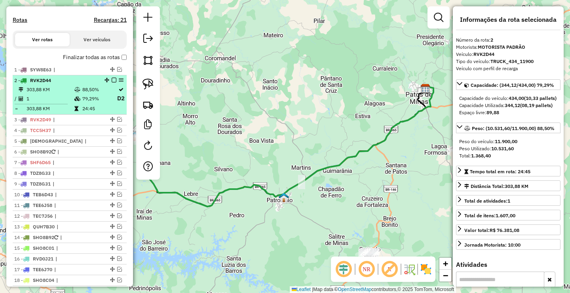
scroll to position [238, 0]
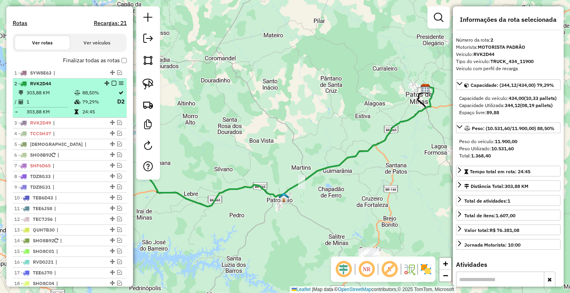
click at [112, 86] on em at bounding box center [114, 83] width 5 height 5
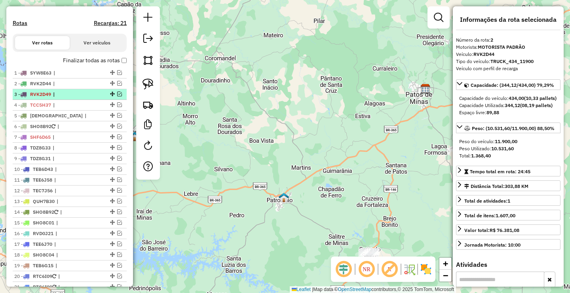
click at [118, 96] on em at bounding box center [119, 93] width 5 height 5
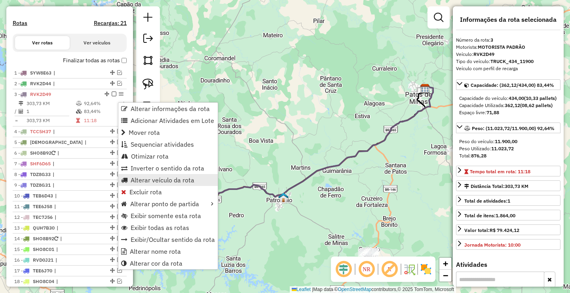
click at [161, 179] on span "Alterar veículo da rota" at bounding box center [163, 180] width 64 height 6
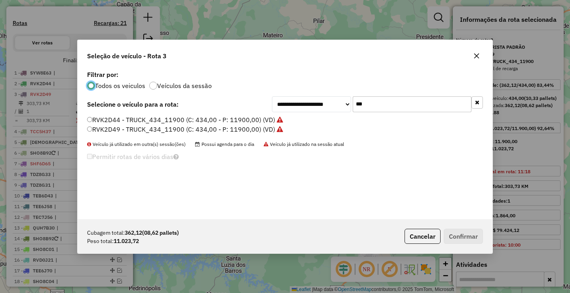
scroll to position [4, 2]
click at [370, 113] on div "**********" at bounding box center [285, 144] width 415 height 150
click at [373, 110] on input "***" at bounding box center [412, 104] width 119 height 16
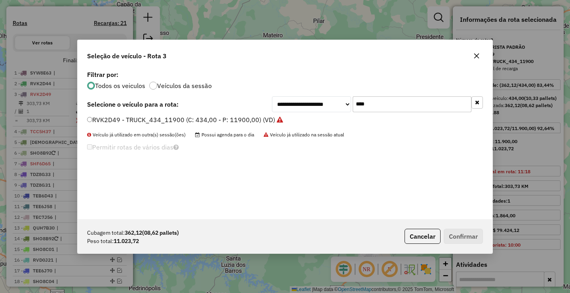
type input "****"
click at [142, 117] on label "RVK2D49 - TRUCK_434_11900 (C: 434,00 - P: 11900,00) (VD)" at bounding box center [185, 120] width 196 height 10
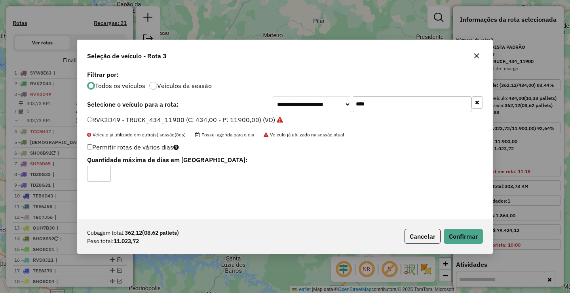
click at [89, 149] on label "Permitir rotas de vários dias" at bounding box center [133, 146] width 92 height 15
click at [104, 169] on input "*" at bounding box center [99, 174] width 24 height 16
type input "*"
click at [105, 171] on input "*" at bounding box center [99, 174] width 24 height 16
click at [458, 238] on button "Confirmar" at bounding box center [463, 235] width 39 height 15
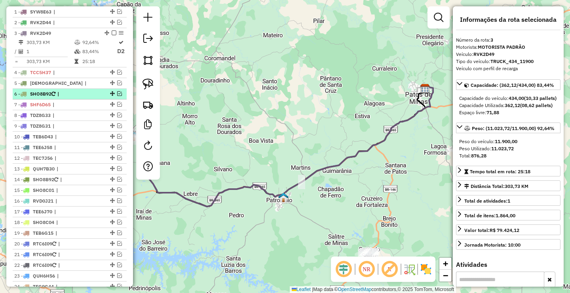
scroll to position [288, 0]
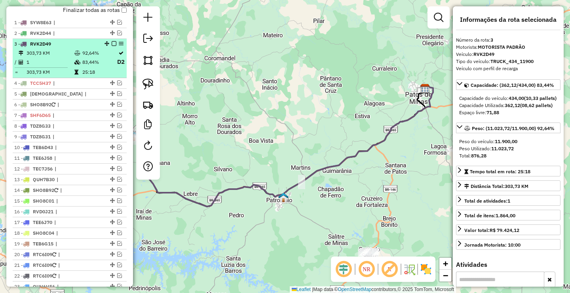
click at [112, 46] on em at bounding box center [114, 43] width 5 height 5
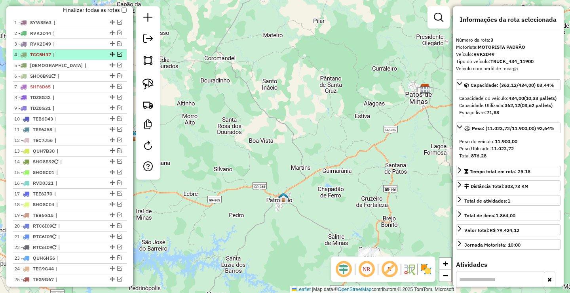
click at [117, 57] on em at bounding box center [119, 54] width 5 height 5
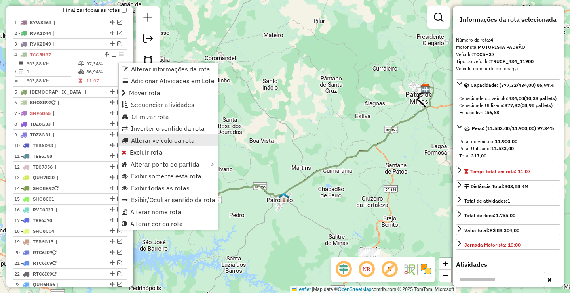
click at [143, 137] on span "Alterar veículo da rota" at bounding box center [163, 140] width 64 height 6
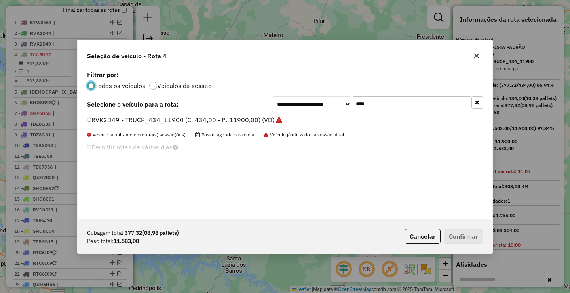
scroll to position [4, 2]
click at [376, 105] on input "****" at bounding box center [412, 104] width 119 height 16
type input "***"
click at [160, 122] on label "TCC5H37 - TRUCK_434_11900 (C: 434,00 - P: 11900,00) (VD)" at bounding box center [185, 120] width 196 height 10
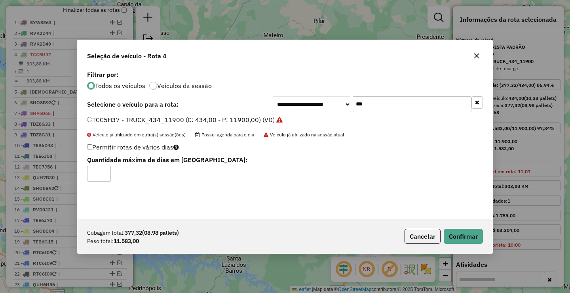
type input "*"
click at [103, 171] on input "*" at bounding box center [99, 174] width 24 height 16
click at [456, 235] on button "Confirmar" at bounding box center [463, 235] width 39 height 15
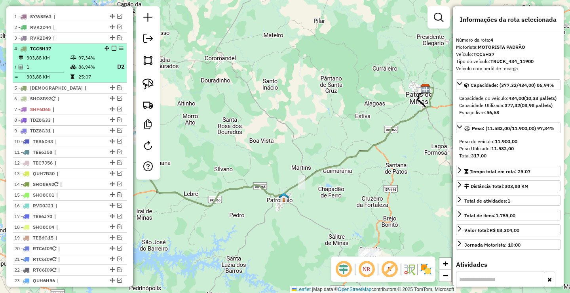
scroll to position [259, 0]
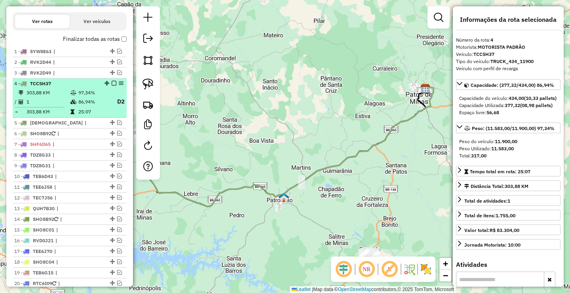
click at [112, 86] on em at bounding box center [114, 83] width 5 height 5
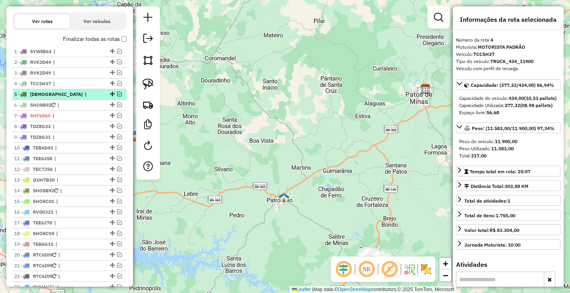
click at [118, 96] on em at bounding box center [119, 93] width 5 height 5
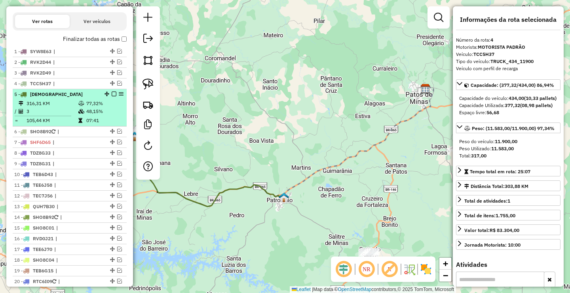
click at [112, 96] on em at bounding box center [114, 93] width 5 height 5
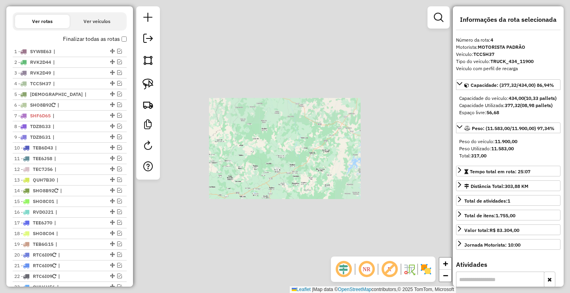
drag, startPoint x: 249, startPoint y: 227, endPoint x: 251, endPoint y: 190, distance: 36.5
click at [249, 195] on div "Janela de atendimento Grade de atendimento Capacidade Transportadoras Veículos …" at bounding box center [285, 146] width 570 height 293
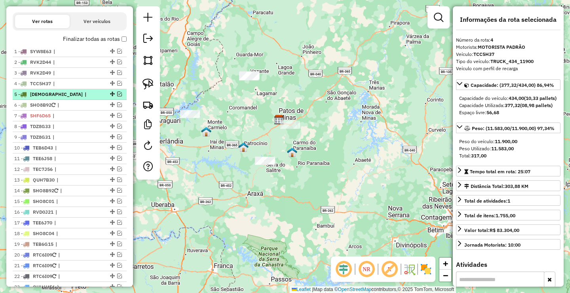
click at [118, 96] on em at bounding box center [119, 93] width 5 height 5
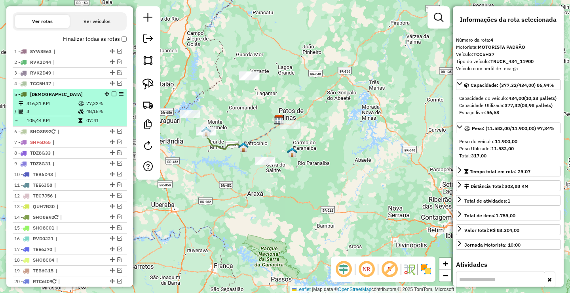
click at [108, 96] on div at bounding box center [112, 93] width 24 height 5
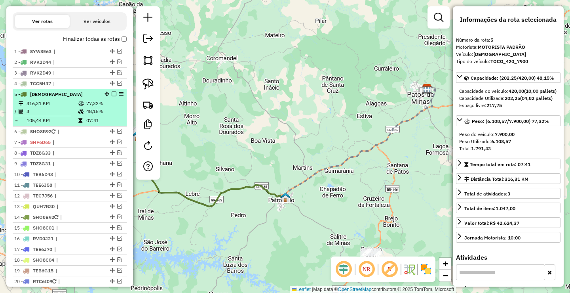
click at [112, 96] on em at bounding box center [114, 93] width 5 height 5
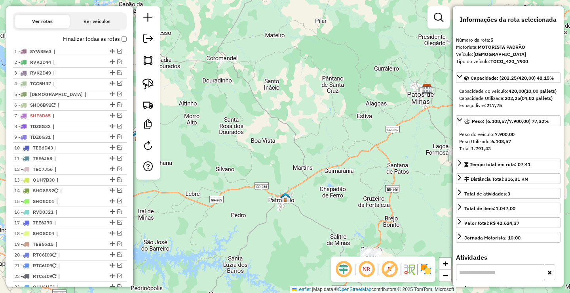
drag, startPoint x: 219, startPoint y: 141, endPoint x: 229, endPoint y: 137, distance: 11.0
click at [225, 139] on div "Janela de atendimento Grade de atendimento Capacidade Transportadoras Veículos …" at bounding box center [285, 146] width 570 height 293
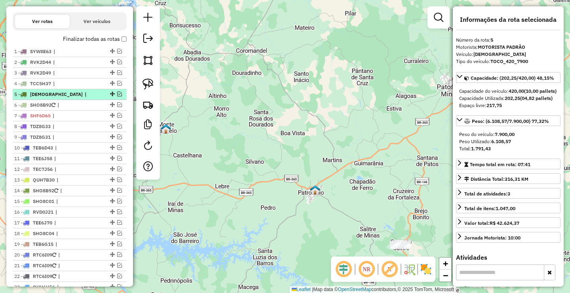
click at [117, 96] on em at bounding box center [119, 93] width 5 height 5
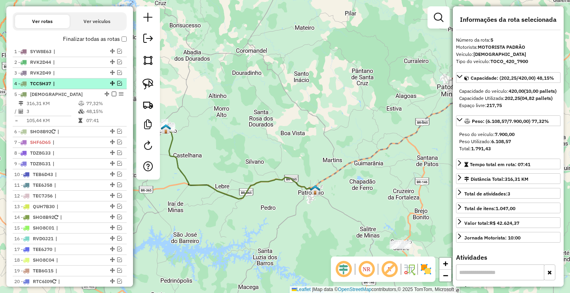
click at [116, 87] on div "4 - TCC5H37 |" at bounding box center [69, 83] width 111 height 7
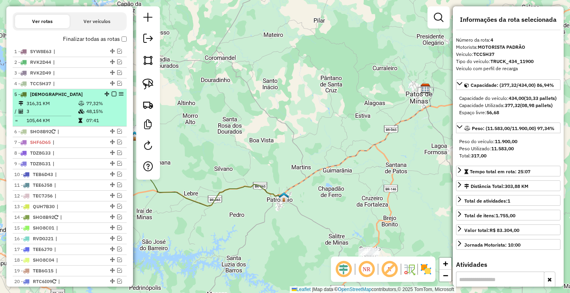
click at [112, 96] on em at bounding box center [114, 93] width 5 height 5
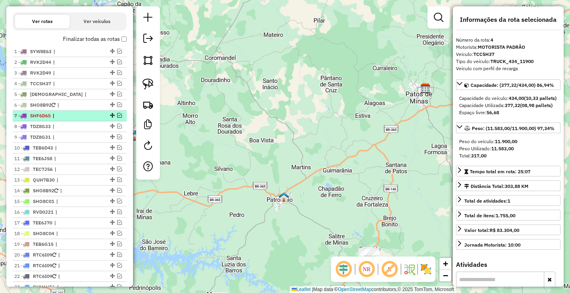
click at [114, 119] on div "7 - SHF6D65 |" at bounding box center [69, 115] width 111 height 7
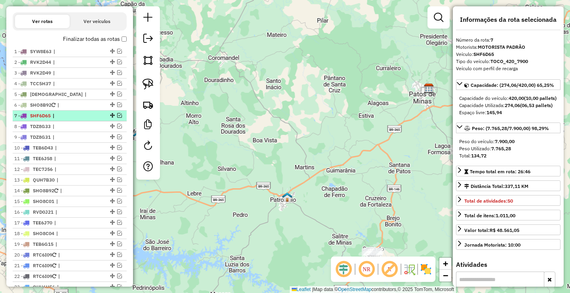
click at [117, 118] on em at bounding box center [119, 115] width 5 height 5
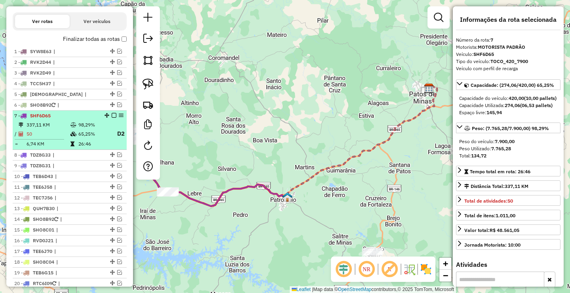
click at [92, 119] on div "7 - SHF6D65" at bounding box center [56, 115] width 84 height 7
click at [111, 119] on div "7 - SHF6D65" at bounding box center [69, 115] width 111 height 7
click at [112, 118] on em at bounding box center [114, 115] width 5 height 5
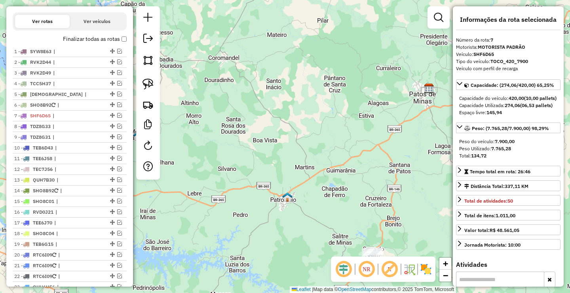
click at [217, 137] on div "Janela de atendimento Grade de atendimento Capacidade Transportadoras Veículos …" at bounding box center [285, 146] width 570 height 293
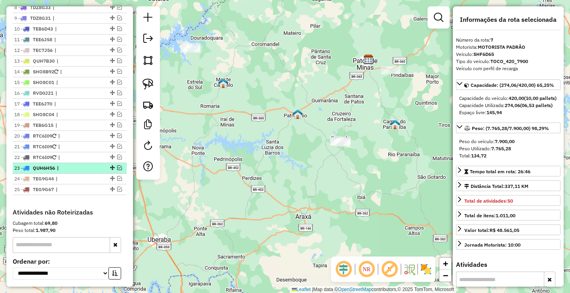
scroll to position [220, 0]
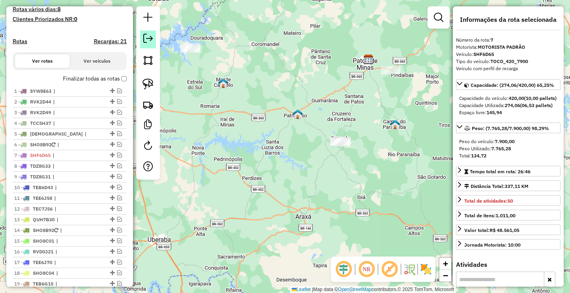
click at [151, 36] on em at bounding box center [148, 39] width 10 height 10
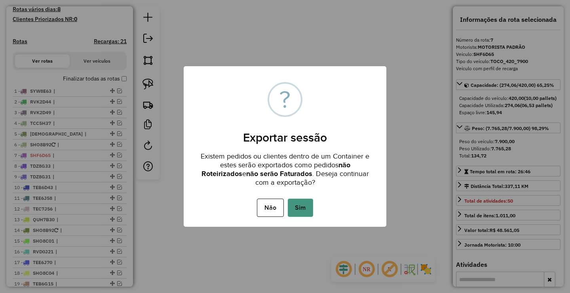
click at [307, 204] on button "Sim" at bounding box center [300, 207] width 25 height 18
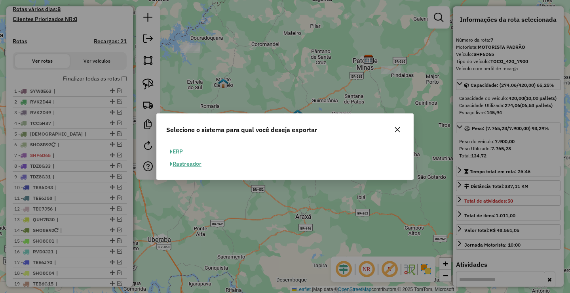
click at [180, 152] on button "ERP" at bounding box center [176, 151] width 20 height 12
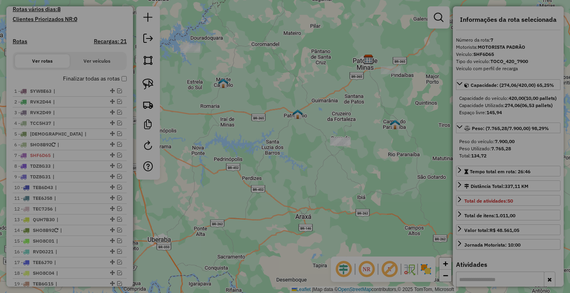
select select "**"
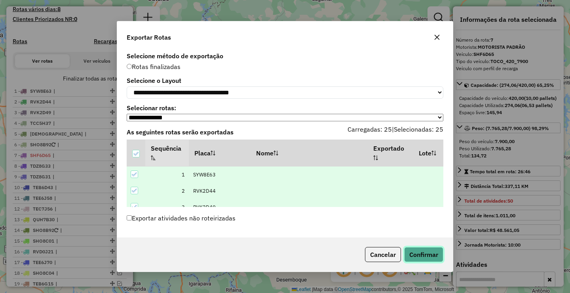
click at [441, 260] on button "Confirmar" at bounding box center [423, 254] width 39 height 15
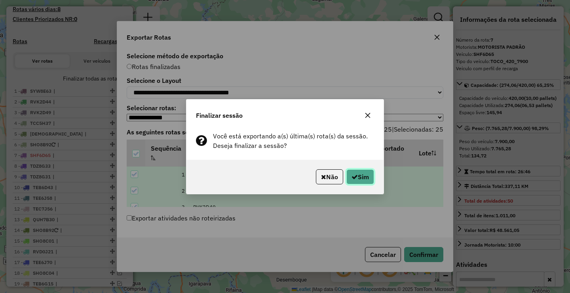
click at [357, 178] on button "Sim" at bounding box center [361, 176] width 28 height 15
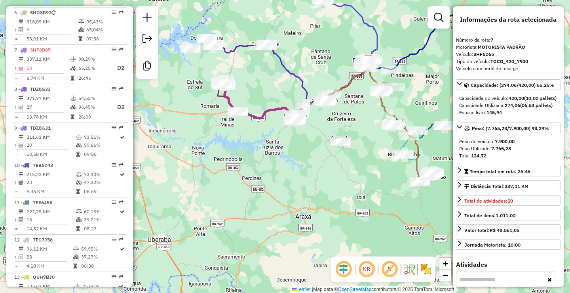
scroll to position [543, 0]
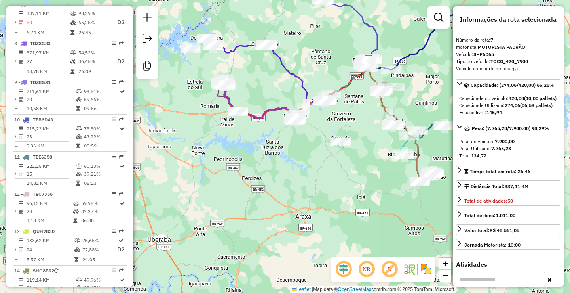
drag, startPoint x: 257, startPoint y: 163, endPoint x: 262, endPoint y: 167, distance: 6.3
click at [261, 166] on div "Janela de atendimento Grade de atendimento Capacidade Transportadoras Veículos …" at bounding box center [285, 146] width 570 height 293
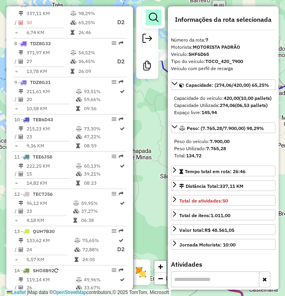
click at [151, 19] on em at bounding box center [154, 18] width 10 height 10
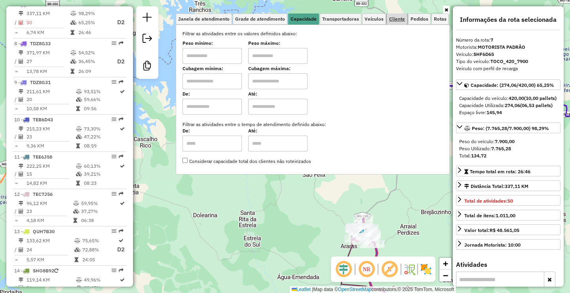
click at [392, 17] on span "Cliente" at bounding box center [397, 19] width 16 height 5
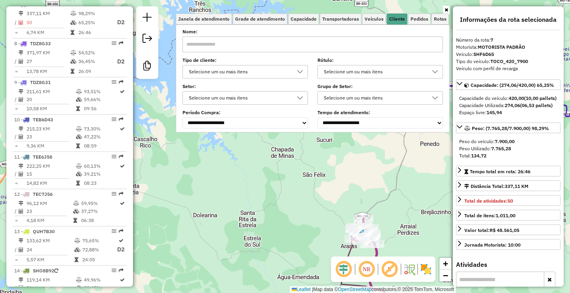
click at [237, 73] on div "Selecione um ou mais itens" at bounding box center [239, 71] width 107 height 13
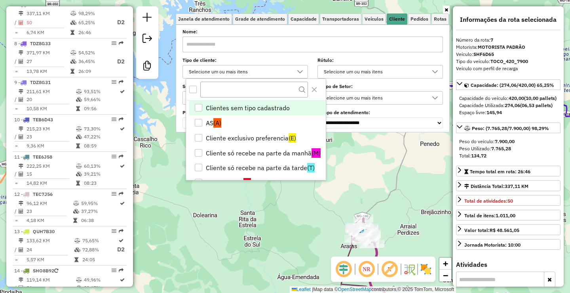
scroll to position [5, 27]
click at [267, 139] on li "Cliente exclusivo preferencia (E)" at bounding box center [257, 137] width 137 height 15
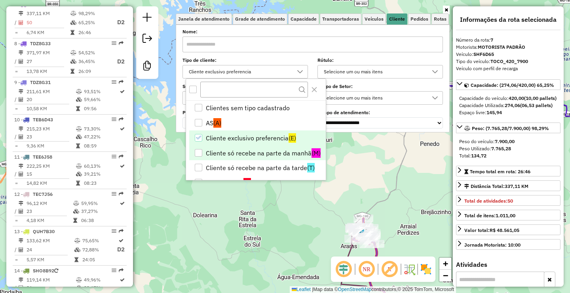
click at [272, 156] on li "Cliente só recebe na parte da manhã (M)" at bounding box center [257, 152] width 137 height 15
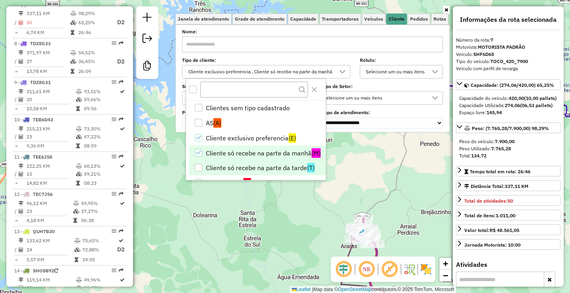
click at [274, 173] on li "Cliente só recebe na parte da tarde (T)" at bounding box center [257, 167] width 137 height 15
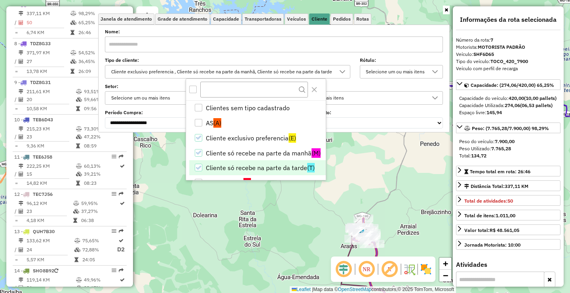
click at [274, 227] on div "Janela de atendimento Grade de atendimento Capacidade Transportadoras Veículos …" at bounding box center [285, 146] width 570 height 293
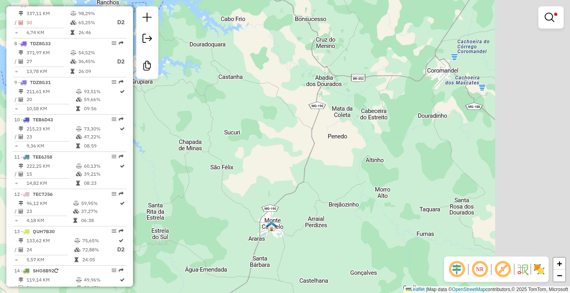
drag, startPoint x: 397, startPoint y: 118, endPoint x: 257, endPoint y: 114, distance: 140.2
click at [297, 107] on div "Limpar filtros Janela de atendimento Grade de atendimento Capacidade Transporta…" at bounding box center [285, 146] width 570 height 293
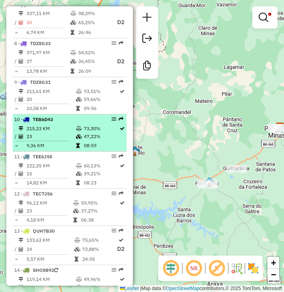
drag, startPoint x: 157, startPoint y: 127, endPoint x: 109, endPoint y: 128, distance: 48.3
click at [112, 128] on hb-router-mapa "Informações da Sessão 979609 - 18/08/2025 Criação: 14/08/2025 17:41 Desbloquear…" at bounding box center [142, 146] width 284 height 292
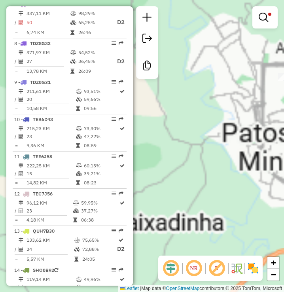
click at [134, 165] on div "Limpar filtros Janela de atendimento Grade de atendimento Capacidade Transporta…" at bounding box center [142, 146] width 284 height 292
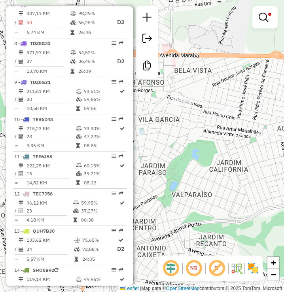
drag, startPoint x: 242, startPoint y: 139, endPoint x: 289, endPoint y: 136, distance: 47.6
click at [284, 136] on html "Aplicando filtros Pop-up bloqueado! Seu navegador bloqueou automáticamente a ab…" at bounding box center [142, 146] width 284 height 292
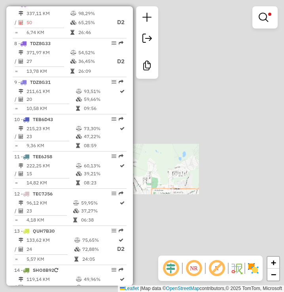
click at [172, 158] on div "Limpar filtros Janela de atendimento Grade de atendimento Capacidade Transporta…" at bounding box center [142, 146] width 284 height 292
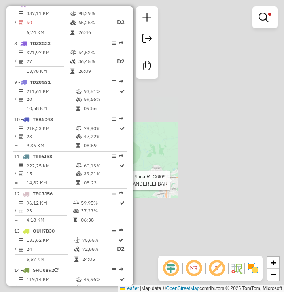
click at [238, 116] on div "Rota 21 - Placa RTC6I09 32022 - VANDERLEI BAR Limpar filtros Janela de atendime…" at bounding box center [142, 146] width 284 height 292
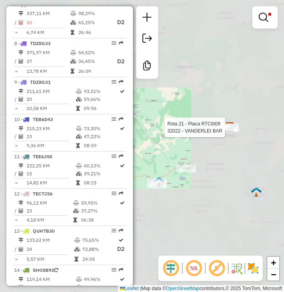
click at [230, 173] on div "Rota 21 - Placa RTC6I09 32022 - VANDERLEI BAR Limpar filtros Janela de atendime…" at bounding box center [142, 146] width 284 height 292
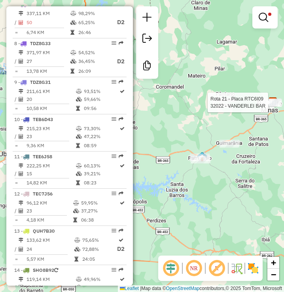
drag, startPoint x: 210, startPoint y: 184, endPoint x: 244, endPoint y: 166, distance: 38.8
click at [237, 172] on div "Rota 21 - Placa RTC6I09 32022 - VANDERLEI BAR Limpar filtros Janela de atendime…" at bounding box center [142, 146] width 284 height 292
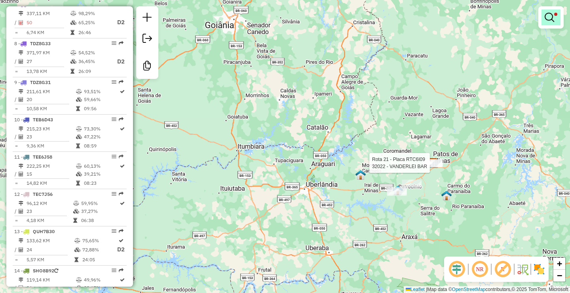
click at [549, 19] on em at bounding box center [550, 18] width 10 height 10
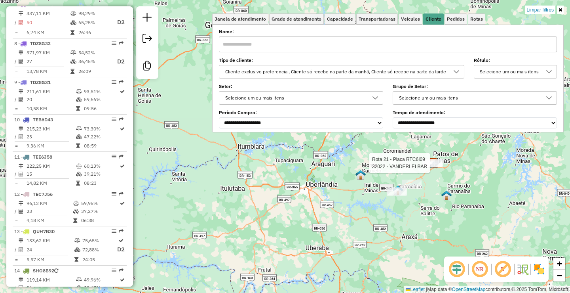
click at [543, 8] on link "Limpar filtros" at bounding box center [540, 10] width 30 height 9
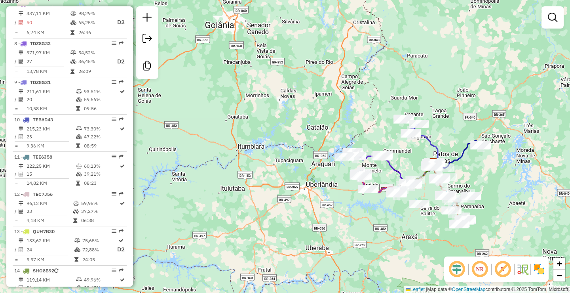
drag, startPoint x: 257, startPoint y: 178, endPoint x: 284, endPoint y: 173, distance: 28.3
click at [300, 159] on div "Janela de atendimento Grade de atendimento Capacidade Transportadoras Veículos …" at bounding box center [285, 146] width 570 height 293
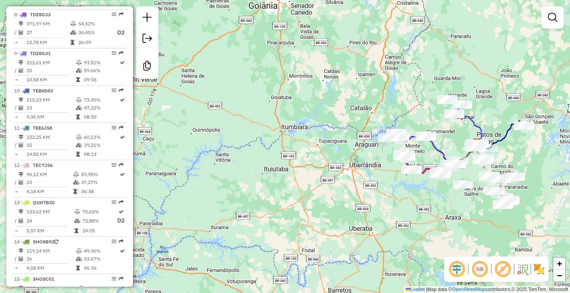
scroll to position [582, 0]
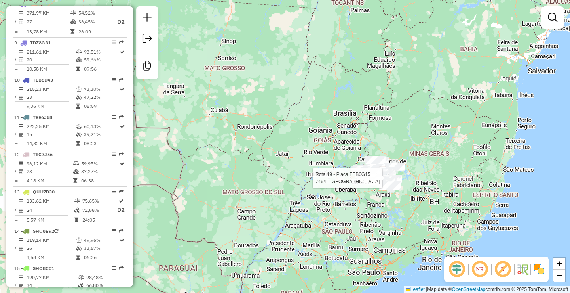
drag, startPoint x: 381, startPoint y: 156, endPoint x: 333, endPoint y: 167, distance: 49.2
click at [333, 167] on div "Rota 8 - Placa TDZ8G33 30996 - BAR DA CIDA Rota 7 - Placa SHF6D65 15186 - EMPOR…" at bounding box center [285, 146] width 570 height 293
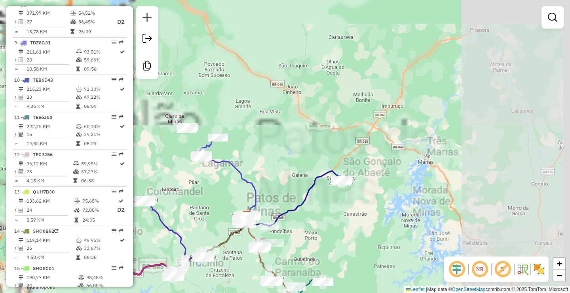
drag, startPoint x: 367, startPoint y: 158, endPoint x: 306, endPoint y: 188, distance: 68.4
click at [306, 188] on icon at bounding box center [294, 198] width 95 height 55
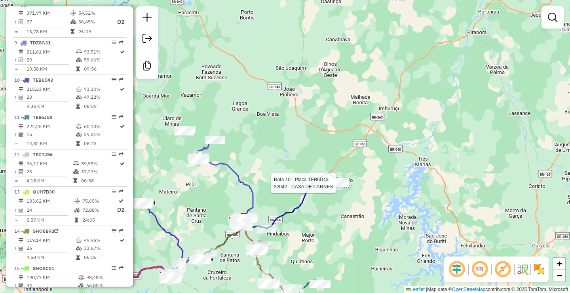
select select "**********"
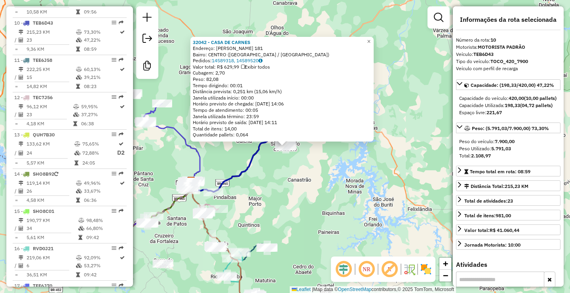
scroll to position [658, 0]
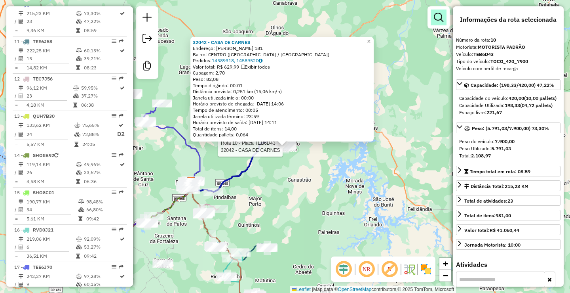
click at [442, 17] on em at bounding box center [439, 18] width 10 height 10
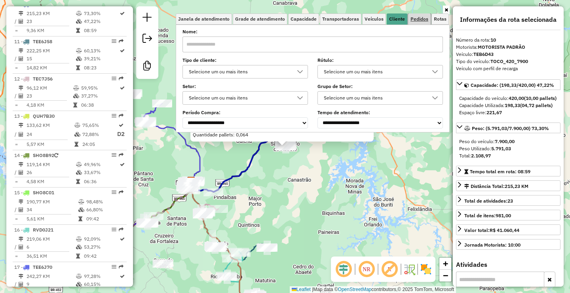
click at [417, 18] on span "Pedidos" at bounding box center [420, 19] width 18 height 5
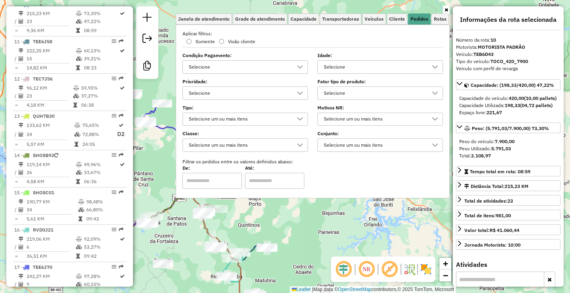
click at [263, 67] on div "Selecione" at bounding box center [239, 67] width 107 height 13
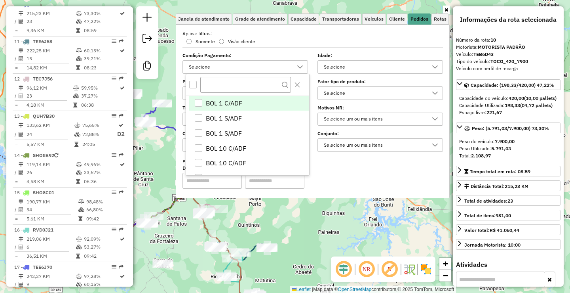
scroll to position [5, 27]
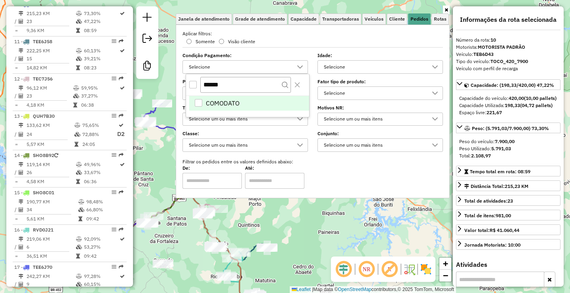
type input "******"
click at [254, 105] on li "COMODATO" at bounding box center [249, 103] width 120 height 15
click at [339, 218] on div "32042 - CASA DE CARNES Endereço: MIGUEL MOREIRA 181 Bairro: CENTRO (SAO GONCALO…" at bounding box center [285, 146] width 570 height 293
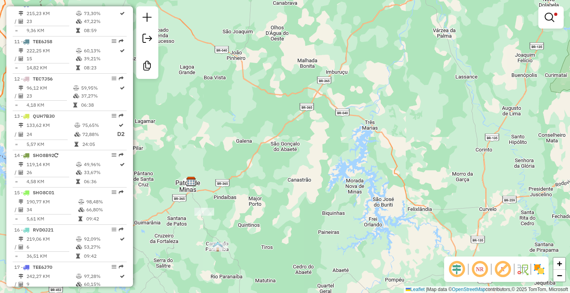
drag, startPoint x: 259, startPoint y: 212, endPoint x: 307, endPoint y: 172, distance: 62.1
click at [298, 180] on div "Limpar filtros Janela de atendimento Grade de atendimento Capacidade Transporta…" at bounding box center [285, 146] width 570 height 293
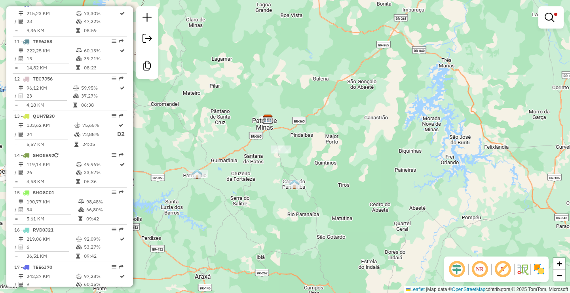
drag, startPoint x: 290, startPoint y: 166, endPoint x: 293, endPoint y: 156, distance: 10.5
click at [293, 163] on div "Limpar filtros Janela de atendimento Grade de atendimento Capacidade Transporta…" at bounding box center [285, 146] width 570 height 293
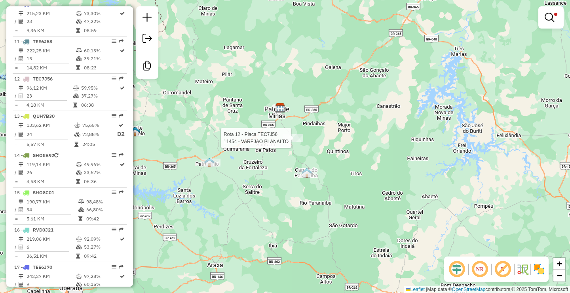
select select "**********"
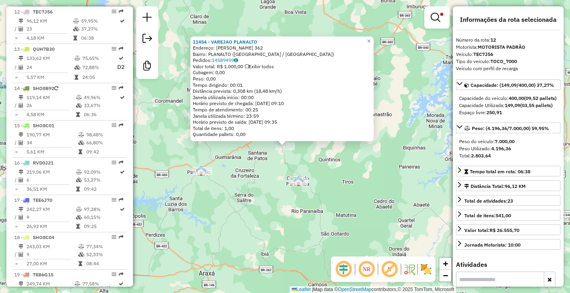
scroll to position [732, 0]
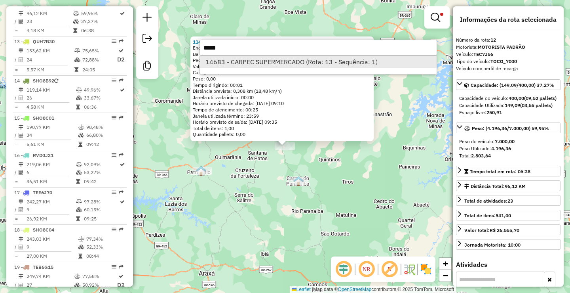
type input "*****"
click at [312, 59] on li "14683 - CARPEC SUPERMERCADO (Rota: 13 - Sequência: 1)" at bounding box center [318, 62] width 237 height 12
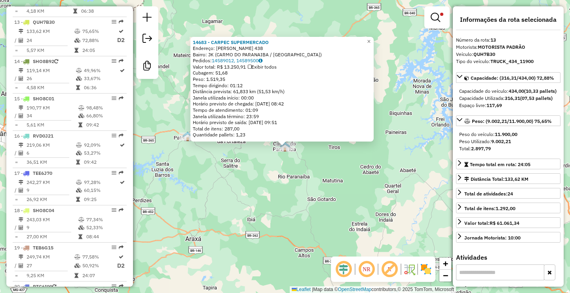
scroll to position [769, 0]
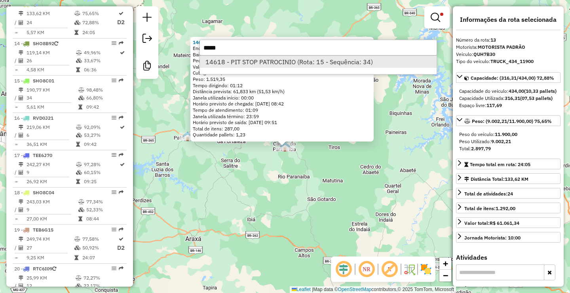
type input "*****"
click at [287, 64] on li "14618 - PIT STOP PATROCINIO (Rota: 15 - Sequência: 34)" at bounding box center [318, 62] width 237 height 12
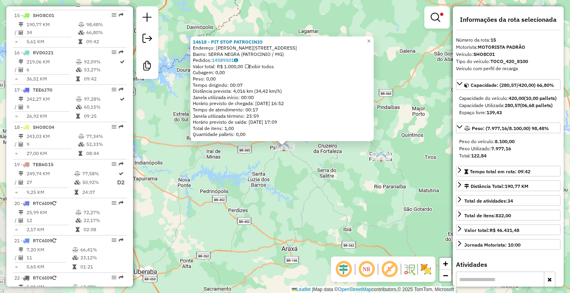
scroll to position [846, 0]
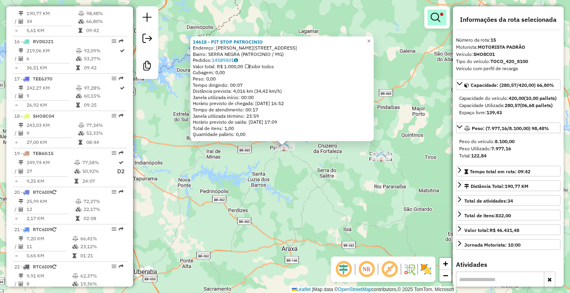
click at [439, 15] on em at bounding box center [436, 18] width 10 height 10
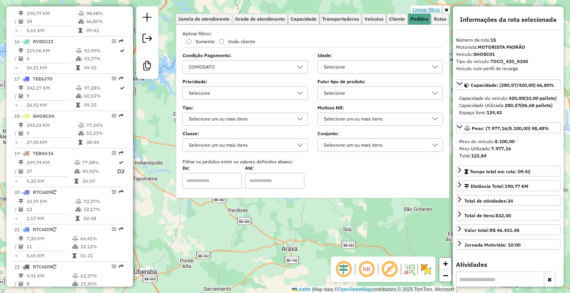
click at [426, 10] on link "Limpar filtros" at bounding box center [426, 10] width 30 height 9
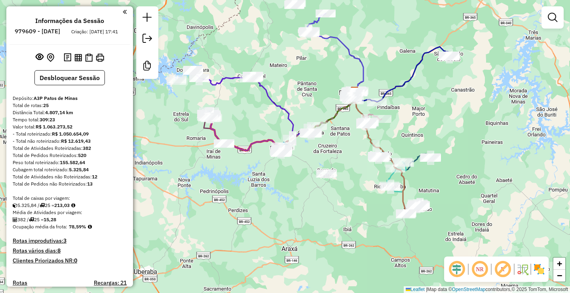
scroll to position [846, 0]
